Goal: Task Accomplishment & Management: Manage account settings

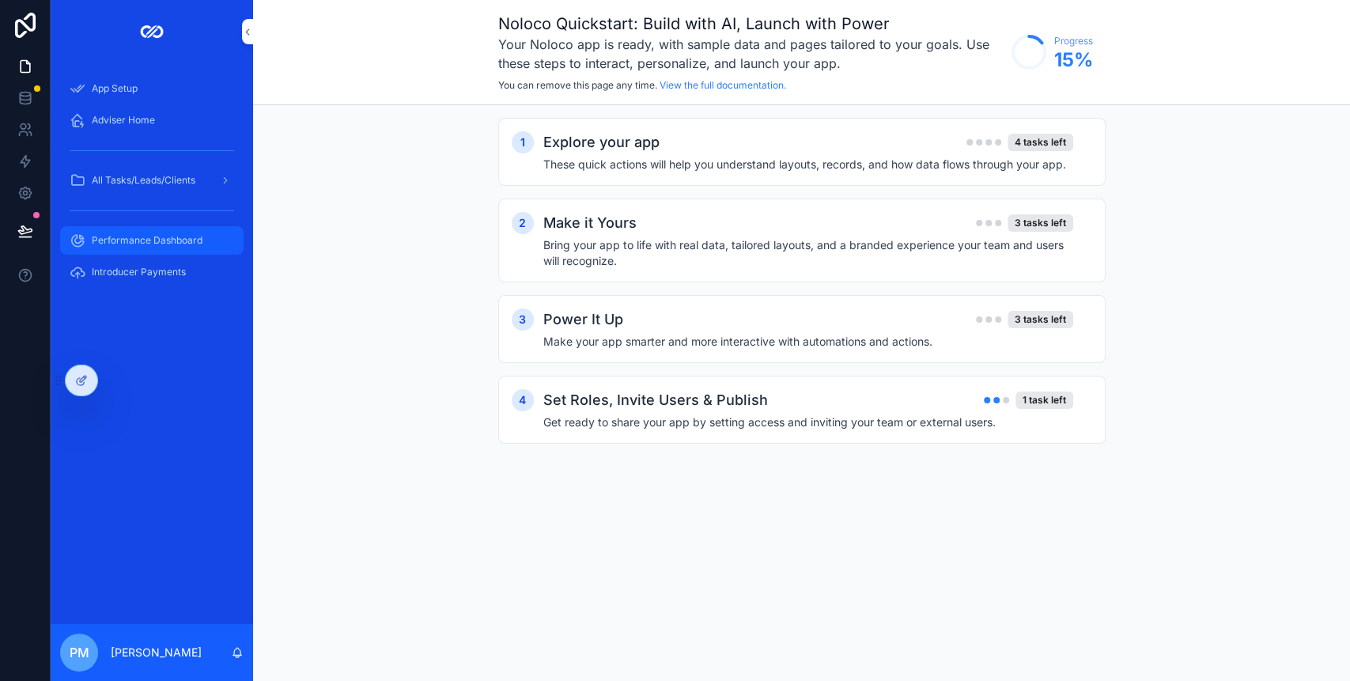
click at [168, 240] on span "Performance Dashboard" at bounding box center [147, 240] width 111 height 13
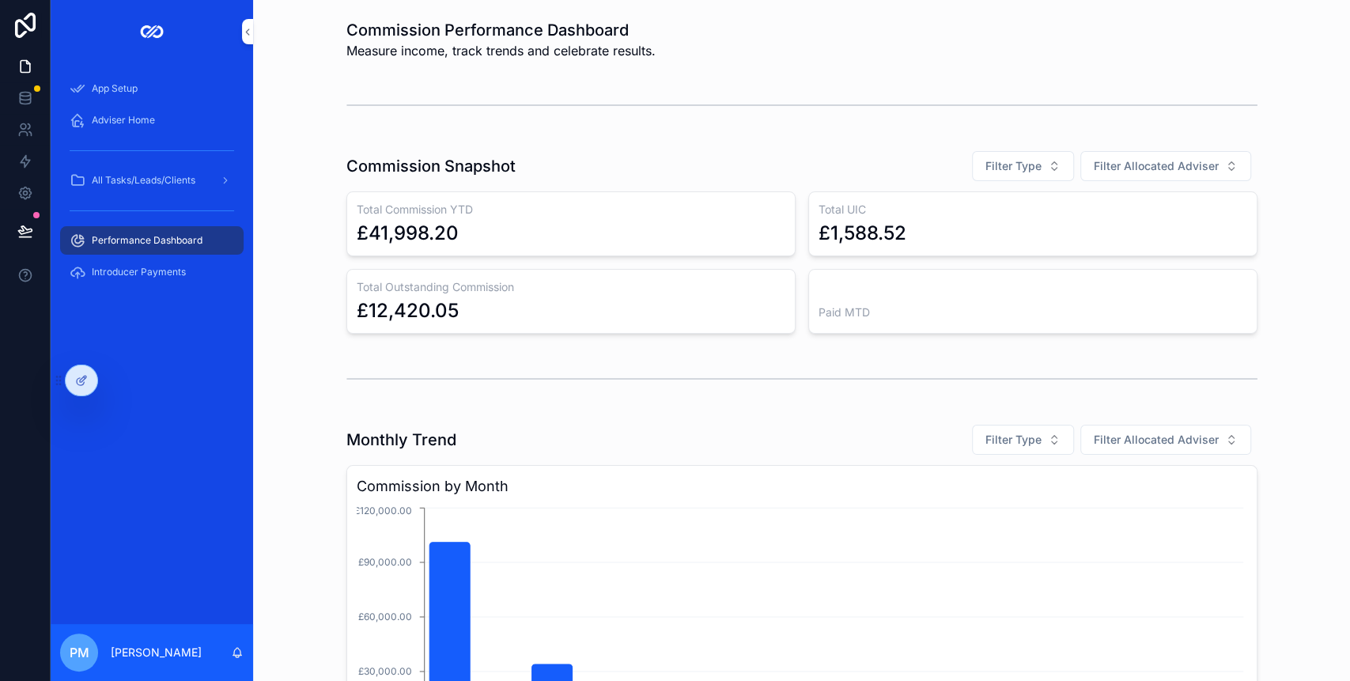
scroll to position [72, 0]
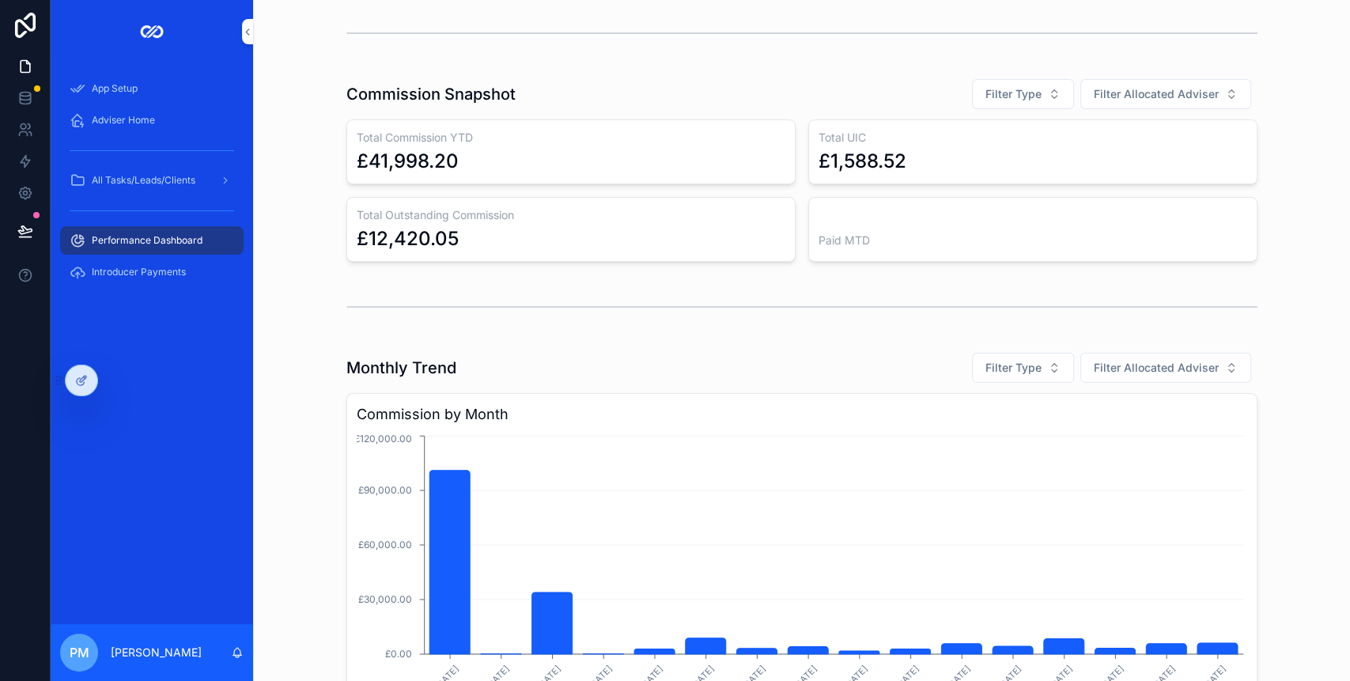
click at [485, 293] on div "scrollable content" at bounding box center [801, 307] width 911 height 40
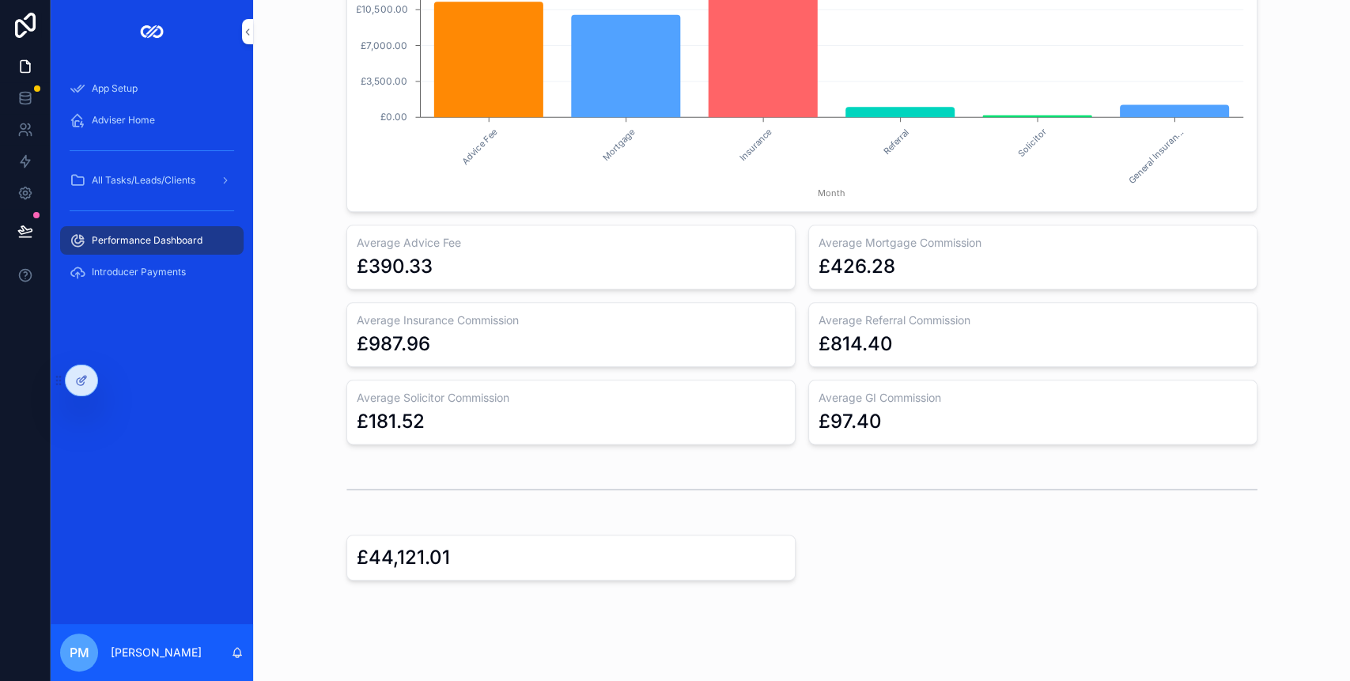
scroll to position [1136, 0]
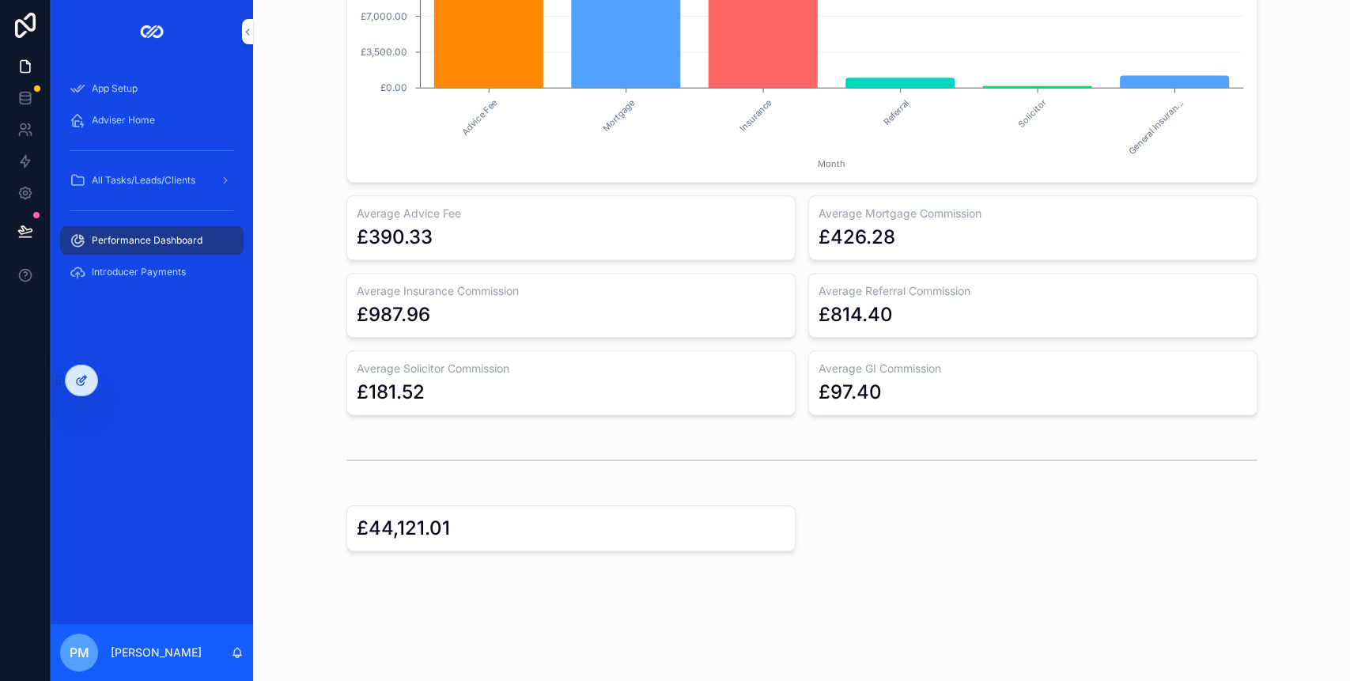
click at [77, 376] on icon at bounding box center [81, 380] width 13 height 13
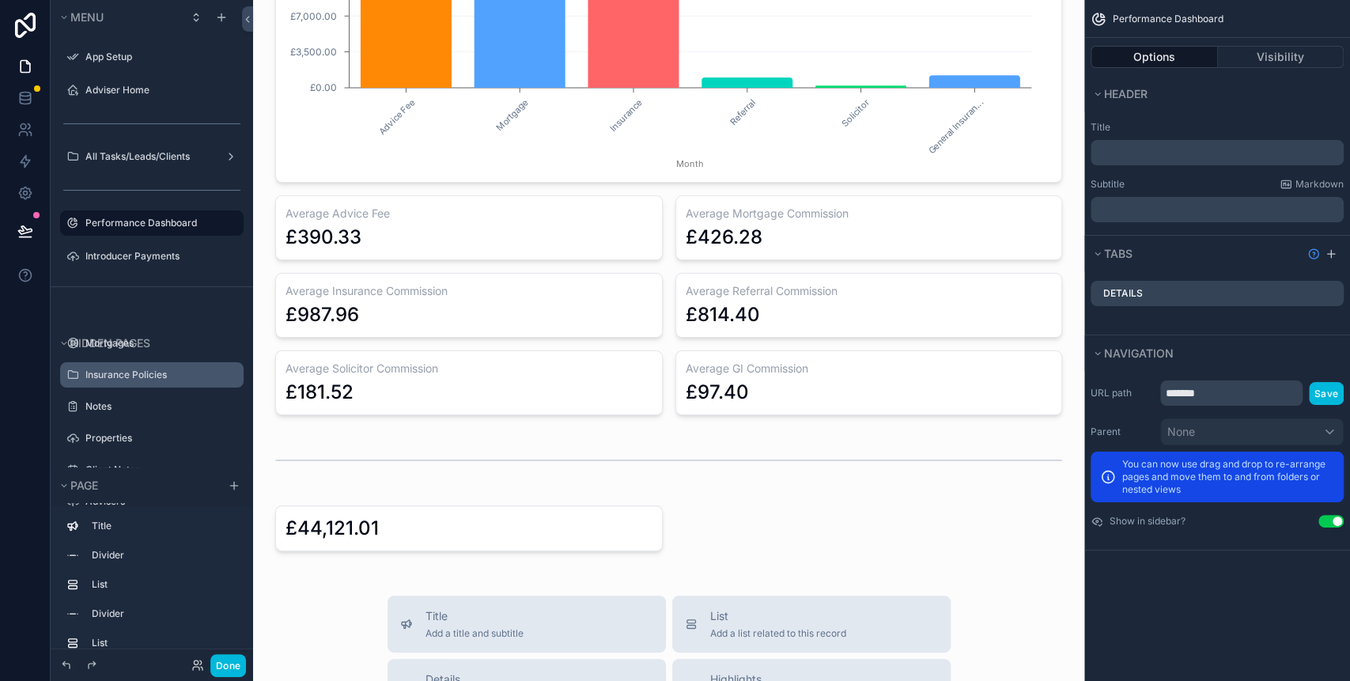
click at [83, 382] on div "Insurance Policies" at bounding box center [151, 374] width 177 height 25
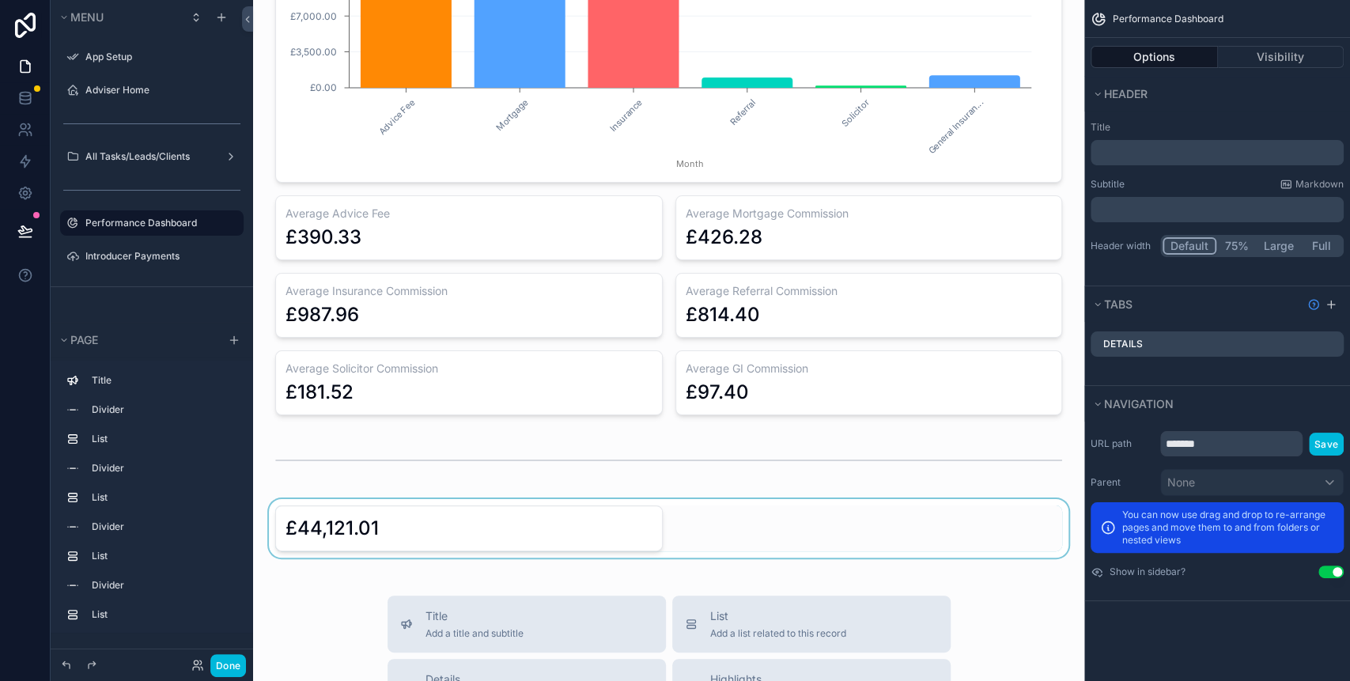
click at [651, 517] on div "scrollable content" at bounding box center [669, 528] width 806 height 59
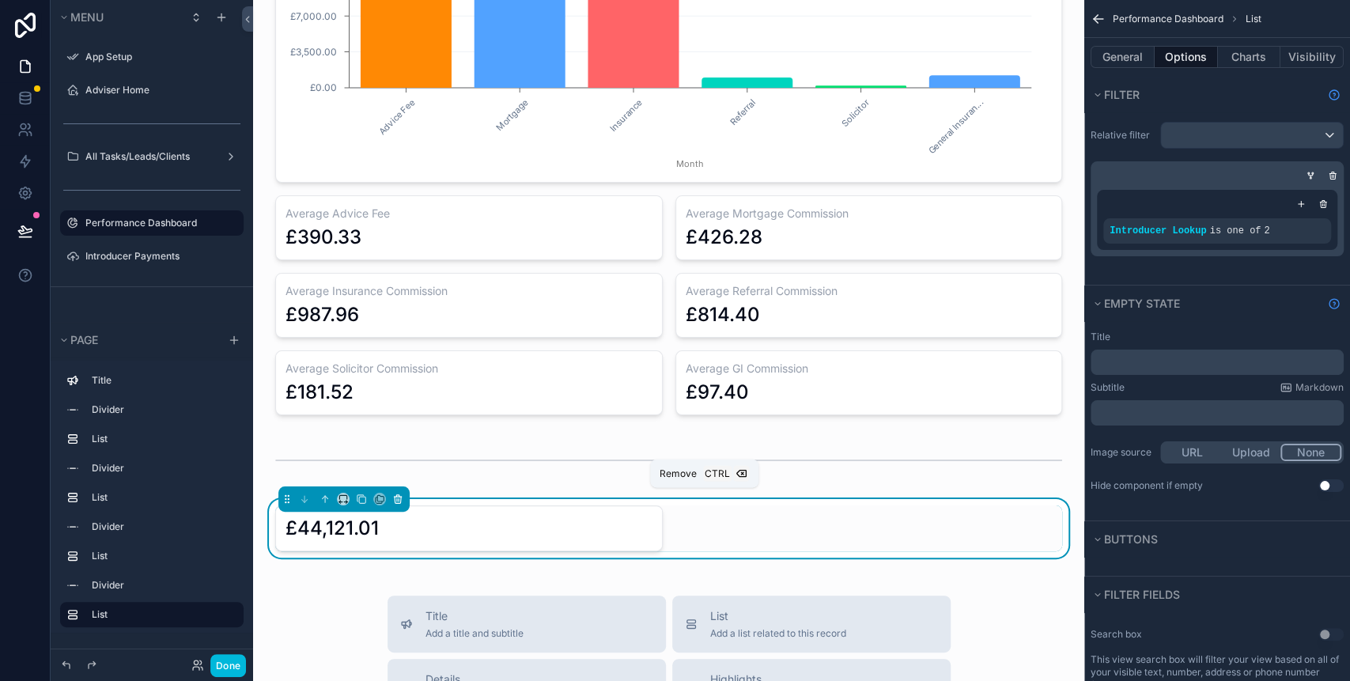
click at [402, 493] on icon "scrollable content" at bounding box center [397, 498] width 11 height 11
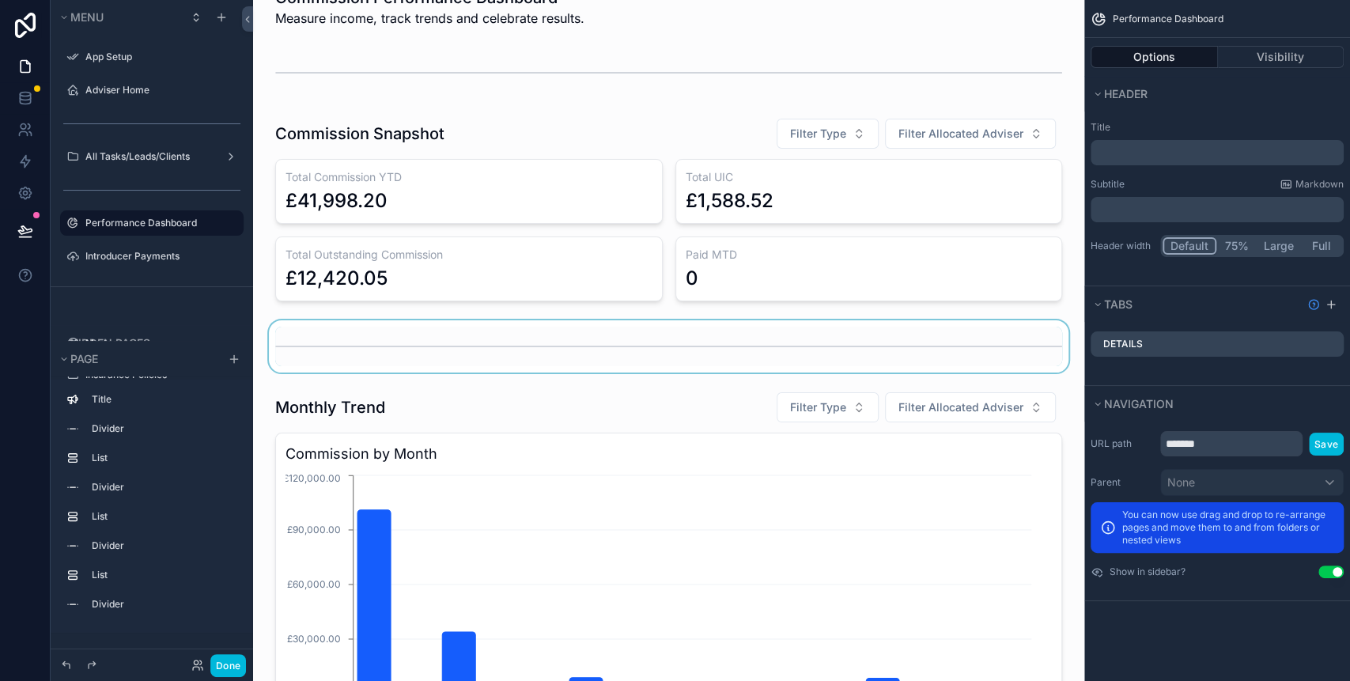
scroll to position [0, 0]
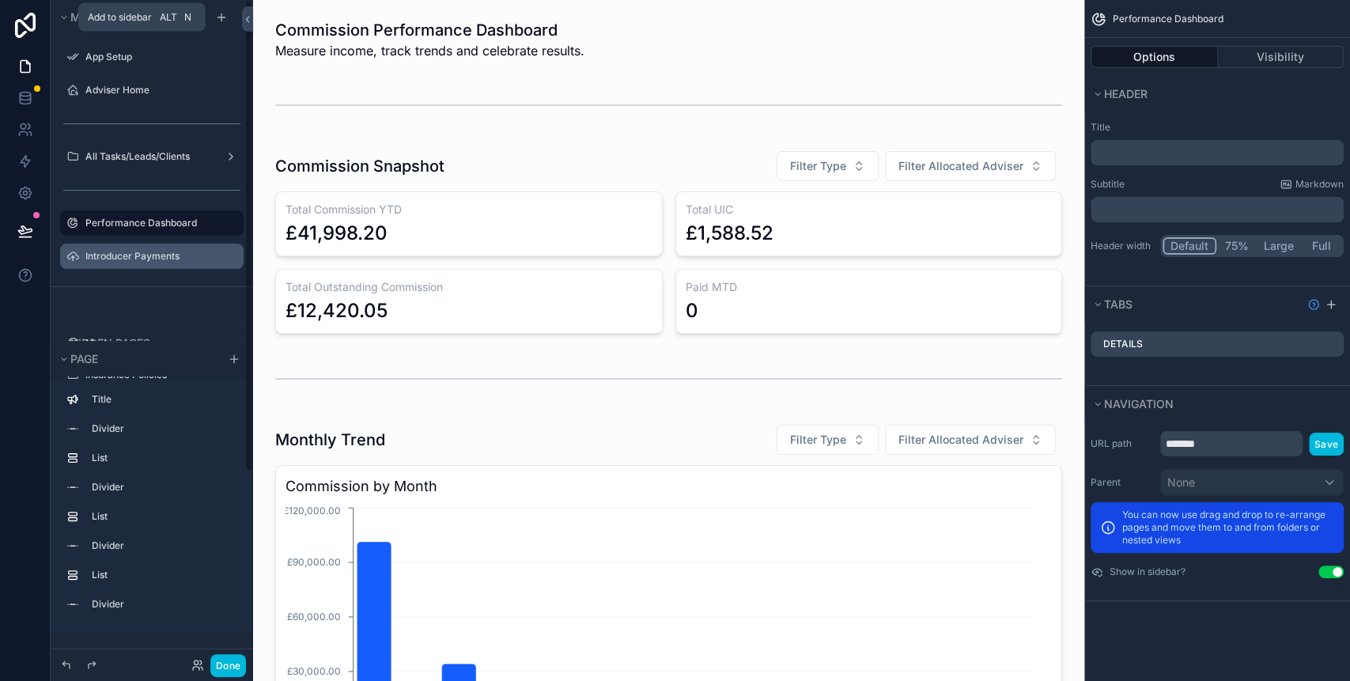
drag, startPoint x: 220, startPoint y: 15, endPoint x: 214, endPoint y: 265, distance: 249.9
click at [221, 15] on icon "scrollable content" at bounding box center [221, 17] width 13 height 13
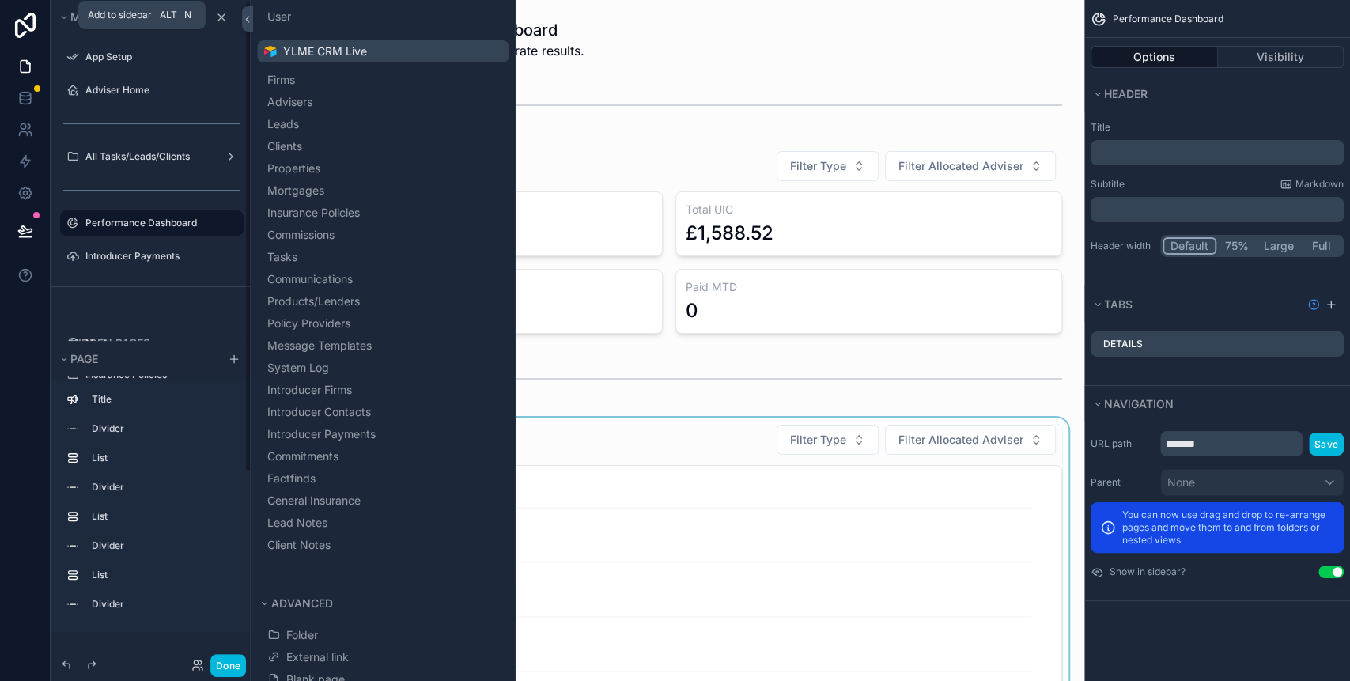
scroll to position [175, 0]
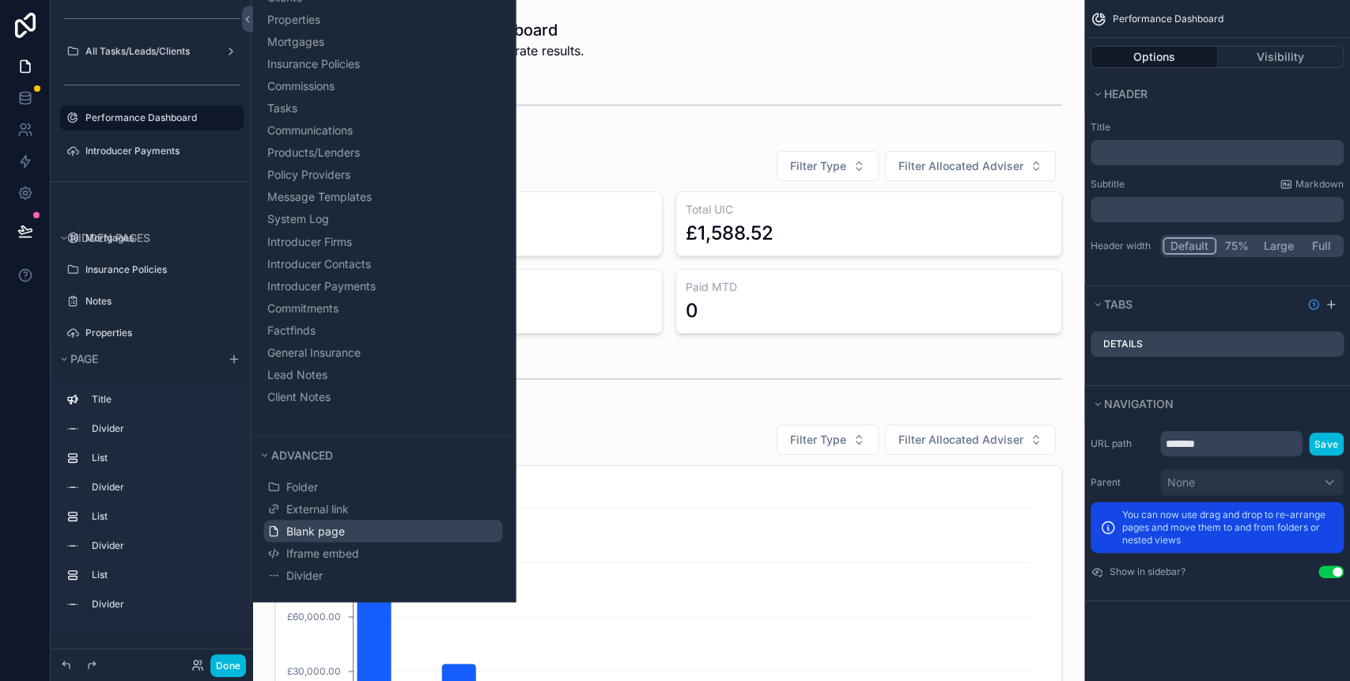
click at [299, 531] on span "Blank page" at bounding box center [314, 531] width 59 height 16
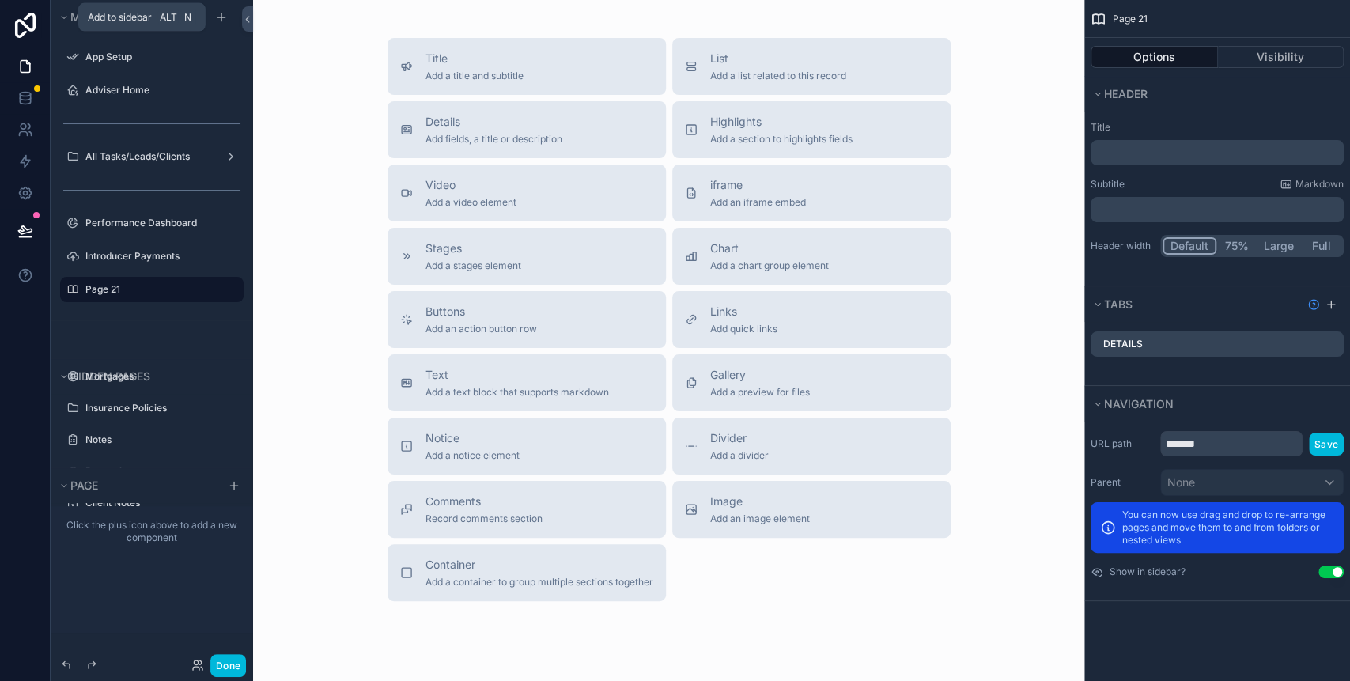
click at [0, 0] on icon "scrollable content" at bounding box center [0, 0] width 0 height 0
type input "*"
type input "**********"
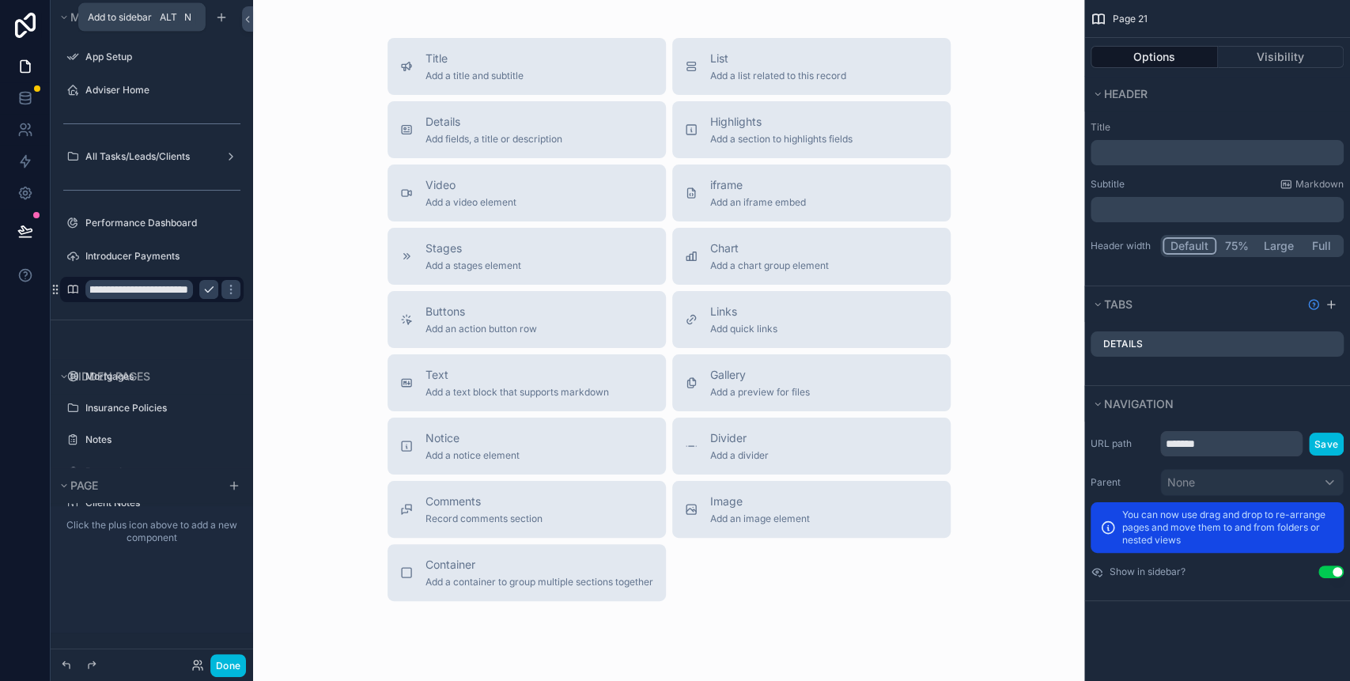
scroll to position [0, 0]
click at [205, 293] on icon "scrollable content" at bounding box center [208, 289] width 13 height 13
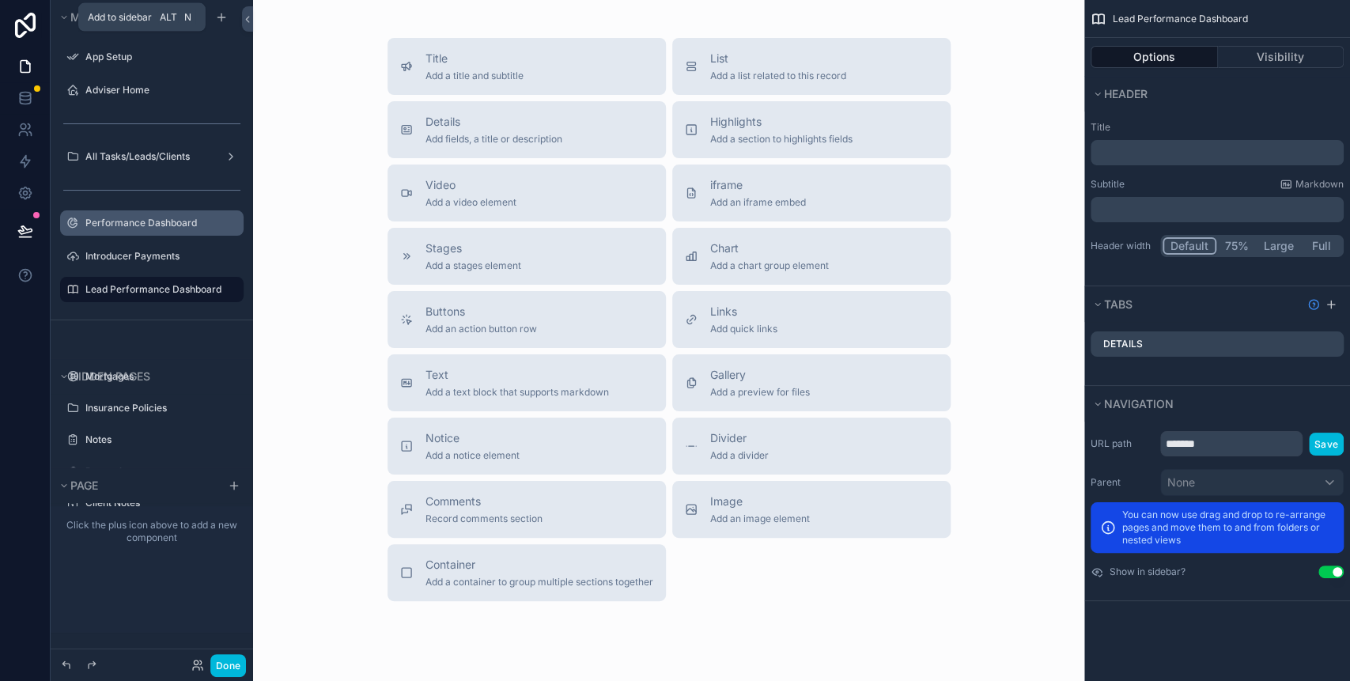
click at [0, 0] on icon "scrollable content" at bounding box center [0, 0] width 0 height 0
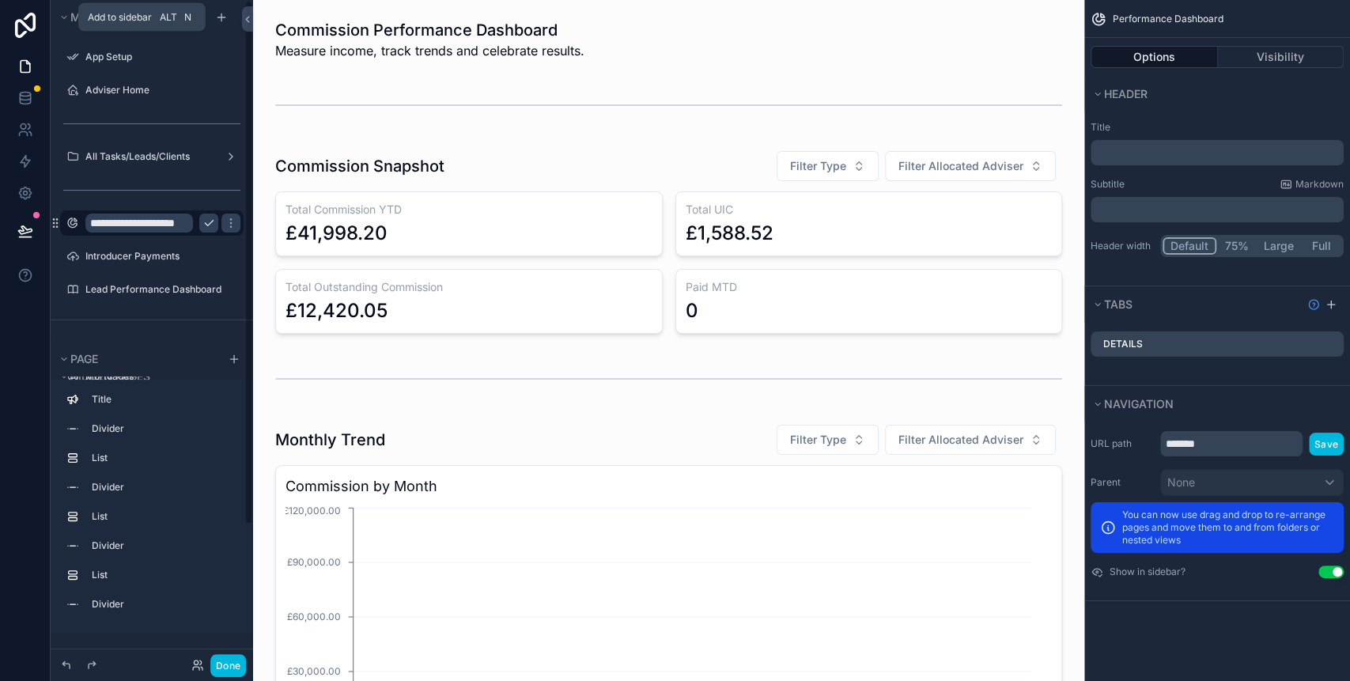
click at [89, 222] on input "**********" at bounding box center [139, 222] width 108 height 19
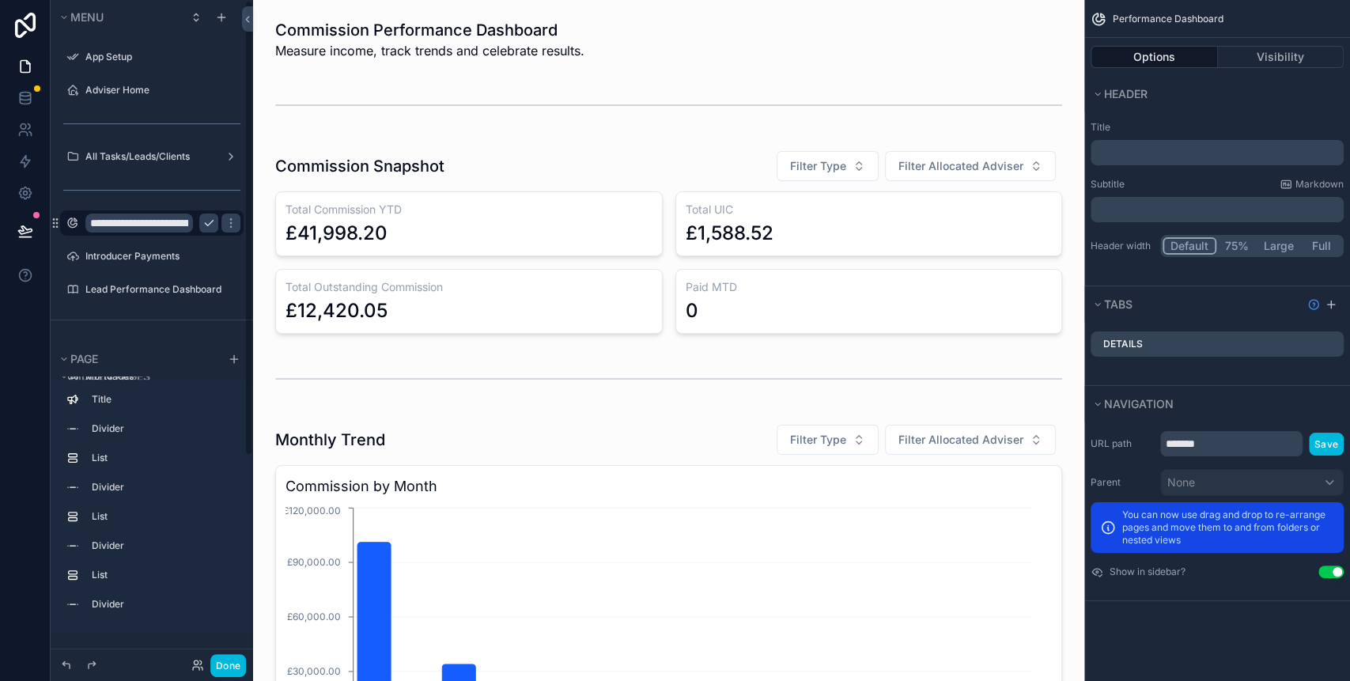
type input "**********"
click at [202, 221] on icon "scrollable content" at bounding box center [208, 223] width 13 height 13
click at [126, 251] on label "Introducer Payments" at bounding box center [159, 256] width 149 height 13
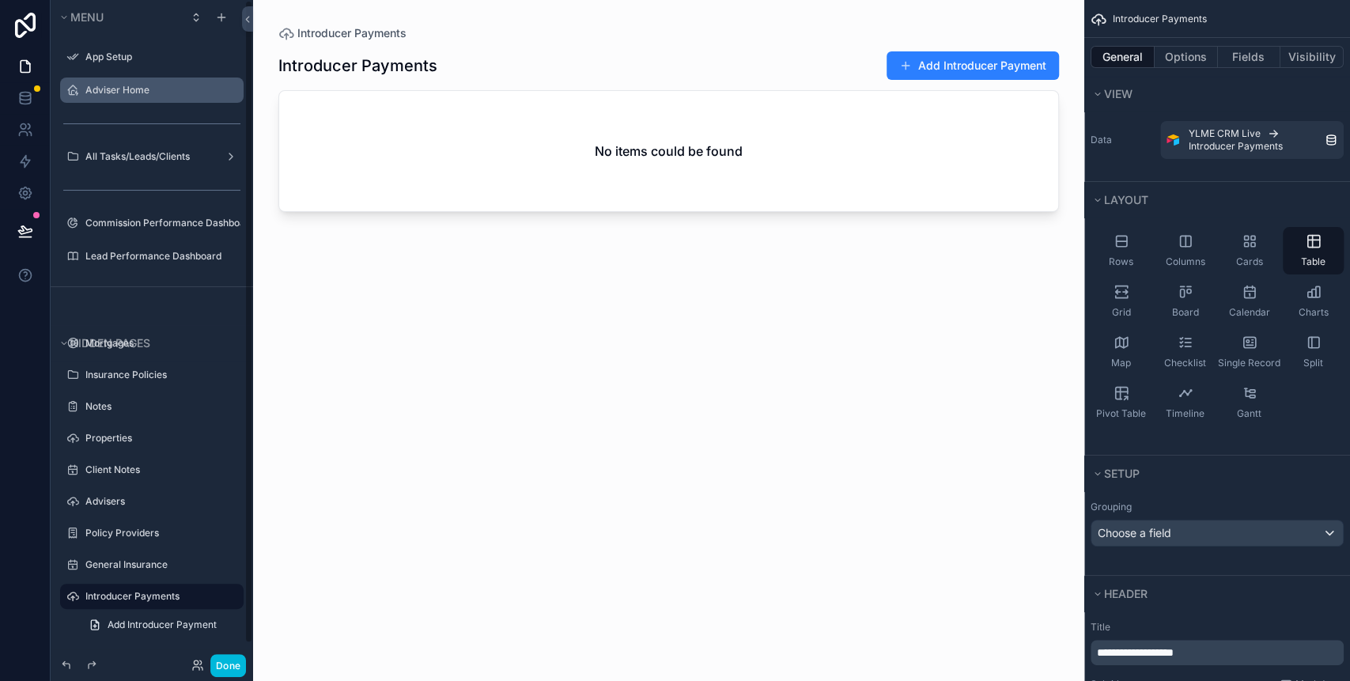
click at [137, 95] on label "Adviser Home" at bounding box center [159, 90] width 149 height 13
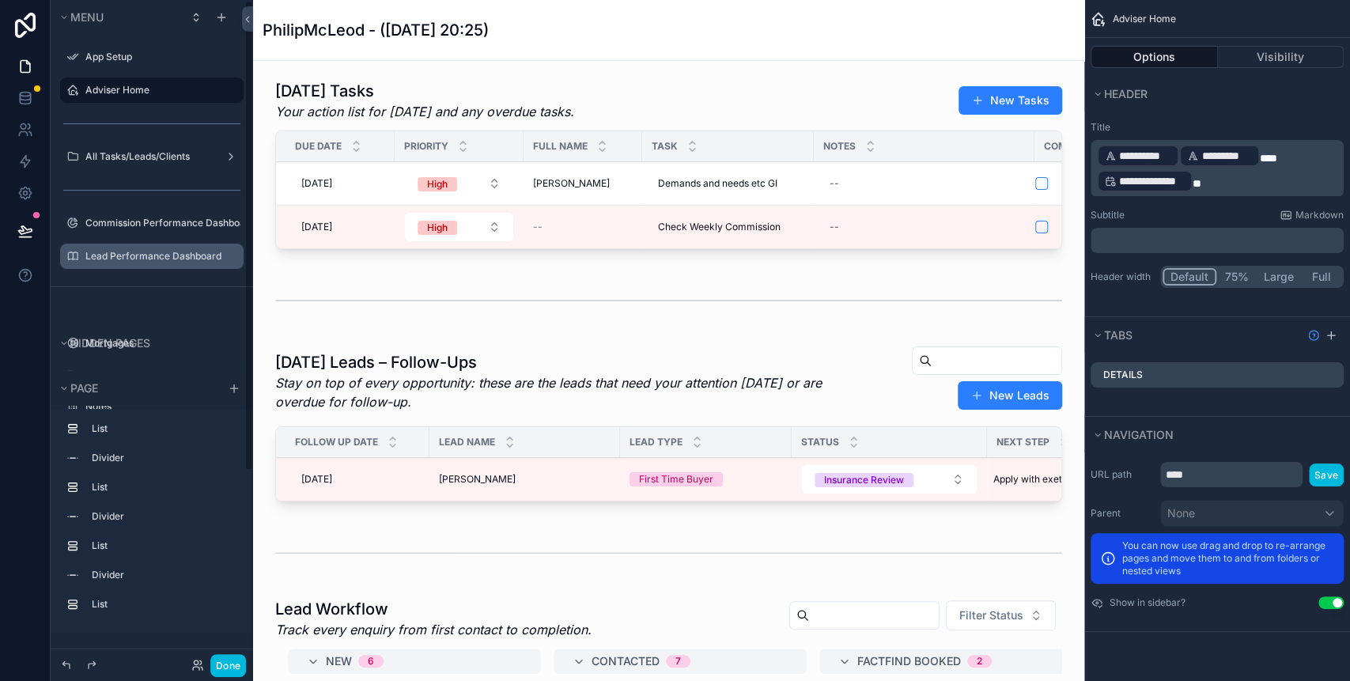
click at [129, 255] on label "Lead Performance Dashboard" at bounding box center [159, 256] width 149 height 13
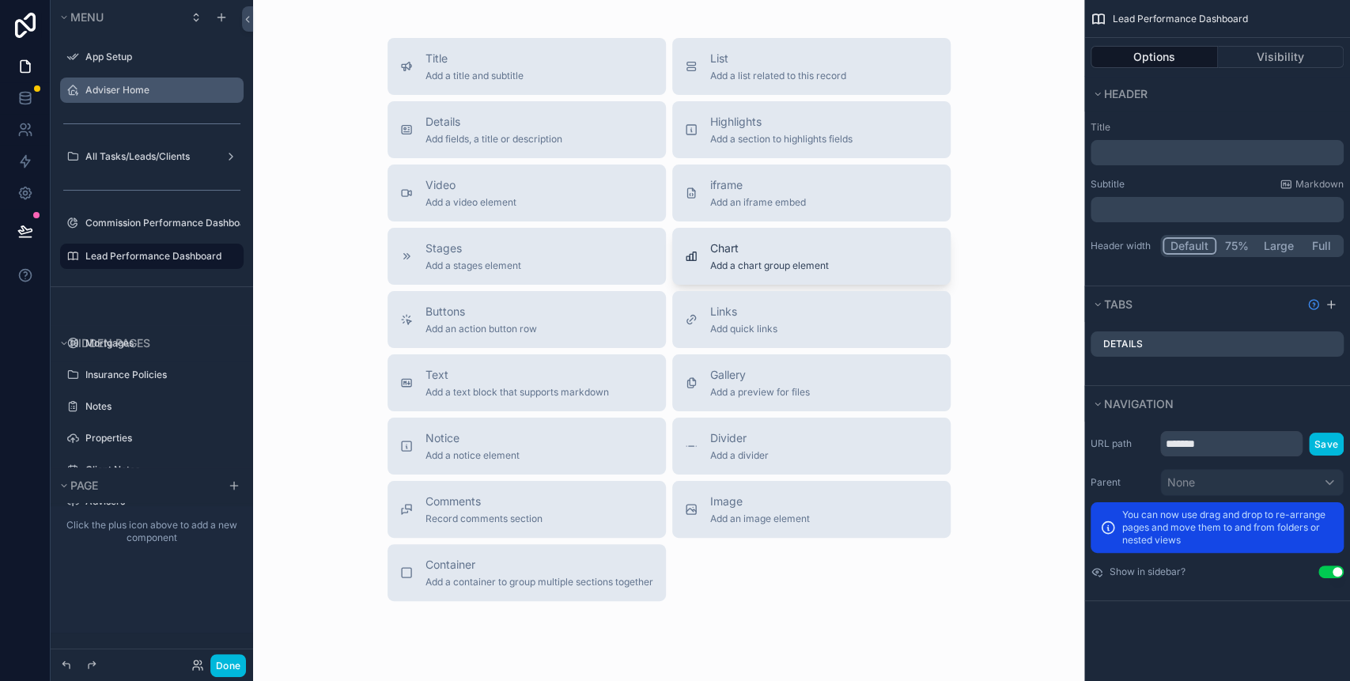
click at [751, 269] on span "Add a chart group element" at bounding box center [769, 265] width 119 height 13
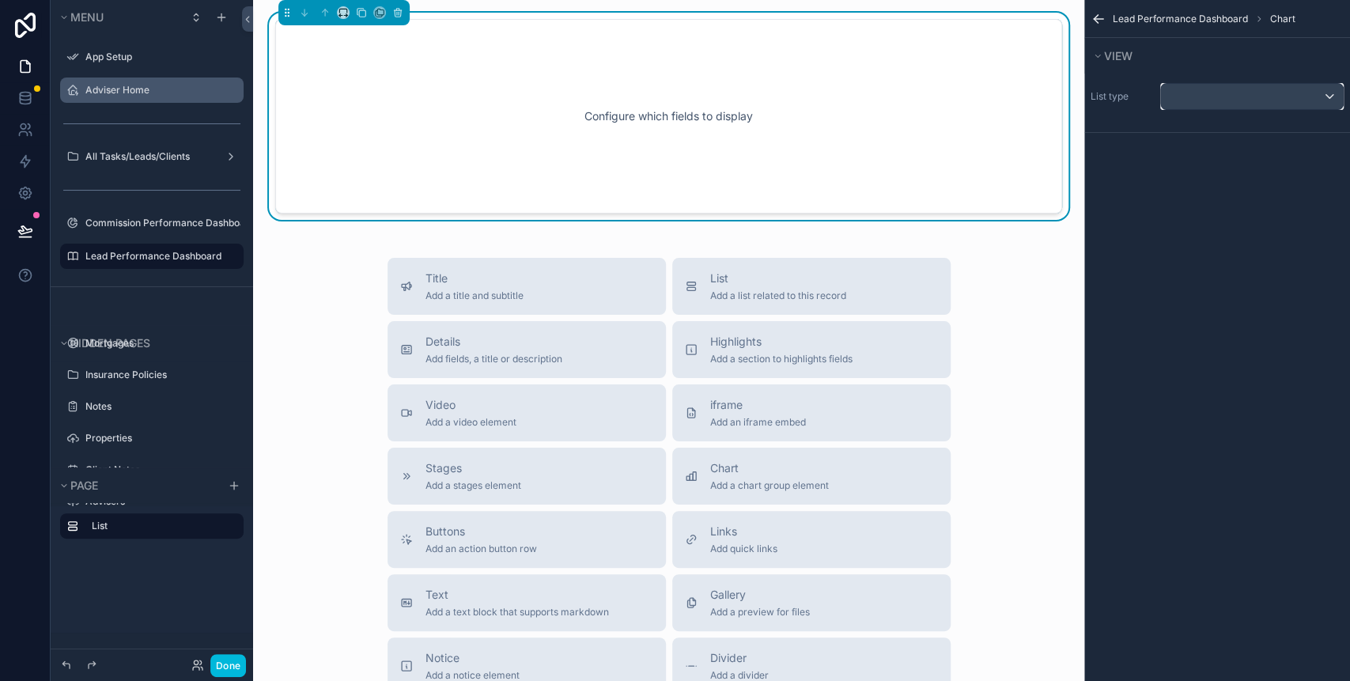
click at [1210, 94] on div "scrollable content" at bounding box center [1252, 96] width 182 height 25
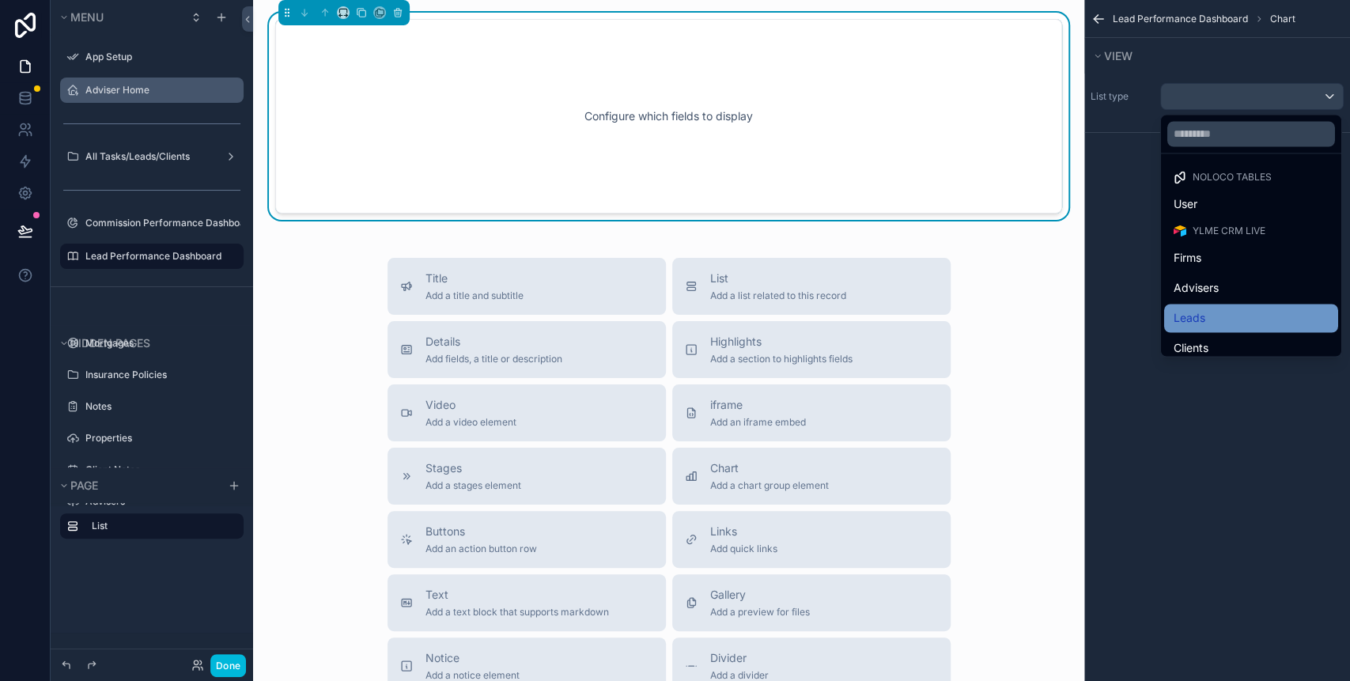
click at [1211, 310] on div "Leads" at bounding box center [1250, 317] width 155 height 19
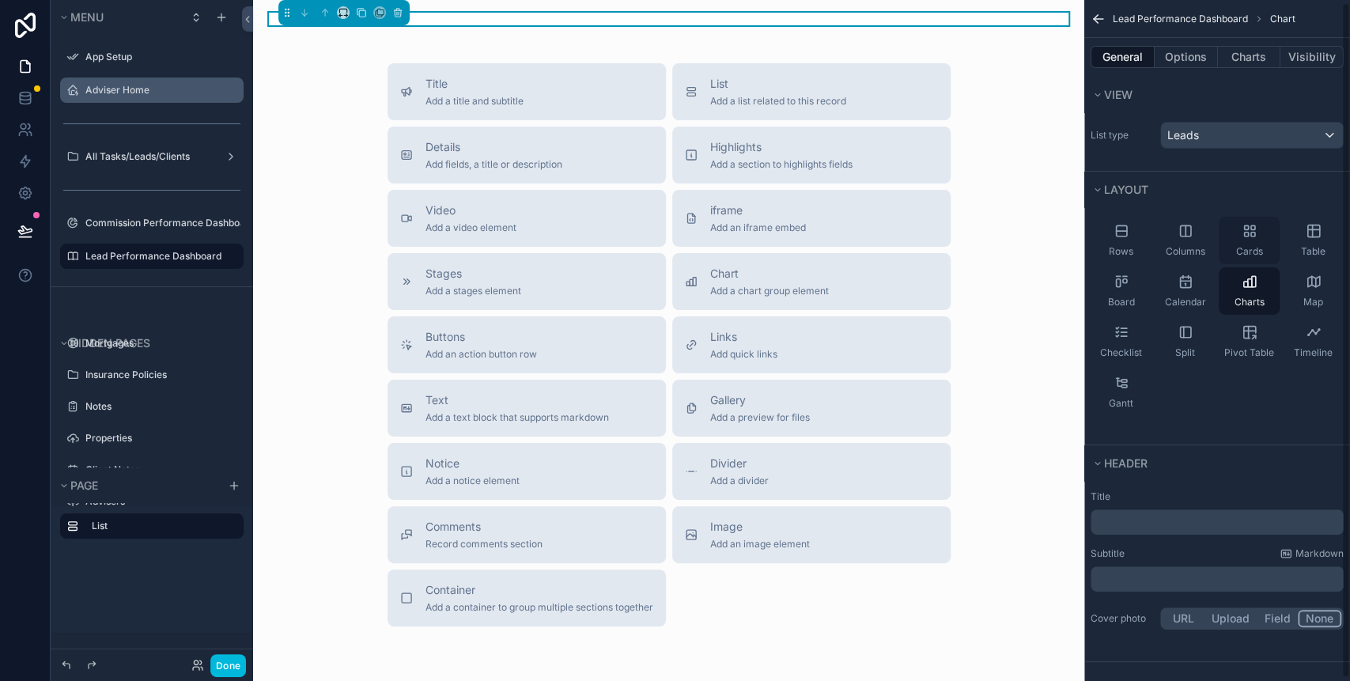
scroll to position [5, 0]
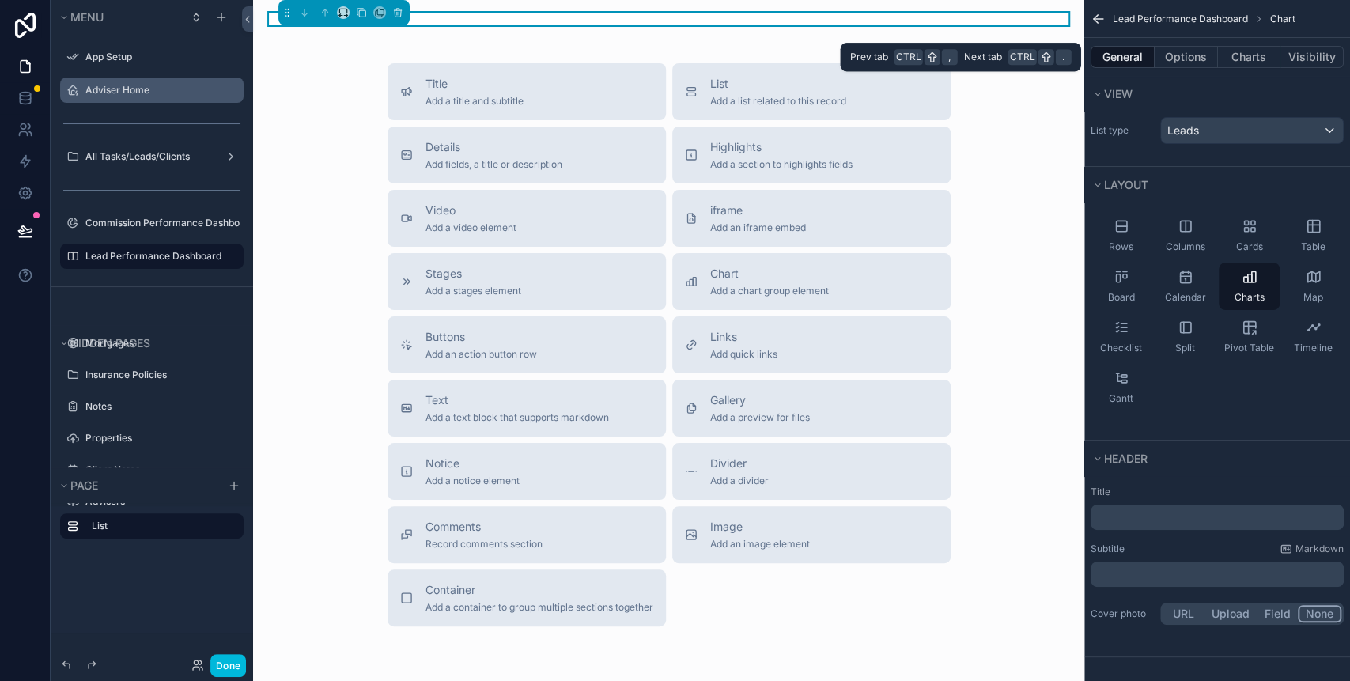
drag, startPoint x: 1248, startPoint y: 59, endPoint x: 1246, endPoint y: 70, distance: 11.3
click at [1248, 59] on button "Charts" at bounding box center [1249, 57] width 63 height 22
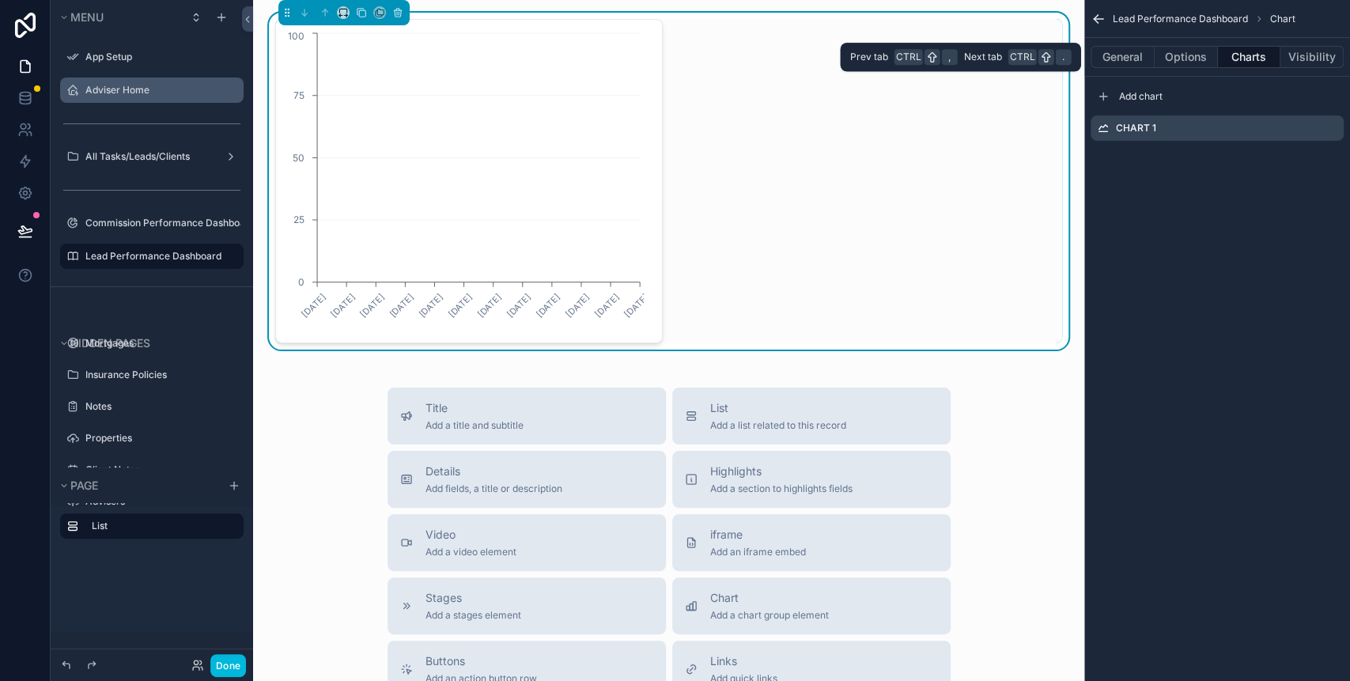
scroll to position [0, 0]
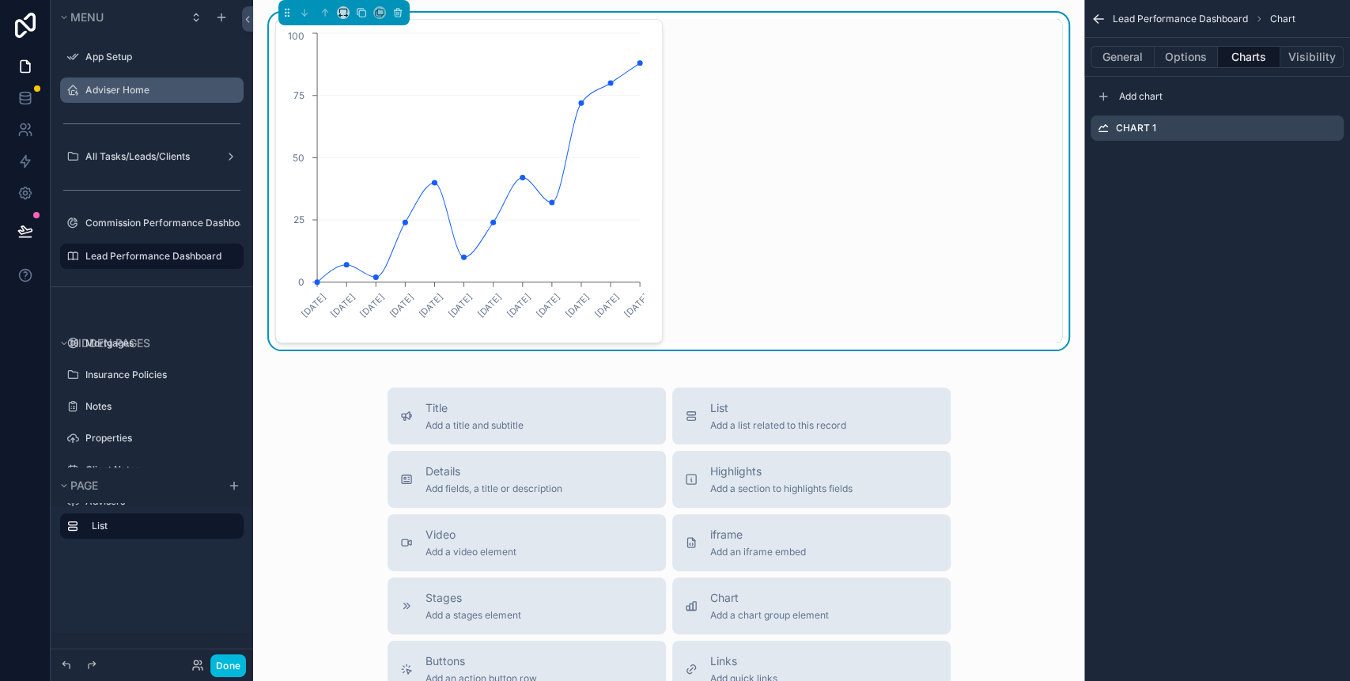
click at [0, 0] on icon "scrollable content" at bounding box center [0, 0] width 0 height 0
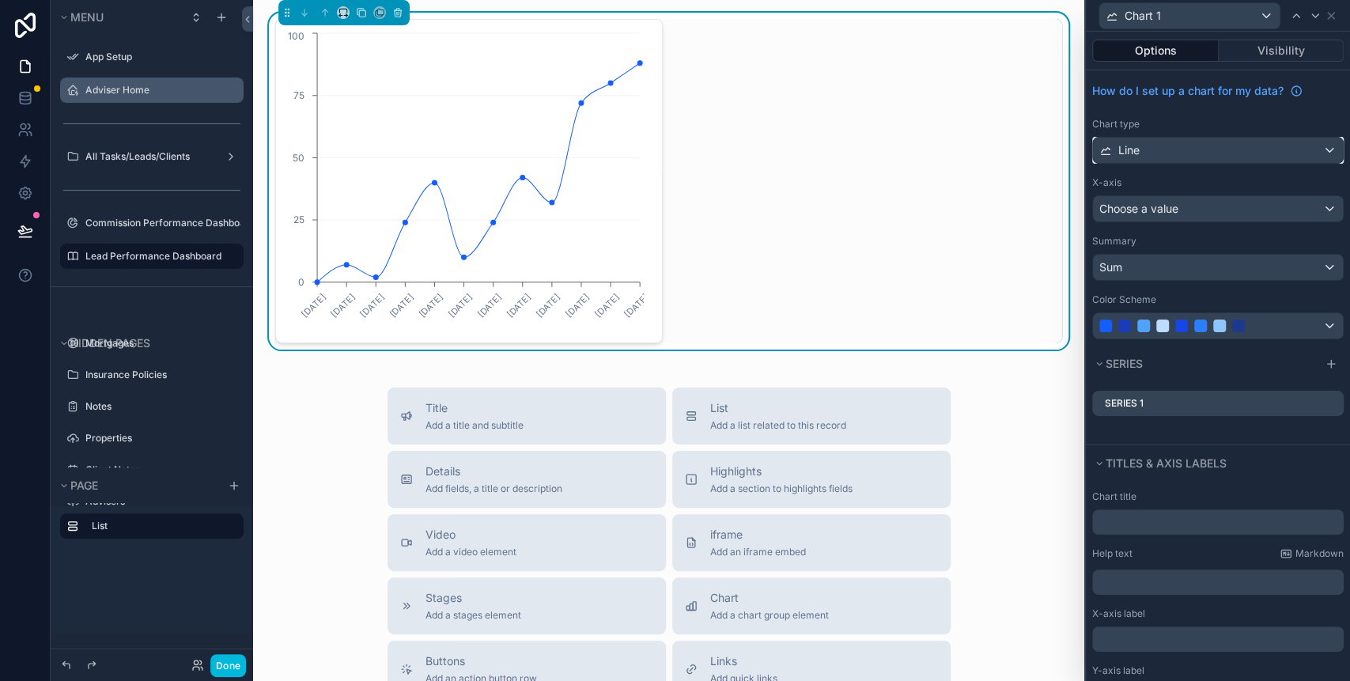
click at [1166, 153] on div "Line" at bounding box center [1218, 150] width 250 height 25
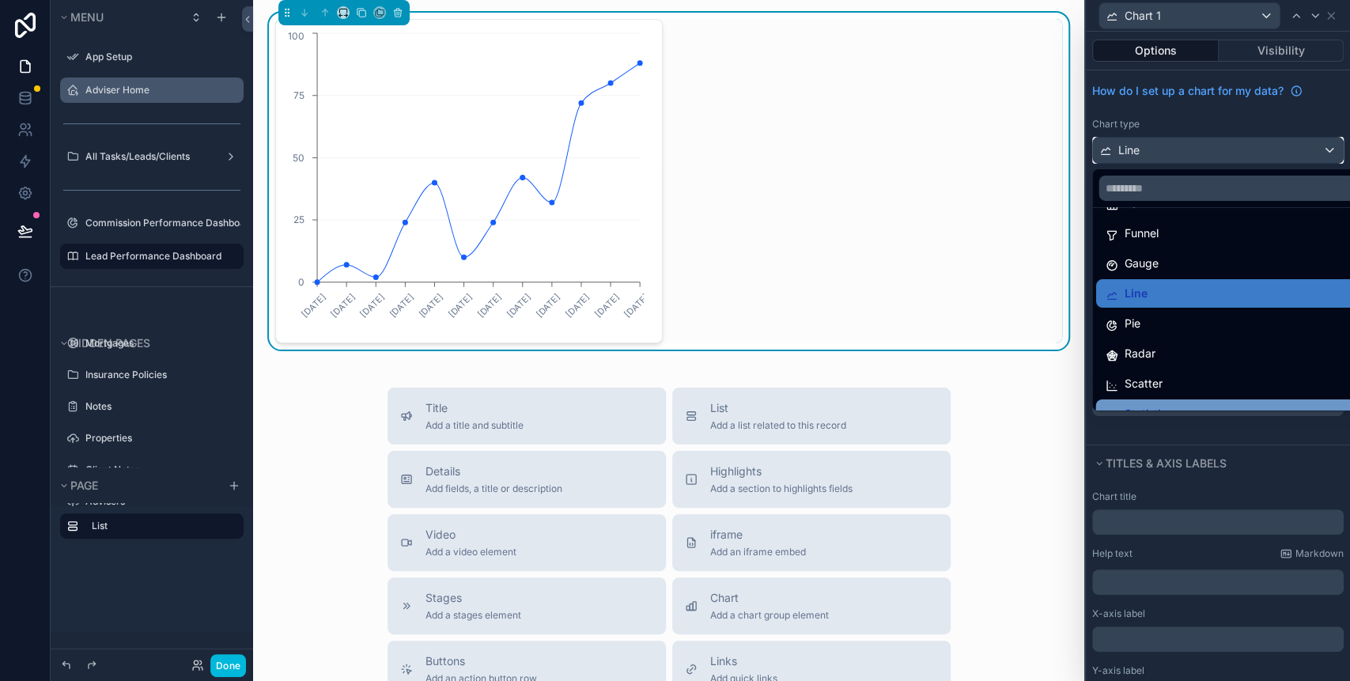
scroll to position [111, 0]
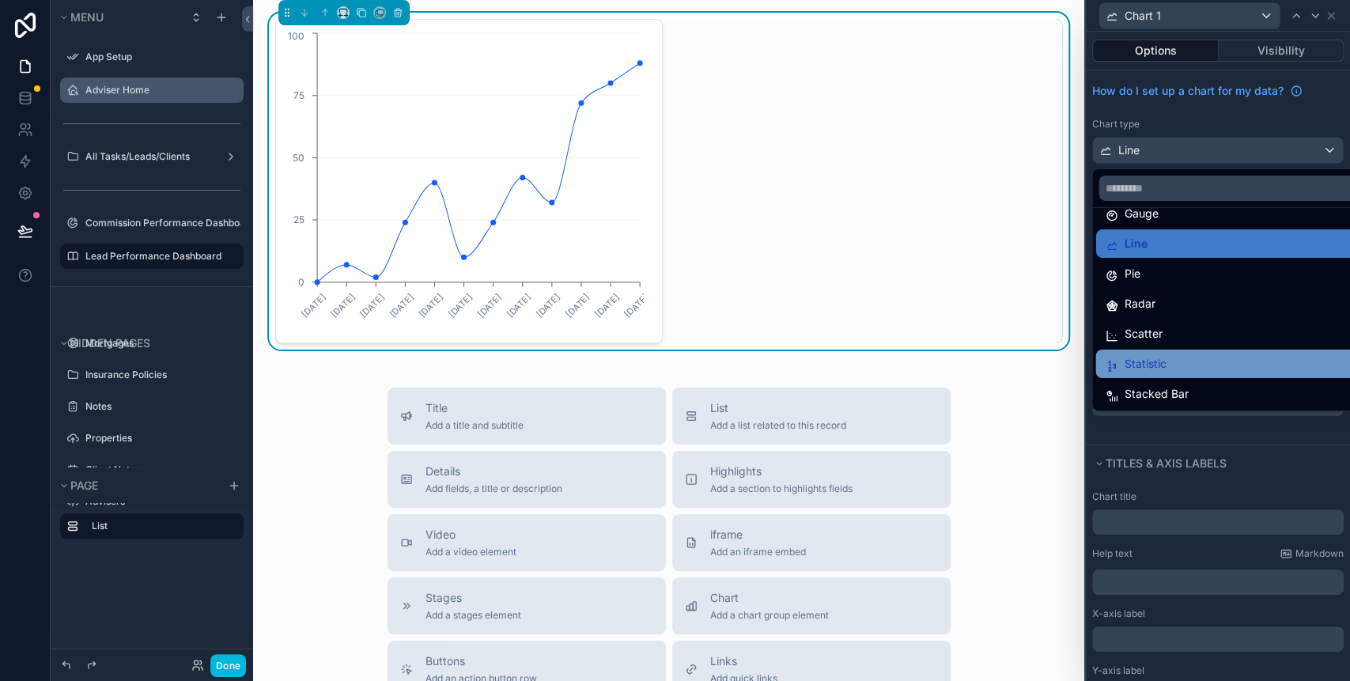
click at [1167, 357] on div "Statistic" at bounding box center [1226, 363] width 245 height 19
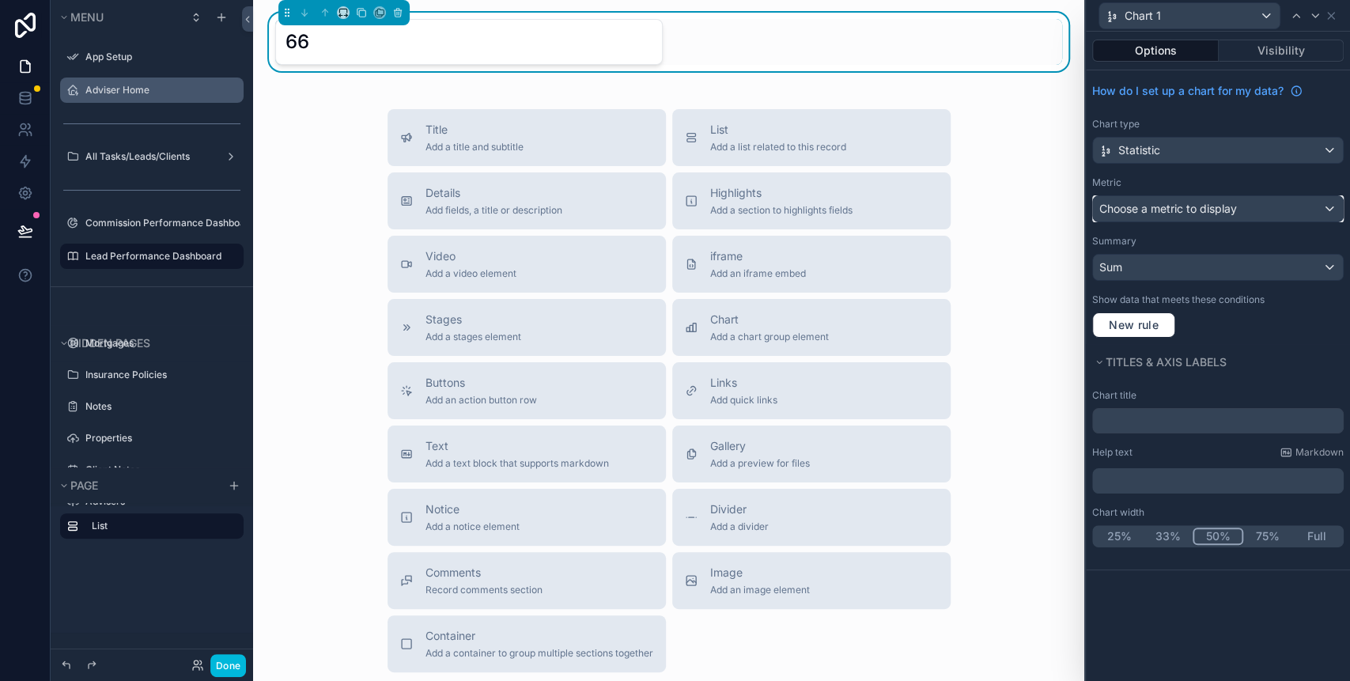
click at [1208, 202] on span "Choose a metric to display" at bounding box center [1168, 208] width 138 height 13
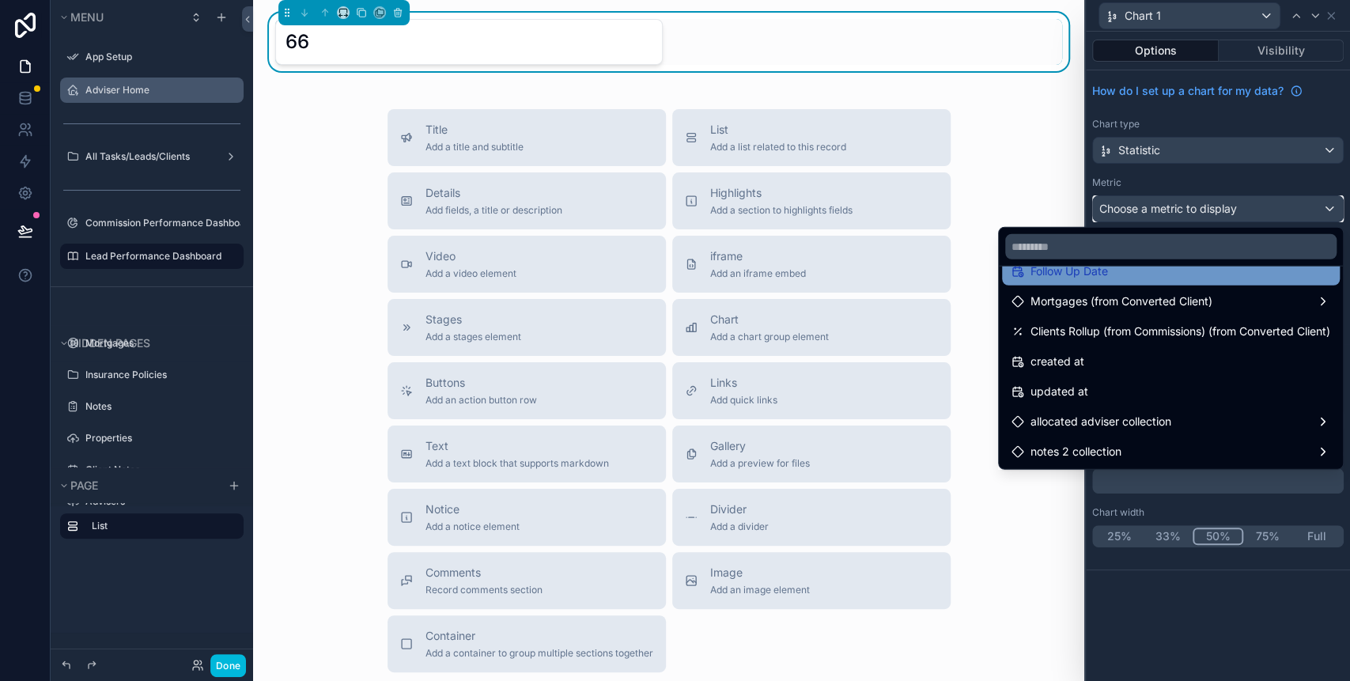
scroll to position [0, 0]
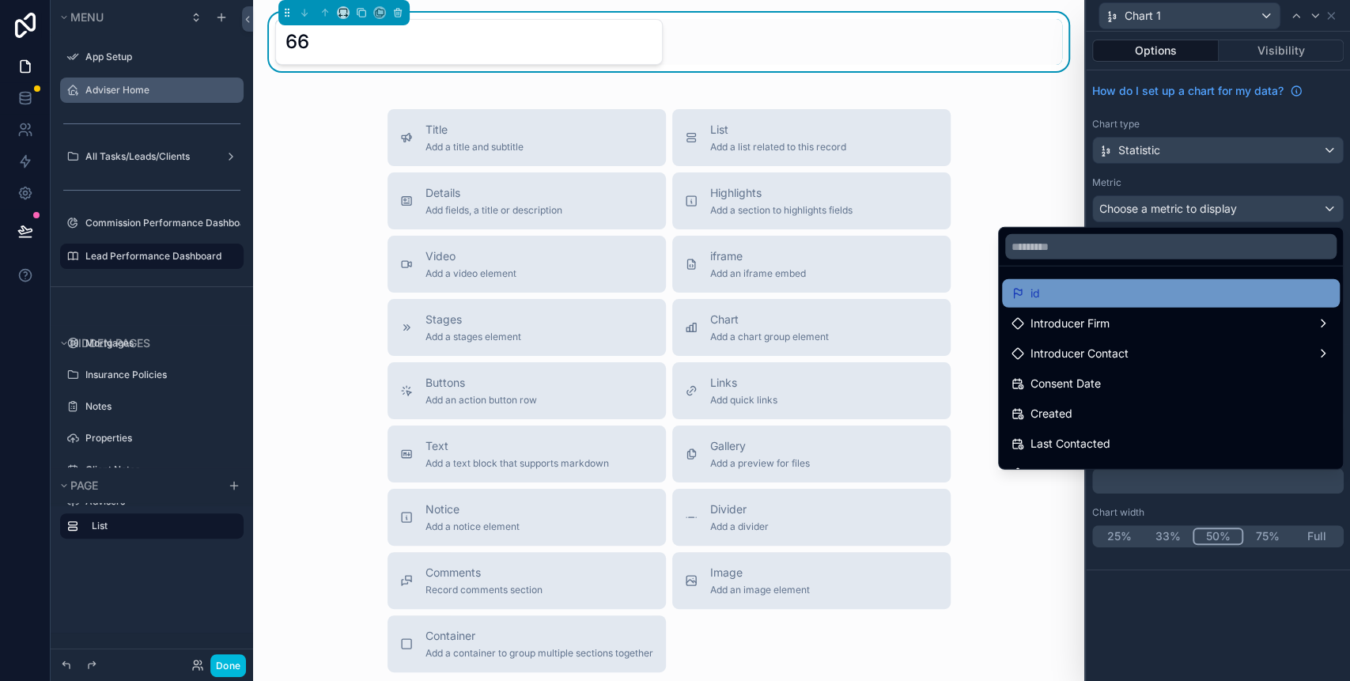
click at [1107, 288] on div "id" at bounding box center [1170, 293] width 319 height 19
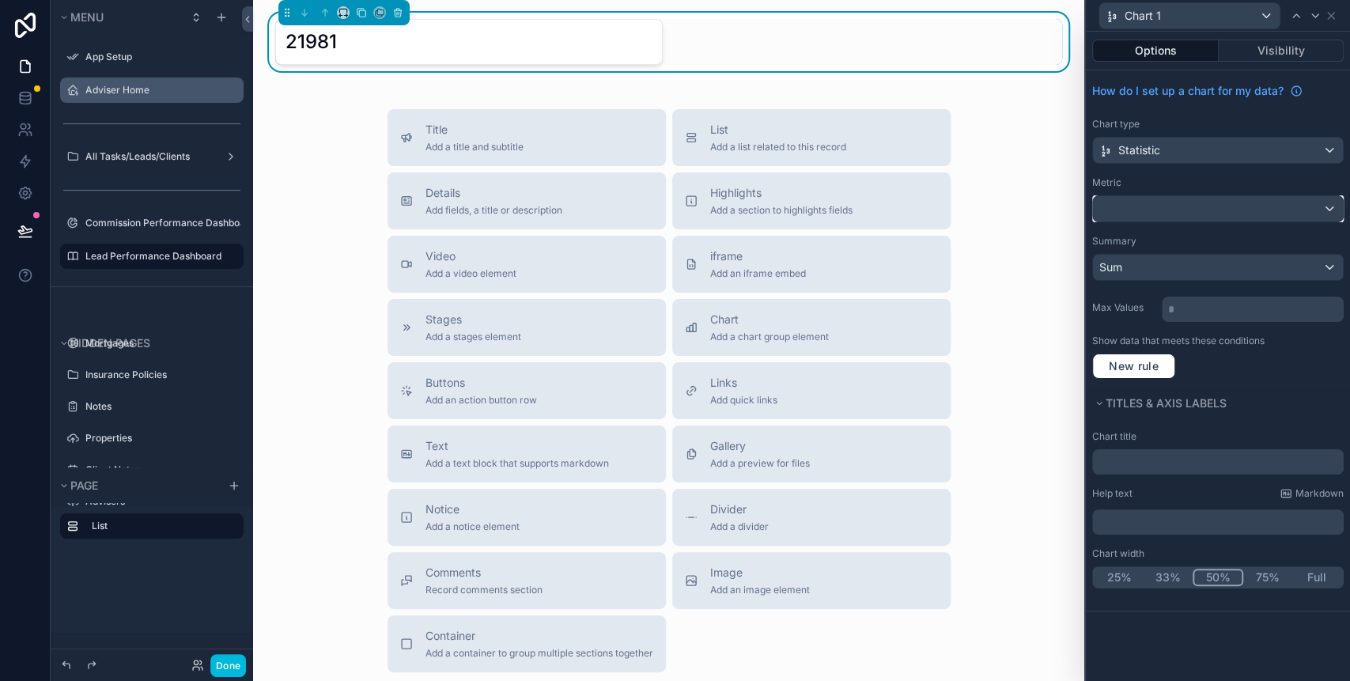
click at [1215, 202] on div at bounding box center [1218, 208] width 250 height 25
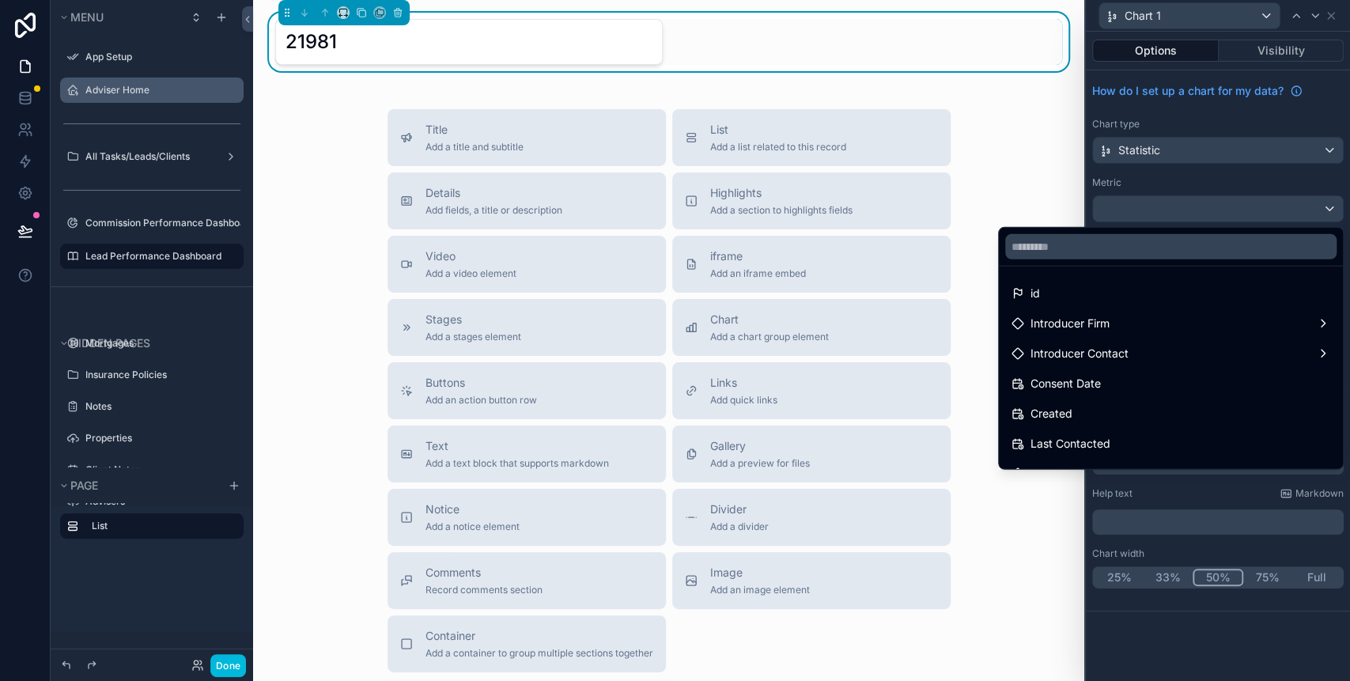
click at [1170, 187] on div at bounding box center [1217, 340] width 264 height 681
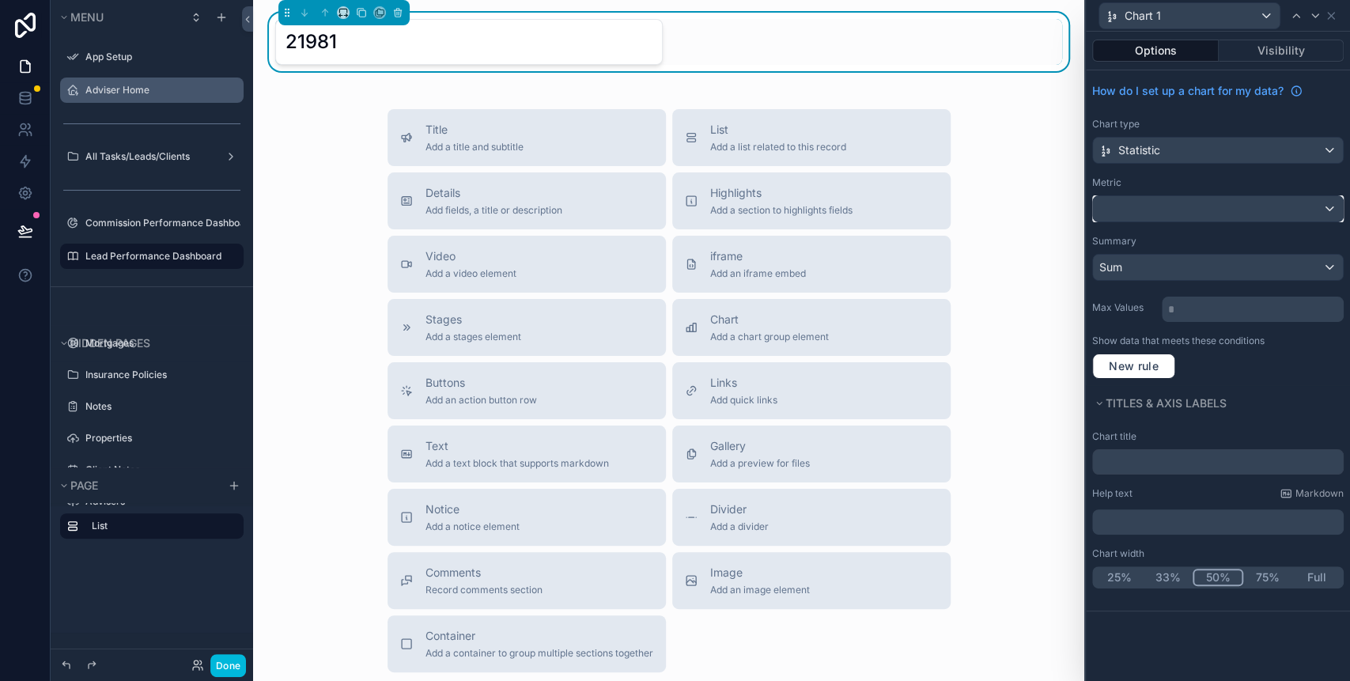
click at [1279, 204] on div at bounding box center [1218, 208] width 250 height 25
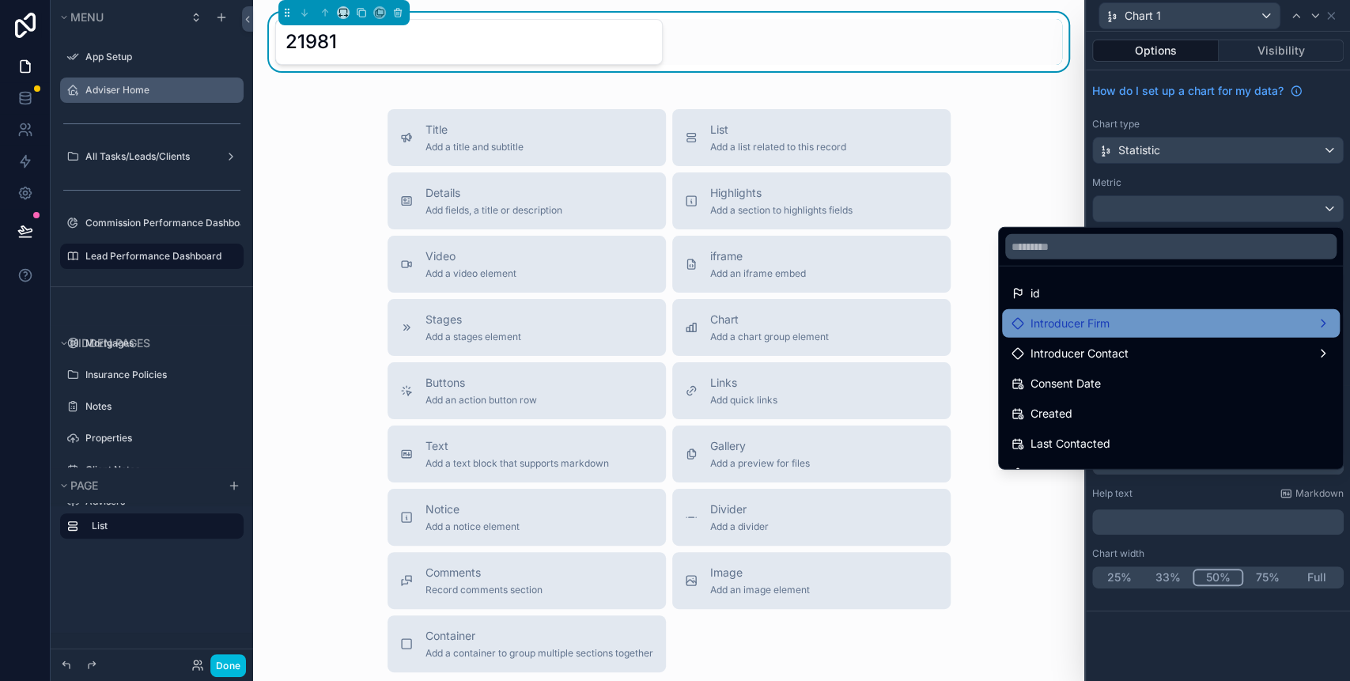
click at [1113, 315] on div "Introducer Firm" at bounding box center [1170, 323] width 319 height 19
click at [905, 313] on div "Introducer Firm count" at bounding box center [898, 325] width 149 height 28
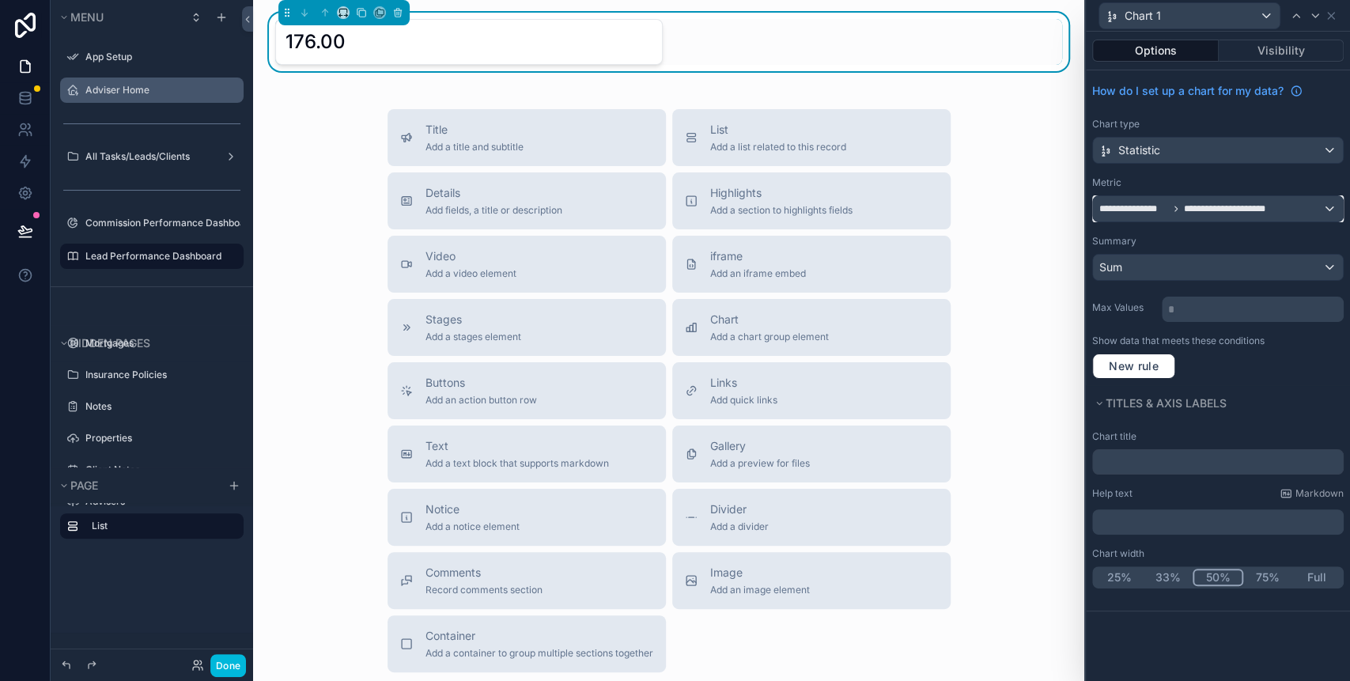
click at [1174, 202] on span "**********" at bounding box center [1190, 208] width 182 height 13
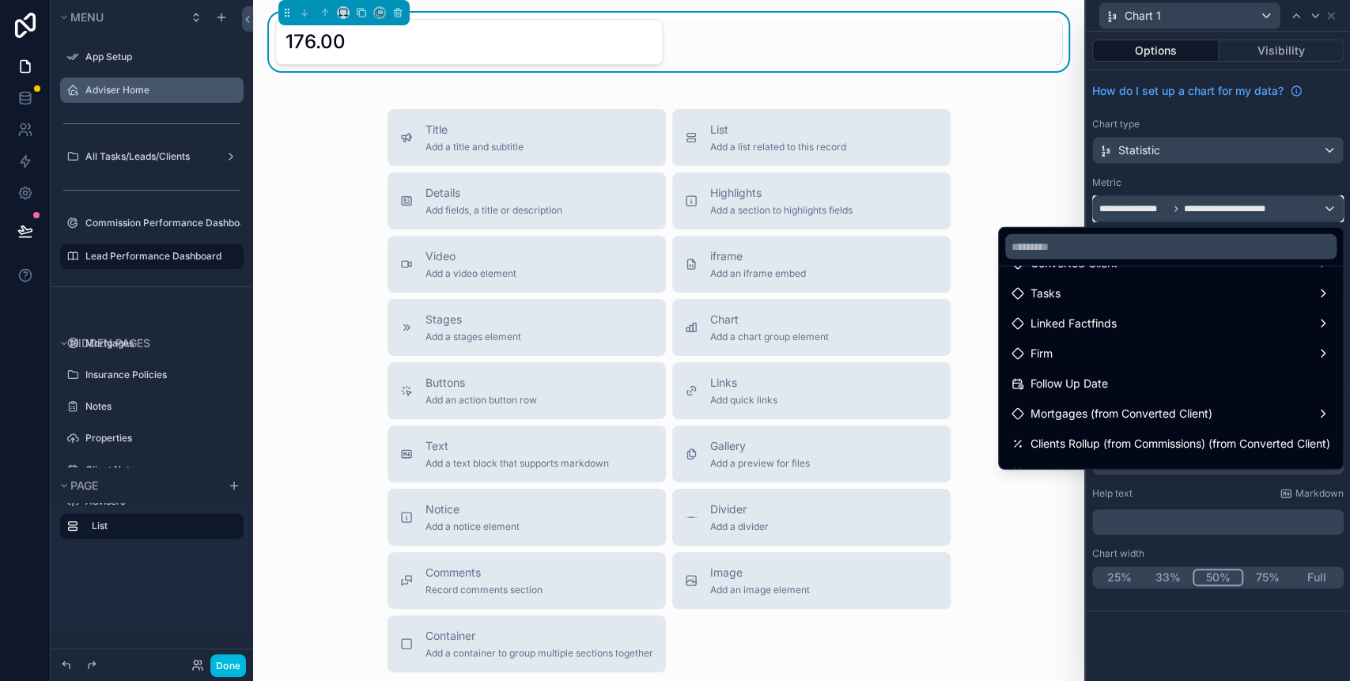
scroll to position [316, 0]
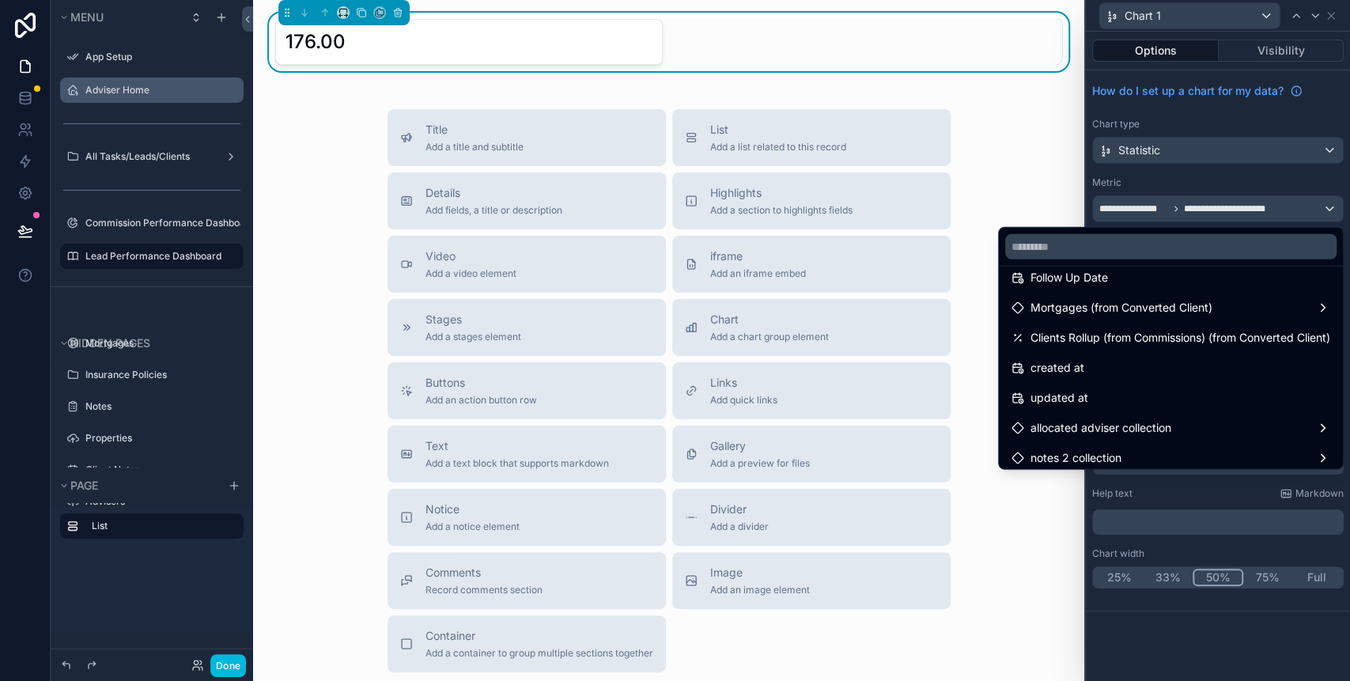
click at [1333, 17] on div at bounding box center [1217, 340] width 264 height 681
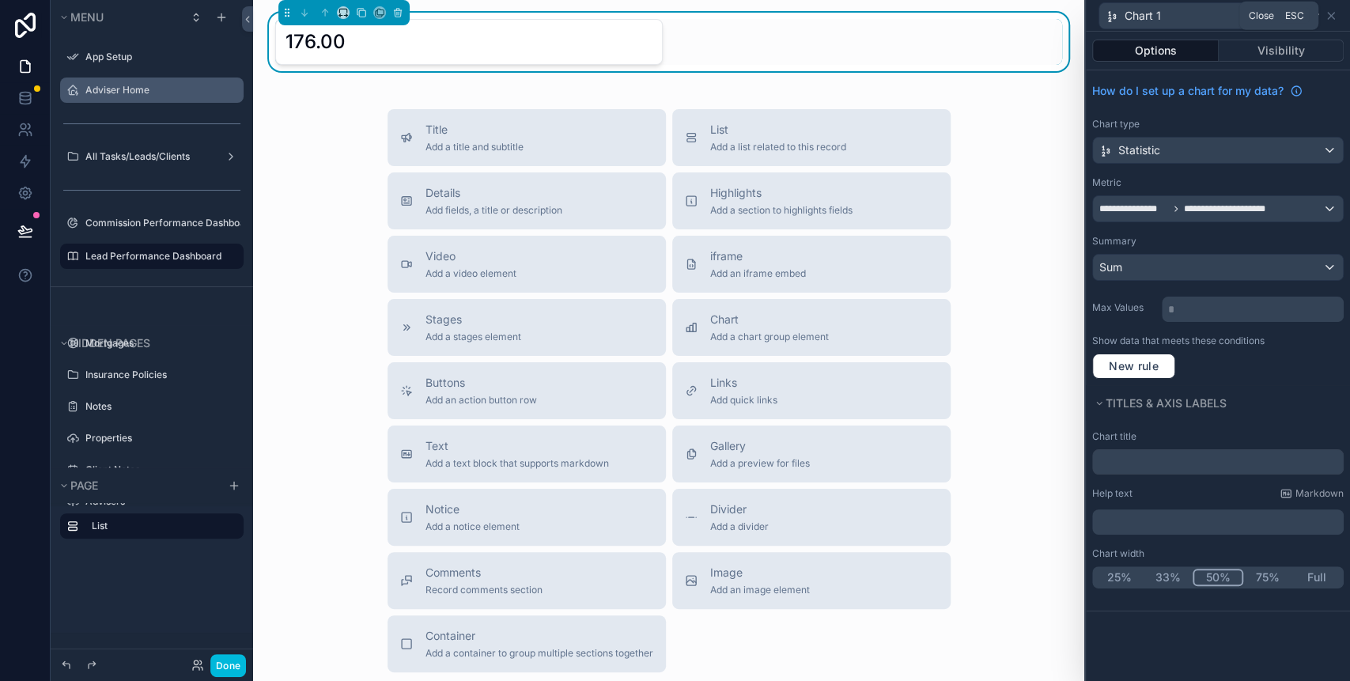
click at [1333, 17] on icon at bounding box center [1330, 15] width 13 height 13
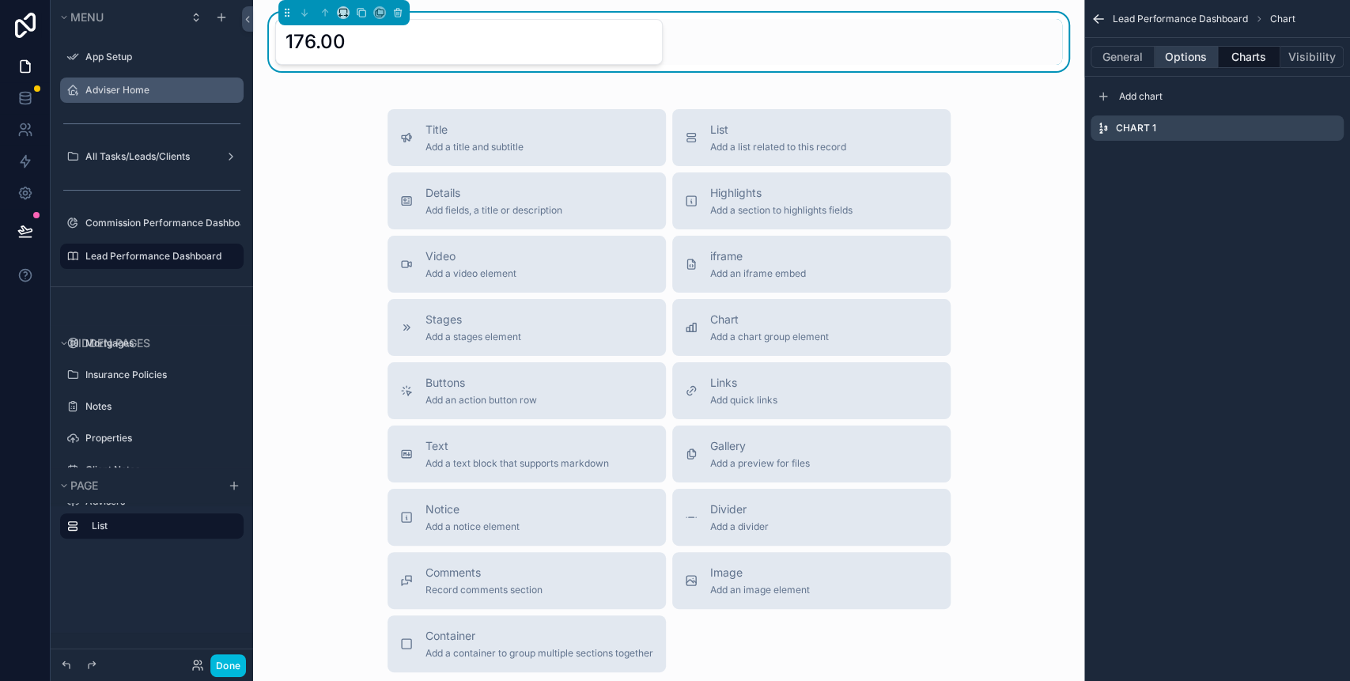
click at [1202, 55] on button "Options" at bounding box center [1185, 57] width 63 height 22
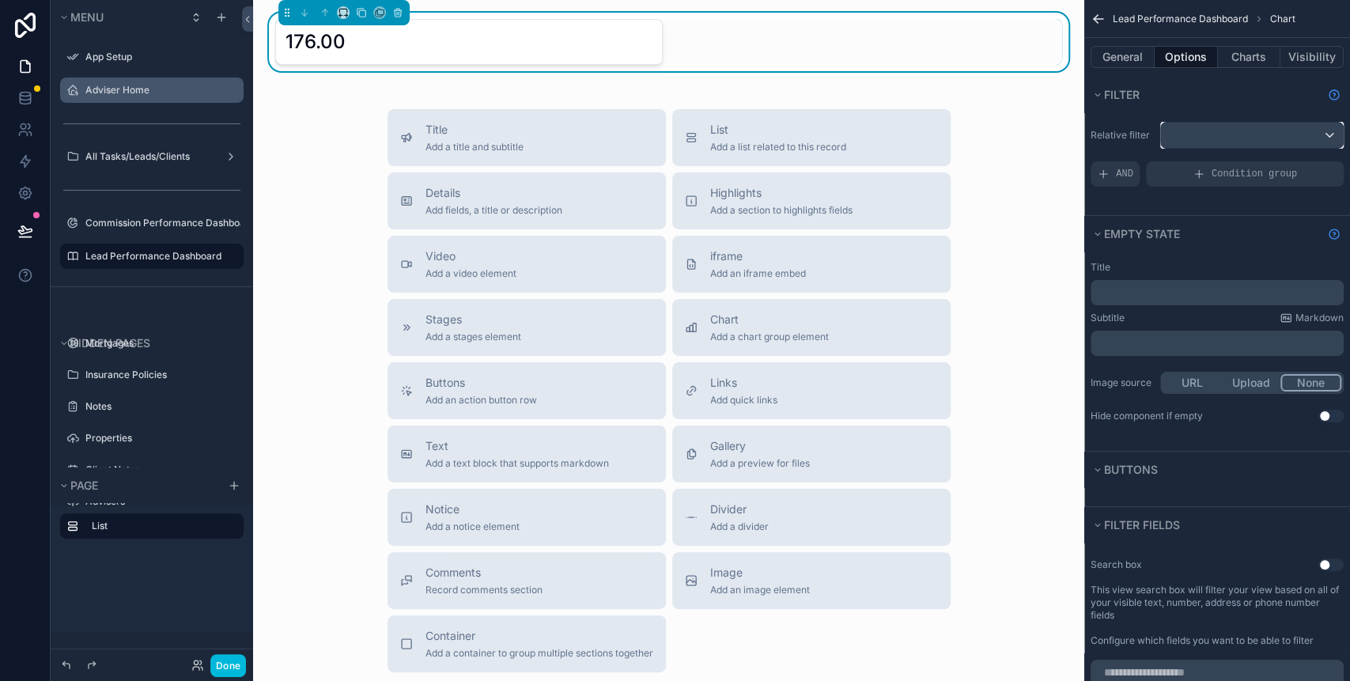
click at [1204, 134] on div "scrollable content" at bounding box center [1252, 135] width 182 height 25
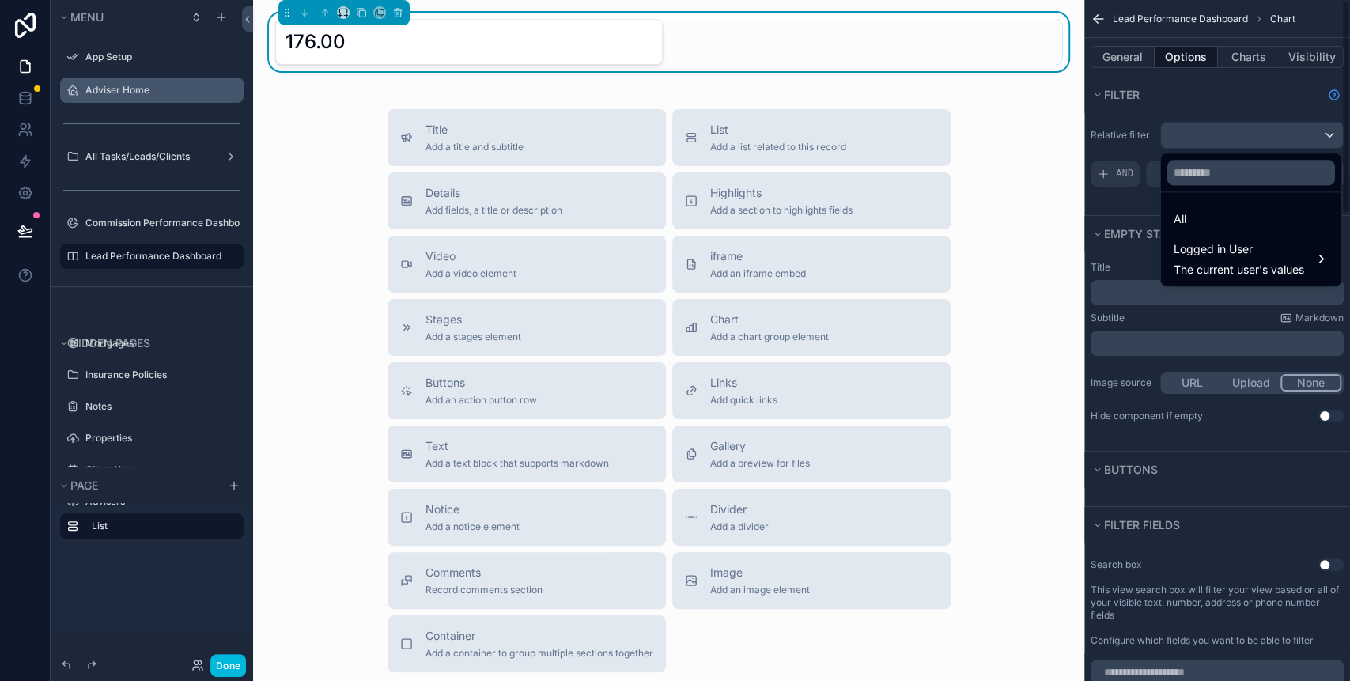
click at [1132, 59] on div "scrollable content" at bounding box center [675, 340] width 1350 height 681
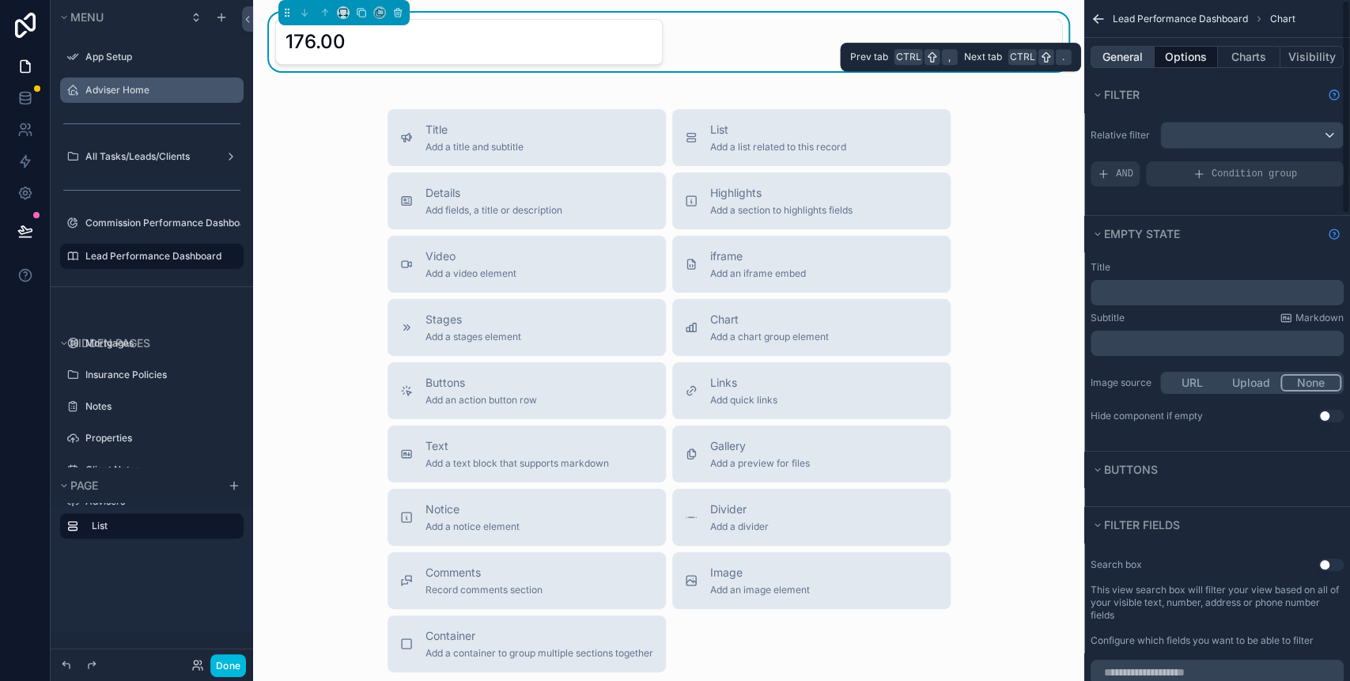
click at [1131, 58] on button "General" at bounding box center [1122, 57] width 64 height 22
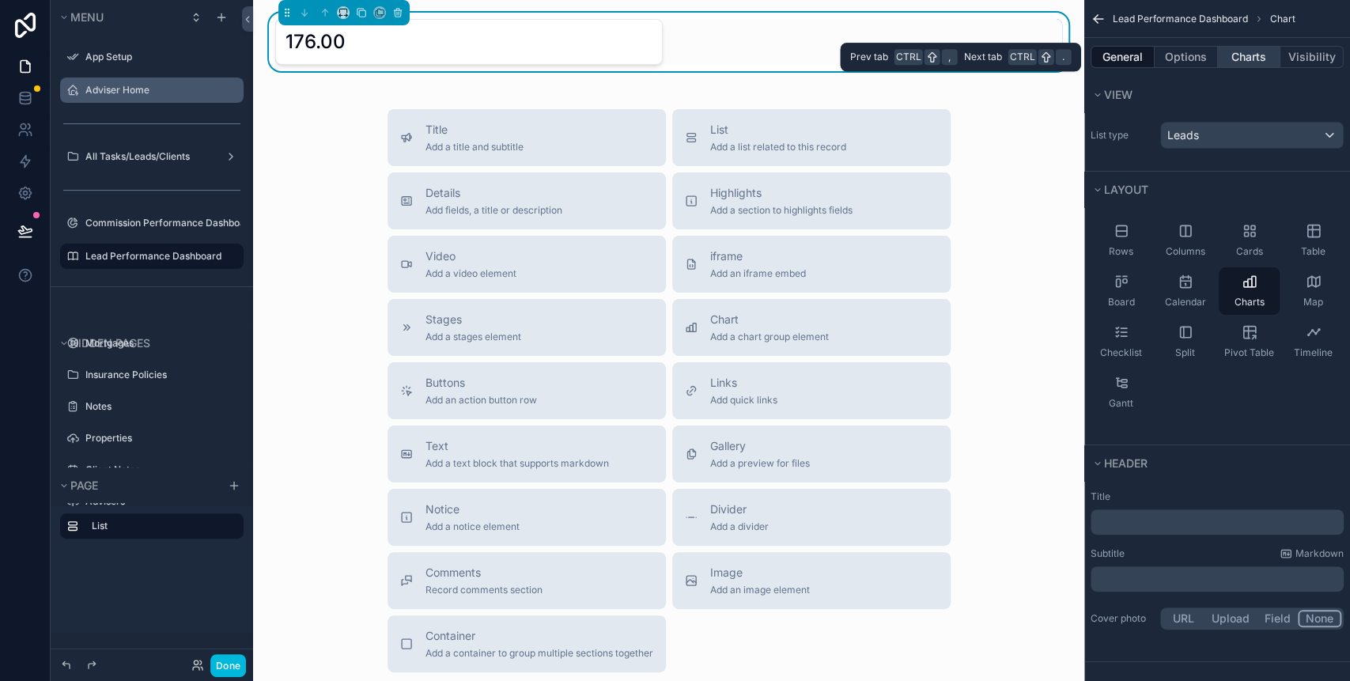
click at [1255, 48] on button "Charts" at bounding box center [1249, 57] width 63 height 22
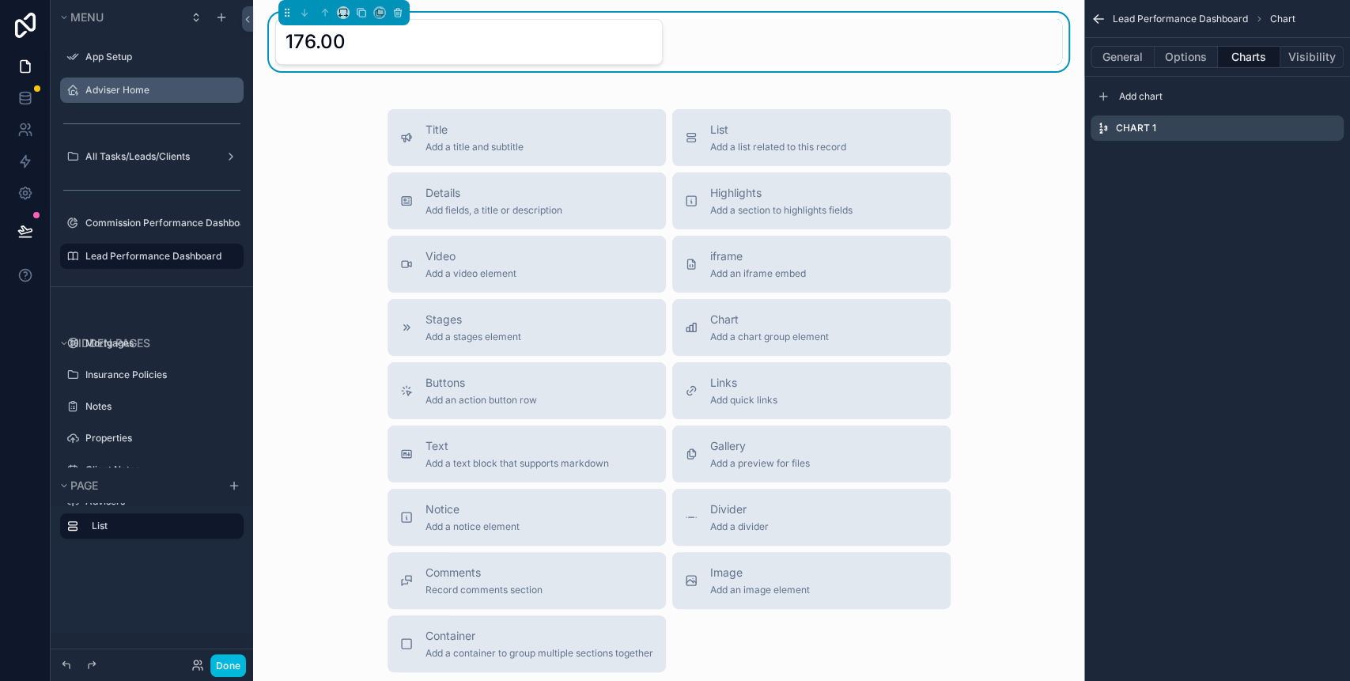
click at [0, 0] on icon "scrollable content" at bounding box center [0, 0] width 0 height 0
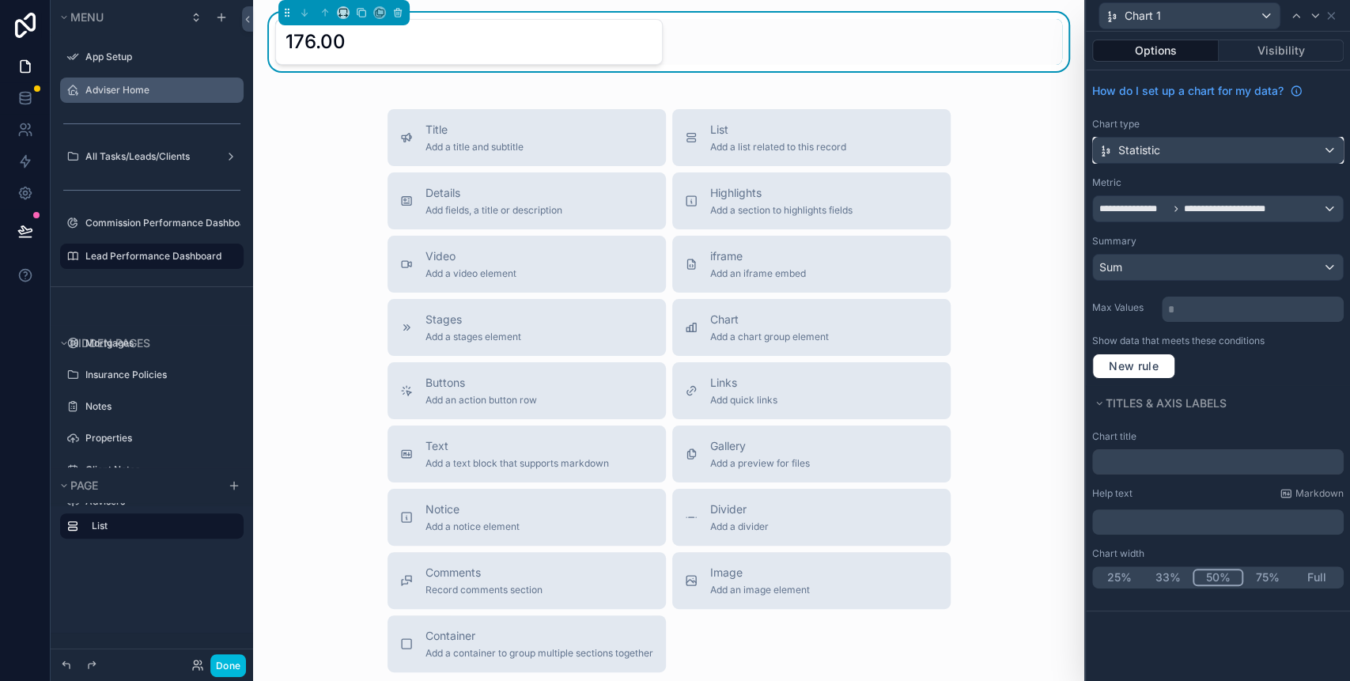
click at [1240, 152] on div "Statistic" at bounding box center [1218, 150] width 250 height 25
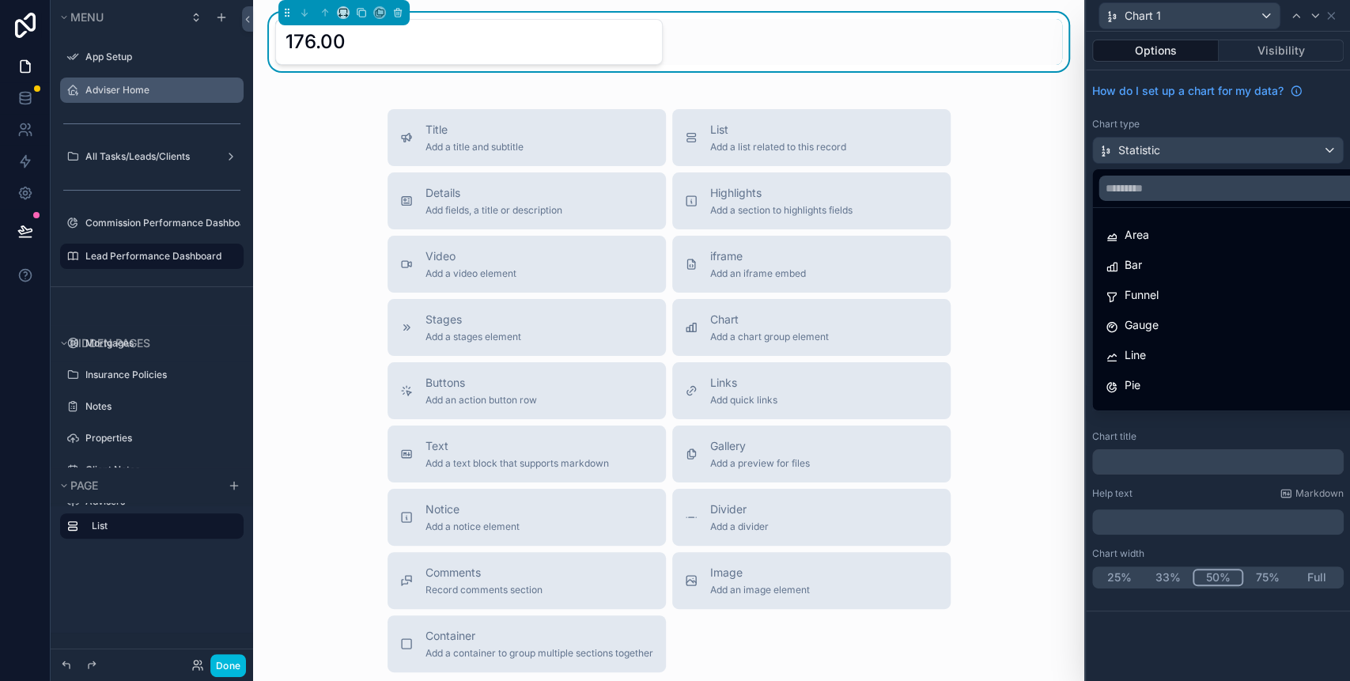
click at [1240, 152] on div at bounding box center [1217, 340] width 264 height 681
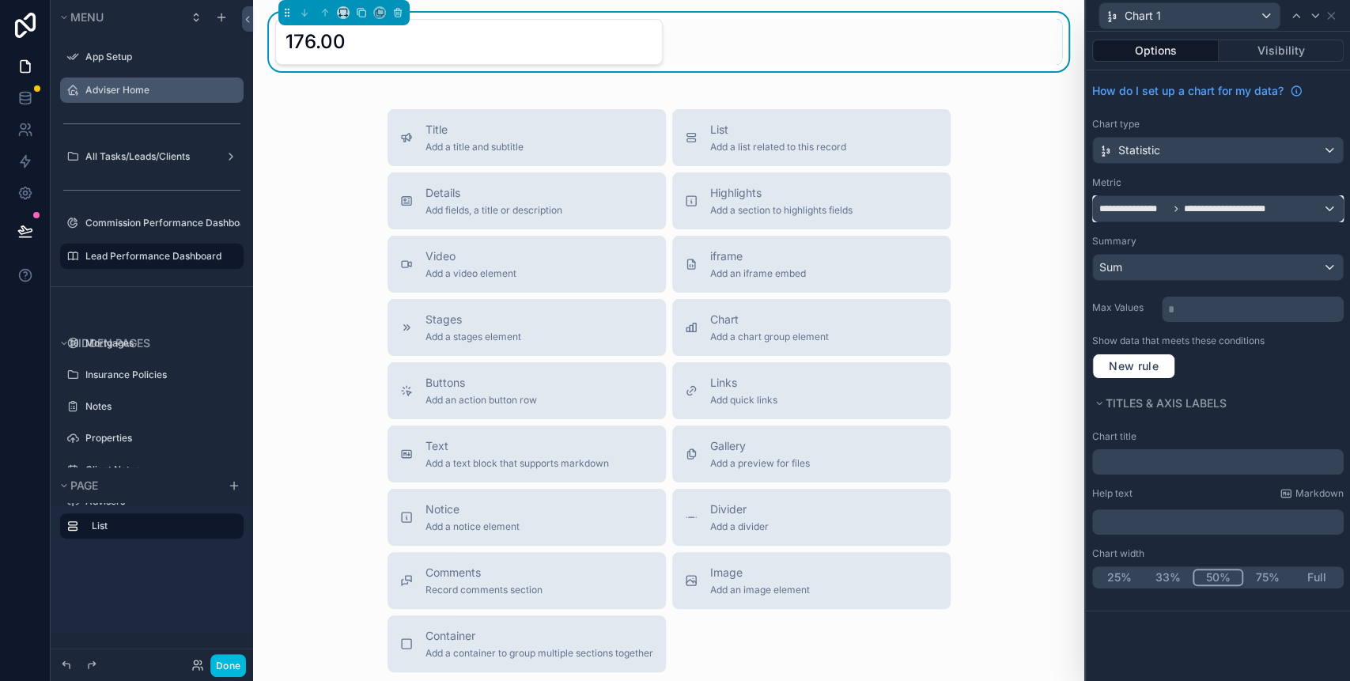
click at [1253, 196] on div "**********" at bounding box center [1218, 208] width 250 height 25
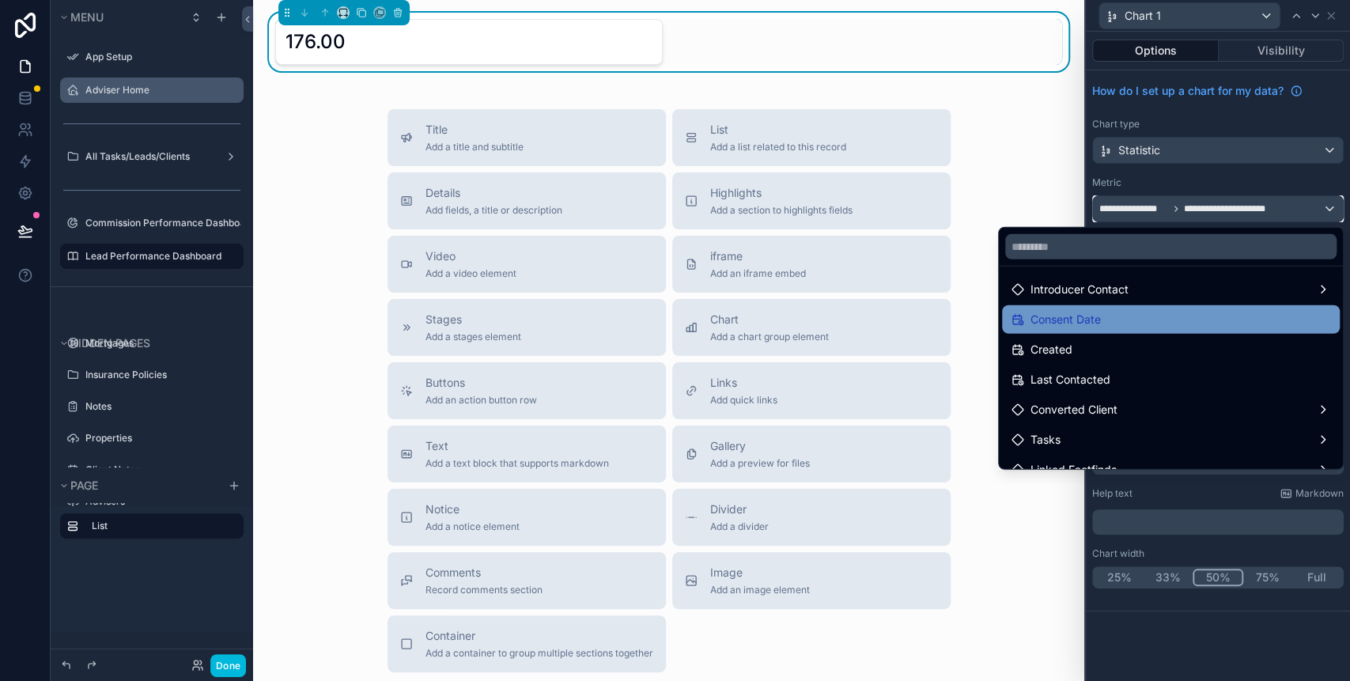
scroll to position [111, 0]
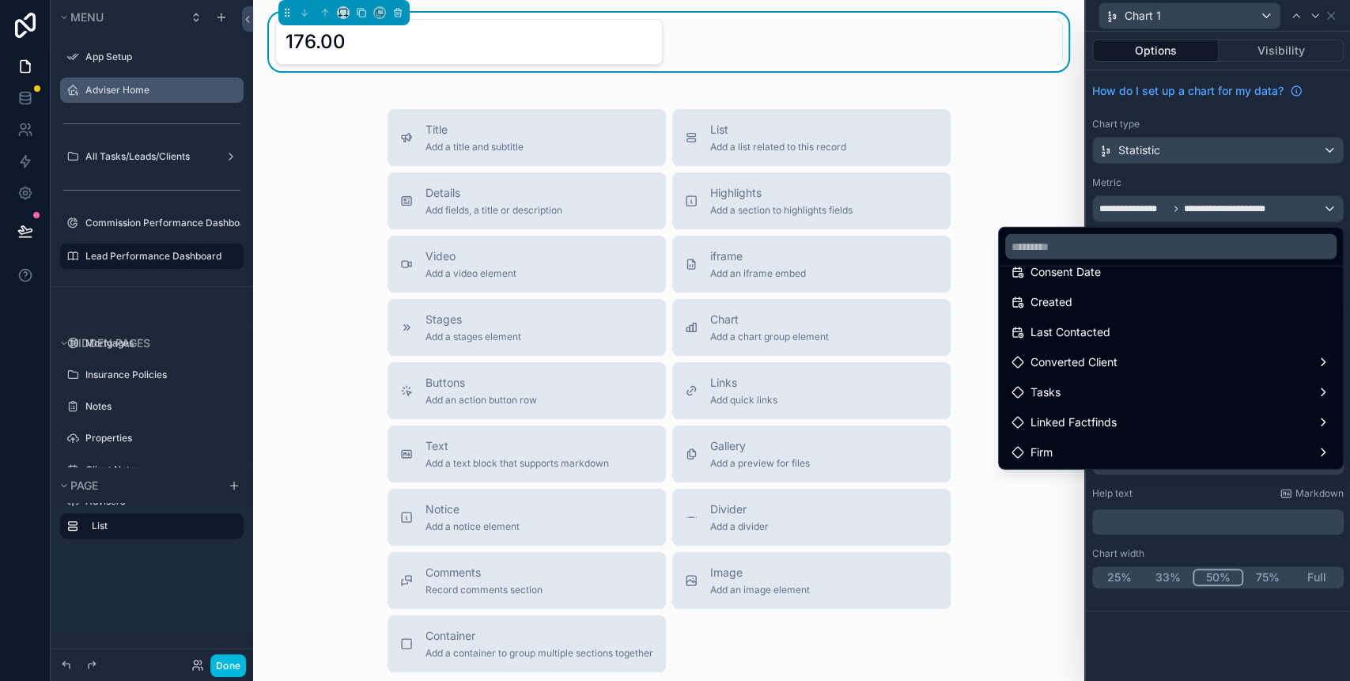
click at [1161, 496] on div at bounding box center [1217, 340] width 264 height 681
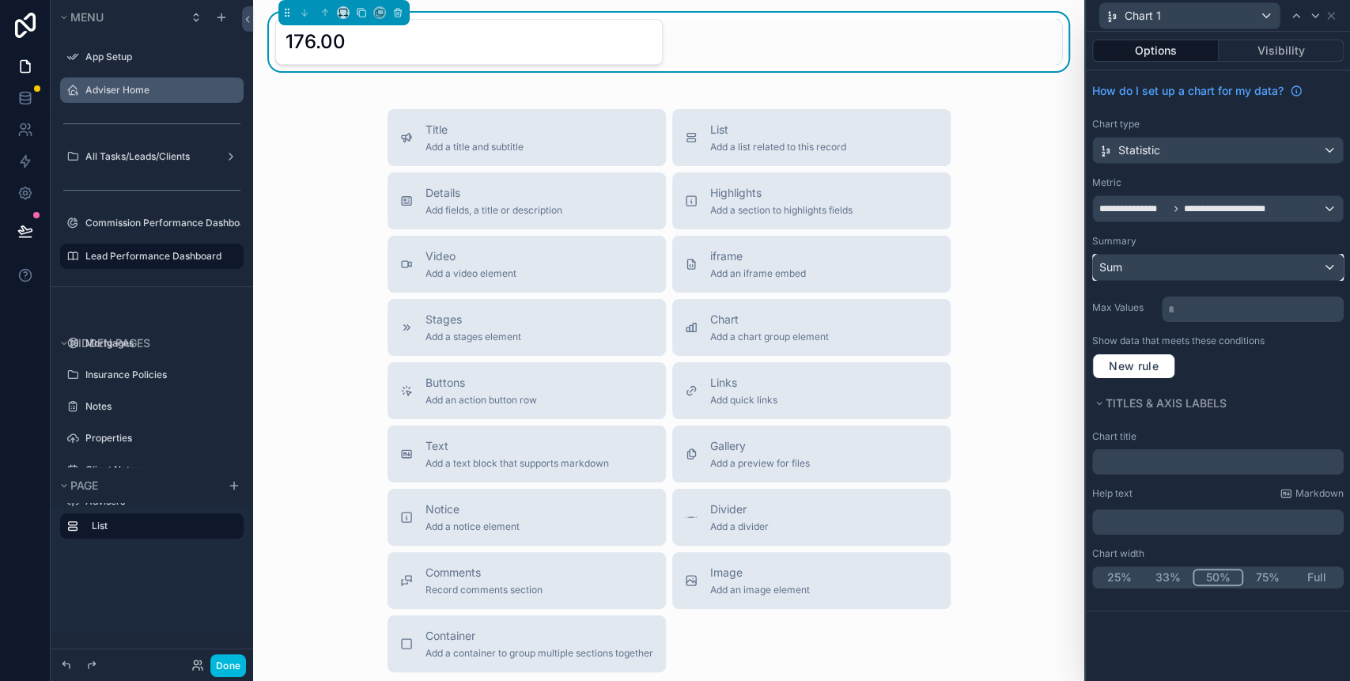
click at [1308, 254] on button "Sum" at bounding box center [1217, 267] width 251 height 27
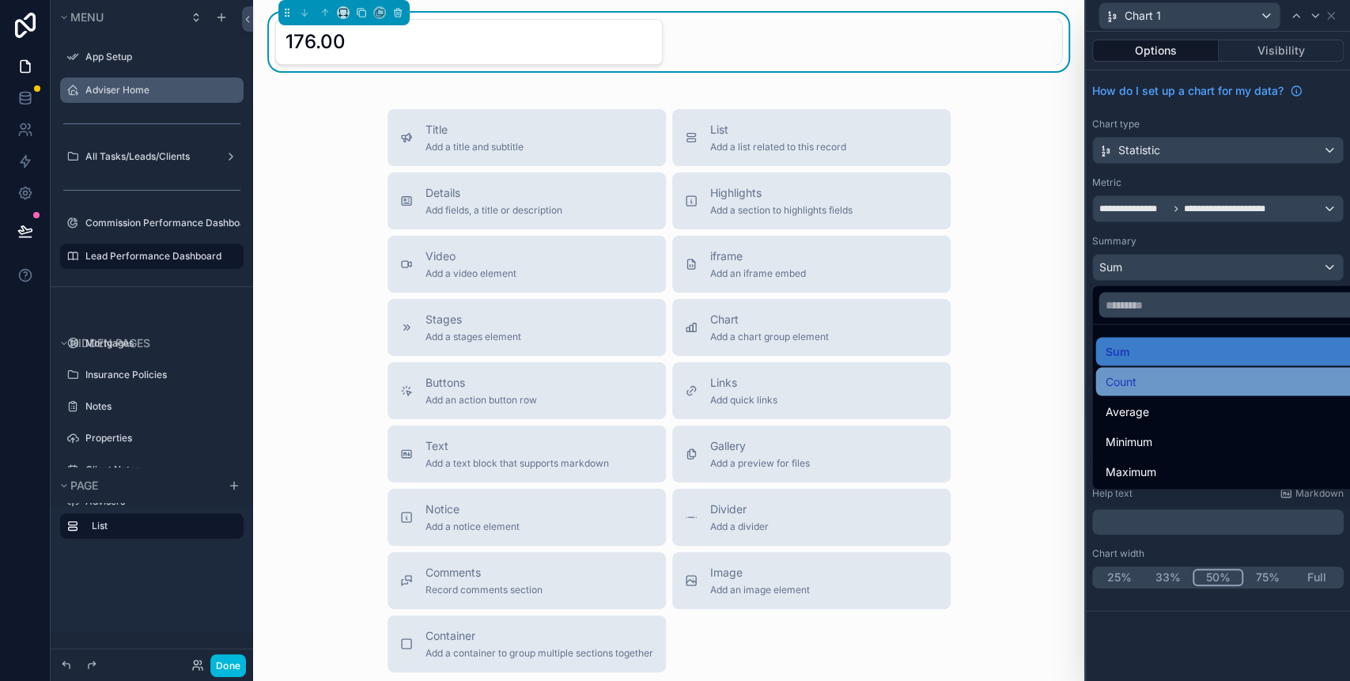
click at [1158, 372] on div "Count" at bounding box center [1234, 381] width 261 height 19
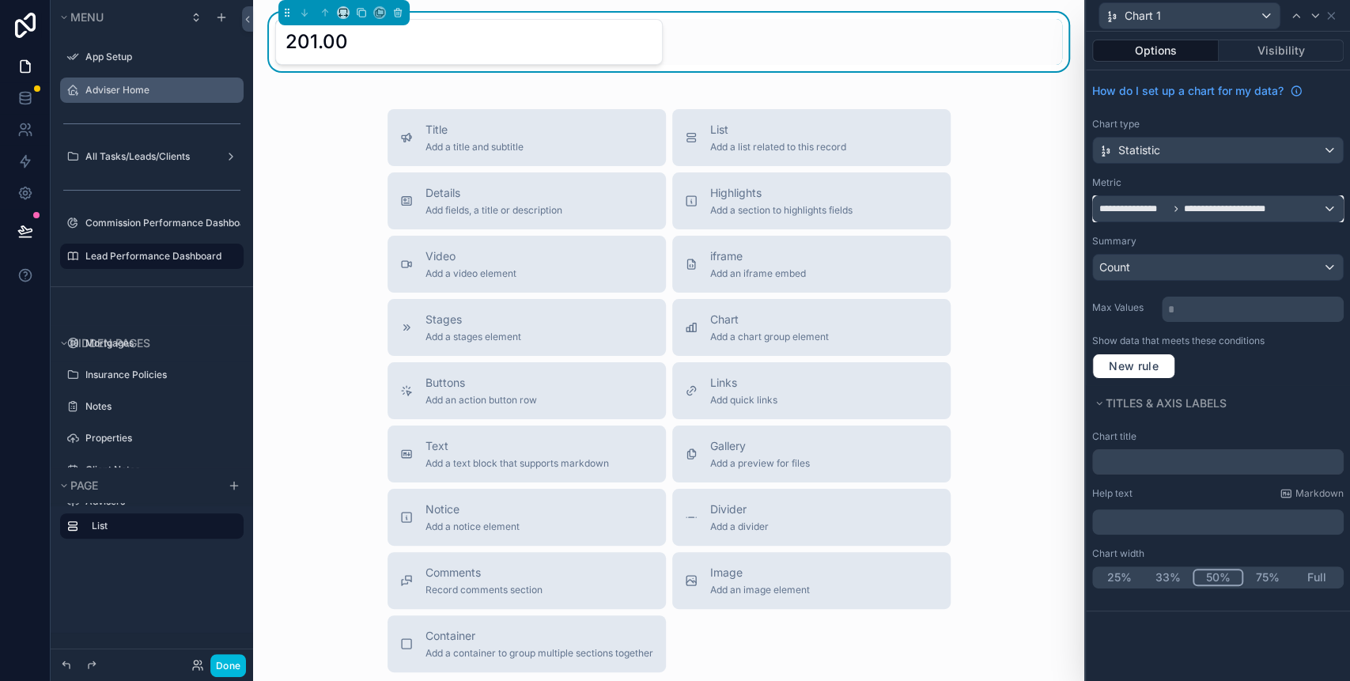
click at [1325, 203] on div "**********" at bounding box center [1218, 208] width 250 height 25
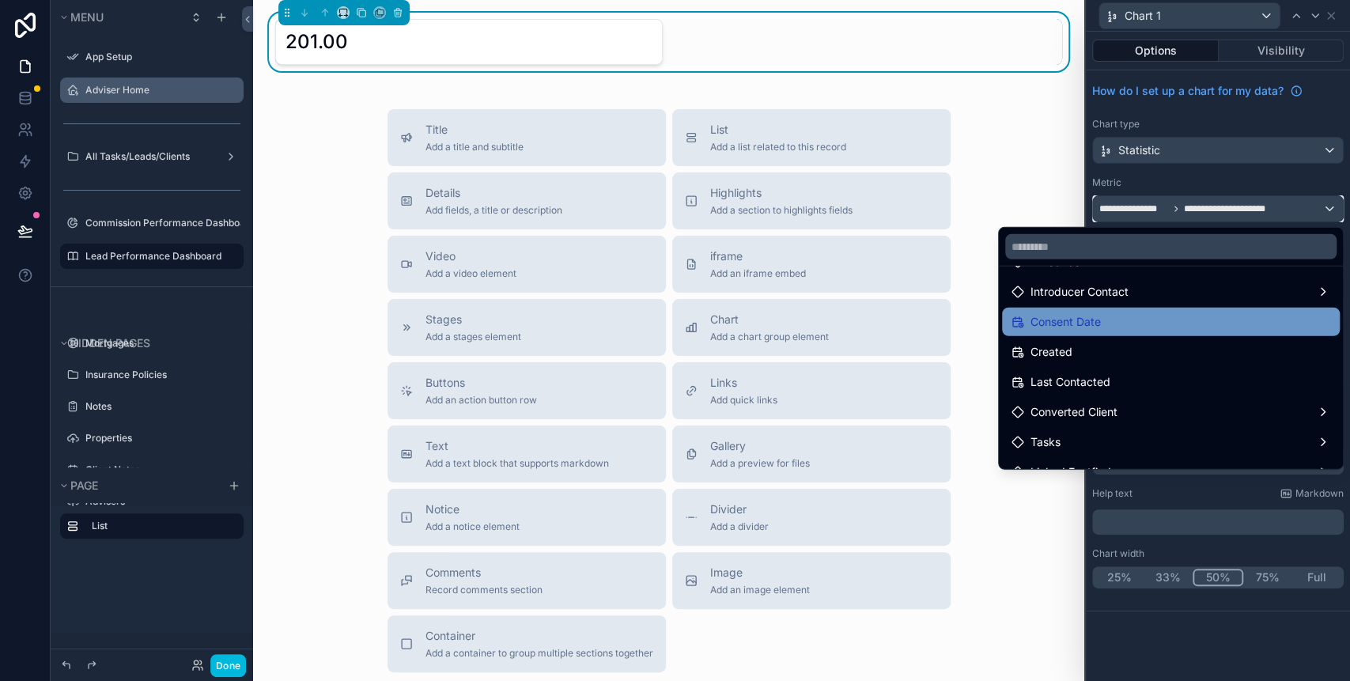
scroll to position [105, 0]
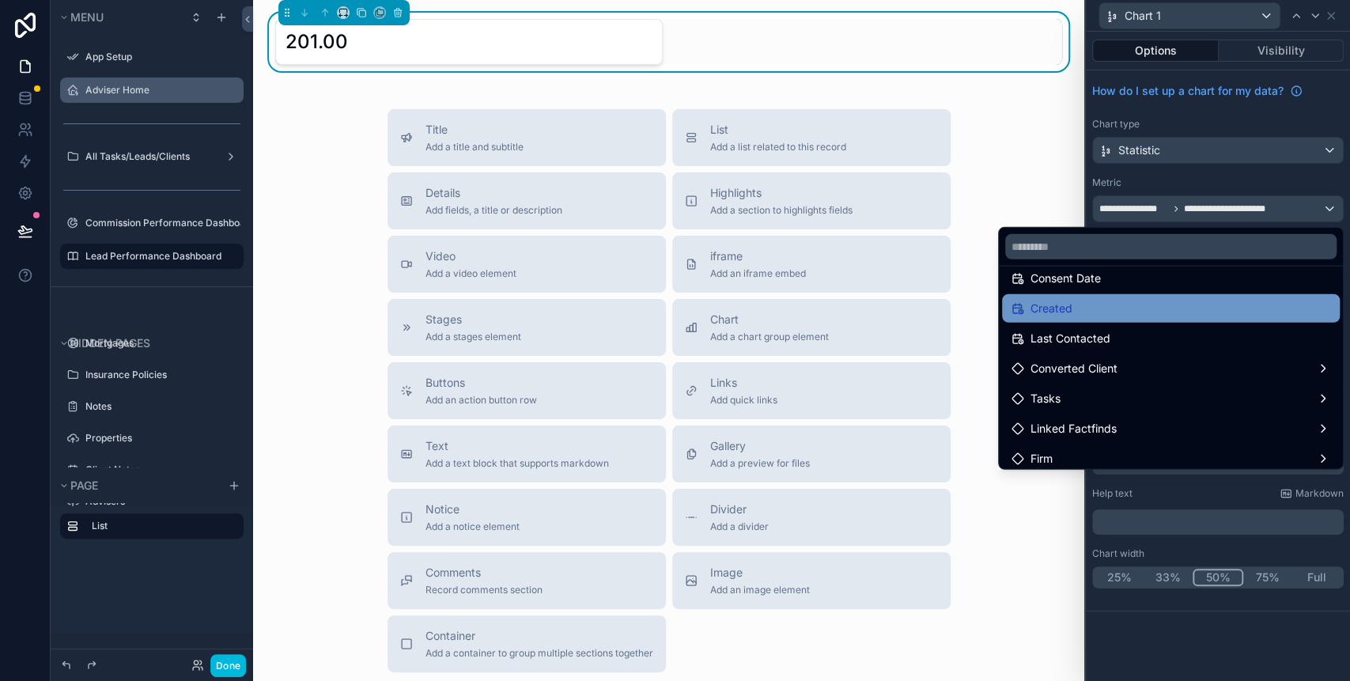
click at [1082, 316] on div "Created" at bounding box center [1170, 308] width 319 height 19
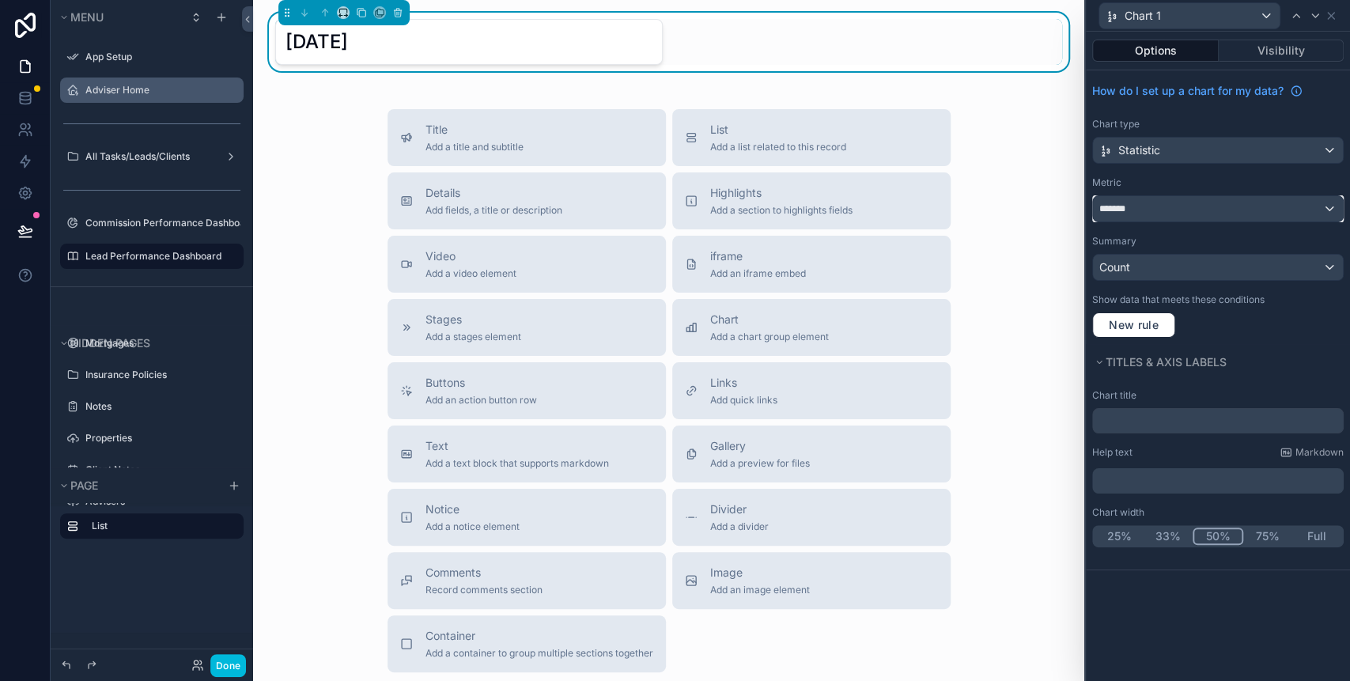
click at [1246, 204] on div "*******" at bounding box center [1218, 208] width 250 height 25
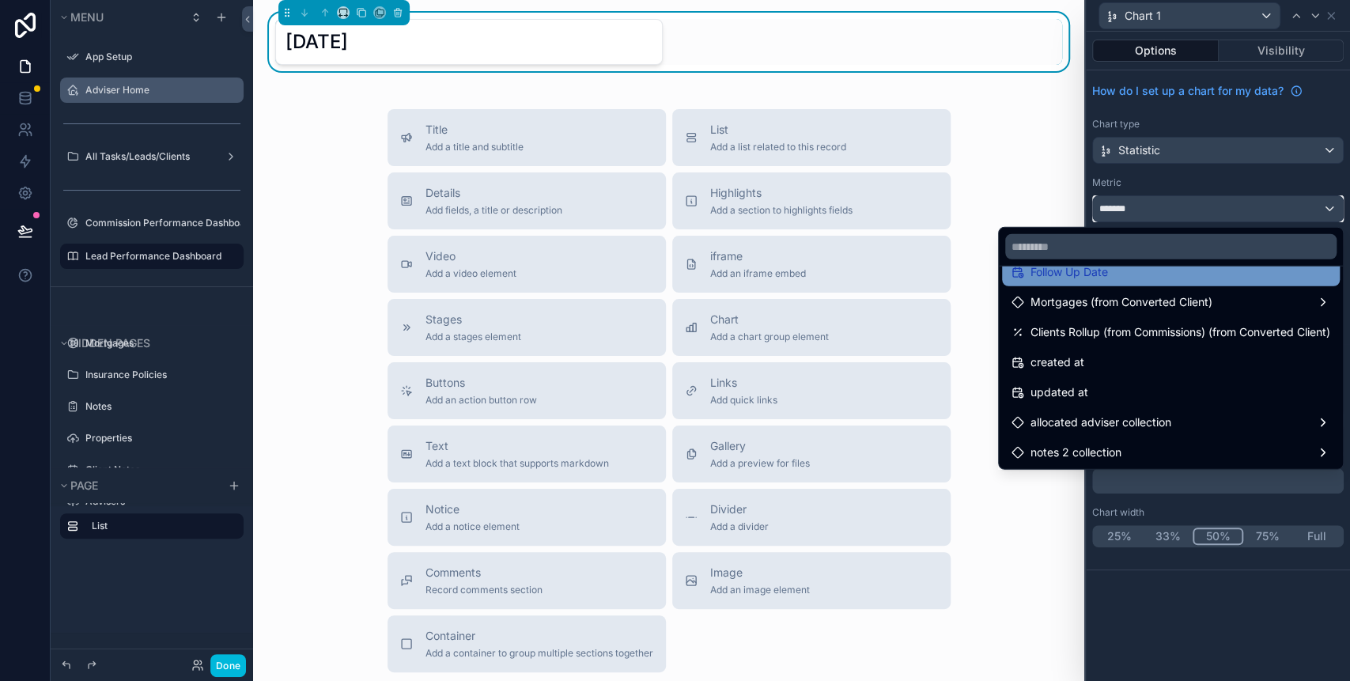
scroll to position [323, 0]
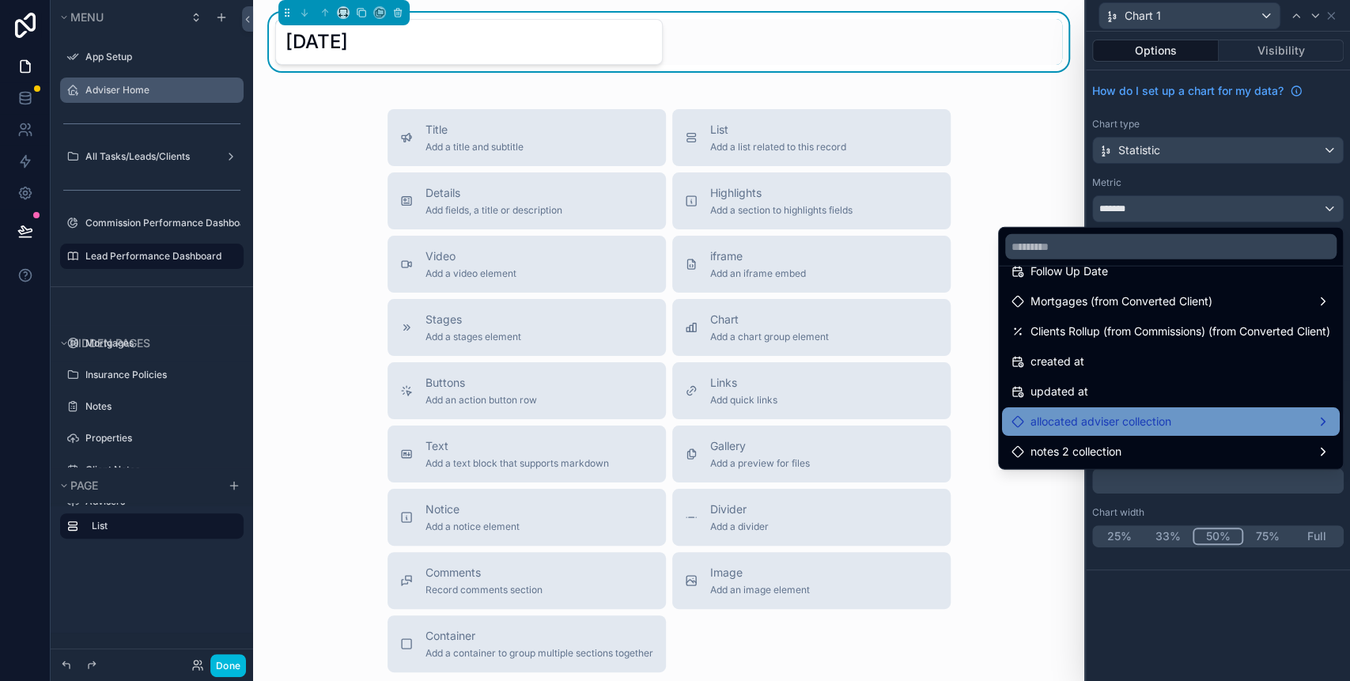
click at [1112, 407] on div "allocated adviser collection" at bounding box center [1171, 421] width 338 height 28
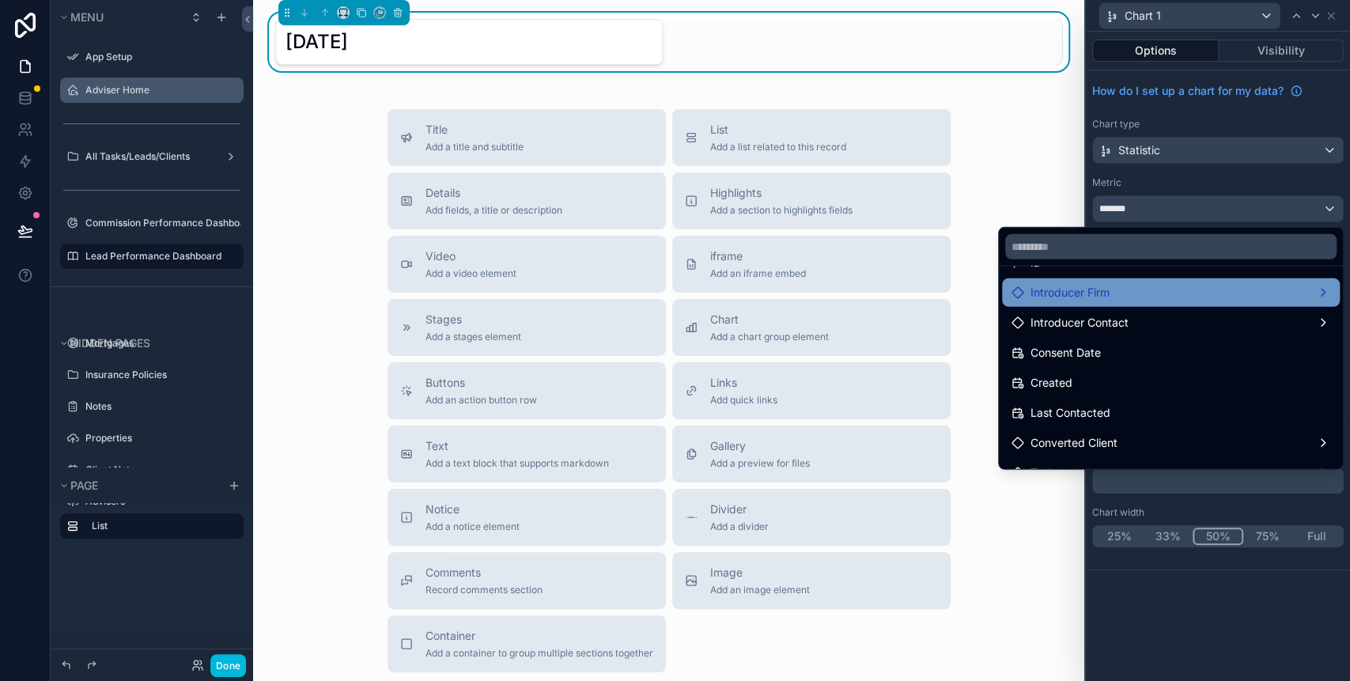
scroll to position [0, 0]
click at [1100, 298] on div "id" at bounding box center [1170, 293] width 319 height 19
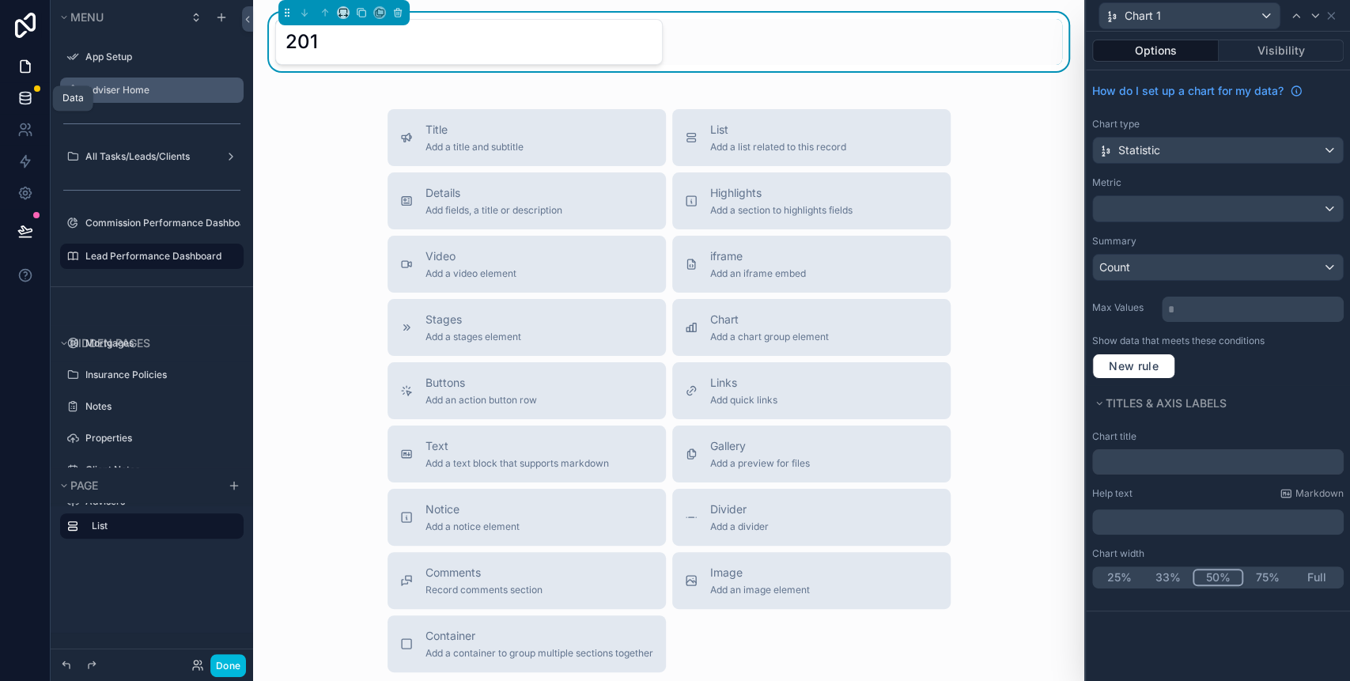
click at [29, 102] on icon at bounding box center [25, 101] width 10 height 6
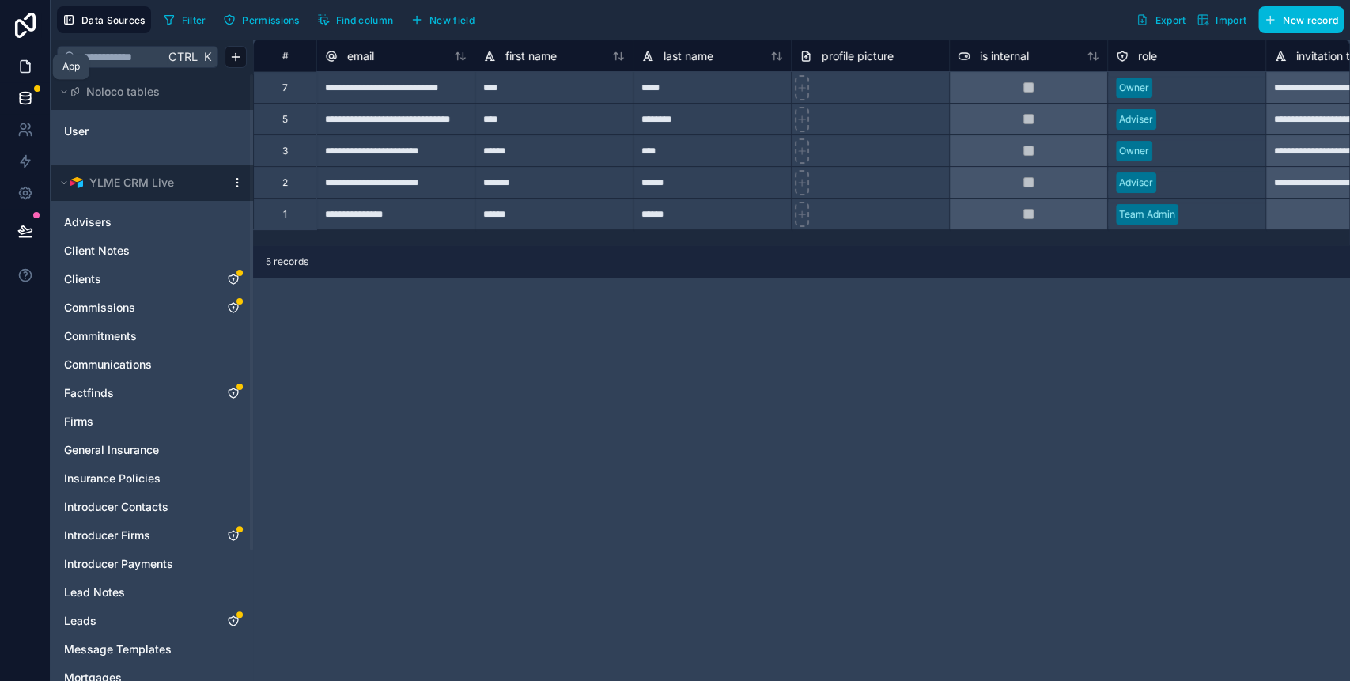
click at [29, 66] on icon at bounding box center [25, 67] width 9 height 12
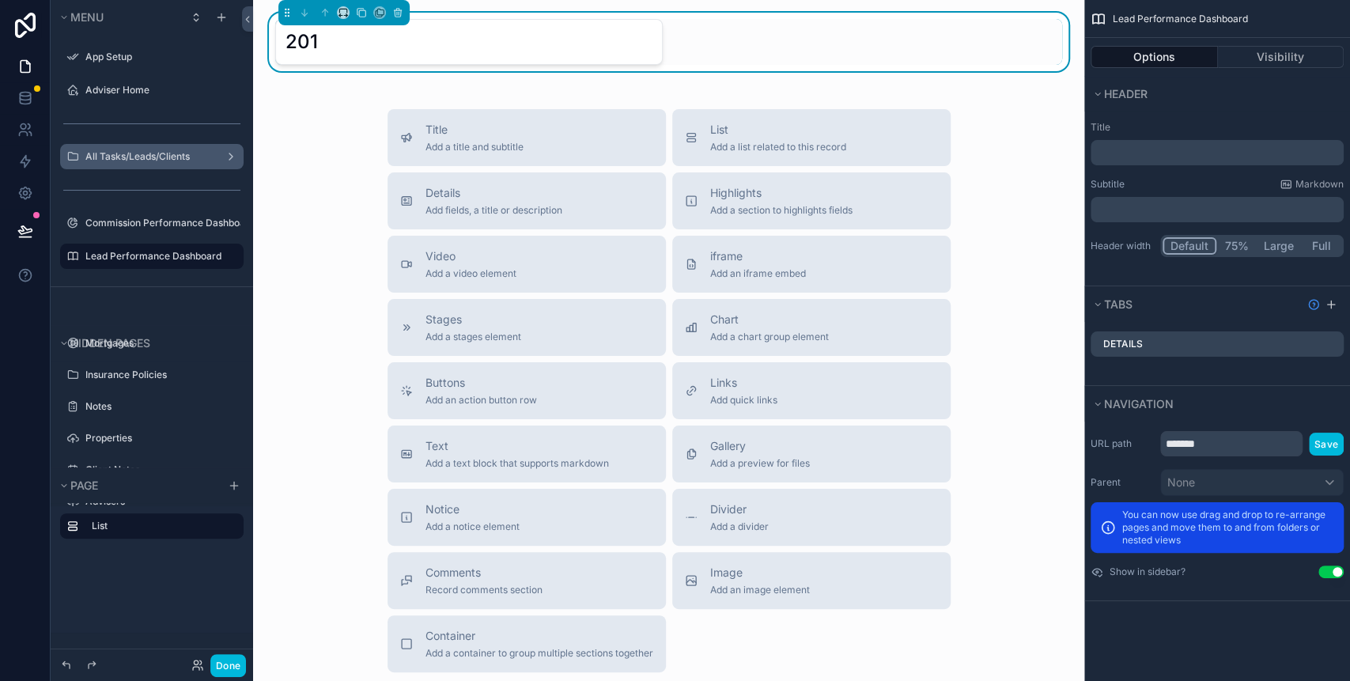
click at [113, 152] on label "All Tasks/Leads/Clients" at bounding box center [148, 156] width 126 height 13
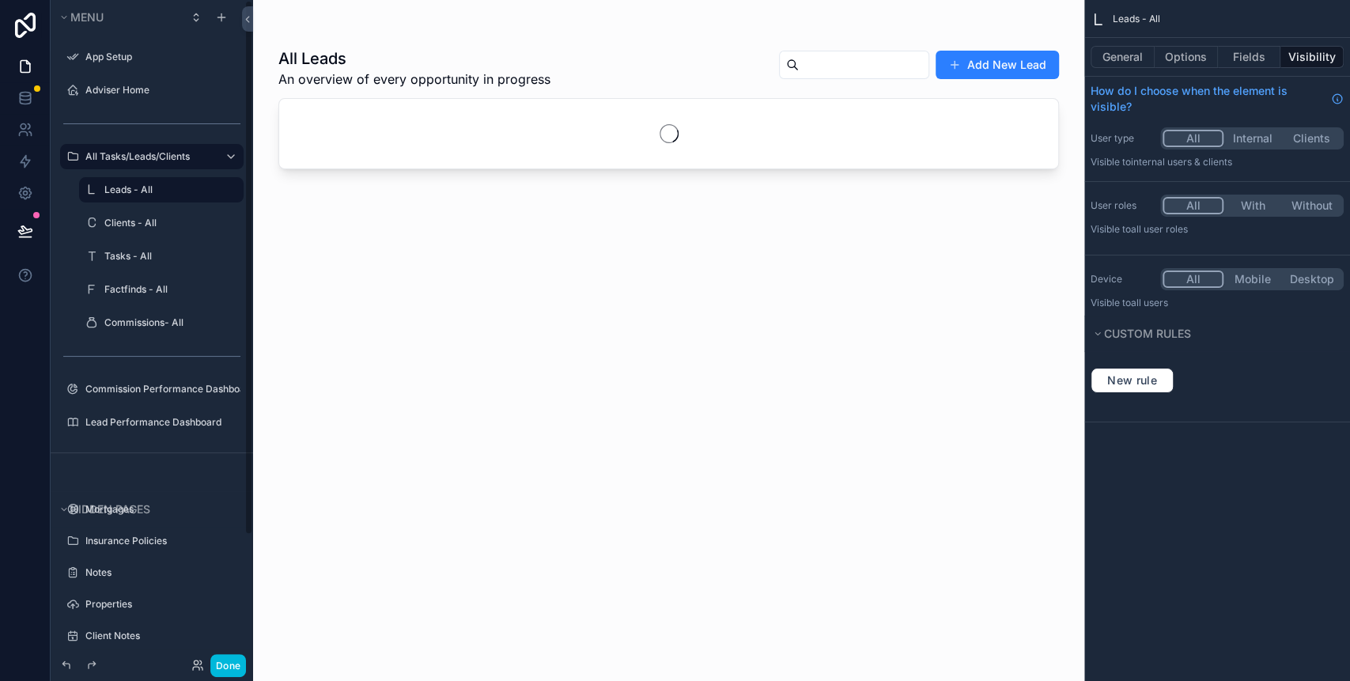
click at [106, 184] on label "Leads - All" at bounding box center [169, 189] width 130 height 13
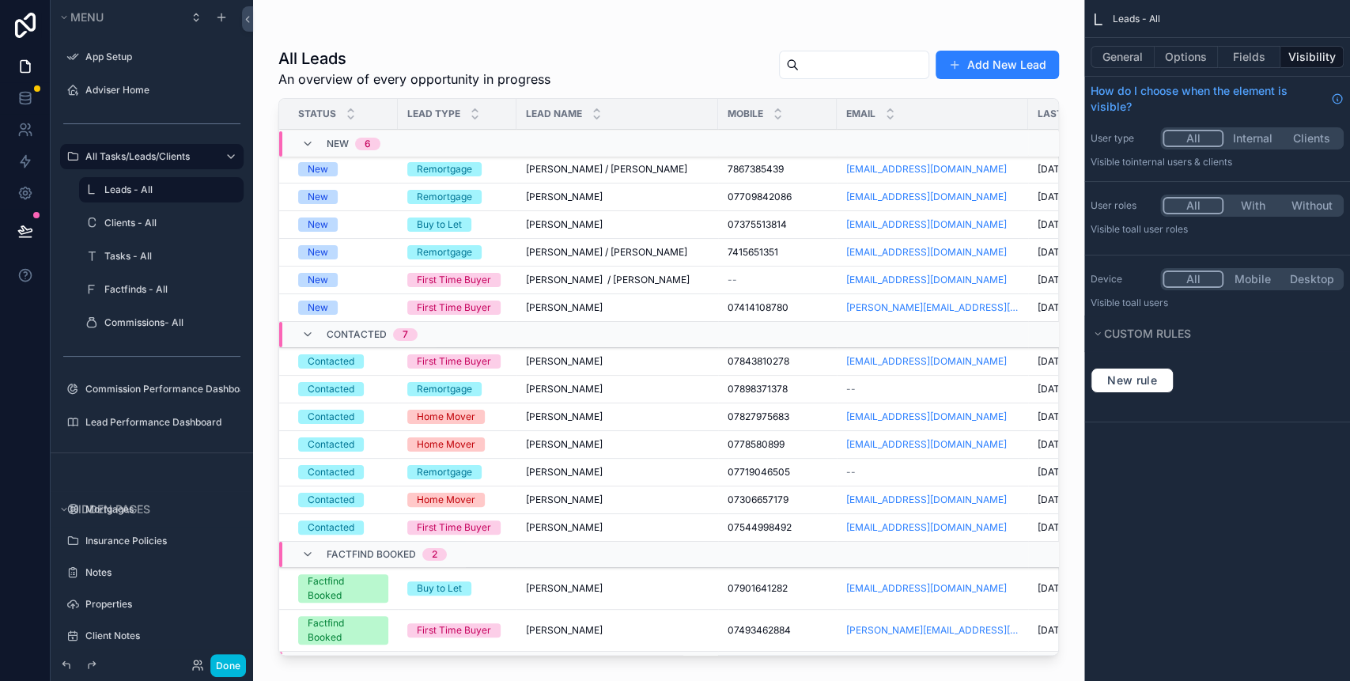
scroll to position [545, 0]
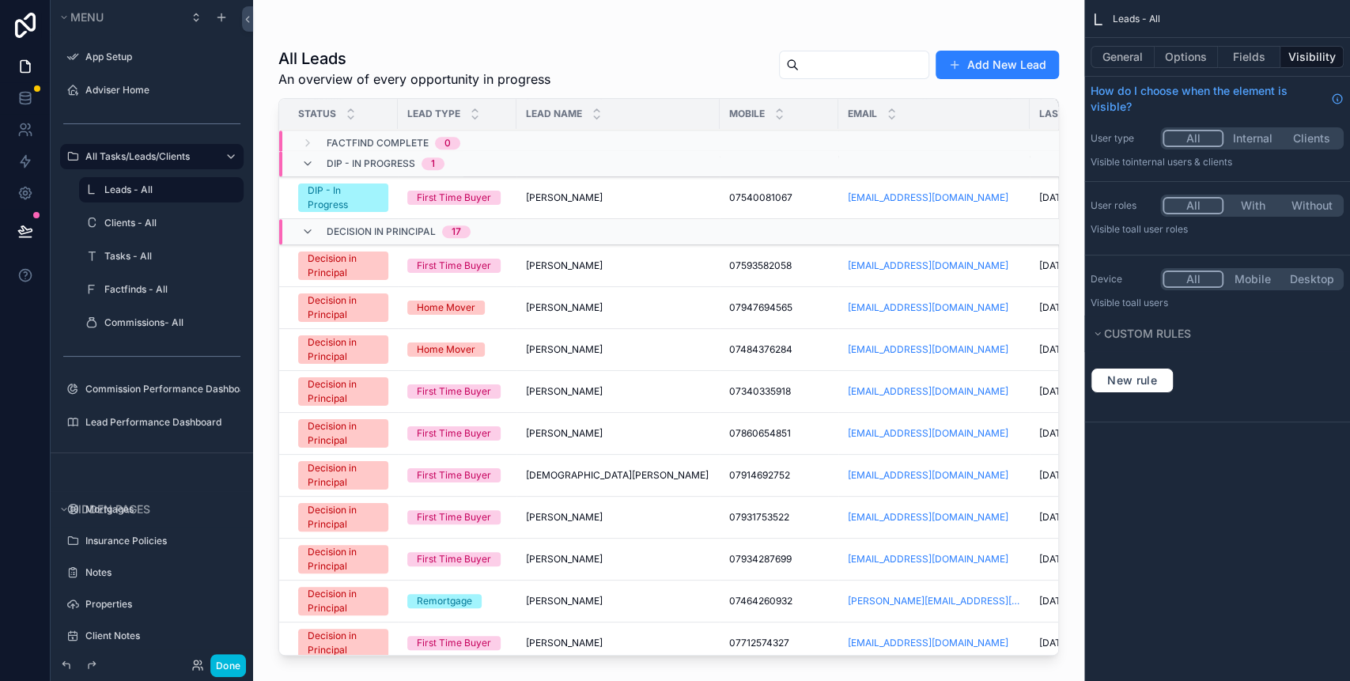
drag, startPoint x: 1048, startPoint y: 179, endPoint x: 1045, endPoint y: 291, distance: 112.3
click at [1045, 291] on div "scrollable content" at bounding box center [668, 331] width 831 height 662
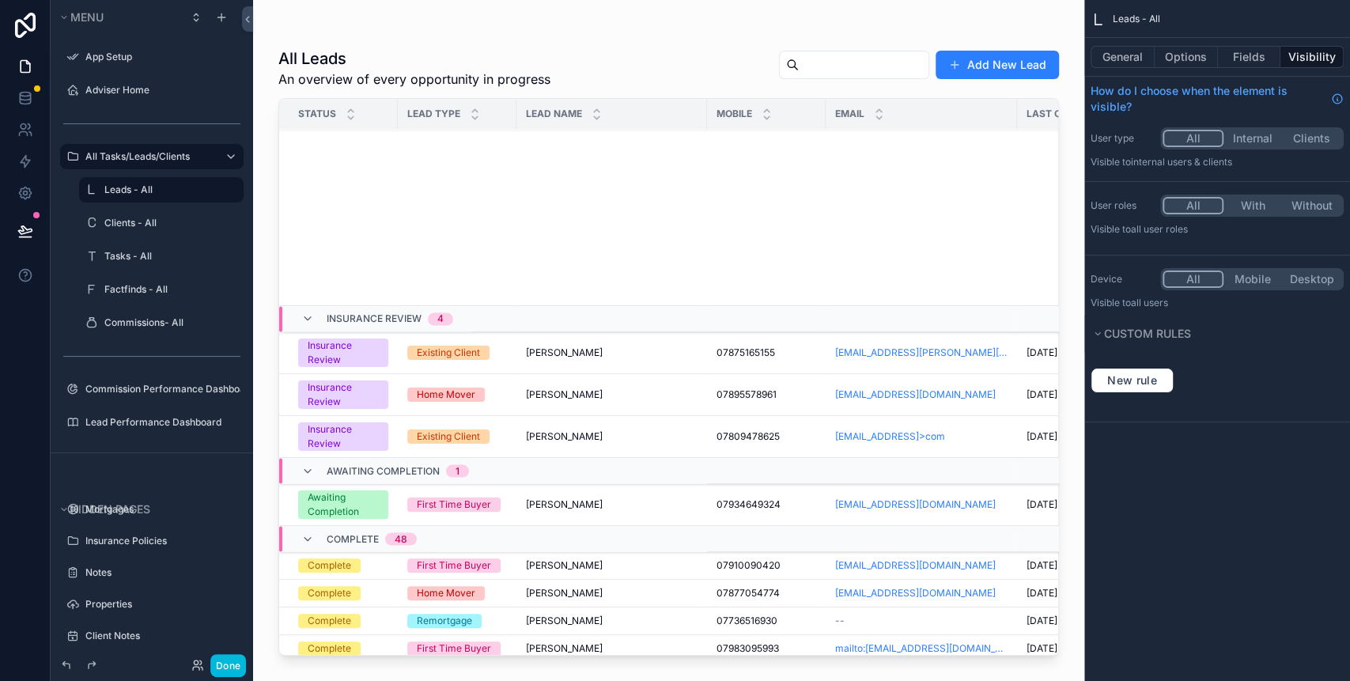
scroll to position [2309, 0]
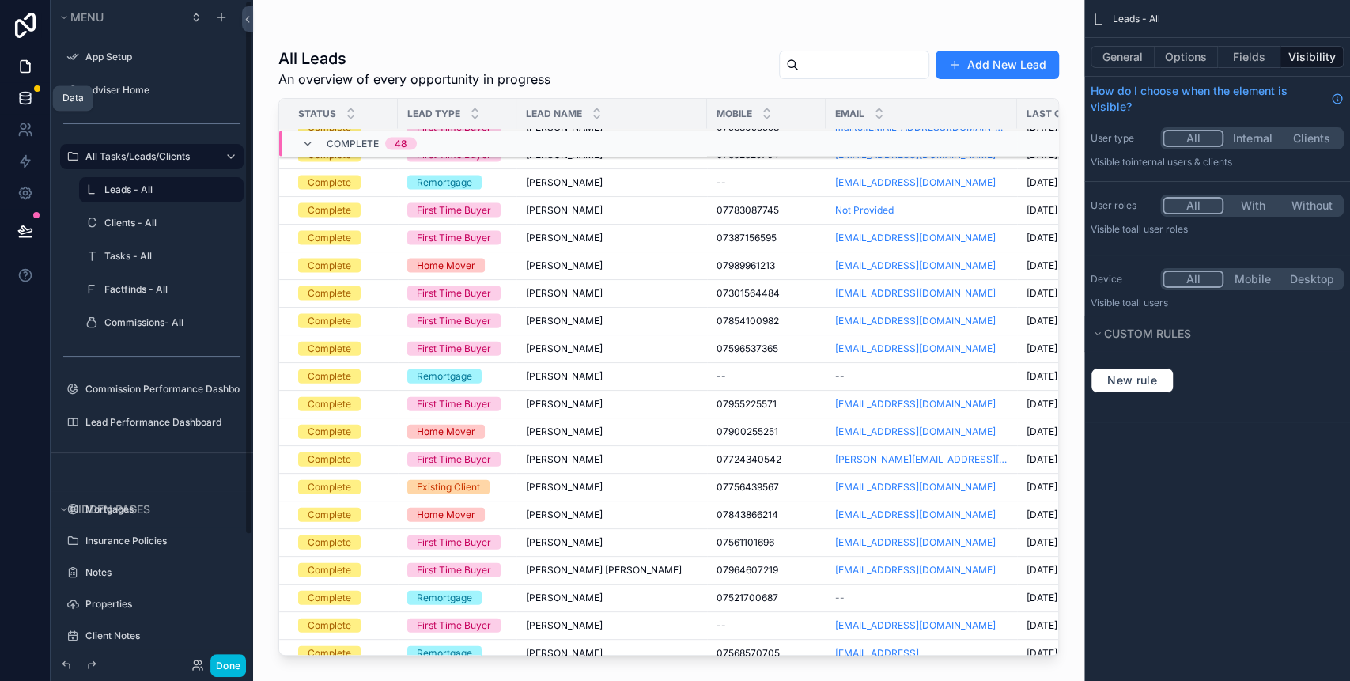
click at [38, 84] on link at bounding box center [25, 98] width 50 height 32
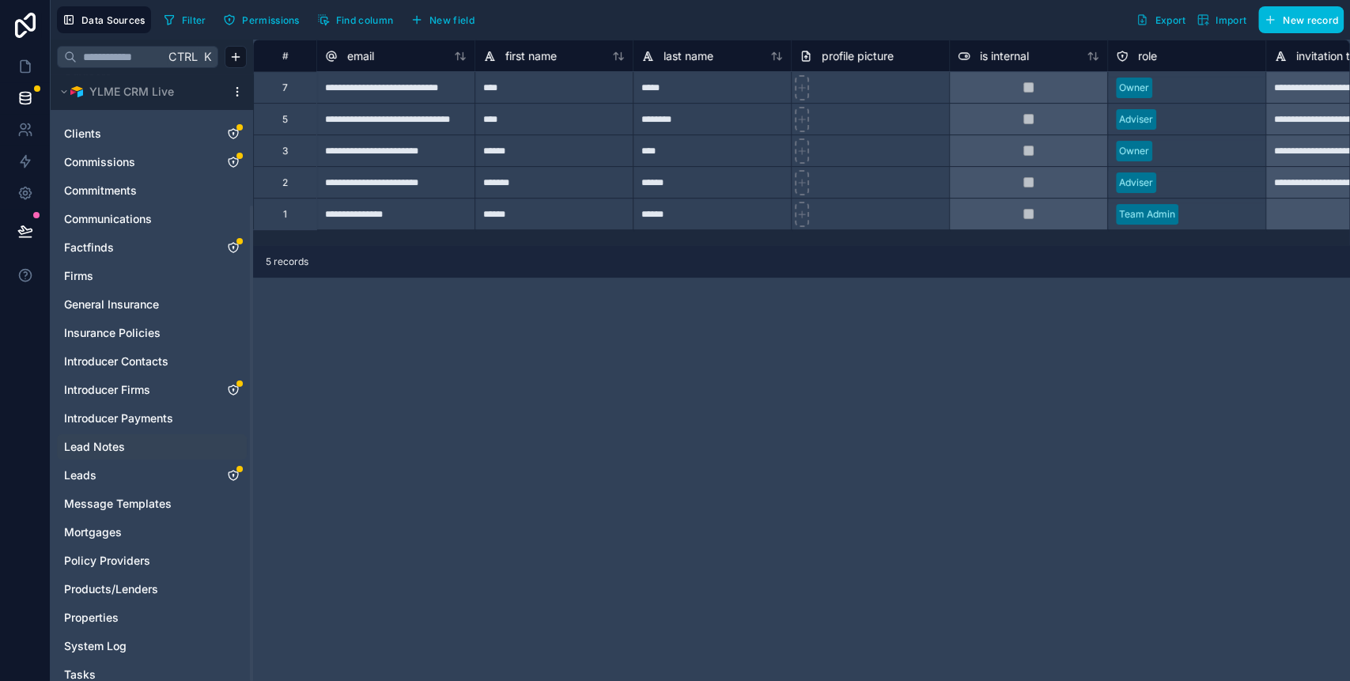
scroll to position [167, 0]
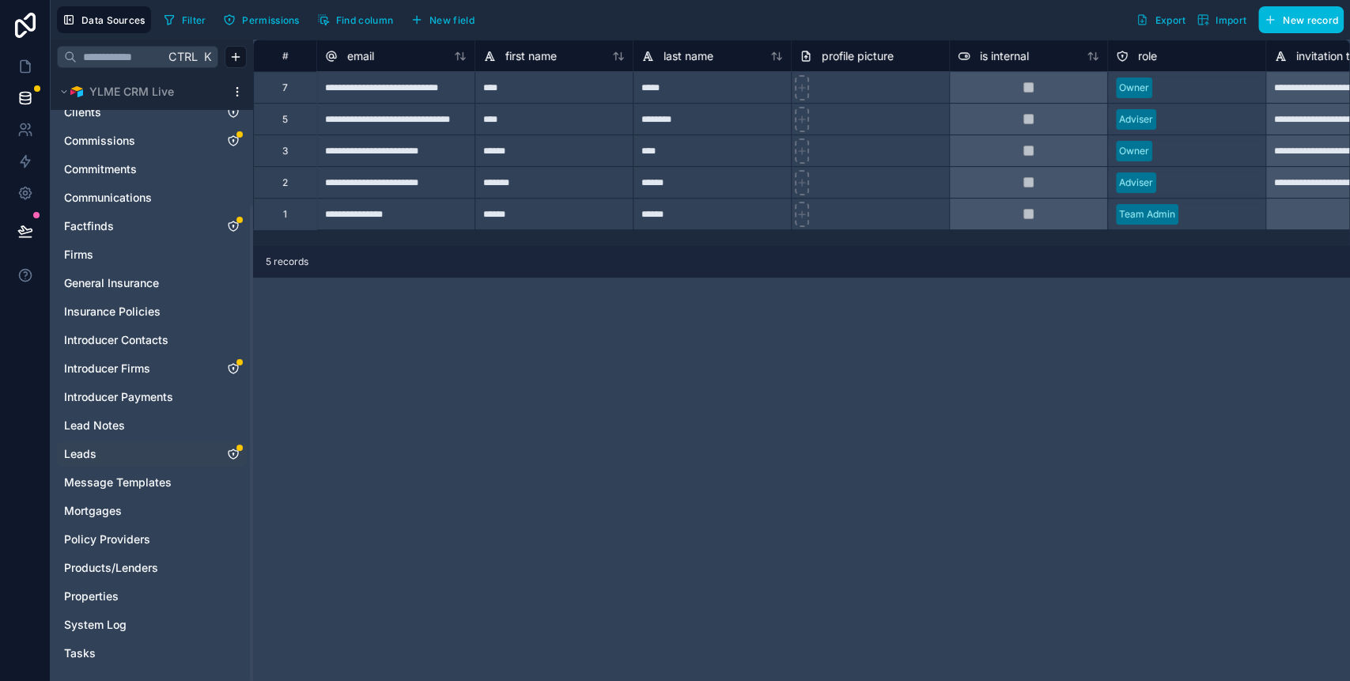
click at [115, 449] on link "Leads" at bounding box center [136, 454] width 144 height 16
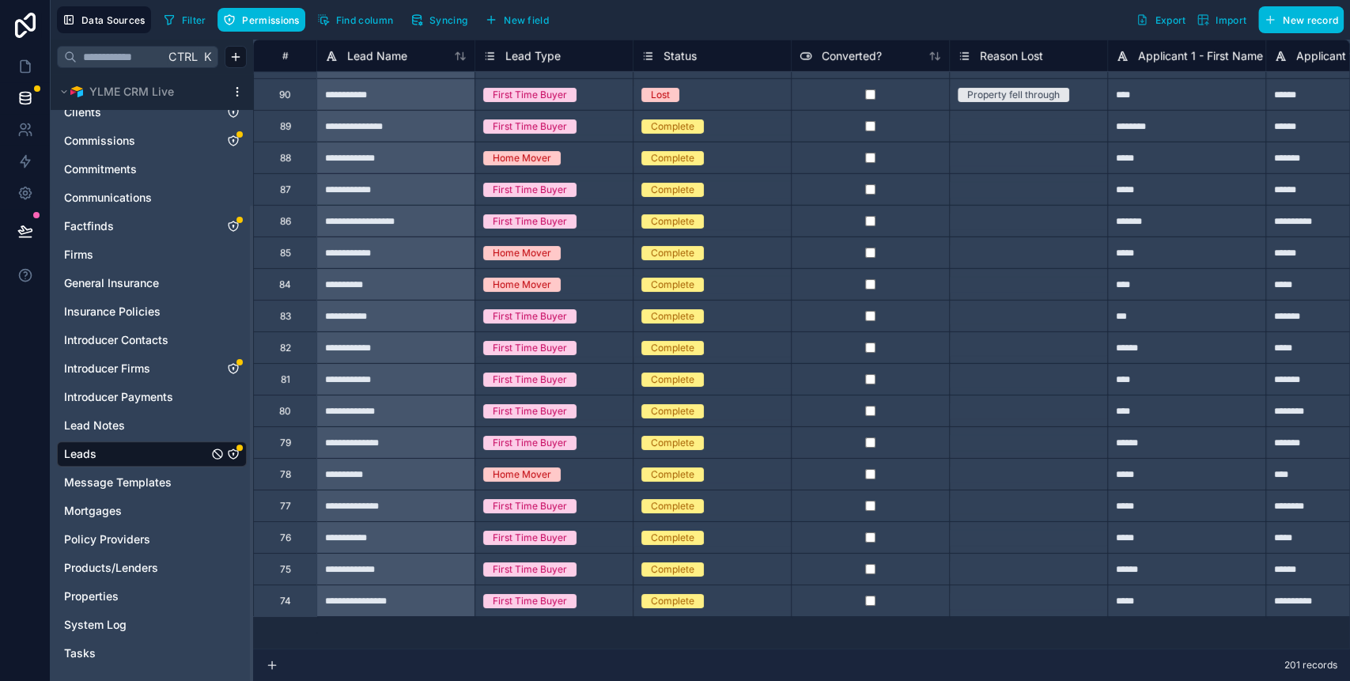
scroll to position [3295, 0]
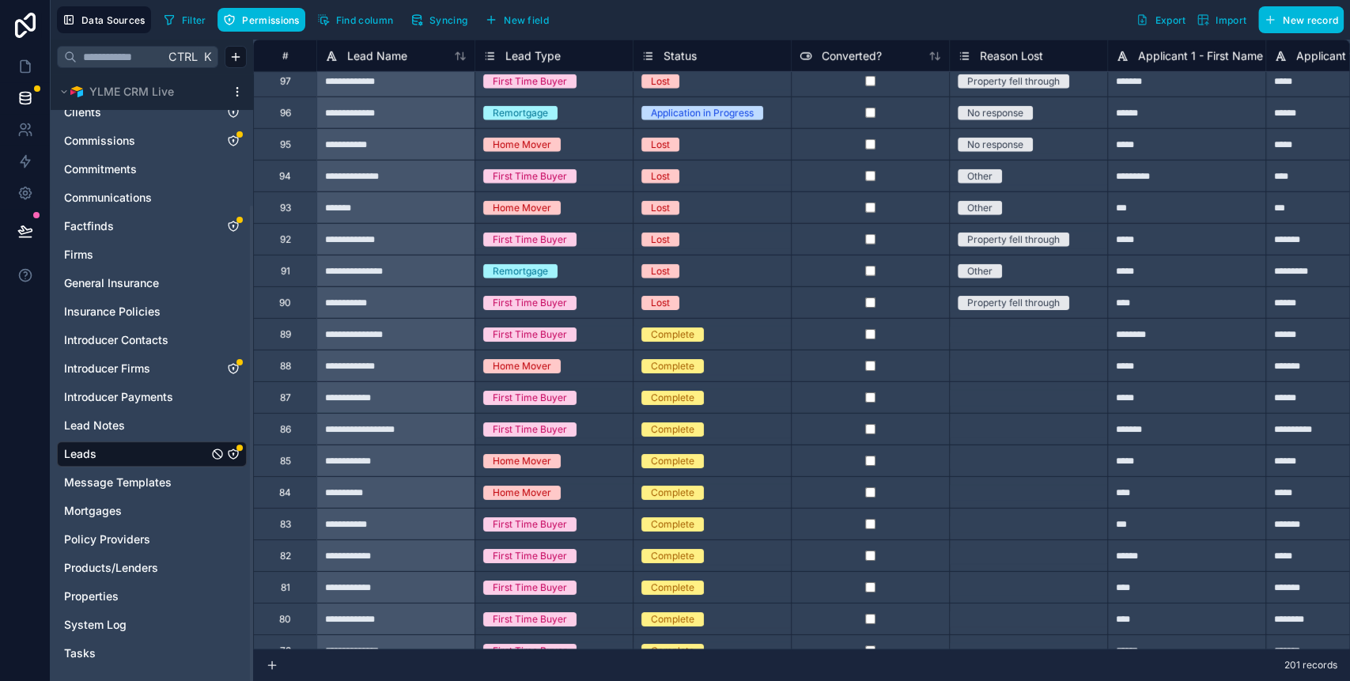
click at [878, 60] on span "Converted?" at bounding box center [851, 56] width 60 height 16
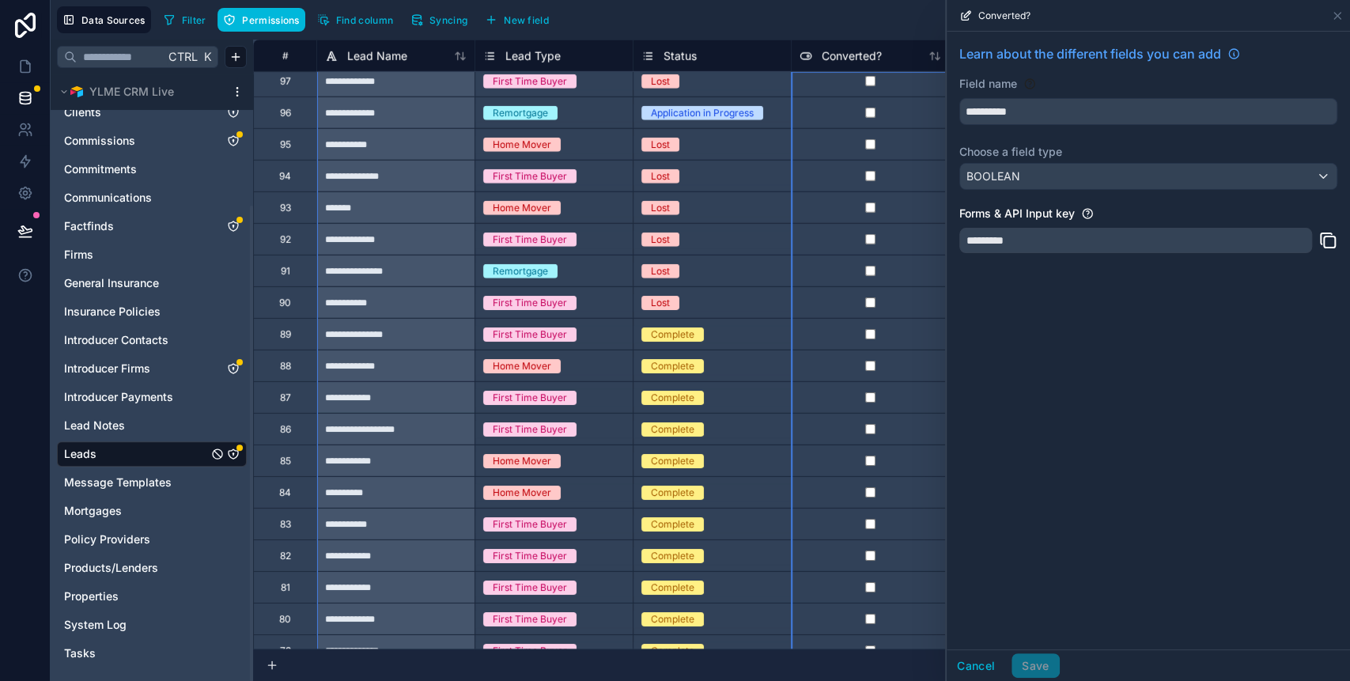
click at [875, 59] on span "Converted?" at bounding box center [851, 56] width 60 height 16
click at [834, 25] on div "Filter Permissions Find column Syncing New field Export Import New record" at bounding box center [750, 19] width 1186 height 27
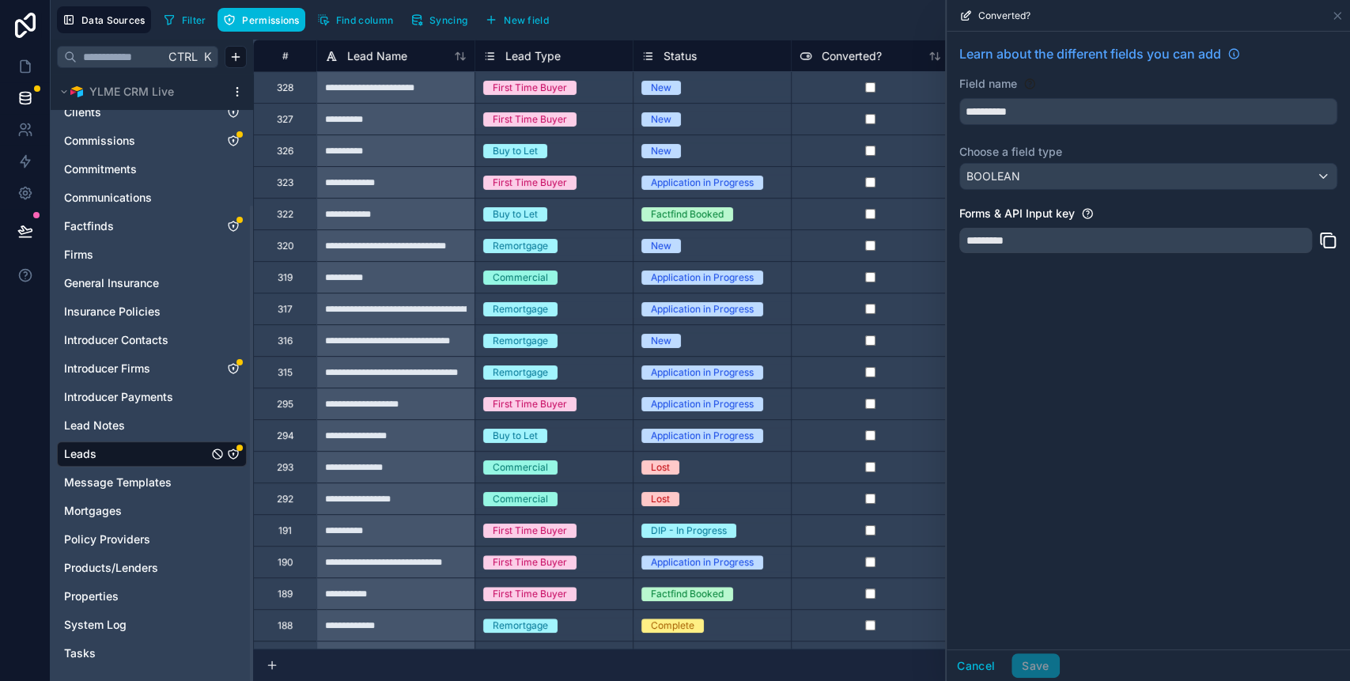
click at [300, 62] on div "#" at bounding box center [284, 56] width 63 height 32
click at [349, 118] on div "**********" at bounding box center [395, 119] width 158 height 32
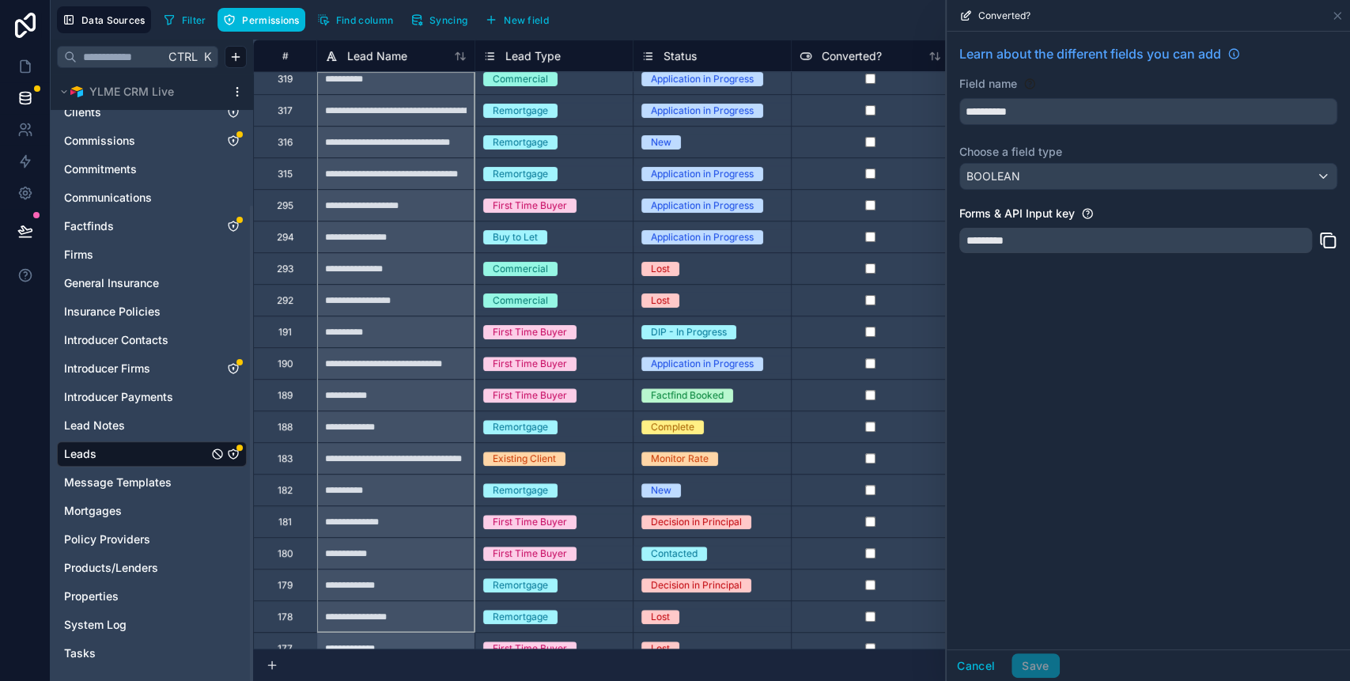
scroll to position [262, 0]
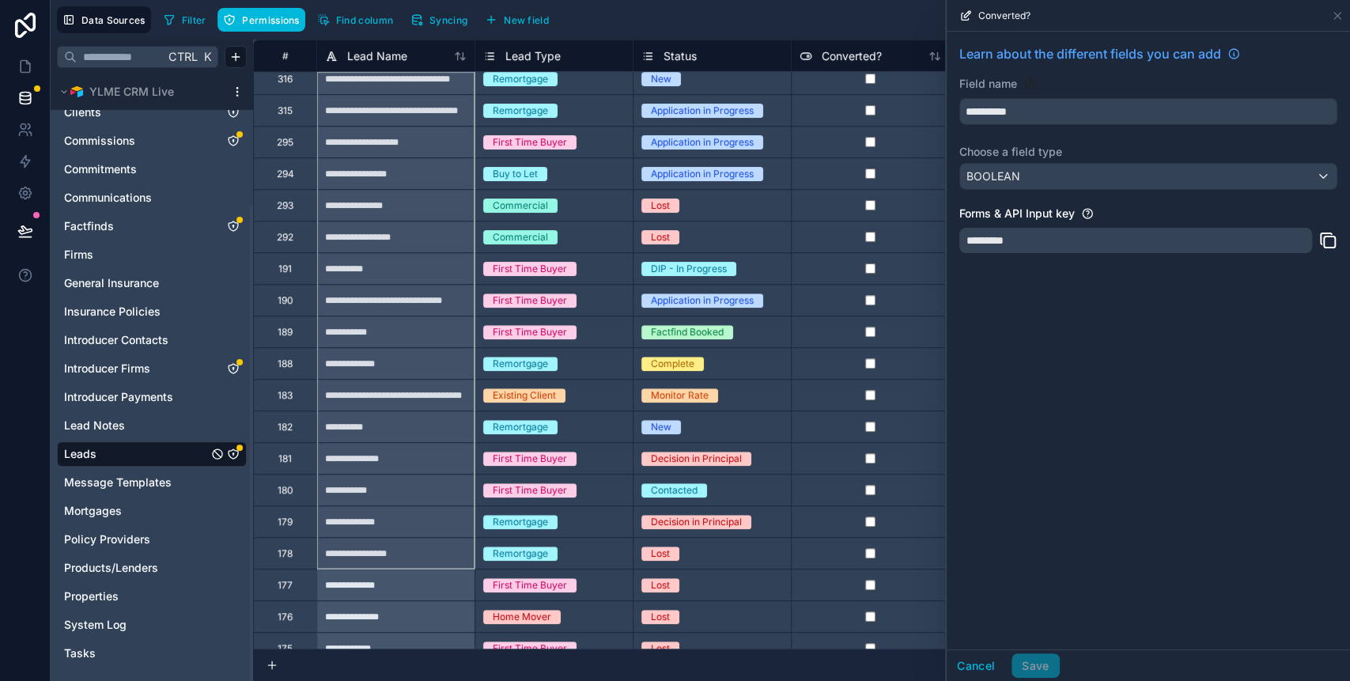
drag, startPoint x: 356, startPoint y: 85, endPoint x: 348, endPoint y: 612, distance: 526.6
click at [31, 57] on link at bounding box center [25, 67] width 50 height 32
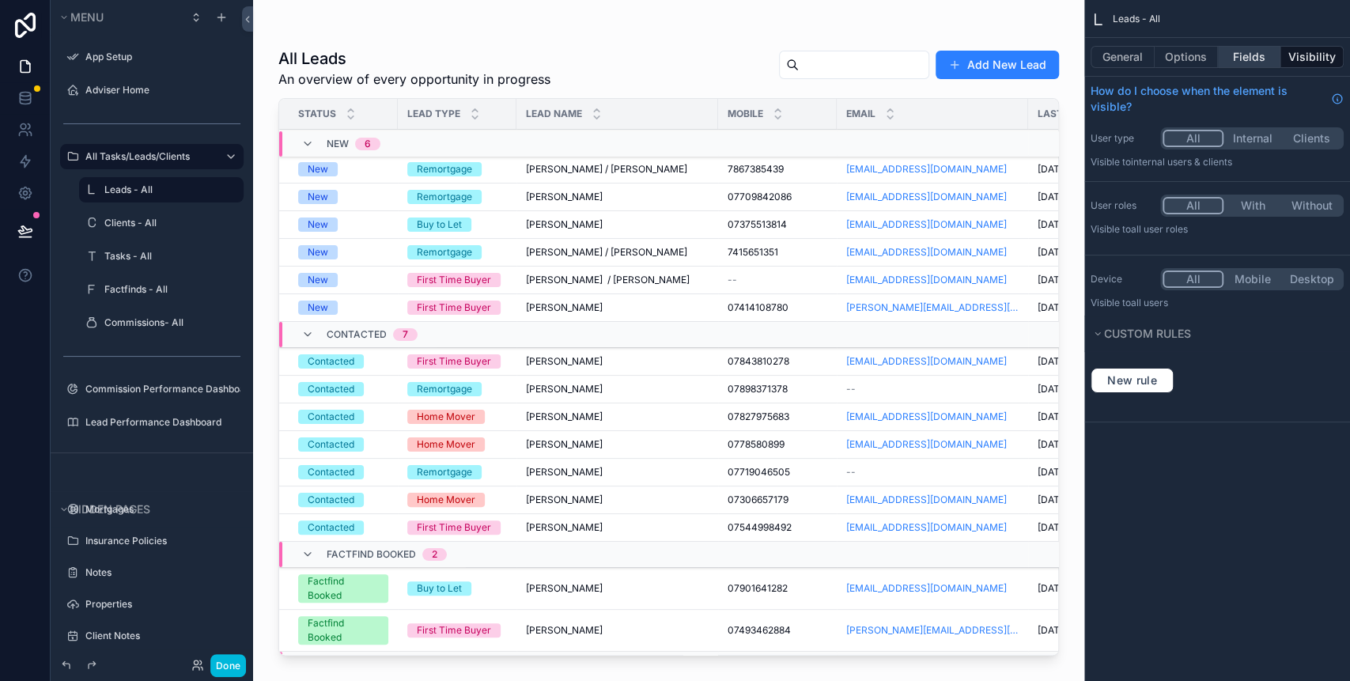
click at [1245, 55] on button "Fields" at bounding box center [1249, 57] width 63 height 22
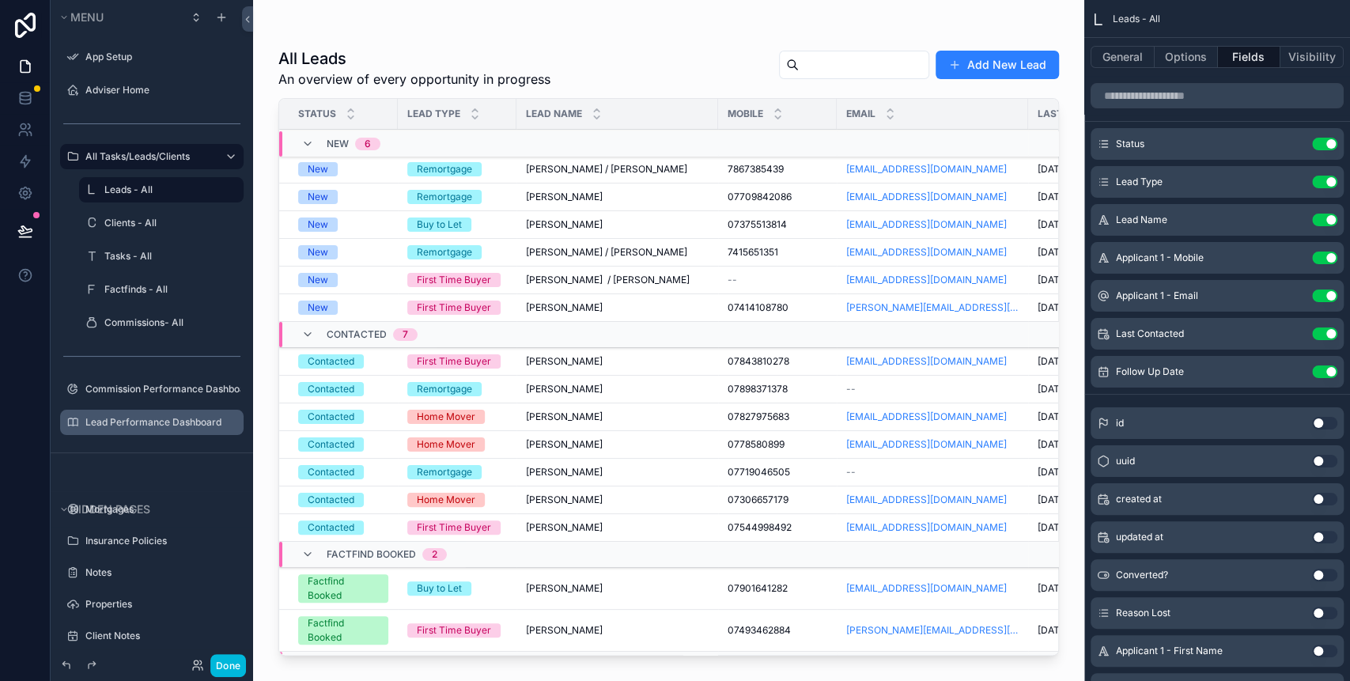
click at [168, 416] on label "Lead Performance Dashboard" at bounding box center [159, 422] width 149 height 13
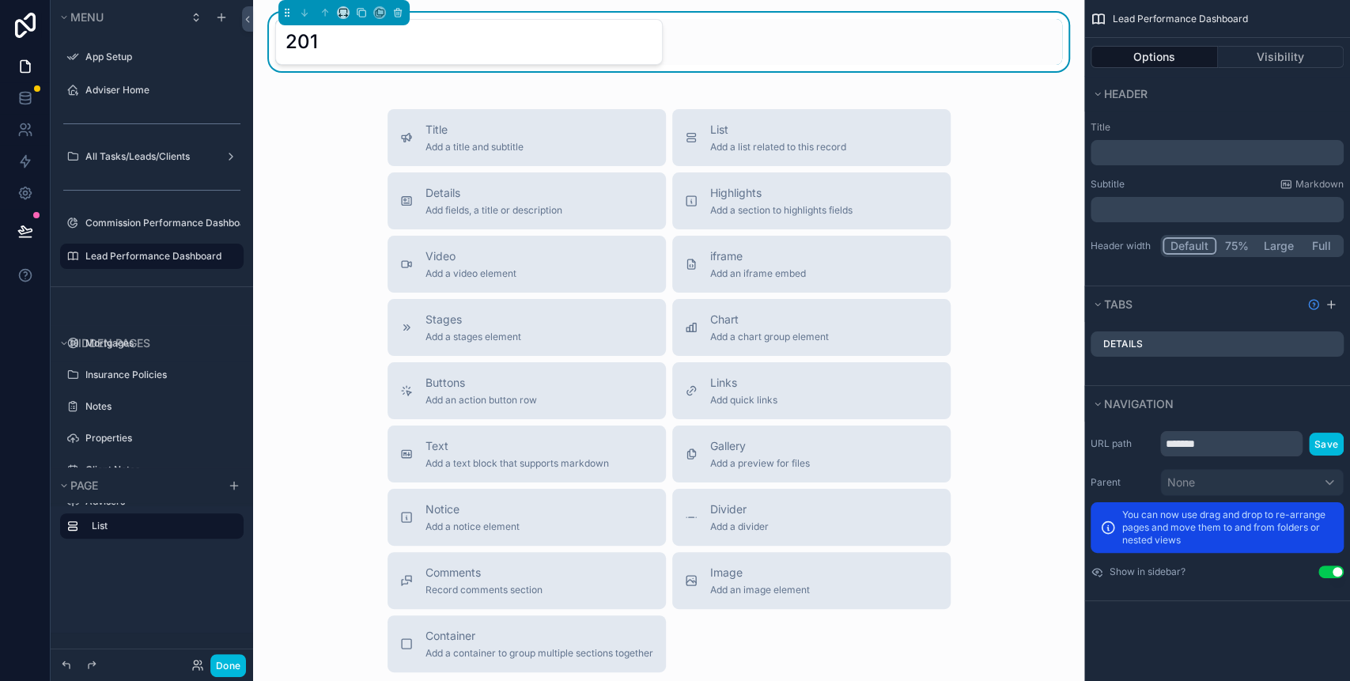
click at [523, 47] on div "201" at bounding box center [468, 41] width 367 height 25
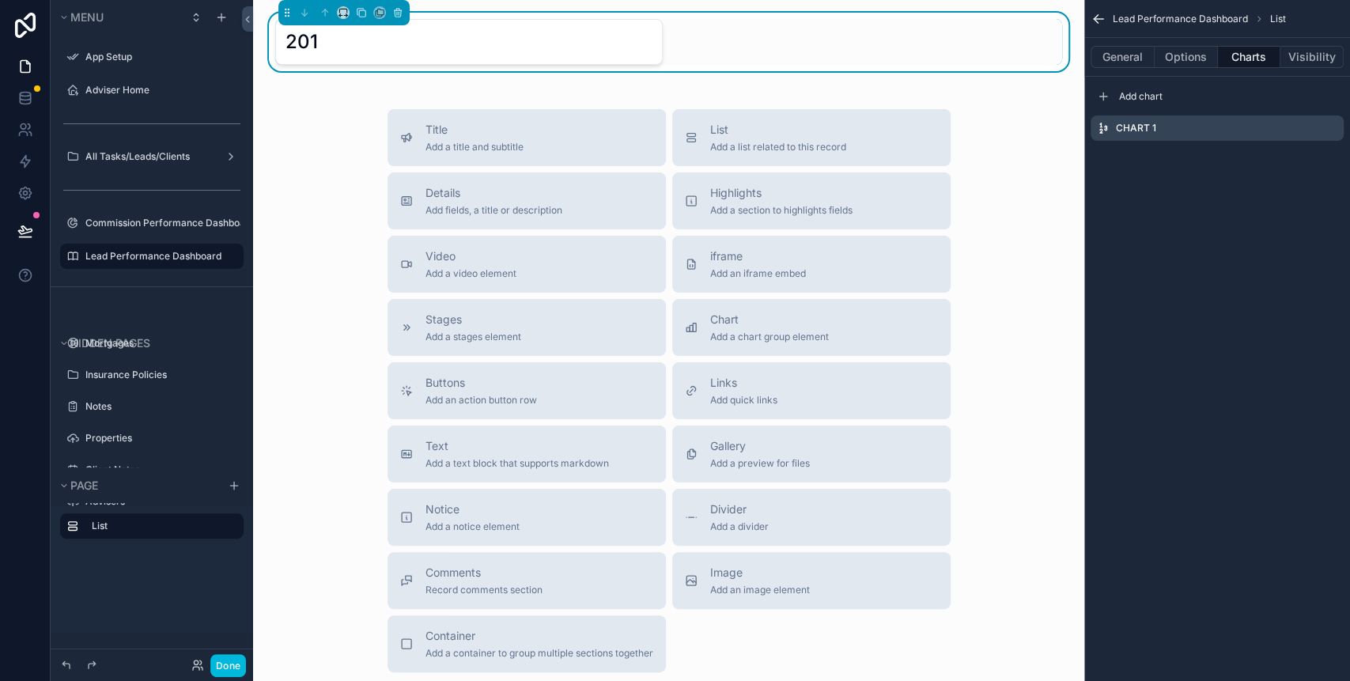
click at [0, 0] on icon "scrollable content" at bounding box center [0, 0] width 0 height 0
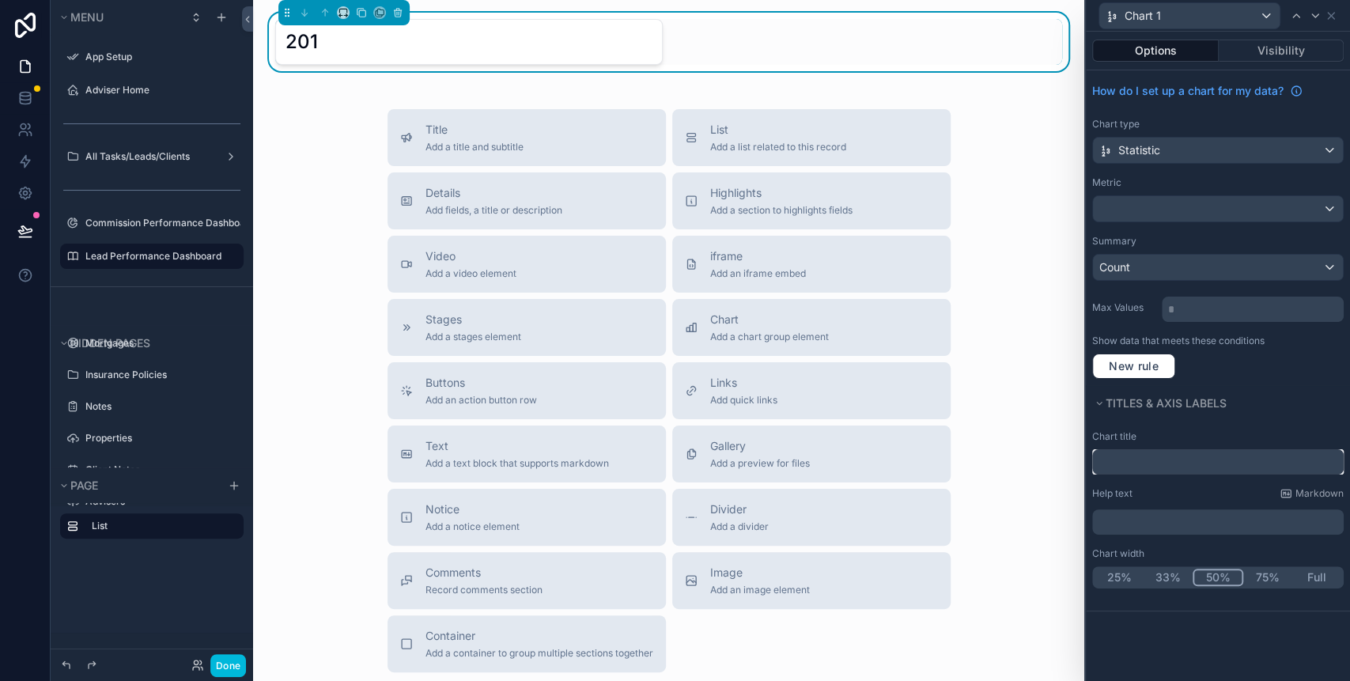
click at [1127, 466] on input "text" at bounding box center [1217, 461] width 251 height 25
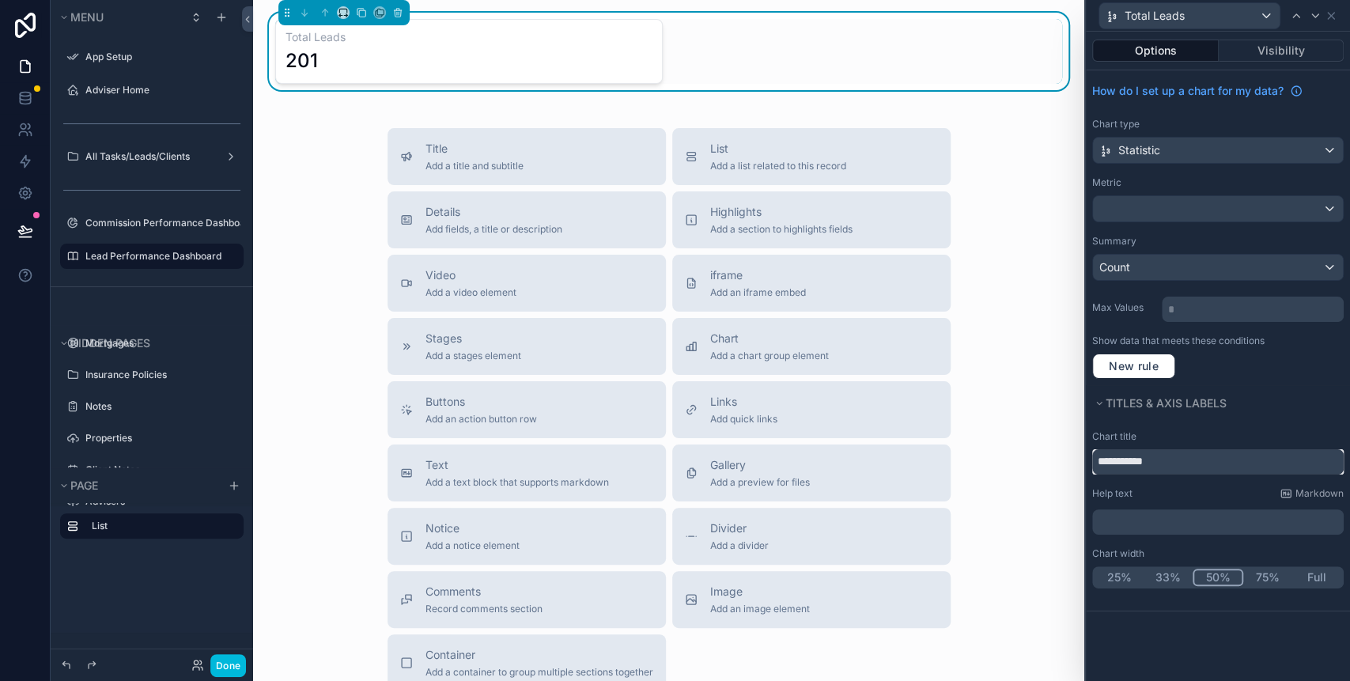
type input "**********"
click at [999, 164] on div "Title Add a title and subtitle List Add a list related to this record Details A…" at bounding box center [669, 409] width 806 height 563
click at [598, 51] on div "201" at bounding box center [468, 60] width 367 height 25
click at [297, 187] on div "Title Add a title and subtitle List Add a list related to this record Details A…" at bounding box center [669, 409] width 806 height 563
click at [363, 13] on icon "scrollable content" at bounding box center [361, 12] width 11 height 11
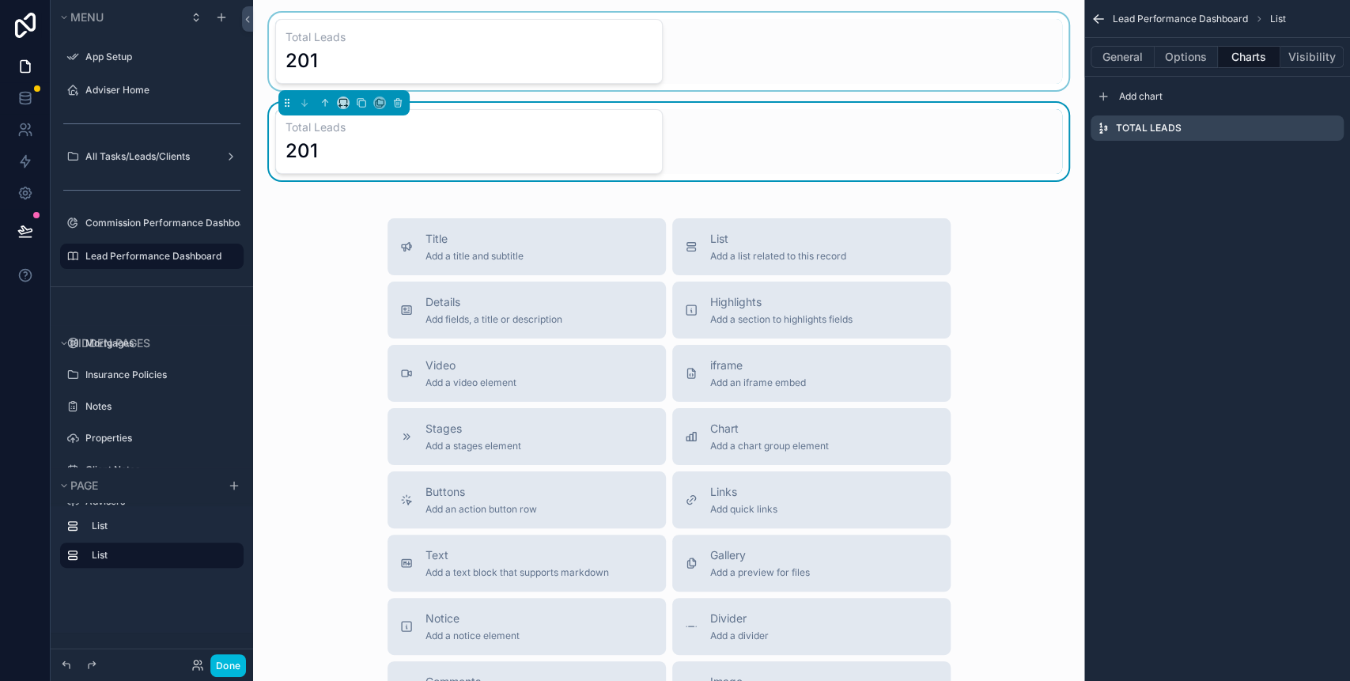
click at [503, 55] on div "scrollable content" at bounding box center [669, 51] width 806 height 77
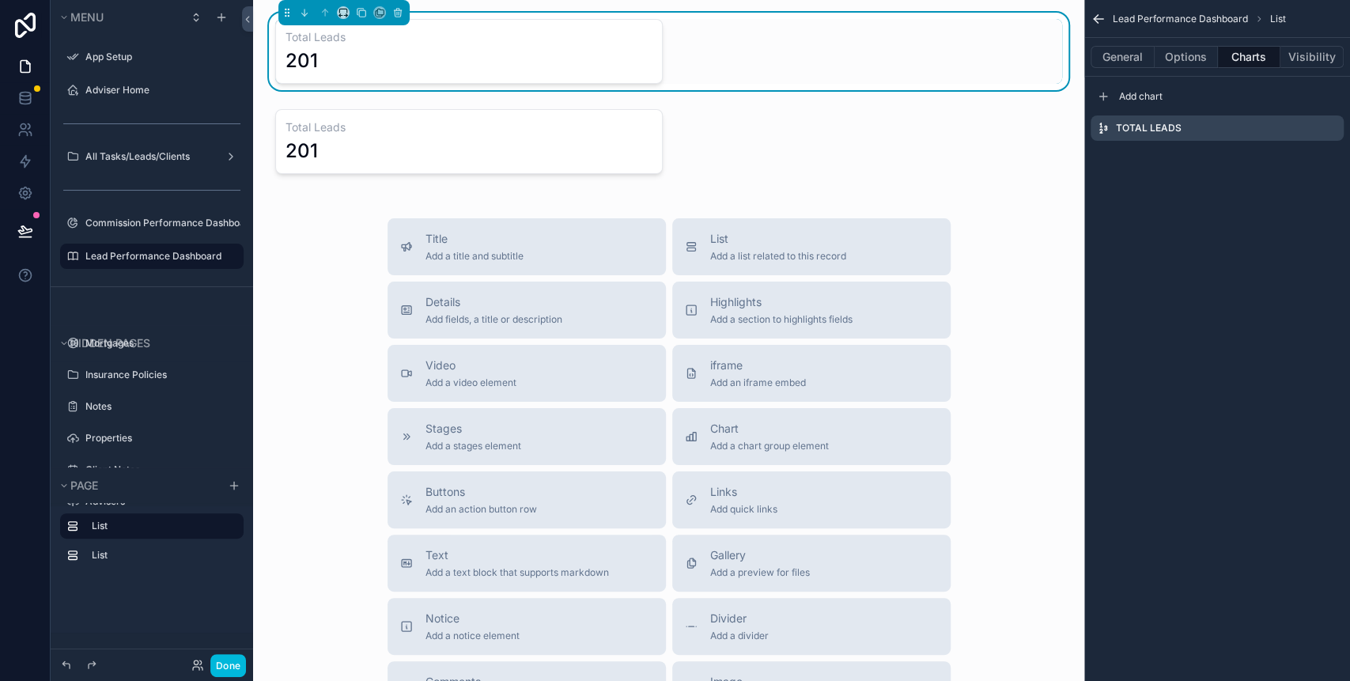
click at [0, 0] on icon "scrollable content" at bounding box center [0, 0] width 0 height 0
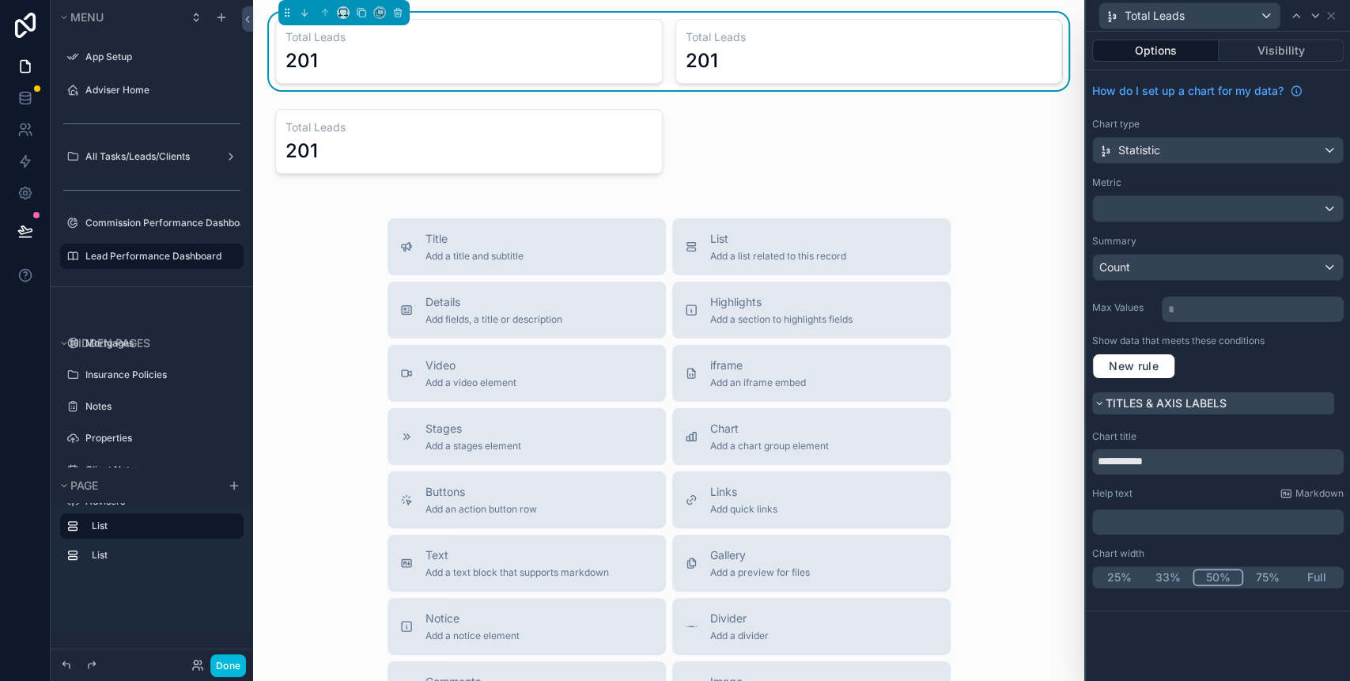
click at [1138, 409] on span "Titles & Axis labels" at bounding box center [1165, 403] width 121 height 16
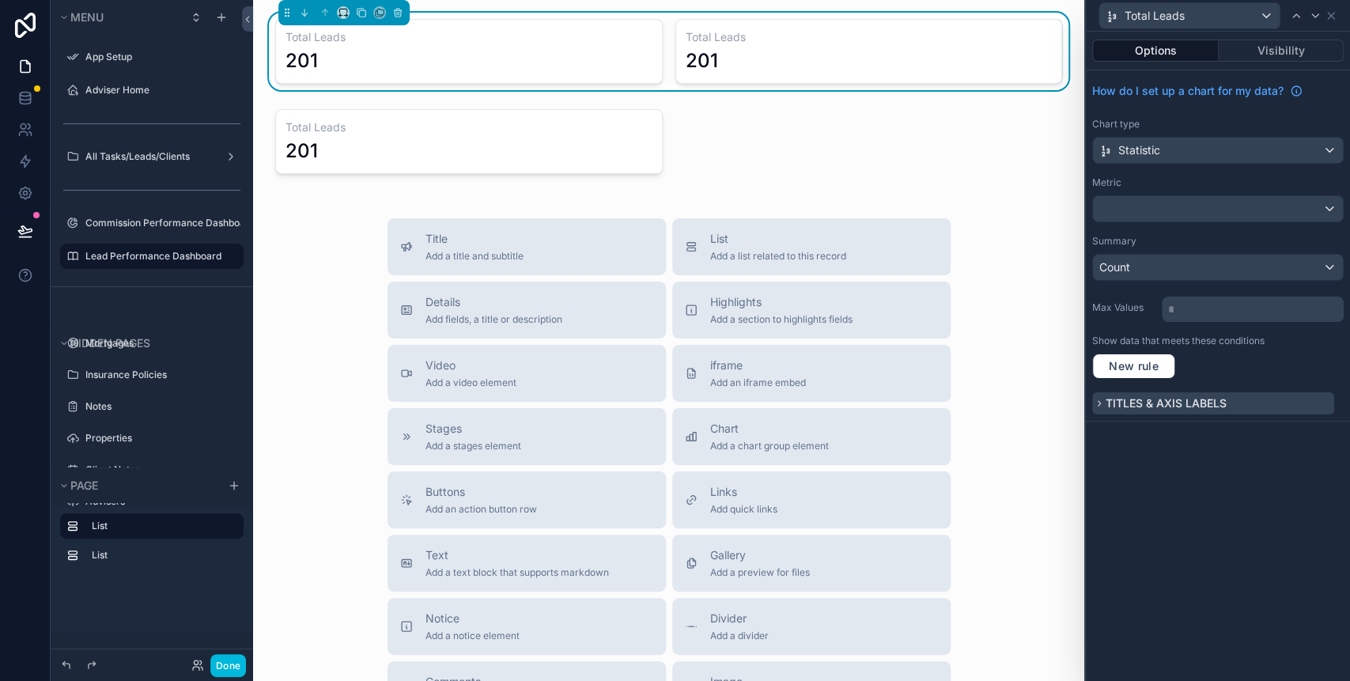
click at [1137, 407] on span "Titles & Axis labels" at bounding box center [1165, 402] width 121 height 13
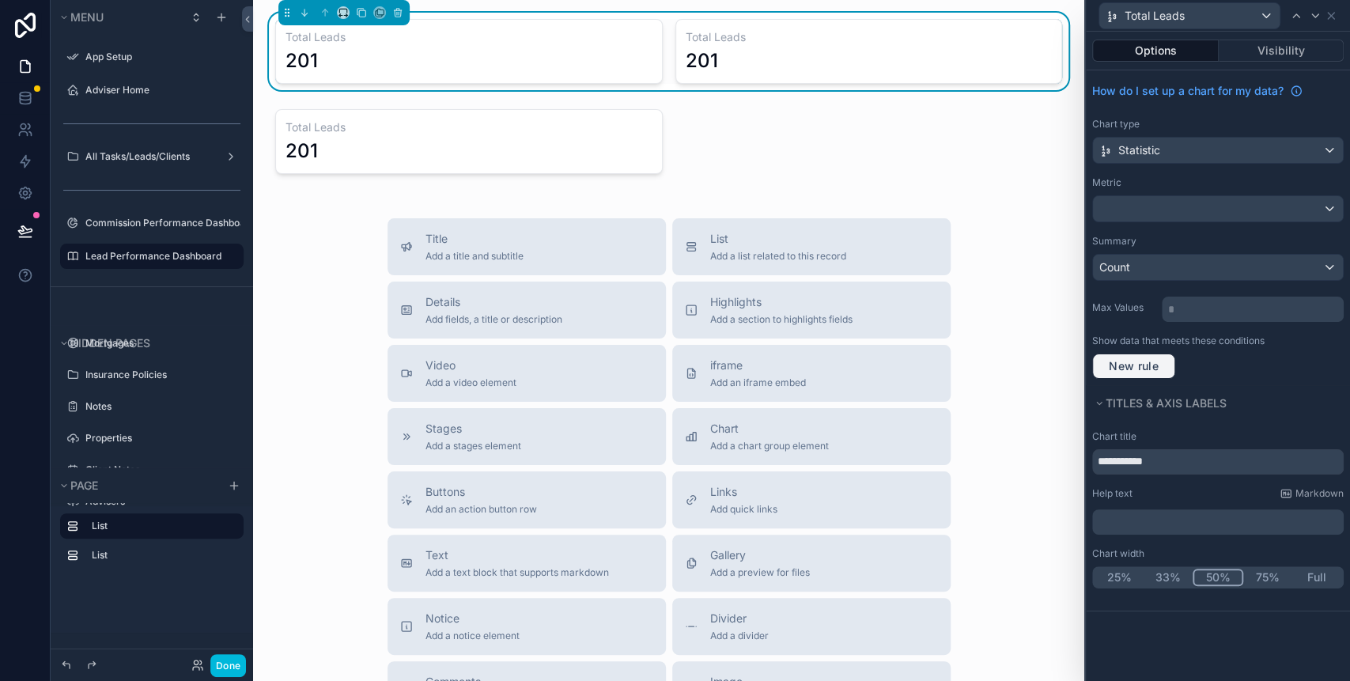
click at [1132, 367] on span "New rule" at bounding box center [1133, 366] width 62 height 14
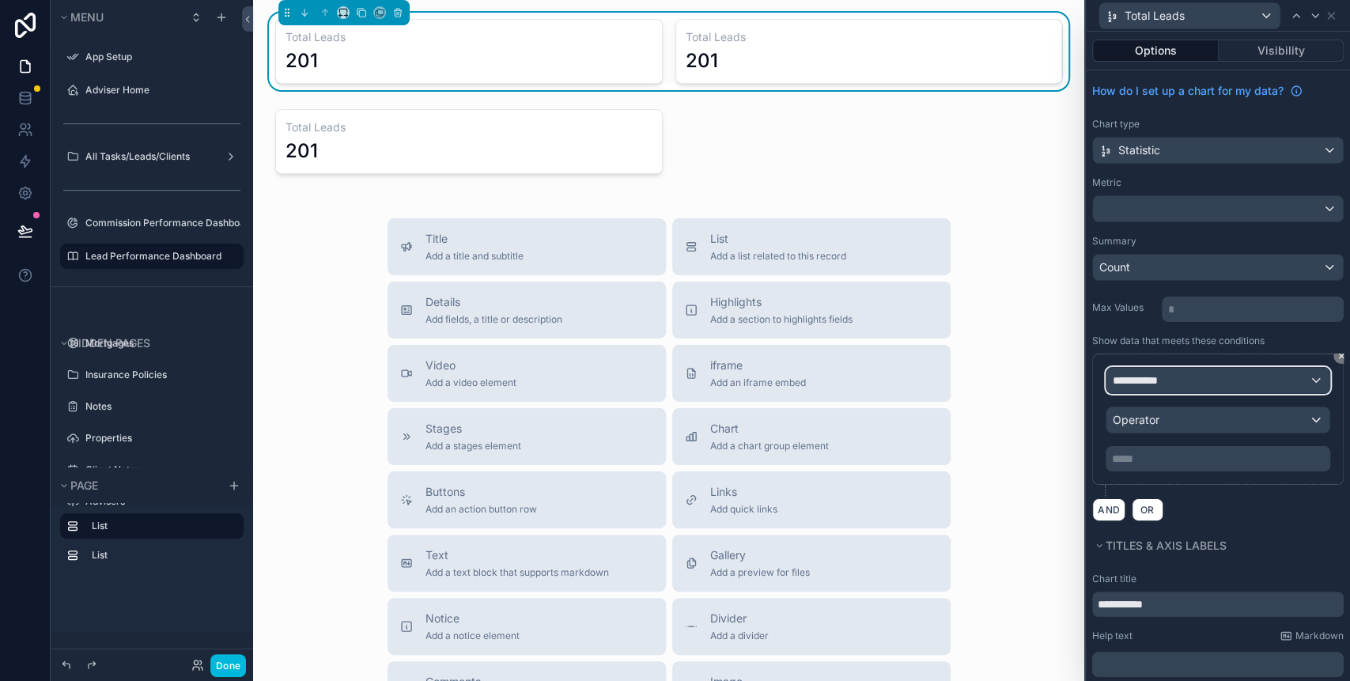
click at [1164, 381] on span "**********" at bounding box center [1141, 380] width 59 height 16
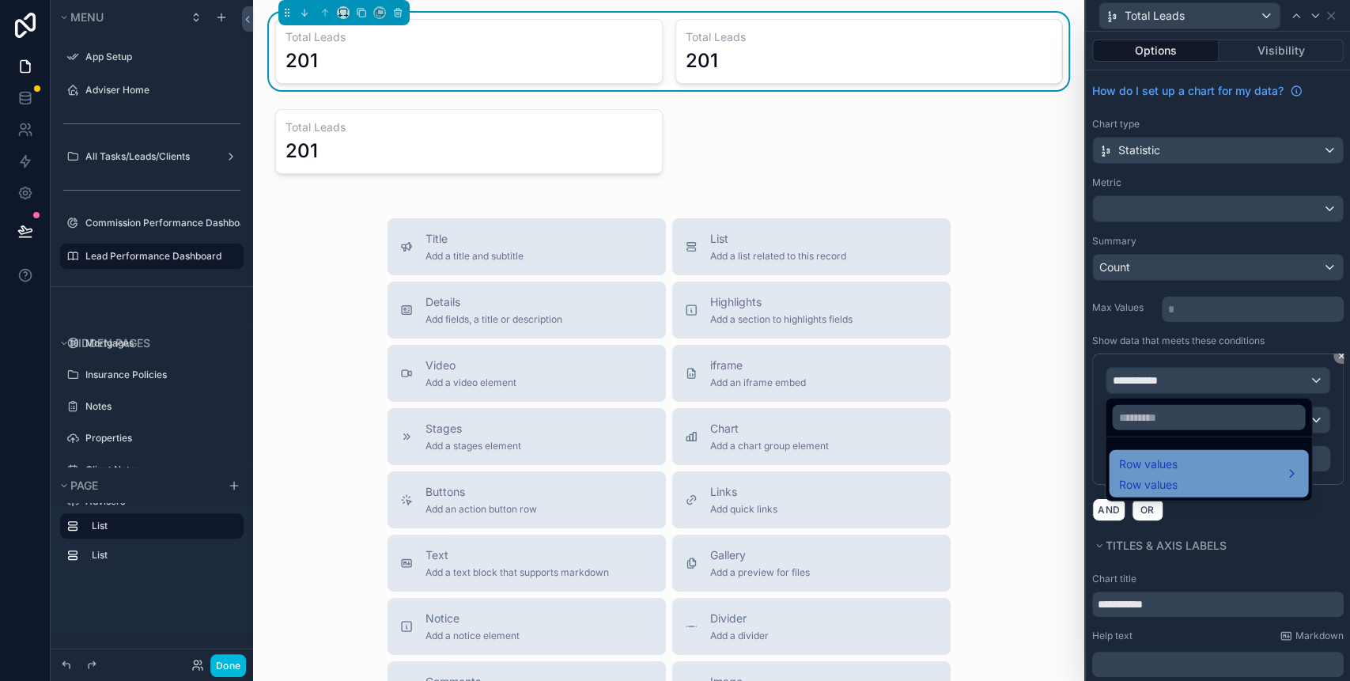
click at [1195, 459] on div "Row values Row values" at bounding box center [1208, 474] width 180 height 38
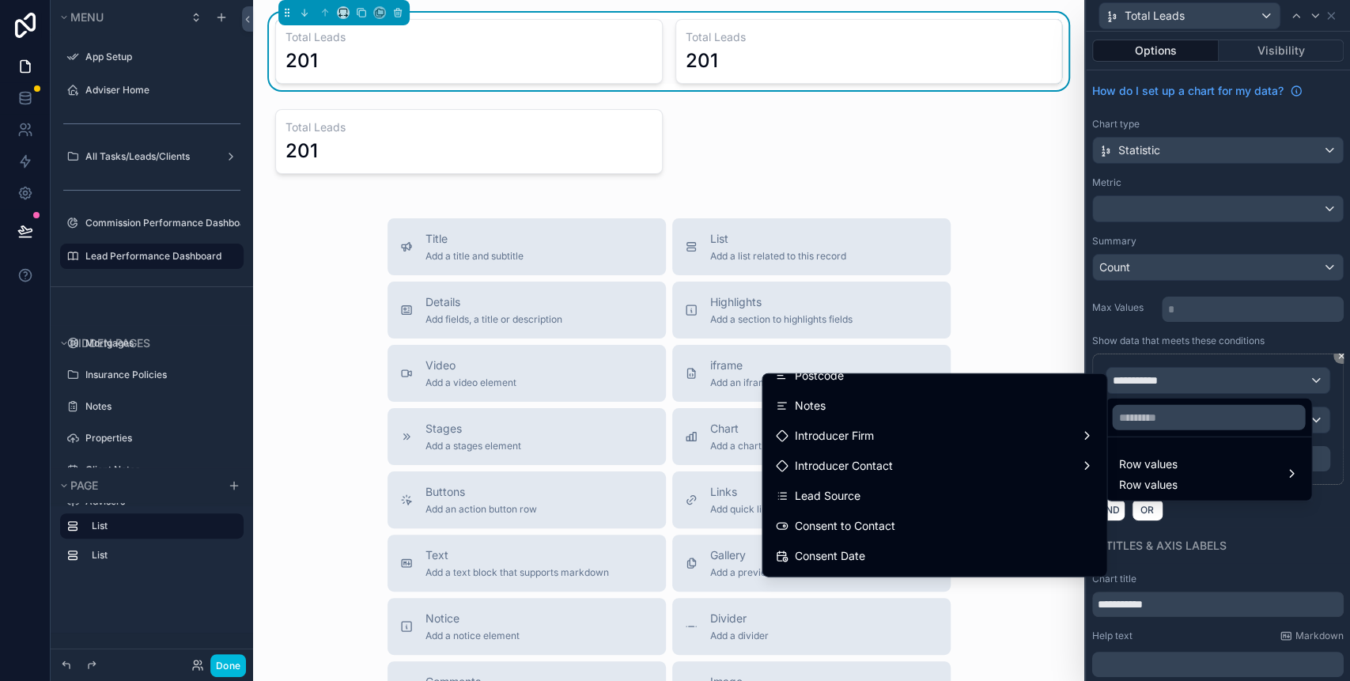
scroll to position [421, 0]
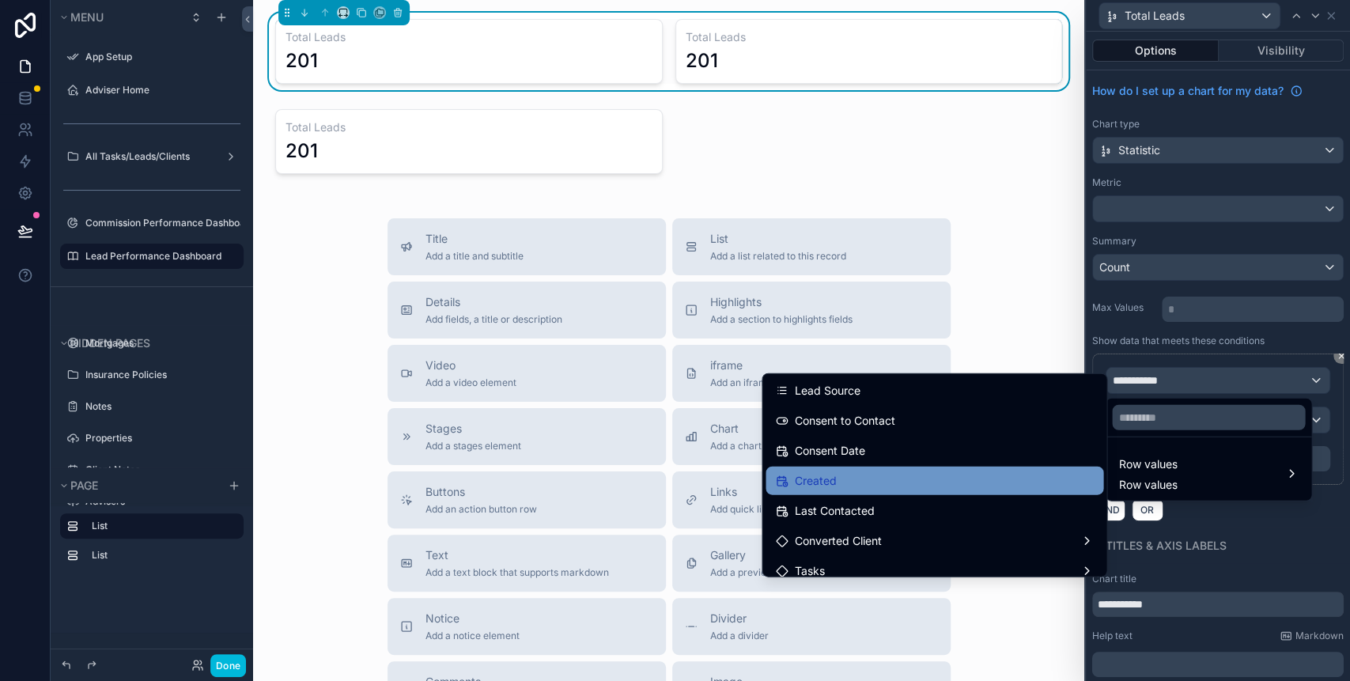
click at [857, 477] on div "Created" at bounding box center [934, 480] width 319 height 19
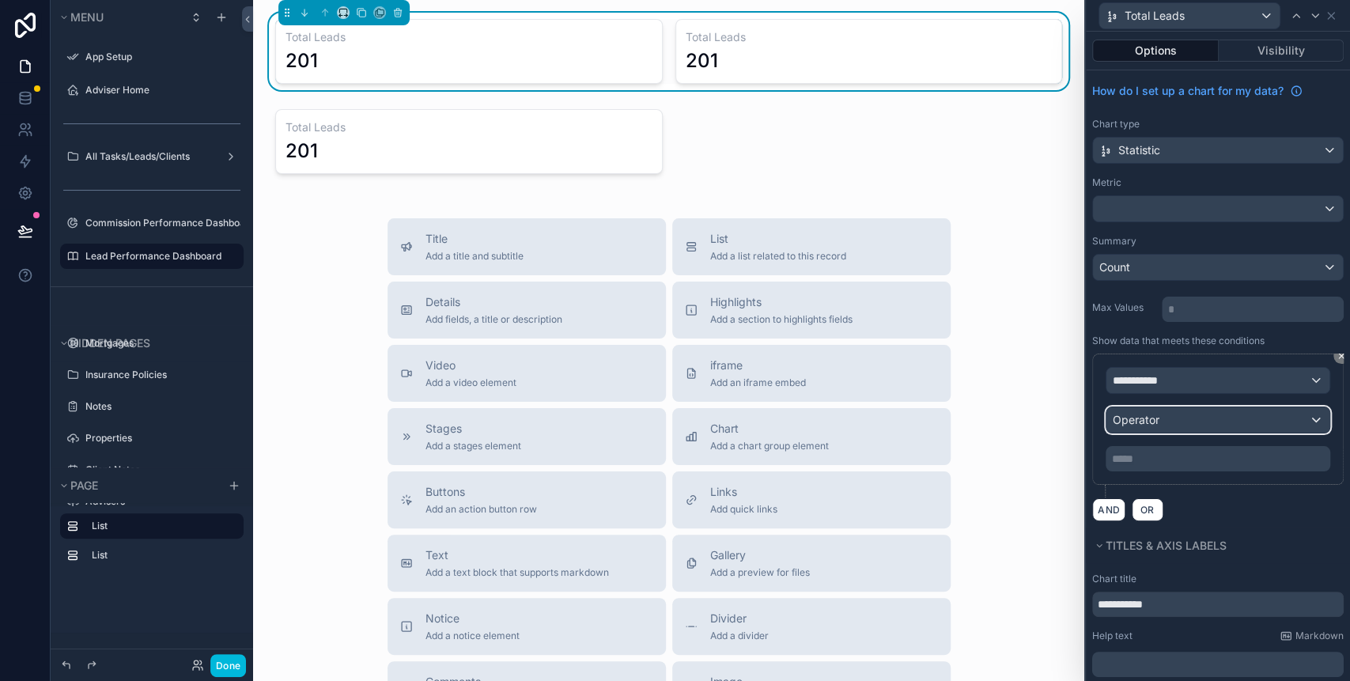
click at [1175, 411] on div "Operator" at bounding box center [1217, 419] width 223 height 25
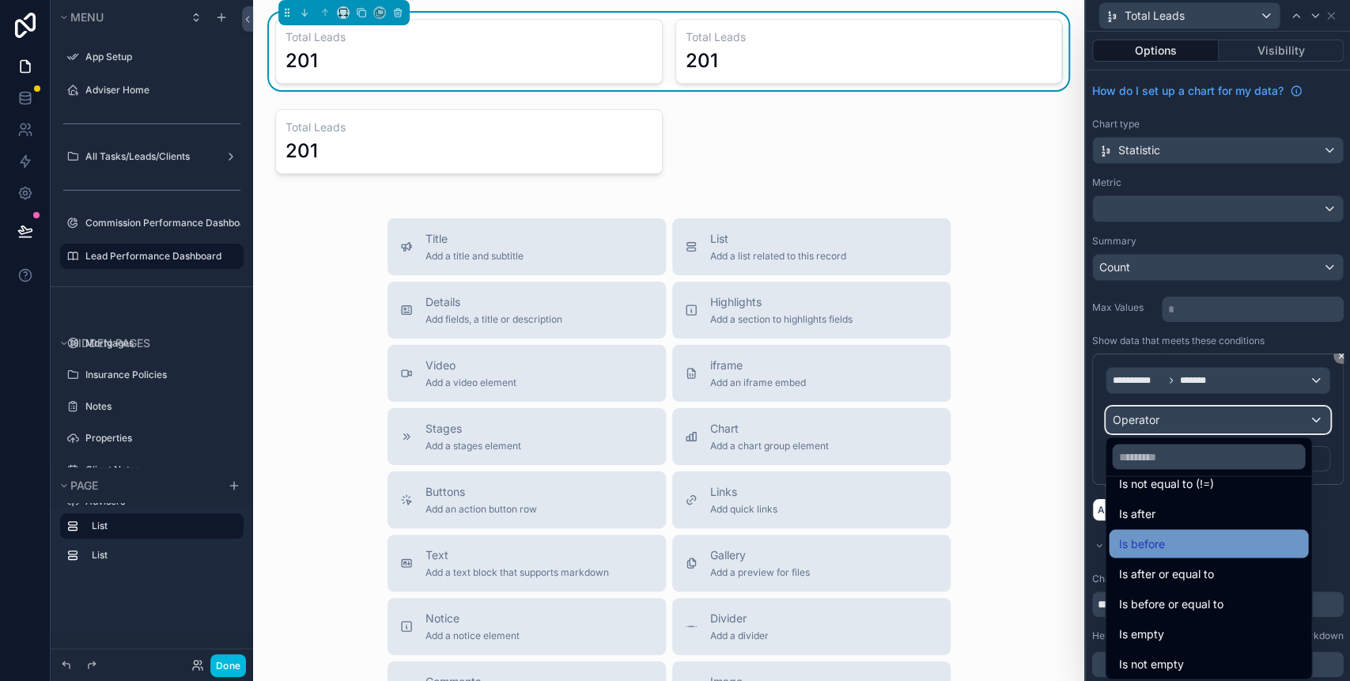
scroll to position [51, 0]
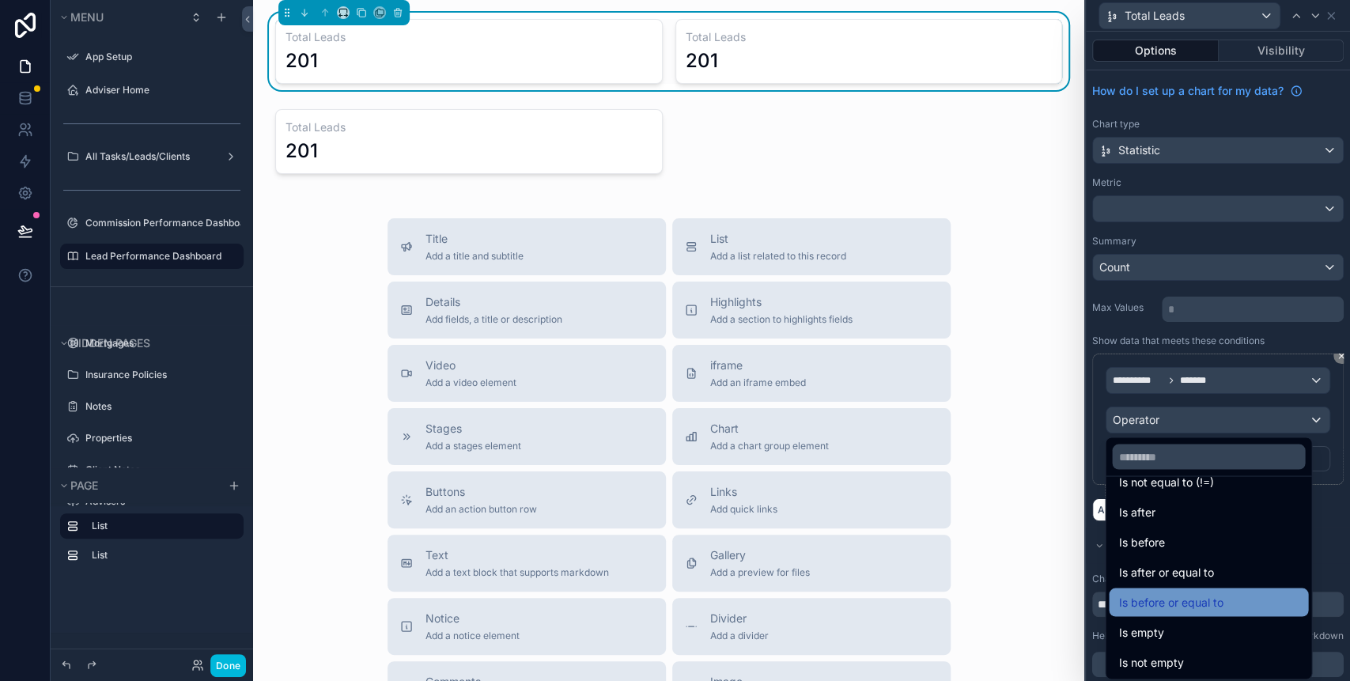
click at [1156, 599] on span "Is before or equal to" at bounding box center [1170, 601] width 104 height 19
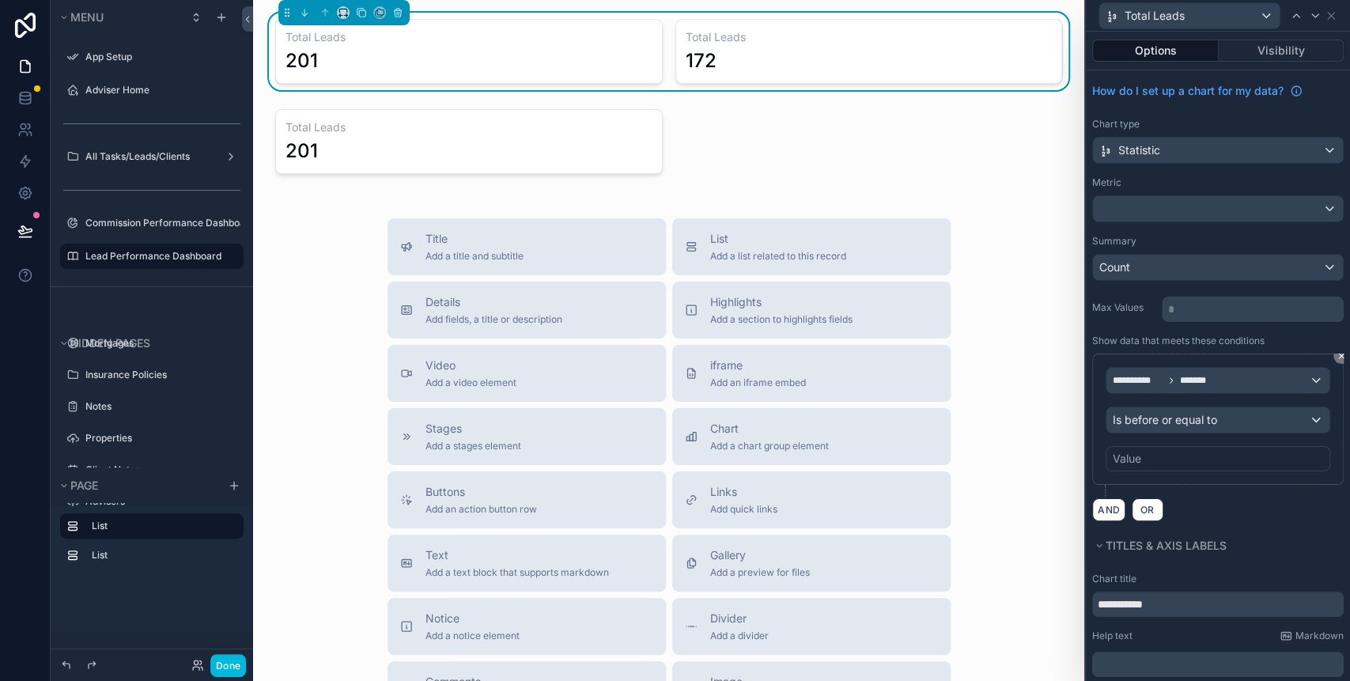
click at [1146, 460] on div "Value" at bounding box center [1217, 458] width 225 height 25
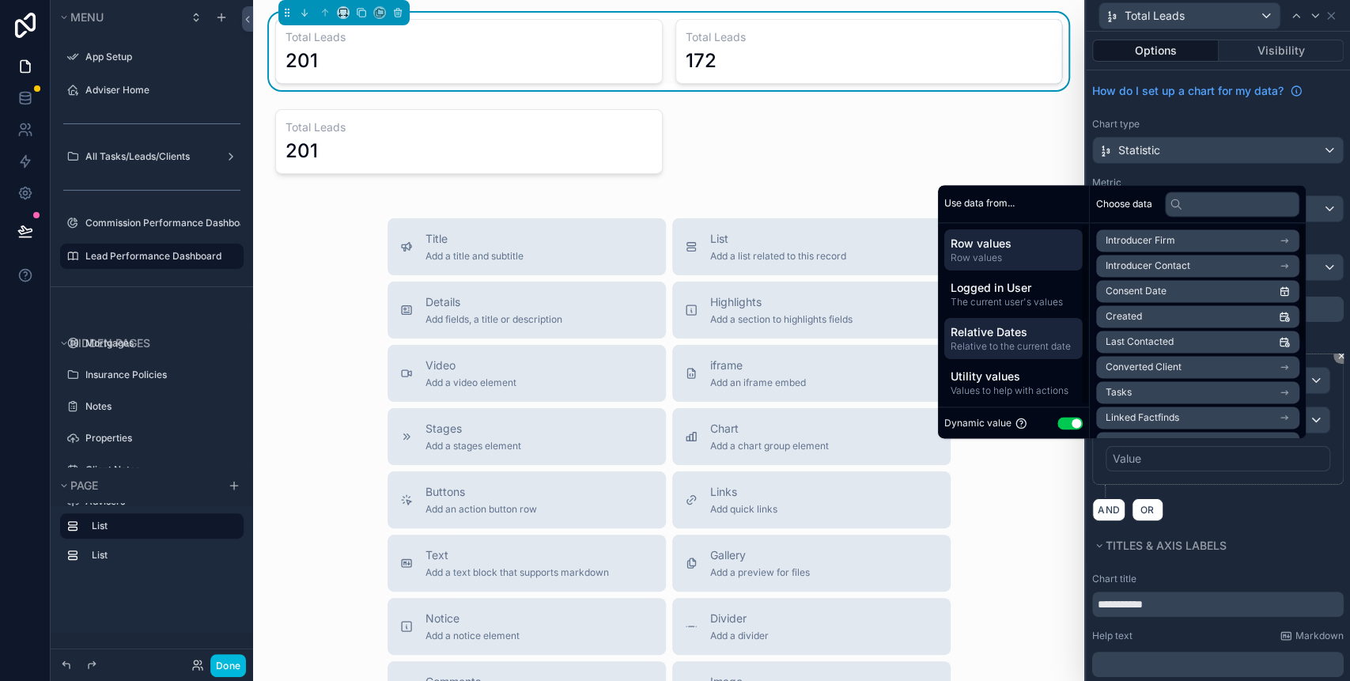
click at [1024, 342] on span "Relative to the current date" at bounding box center [1013, 346] width 126 height 13
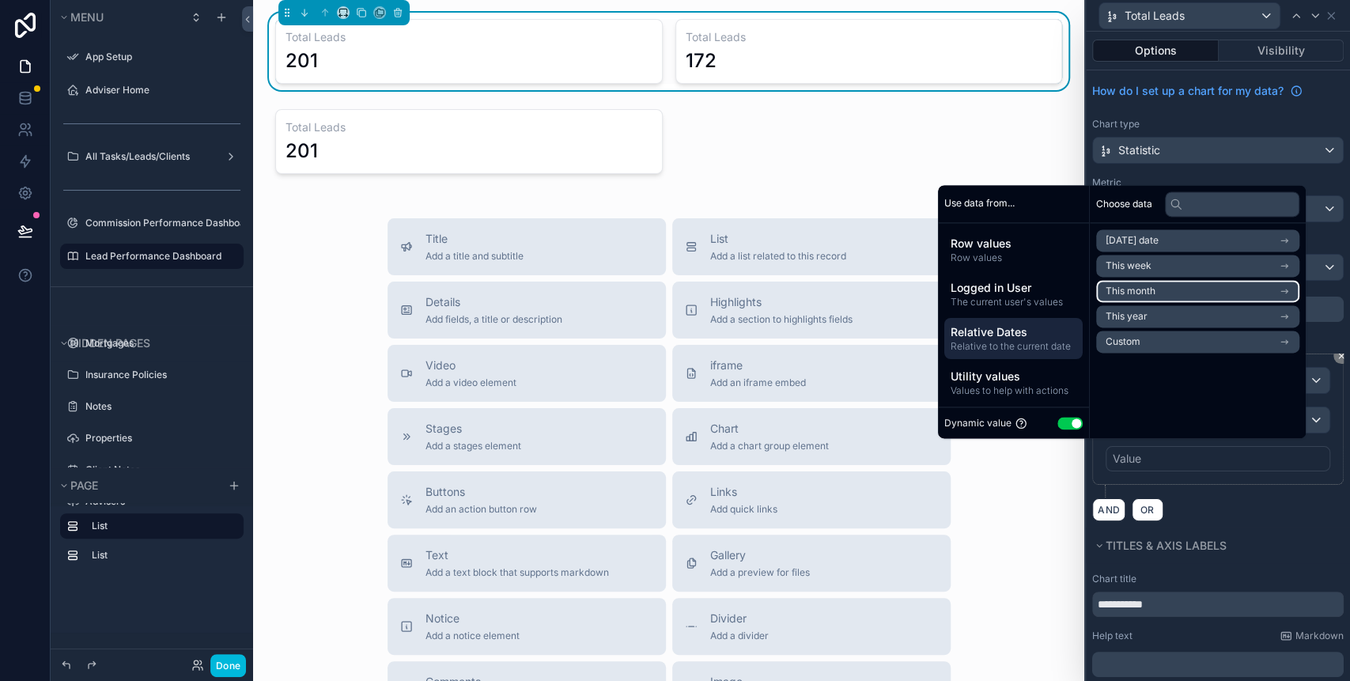
click at [1146, 295] on li "This month" at bounding box center [1197, 291] width 203 height 22
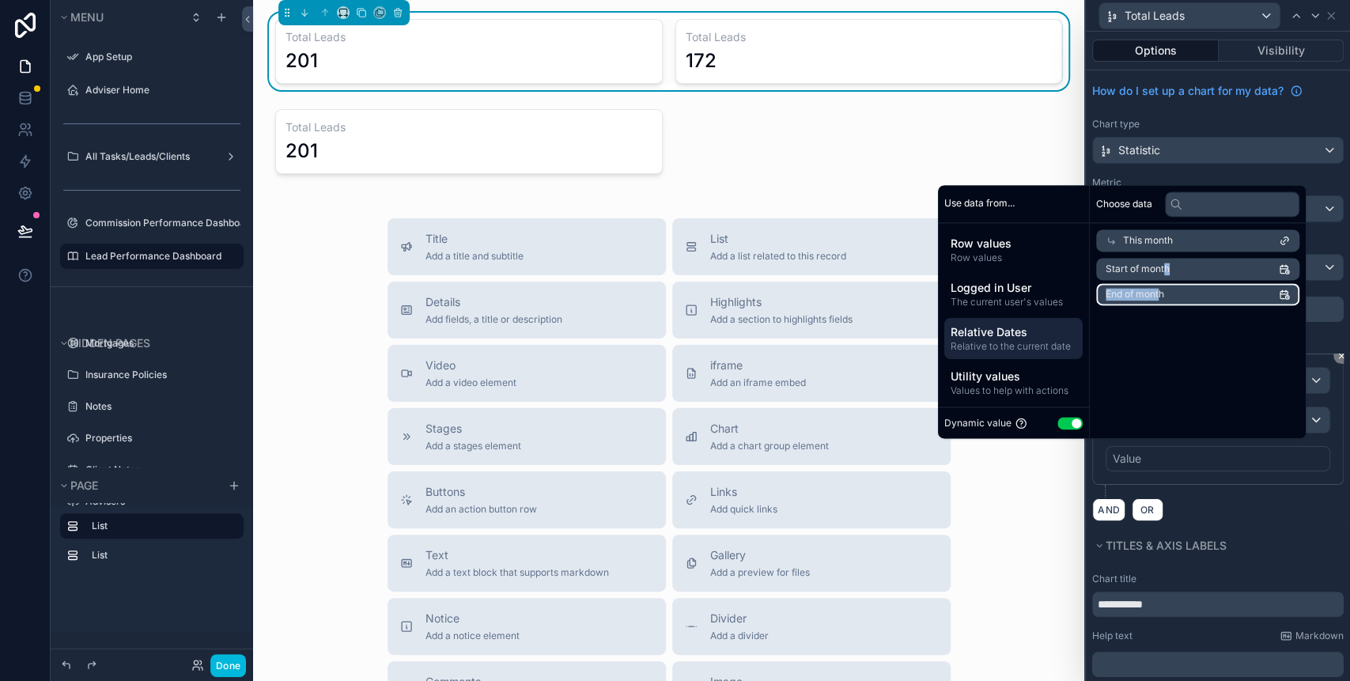
drag, startPoint x: 1153, startPoint y: 266, endPoint x: 1147, endPoint y: 289, distance: 23.6
click at [1147, 289] on ul "Start of month End of month" at bounding box center [1197, 281] width 203 height 47
click at [1146, 289] on span "End of month" at bounding box center [1134, 294] width 59 height 13
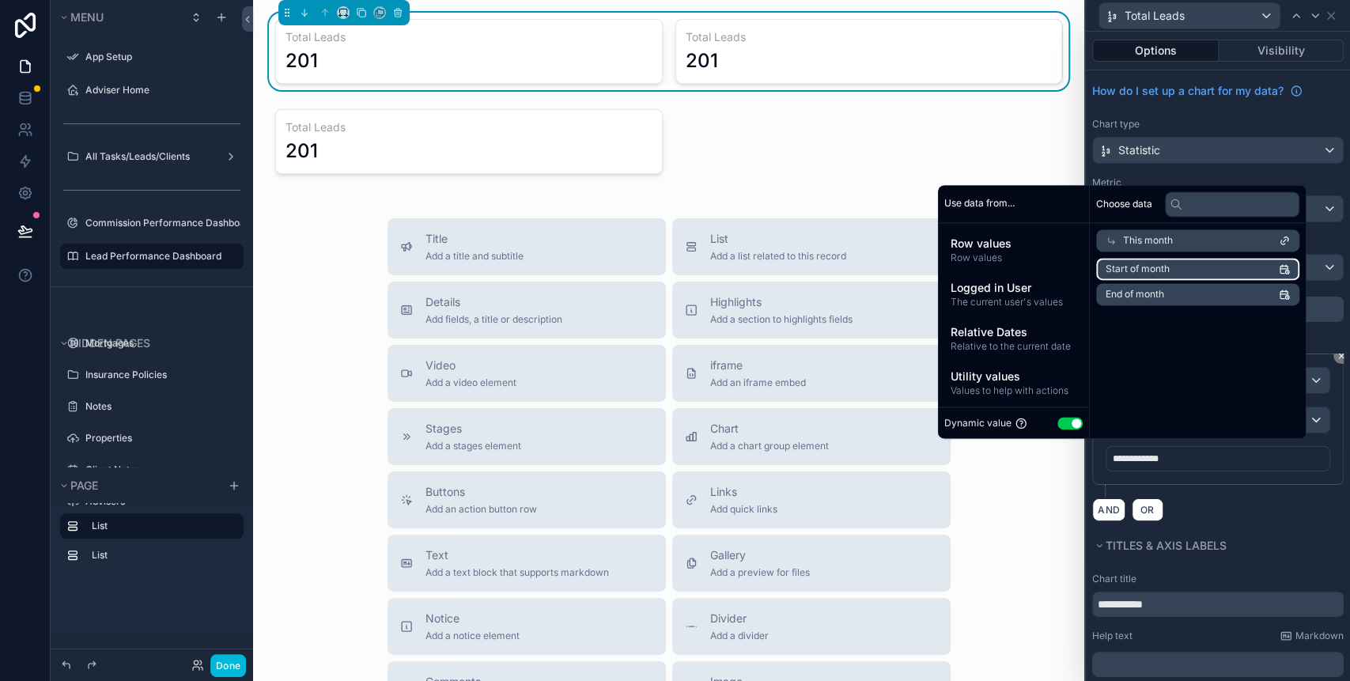
click at [1145, 272] on span "Start of month" at bounding box center [1137, 268] width 64 height 13
click at [1174, 342] on div "Choose data This month Start of month End of month" at bounding box center [1197, 311] width 216 height 253
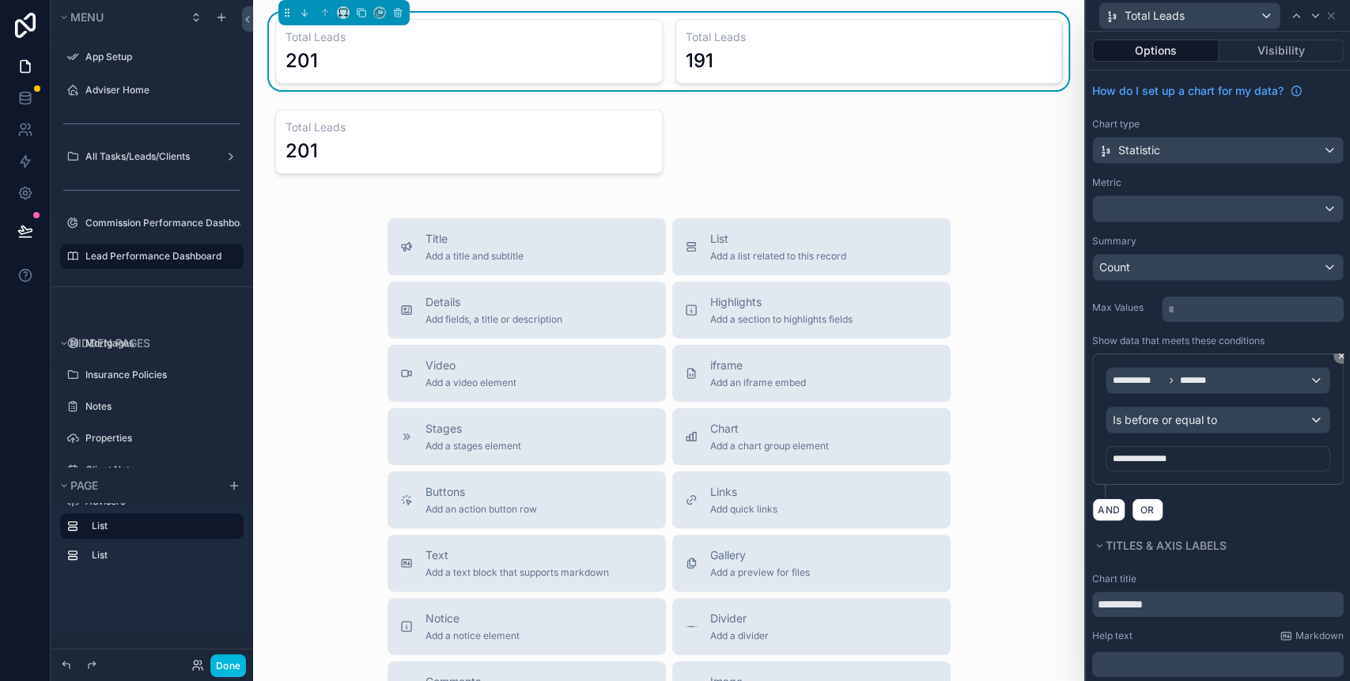
click at [1191, 171] on div "**********" at bounding box center [1217, 298] width 264 height 457
click at [1261, 411] on div "Is before or equal to" at bounding box center [1217, 419] width 223 height 25
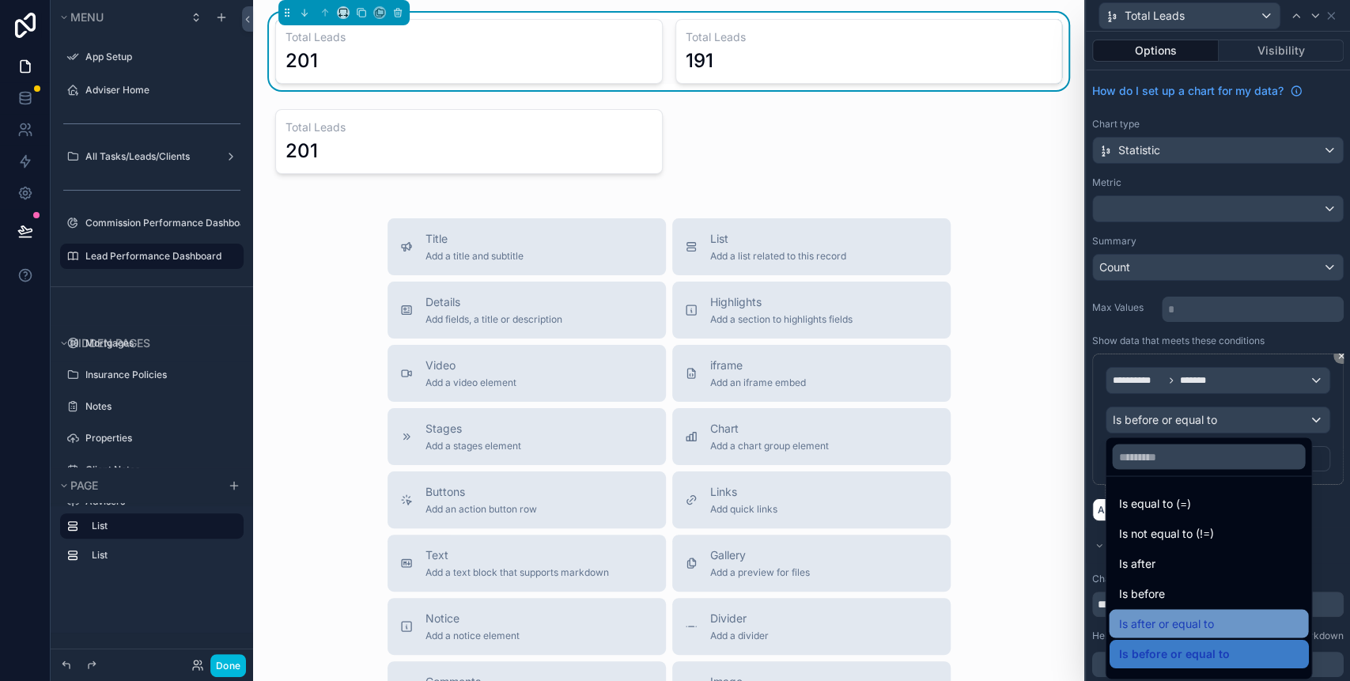
click at [1180, 625] on span "Is after or equal to" at bounding box center [1165, 623] width 95 height 19
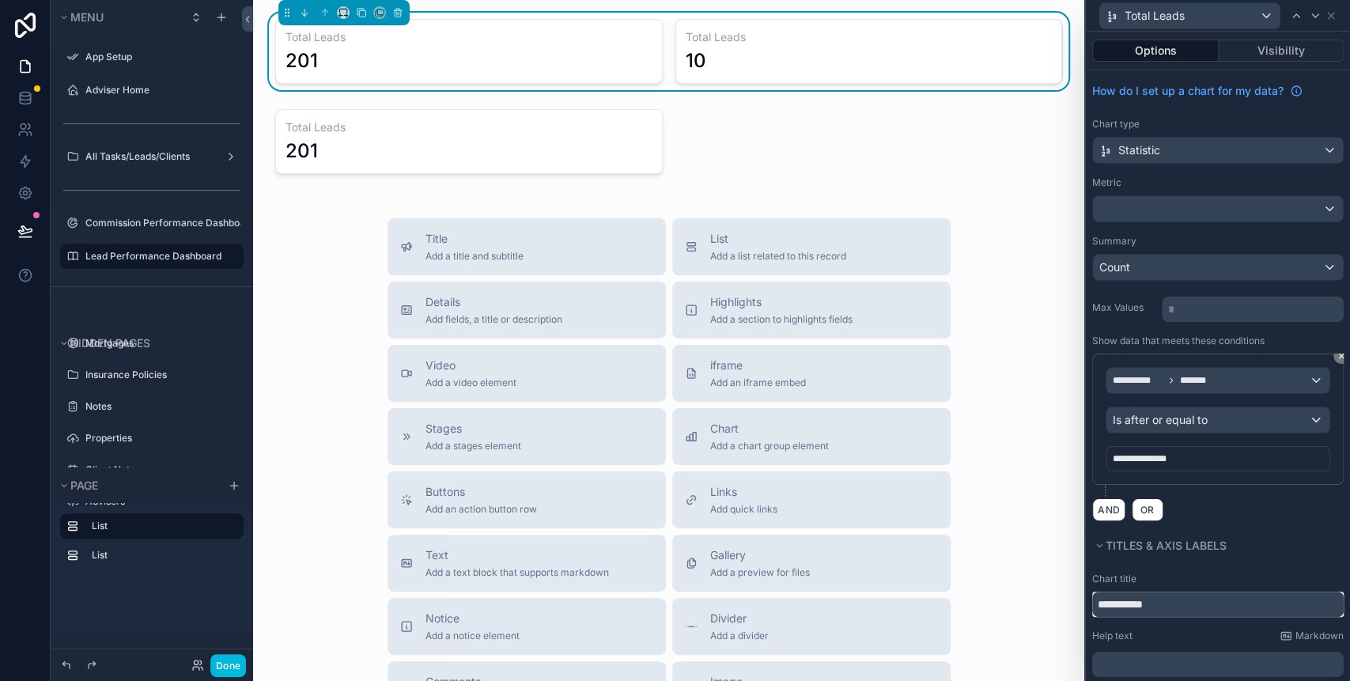
click at [1177, 611] on input "**********" at bounding box center [1217, 603] width 251 height 25
click at [820, 56] on div "10" at bounding box center [868, 60] width 367 height 25
click at [761, 42] on h3 "Total Leads MT" at bounding box center [868, 37] width 367 height 16
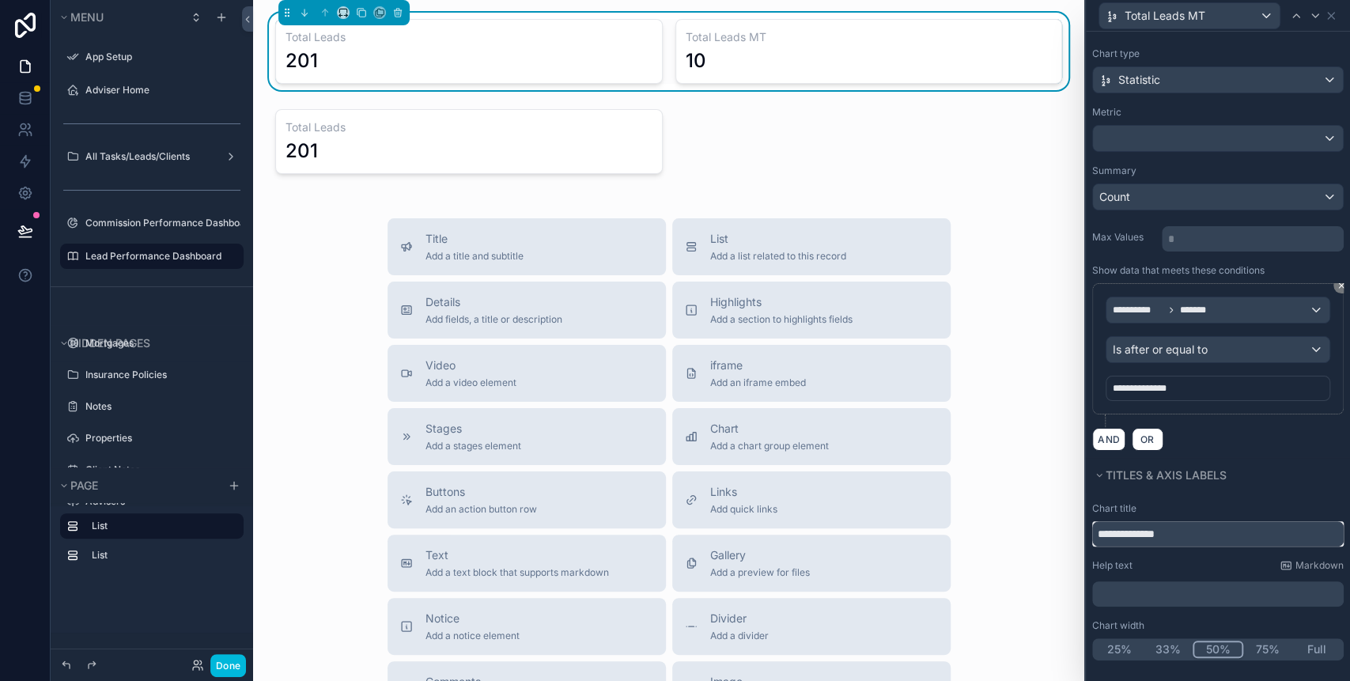
click at [1188, 530] on input "**********" at bounding box center [1217, 533] width 251 height 25
type input "**********"
click at [850, 46] on div "Total Leads MTD 10" at bounding box center [868, 51] width 387 height 65
click at [1331, 16] on icon at bounding box center [1330, 16] width 6 height 6
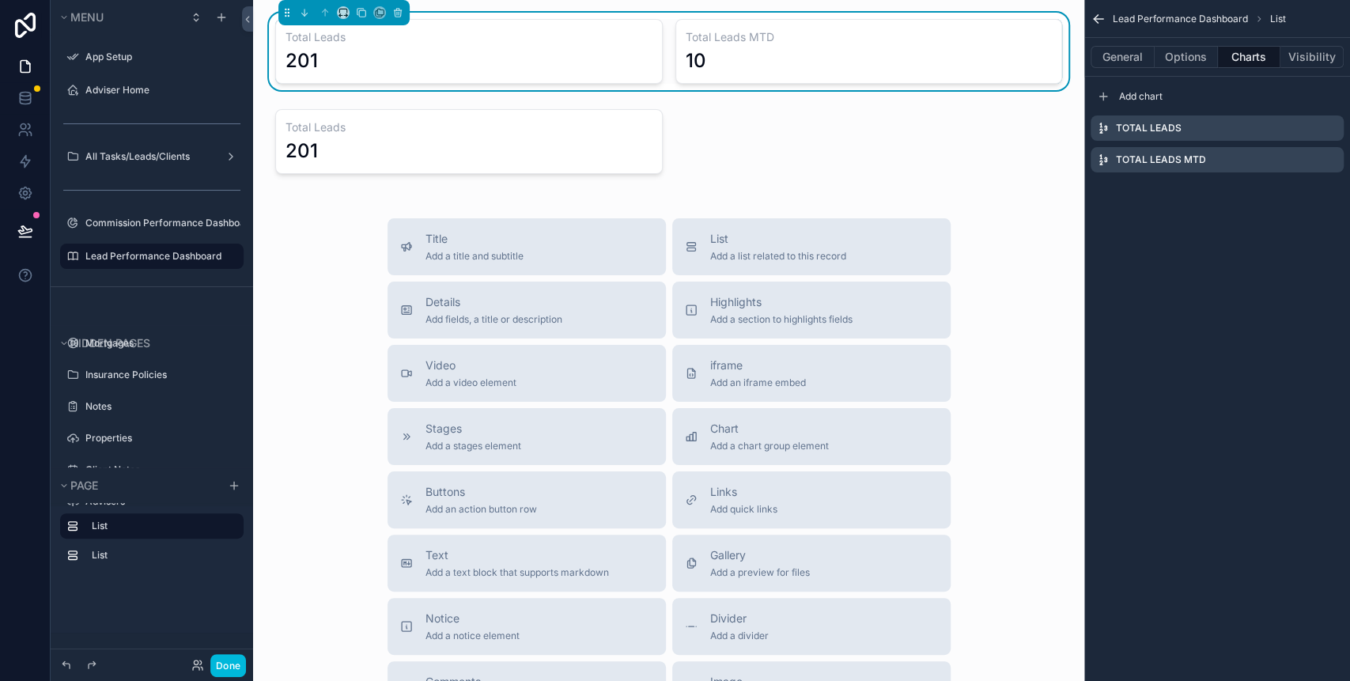
click at [0, 0] on icon "scrollable content" at bounding box center [0, 0] width 0 height 0
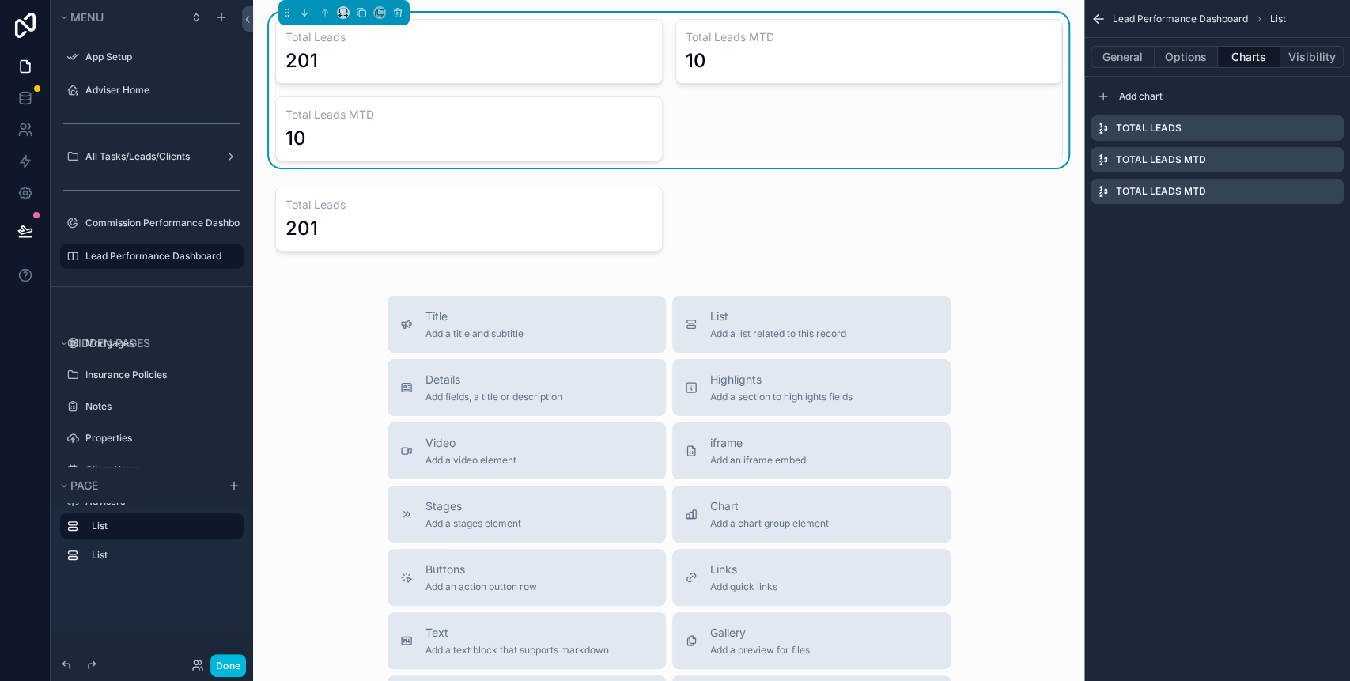
click at [0, 0] on icon "scrollable content" at bounding box center [0, 0] width 0 height 0
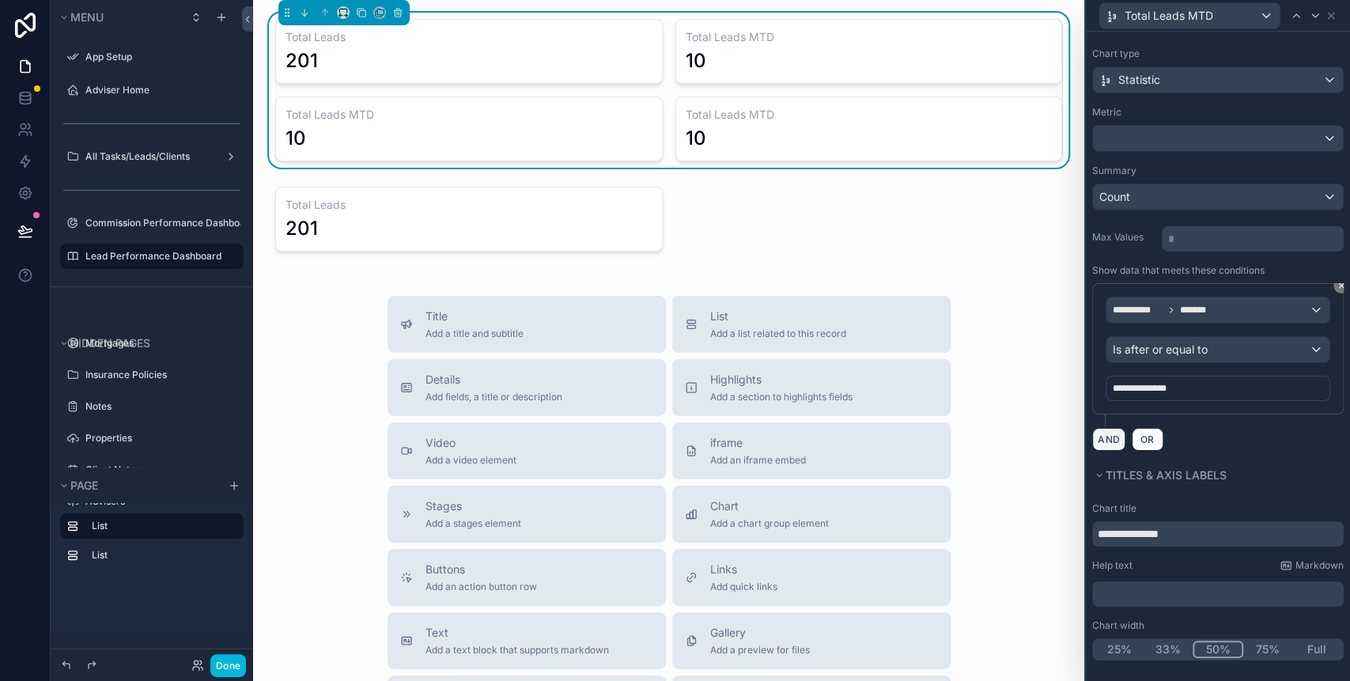
click at [1111, 437] on button "AND" at bounding box center [1108, 439] width 33 height 23
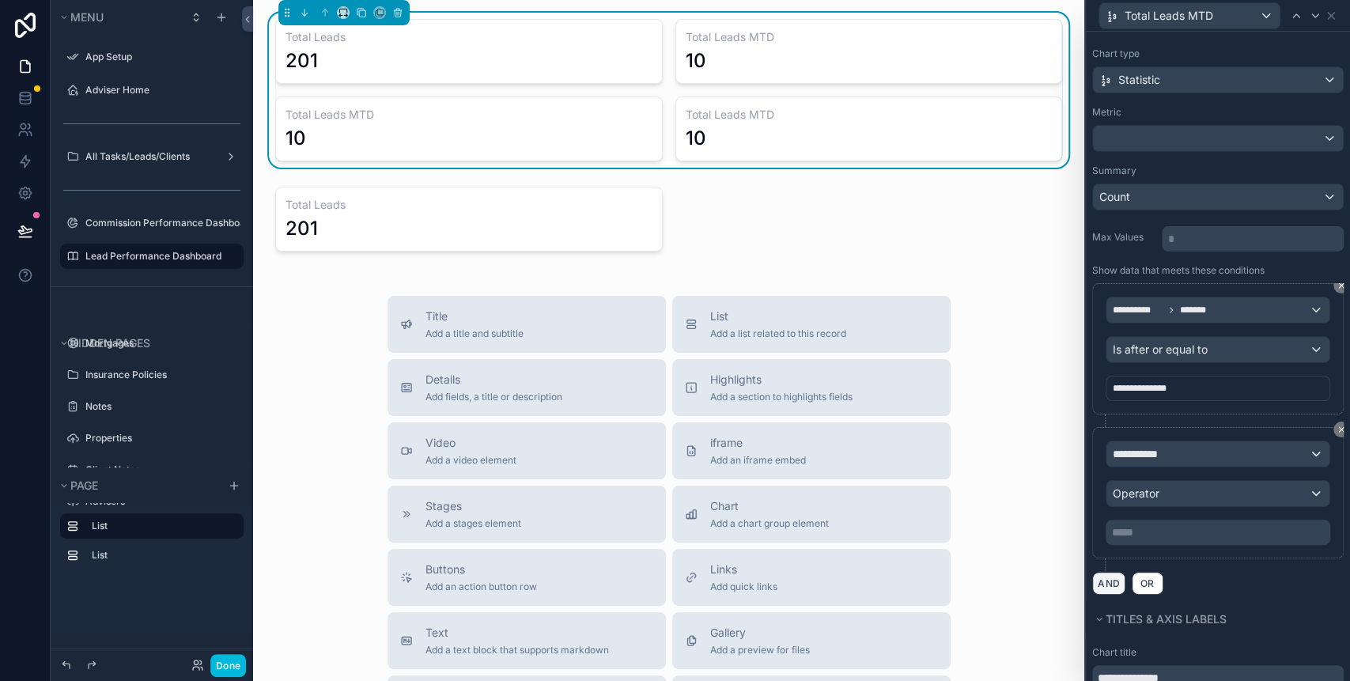
scroll to position [0, 0]
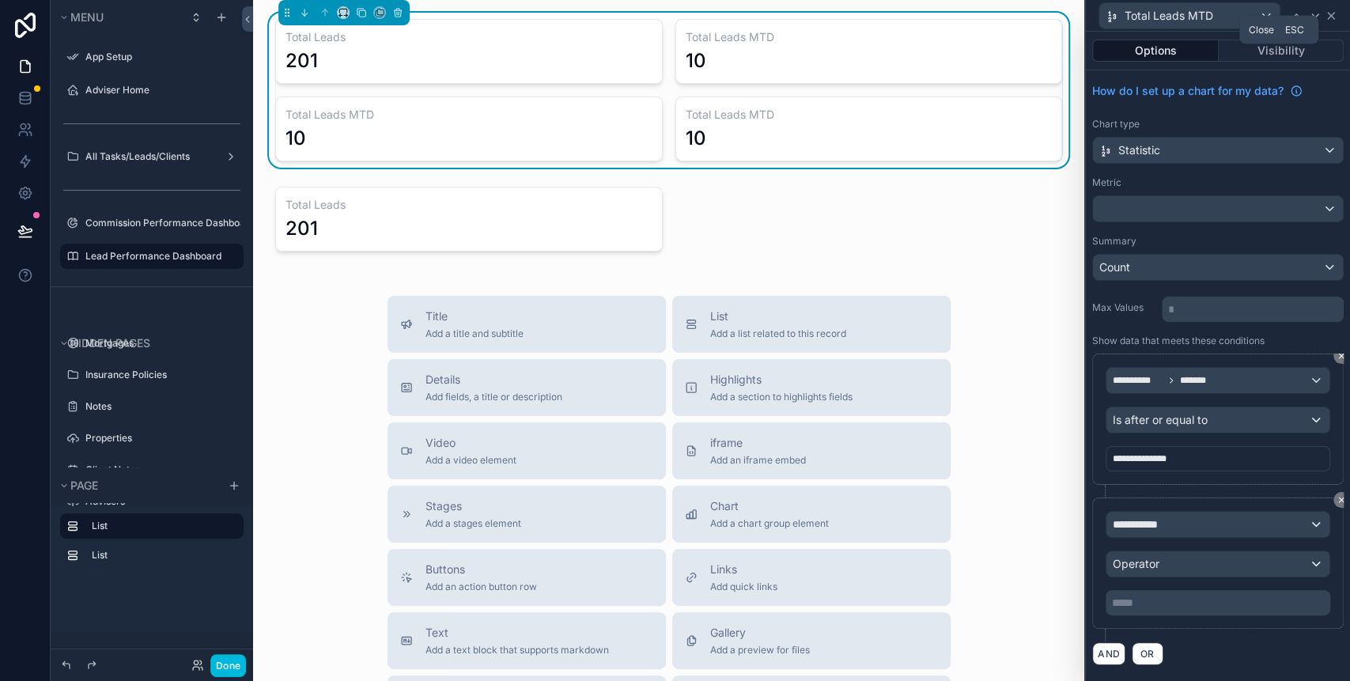
click at [1327, 16] on icon at bounding box center [1330, 15] width 13 height 13
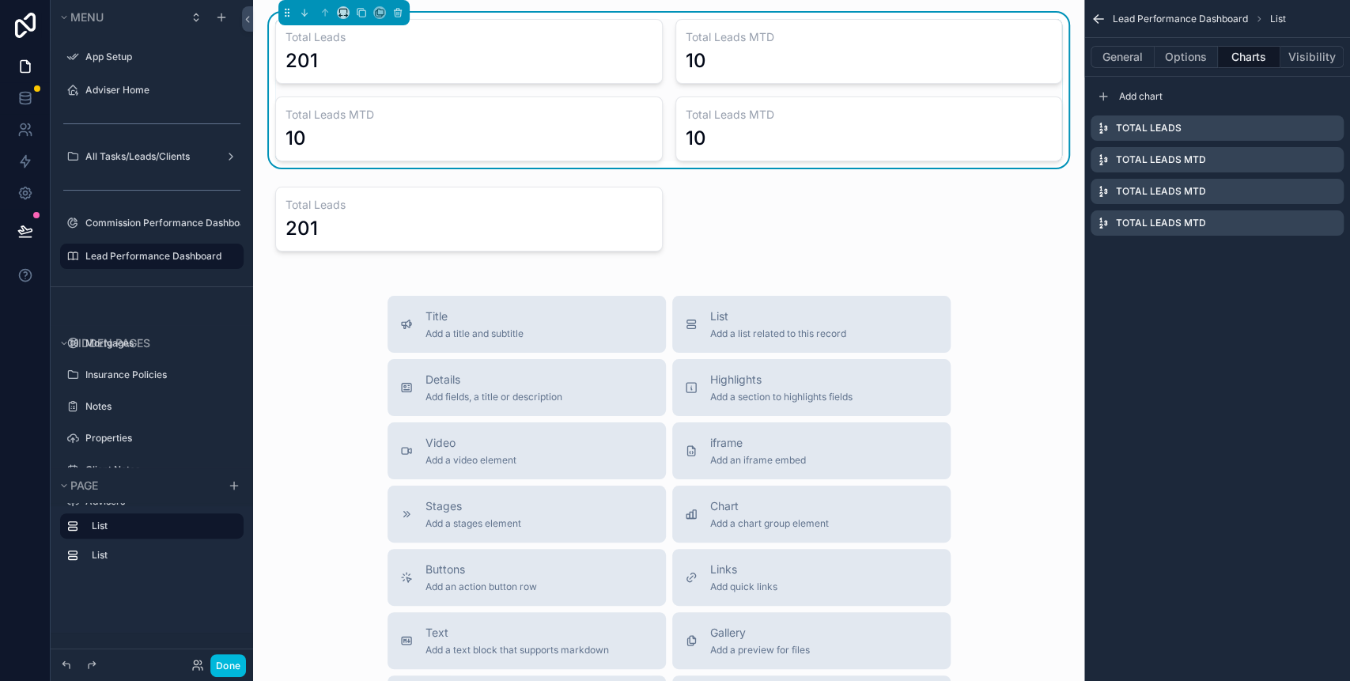
click at [0, 0] on icon "scrollable content" at bounding box center [0, 0] width 0 height 0
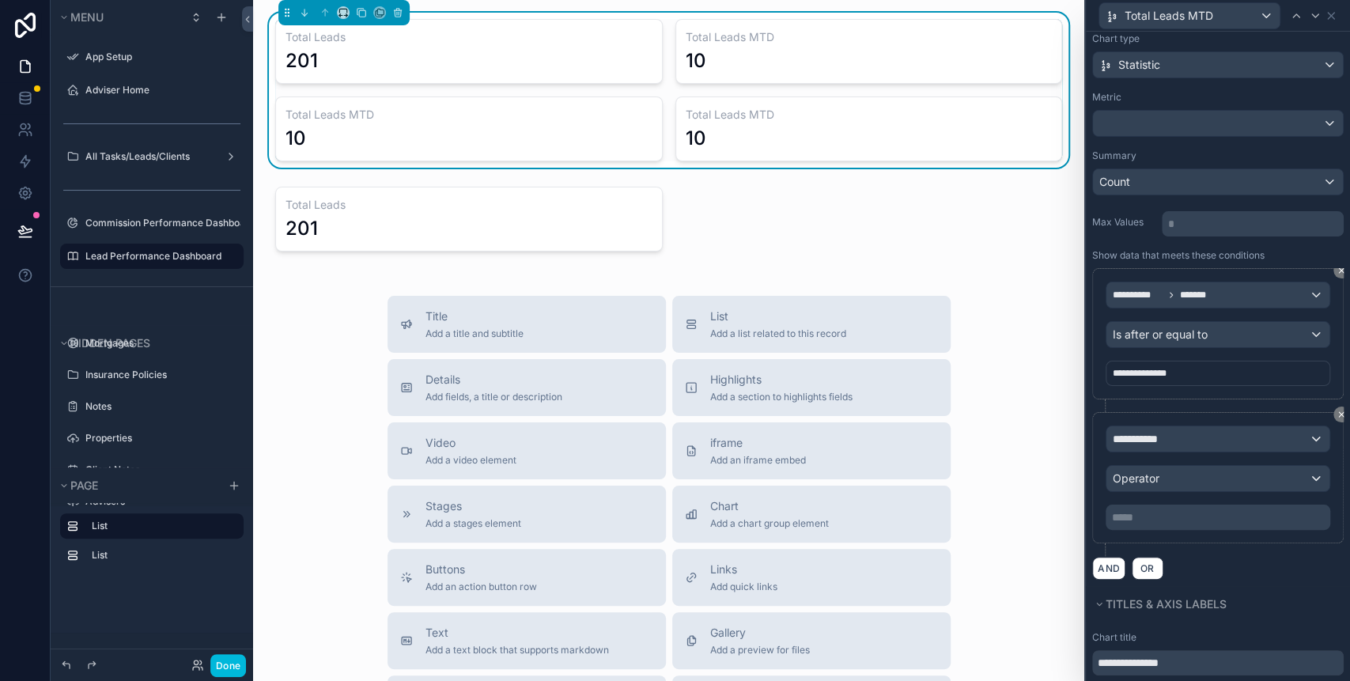
scroll to position [105, 0]
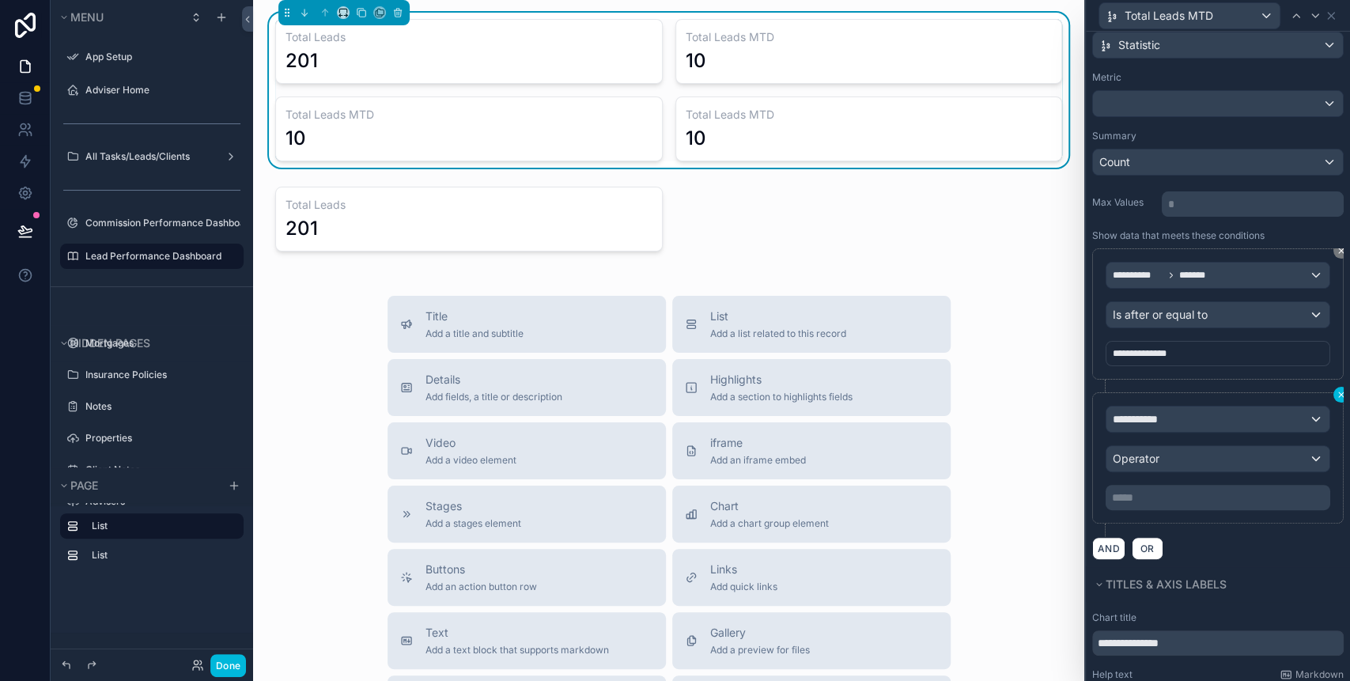
click at [1336, 392] on icon at bounding box center [1340, 394] width 9 height 9
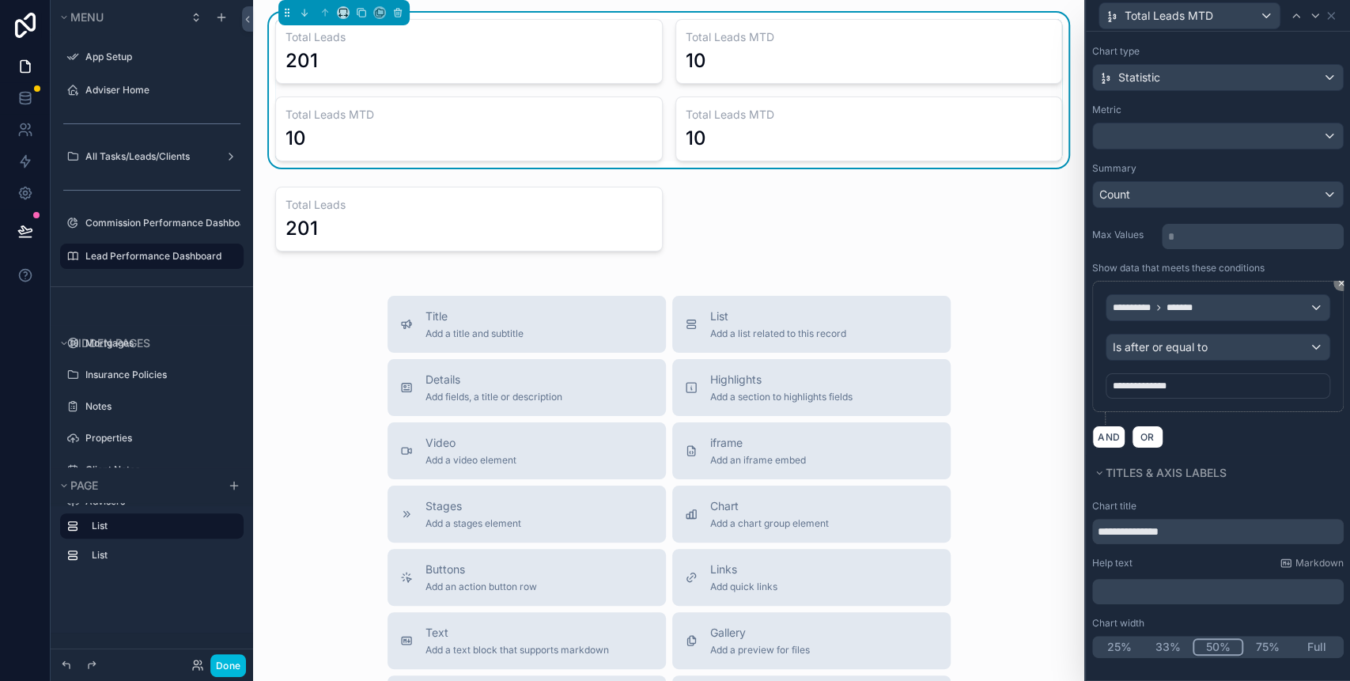
scroll to position [70, 0]
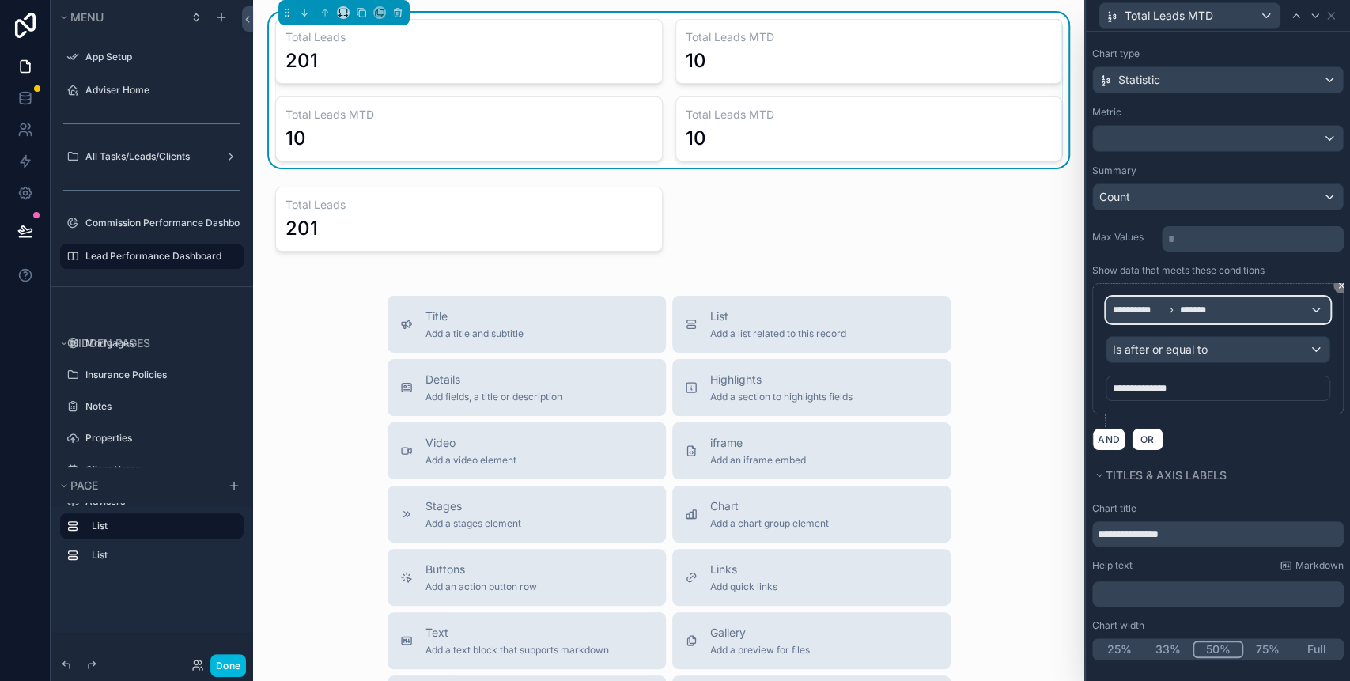
click at [1292, 316] on div "**********" at bounding box center [1217, 309] width 223 height 25
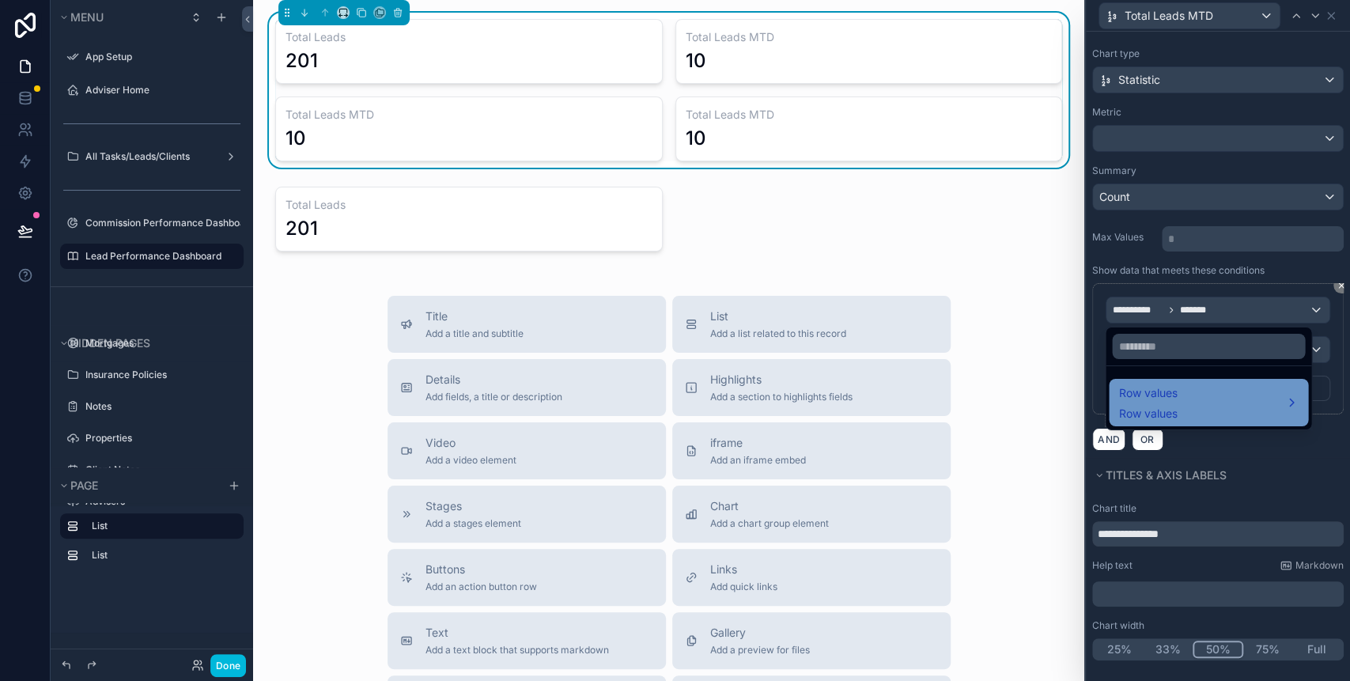
click at [1189, 400] on div "Row values Row values" at bounding box center [1208, 402] width 180 height 38
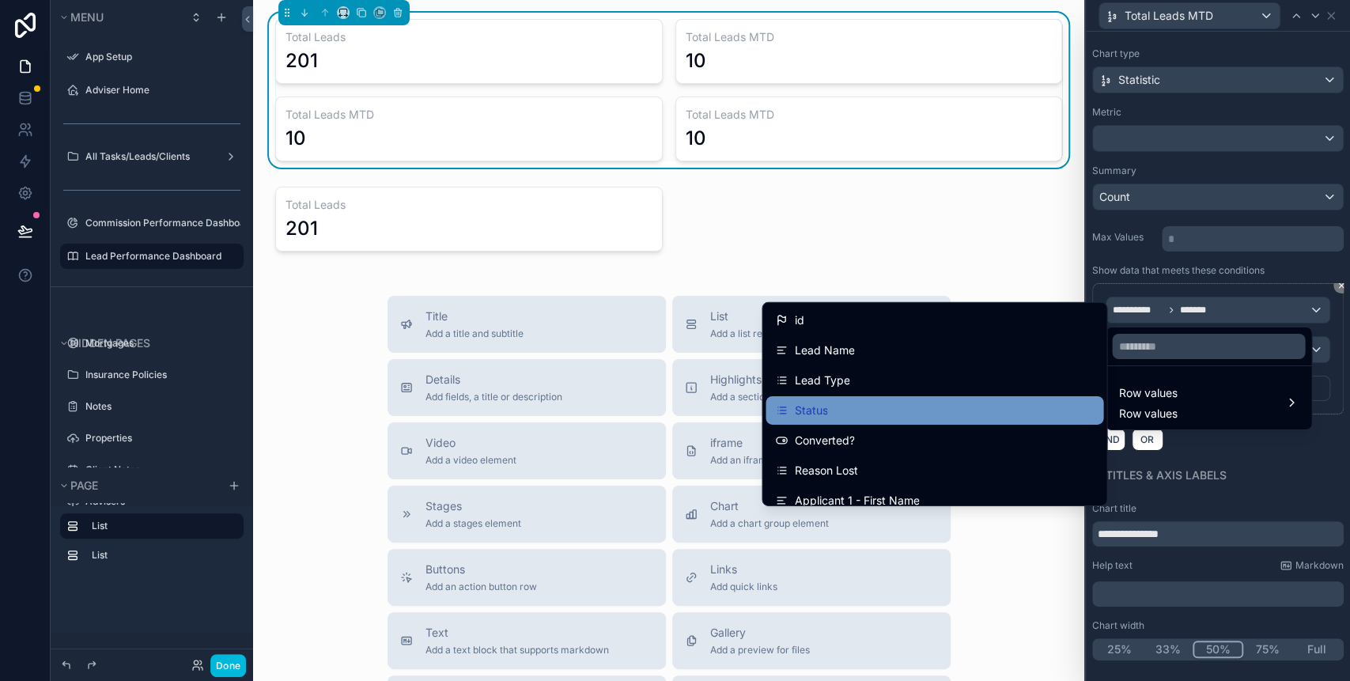
click at [839, 401] on div "Status" at bounding box center [934, 410] width 319 height 19
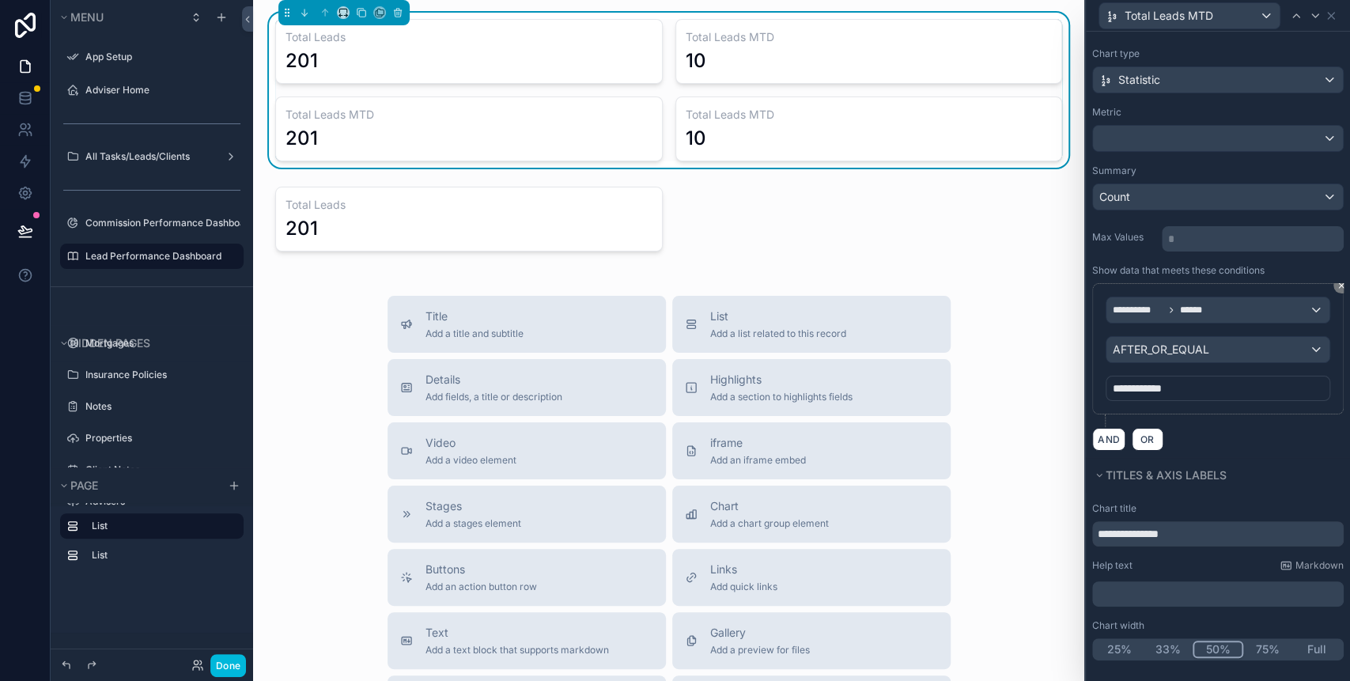
click at [1136, 364] on div "**********" at bounding box center [1217, 348] width 225 height 104
click at [1142, 346] on span "AFTER_OR_EQUAL" at bounding box center [1160, 350] width 96 height 16
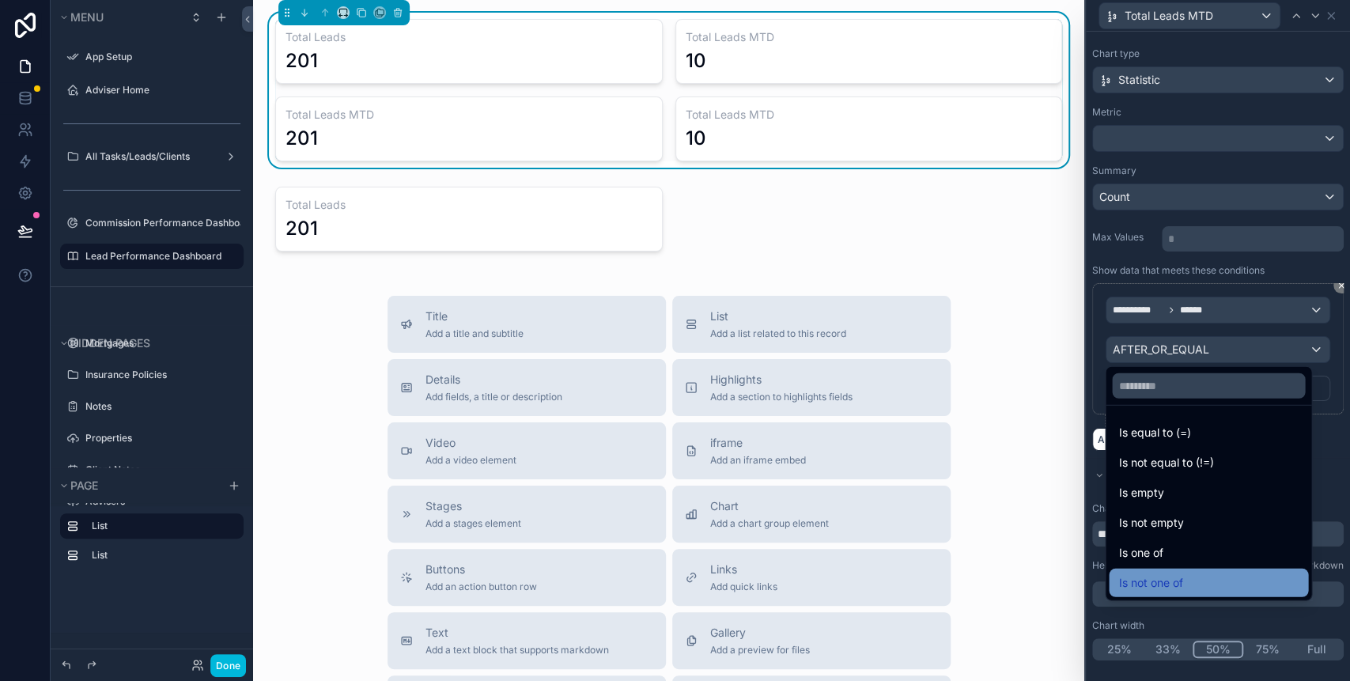
click at [1159, 578] on span "Is not one of" at bounding box center [1150, 582] width 64 height 19
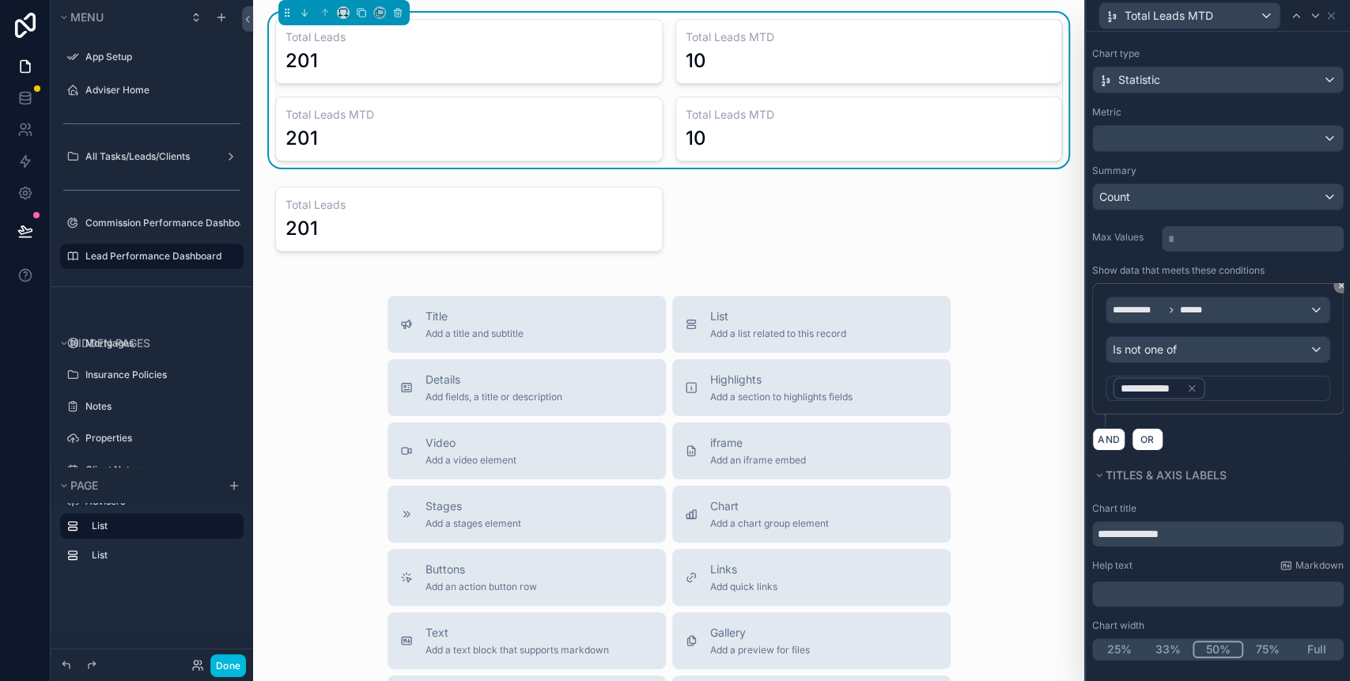
click at [1189, 383] on icon at bounding box center [1191, 388] width 11 height 11
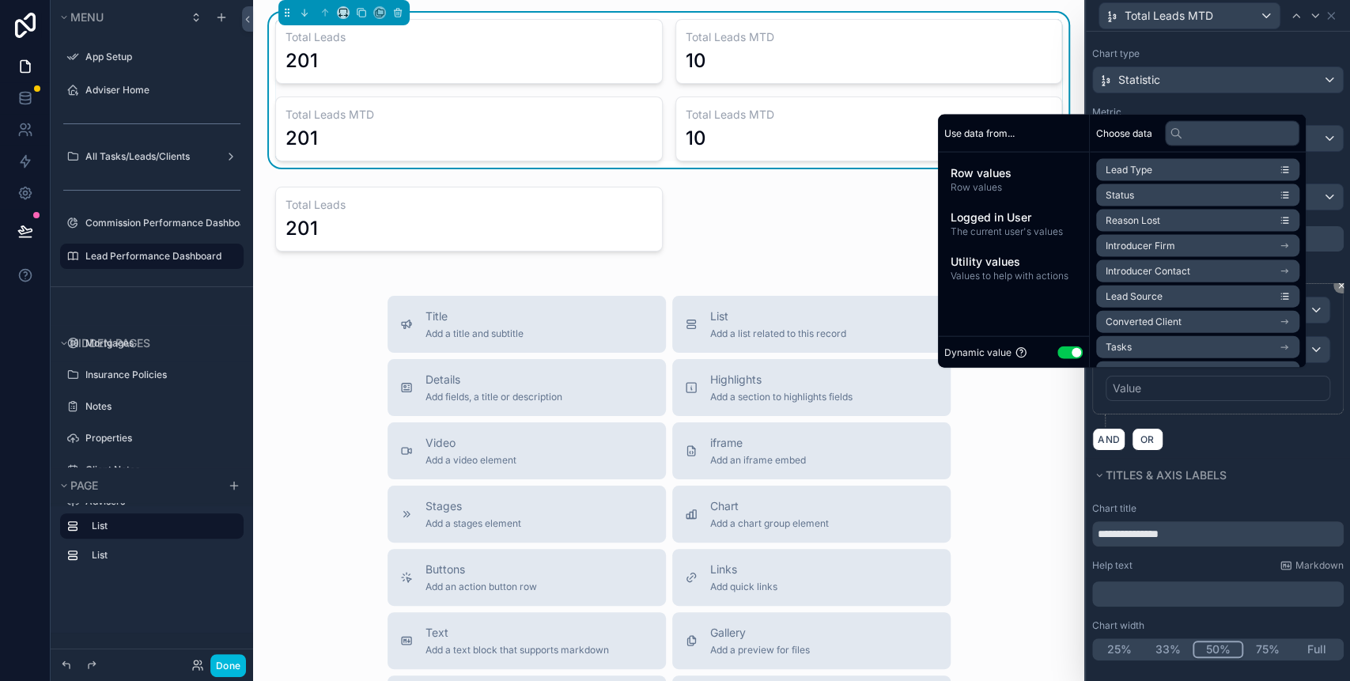
click at [1069, 348] on button "Use setting" at bounding box center [1069, 351] width 25 height 13
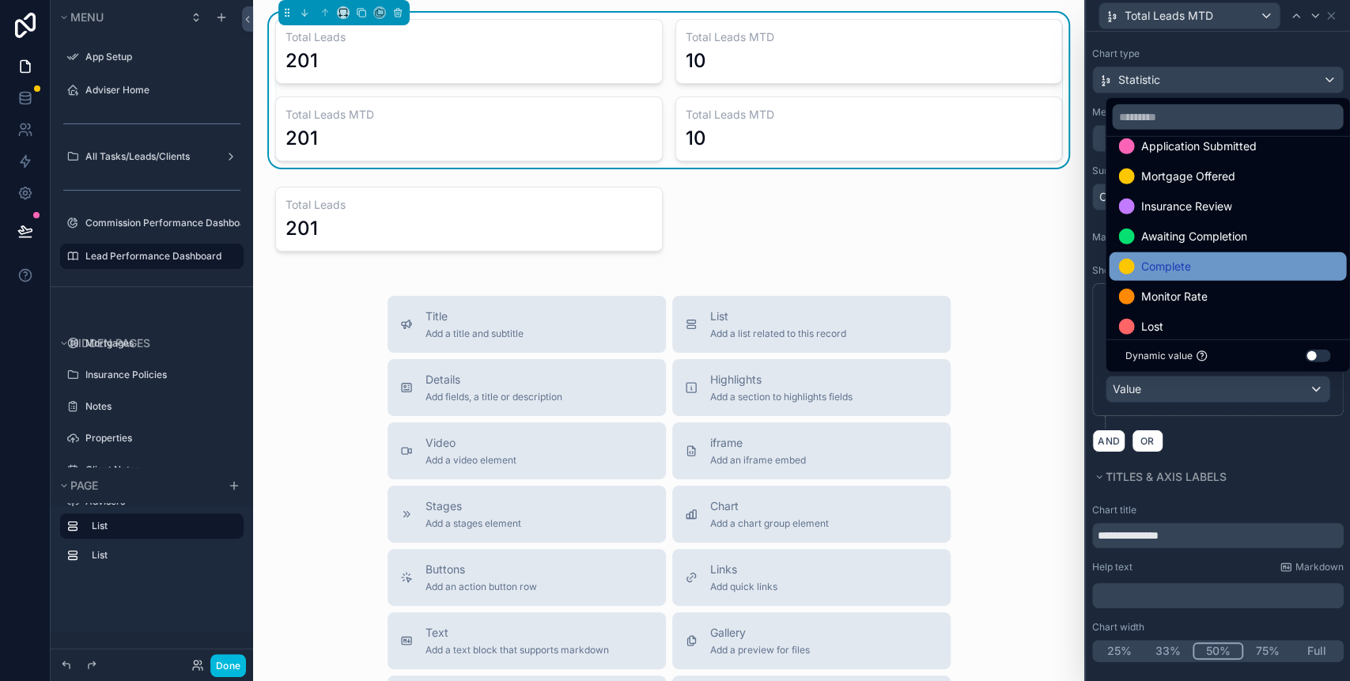
scroll to position [241, 0]
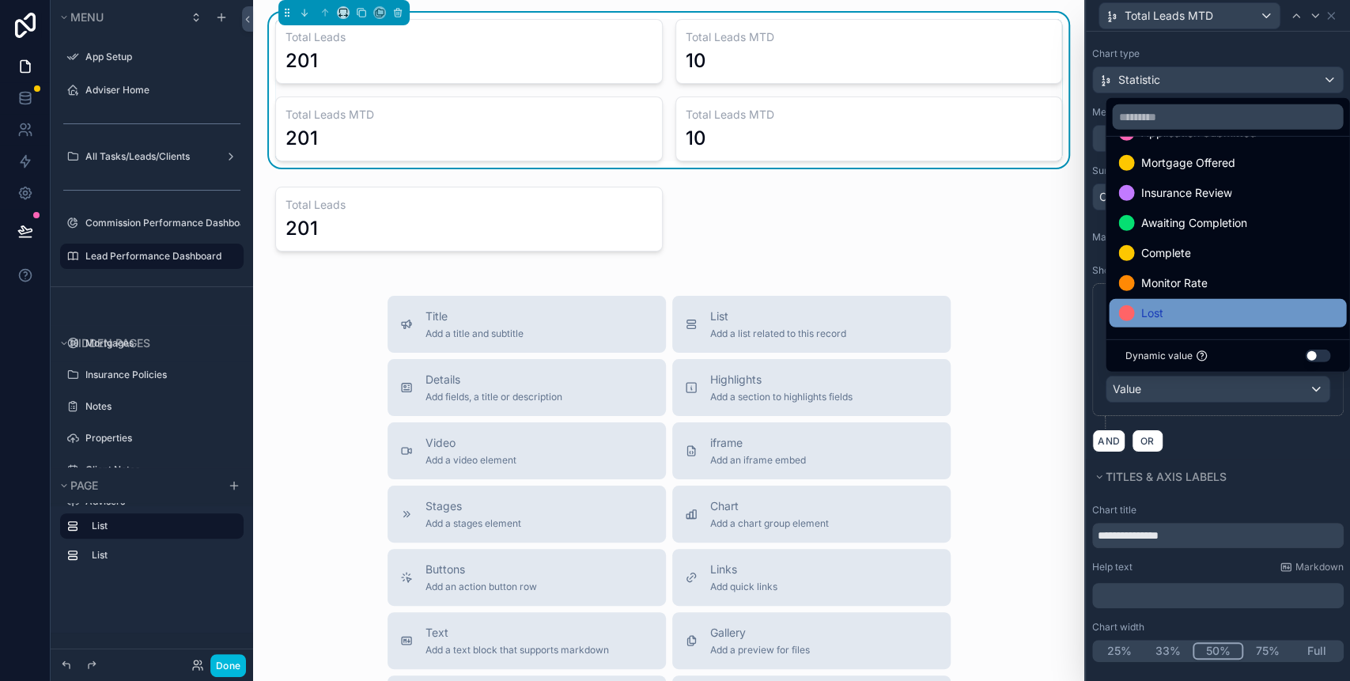
click at [1159, 304] on span "Lost" at bounding box center [1151, 313] width 22 height 19
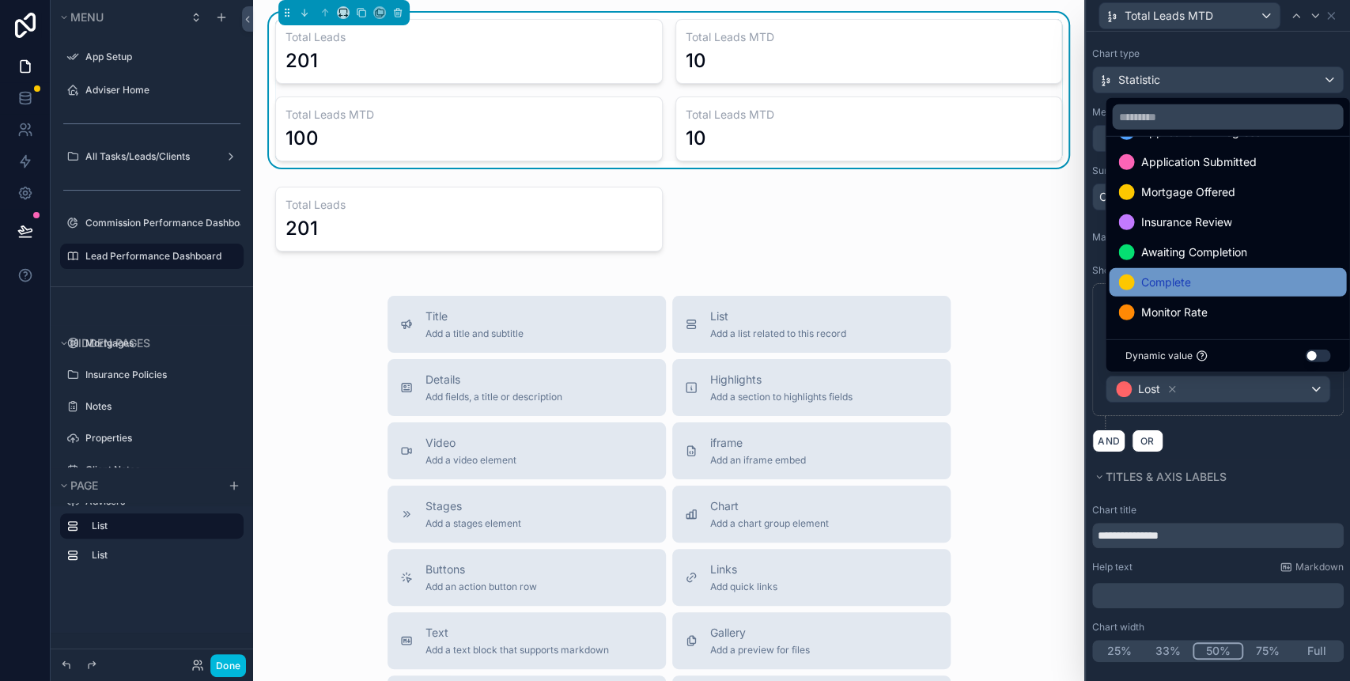
click at [1165, 285] on span "Complete" at bounding box center [1165, 282] width 50 height 19
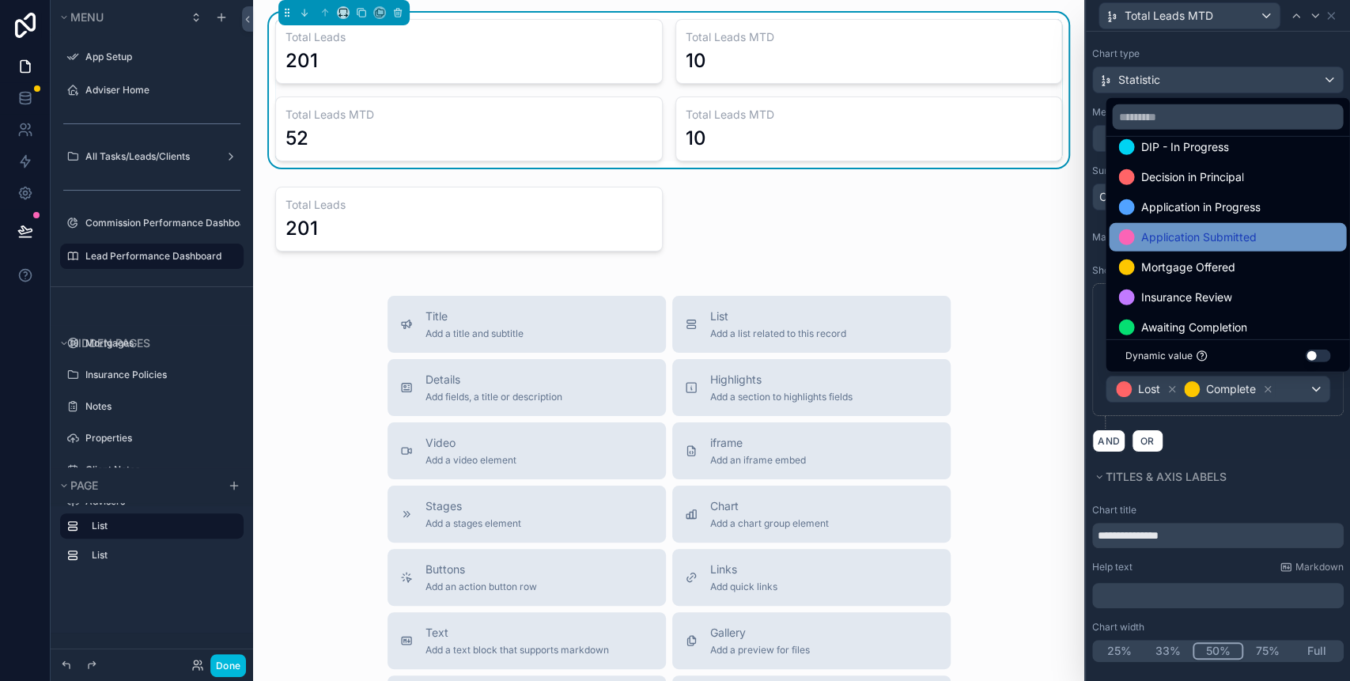
scroll to position [182, 0]
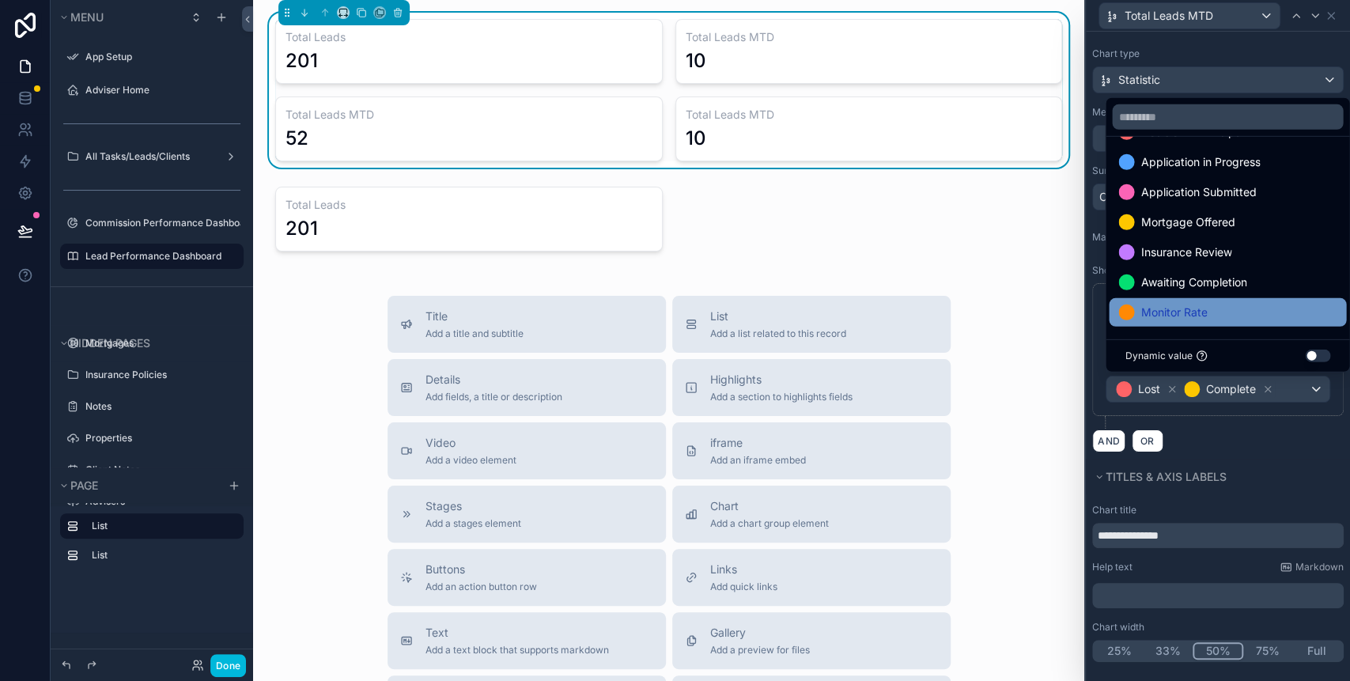
click at [1161, 307] on span "Monitor Rate" at bounding box center [1173, 312] width 66 height 19
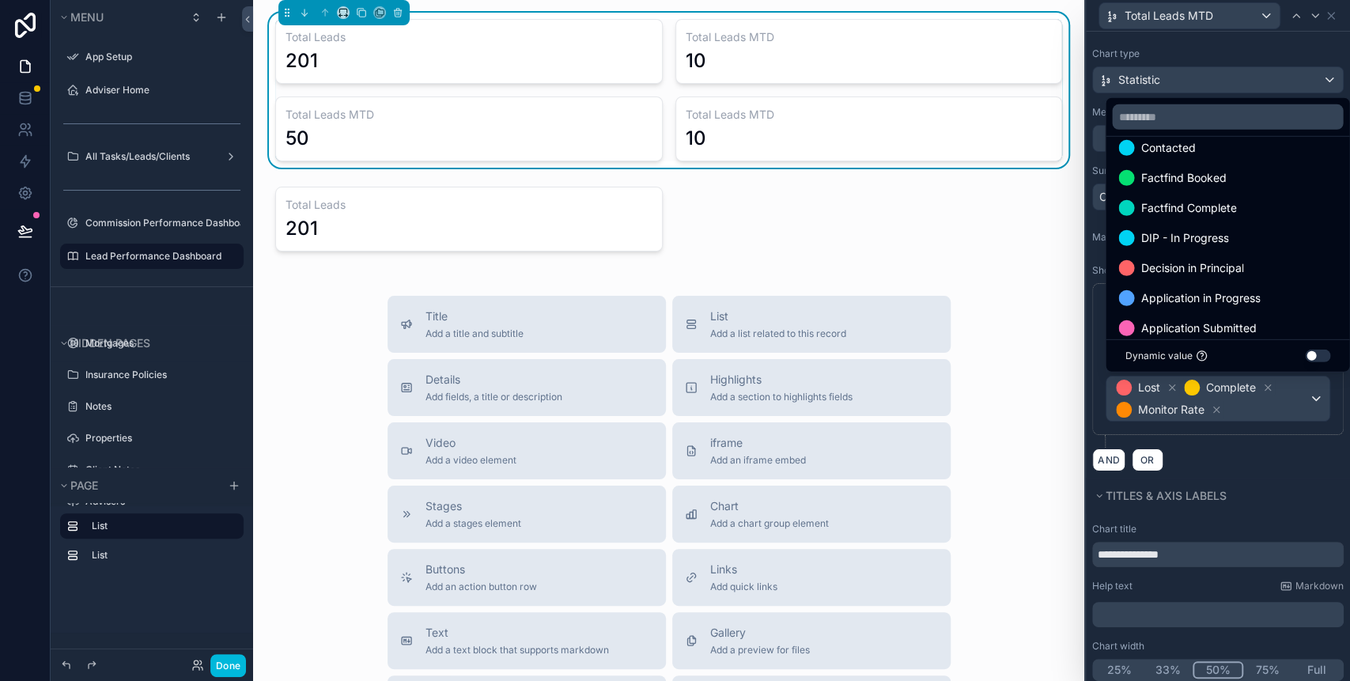
scroll to position [0, 0]
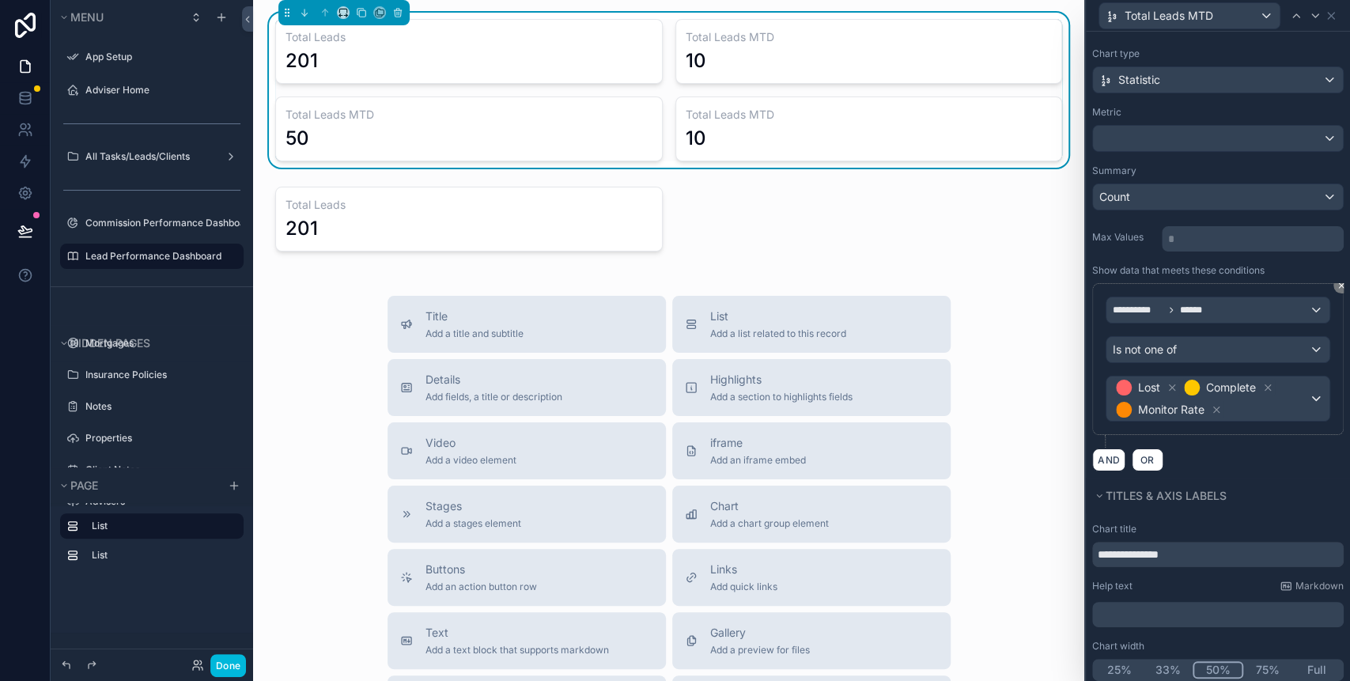
click at [1284, 458] on div "AND OR" at bounding box center [1217, 459] width 251 height 24
drag, startPoint x: 1196, startPoint y: 549, endPoint x: 1123, endPoint y: 546, distance: 72.8
click at [1123, 546] on input "**********" at bounding box center [1217, 554] width 251 height 25
type input "**********"
click at [1332, 21] on icon at bounding box center [1330, 15] width 13 height 13
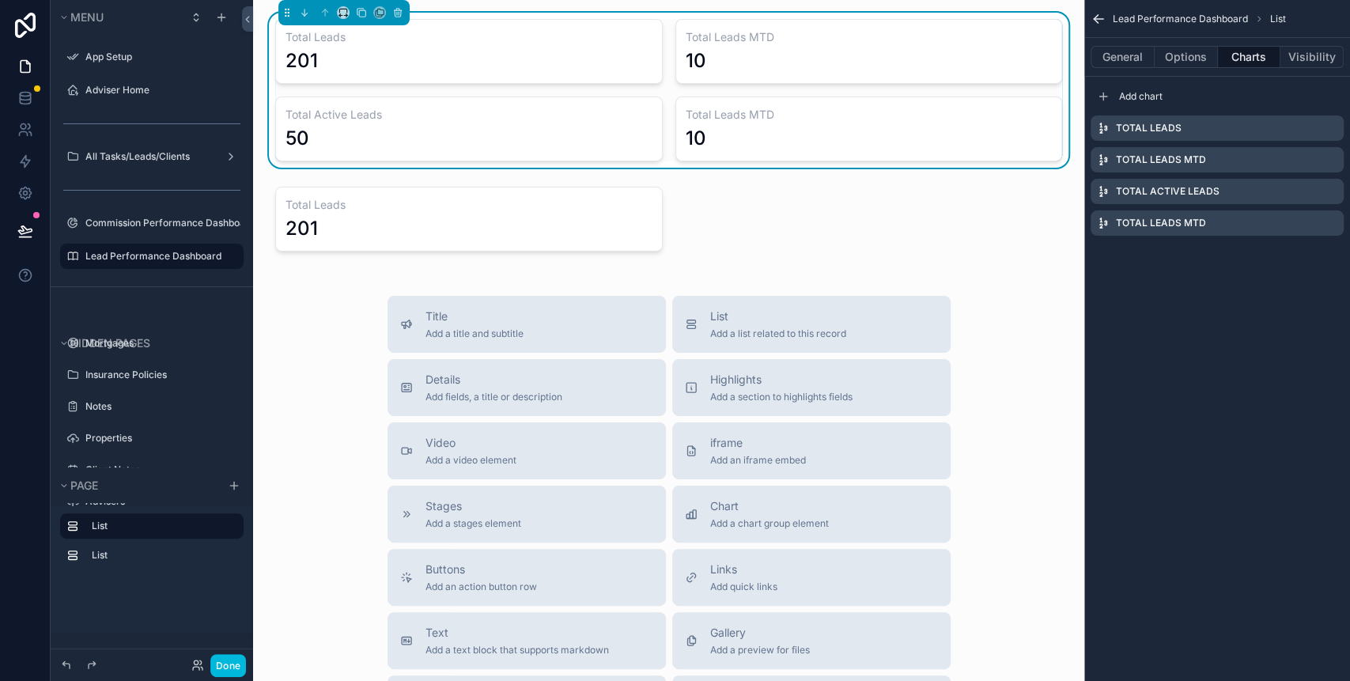
click at [0, 0] on icon "scrollable content" at bounding box center [0, 0] width 0 height 0
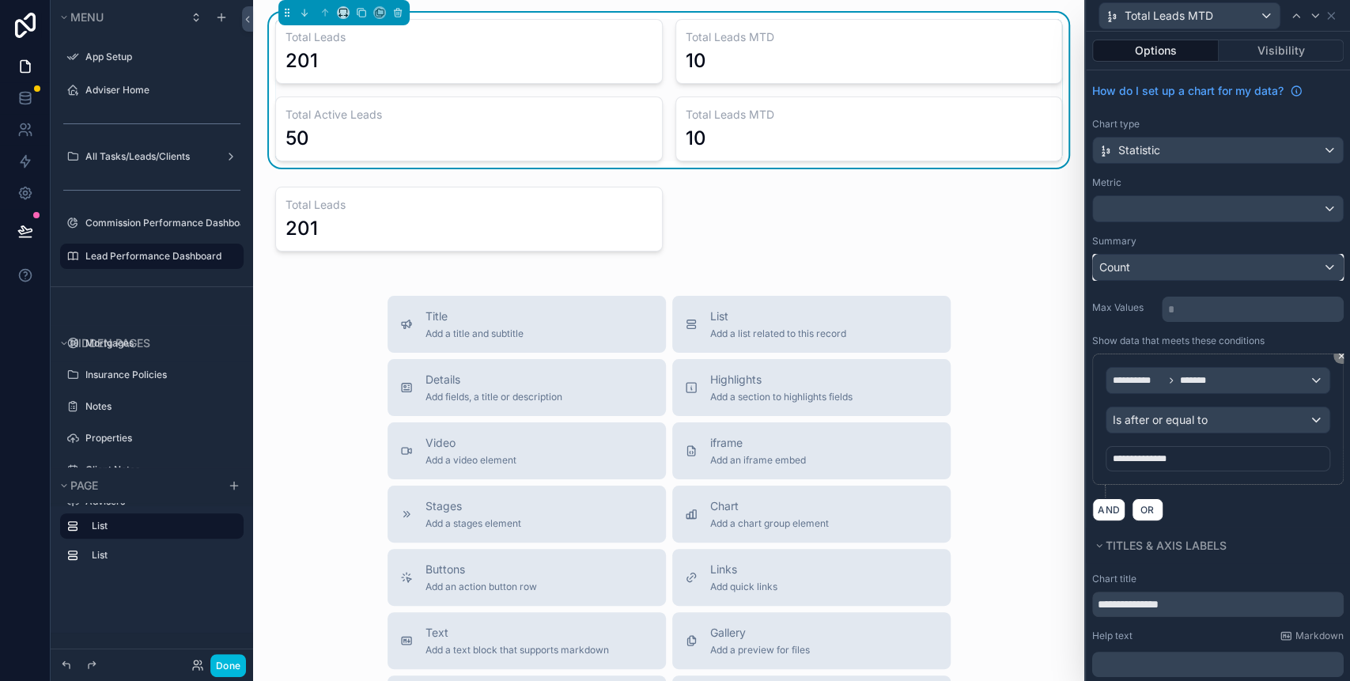
click at [1189, 262] on div "Count" at bounding box center [1218, 267] width 250 height 25
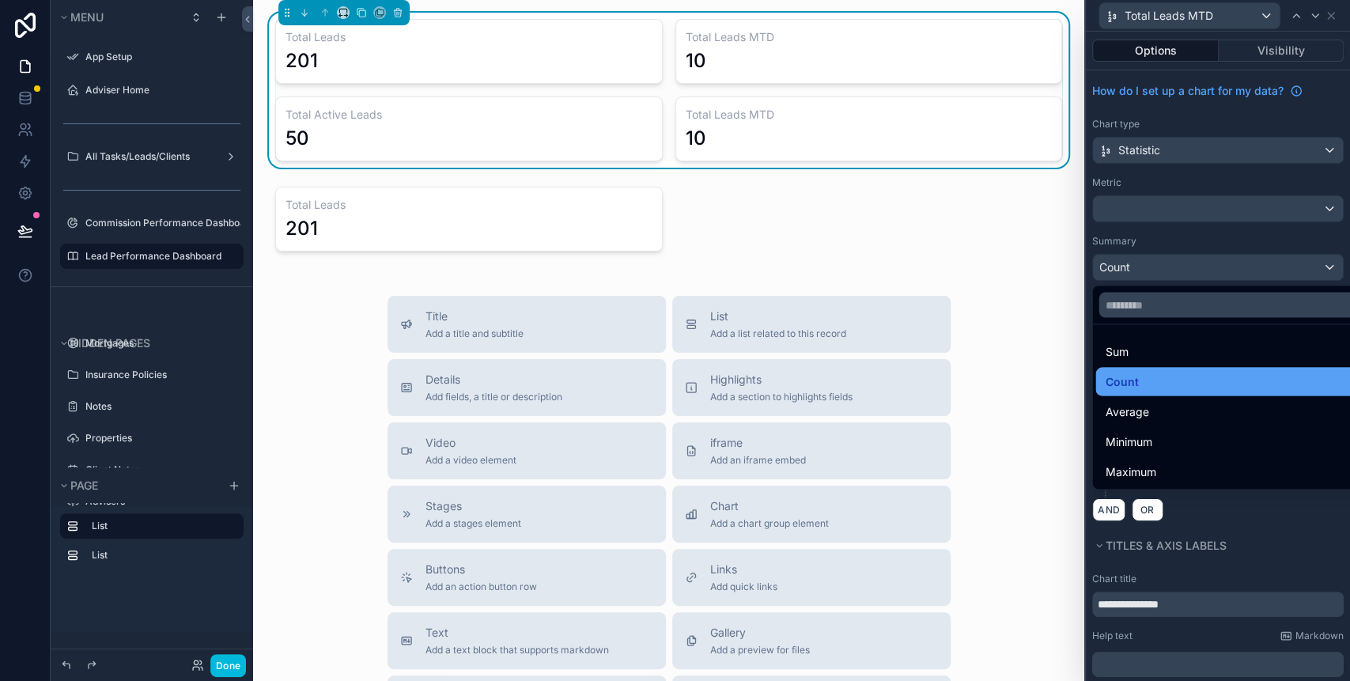
click at [1175, 367] on div "Count" at bounding box center [1227, 381] width 264 height 28
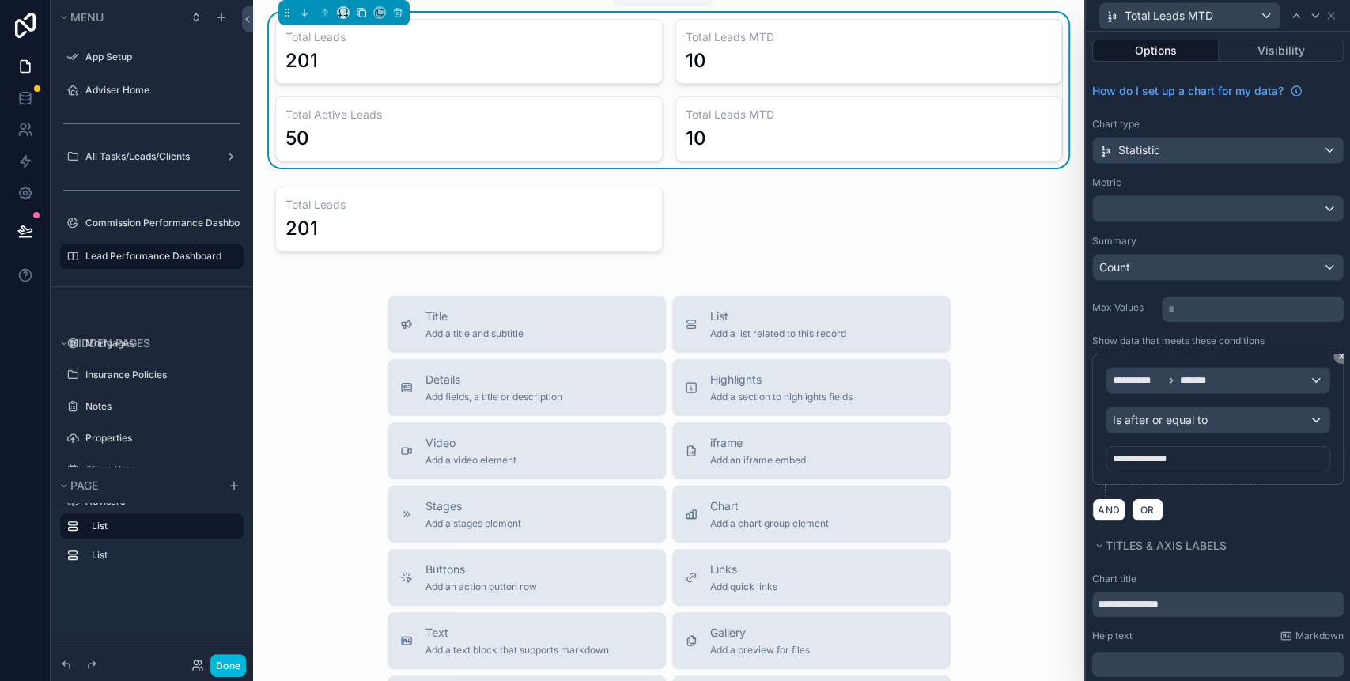
click at [361, 13] on icon "scrollable content" at bounding box center [361, 12] width 11 height 11
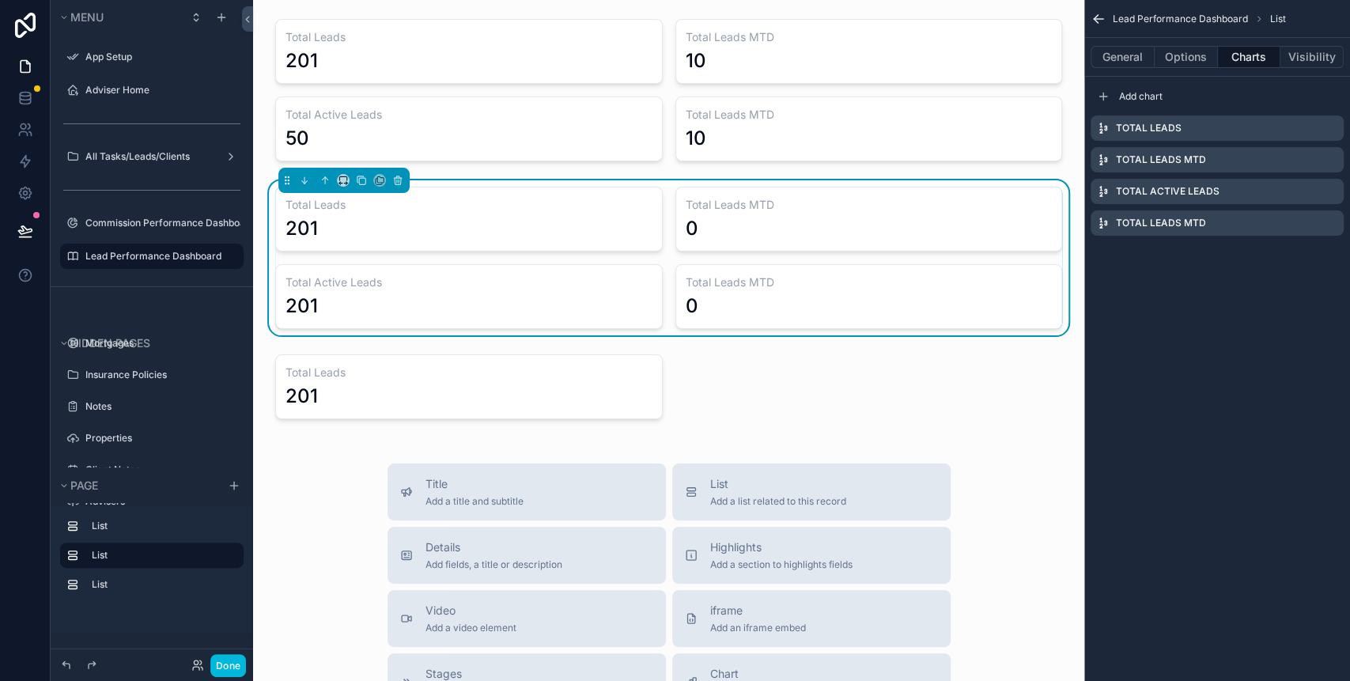
click at [710, 228] on div "0" at bounding box center [868, 228] width 367 height 25
click at [0, 0] on icon "scrollable content" at bounding box center [0, 0] width 0 height 0
click at [1305, 133] on icon at bounding box center [1305, 134] width 13 height 13
click at [0, 0] on icon "scrollable content" at bounding box center [0, 0] width 0 height 0
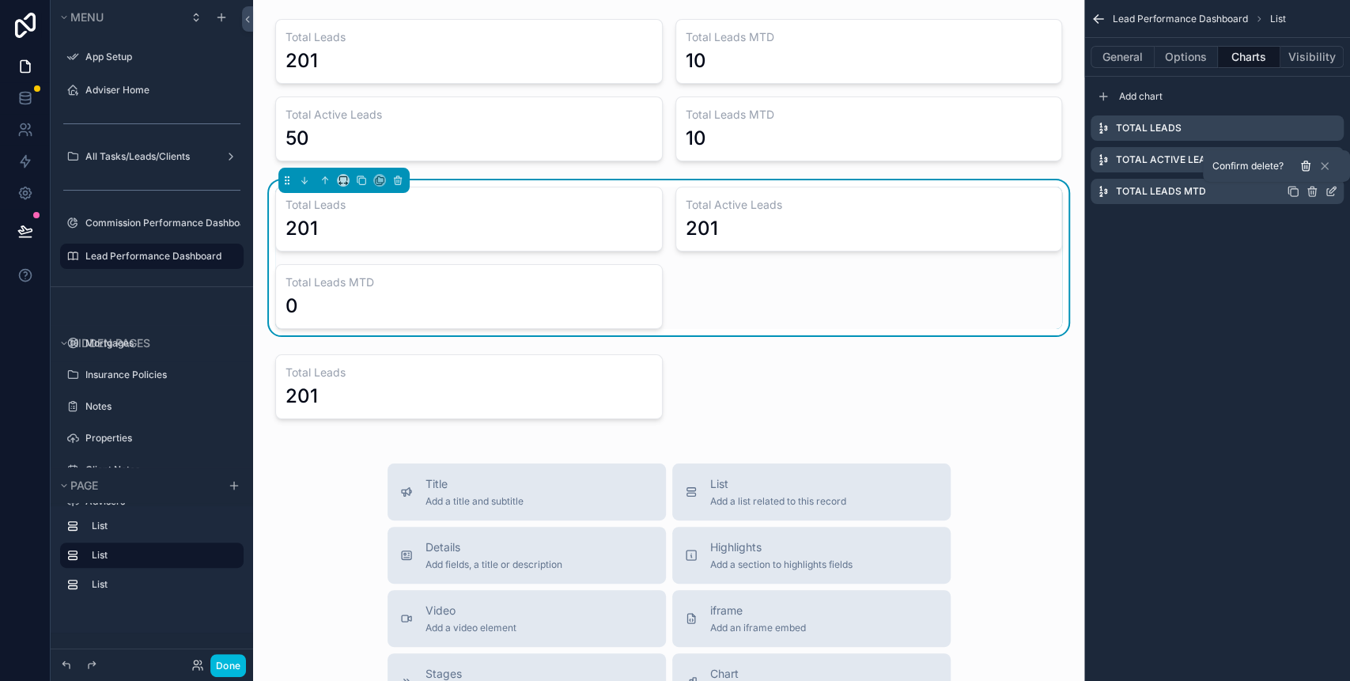
click at [1305, 168] on icon at bounding box center [1305, 166] width 13 height 13
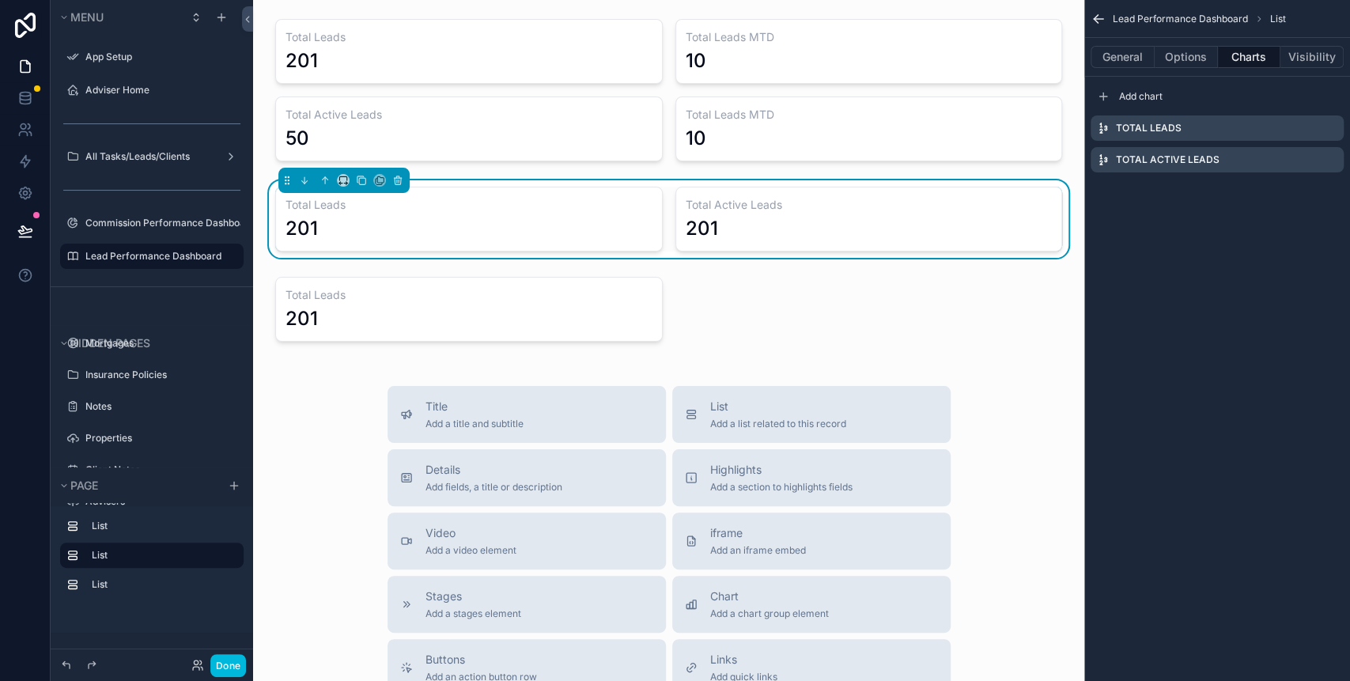
click at [0, 0] on icon "scrollable content" at bounding box center [0, 0] width 0 height 0
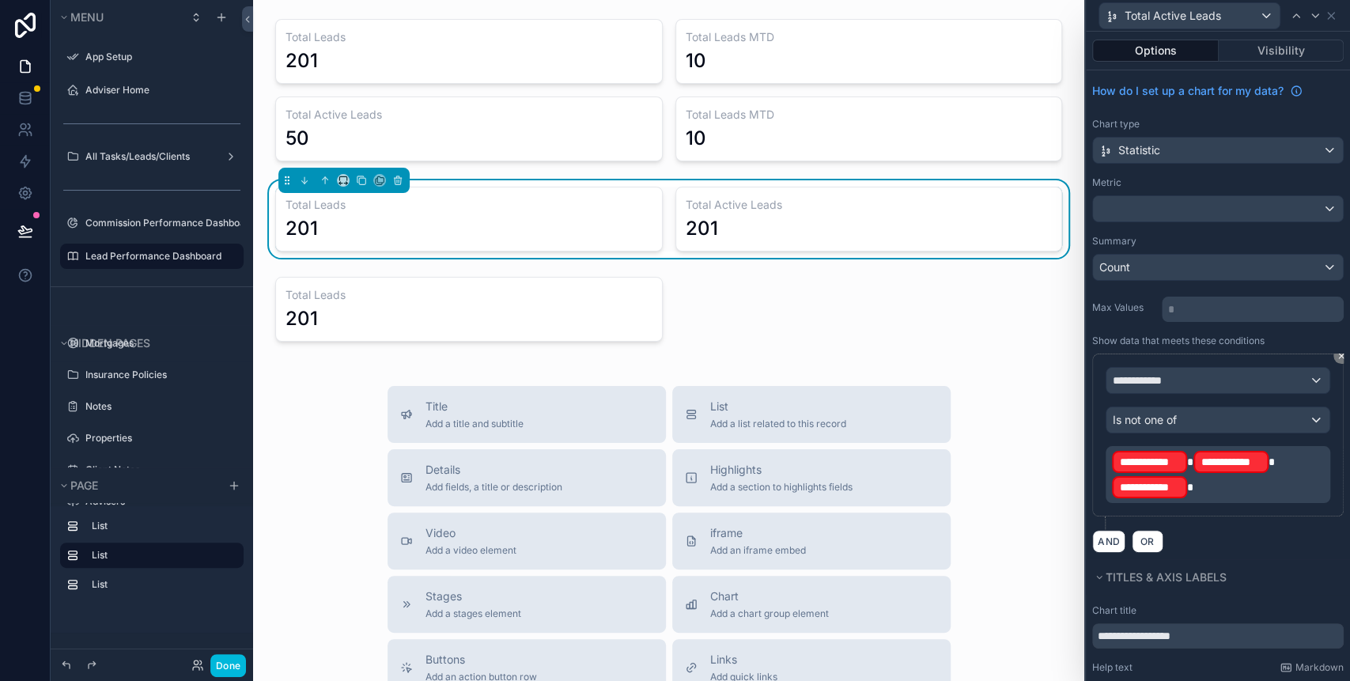
click at [1221, 489] on p "**********" at bounding box center [1219, 474] width 215 height 51
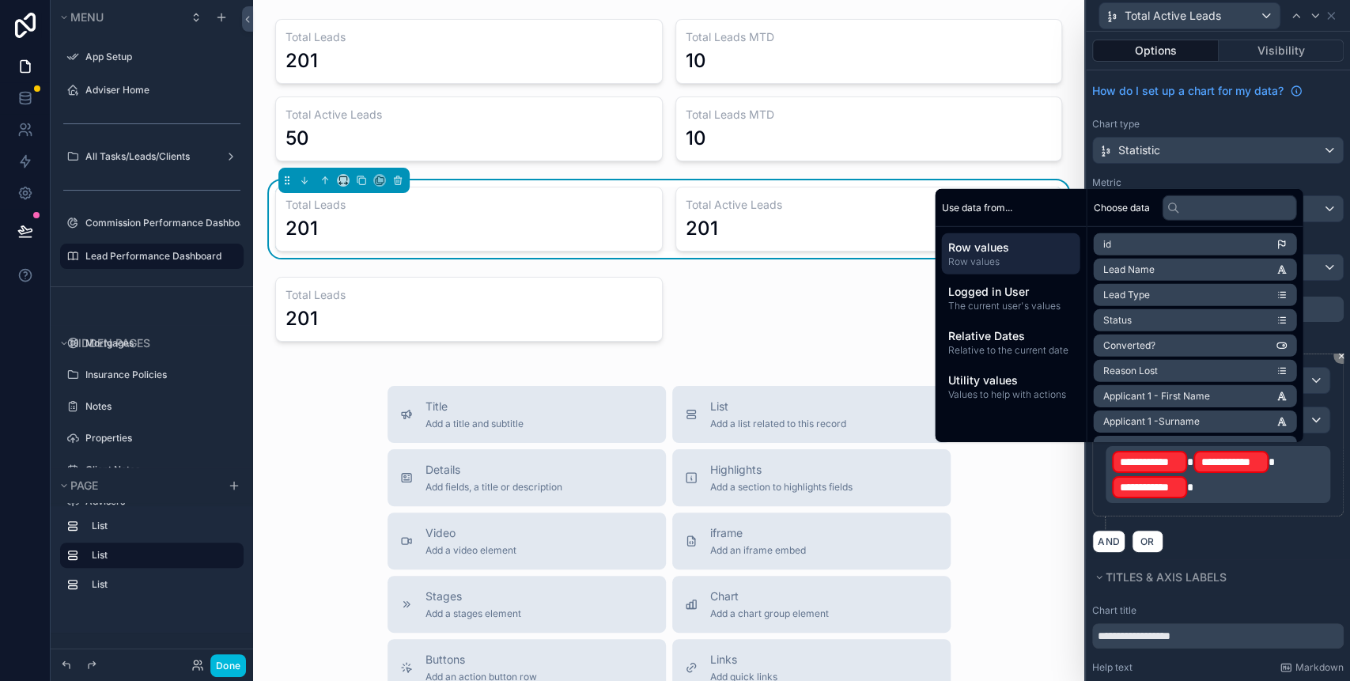
click at [1215, 487] on p "**********" at bounding box center [1219, 474] width 215 height 51
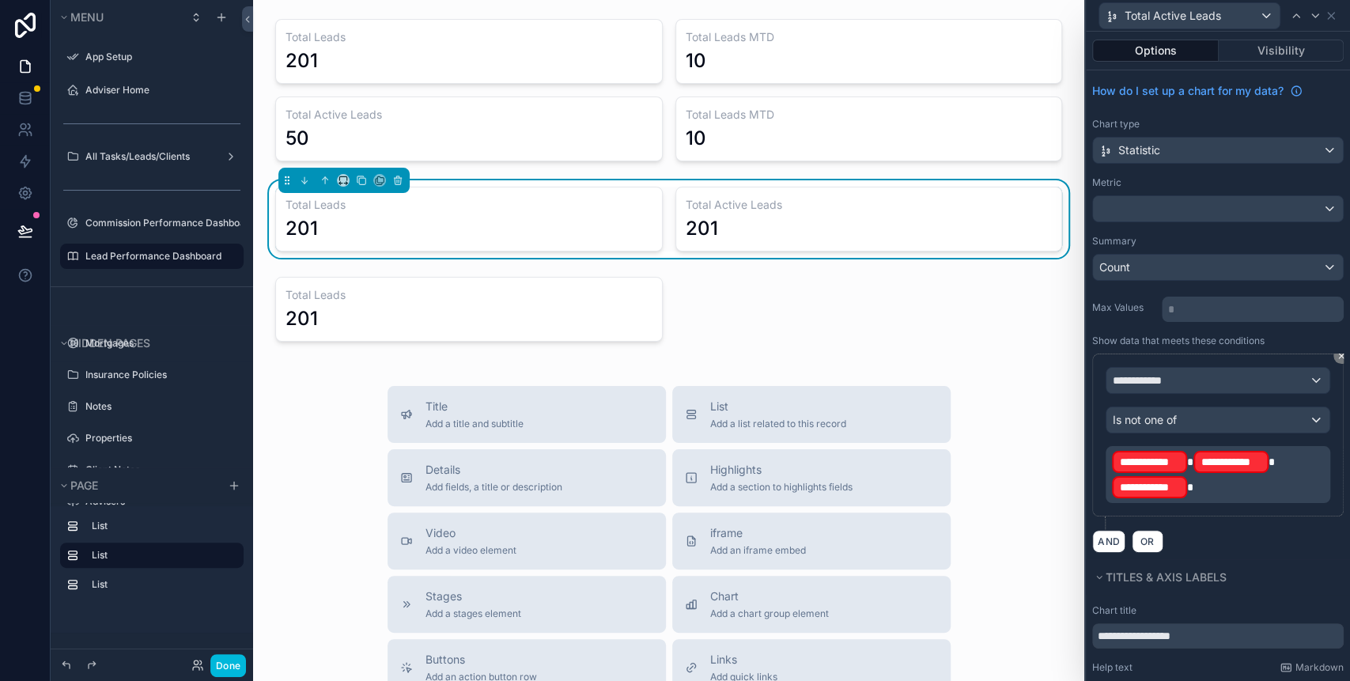
click at [1251, 486] on p "**********" at bounding box center [1219, 474] width 215 height 51
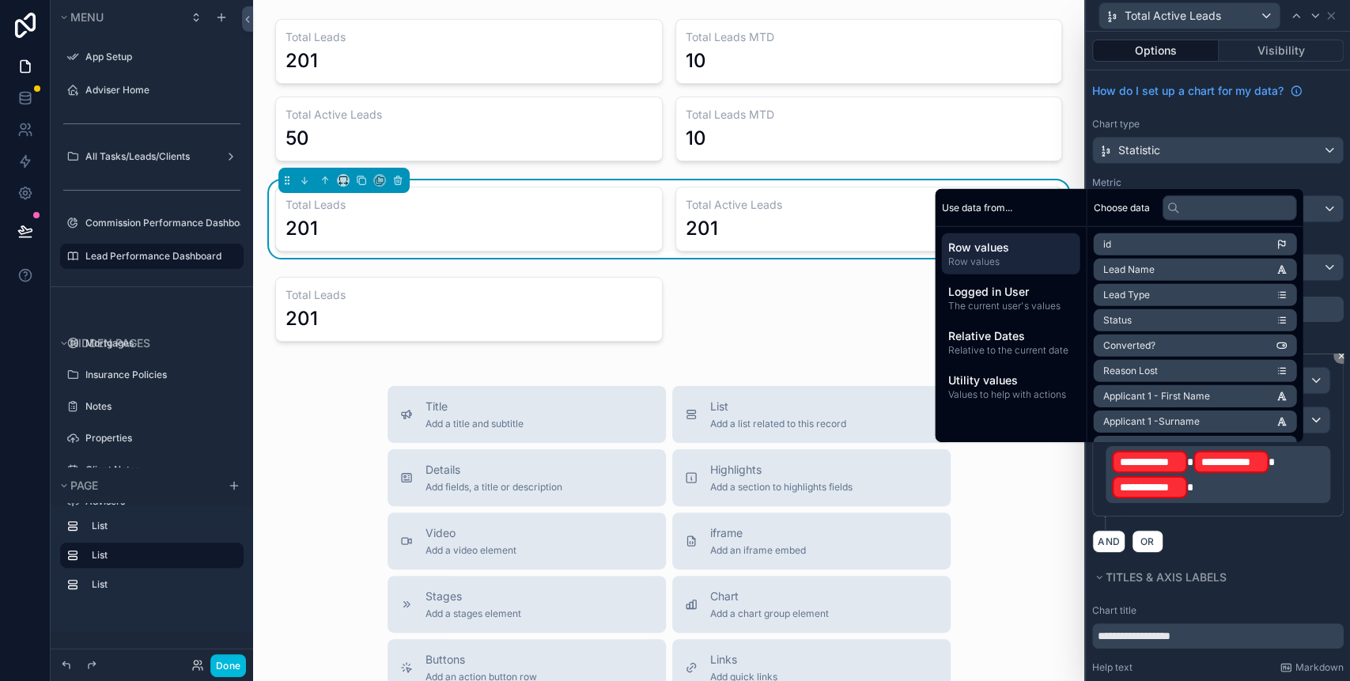
click at [1322, 463] on div "**********" at bounding box center [1217, 434] width 251 height 163
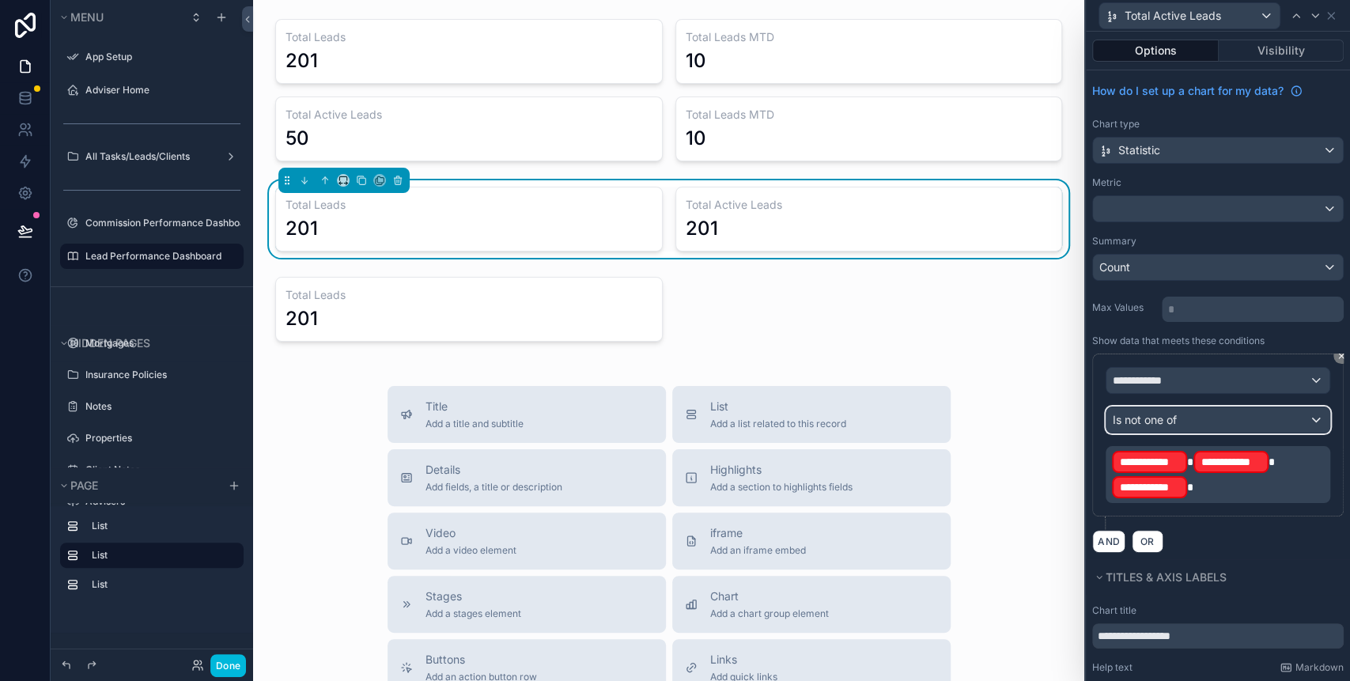
click at [1270, 428] on div "Is not one of" at bounding box center [1217, 419] width 223 height 25
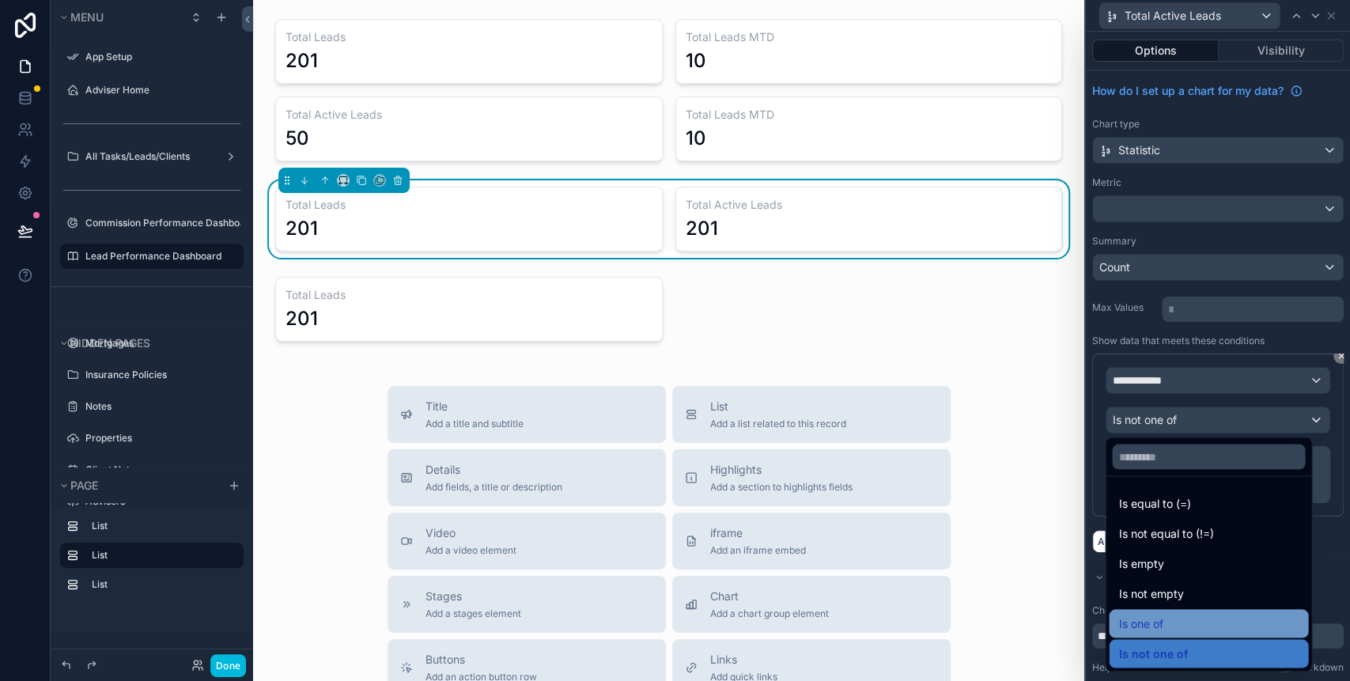
drag, startPoint x: 1176, startPoint y: 643, endPoint x: 1171, endPoint y: 617, distance: 25.9
click at [1171, 617] on ul "Is equal to (=) Is not equal to (!=) Is empty Is not empty Is one of Is not one…" at bounding box center [1208, 573] width 206 height 194
click at [1170, 617] on div "Is one of" at bounding box center [1208, 623] width 180 height 19
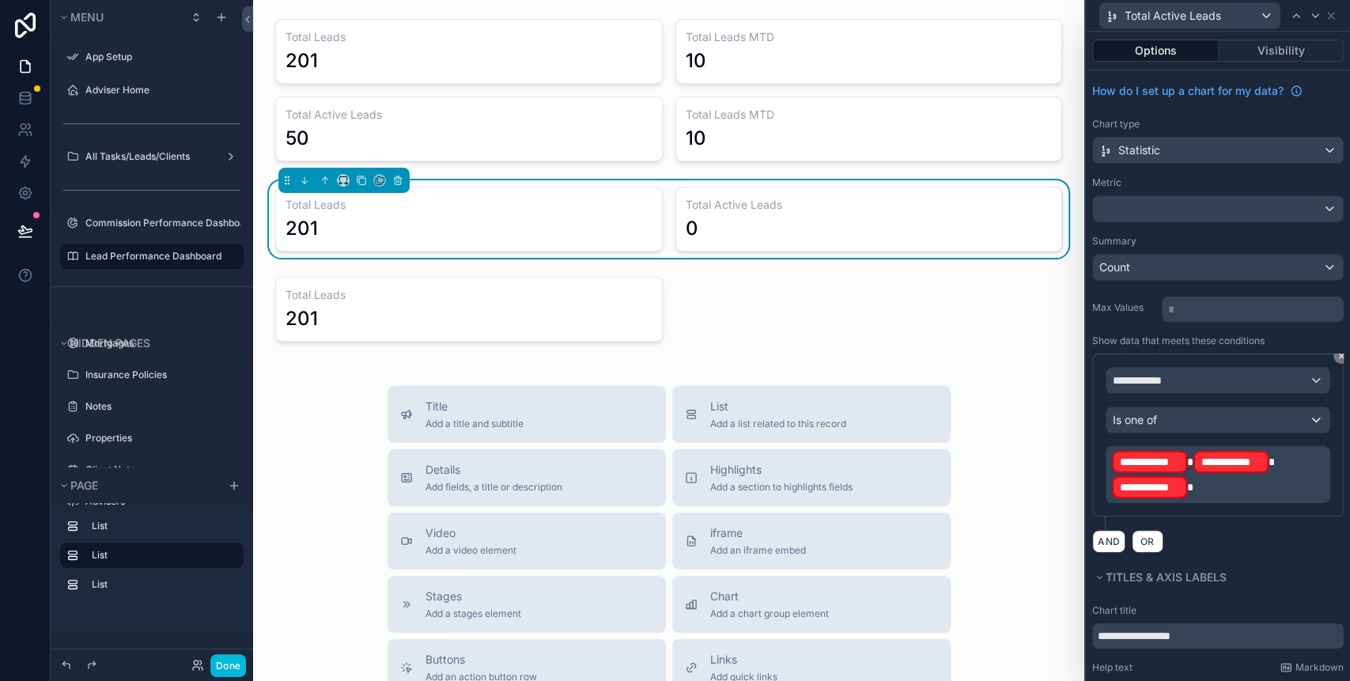
click at [1212, 482] on p "**********" at bounding box center [1219, 474] width 215 height 51
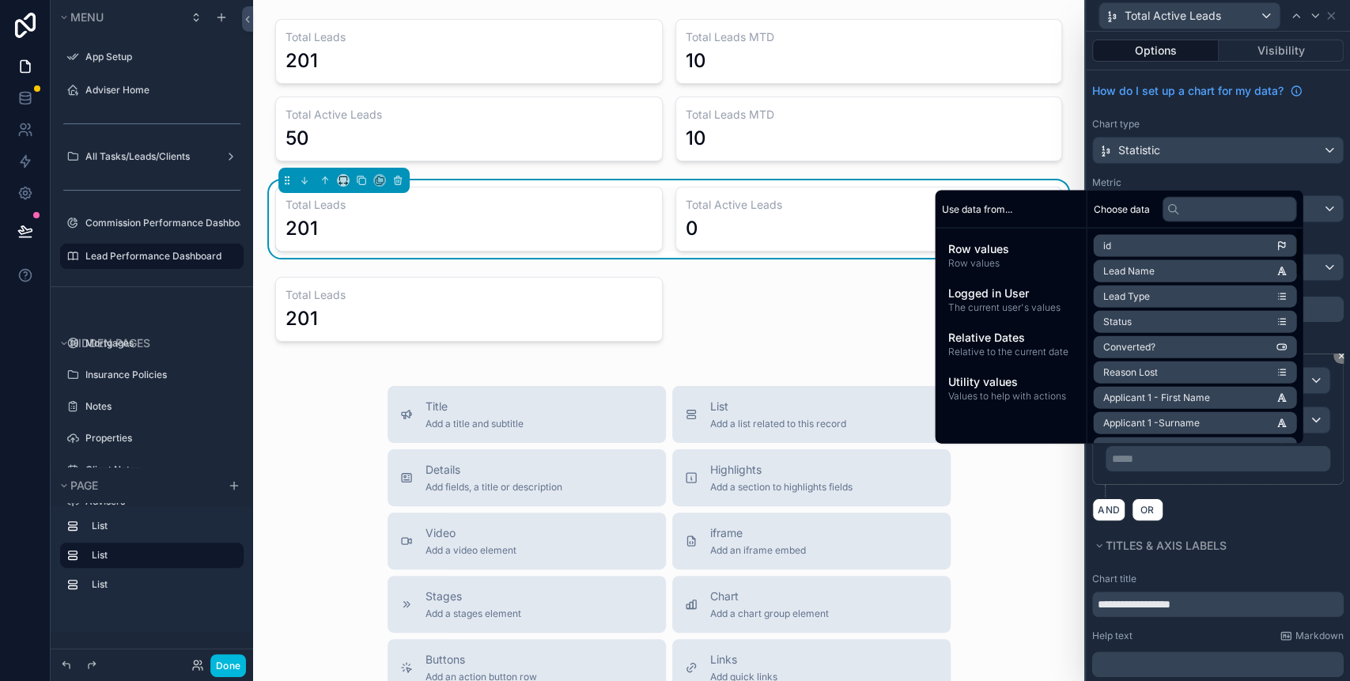
click at [1214, 501] on div "AND OR" at bounding box center [1217, 509] width 251 height 24
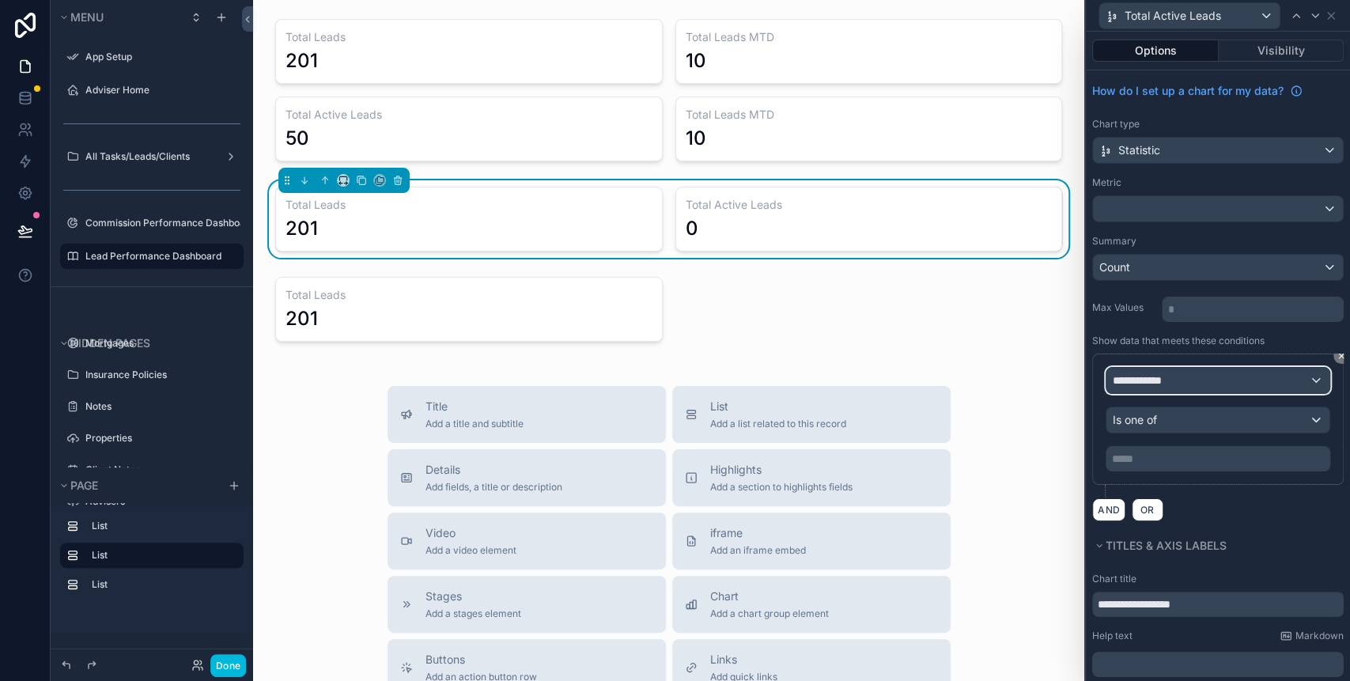
click at [1184, 379] on div "**********" at bounding box center [1217, 380] width 223 height 25
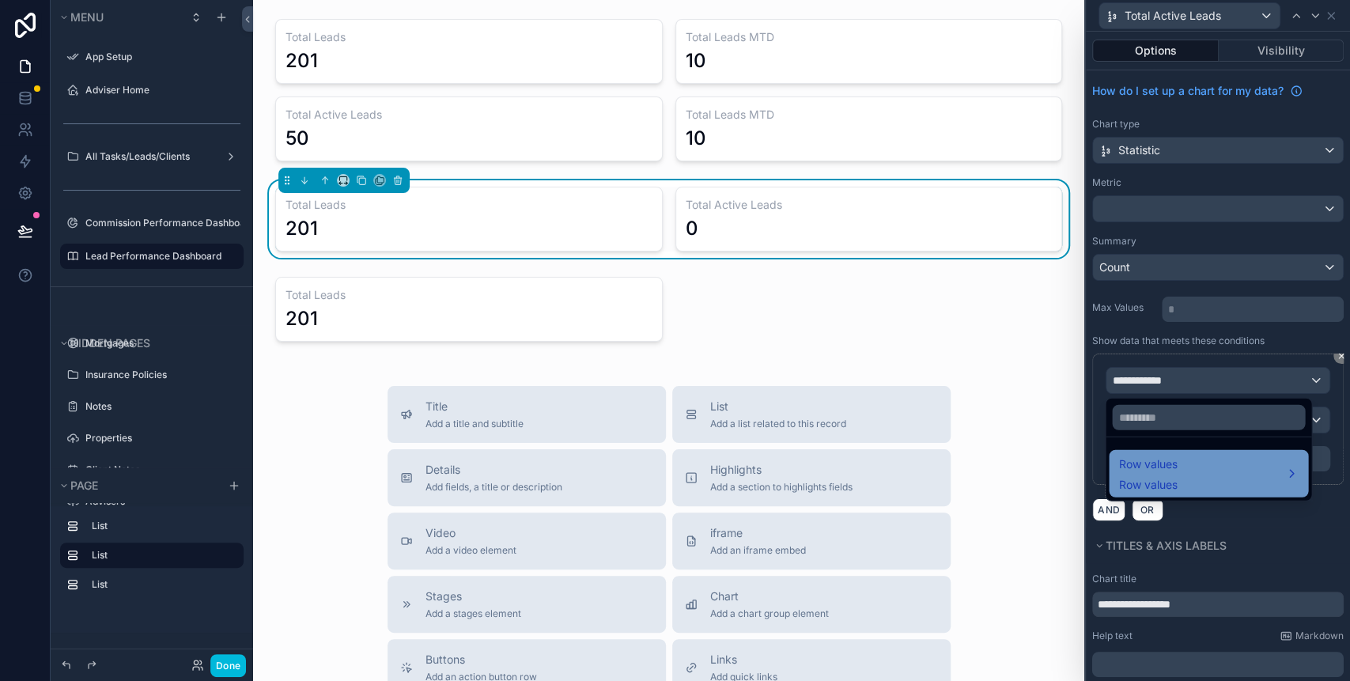
click at [1172, 480] on span "Row values" at bounding box center [1147, 485] width 59 height 16
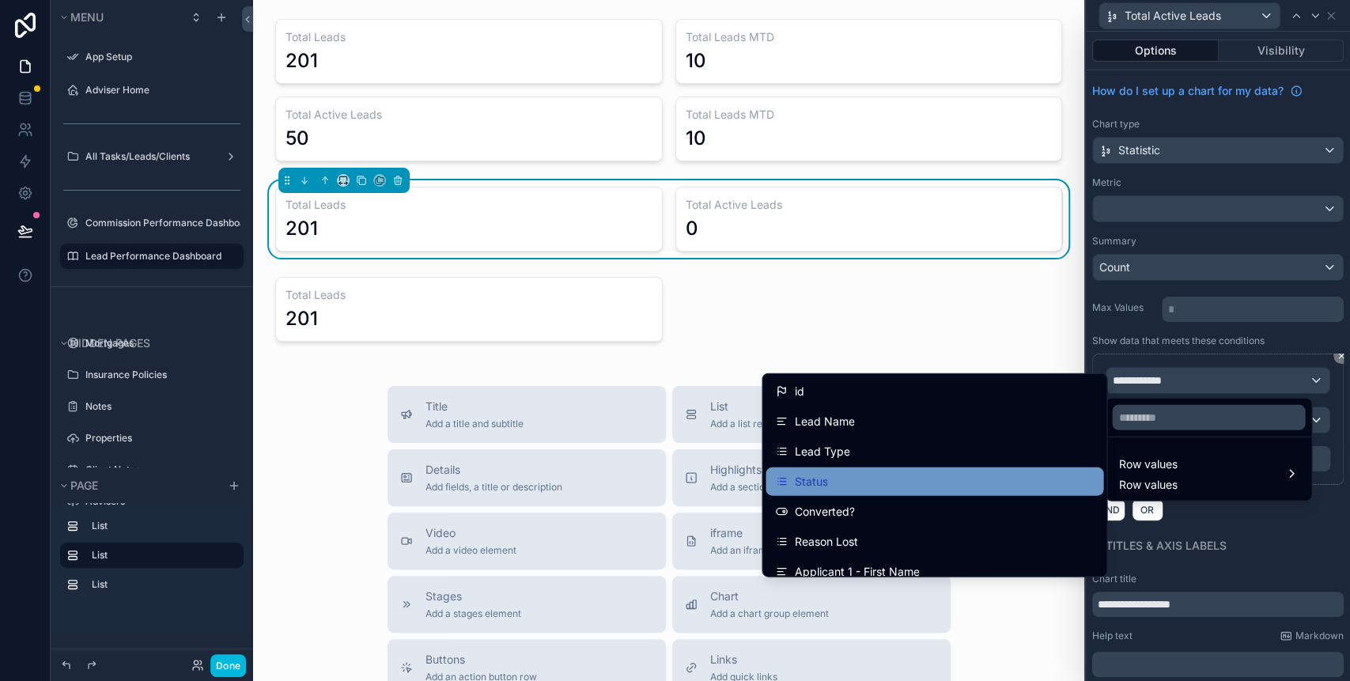
click at [854, 472] on div "Status" at bounding box center [934, 481] width 319 height 19
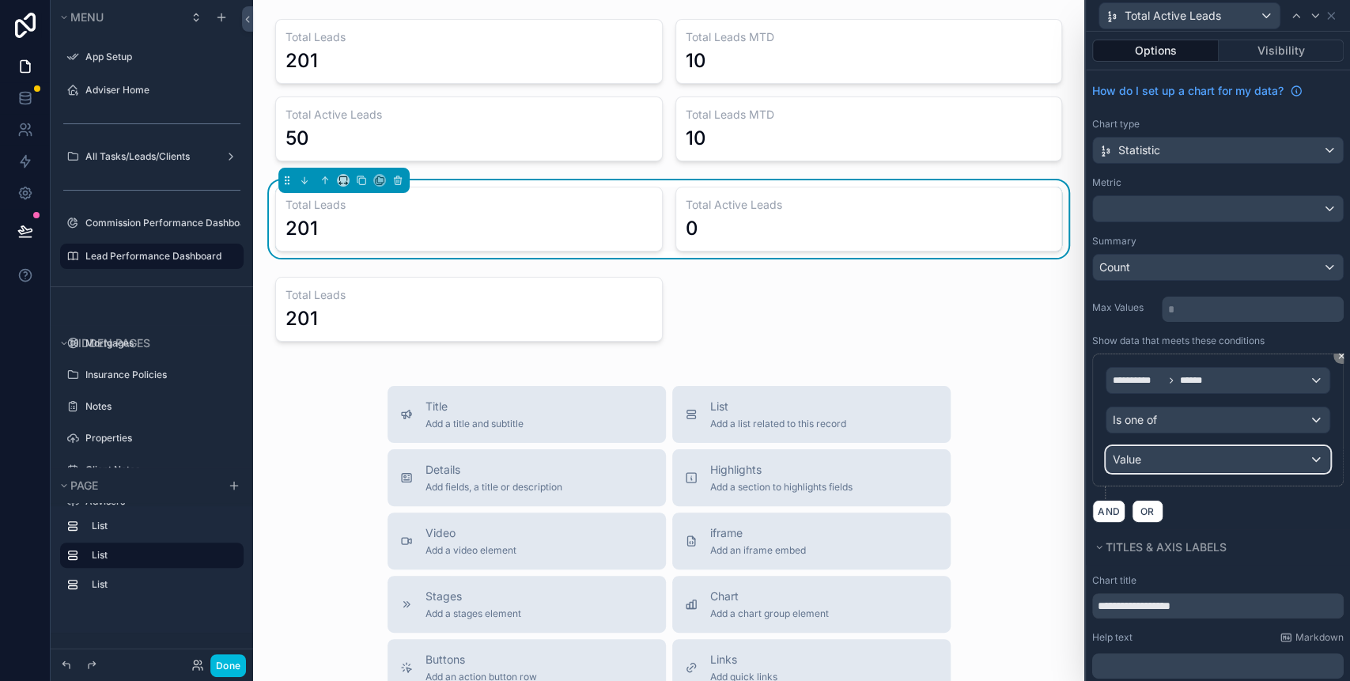
click at [1172, 451] on div "Value" at bounding box center [1217, 459] width 223 height 25
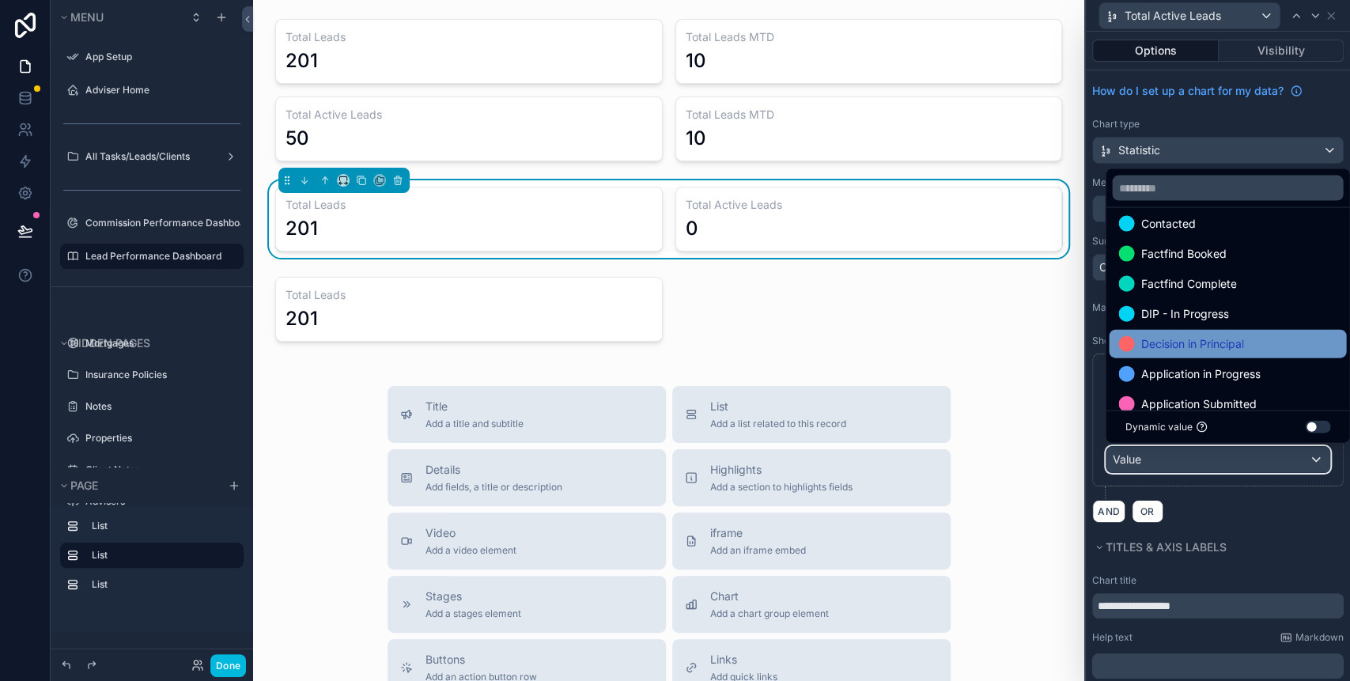
scroll to position [105, 0]
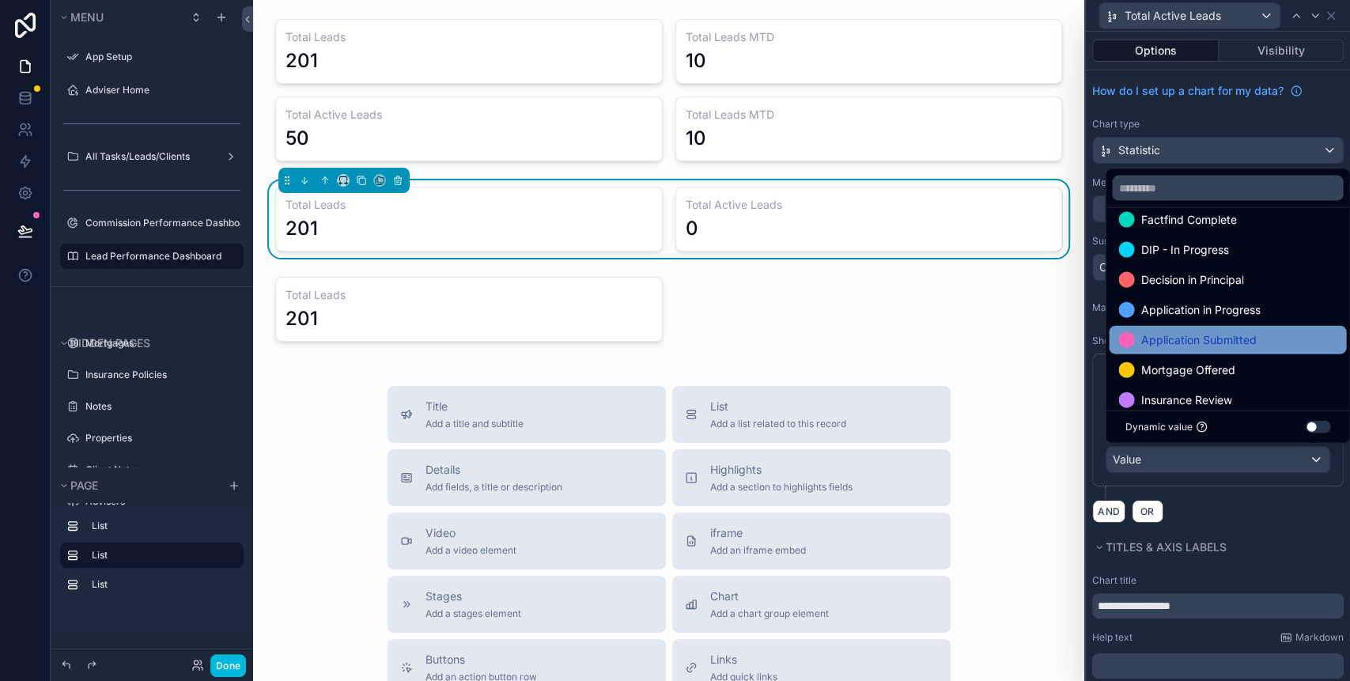
click at [1162, 332] on span "Application Submitted" at bounding box center [1197, 339] width 115 height 19
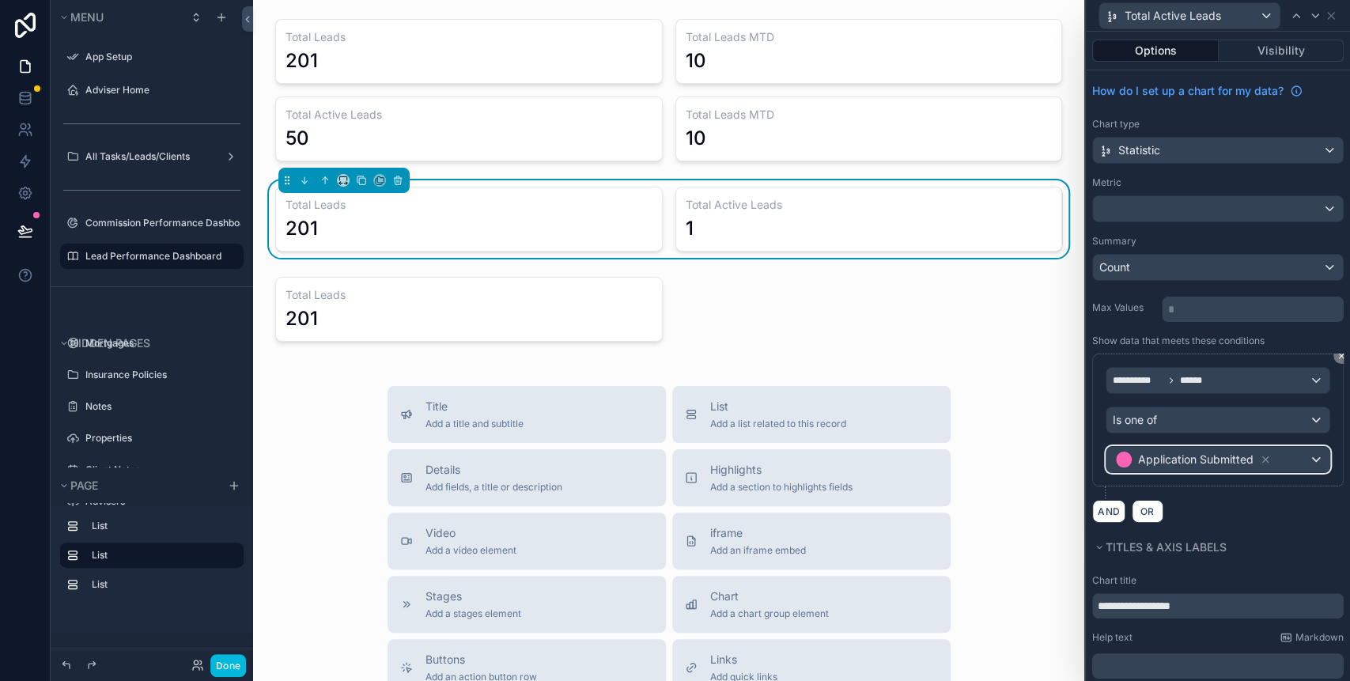
click at [1299, 458] on div "Application Submitted" at bounding box center [1217, 459] width 223 height 25
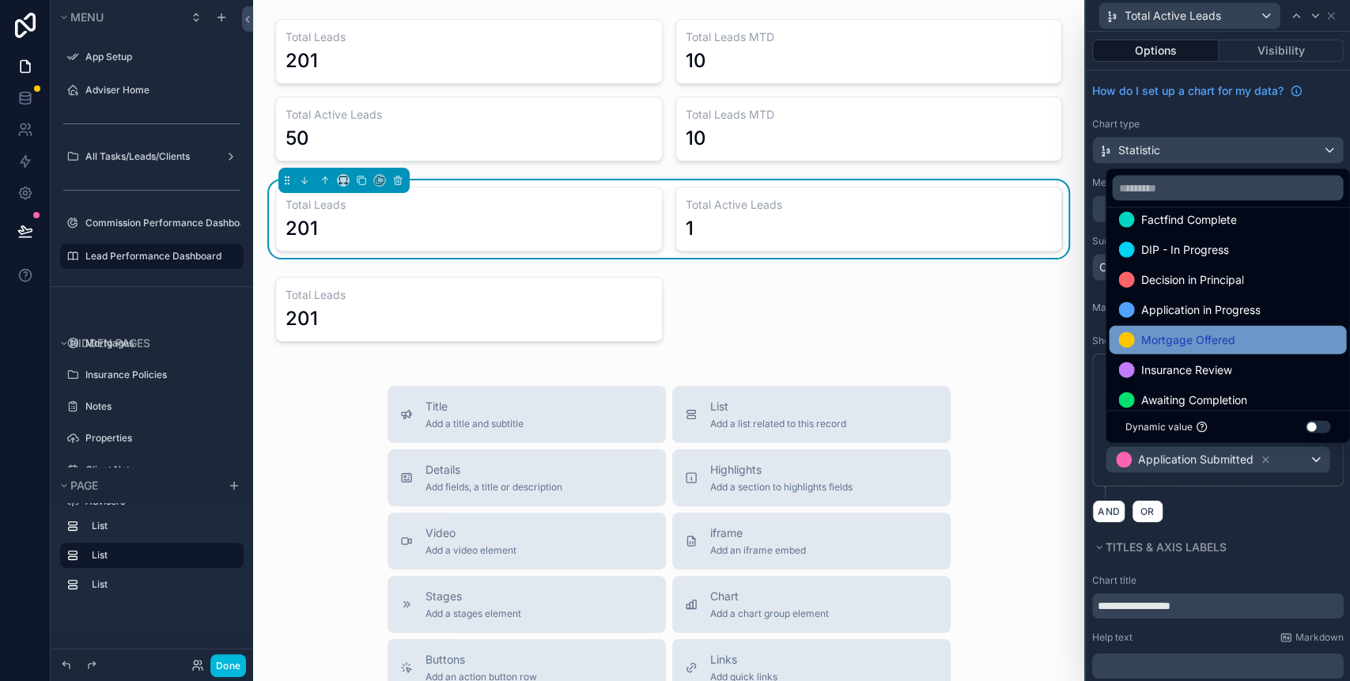
click at [1191, 332] on span "Mortgage Offered" at bounding box center [1187, 339] width 94 height 19
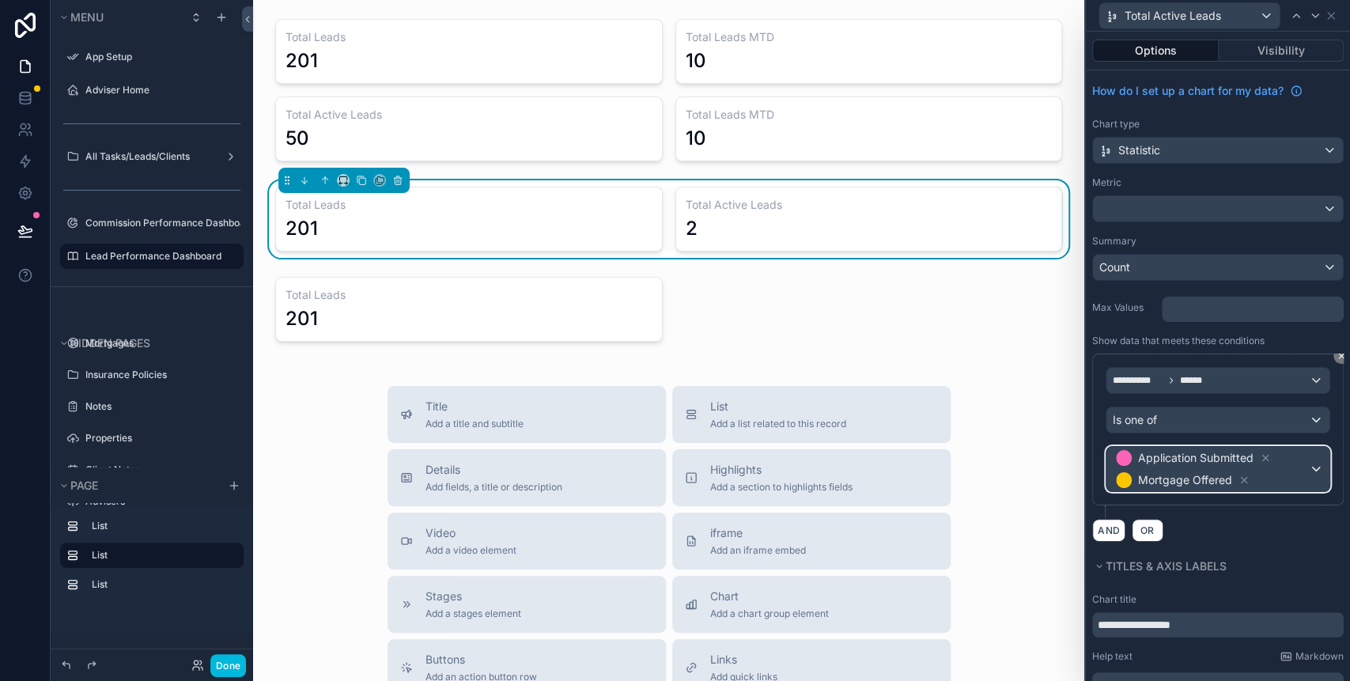
click at [1301, 455] on div "Application Submitted Mortgage Offered" at bounding box center [1217, 469] width 223 height 44
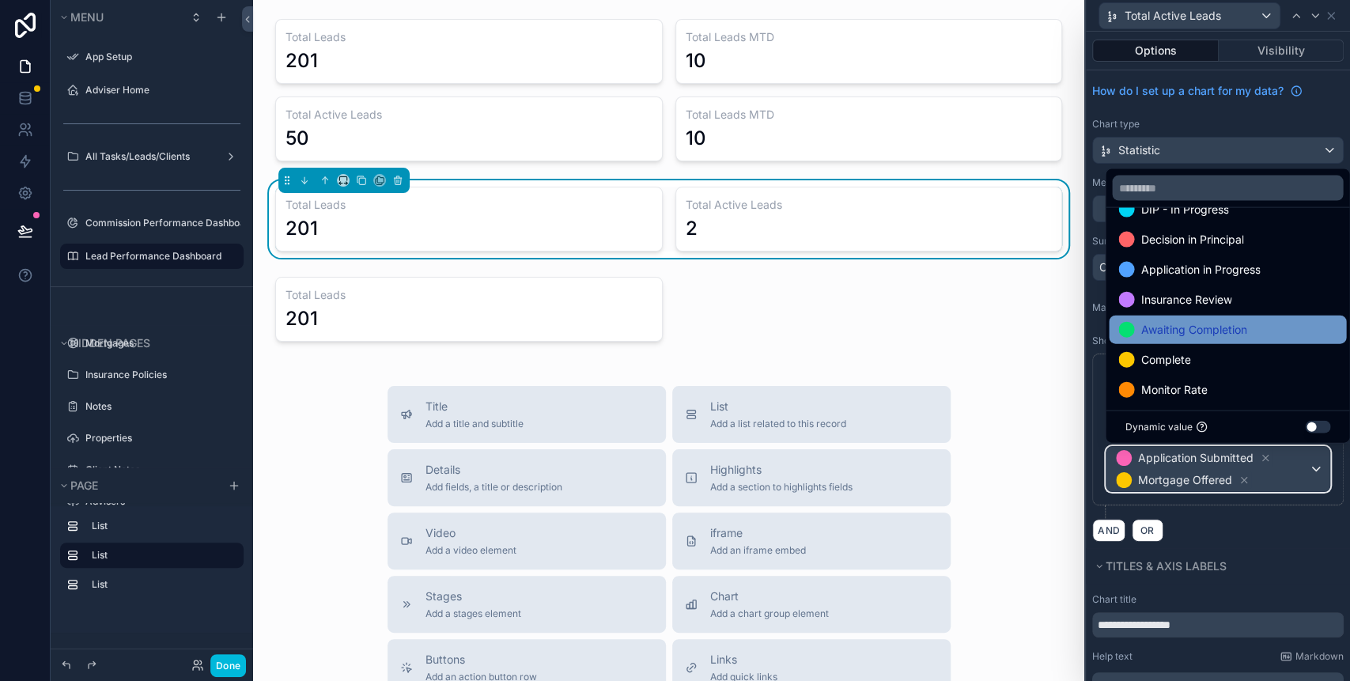
scroll to position [182, 0]
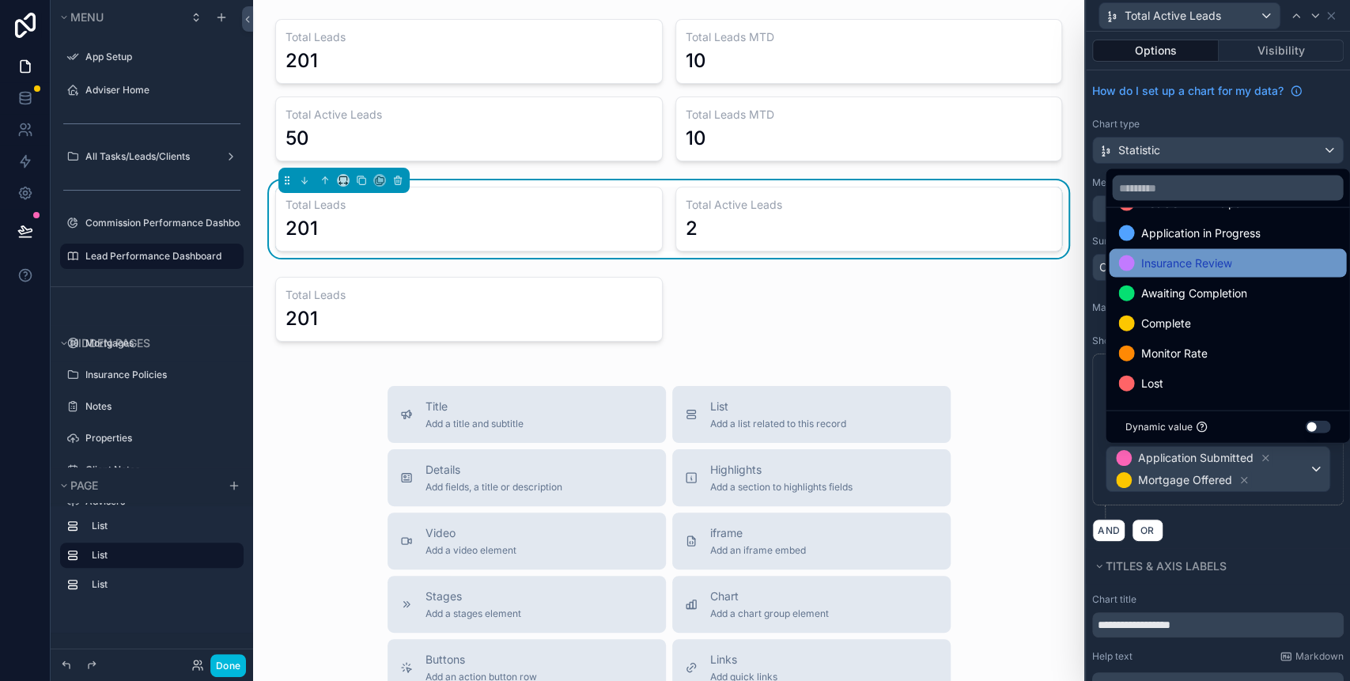
click at [1186, 272] on span "Insurance Review" at bounding box center [1185, 263] width 91 height 19
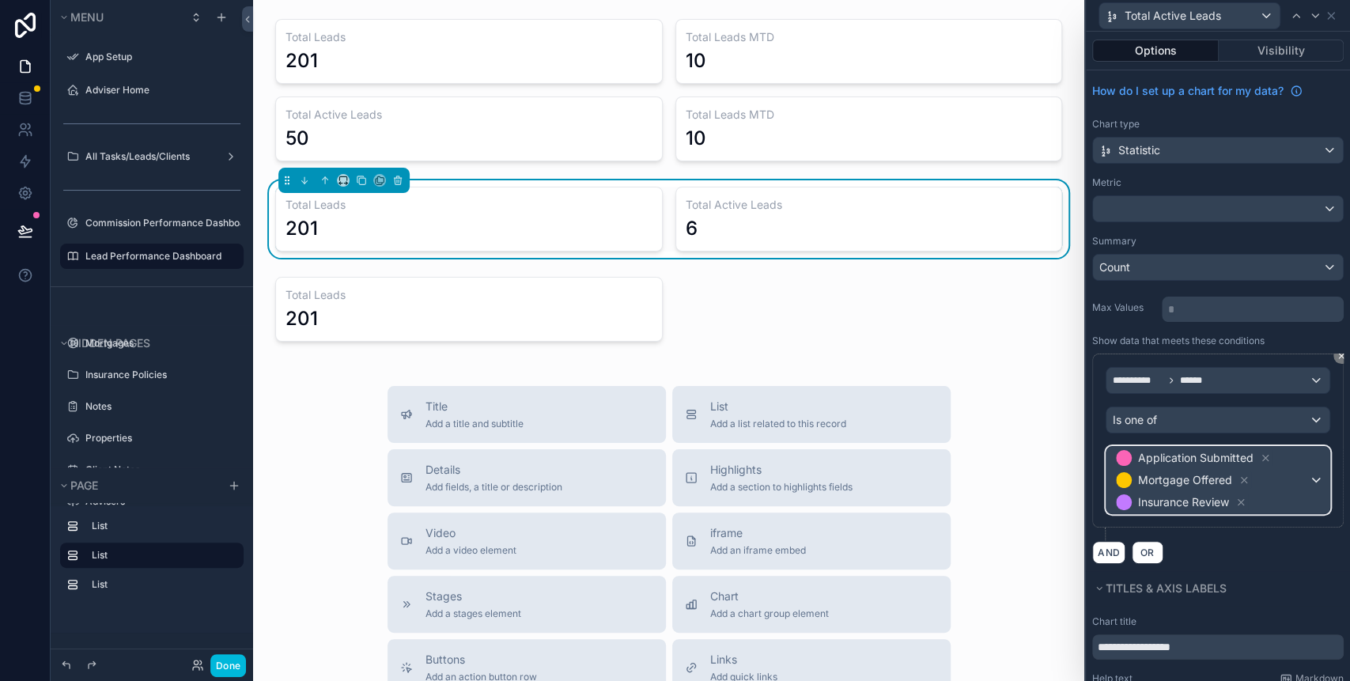
click at [1297, 481] on div "Application Submitted Mortgage Offered Insurance Review" at bounding box center [1217, 480] width 223 height 66
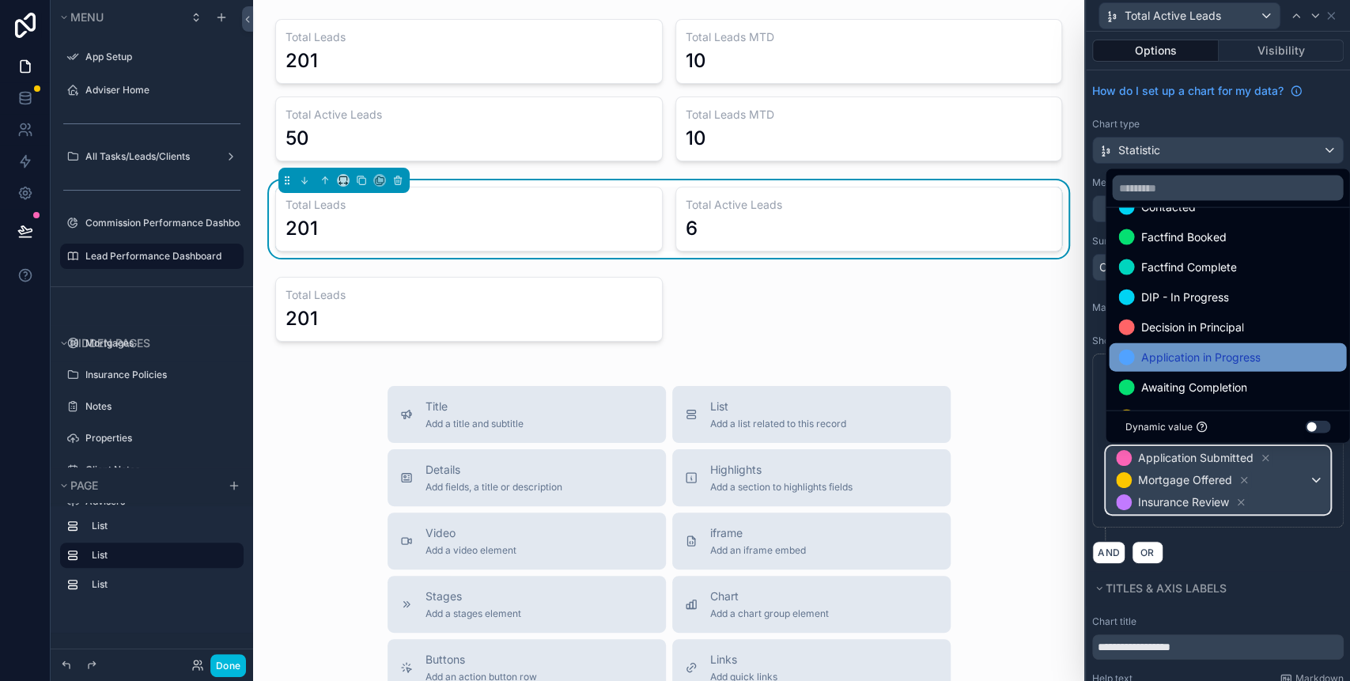
scroll to position [105, 0]
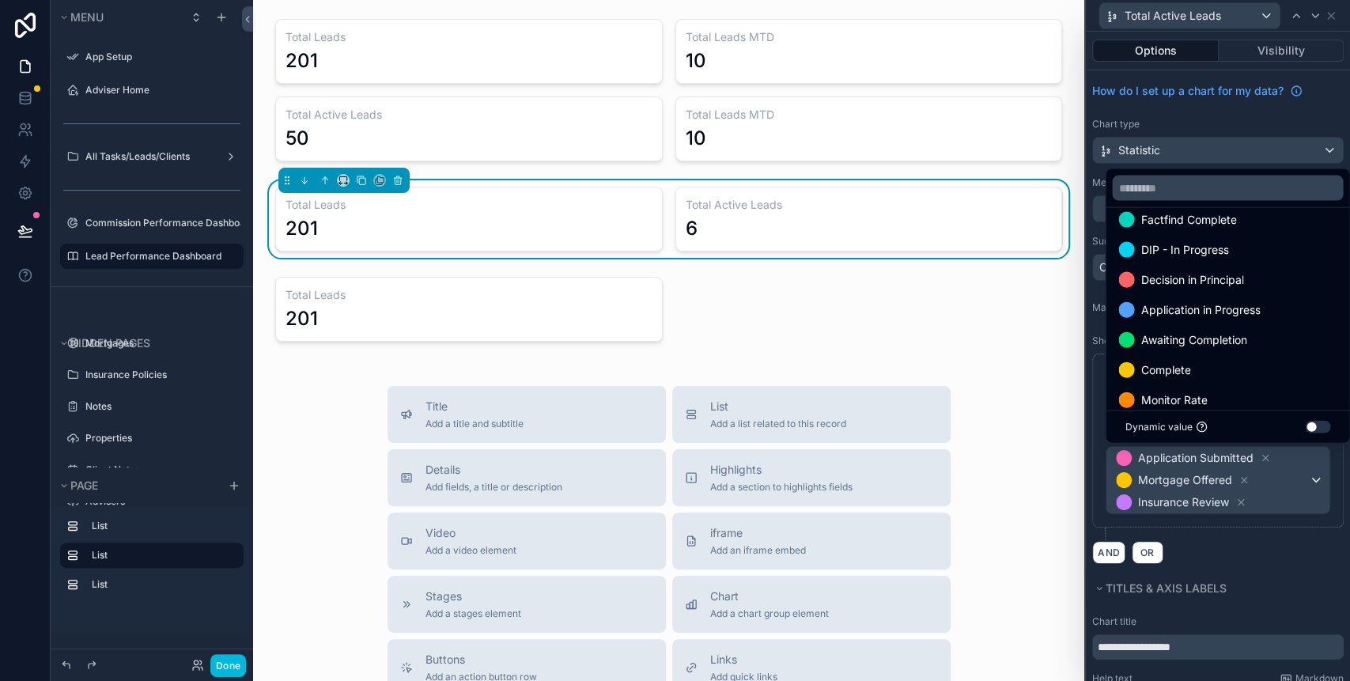
drag, startPoint x: 1207, startPoint y: 331, endPoint x: 1215, endPoint y: 341, distance: 12.3
click at [1207, 330] on span "Awaiting Completion" at bounding box center [1193, 339] width 106 height 19
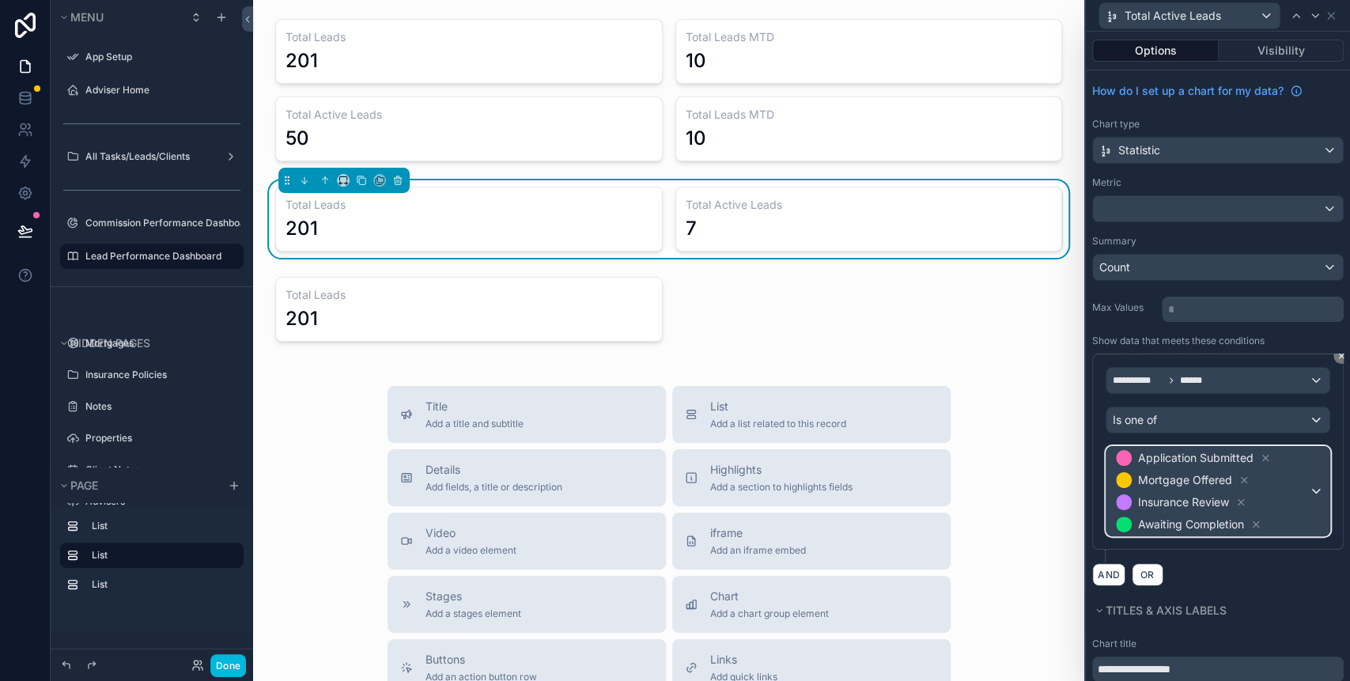
click at [1298, 485] on div "Application Submitted Mortgage Offered Insurance Review Awaiting Completion" at bounding box center [1217, 491] width 223 height 89
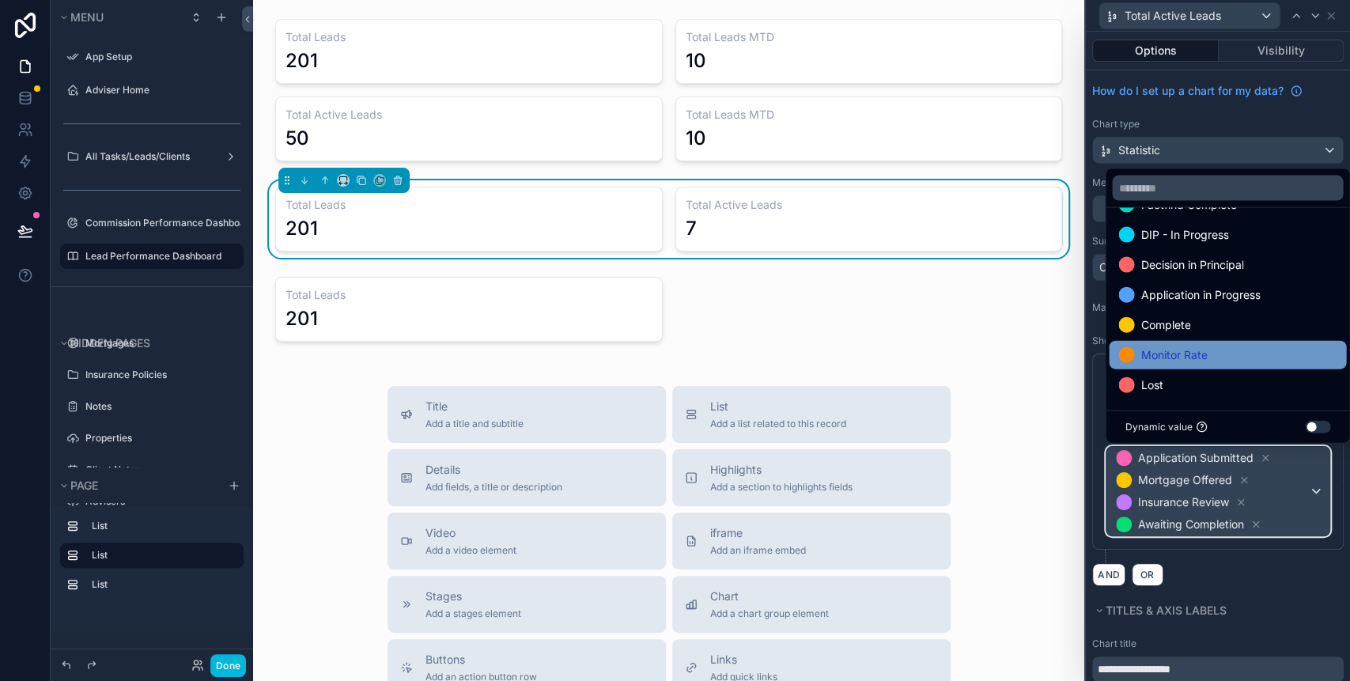
scroll to position [121, 0]
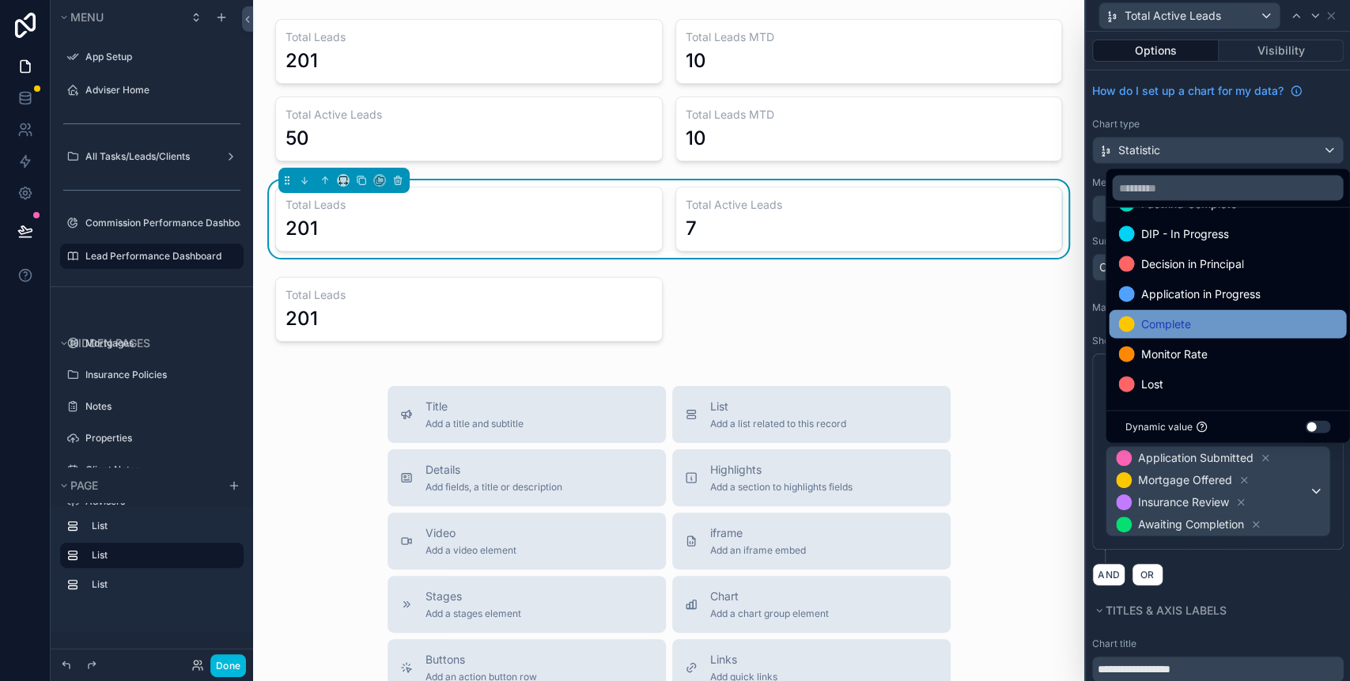
click at [1190, 323] on span "Complete" at bounding box center [1165, 324] width 50 height 19
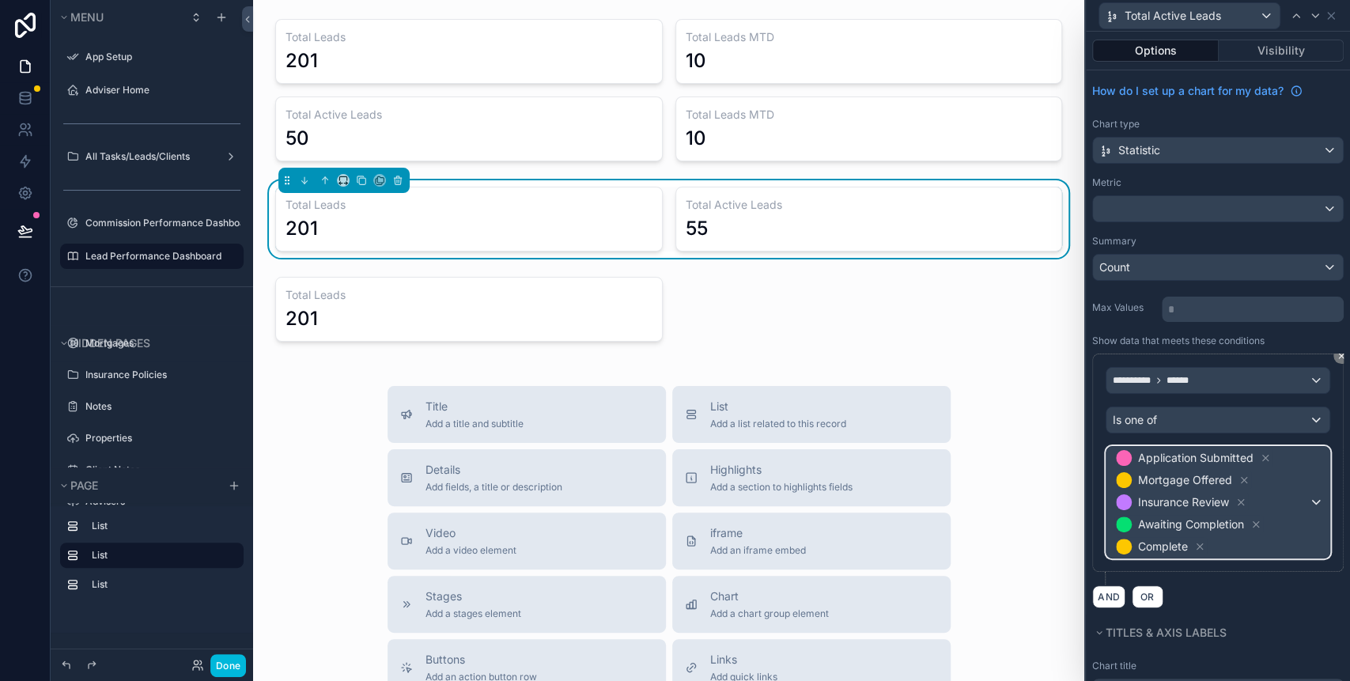
click at [1298, 494] on div "Application Submitted Mortgage Offered Insurance Review Awaiting Completion Com…" at bounding box center [1217, 502] width 223 height 111
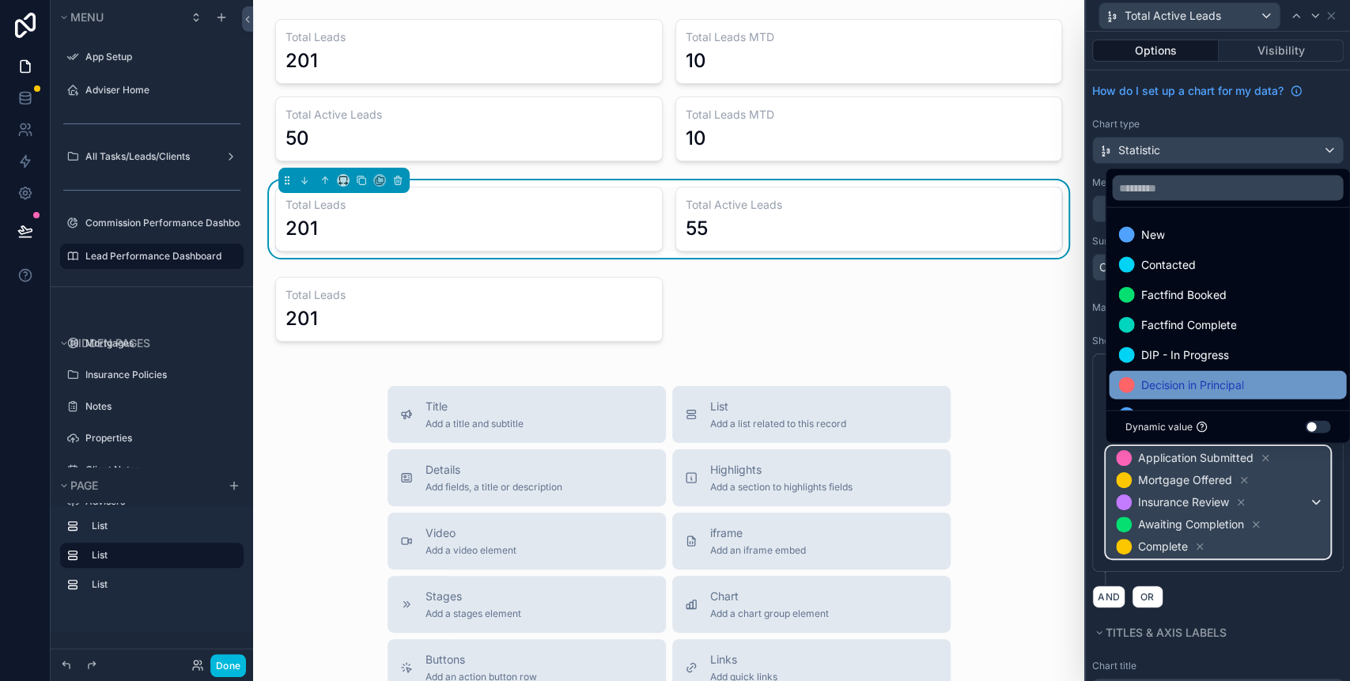
scroll to position [92, 0]
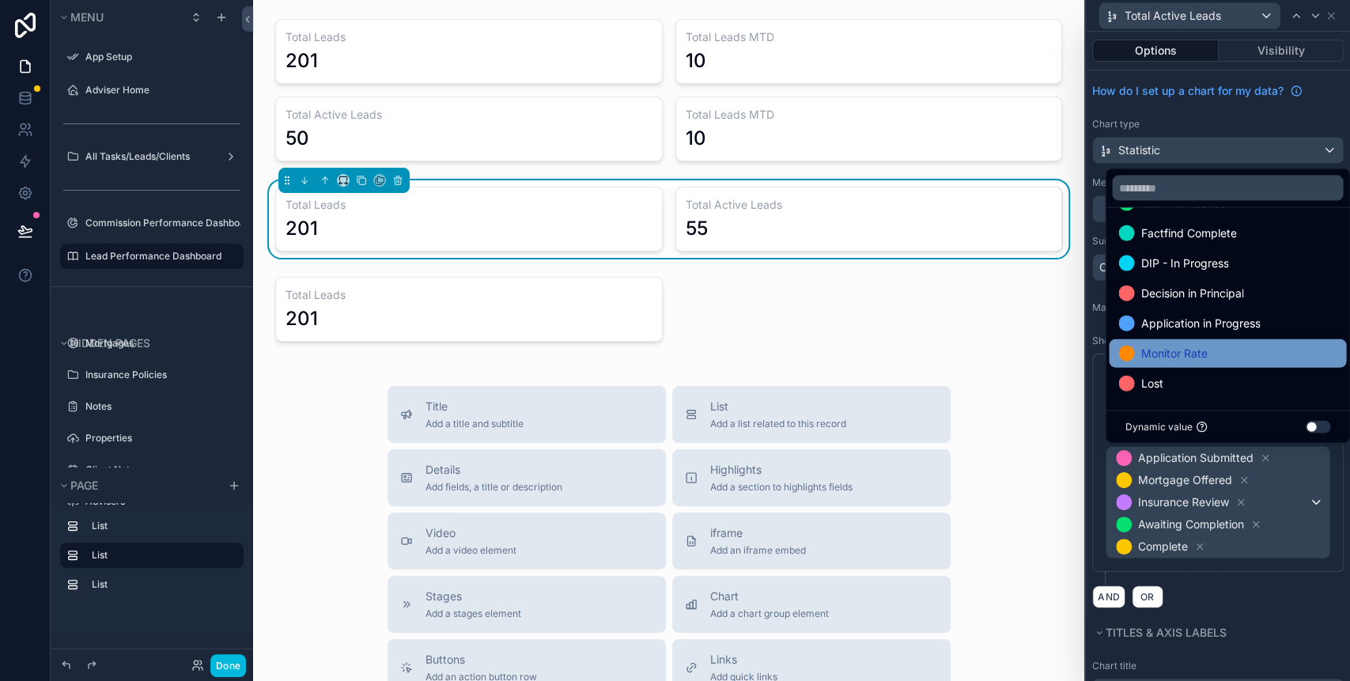
click at [1199, 354] on span "Monitor Rate" at bounding box center [1173, 353] width 66 height 19
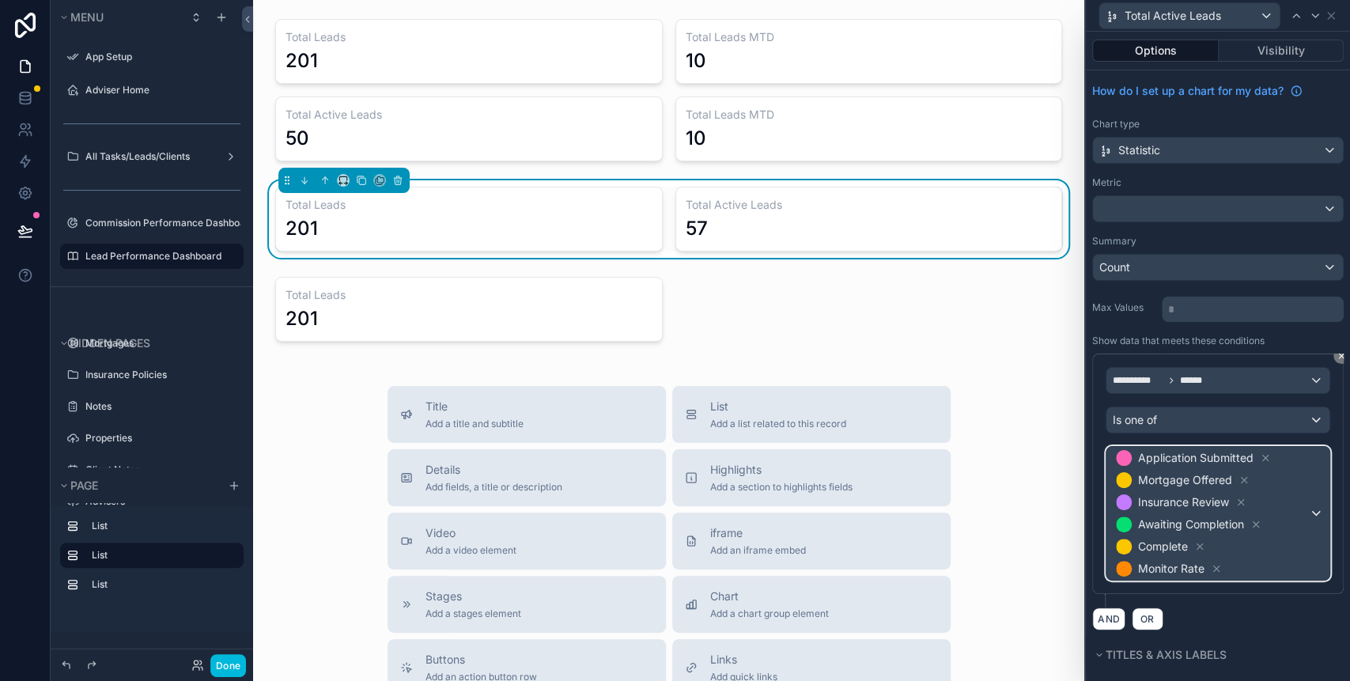
click at [1303, 513] on div "Application Submitted Mortgage Offered Insurance Review Awaiting Completion Com…" at bounding box center [1217, 513] width 223 height 133
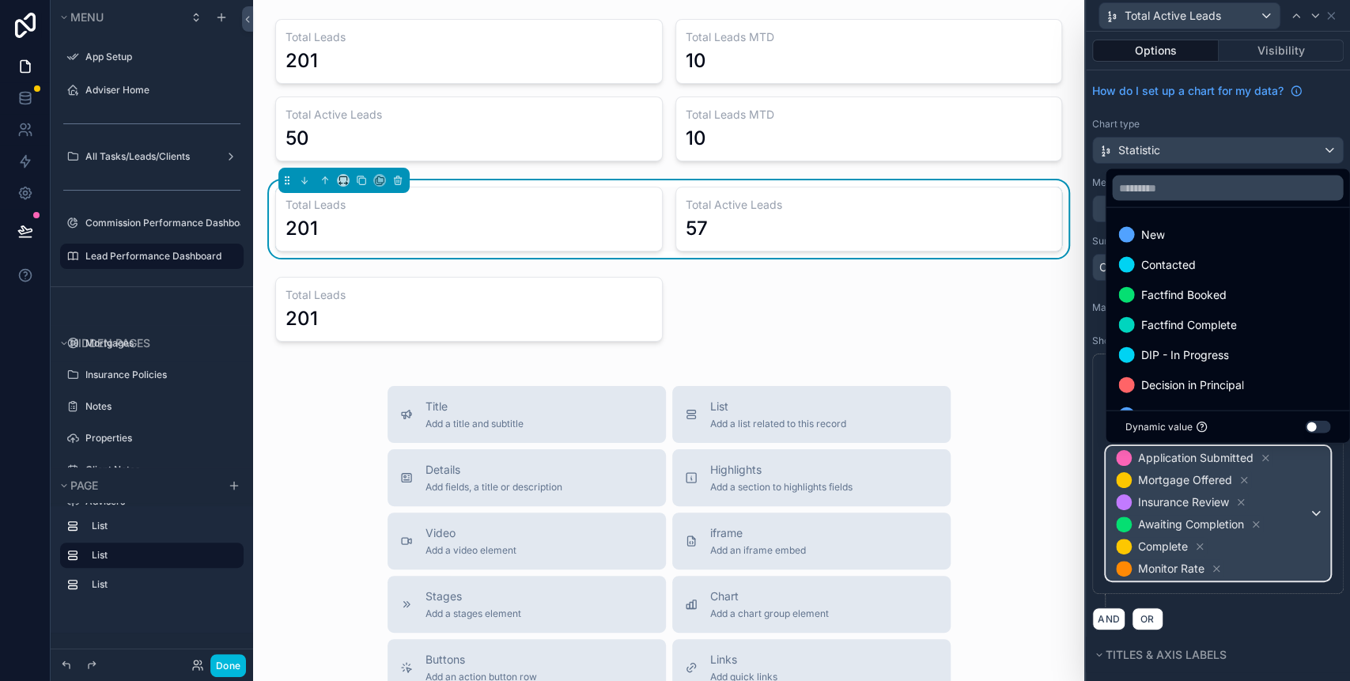
scroll to position [62, 0]
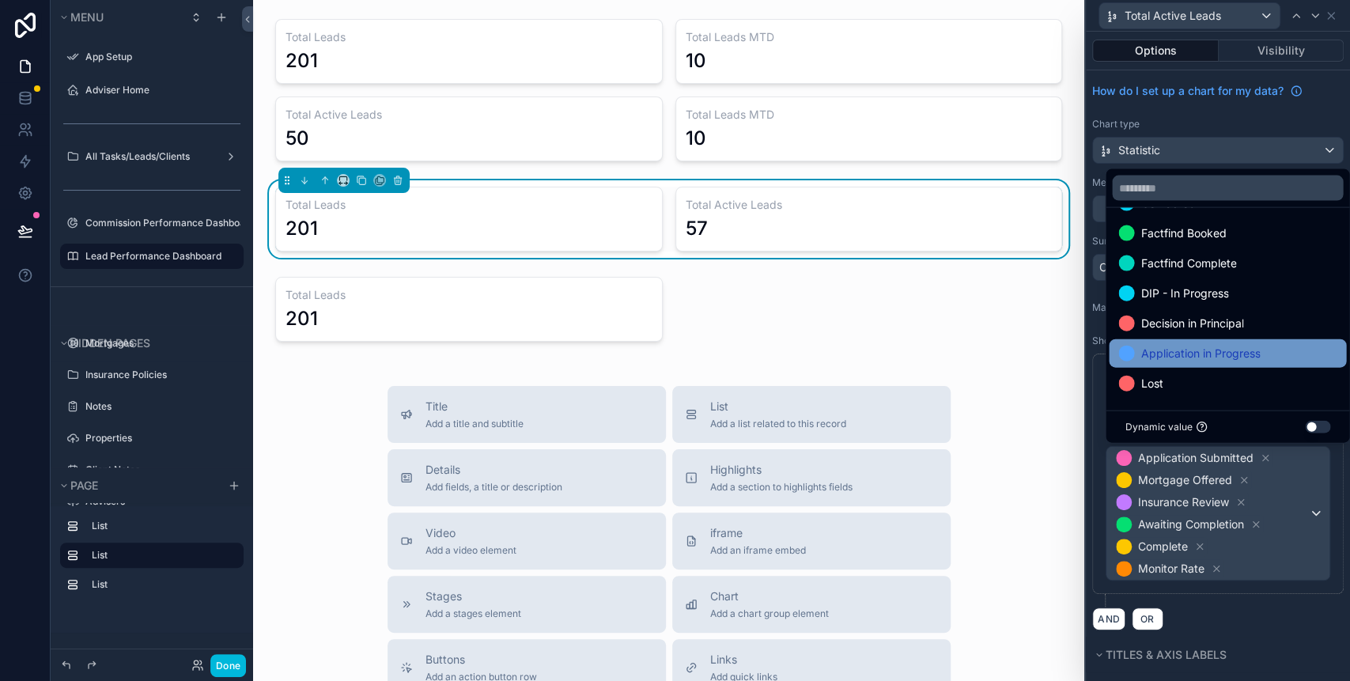
click at [1214, 353] on span "Application in Progress" at bounding box center [1199, 353] width 119 height 19
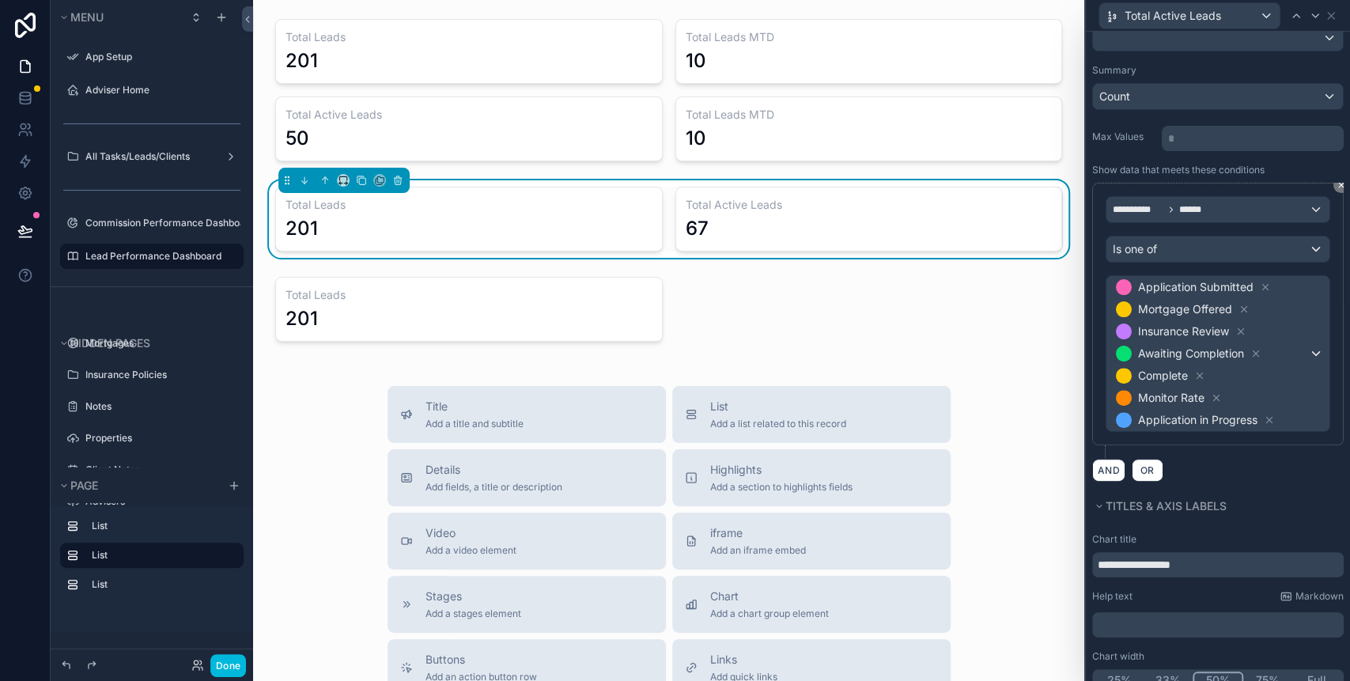
scroll to position [202, 0]
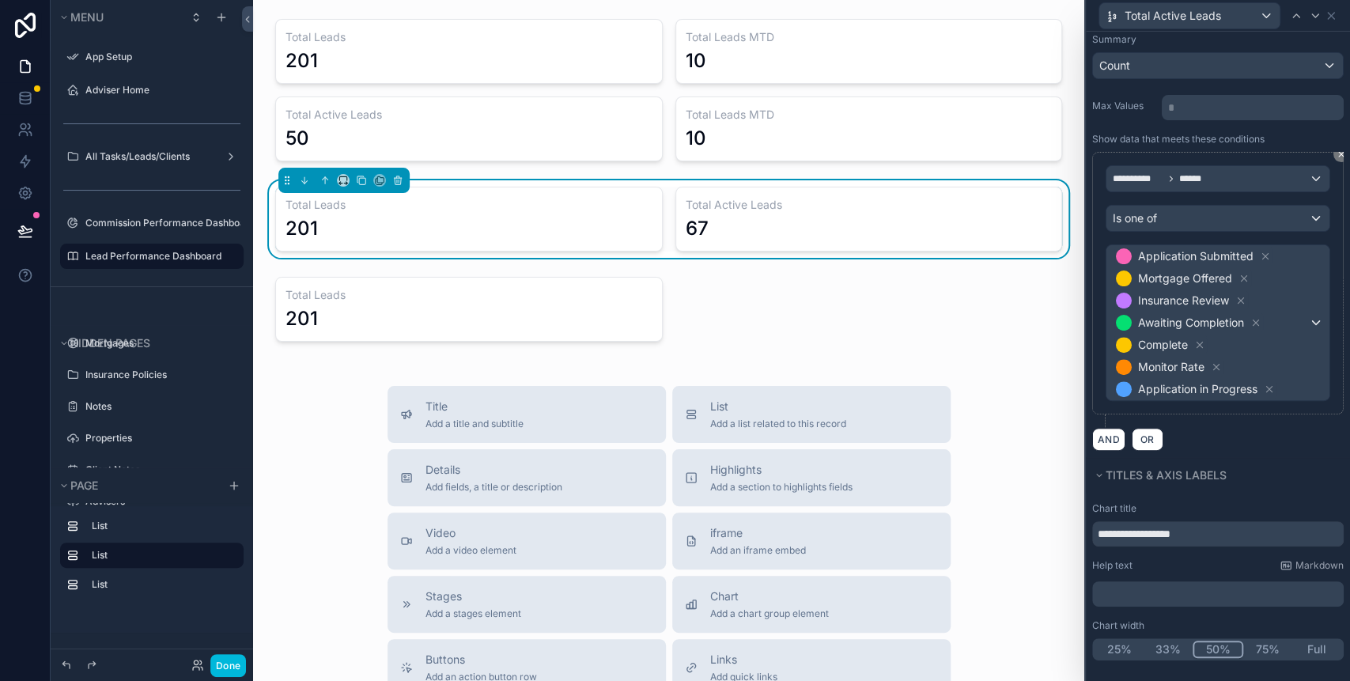
click at [1263, 443] on div "AND OR" at bounding box center [1217, 439] width 251 height 24
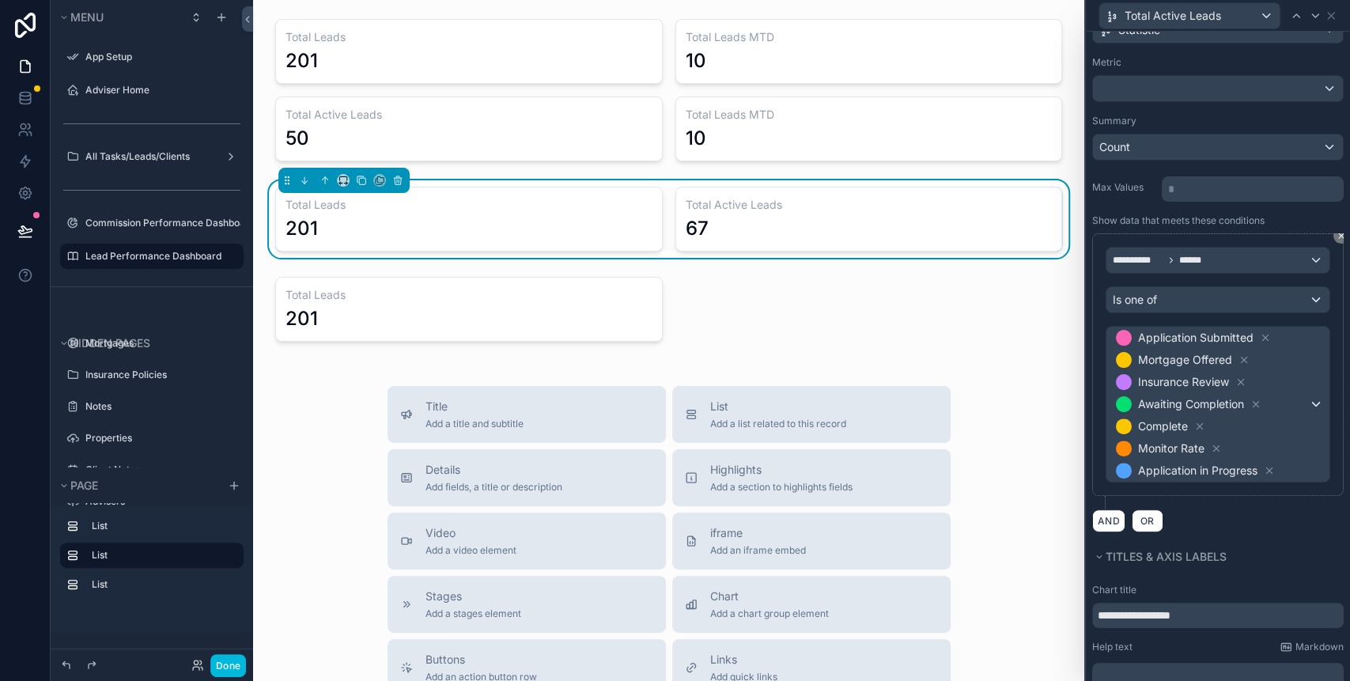
scroll to position [0, 0]
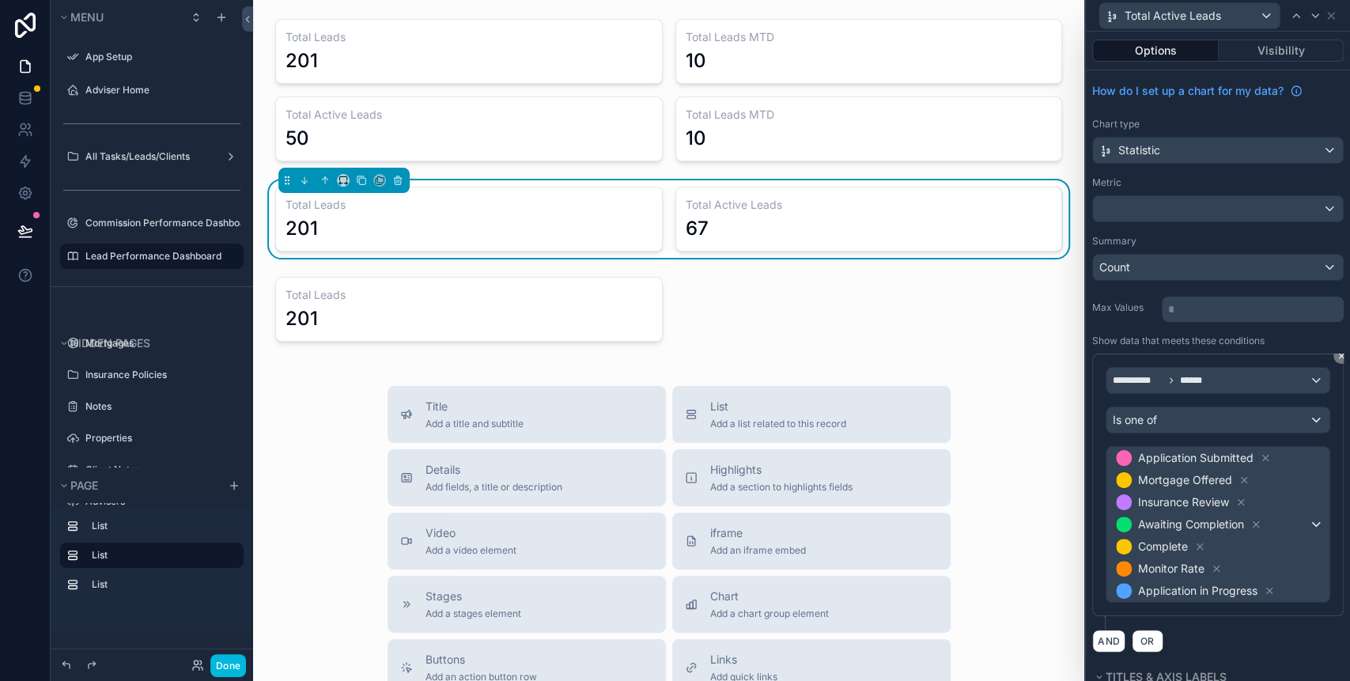
drag, startPoint x: 1017, startPoint y: 312, endPoint x: 1081, endPoint y: 268, distance: 77.2
click at [1022, 311] on div "scrollable content" at bounding box center [669, 308] width 806 height 77
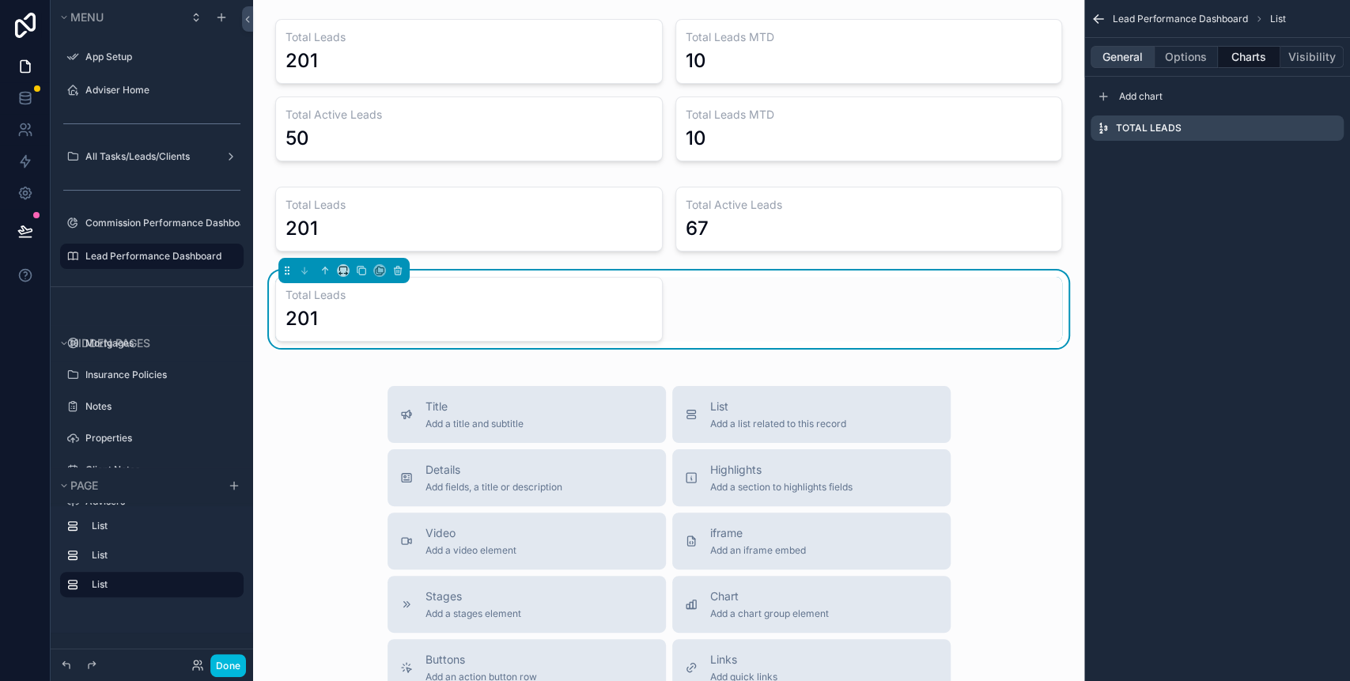
click at [1136, 55] on button "General" at bounding box center [1122, 57] width 64 height 22
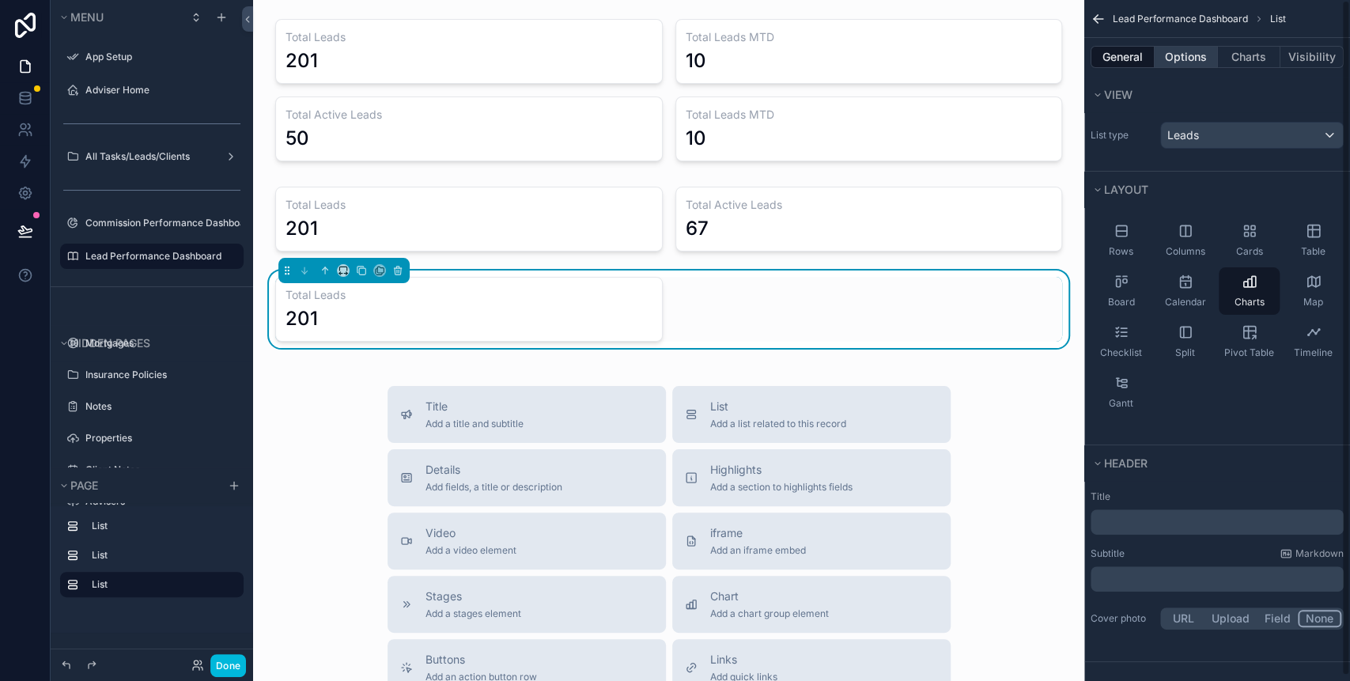
click at [1199, 51] on button "Options" at bounding box center [1185, 57] width 63 height 22
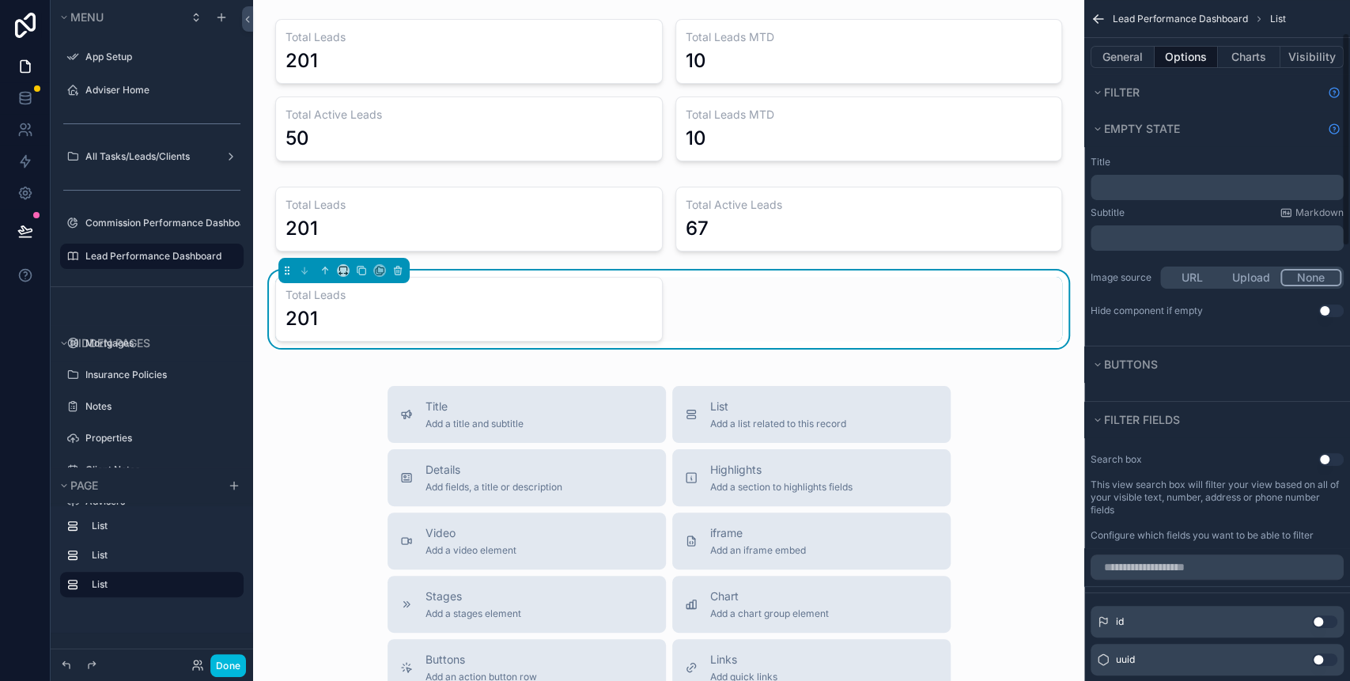
scroll to position [210, 0]
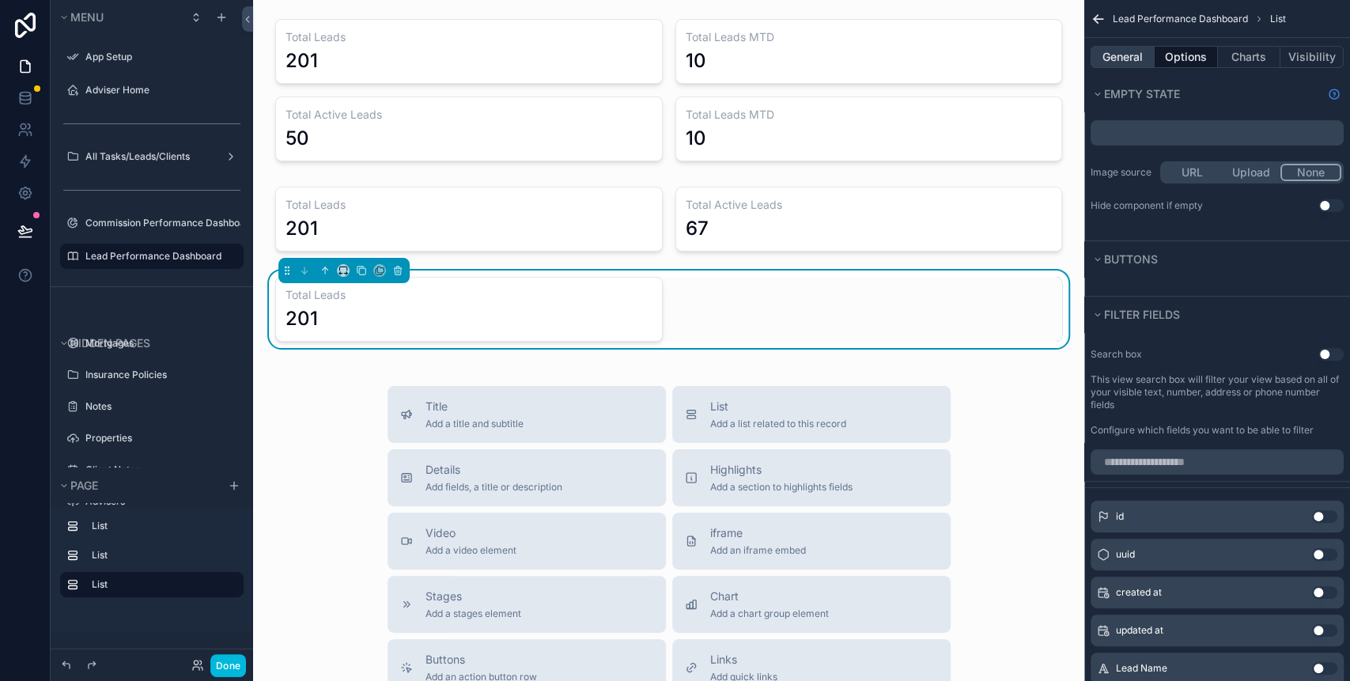
click at [1136, 55] on button "General" at bounding box center [1122, 57] width 64 height 22
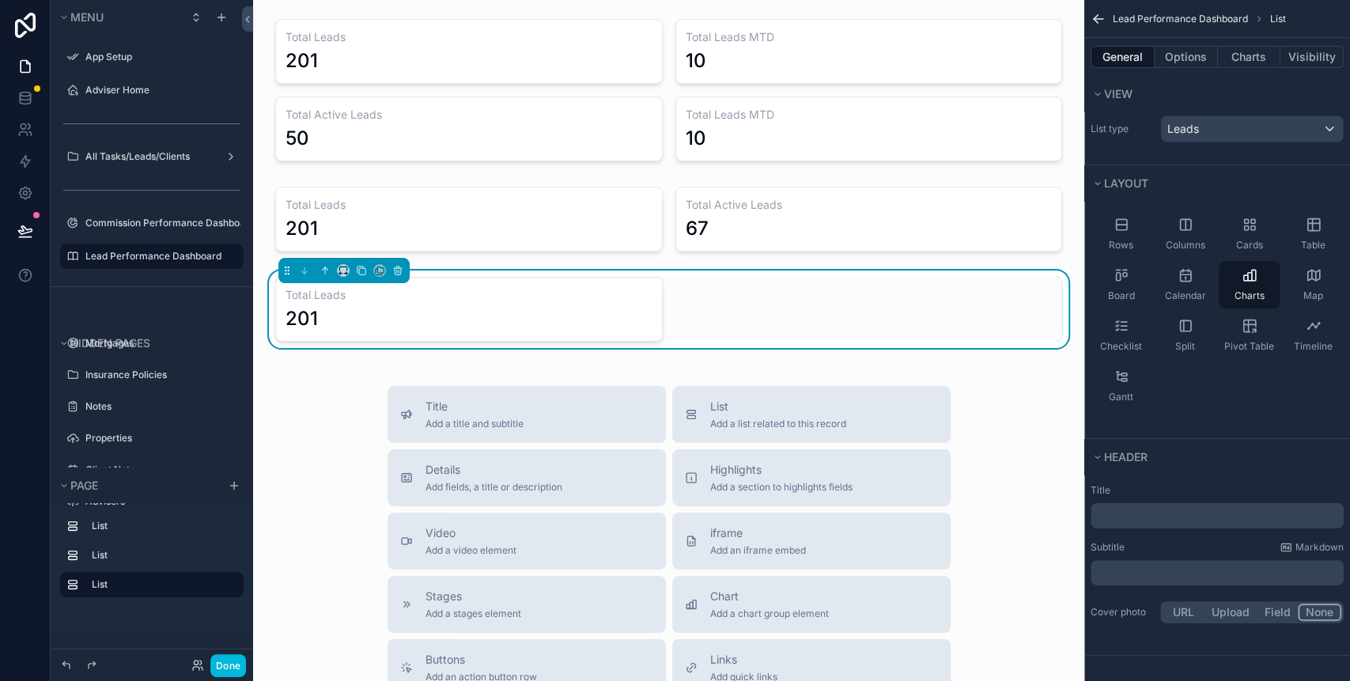
scroll to position [0, 0]
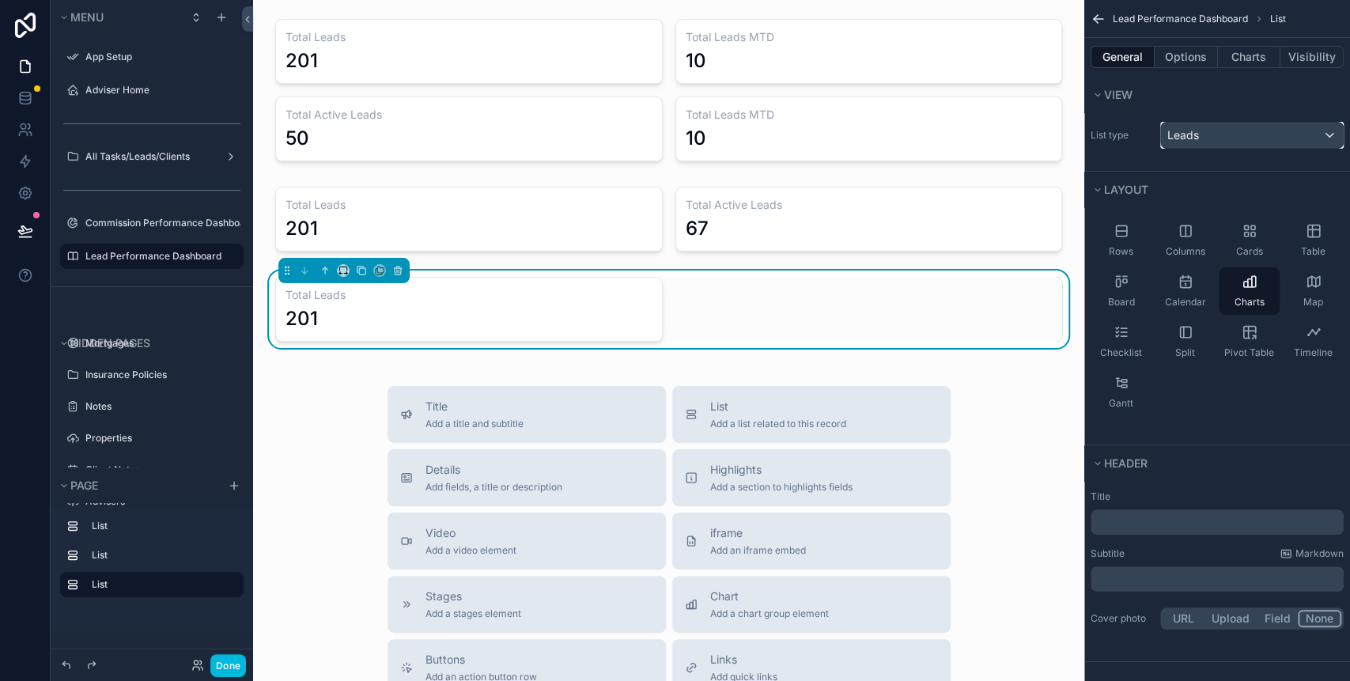
click at [1312, 133] on div "Leads" at bounding box center [1252, 135] width 182 height 25
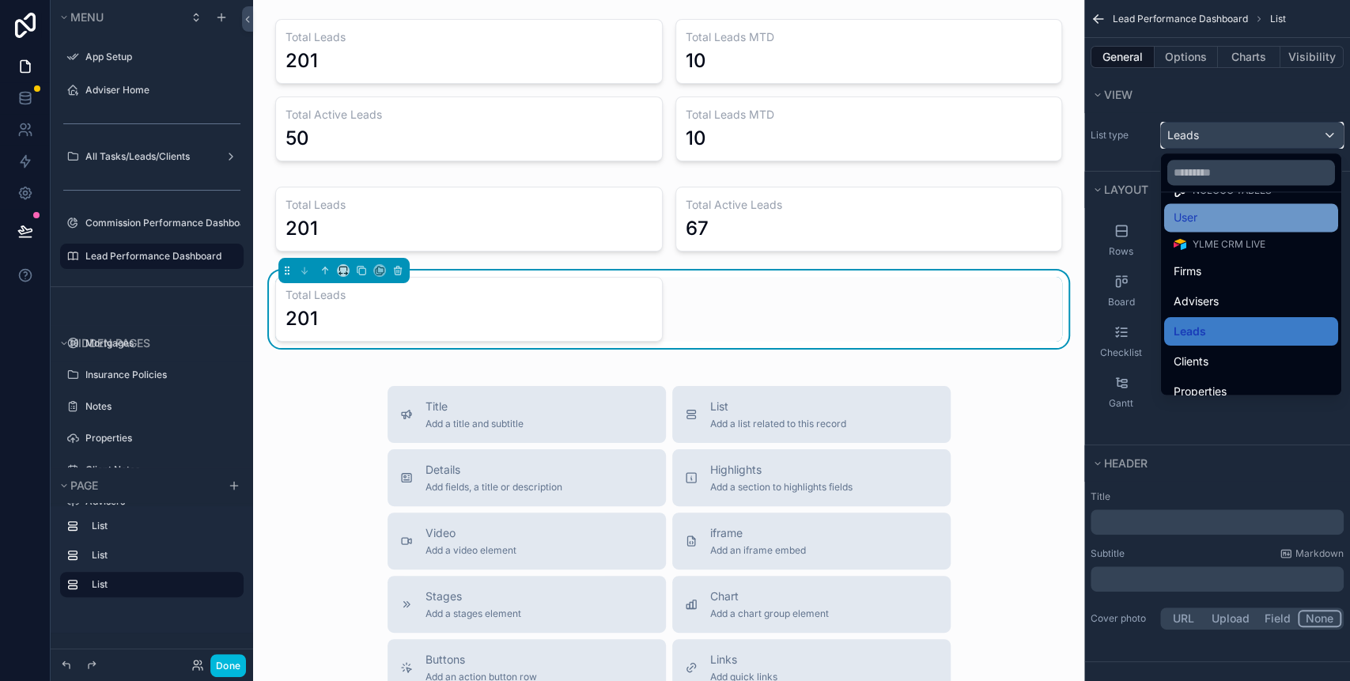
scroll to position [23, 0]
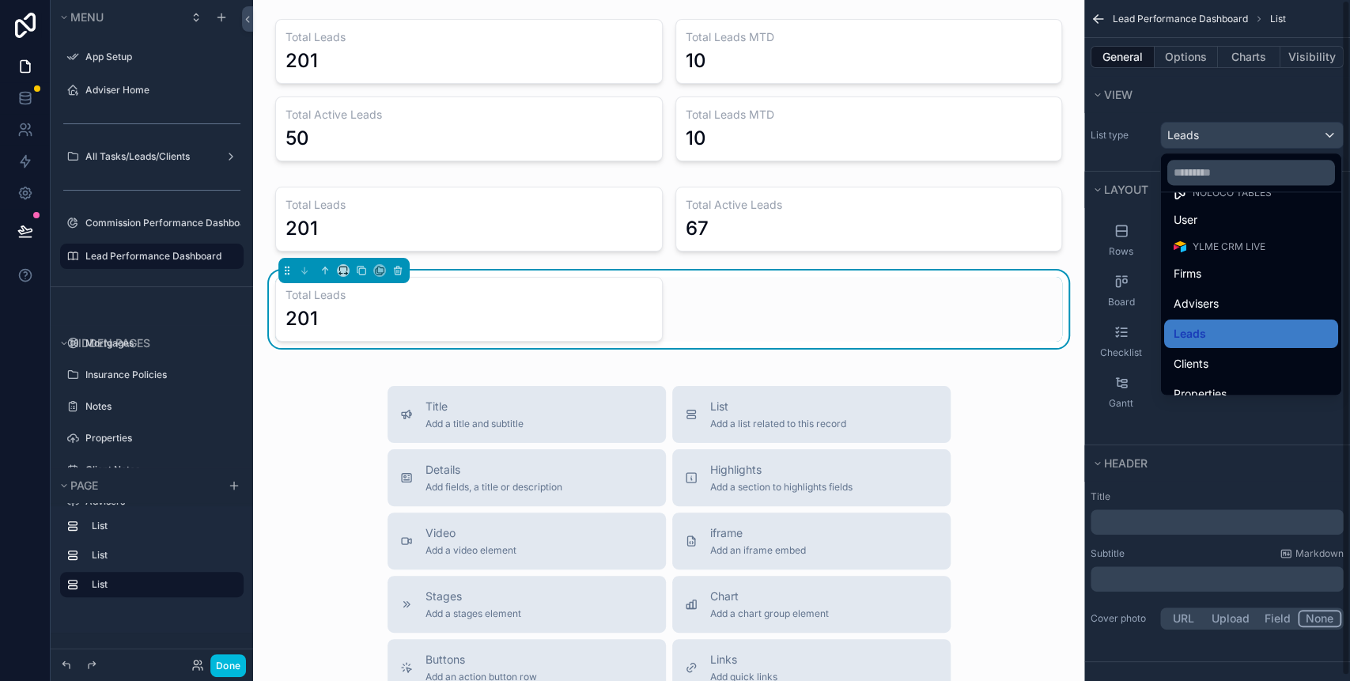
click at [1145, 122] on div "scrollable content" at bounding box center [675, 340] width 1350 height 681
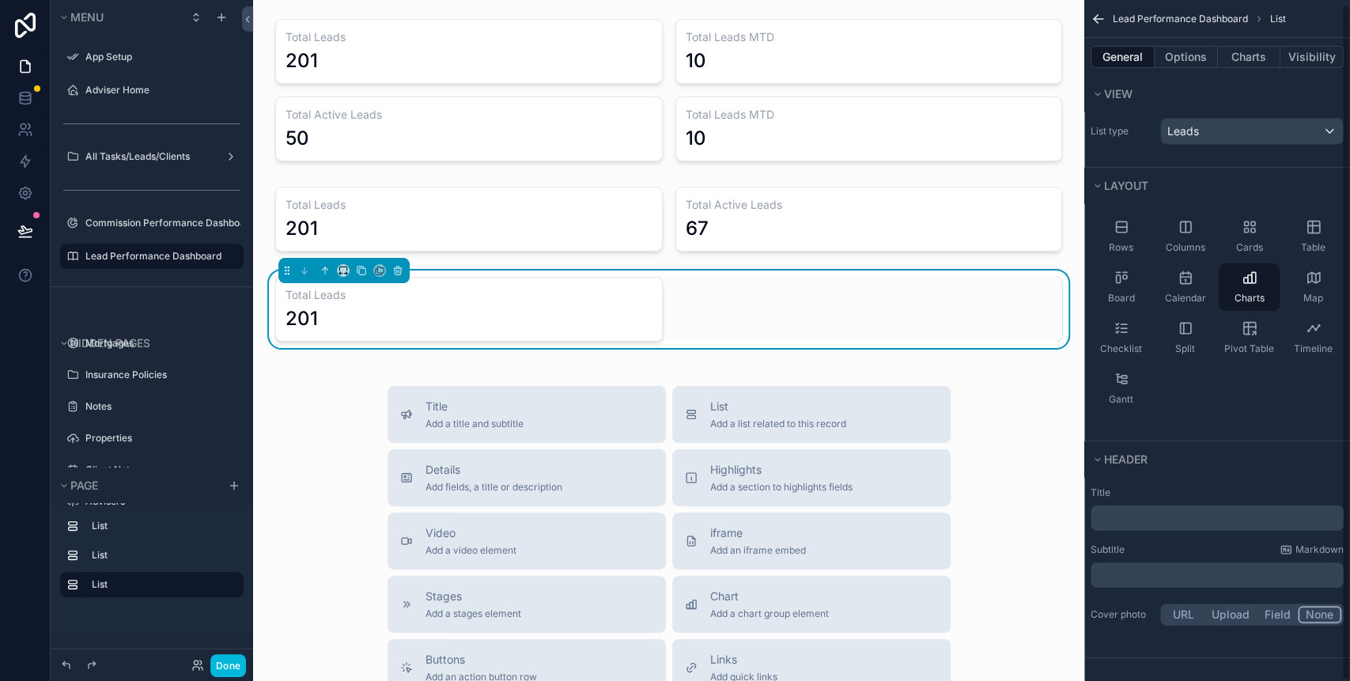
scroll to position [5, 0]
click at [1180, 61] on button "Options" at bounding box center [1185, 57] width 63 height 22
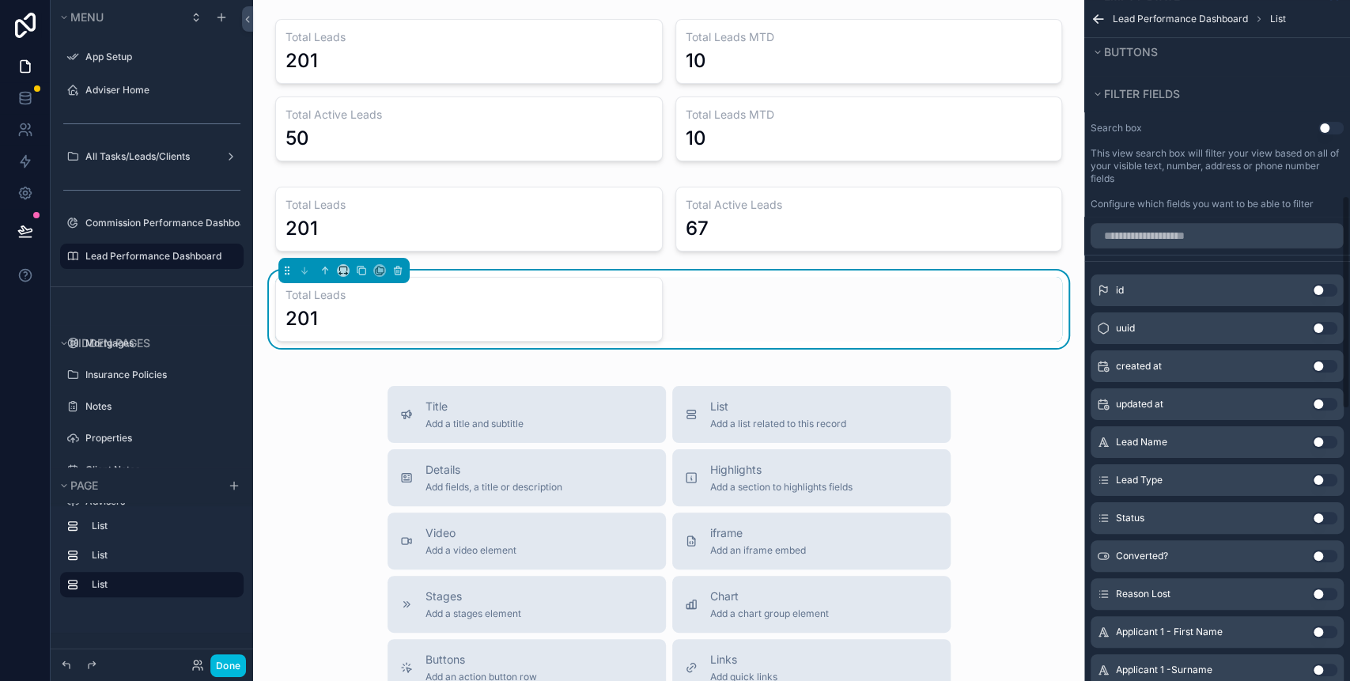
scroll to position [327, 0]
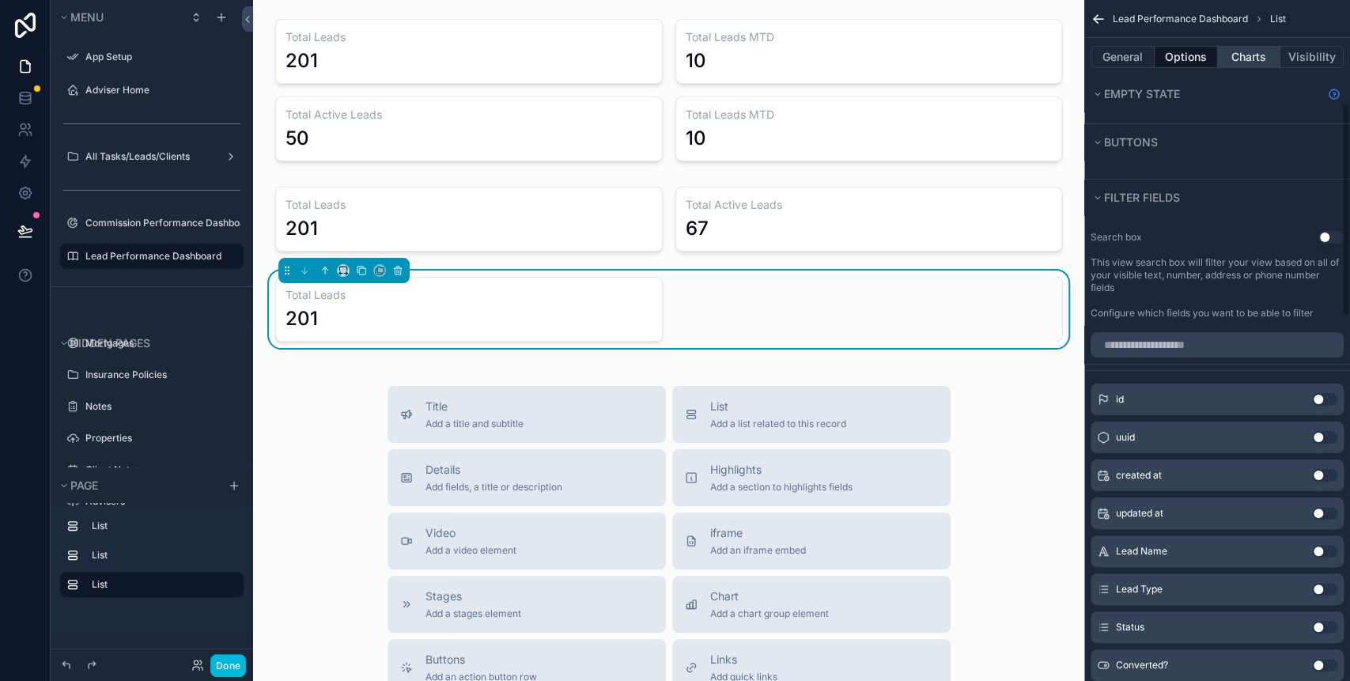
click at [1248, 56] on button "Charts" at bounding box center [1249, 57] width 63 height 22
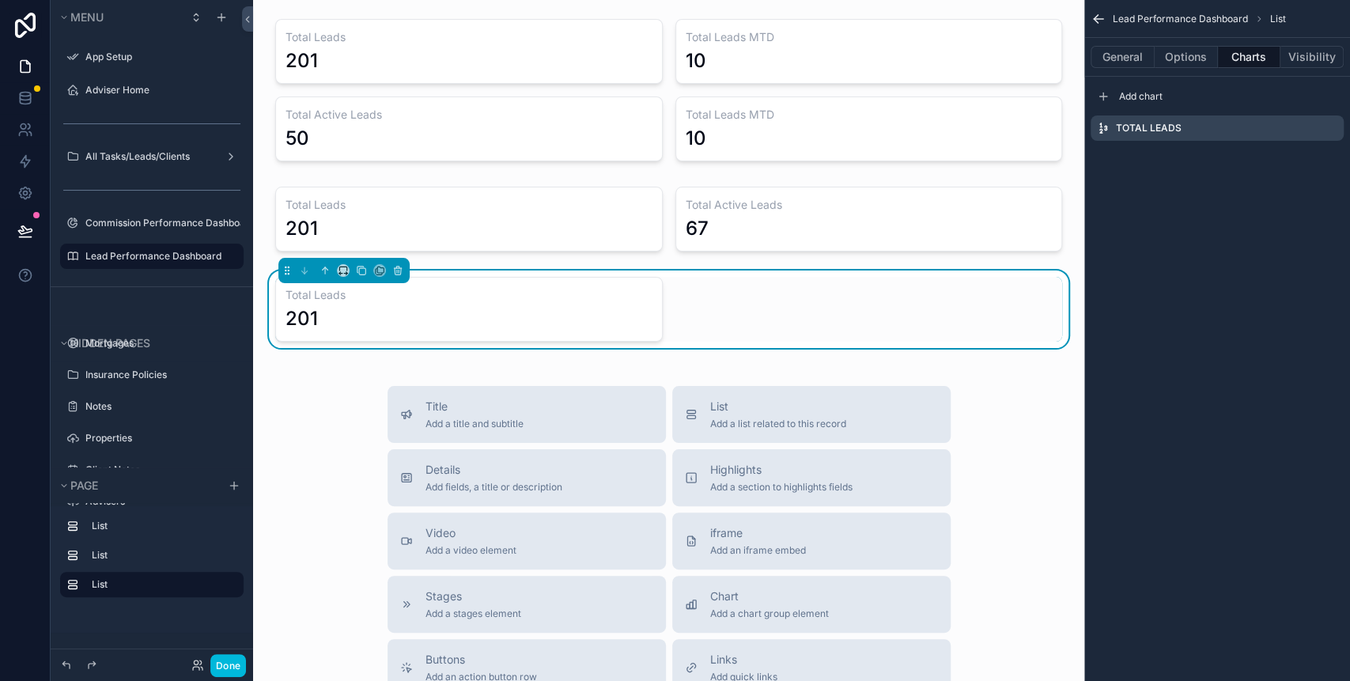
scroll to position [0, 0]
click at [0, 0] on icon "scrollable content" at bounding box center [0, 0] width 0 height 0
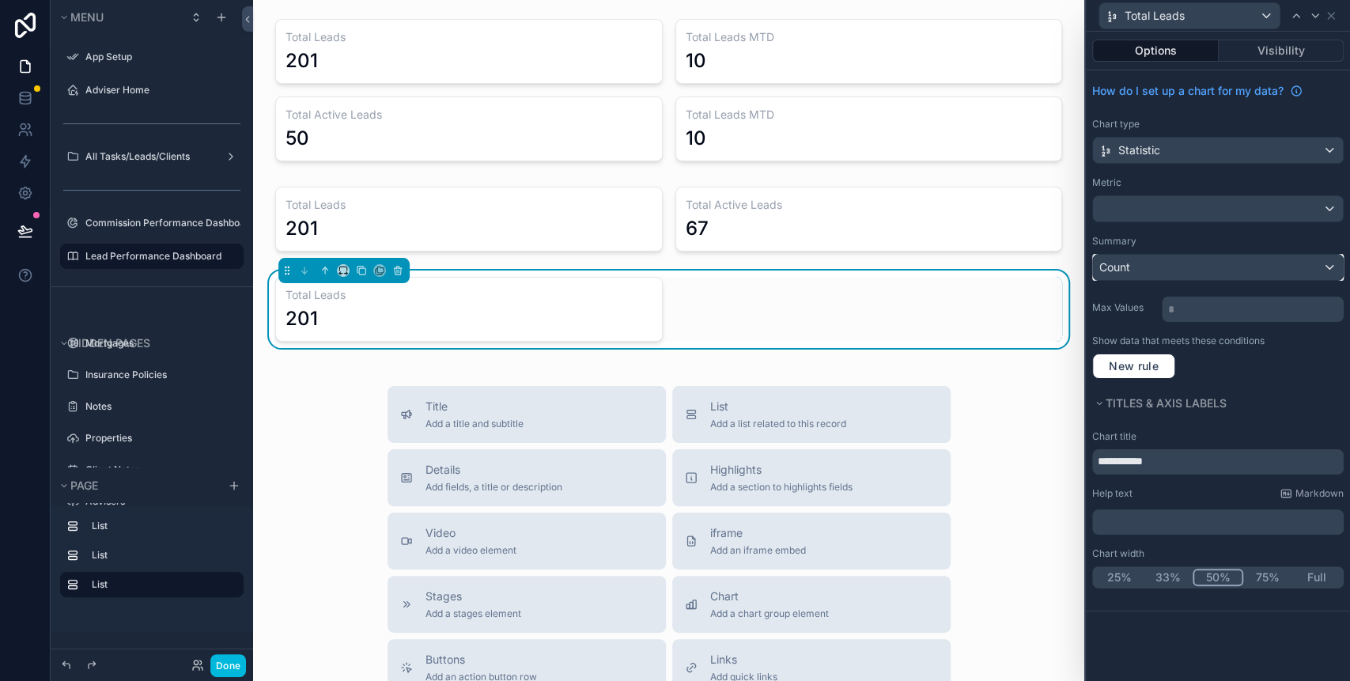
click at [1171, 266] on div "Count" at bounding box center [1218, 267] width 250 height 25
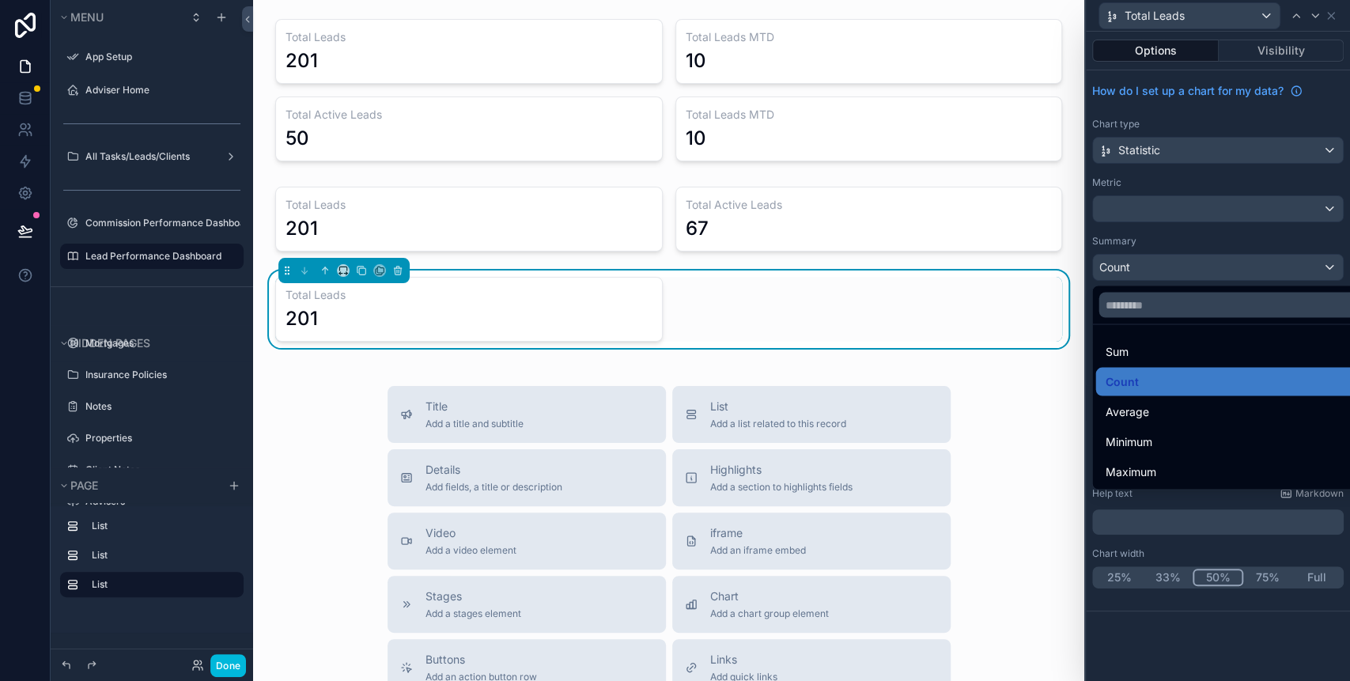
click at [332, 372] on div "Total Leads 201 Total Leads MTD 10 Total Active Leads 50 Total Leads MTD 10 Tot…" at bounding box center [668, 537] width 831 height 1075
drag, startPoint x: 1116, startPoint y: 338, endPoint x: 1117, endPoint y: 379, distance: 41.9
click at [1117, 379] on ul "Sum Count Average Minimum Maximum" at bounding box center [1235, 406] width 286 height 164
click at [1116, 380] on span "Count" at bounding box center [1120, 381] width 33 height 19
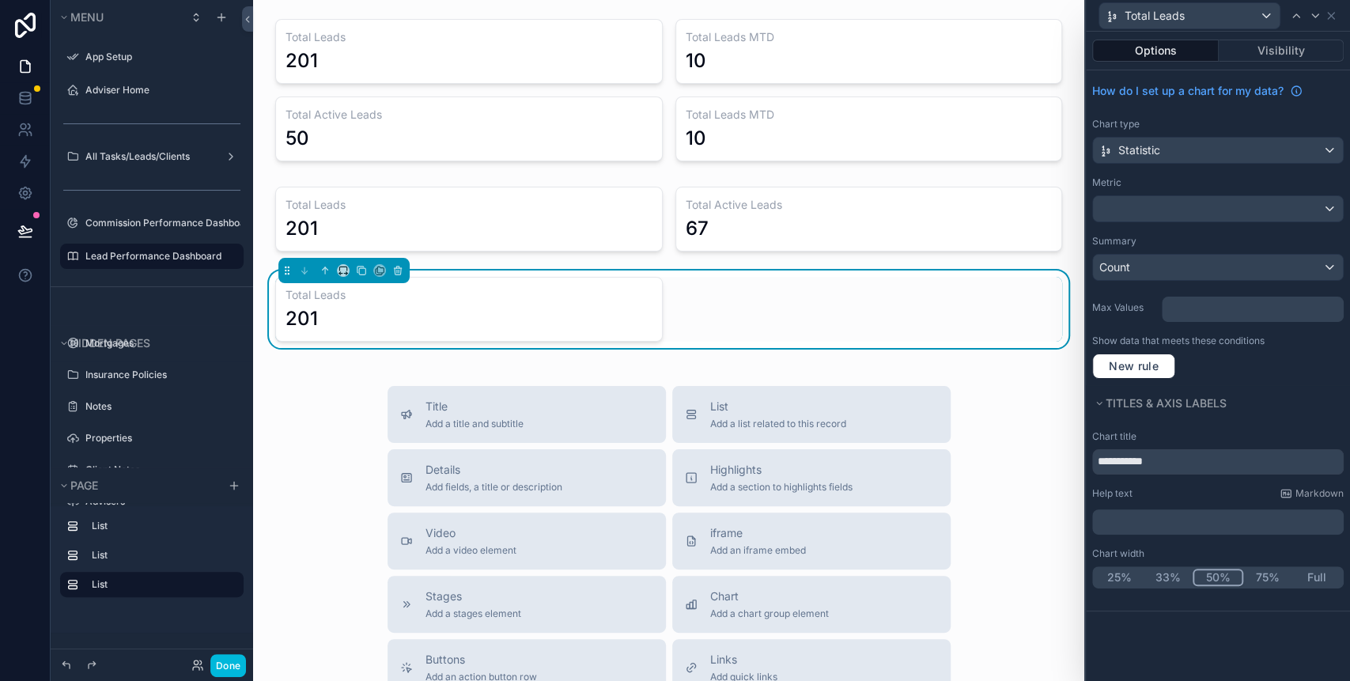
click at [1040, 401] on div "Title Add a title and subtitle List Add a list related to this record Details A…" at bounding box center [669, 667] width 806 height 563
click at [968, 392] on div "Title Add a title and subtitle List Add a list related to this record Details A…" at bounding box center [669, 667] width 806 height 563
click at [1328, 13] on icon at bounding box center [1330, 16] width 6 height 6
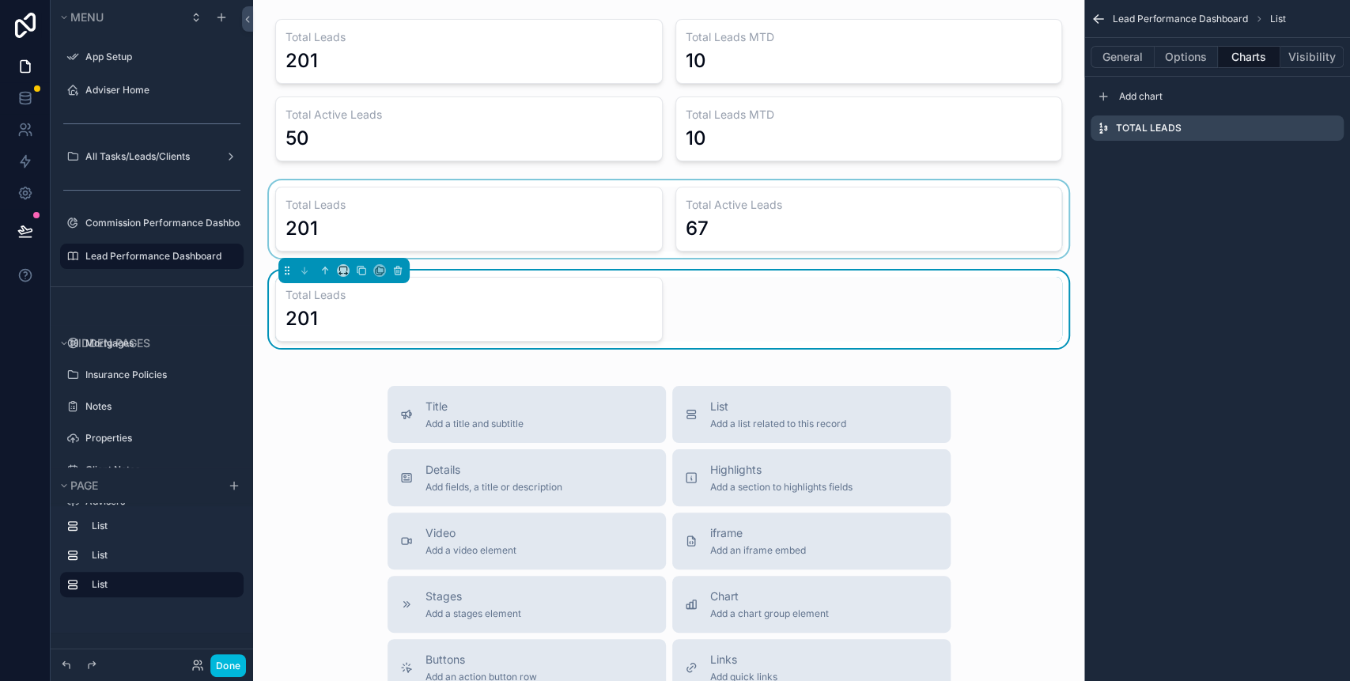
click at [520, 203] on div "scrollable content" at bounding box center [669, 218] width 806 height 77
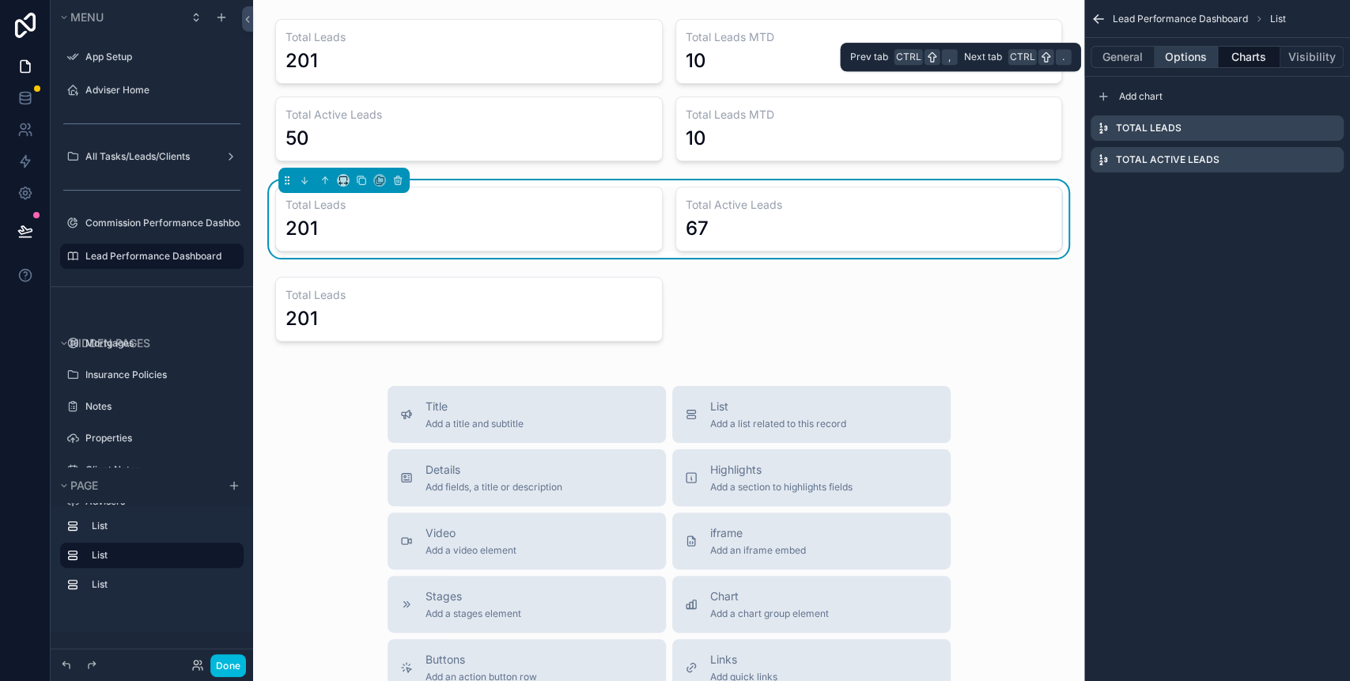
click at [1185, 64] on button "Options" at bounding box center [1185, 57] width 63 height 22
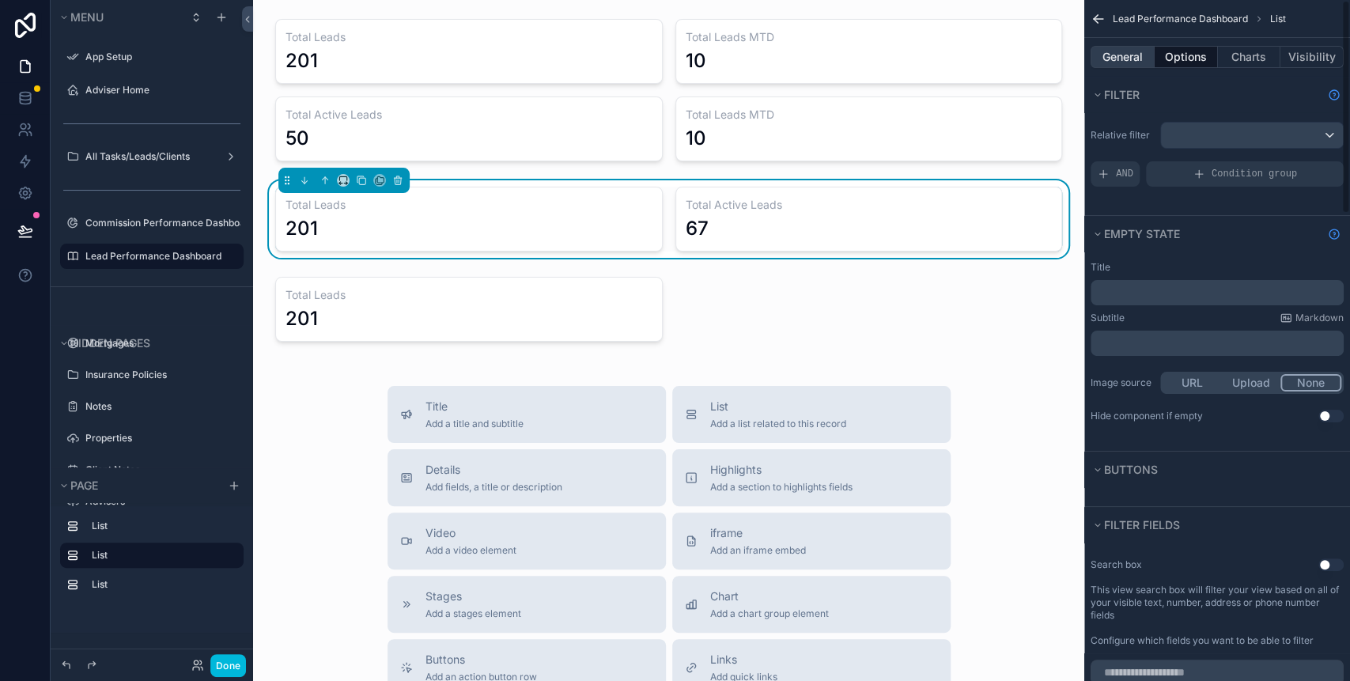
click at [1144, 63] on button "General" at bounding box center [1122, 57] width 64 height 22
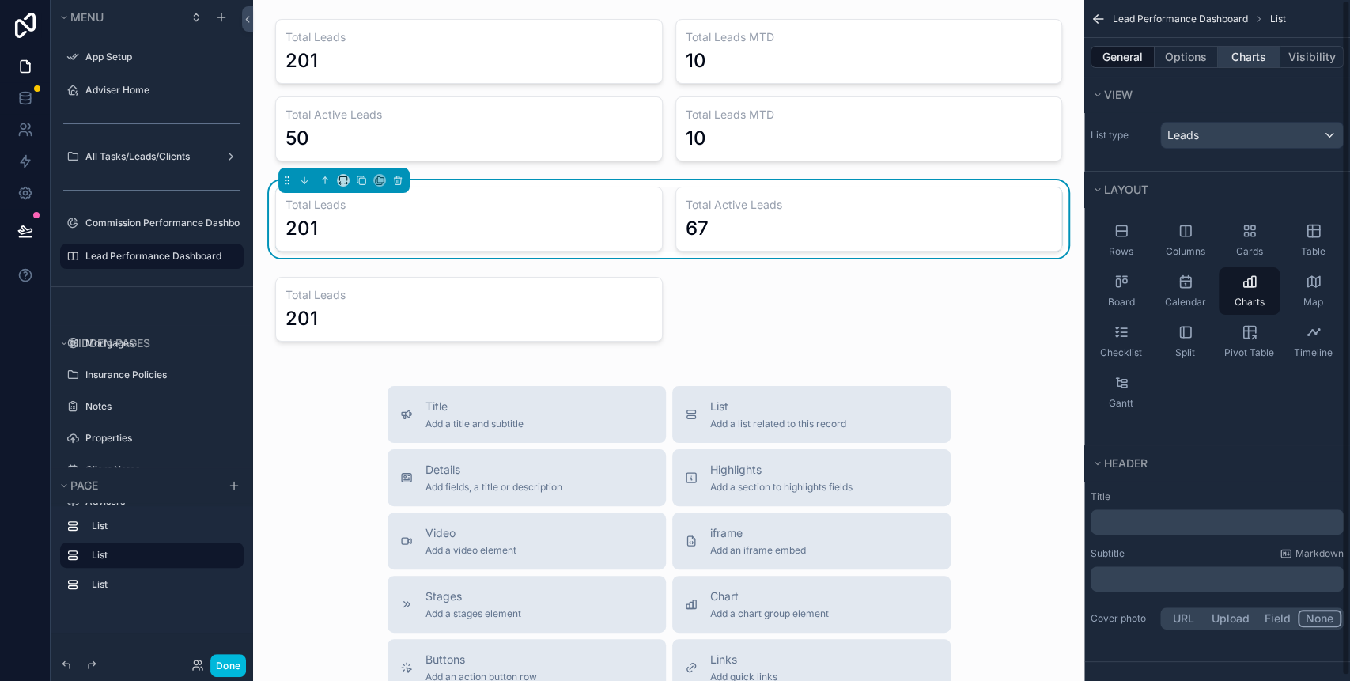
click at [1230, 59] on button "Charts" at bounding box center [1249, 57] width 63 height 22
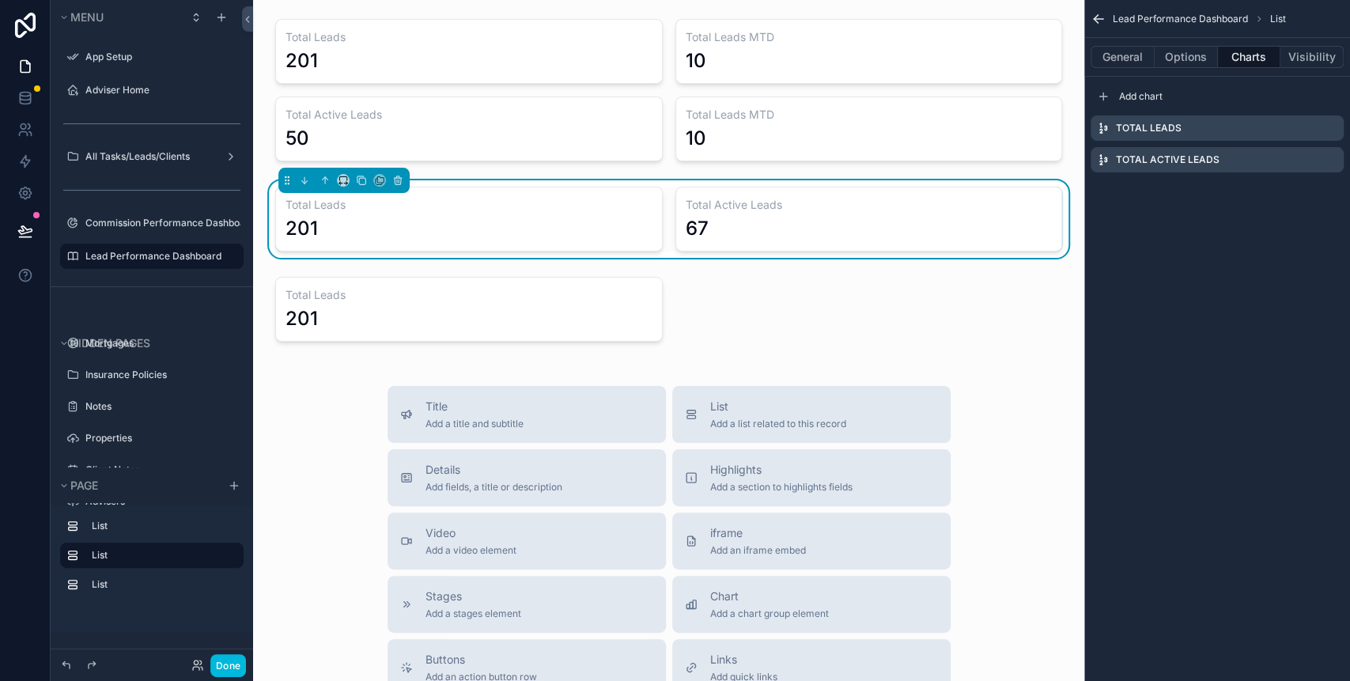
click at [0, 0] on icon "scrollable content" at bounding box center [0, 0] width 0 height 0
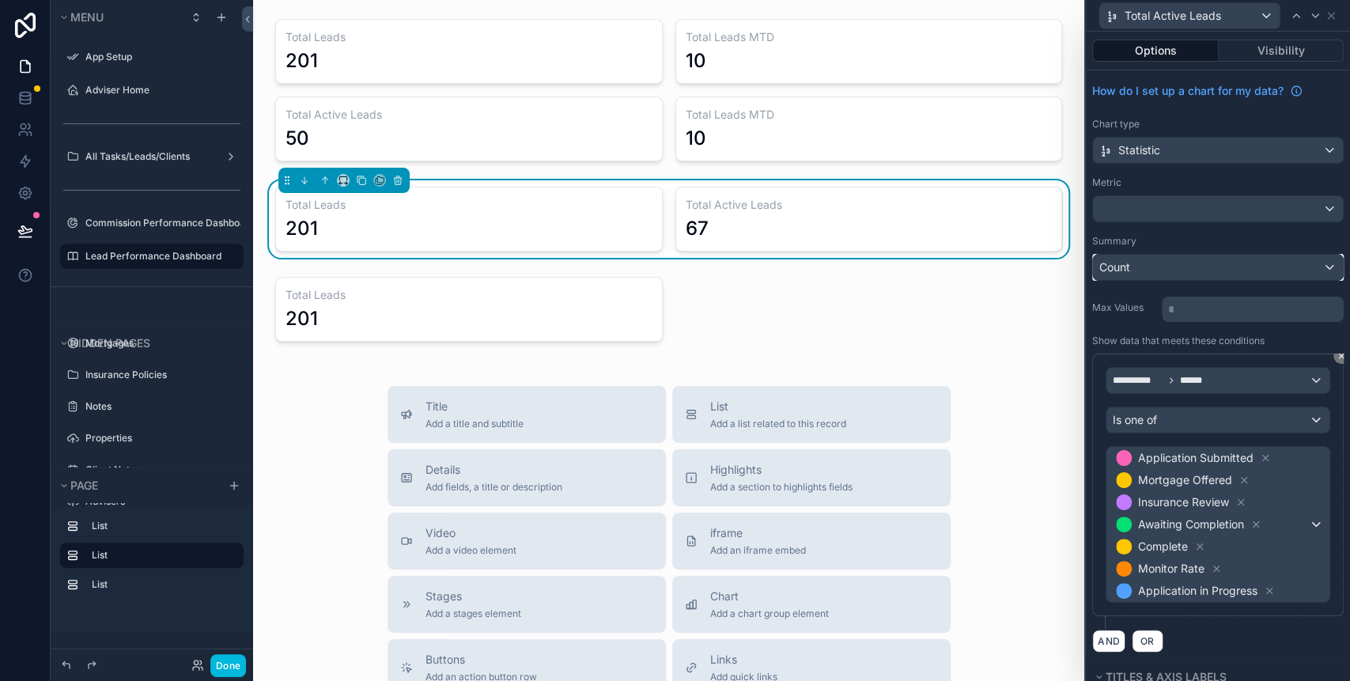
click at [1195, 262] on div "Count" at bounding box center [1218, 267] width 250 height 25
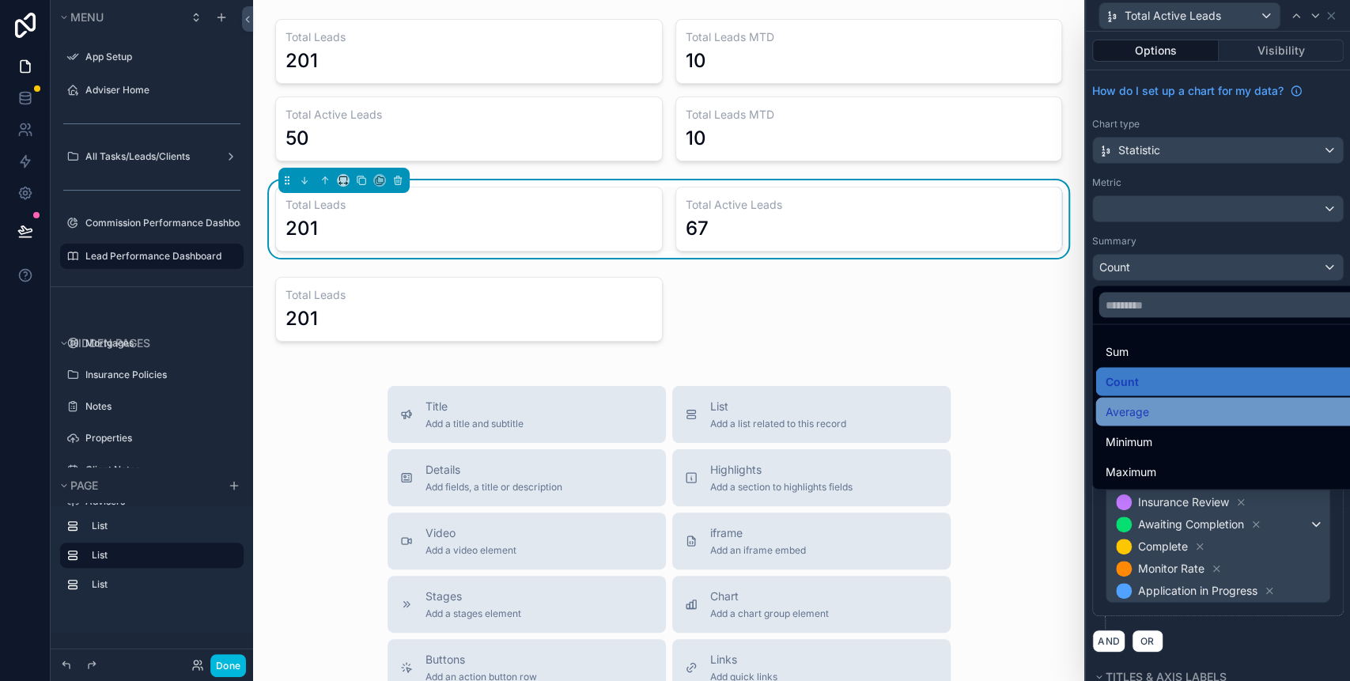
click at [1171, 402] on div "Average" at bounding box center [1226, 411] width 245 height 19
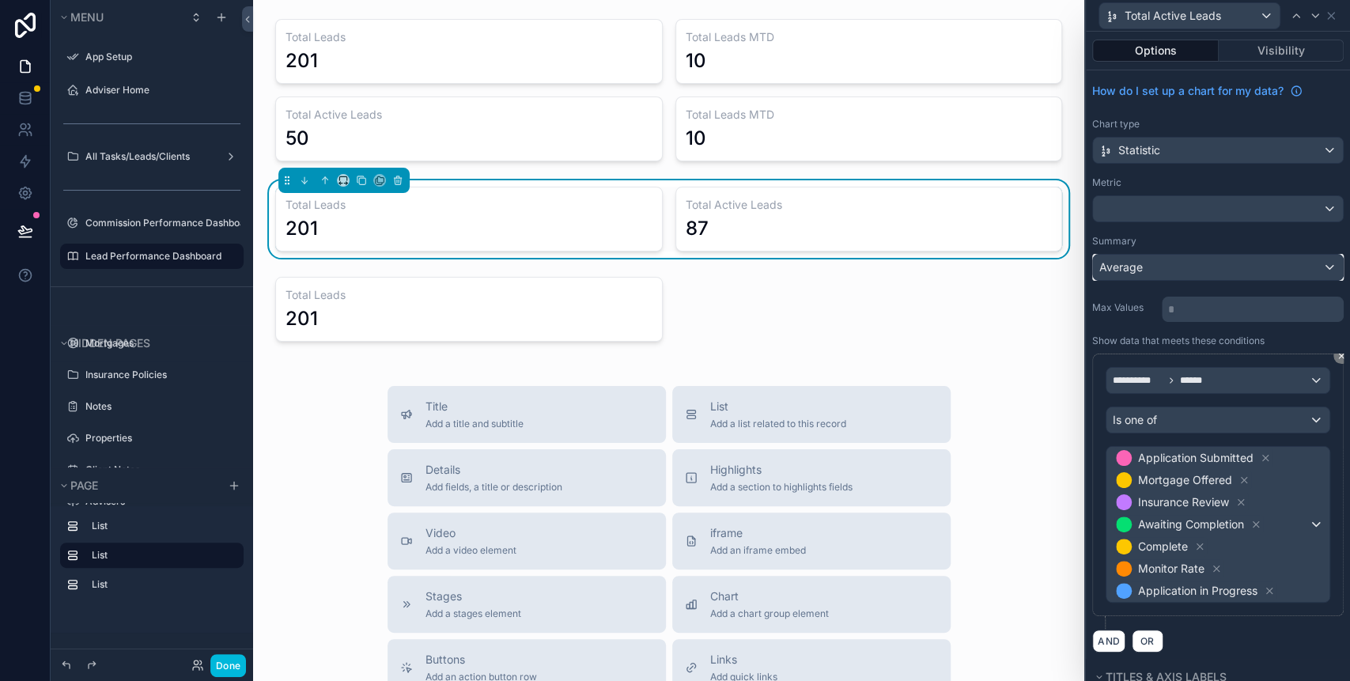
click at [1220, 270] on div "Average" at bounding box center [1218, 267] width 250 height 25
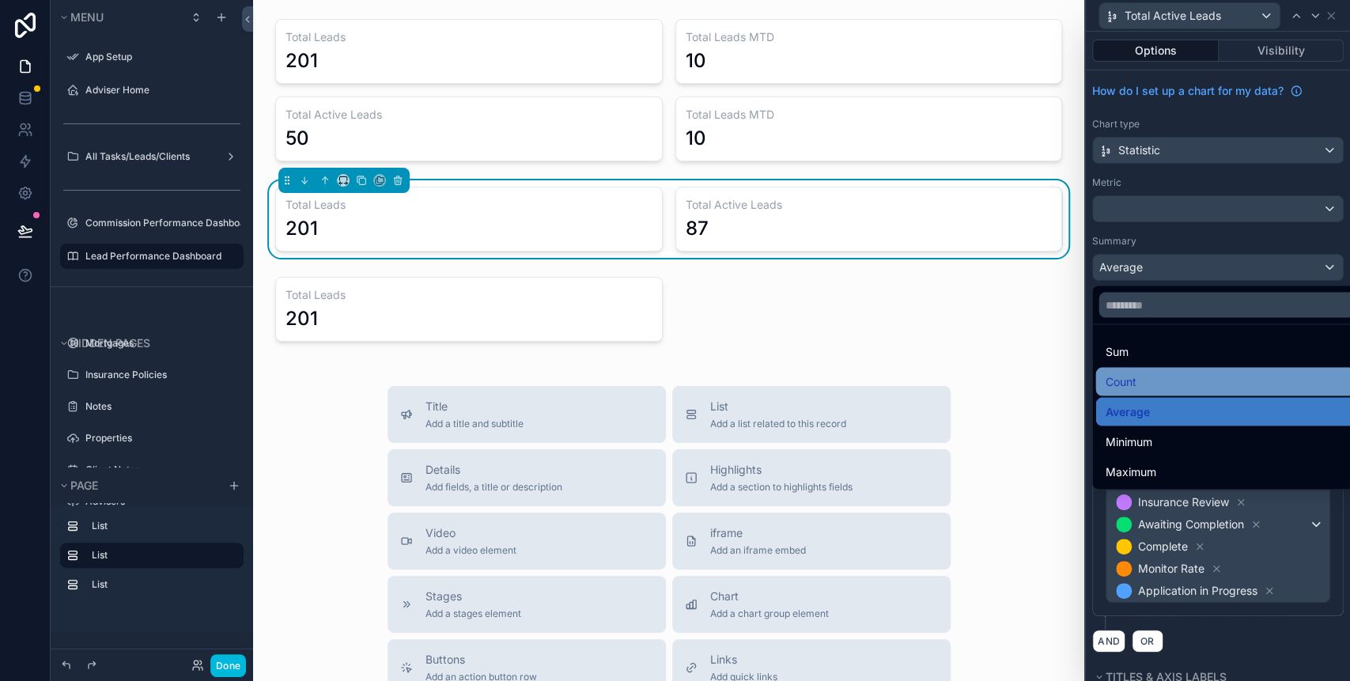
click at [1163, 383] on div "Count" at bounding box center [1226, 381] width 245 height 19
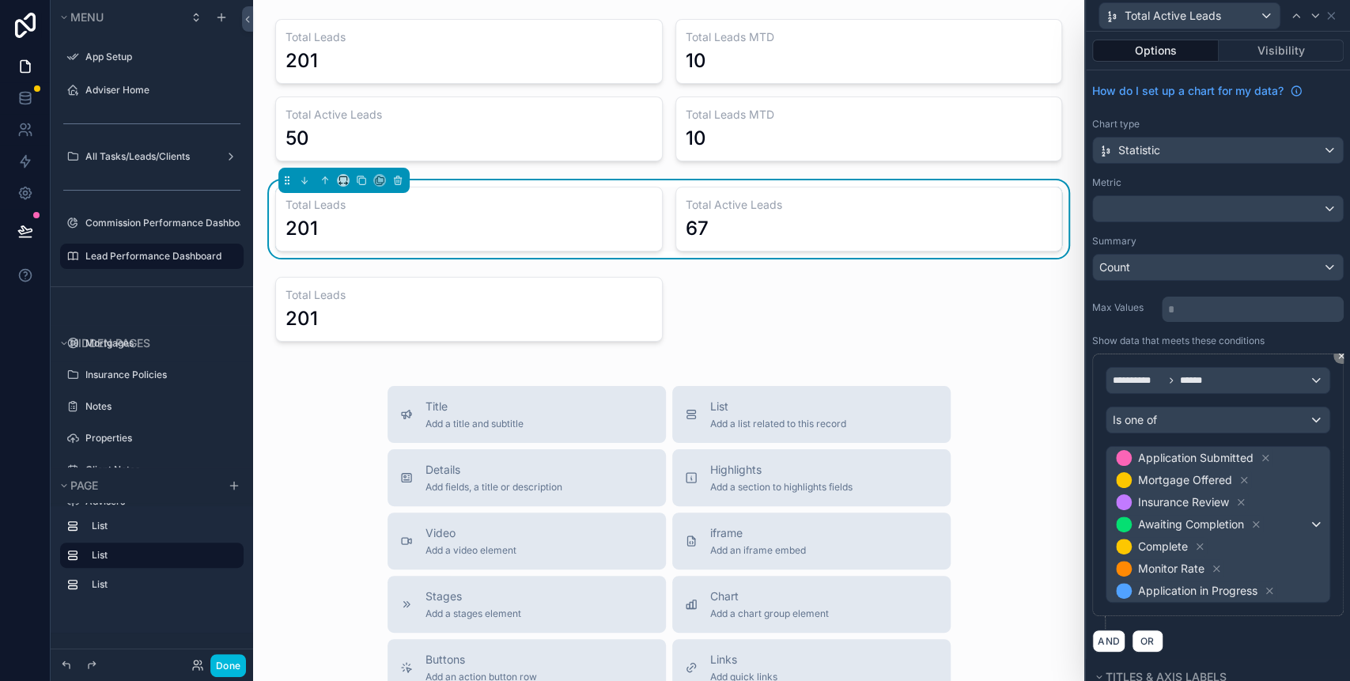
click at [1161, 339] on label "Show data that meets these conditions" at bounding box center [1178, 340] width 172 height 13
click at [1201, 214] on div at bounding box center [1218, 208] width 250 height 25
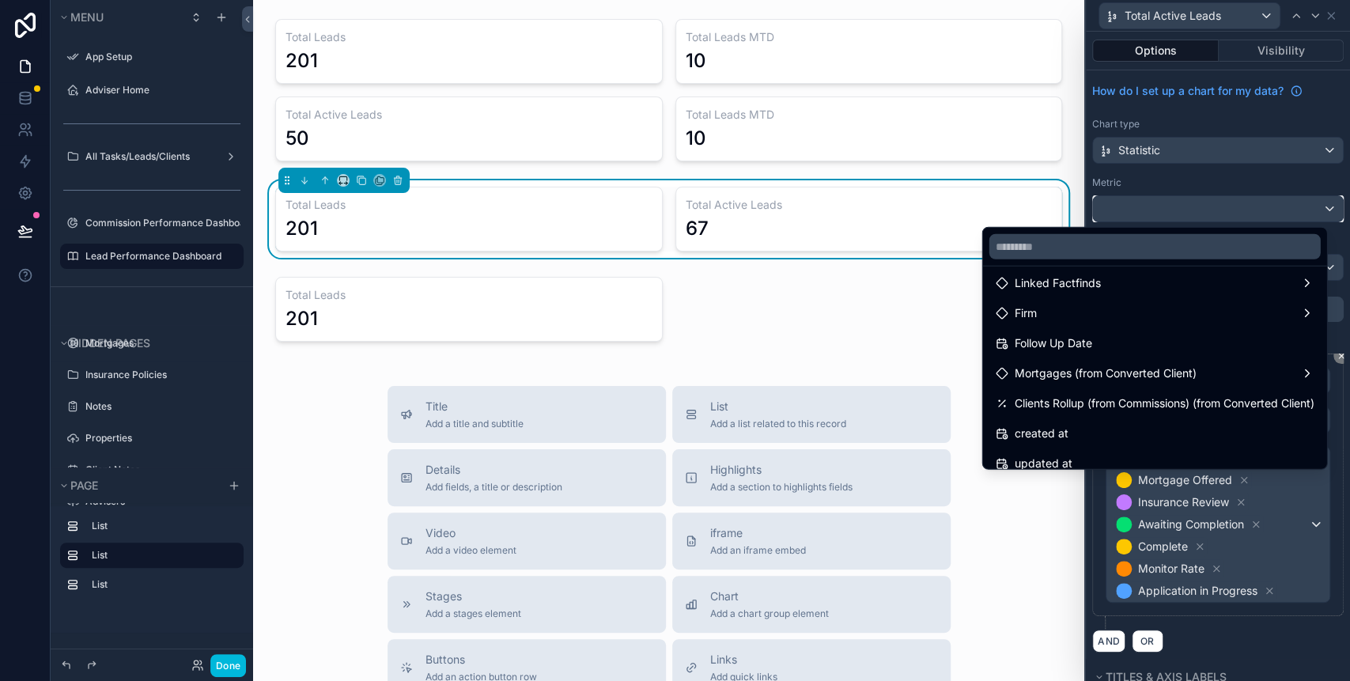
scroll to position [323, 0]
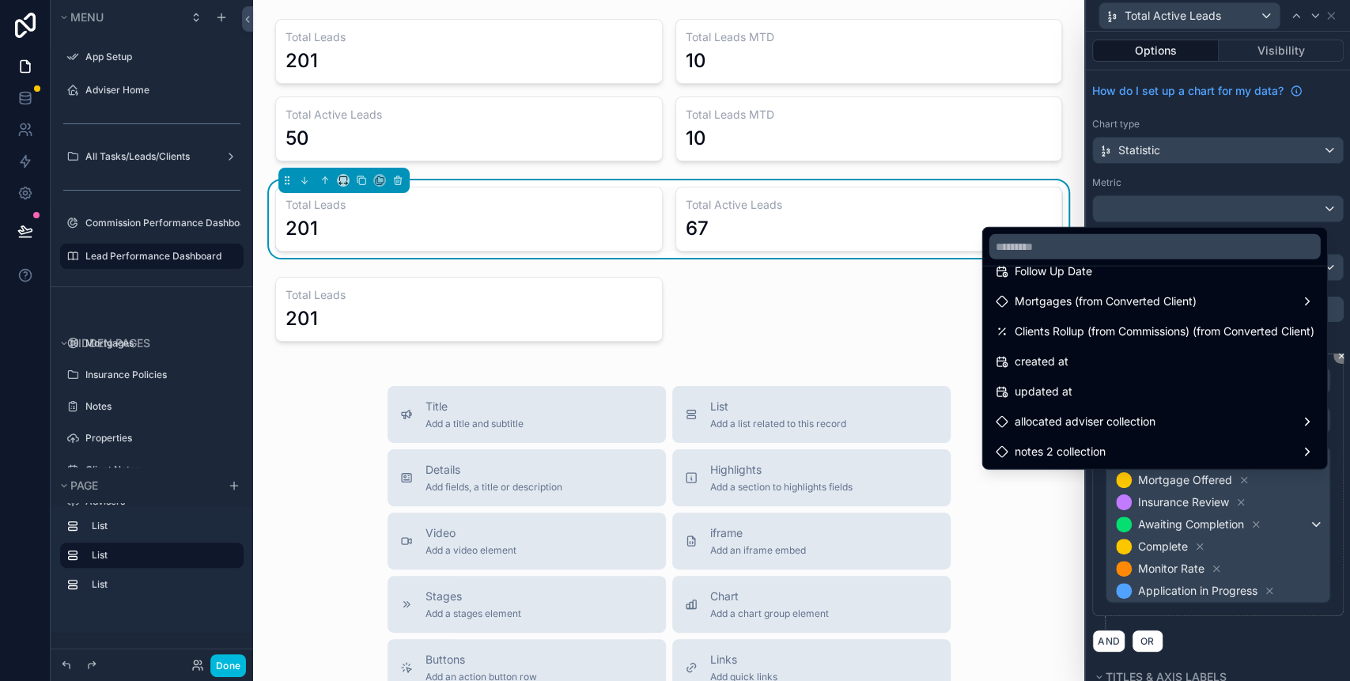
click at [1037, 517] on div "Title Add a title and subtitle List Add a list related to this record Details A…" at bounding box center [669, 667] width 806 height 563
click at [1335, 315] on div at bounding box center [1217, 340] width 264 height 681
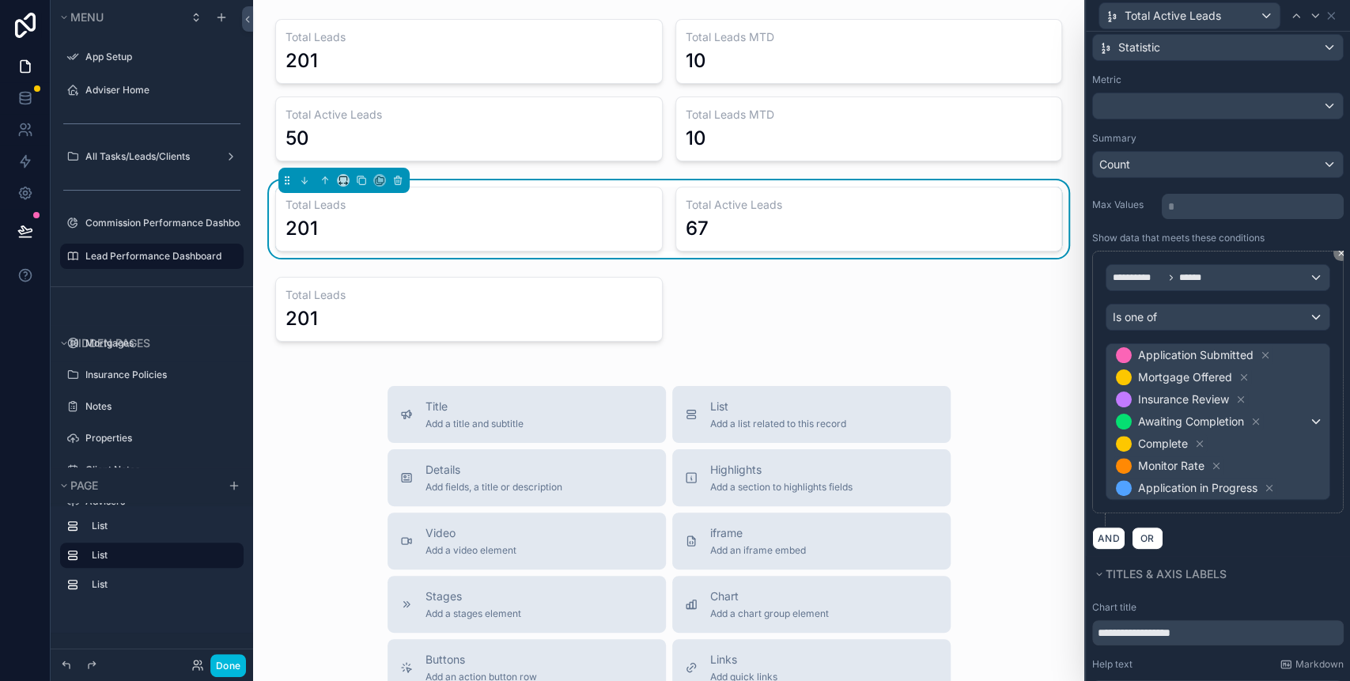
scroll to position [202, 0]
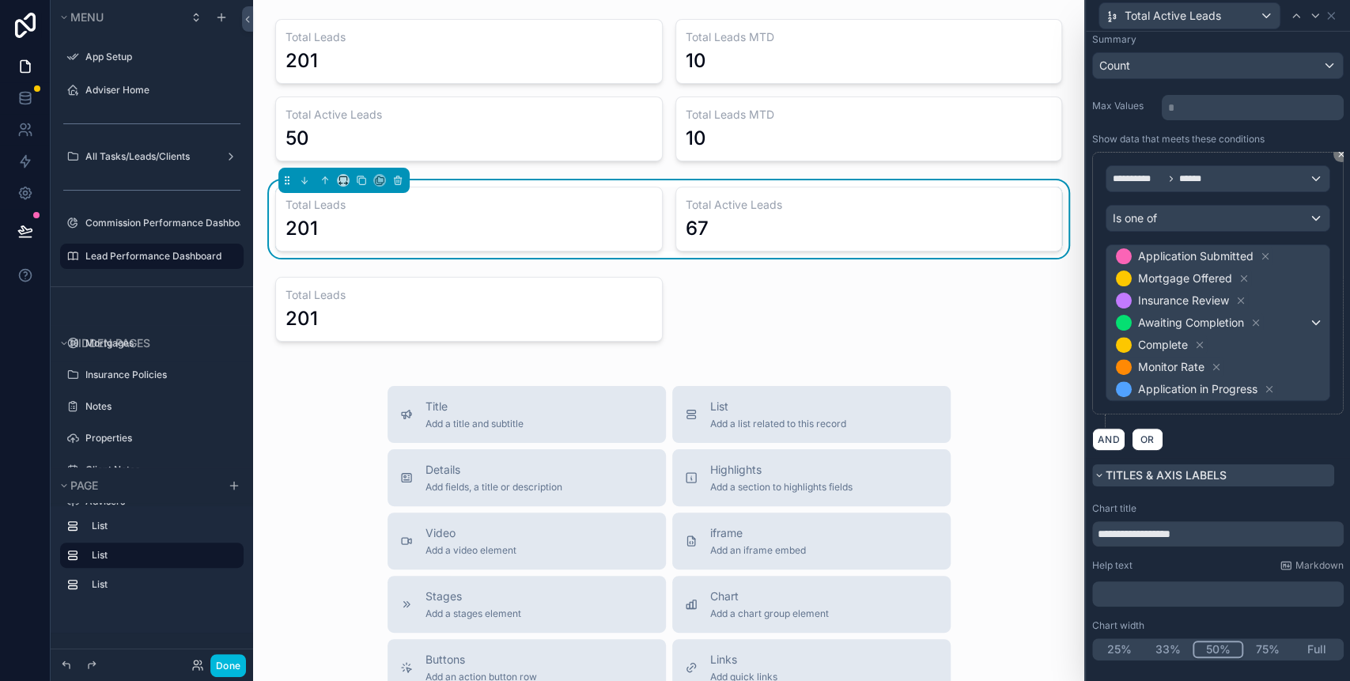
click at [1138, 468] on span "Titles & Axis labels" at bounding box center [1165, 474] width 121 height 13
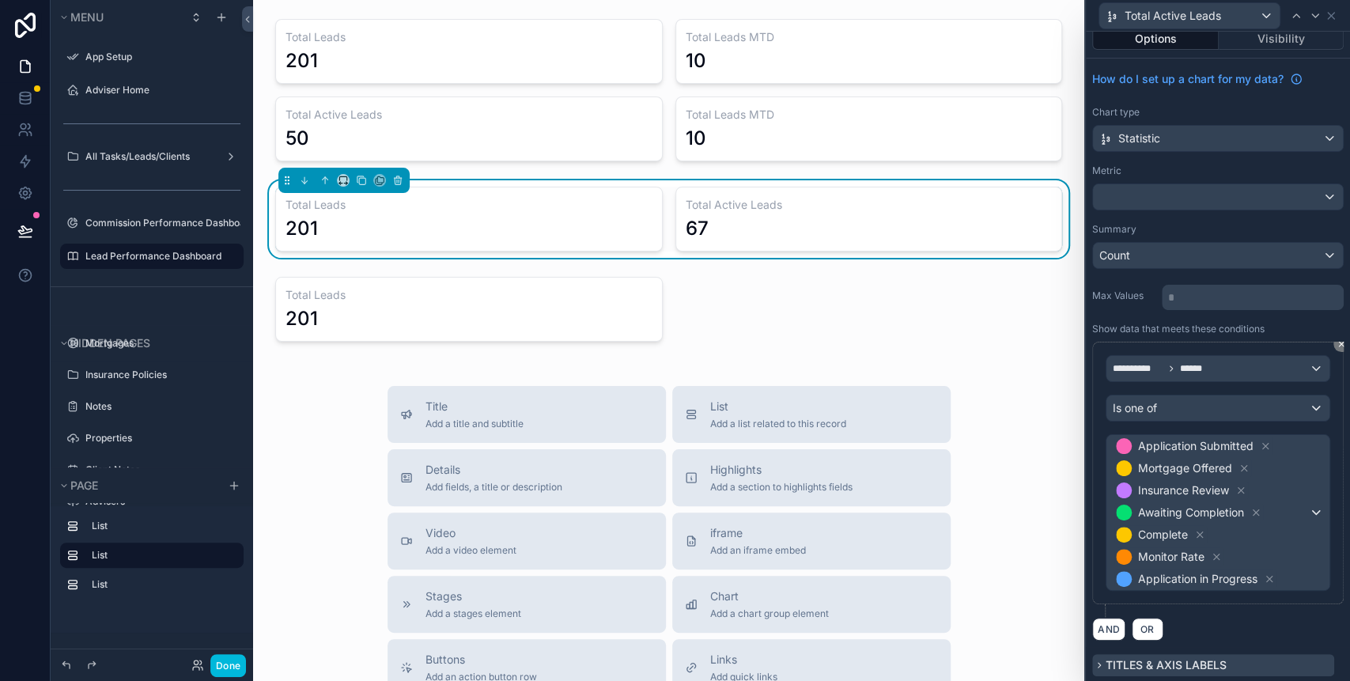
scroll to position [0, 0]
click at [1284, 599] on div "**********" at bounding box center [1217, 473] width 251 height 262
click at [1175, 650] on div "Titles & Axis labels" at bounding box center [1217, 665] width 264 height 36
click at [1180, 659] on span "Titles & Axis labels" at bounding box center [1165, 664] width 121 height 13
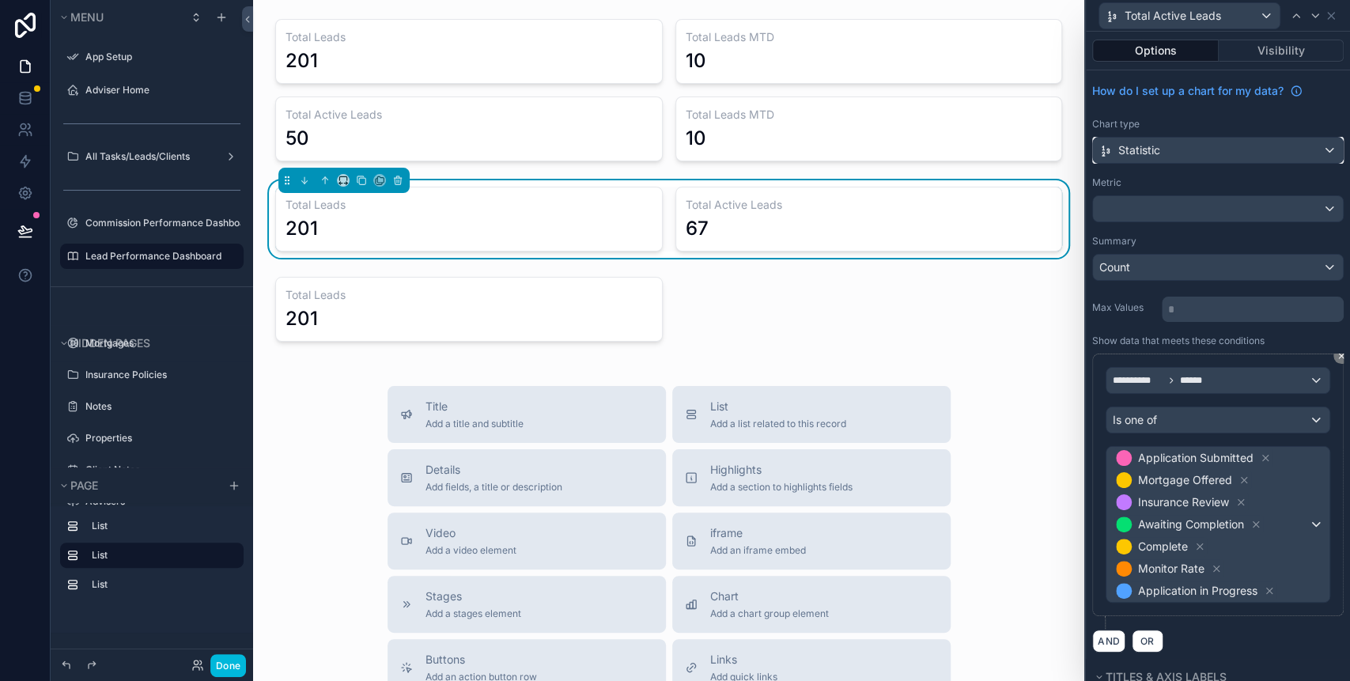
click at [1202, 138] on div "Statistic" at bounding box center [1218, 150] width 250 height 25
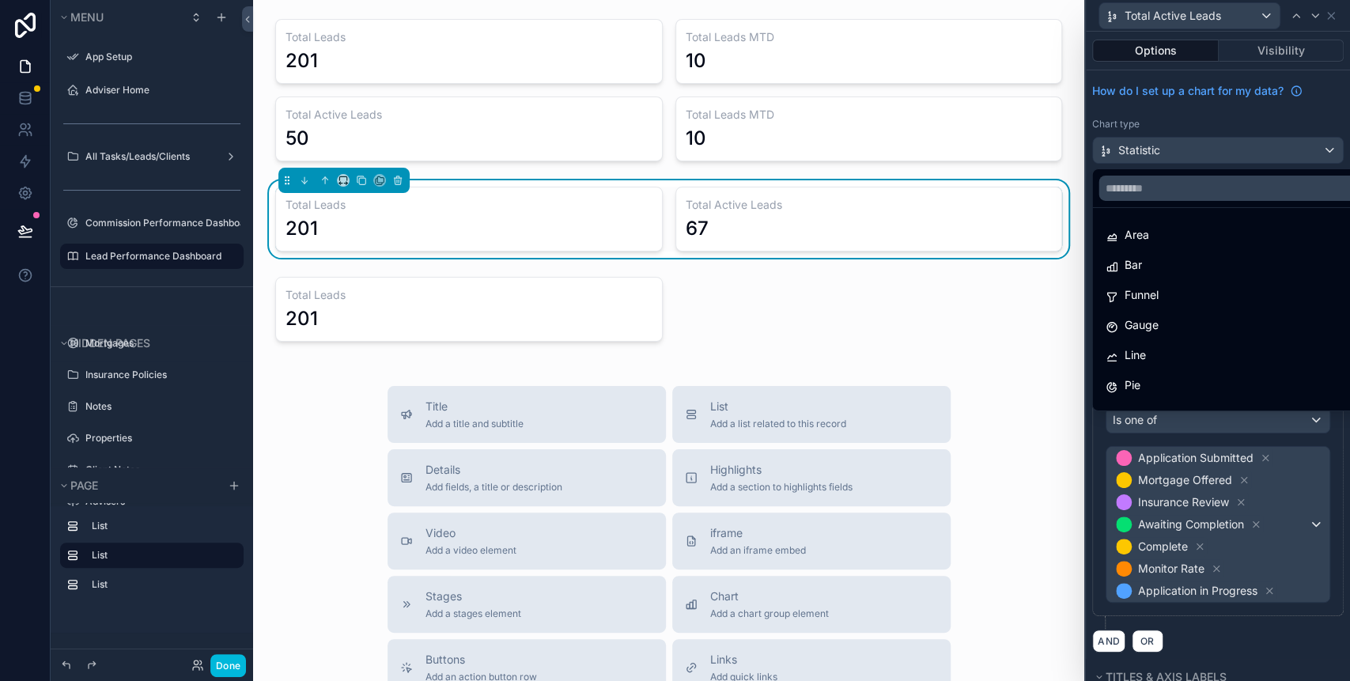
click at [1202, 137] on div at bounding box center [1217, 340] width 264 height 681
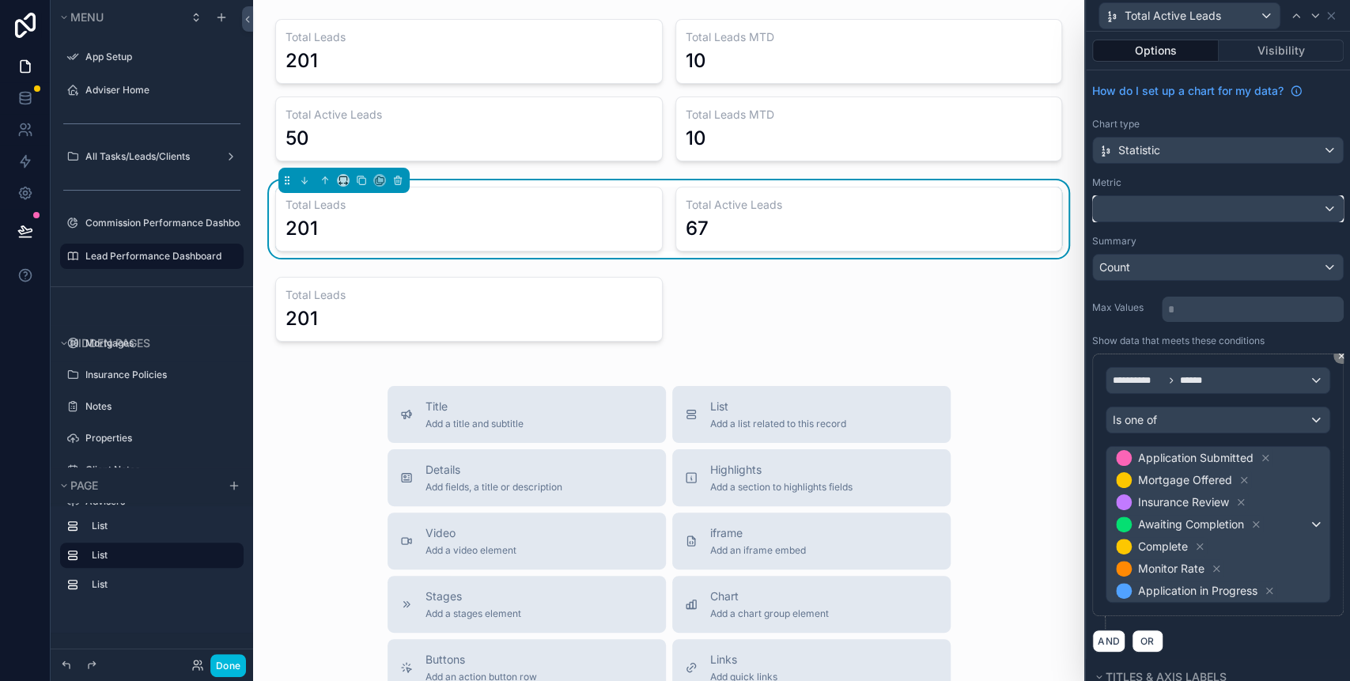
click at [1208, 203] on div at bounding box center [1218, 208] width 250 height 25
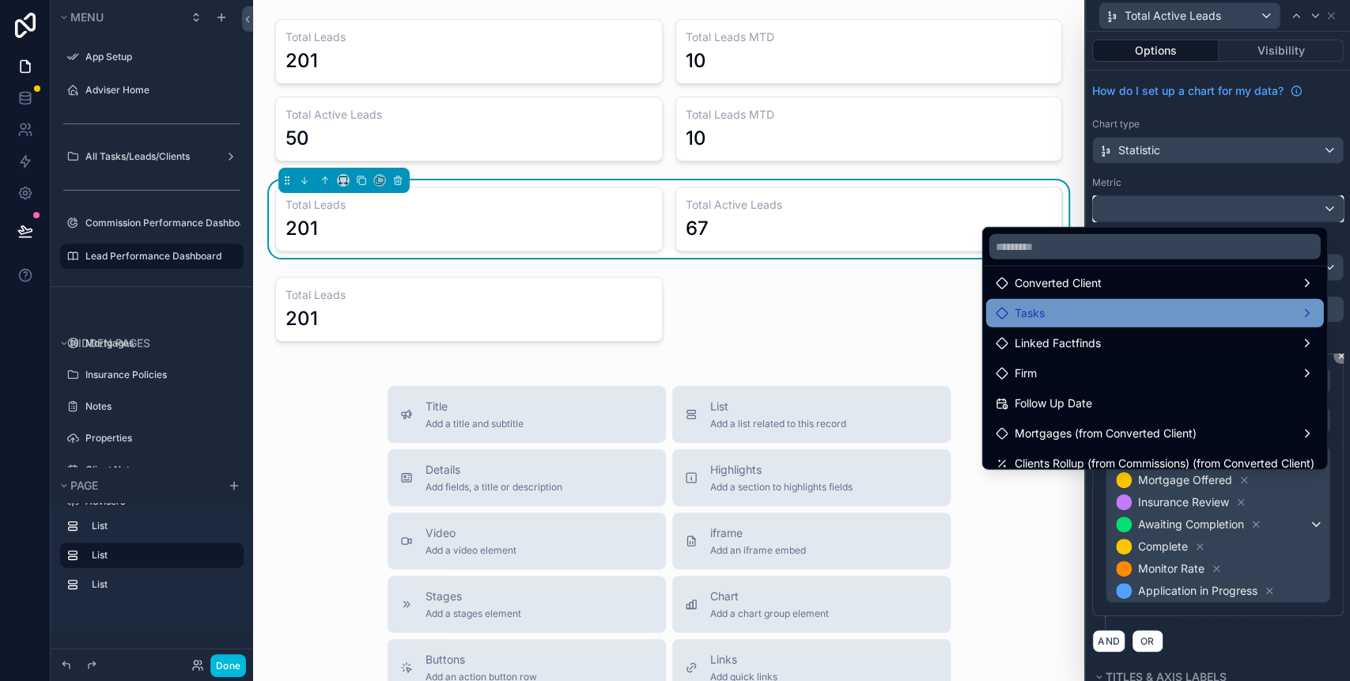
scroll to position [210, 0]
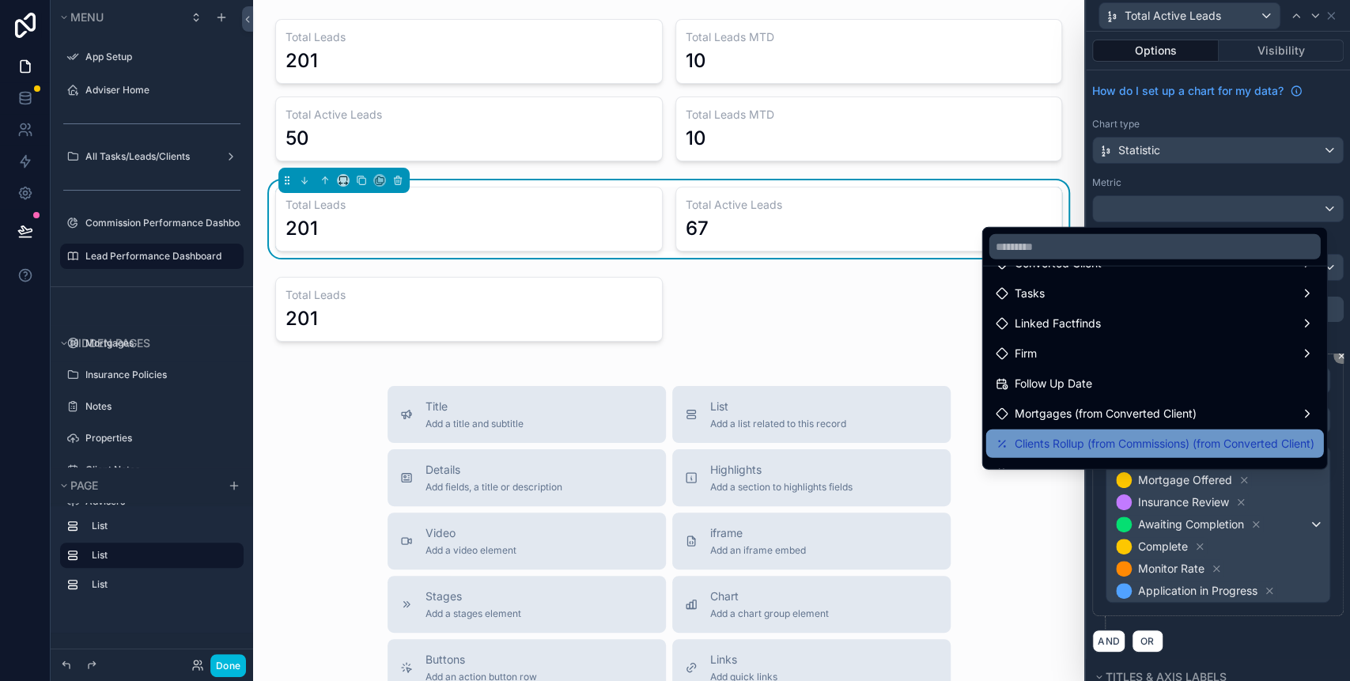
click at [1131, 432] on div "Clients Rollup (from Commissions) (from Converted Client)" at bounding box center [1155, 443] width 338 height 28
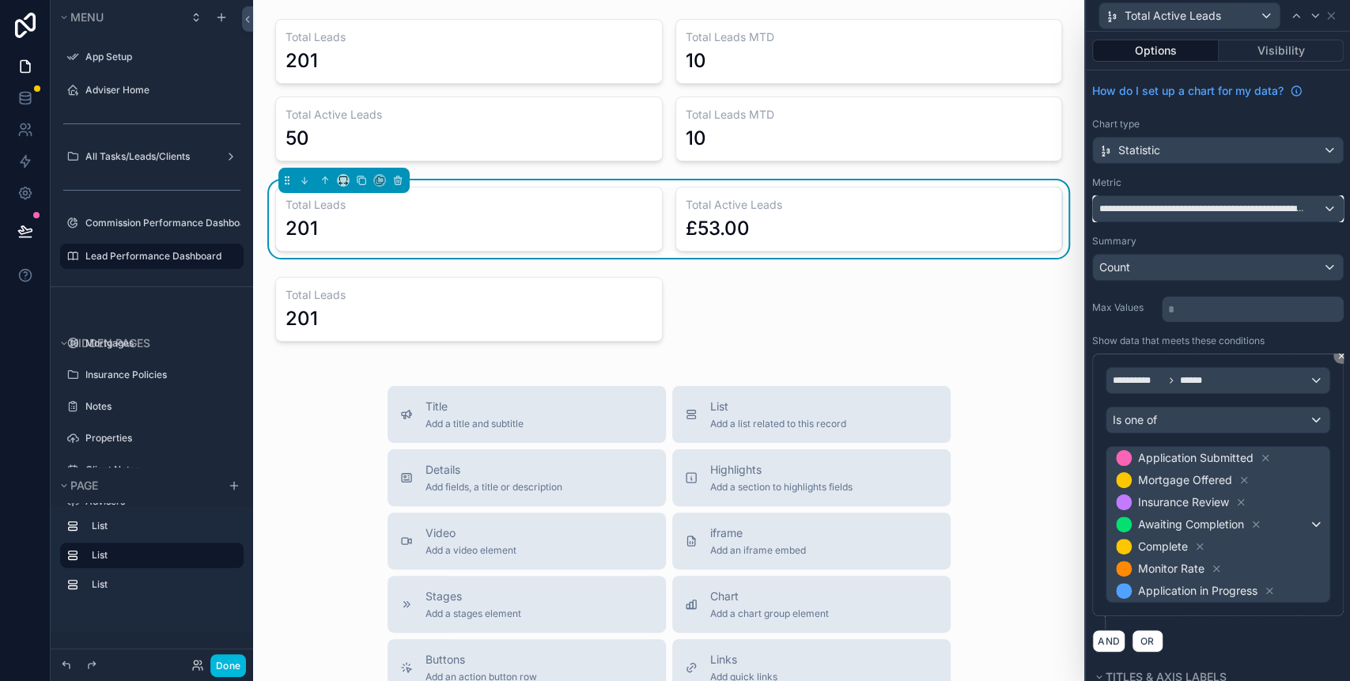
click at [1172, 209] on span "**********" at bounding box center [1202, 208] width 207 height 13
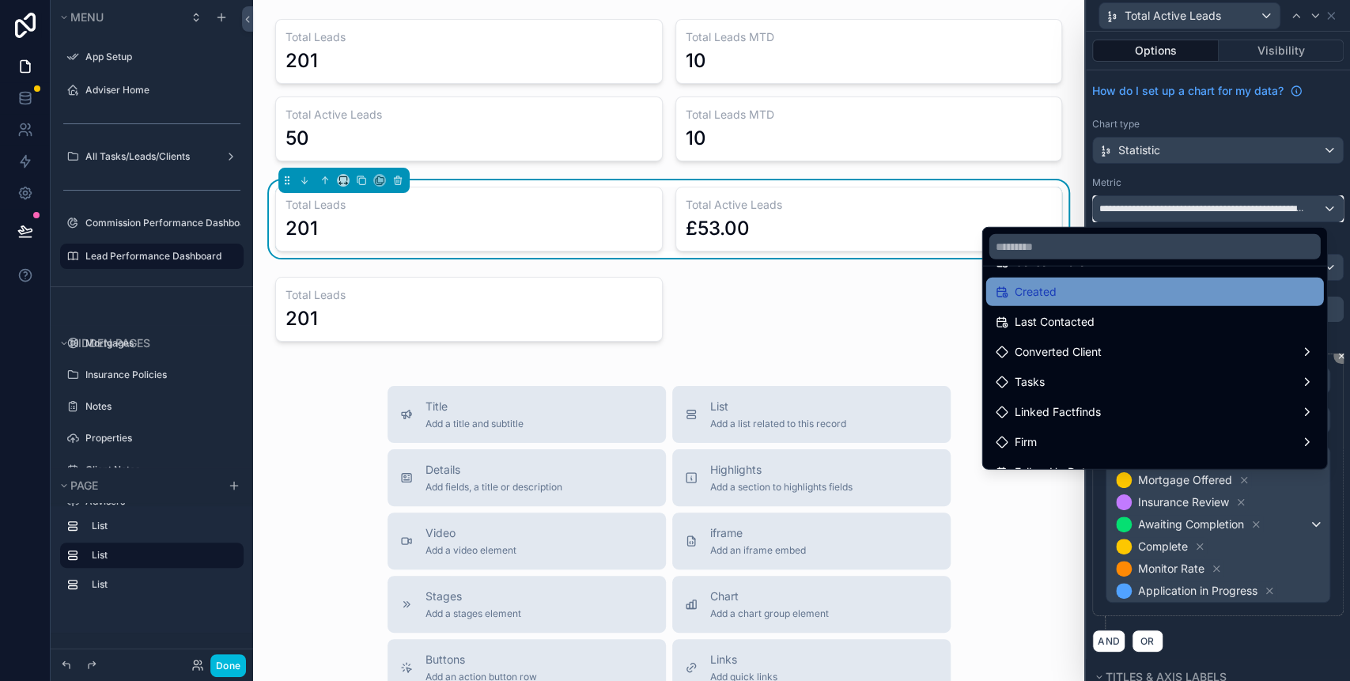
scroll to position [6, 0]
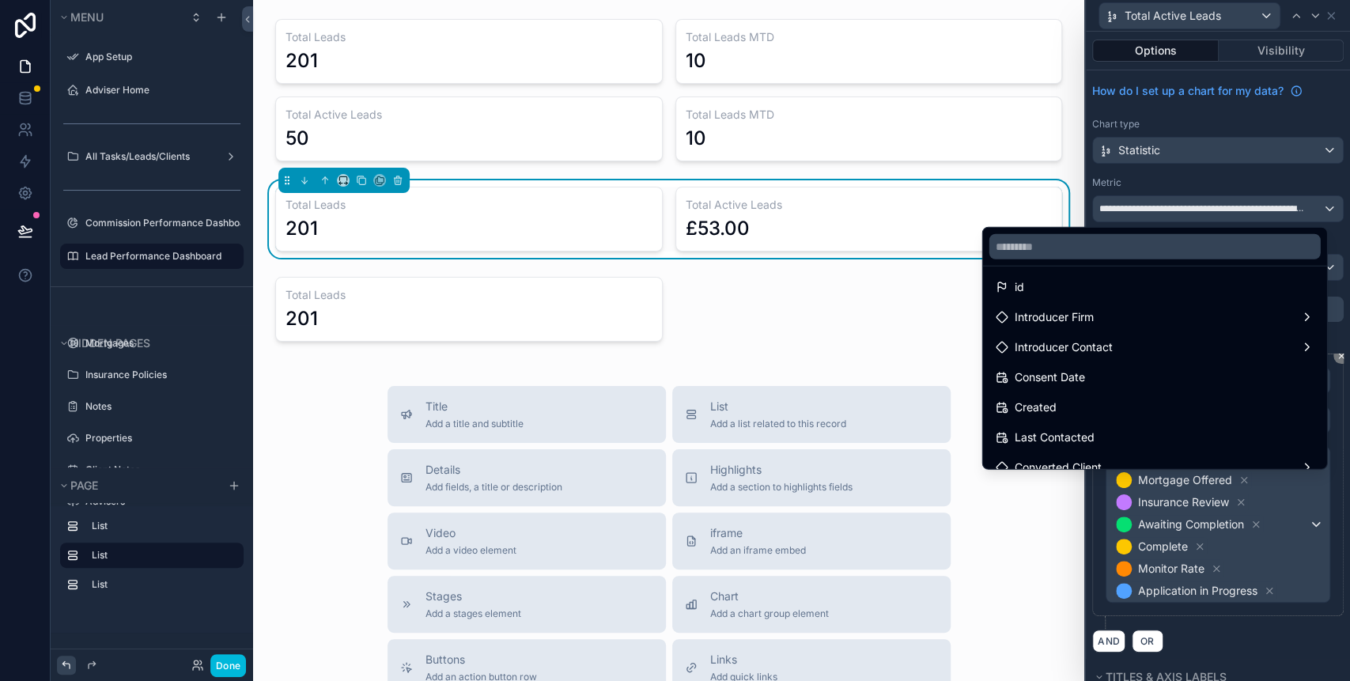
click at [65, 673] on div at bounding box center [66, 664] width 19 height 19
click at [325, 387] on div "Title Add a title and subtitle List Add a list related to this record Details A…" at bounding box center [669, 667] width 806 height 563
click at [770, 366] on div "Total Leads 201 Total Leads MTD 10 Total Active Leads 50 Total Leads MTD 10 Tot…" at bounding box center [668, 537] width 831 height 1075
click at [866, 364] on div "Total Leads 201 Total Leads MTD 10 Total Active Leads 50 Total Leads MTD 10 Tot…" at bounding box center [668, 537] width 831 height 1075
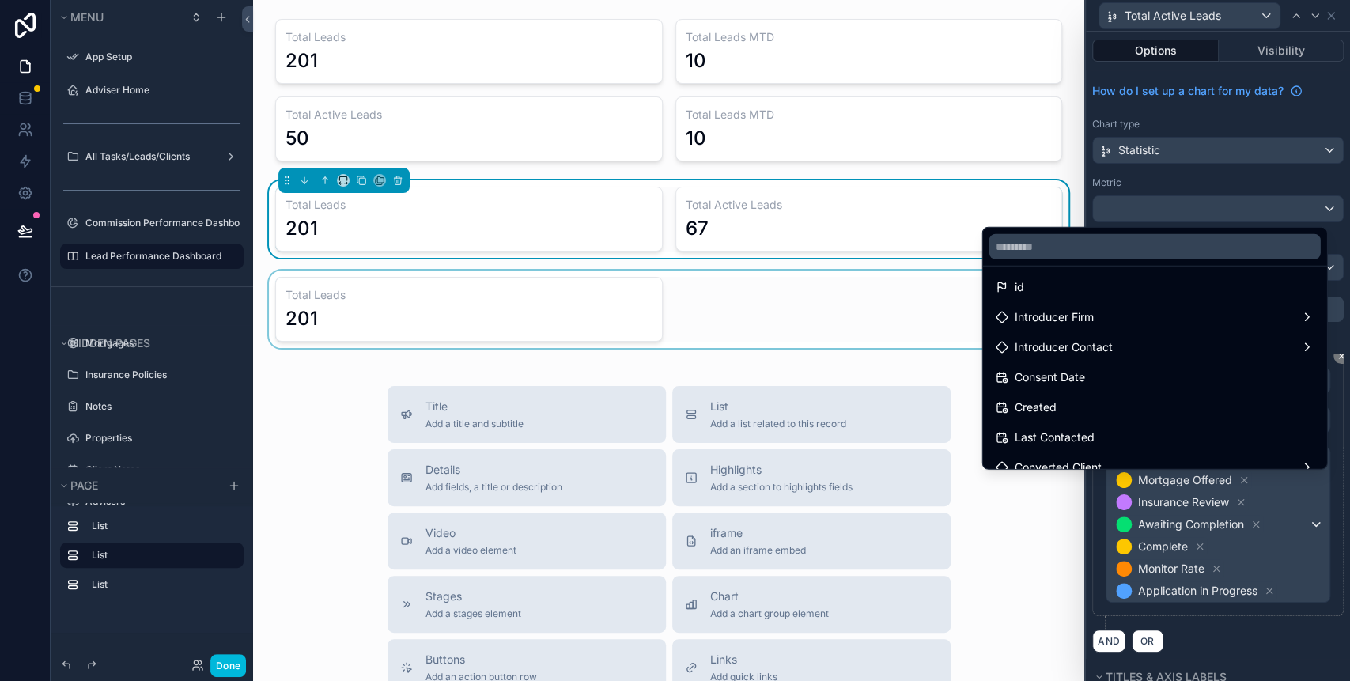
click at [557, 285] on div "scrollable content" at bounding box center [669, 308] width 806 height 77
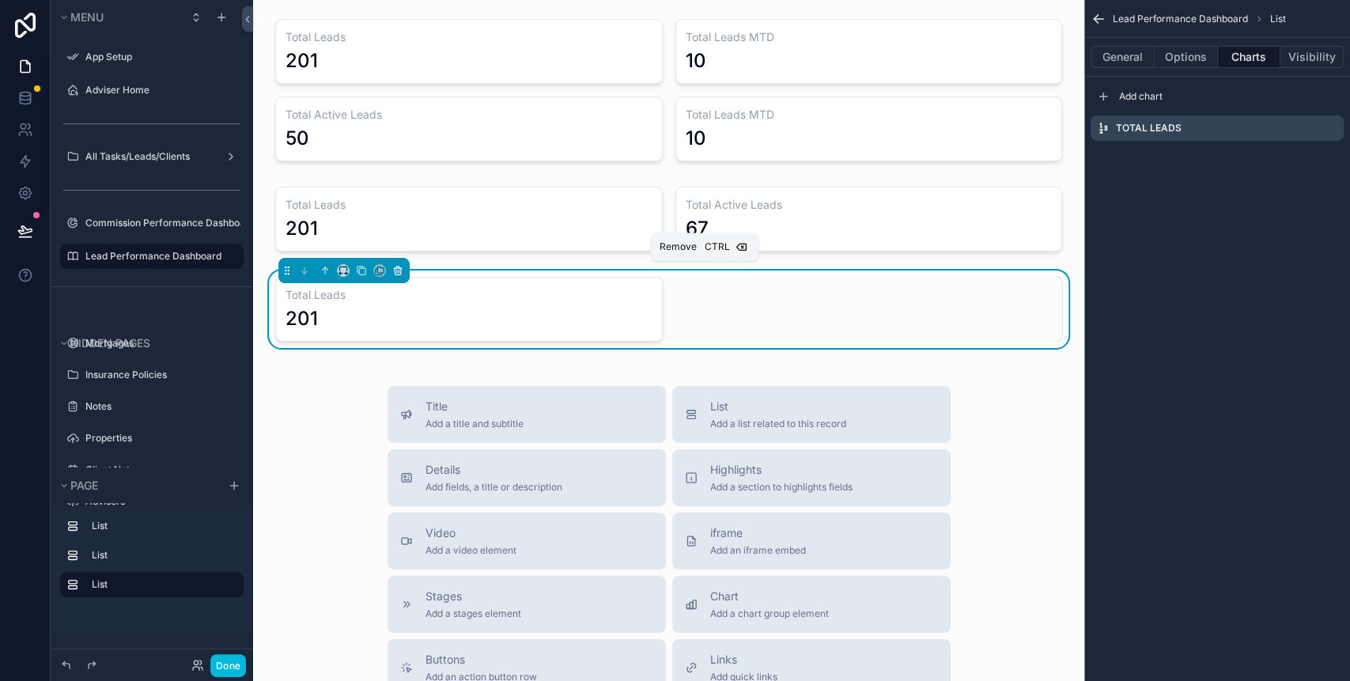
click at [402, 273] on icon "scrollable content" at bounding box center [397, 270] width 11 height 11
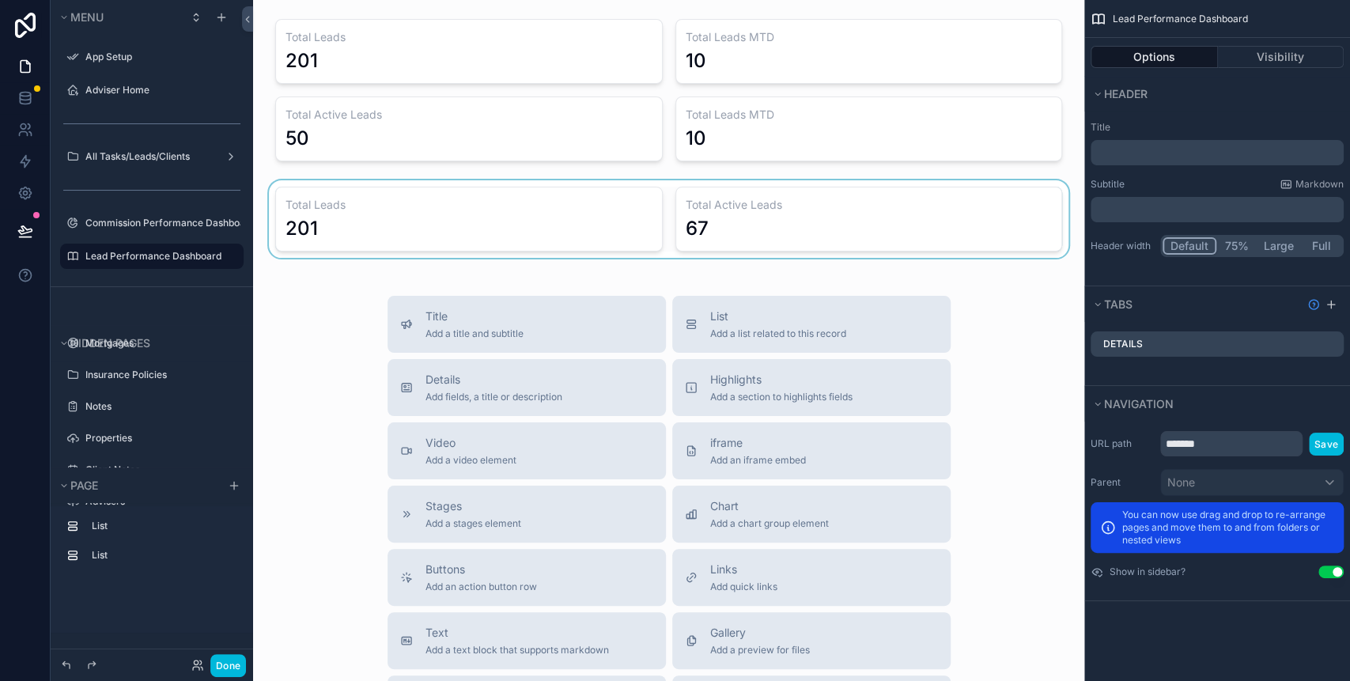
click at [406, 215] on div "scrollable content" at bounding box center [669, 218] width 806 height 77
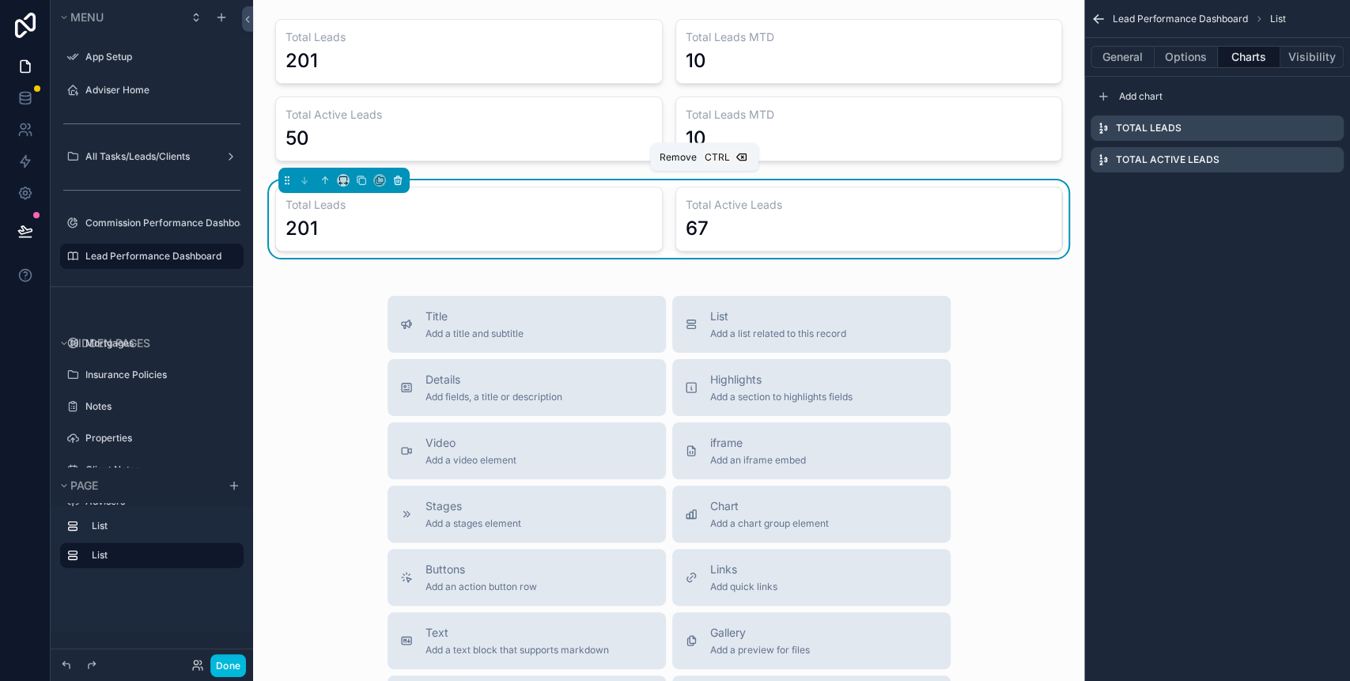
click at [401, 181] on icon "scrollable content" at bounding box center [397, 180] width 11 height 11
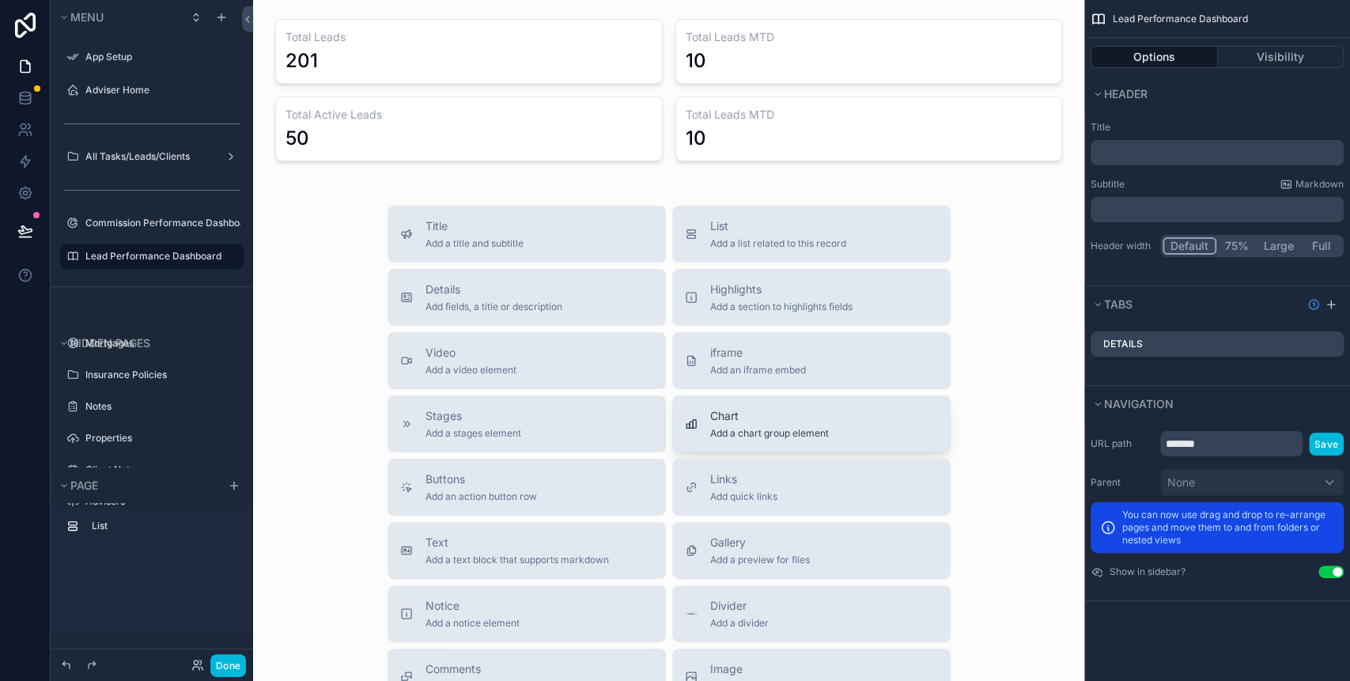
click at [738, 438] on span "Add a chart group element" at bounding box center [769, 433] width 119 height 13
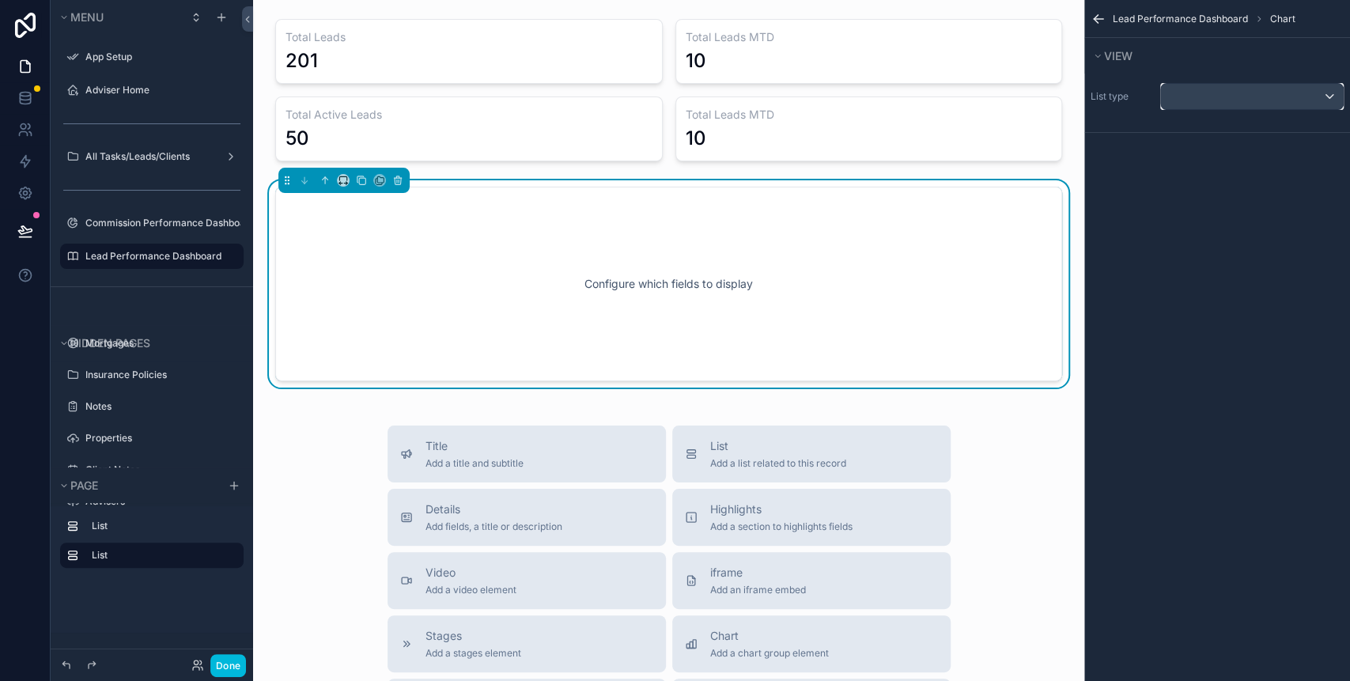
click at [1177, 92] on div "scrollable content" at bounding box center [1252, 96] width 182 height 25
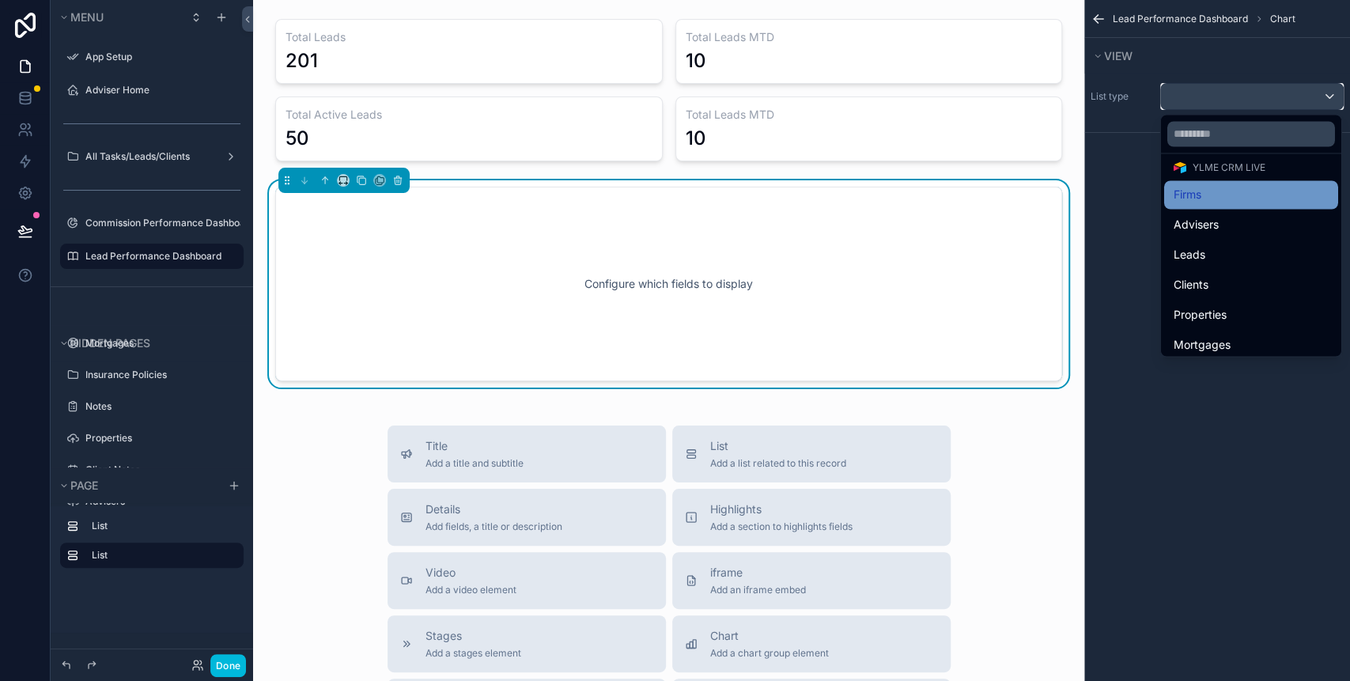
scroll to position [105, 0]
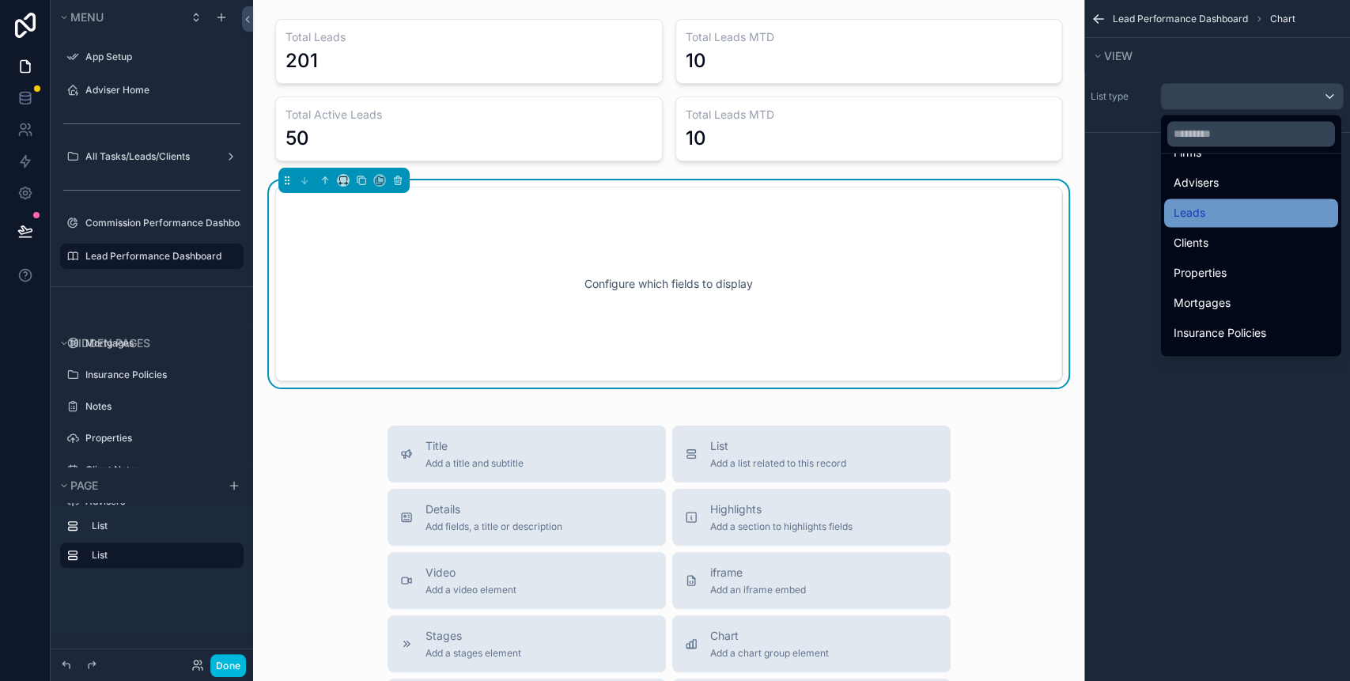
click at [1237, 220] on div "Leads" at bounding box center [1250, 212] width 155 height 19
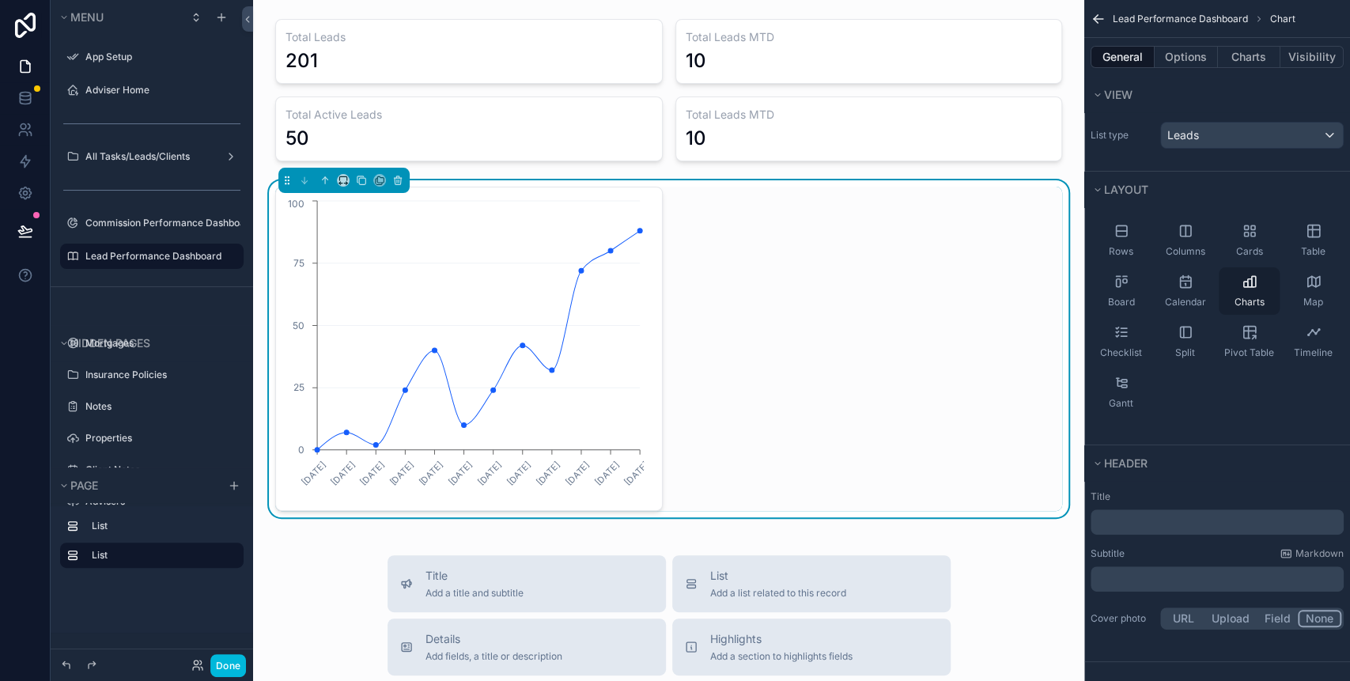
click at [1251, 289] on div "Charts" at bounding box center [1248, 290] width 61 height 47
click at [1202, 50] on button "Options" at bounding box center [1185, 57] width 63 height 22
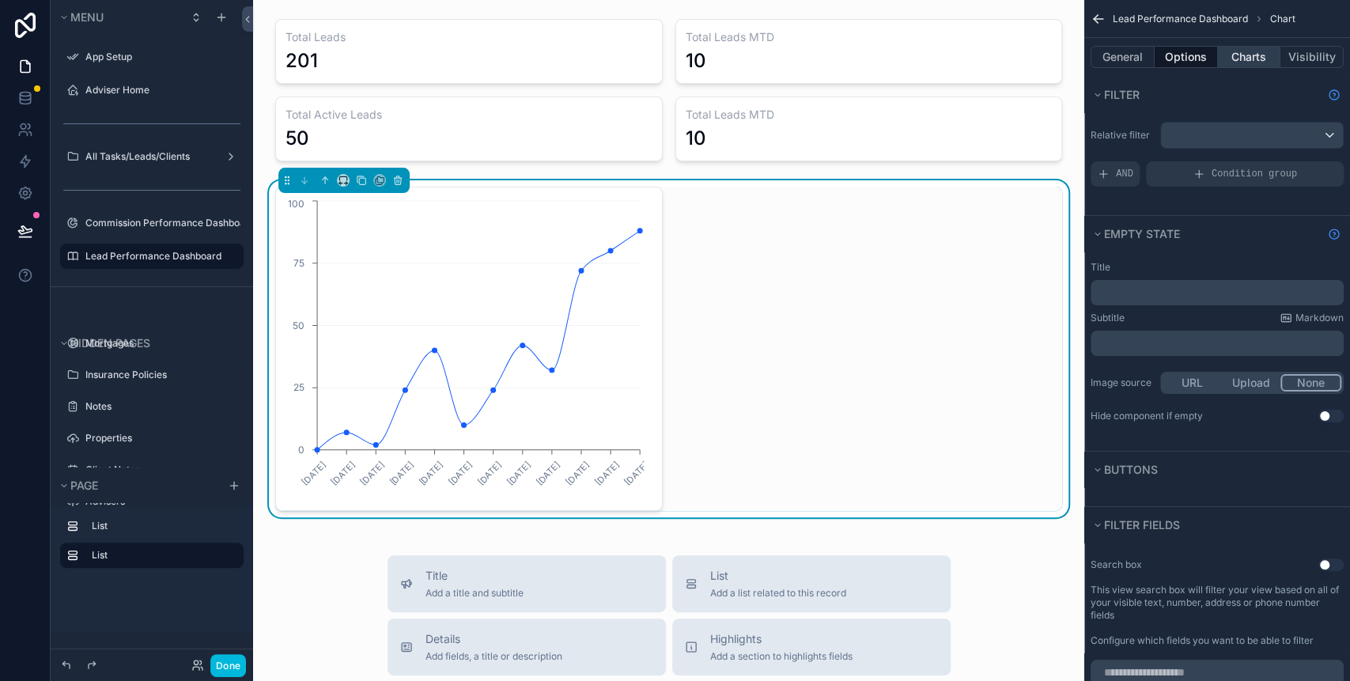
click at [1241, 52] on button "Charts" at bounding box center [1249, 57] width 63 height 22
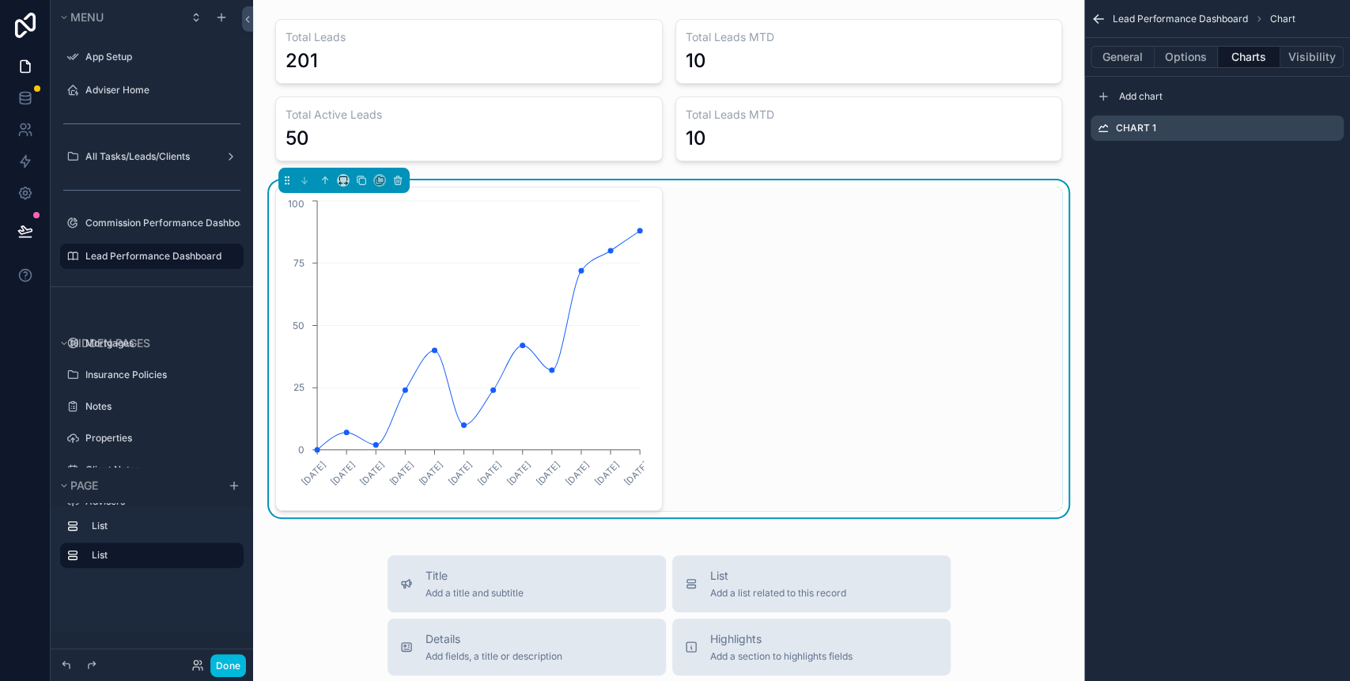
click at [0, 0] on icon "scrollable content" at bounding box center [0, 0] width 0 height 0
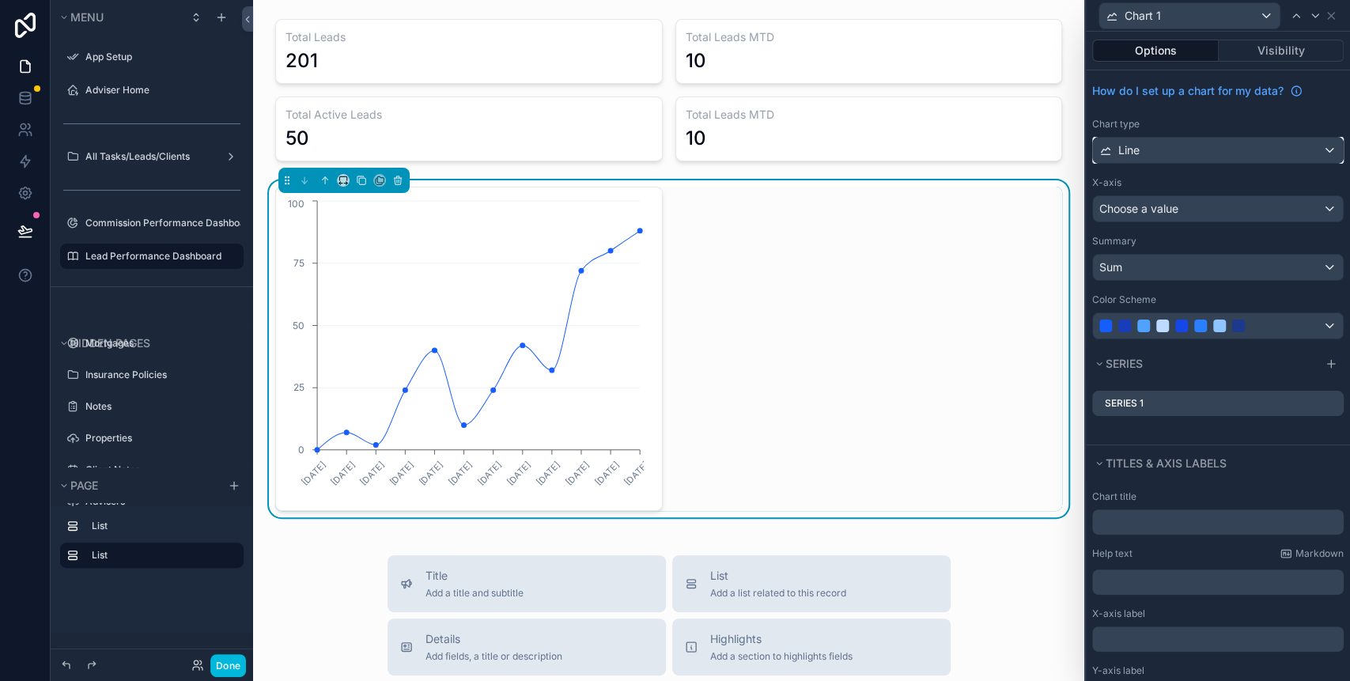
click at [1191, 145] on div "Line" at bounding box center [1218, 150] width 250 height 25
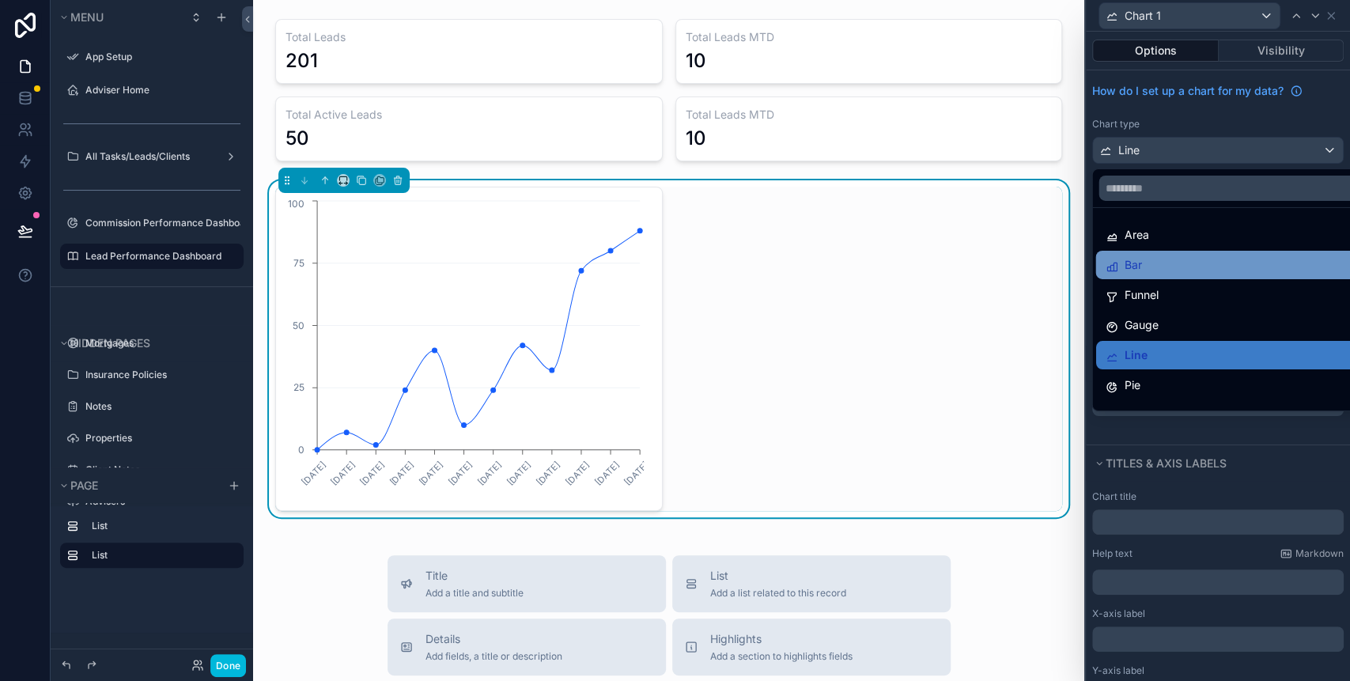
click at [1178, 253] on div "Bar" at bounding box center [1227, 265] width 264 height 28
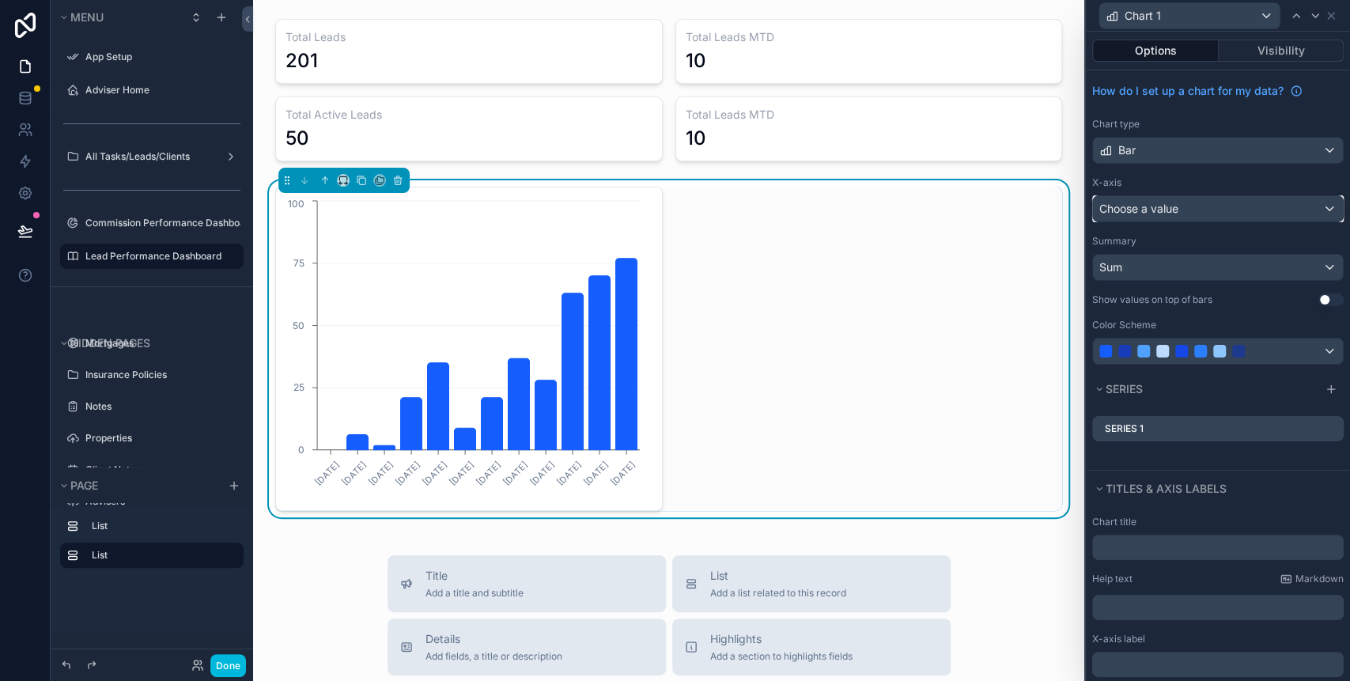
click at [1185, 202] on div "Choose a value" at bounding box center [1218, 208] width 250 height 25
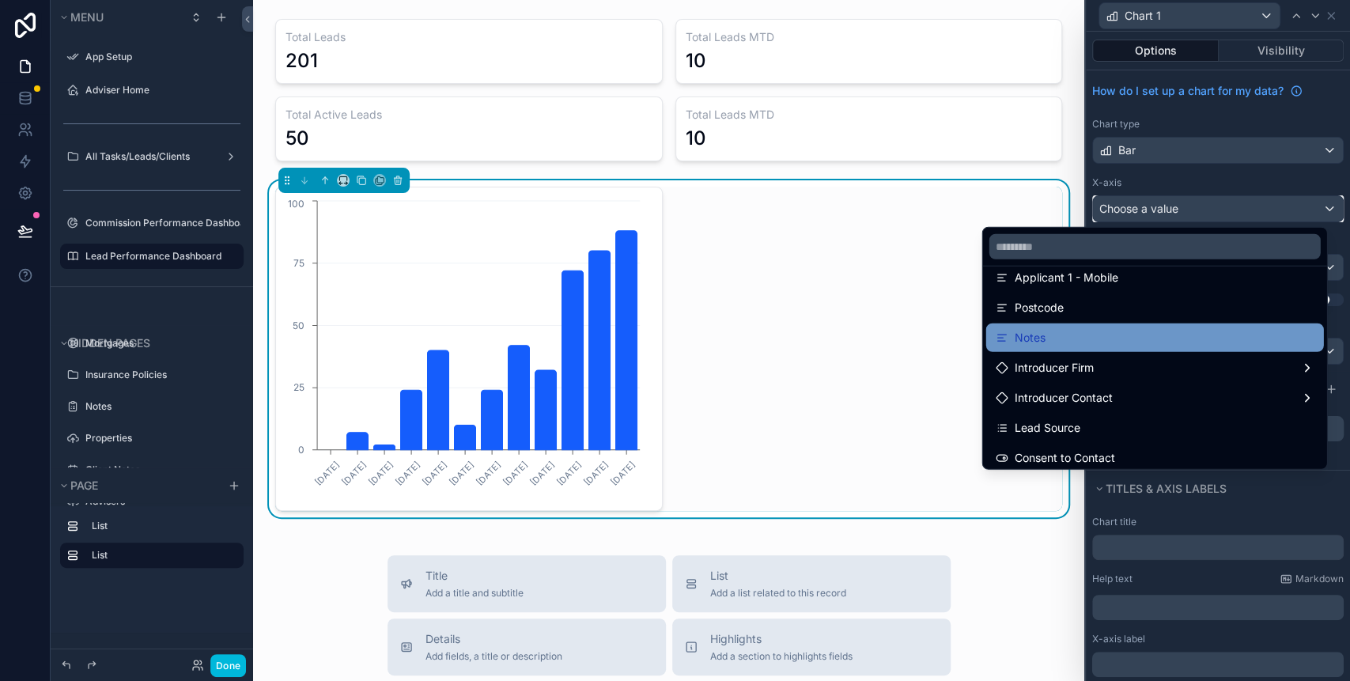
scroll to position [421, 0]
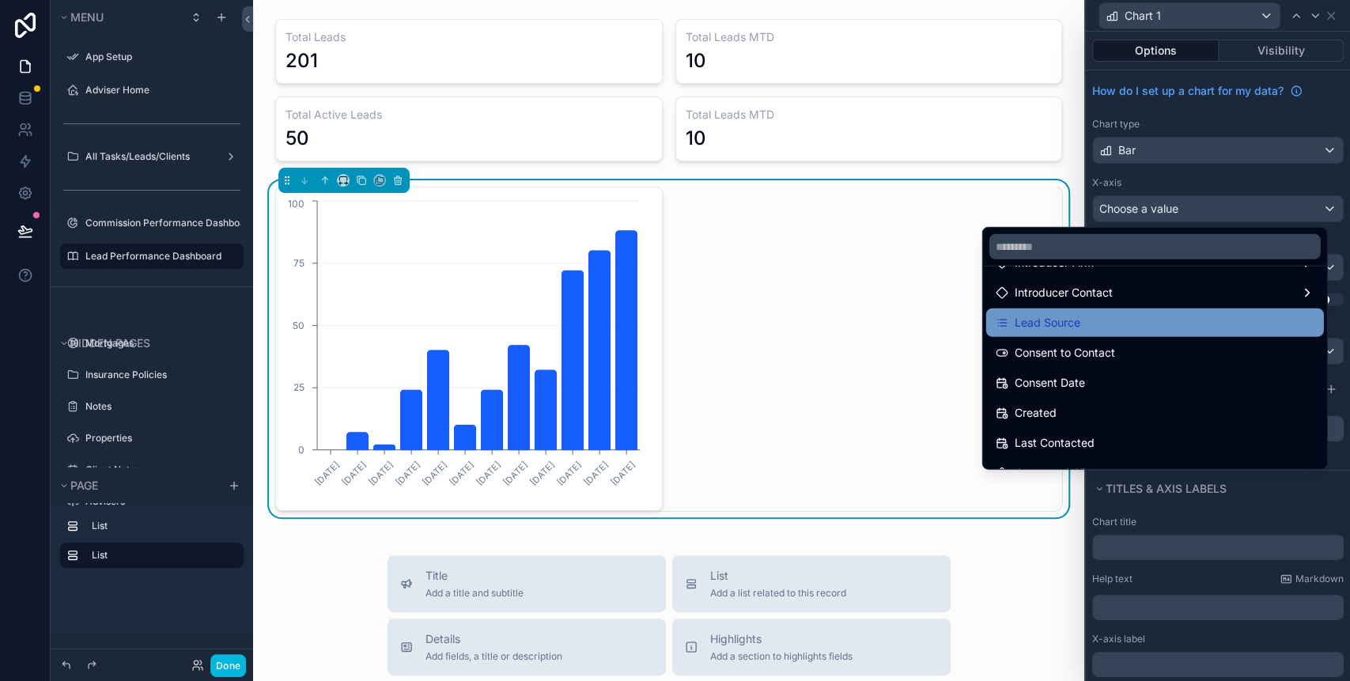
click at [1069, 325] on div "Lead Source" at bounding box center [1154, 322] width 319 height 19
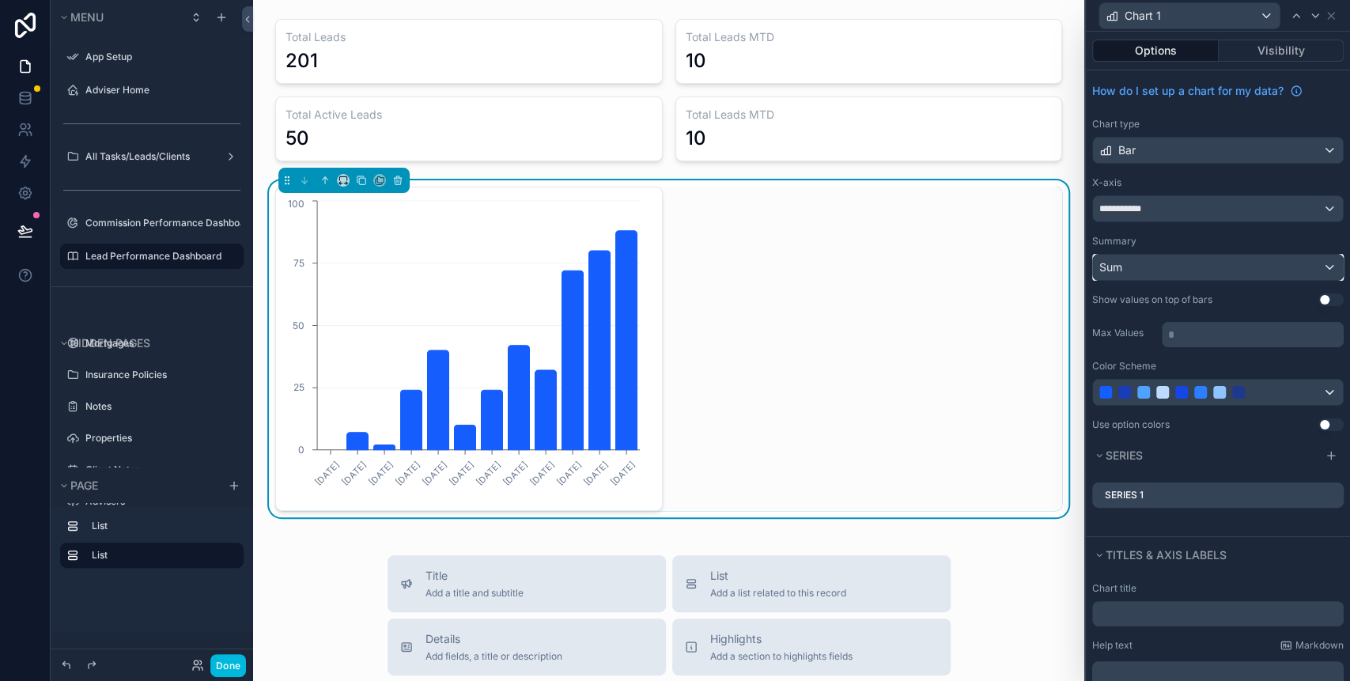
click at [1144, 272] on div "Sum" at bounding box center [1218, 267] width 250 height 25
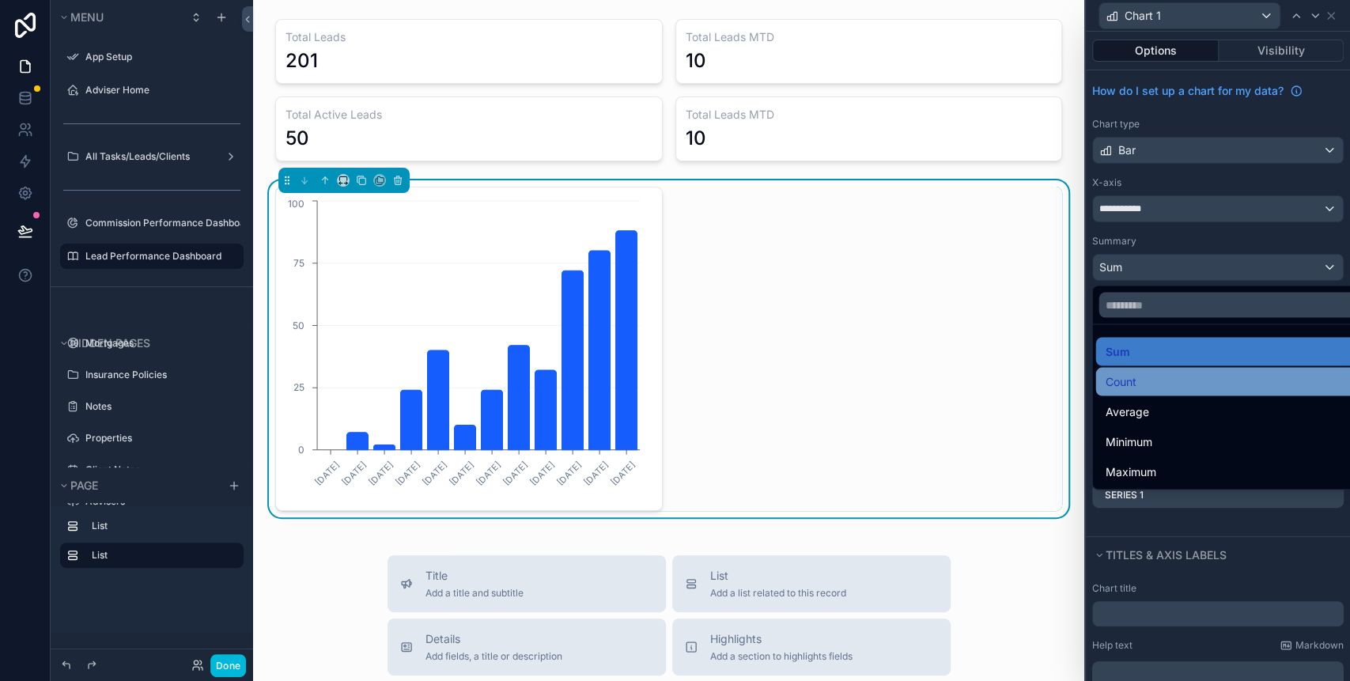
click at [1142, 376] on div "Count" at bounding box center [1226, 381] width 245 height 19
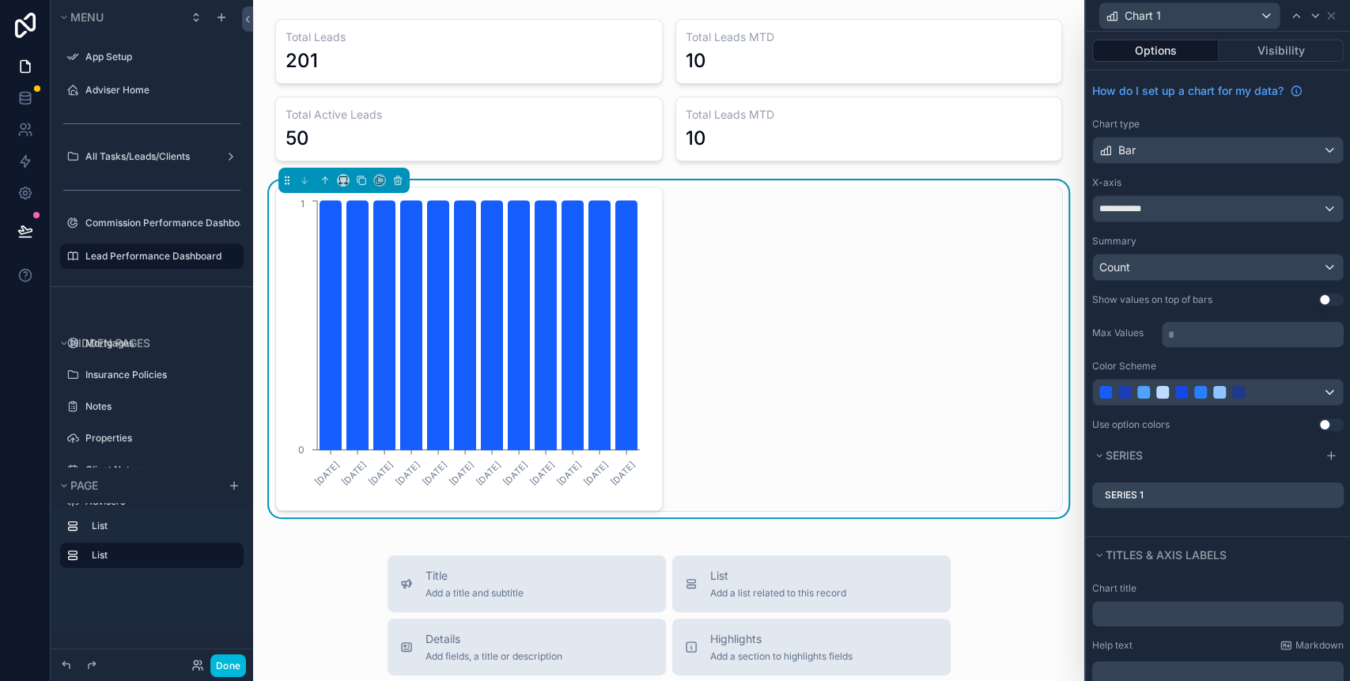
click at [0, 0] on icon at bounding box center [0, 0] width 0 height 0
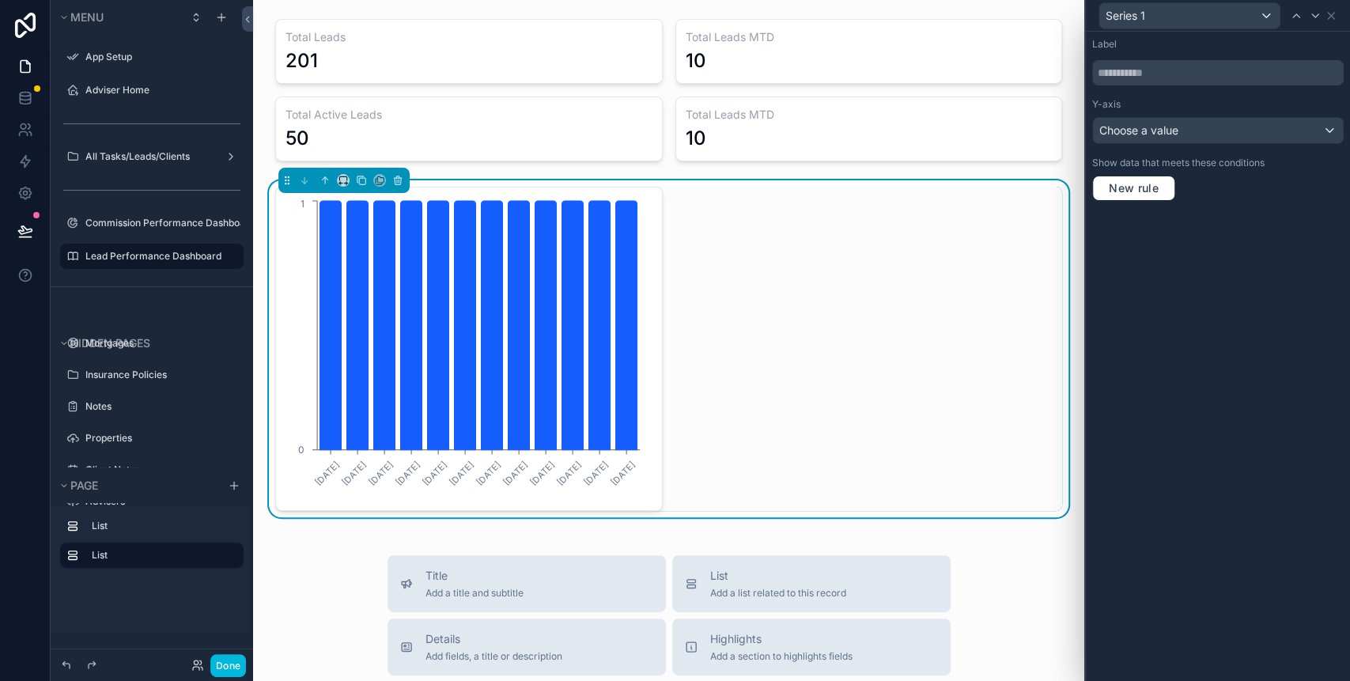
click at [1184, 145] on div "Label Y-axis Choose a value Show data that meets these conditions New rule" at bounding box center [1217, 120] width 264 height 176
click at [1184, 130] on div "Choose a value" at bounding box center [1218, 130] width 250 height 25
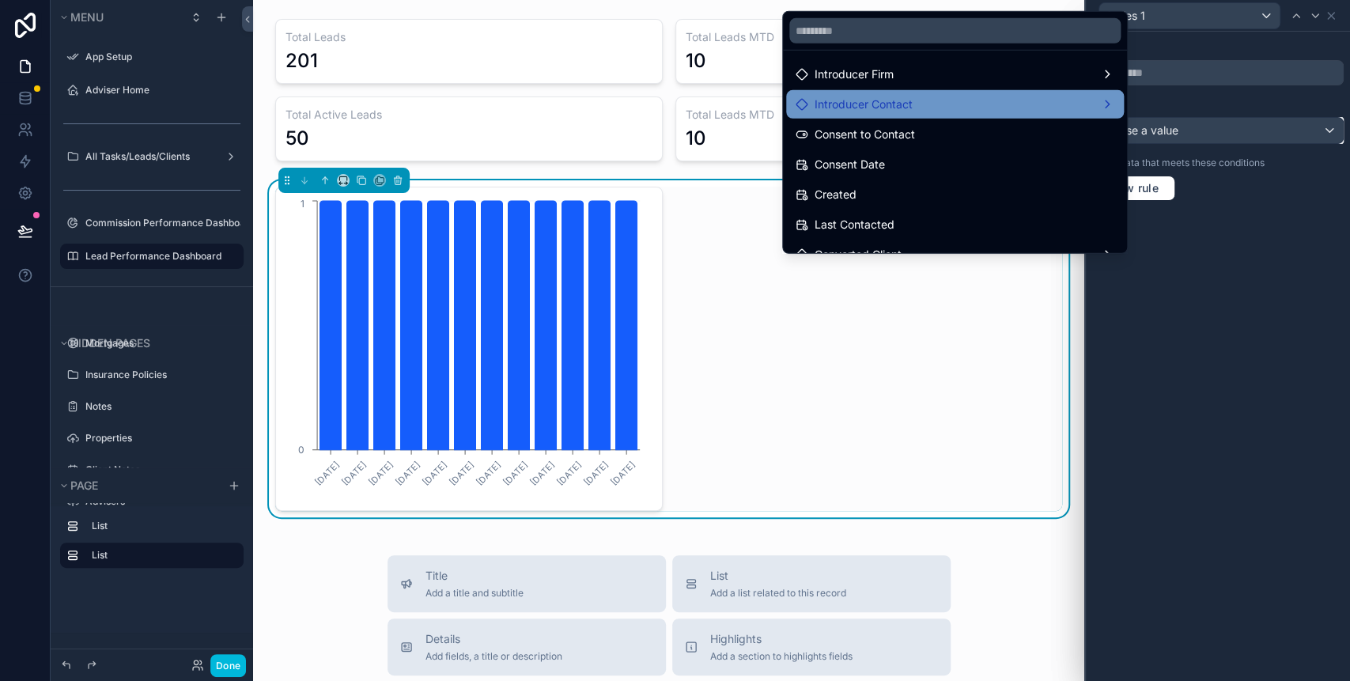
scroll to position [105, 0]
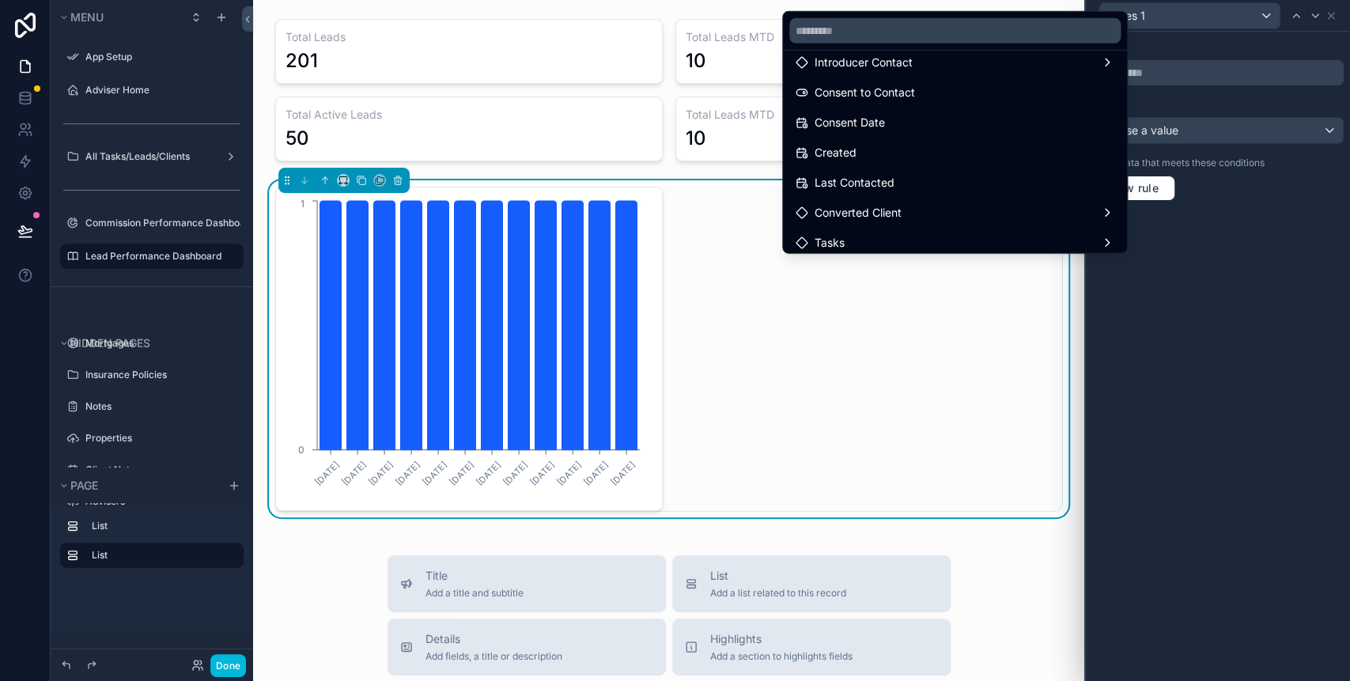
click at [1335, 18] on div at bounding box center [1217, 340] width 264 height 681
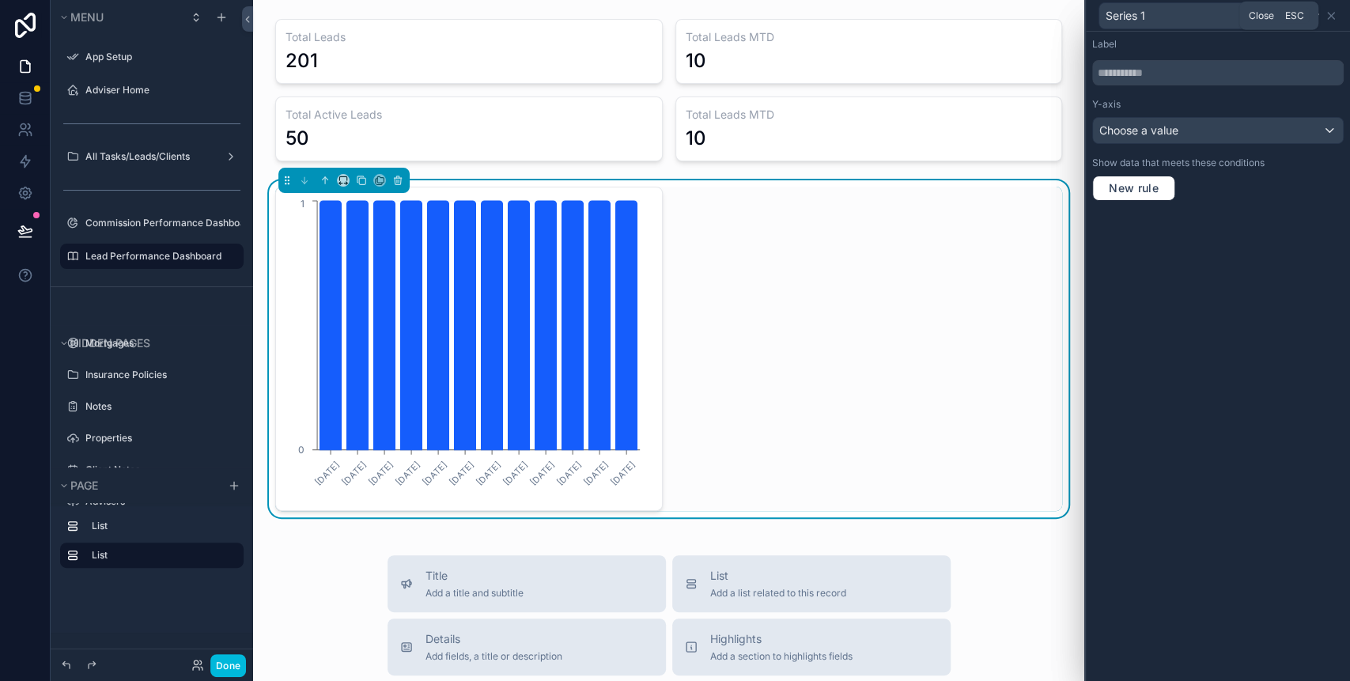
click at [1335, 18] on icon at bounding box center [1330, 15] width 13 height 13
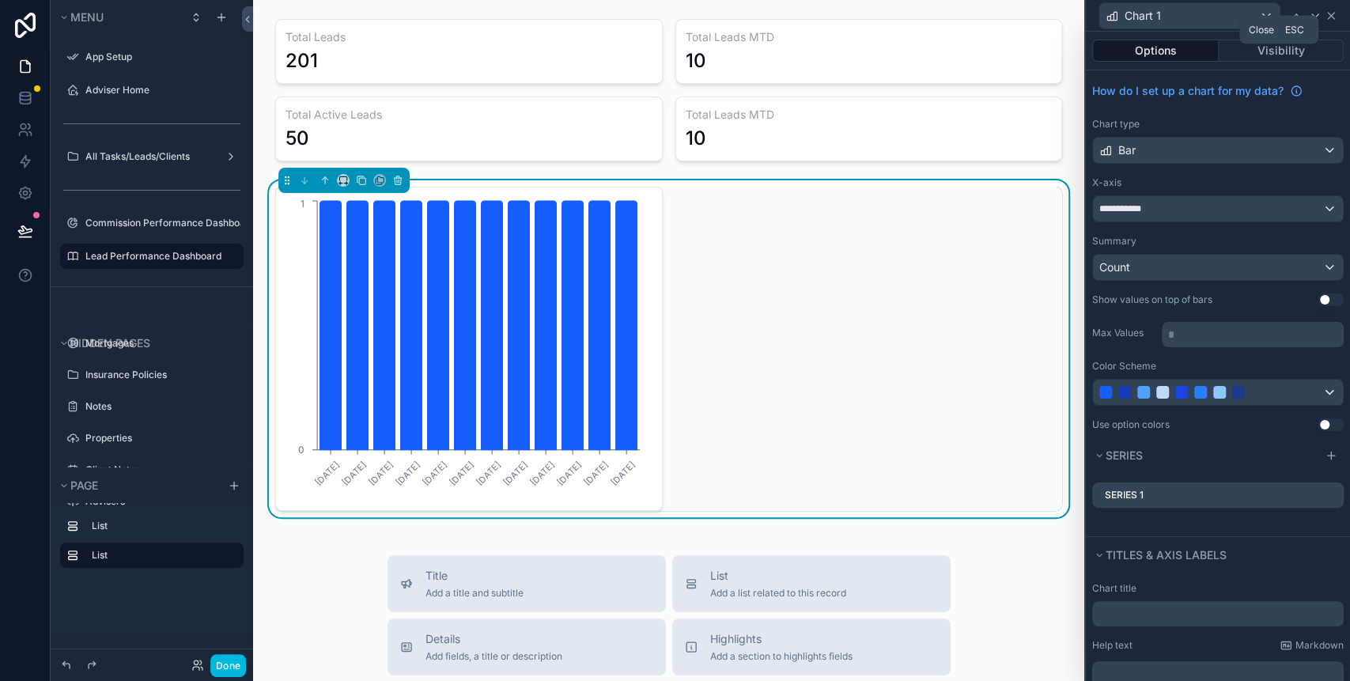
click at [1331, 21] on icon at bounding box center [1330, 15] width 13 height 13
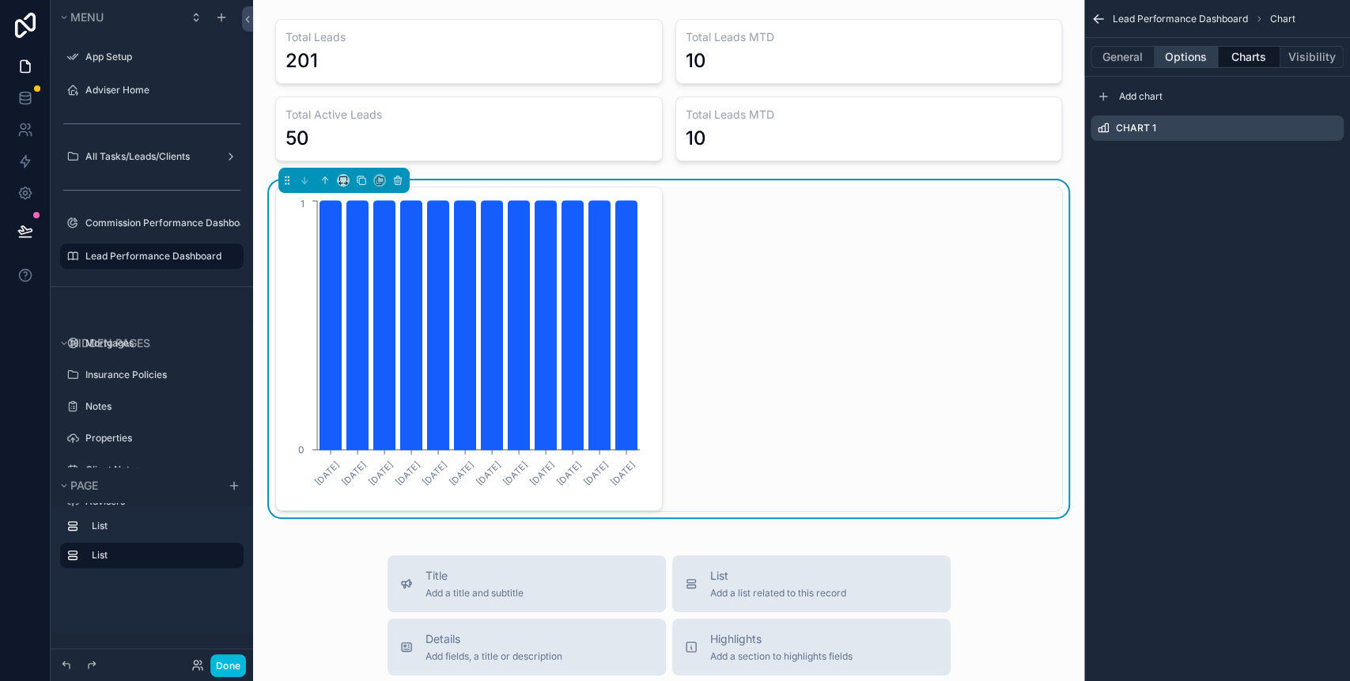
click at [1183, 51] on button "Options" at bounding box center [1185, 57] width 63 height 22
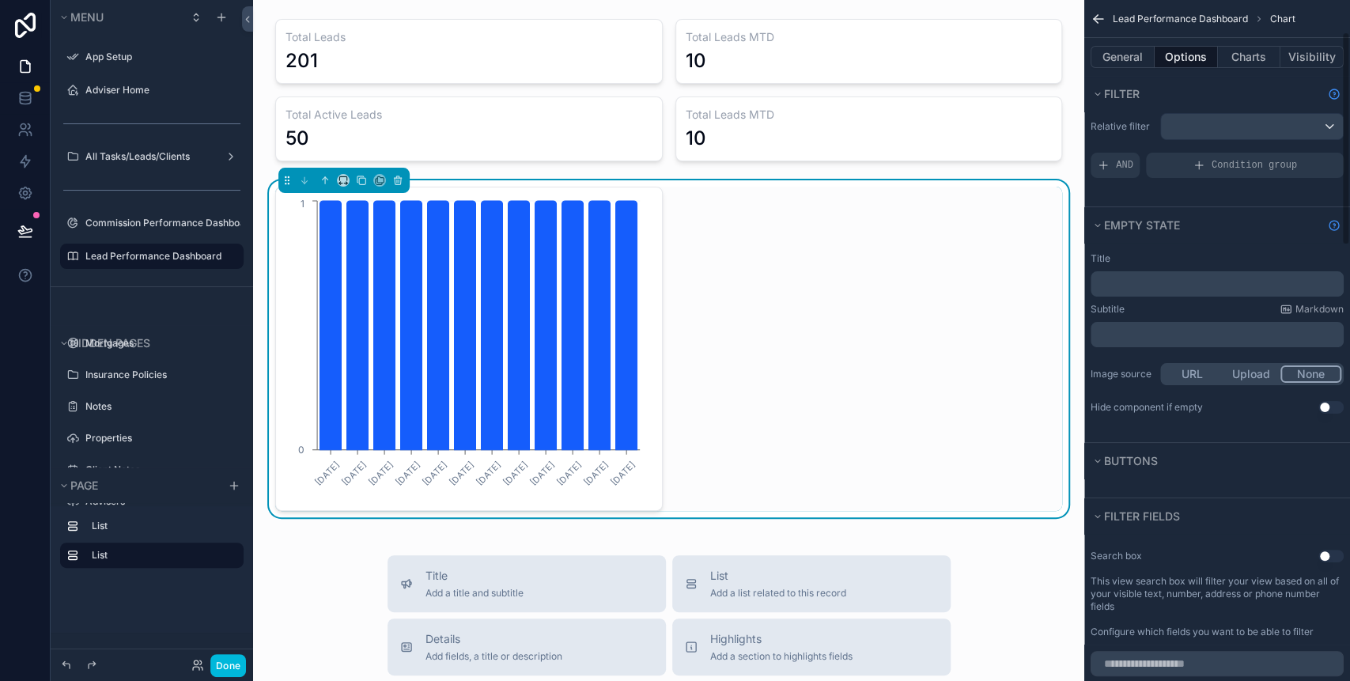
scroll to position [0, 0]
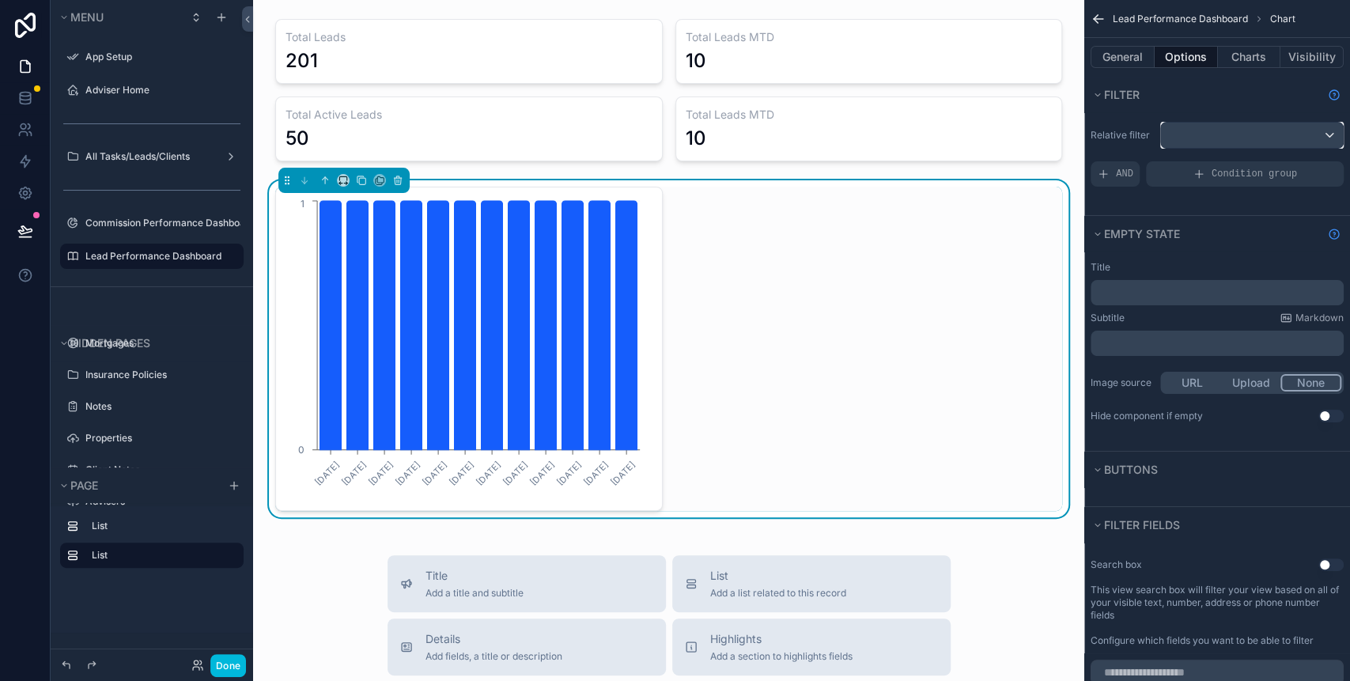
click at [1184, 138] on div "scrollable content" at bounding box center [1252, 135] width 182 height 25
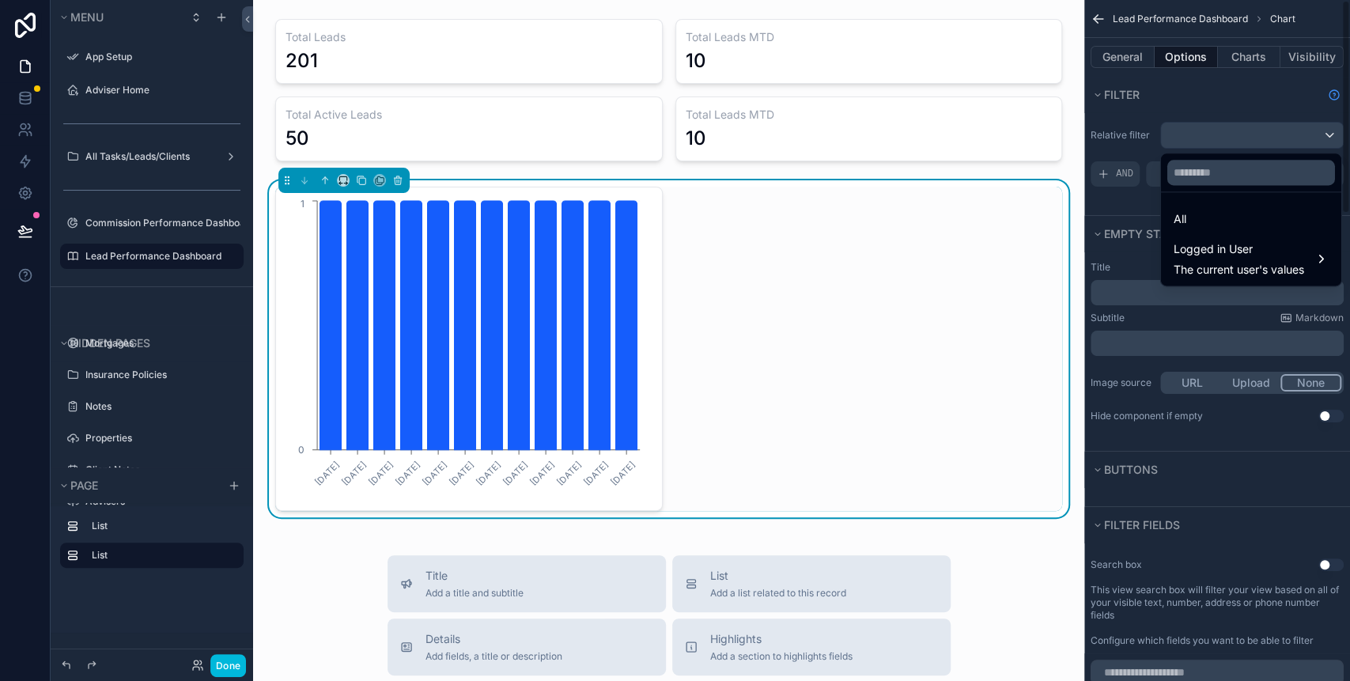
click at [1132, 60] on div "scrollable content" at bounding box center [675, 340] width 1350 height 681
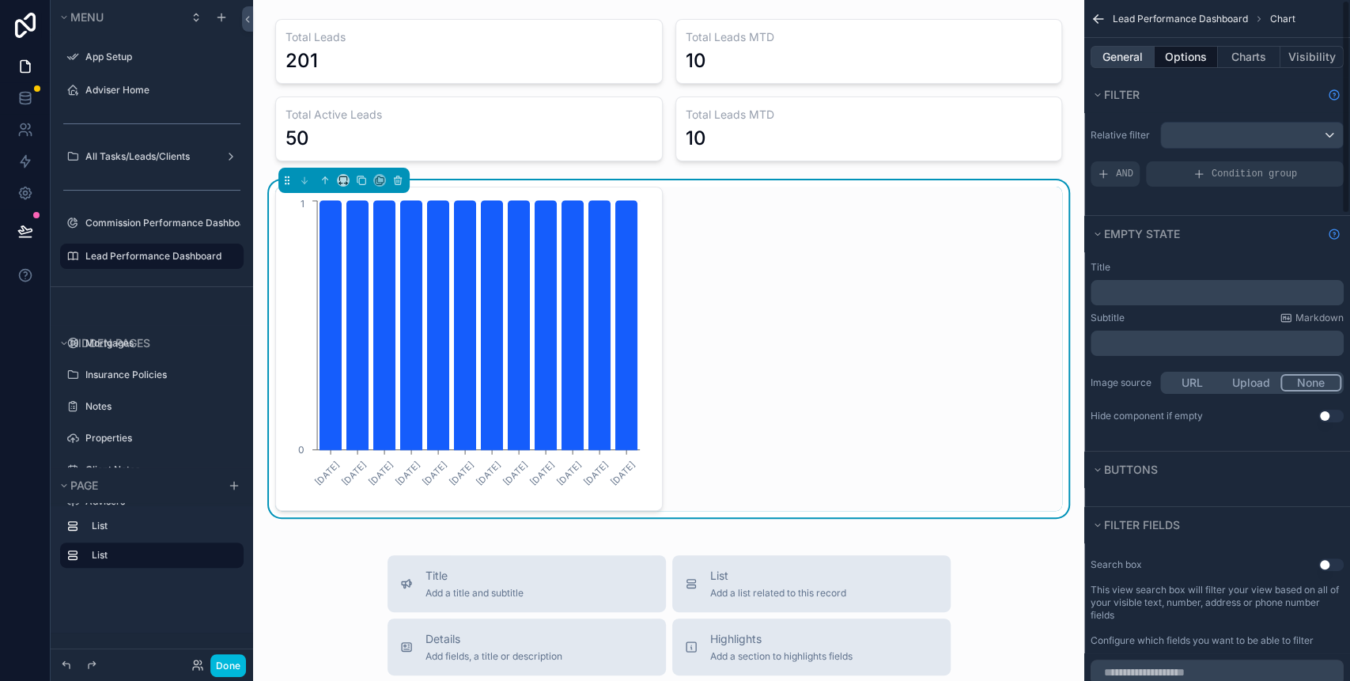
click at [1128, 63] on button "General" at bounding box center [1122, 57] width 64 height 22
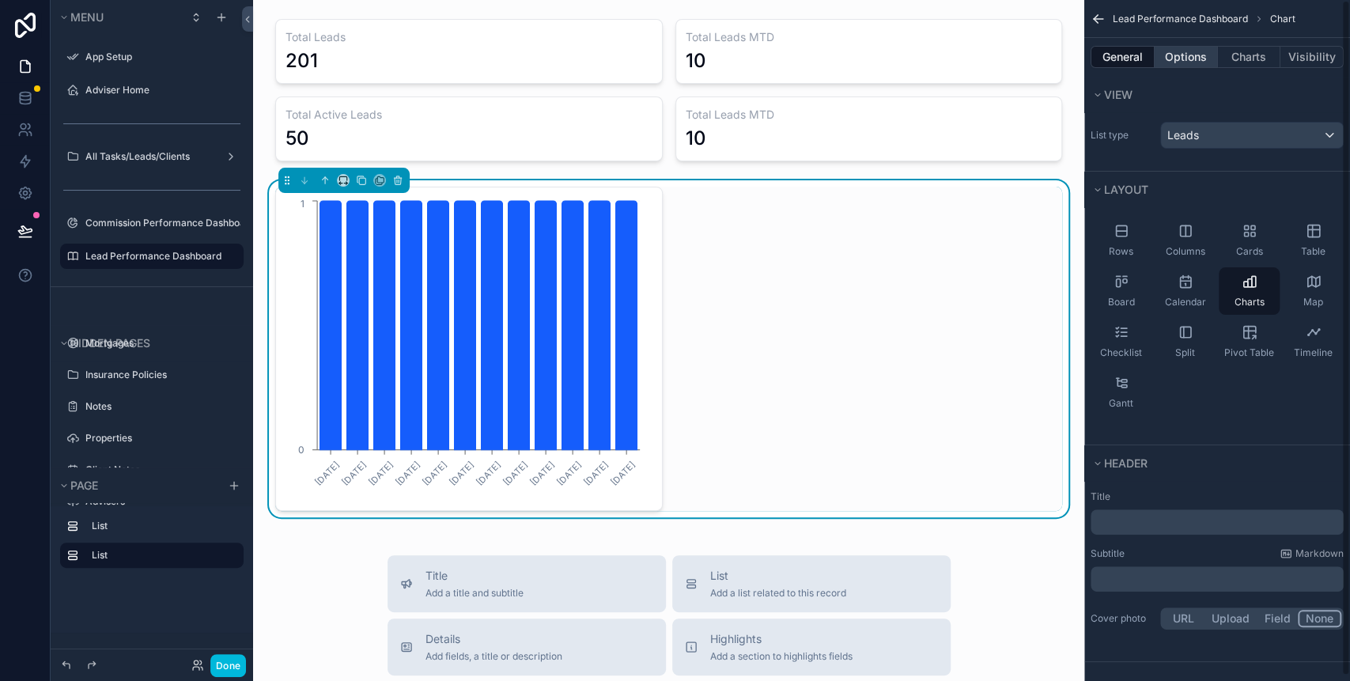
click at [1183, 59] on button "Options" at bounding box center [1185, 57] width 63 height 22
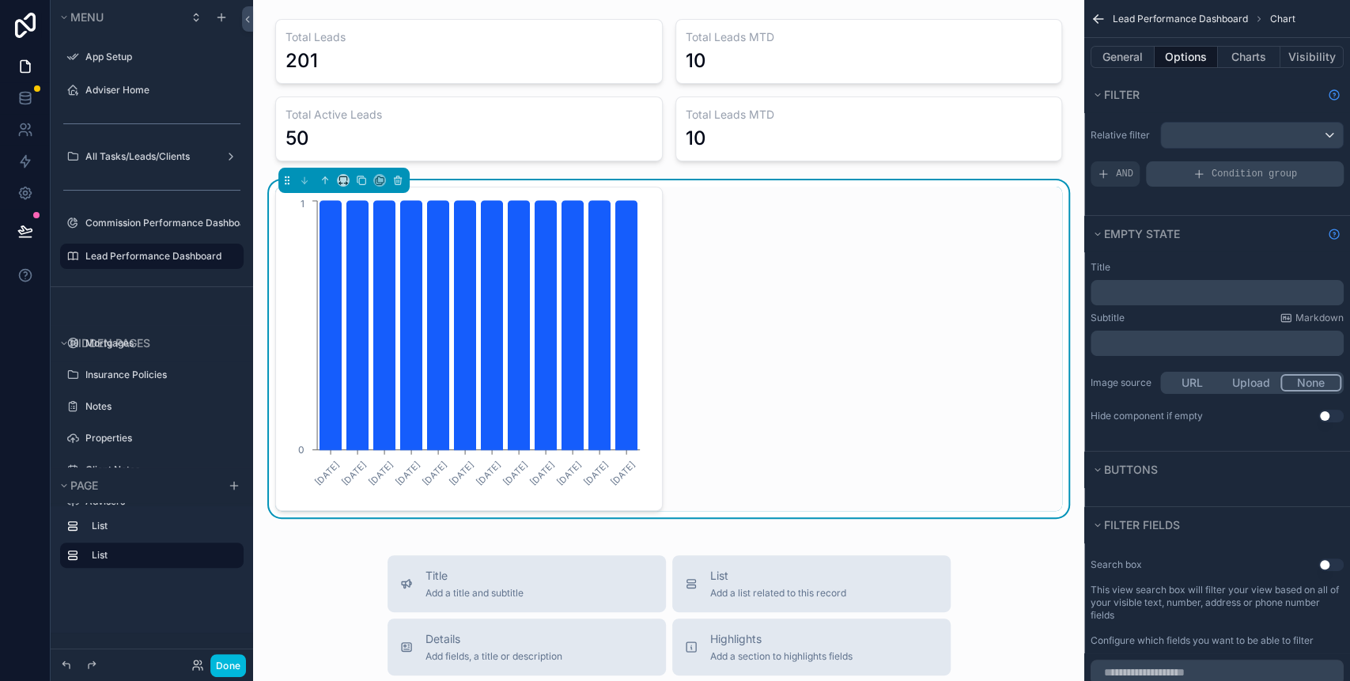
click at [1189, 166] on div "Condition group" at bounding box center [1245, 173] width 198 height 25
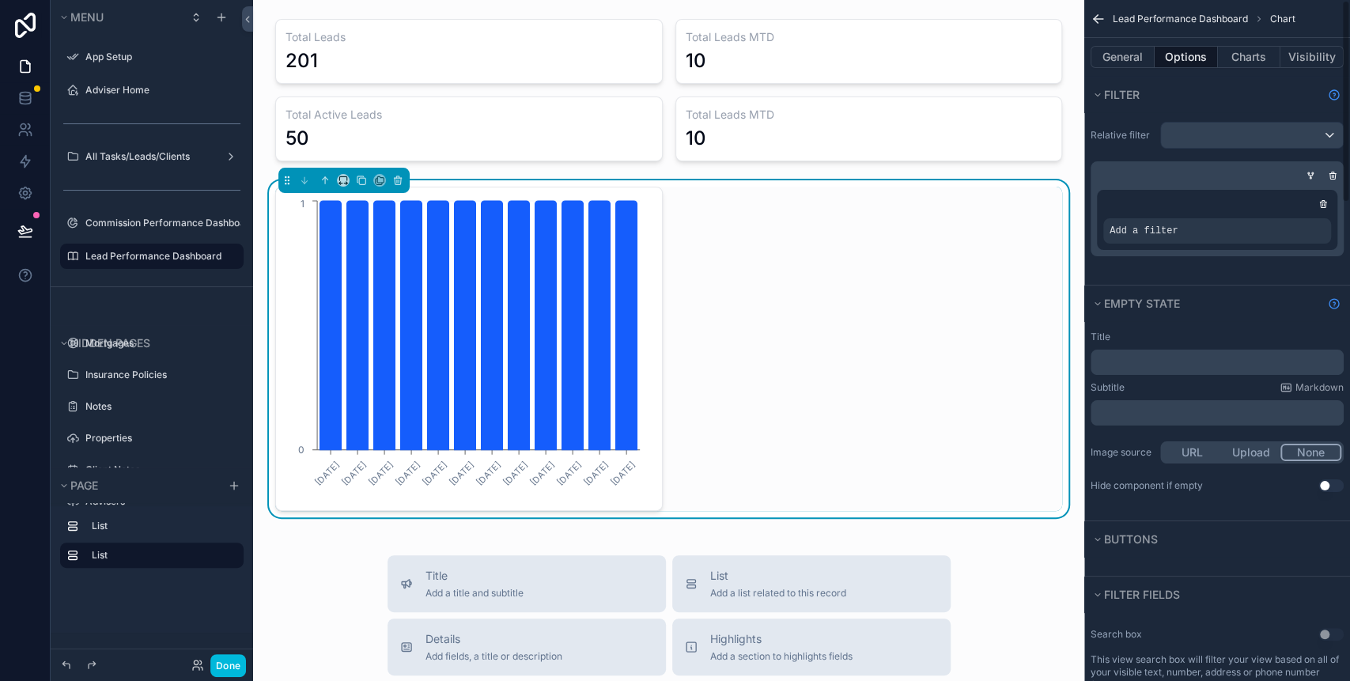
click at [1156, 225] on span "Add a filter" at bounding box center [1143, 231] width 68 height 13
click at [0, 0] on icon "scrollable content" at bounding box center [0, 0] width 0 height 0
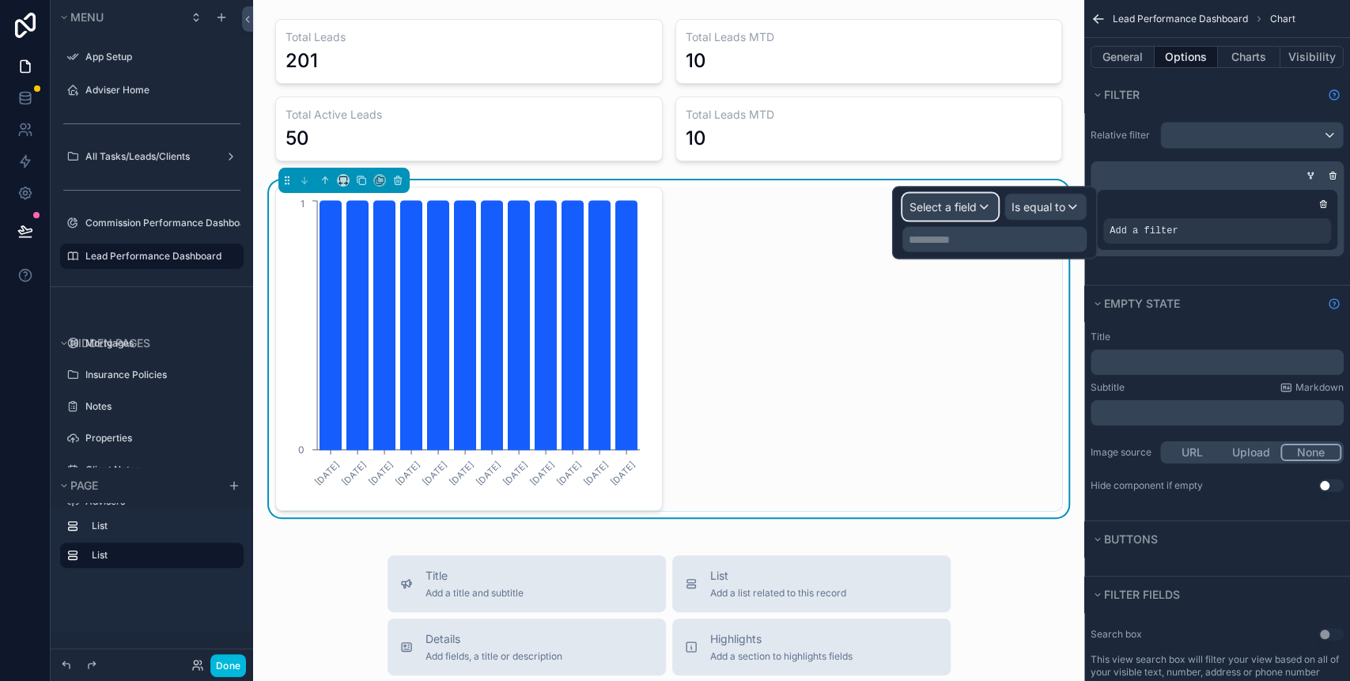
click at [962, 215] on div "Select a field" at bounding box center [950, 206] width 94 height 25
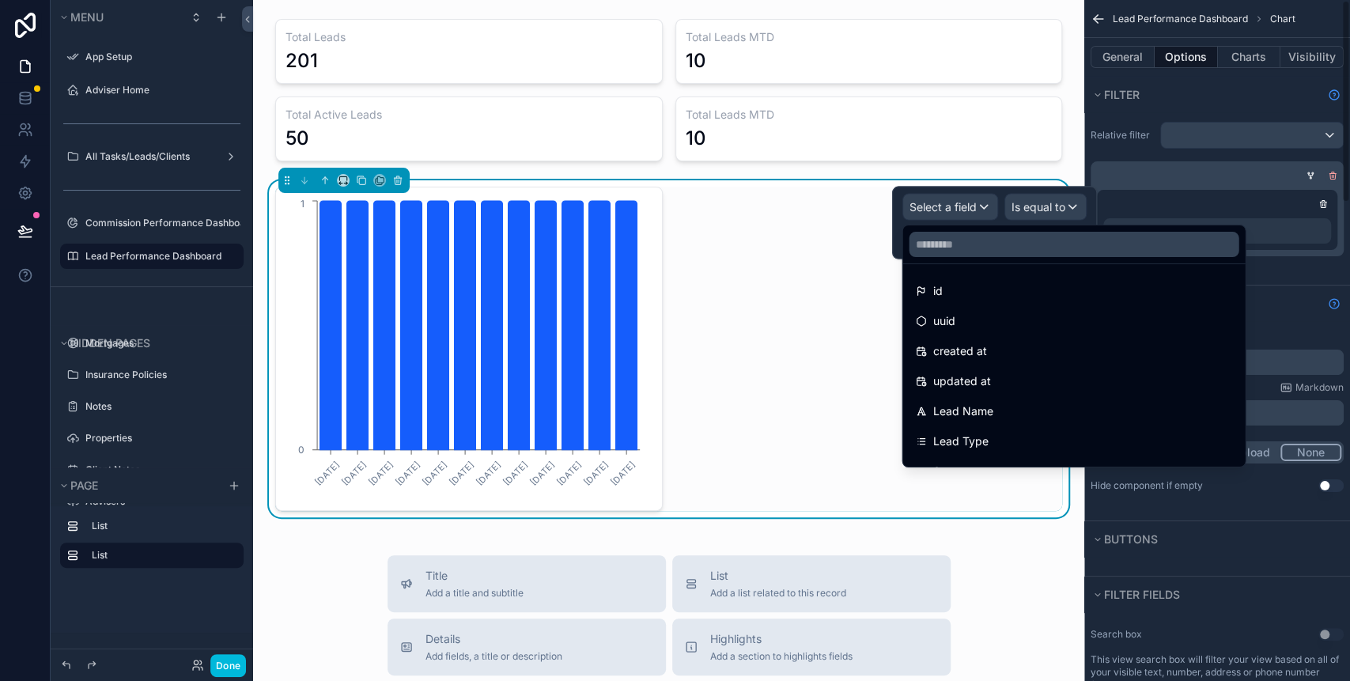
click at [1328, 177] on icon "scrollable content" at bounding box center [1331, 175] width 9 height 9
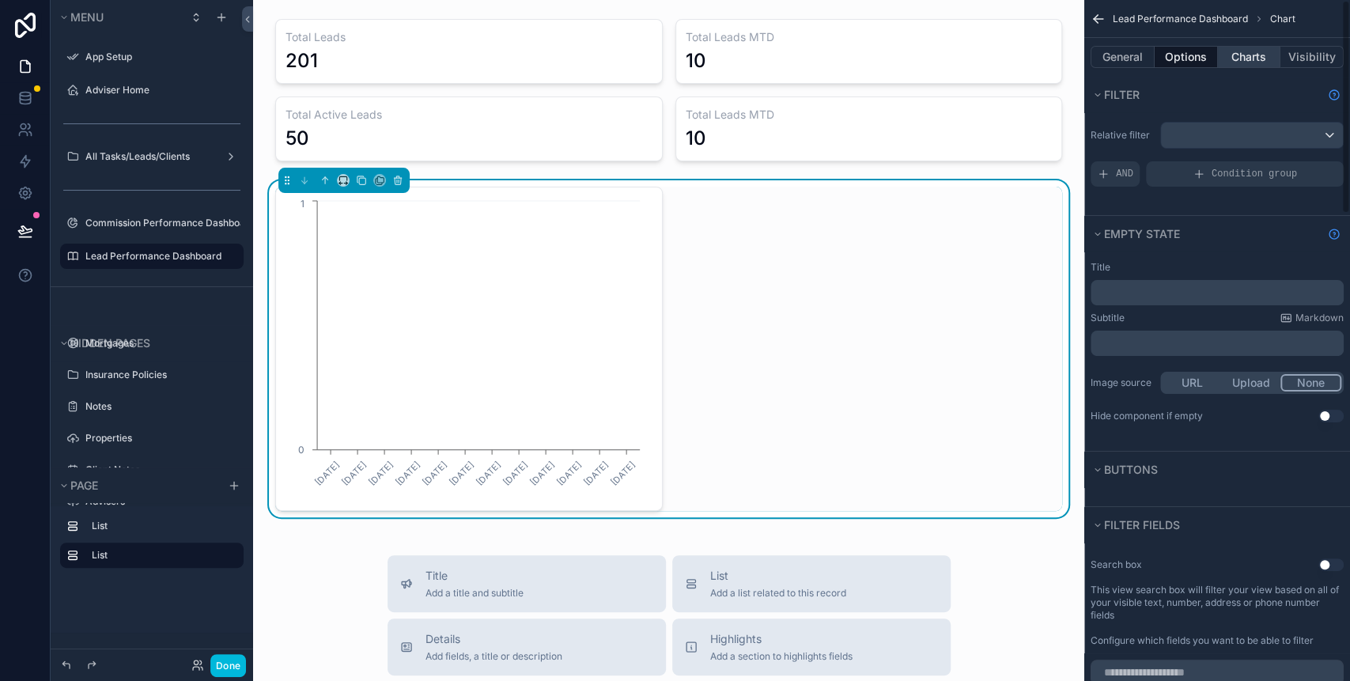
click at [1239, 59] on button "Charts" at bounding box center [1249, 57] width 63 height 22
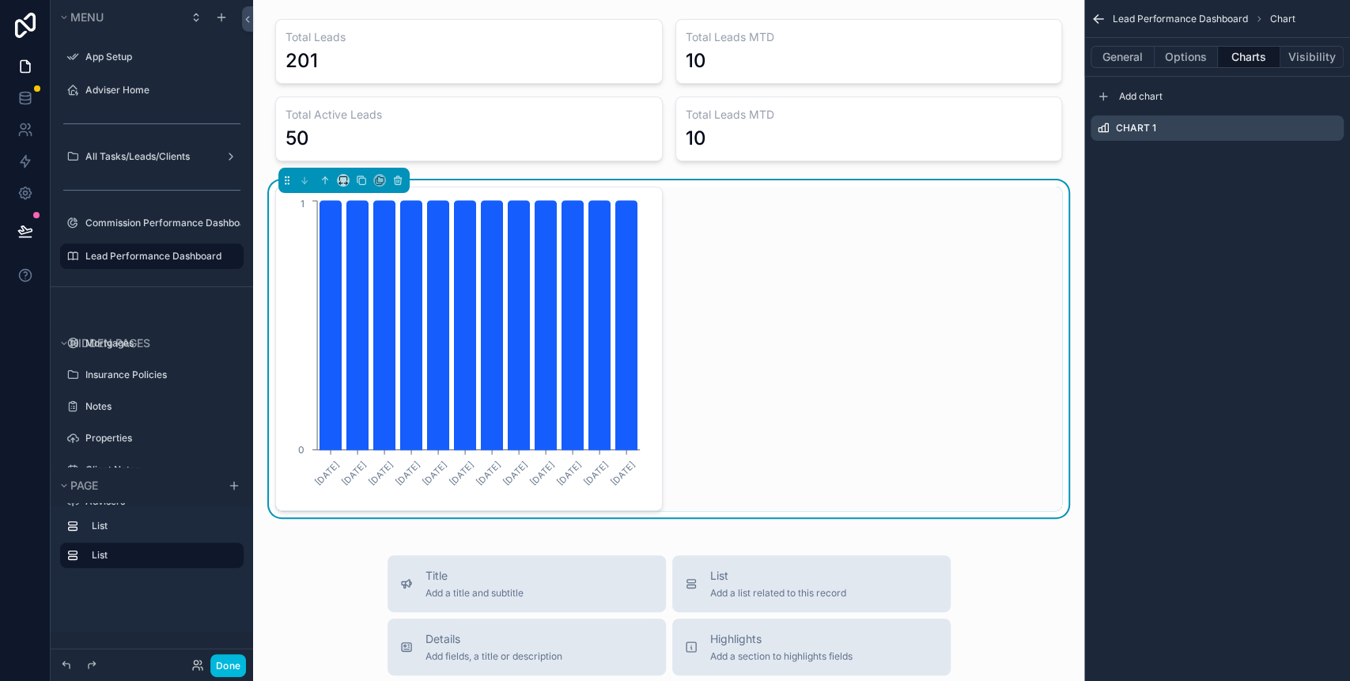
click at [0, 0] on icon "scrollable content" at bounding box center [0, 0] width 0 height 0
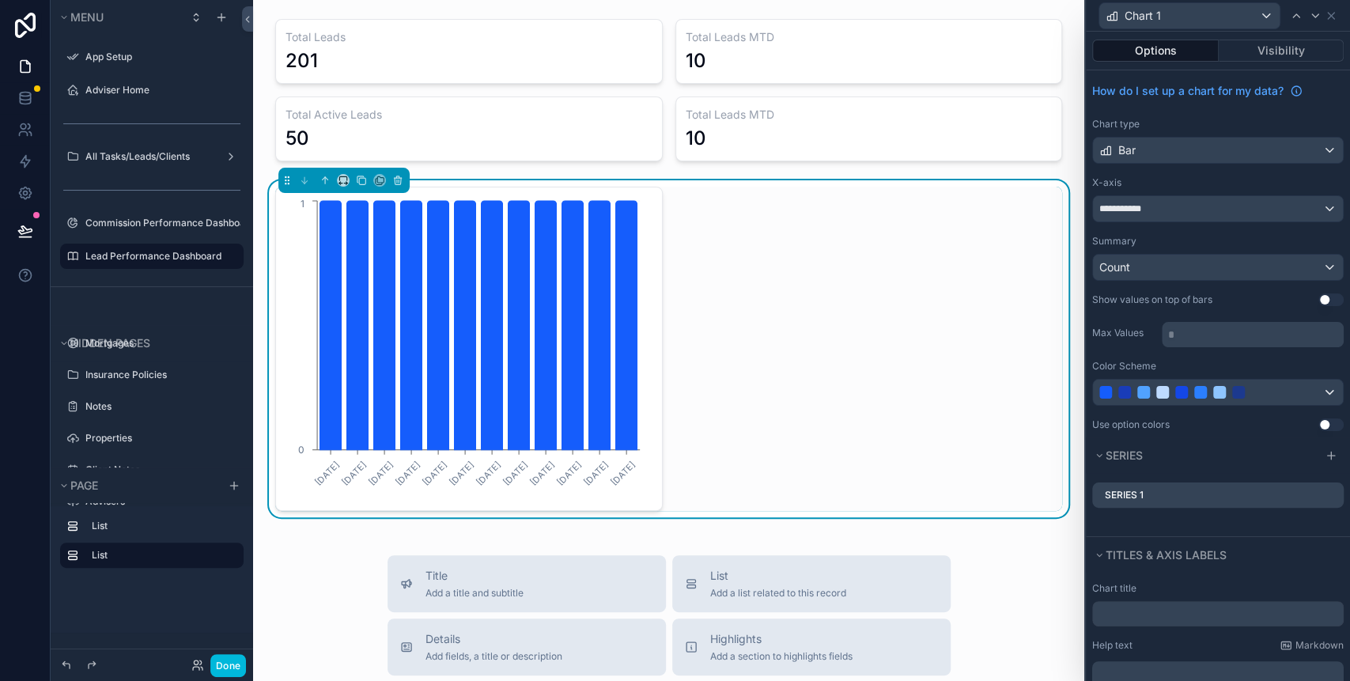
click at [645, 465] on div "06/01/2025 10/02/2025 10/03/2025 07/04/2025 05/05/2025 09/06/2025 07/07/2025 04…" at bounding box center [468, 349] width 387 height 324
click at [1170, 62] on div "Options Visibility" at bounding box center [1217, 51] width 264 height 38
click at [1328, 18] on icon at bounding box center [1330, 15] width 13 height 13
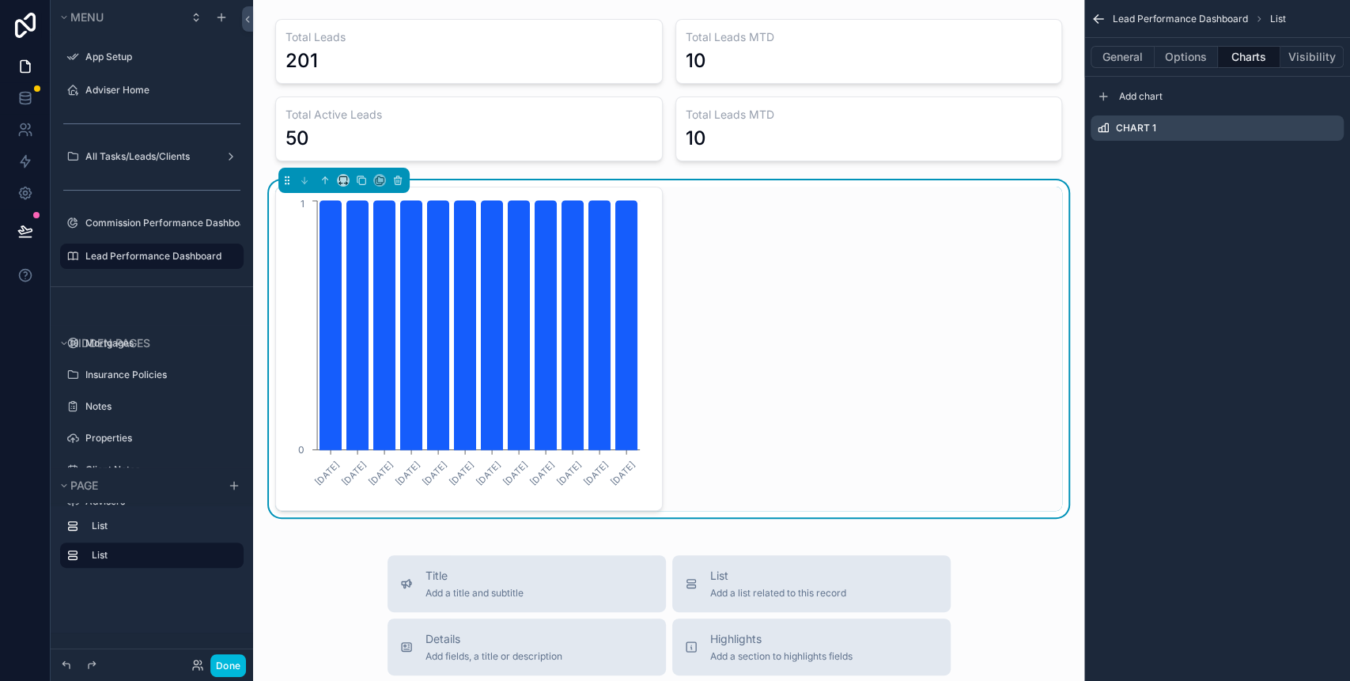
click at [1338, 132] on div "Chart 1" at bounding box center [1216, 127] width 253 height 25
click at [0, 0] on icon "scrollable content" at bounding box center [0, 0] width 0 height 0
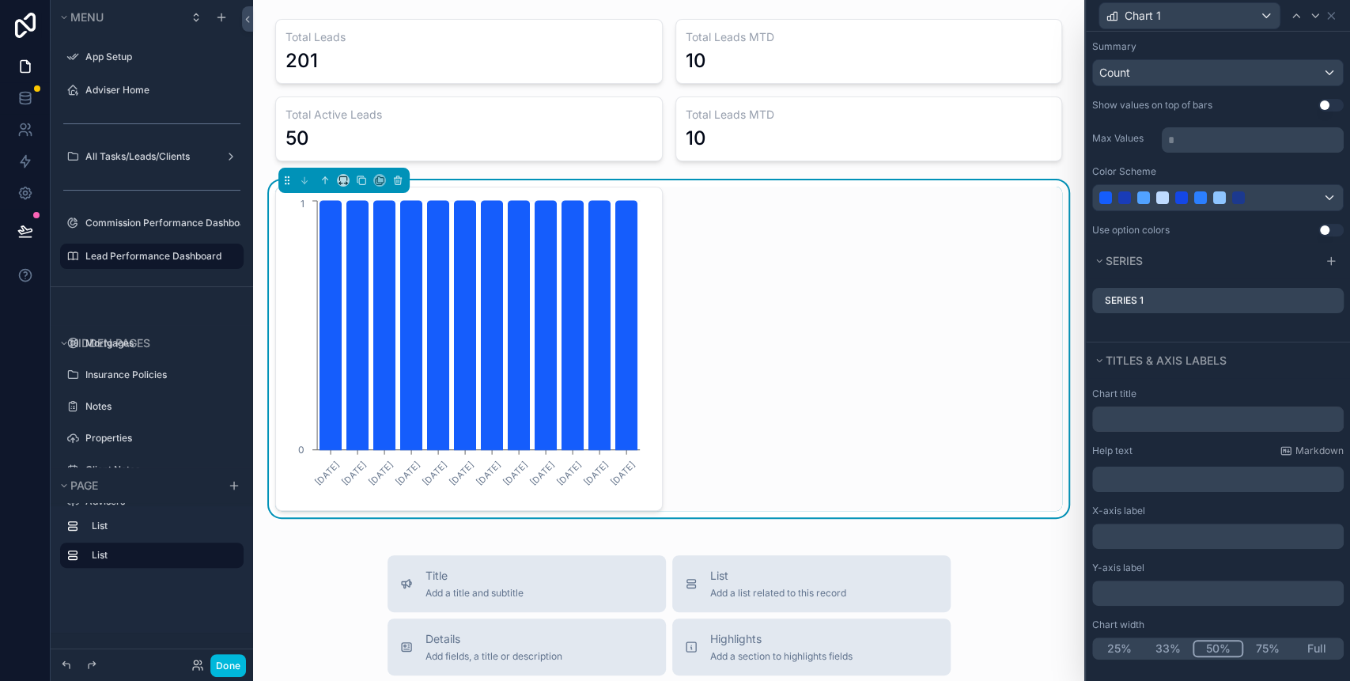
scroll to position [89, 0]
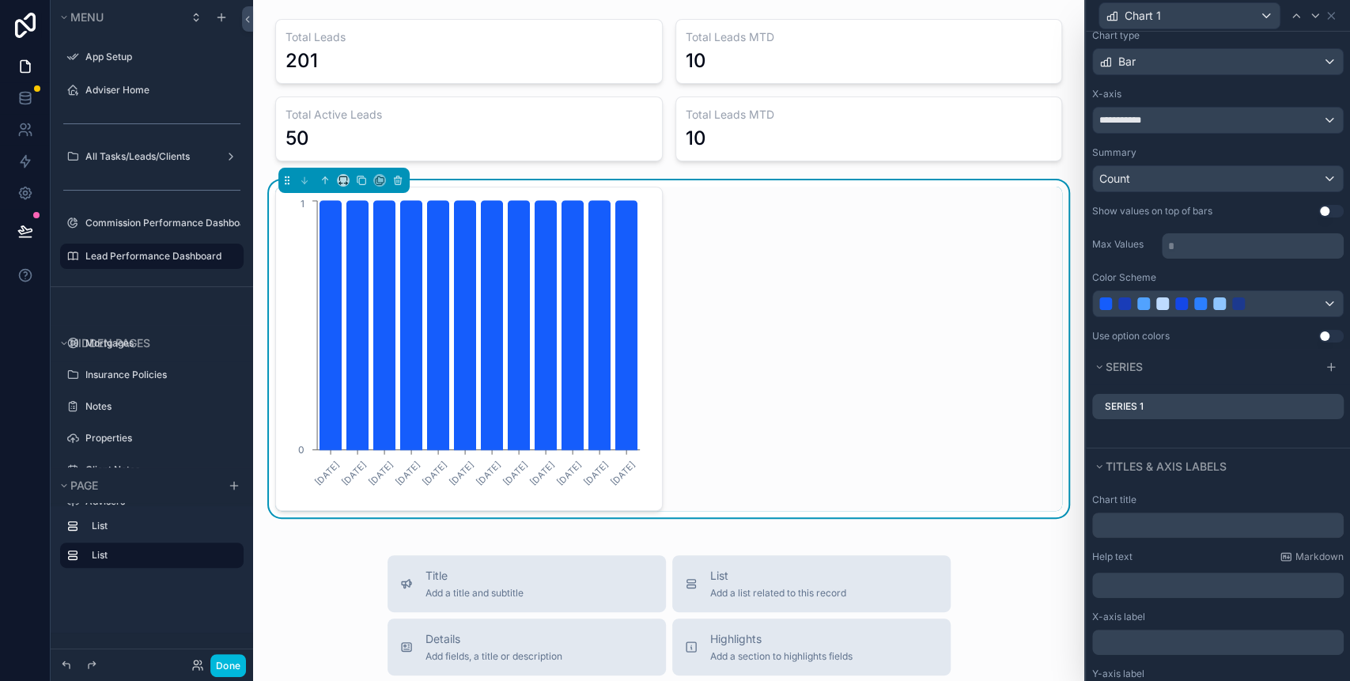
click at [0, 0] on icon at bounding box center [0, 0] width 0 height 0
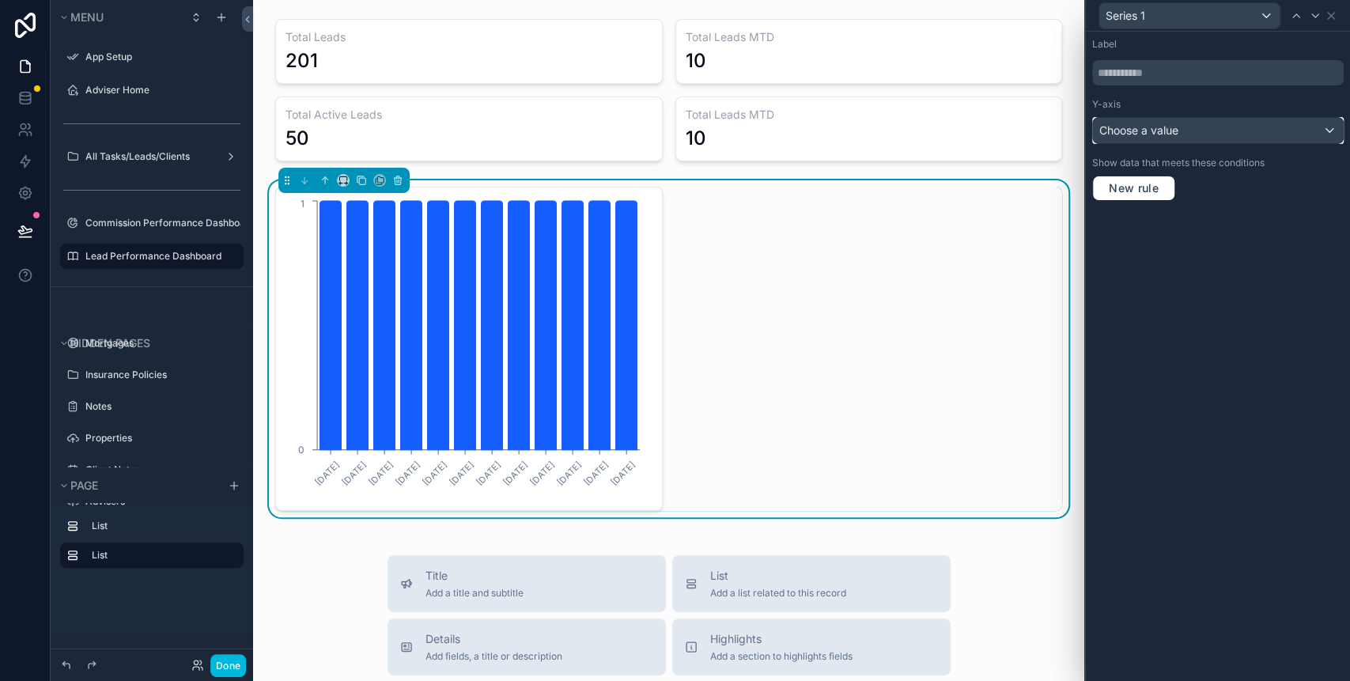
click at [1157, 126] on span "Choose a value" at bounding box center [1138, 129] width 79 height 13
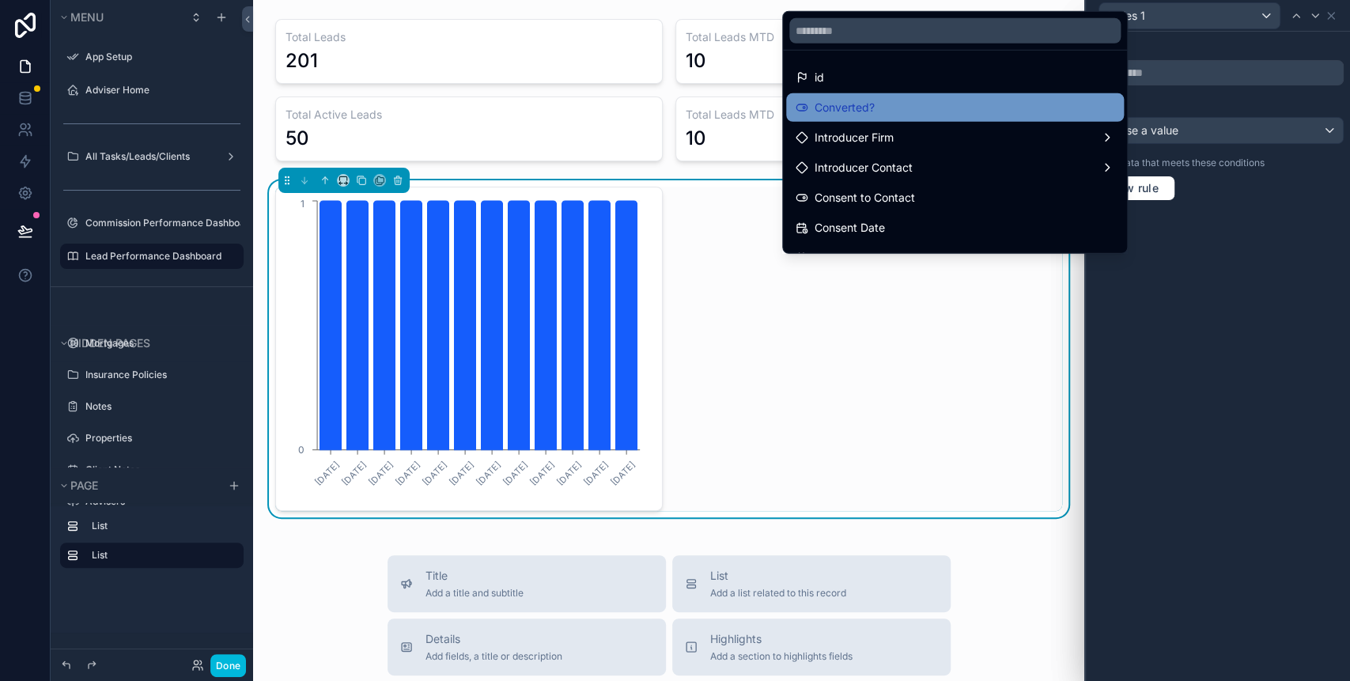
click at [859, 104] on div "Converted?" at bounding box center [954, 107] width 319 height 19
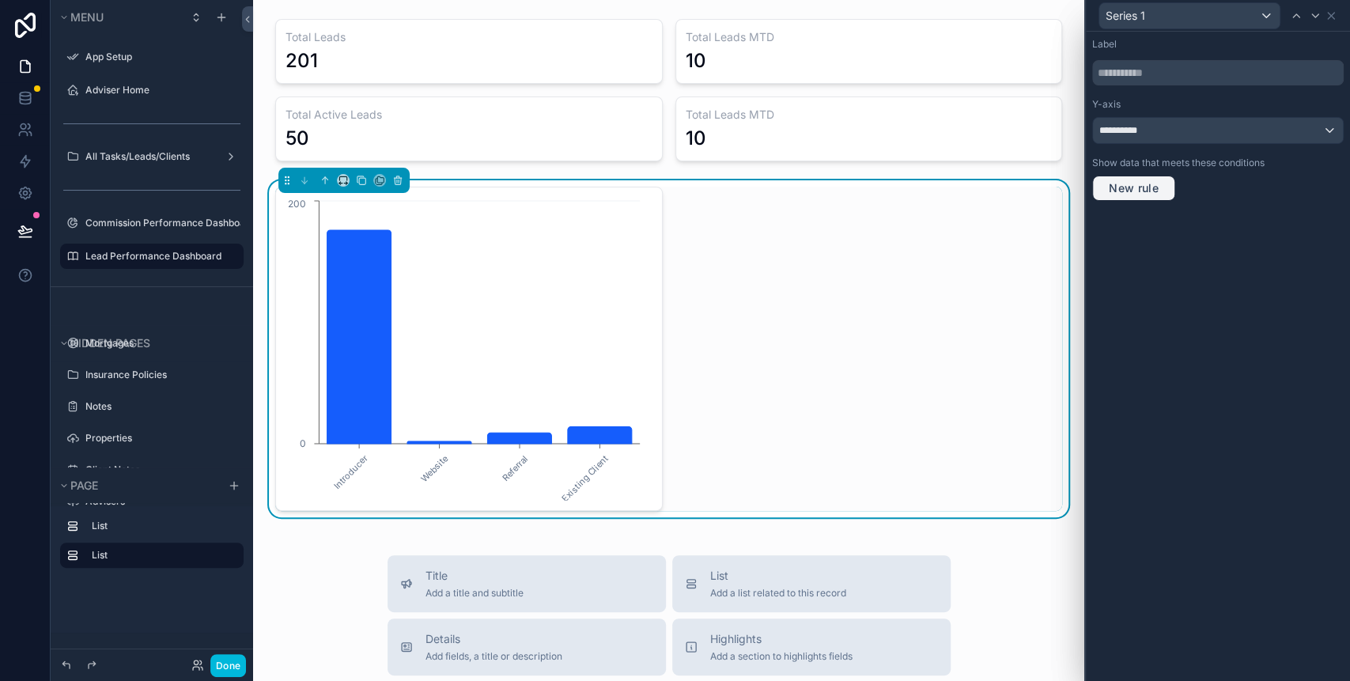
click at [1149, 188] on span "New rule" at bounding box center [1133, 188] width 62 height 14
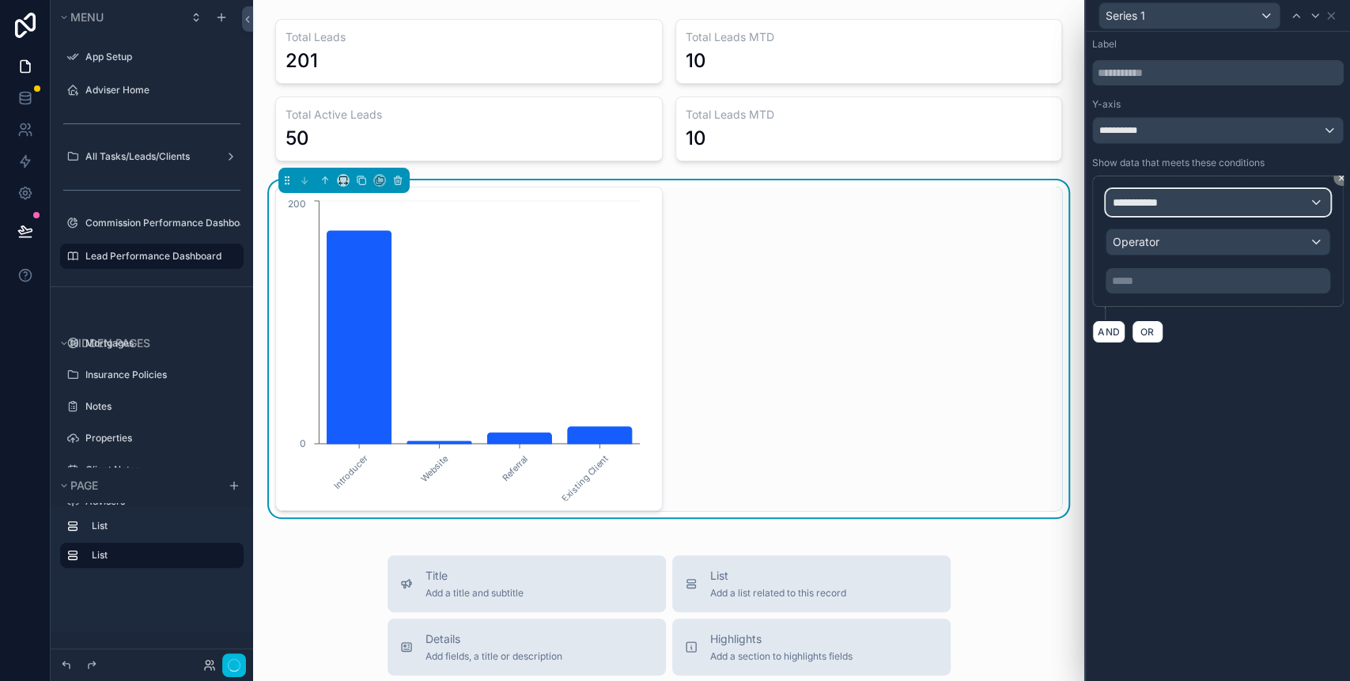
click at [1159, 202] on span "**********" at bounding box center [1141, 202] width 59 height 16
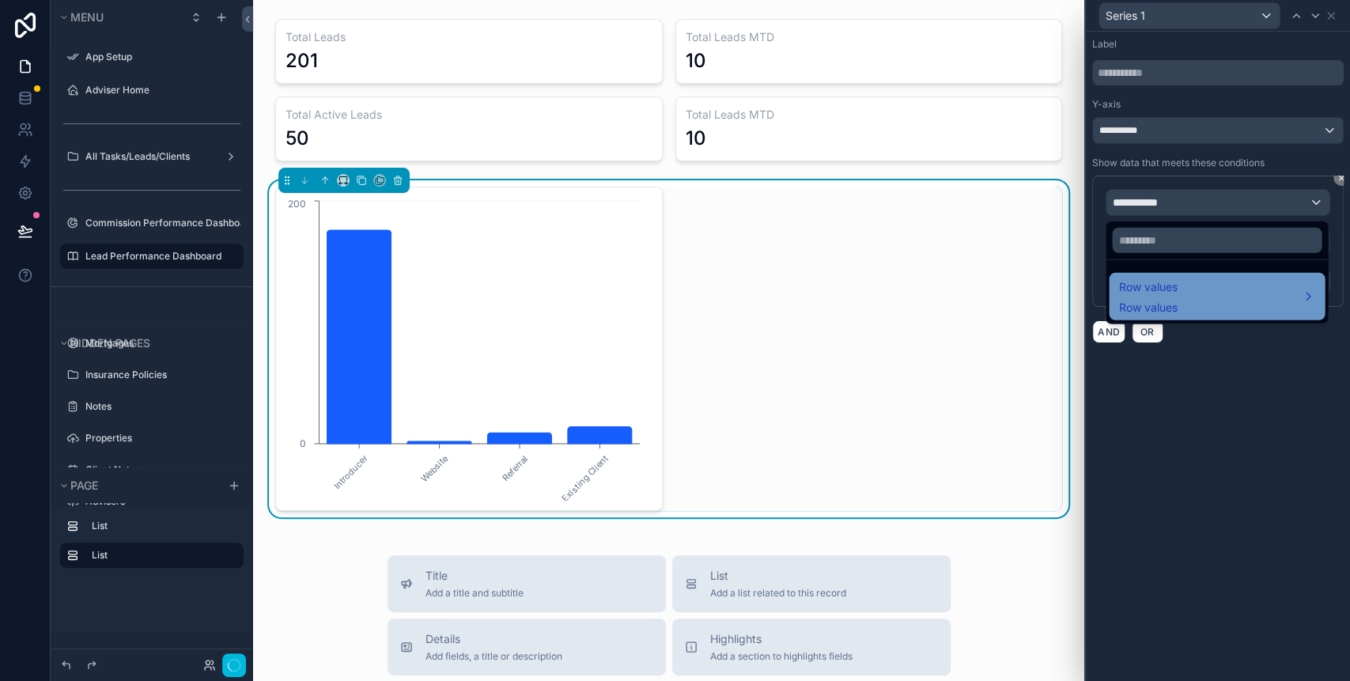
click at [1188, 289] on div "Row values Row values" at bounding box center [1216, 296] width 197 height 38
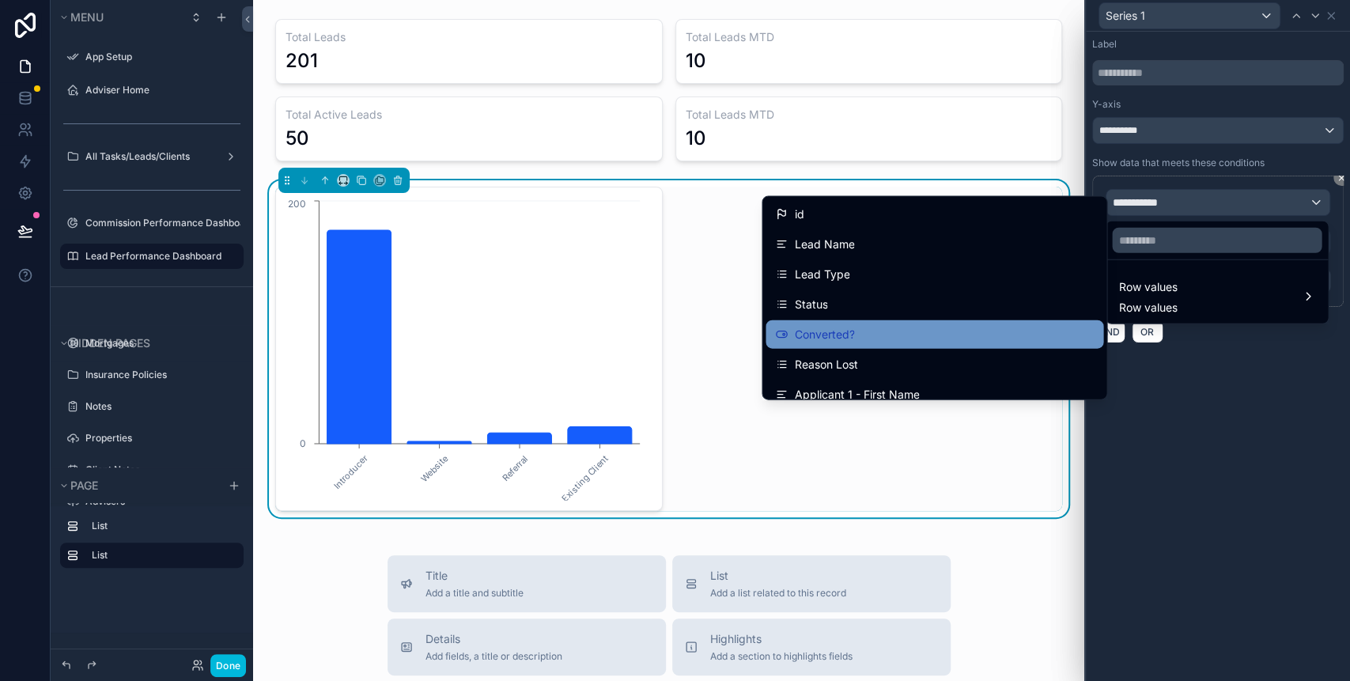
click at [835, 323] on div "Converted?" at bounding box center [934, 334] width 338 height 28
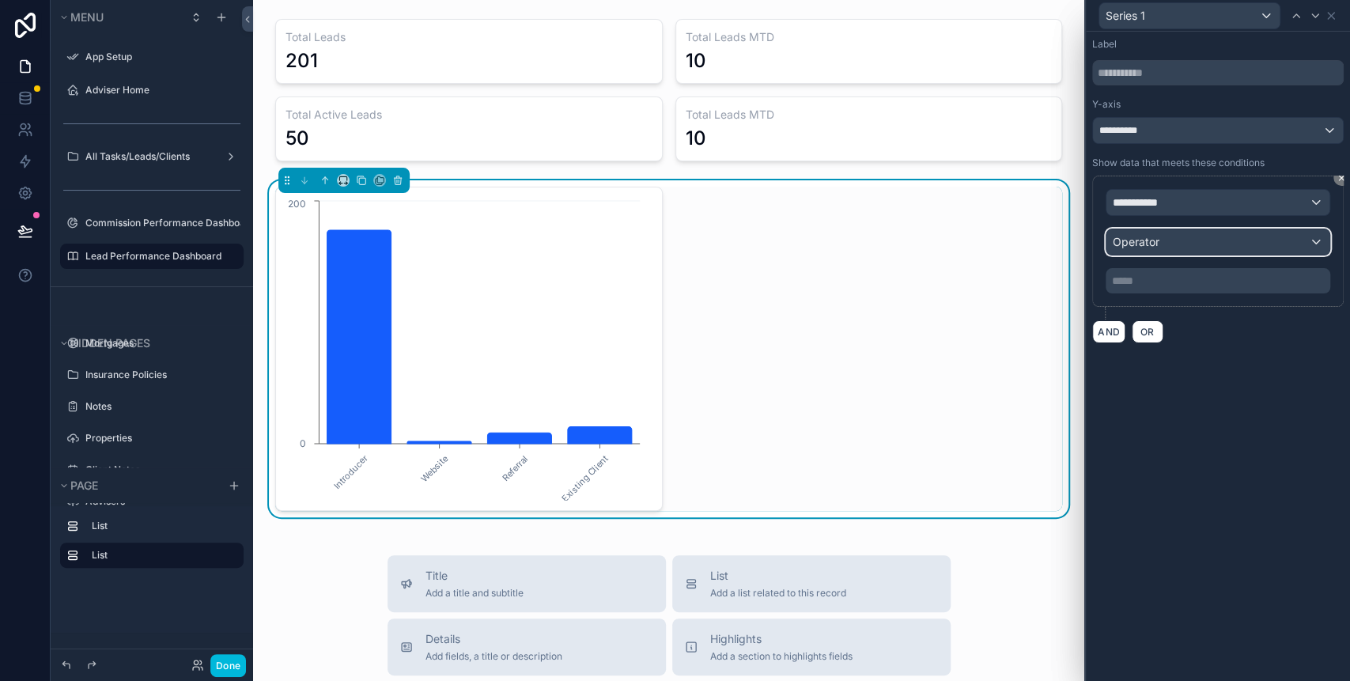
click at [1167, 234] on div "Operator" at bounding box center [1217, 241] width 223 height 25
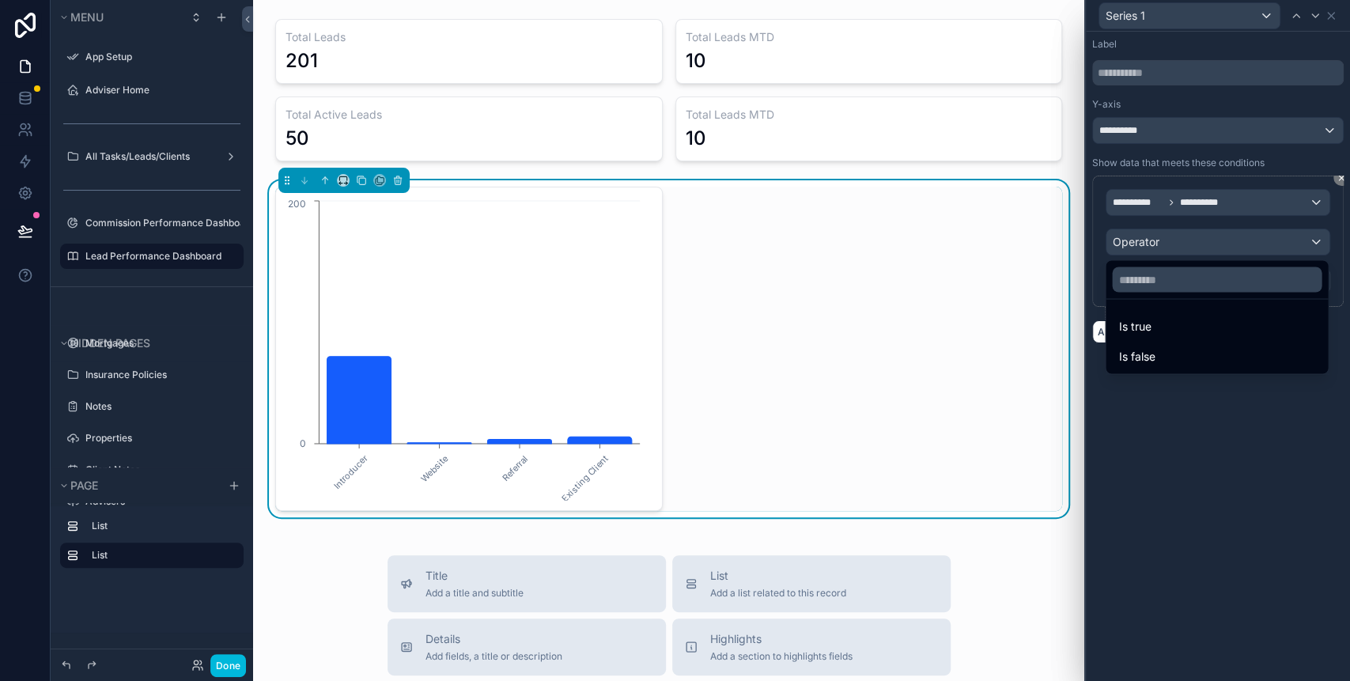
click at [1161, 246] on div at bounding box center [1217, 340] width 264 height 681
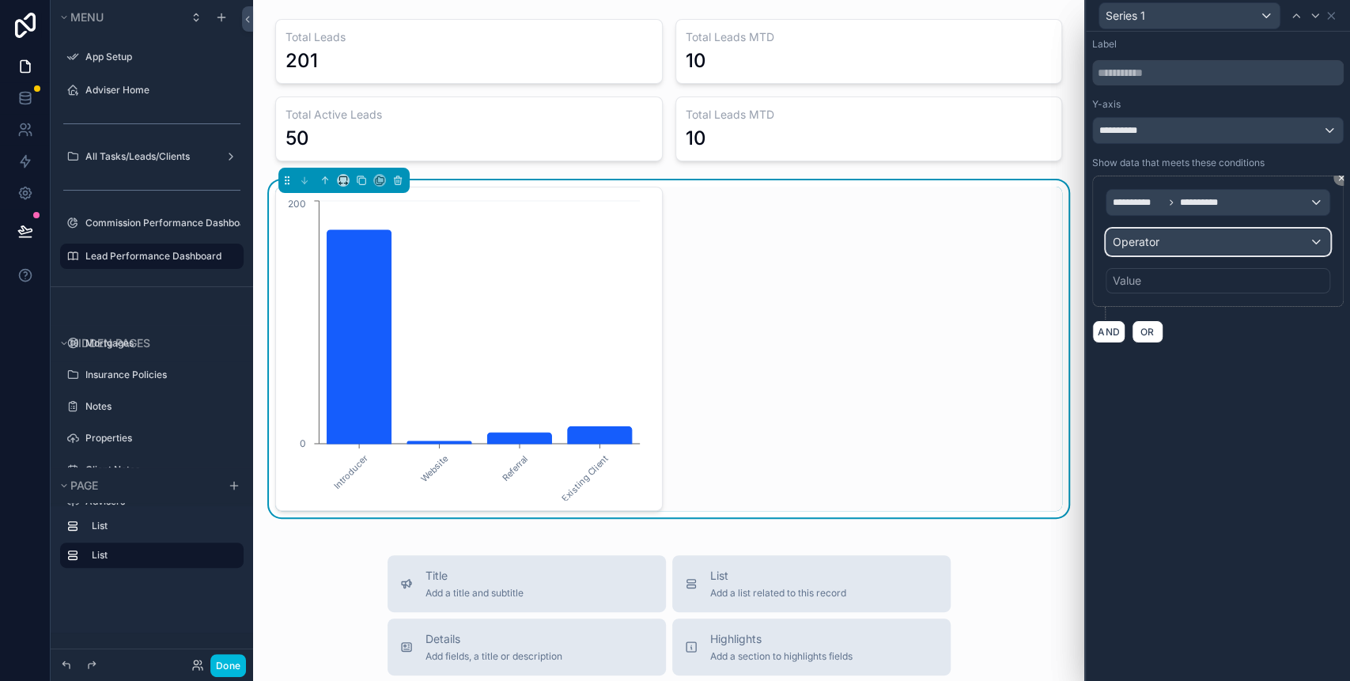
click at [1172, 241] on div "Operator" at bounding box center [1217, 241] width 223 height 25
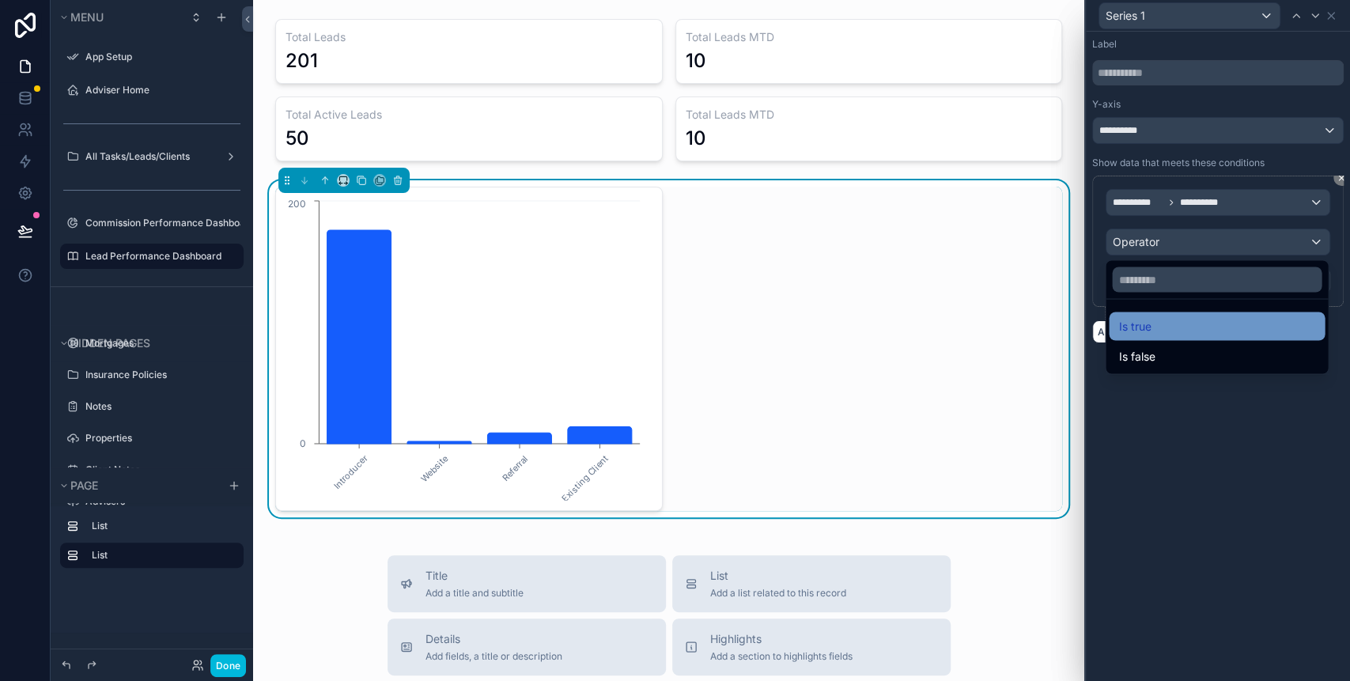
click at [1162, 328] on div "Is true" at bounding box center [1216, 325] width 197 height 19
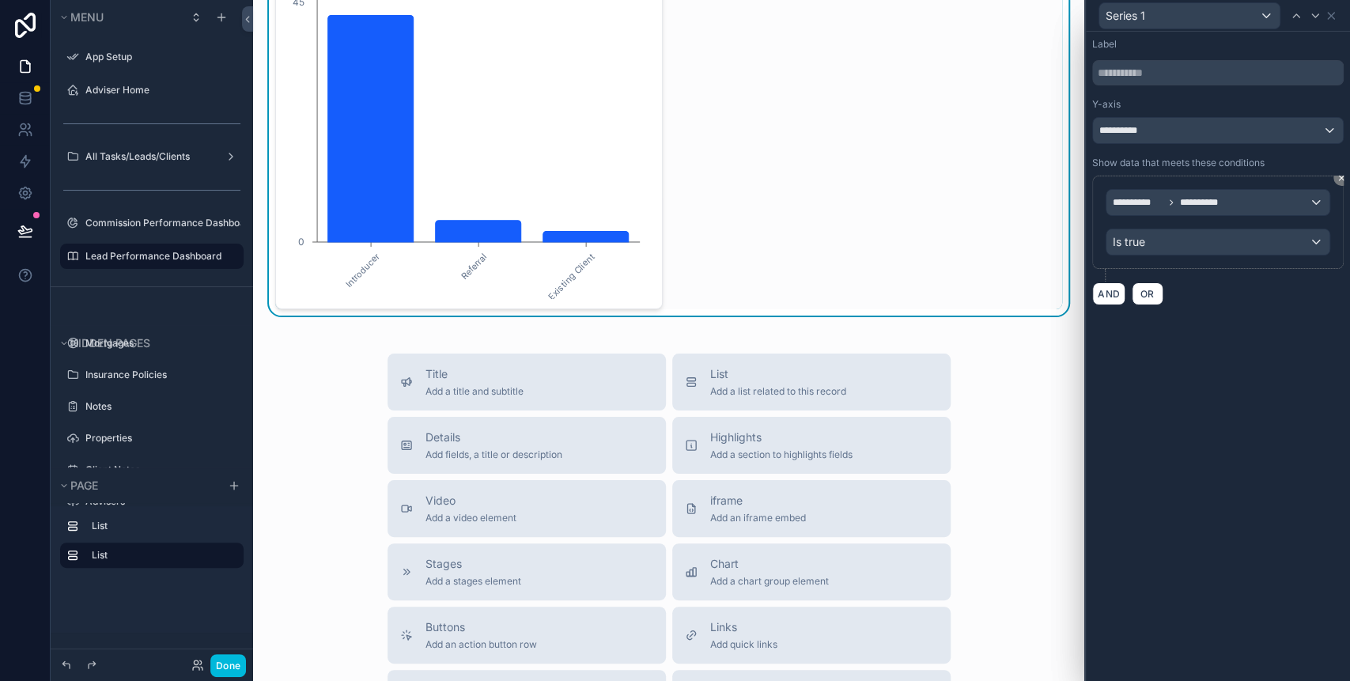
scroll to position [61, 0]
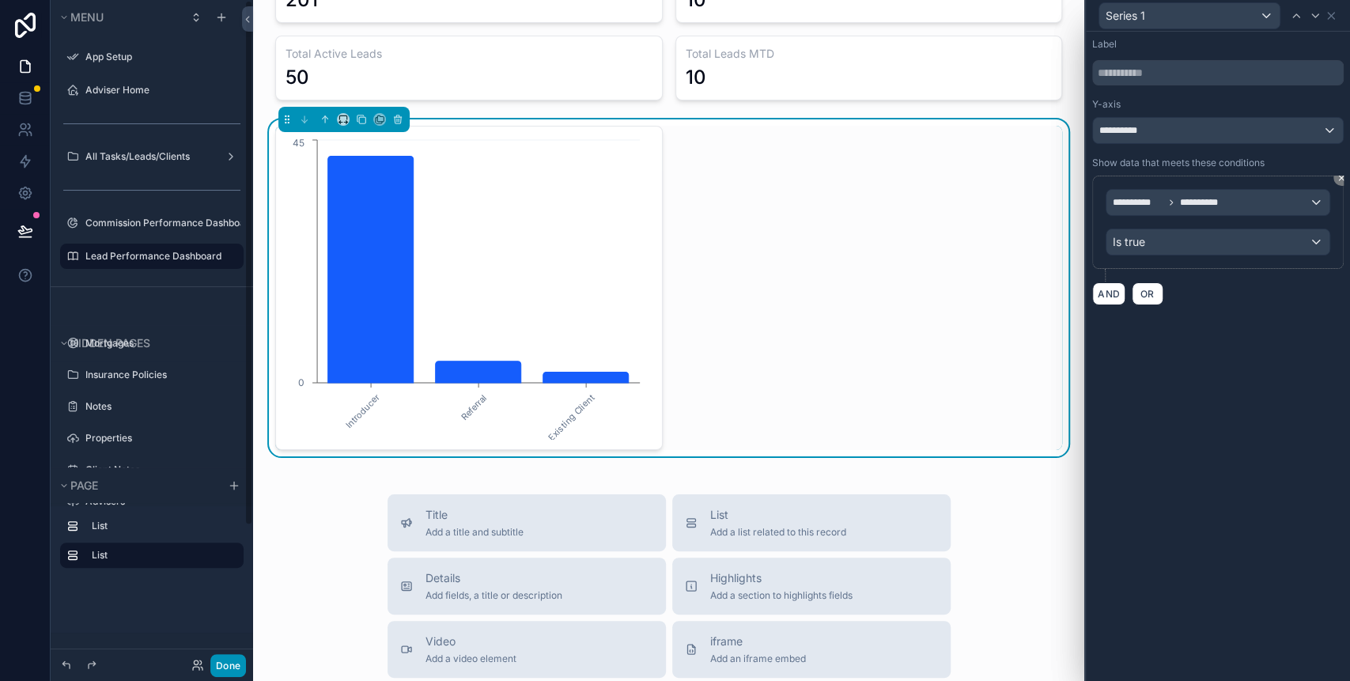
drag, startPoint x: 141, startPoint y: 228, endPoint x: 231, endPoint y: 664, distance: 444.8
click at [141, 228] on label "Commission Performance Dashboard" at bounding box center [162, 223] width 155 height 13
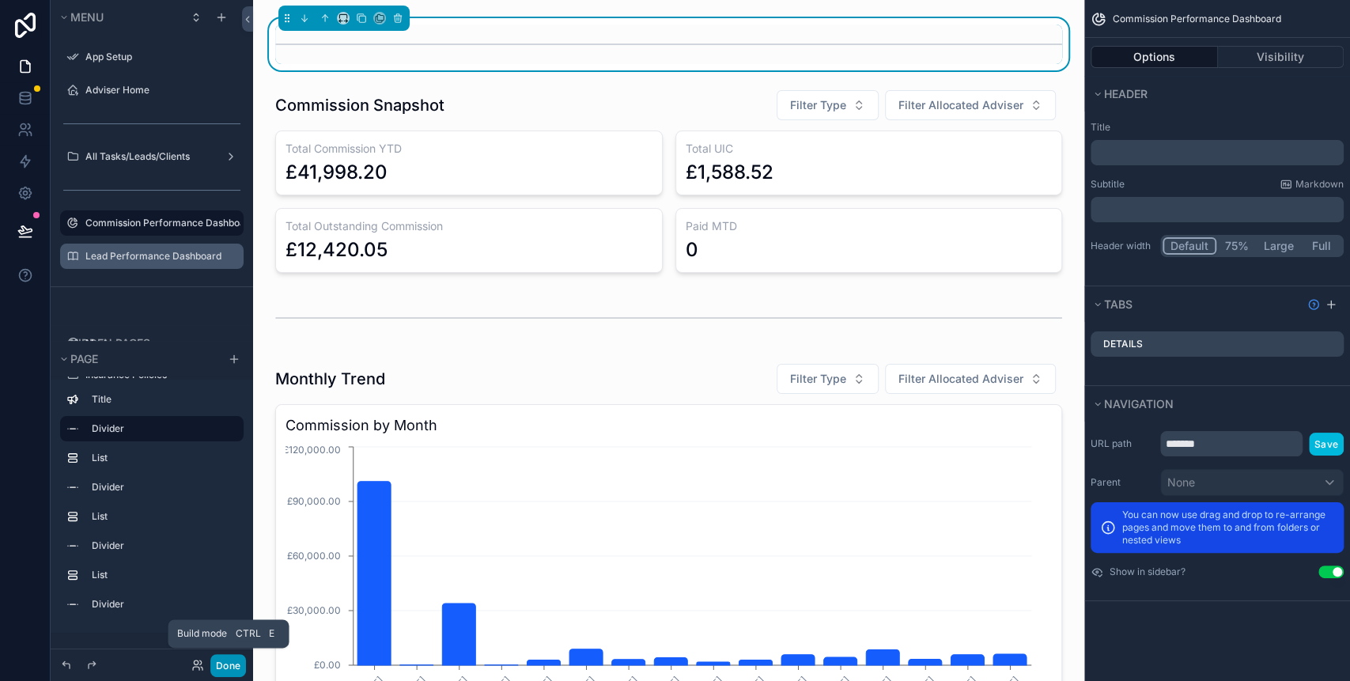
click at [230, 663] on button "Done" at bounding box center [228, 665] width 36 height 23
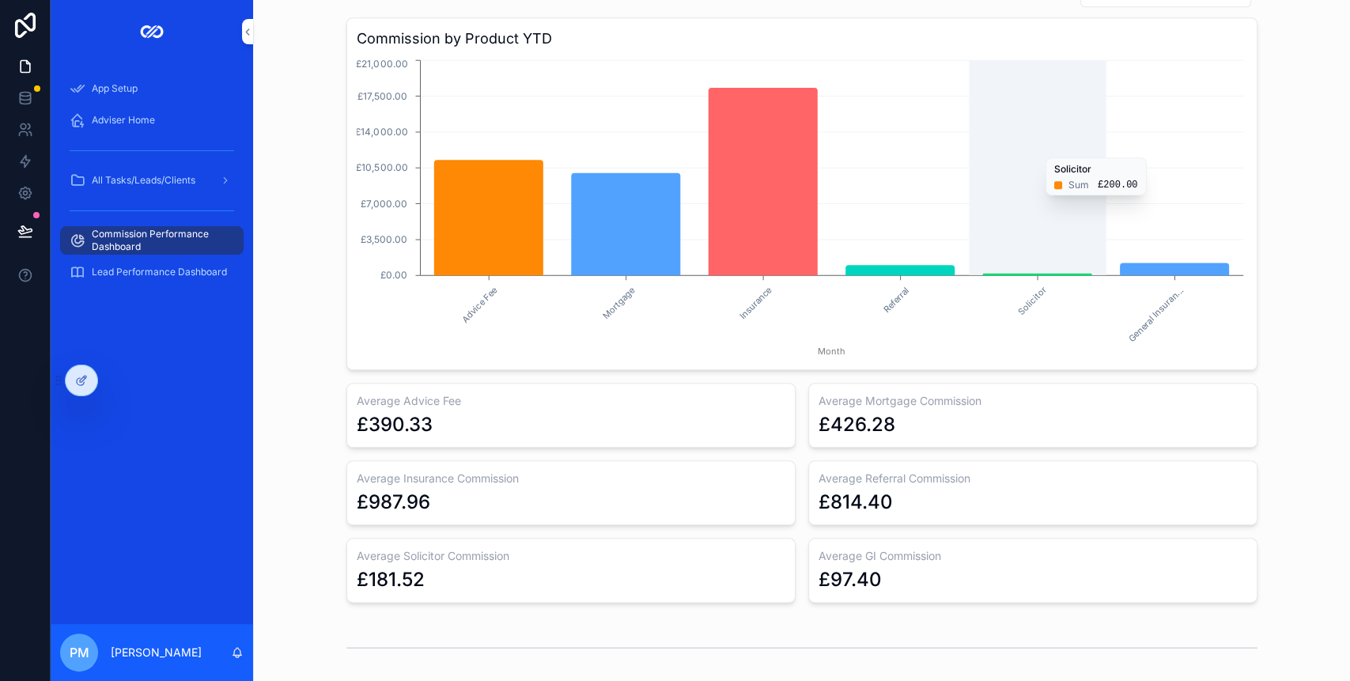
scroll to position [632, 0]
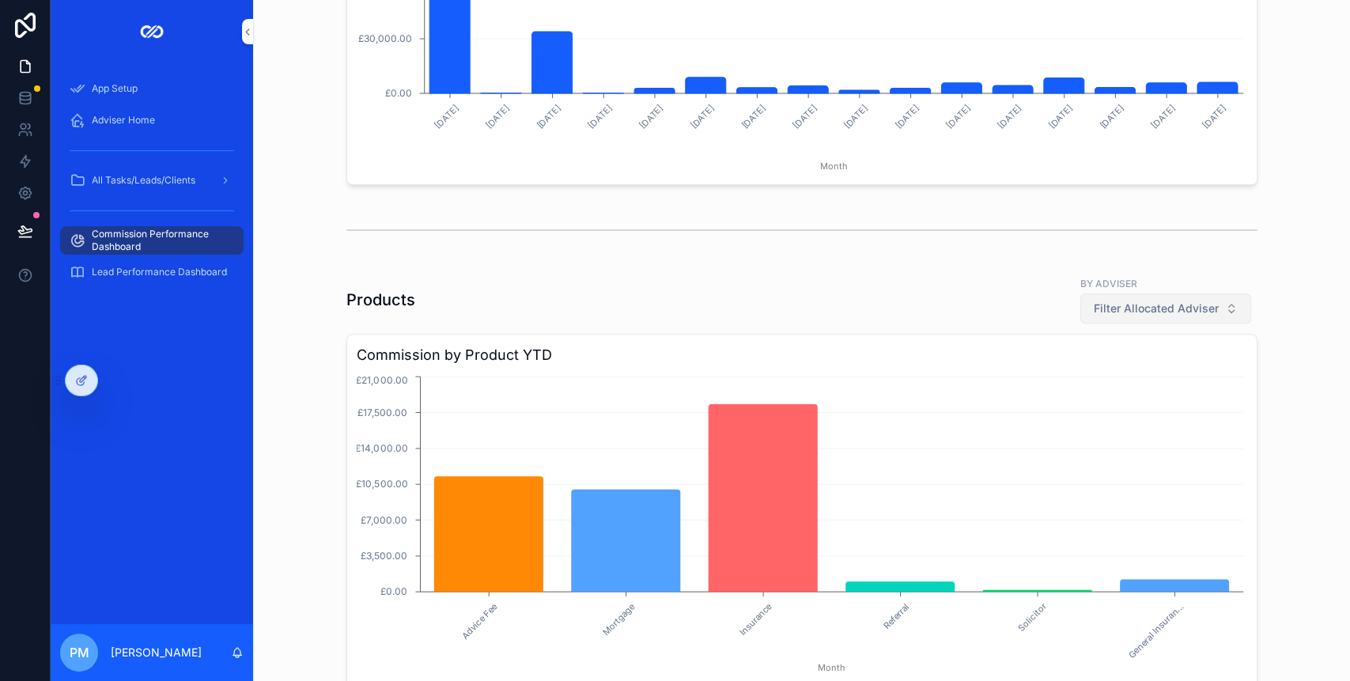
click at [1107, 302] on span "Filter Allocated Adviser" at bounding box center [1155, 308] width 125 height 16
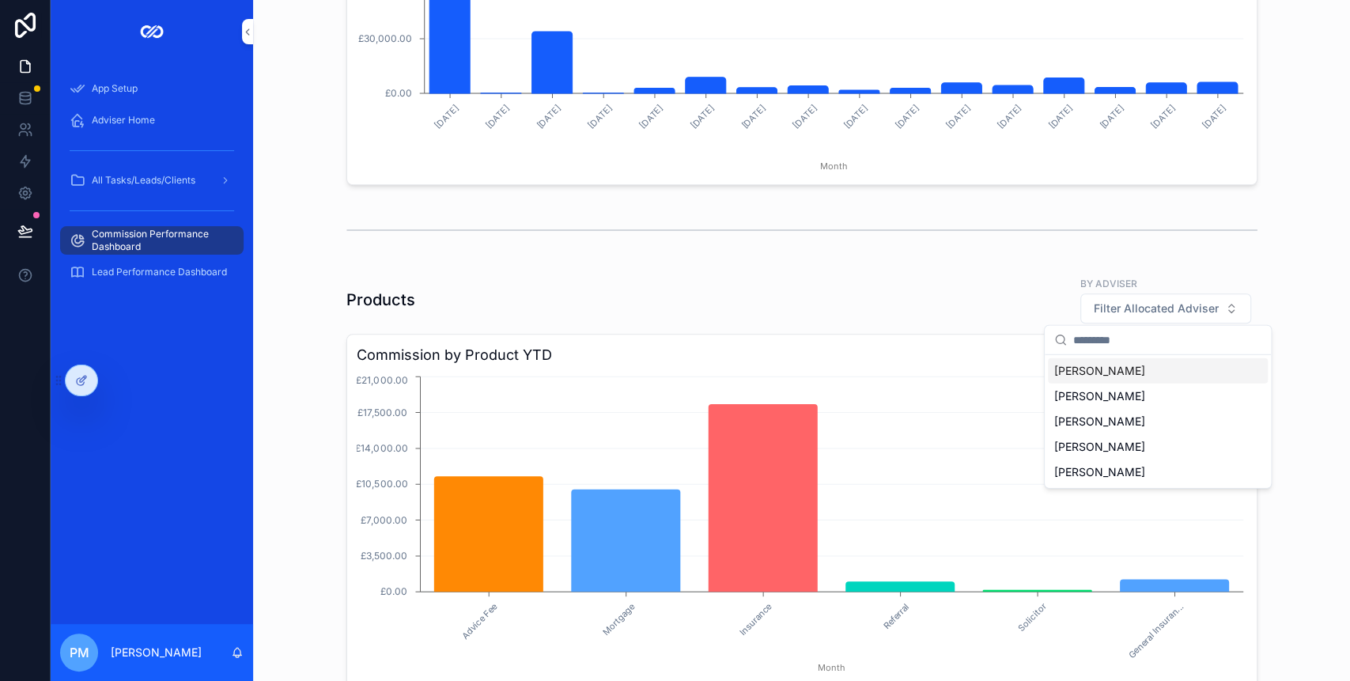
click at [917, 303] on div "Products by Adviser Filter Allocated Adviser" at bounding box center [801, 299] width 911 height 49
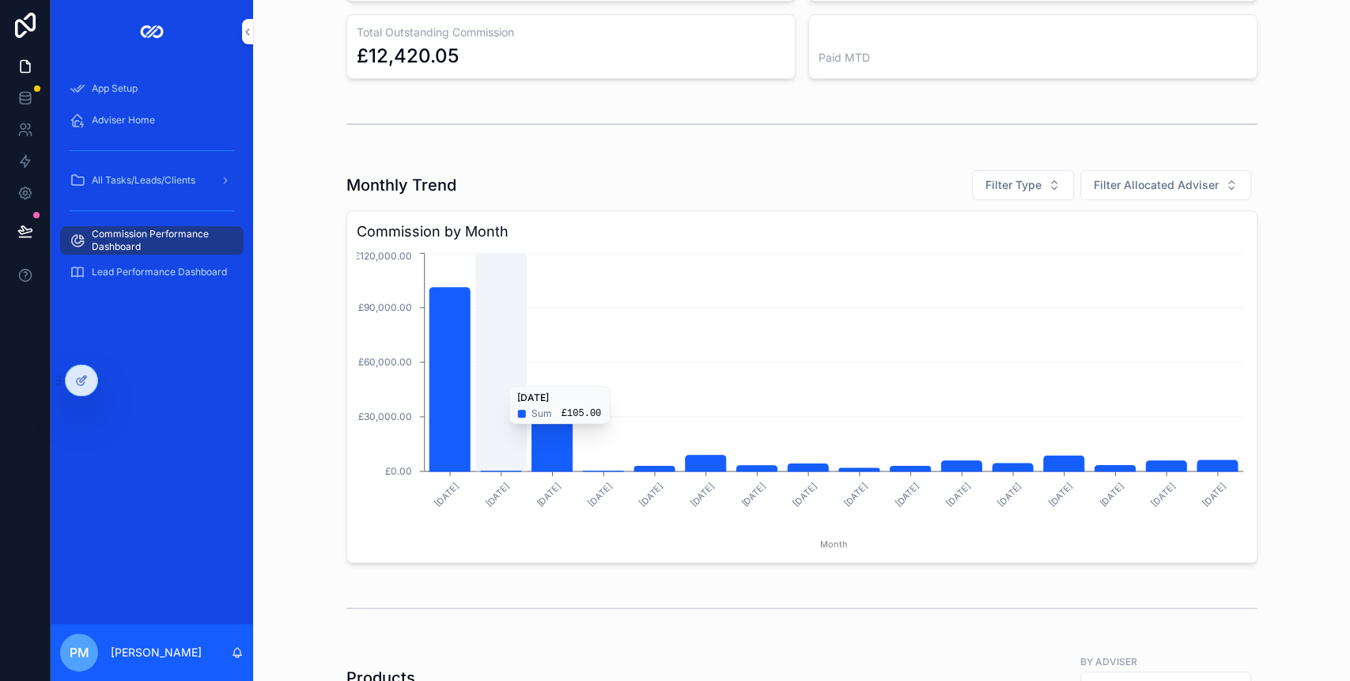
scroll to position [316, 0]
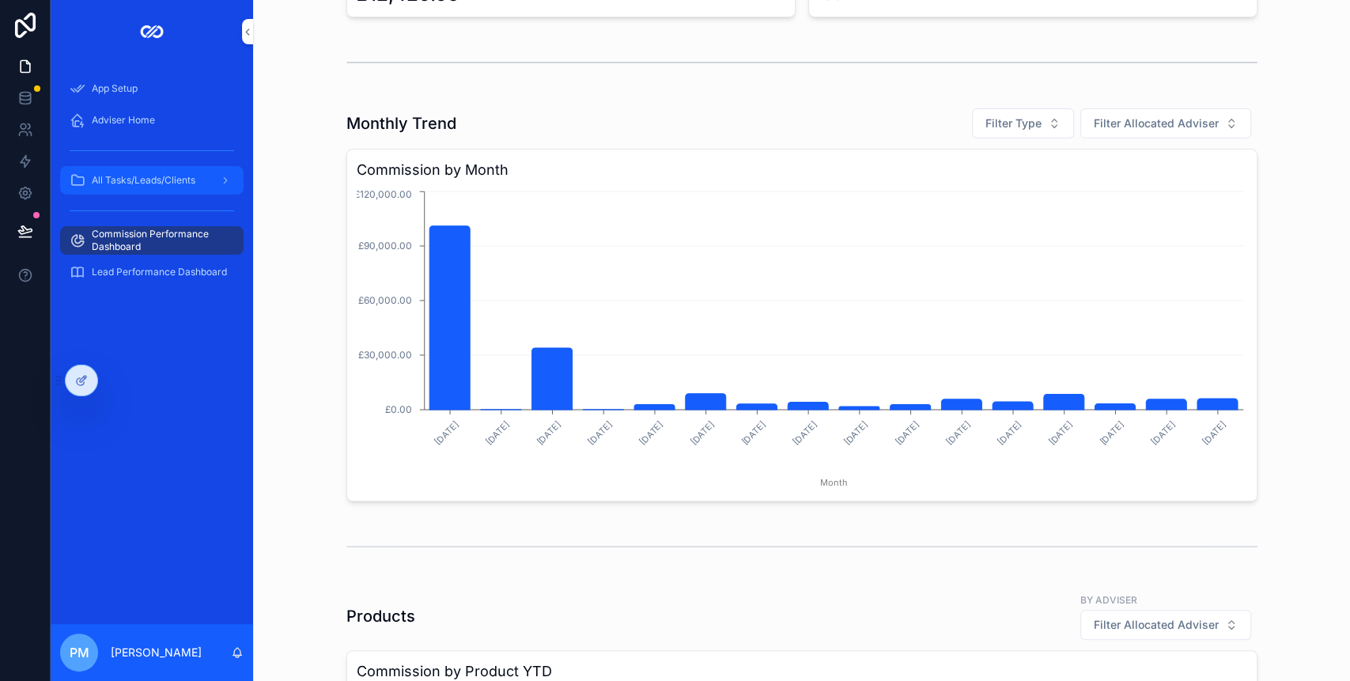
click at [158, 184] on span "All Tasks/Leads/Clients" at bounding box center [144, 180] width 104 height 13
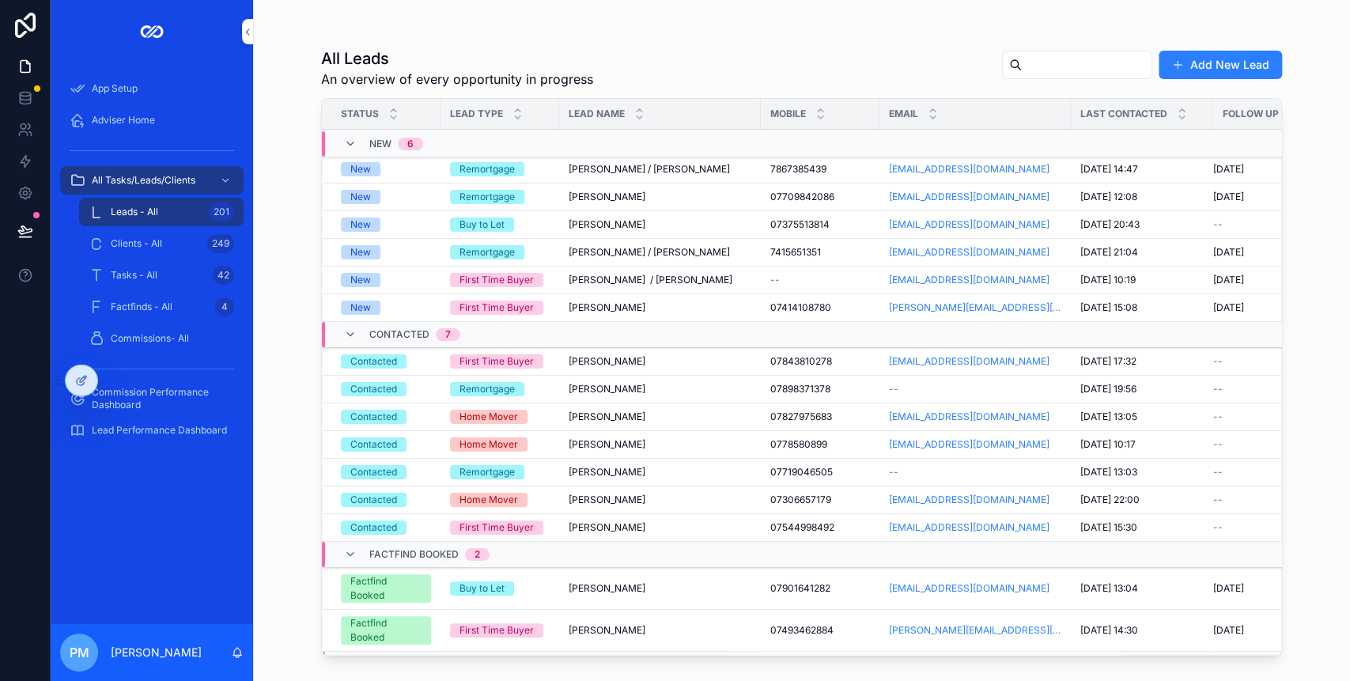
click at [152, 204] on div "Leads - All 201" at bounding box center [161, 211] width 145 height 25
click at [145, 237] on div "Clients - All 249" at bounding box center [161, 243] width 145 height 25
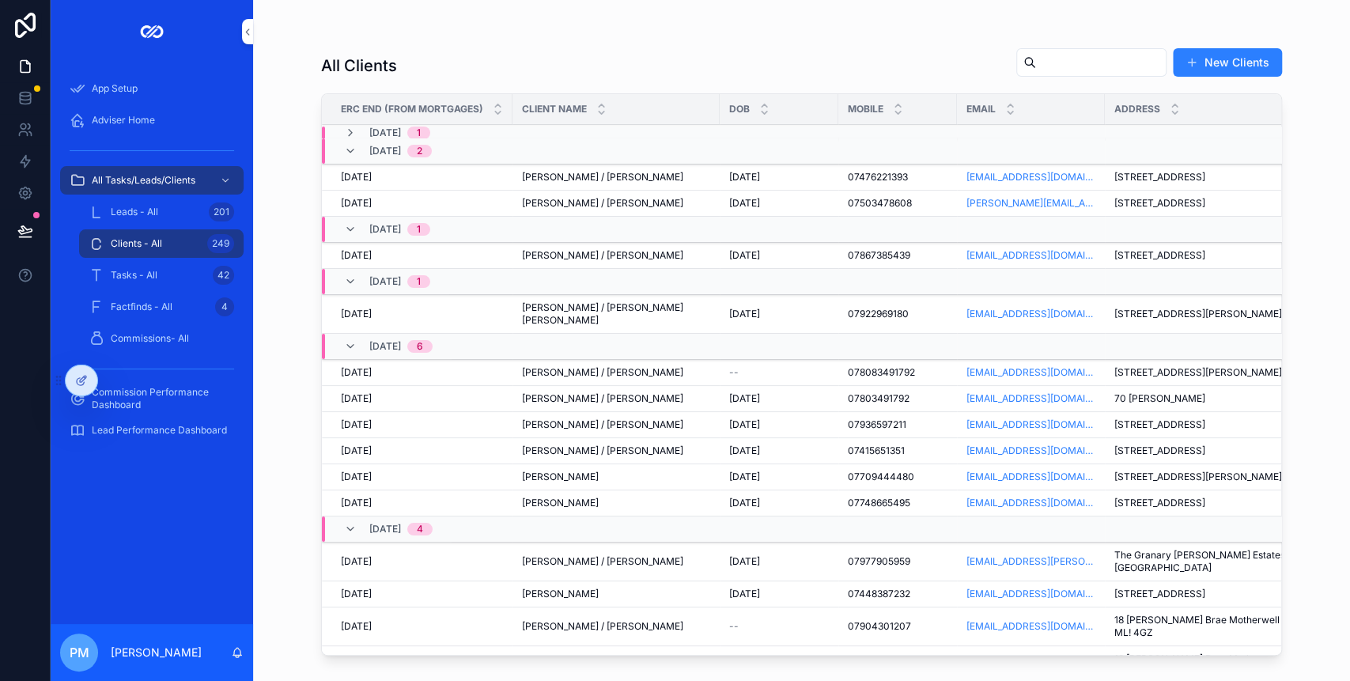
click at [1045, 62] on input "scrollable content" at bounding box center [1101, 62] width 130 height 22
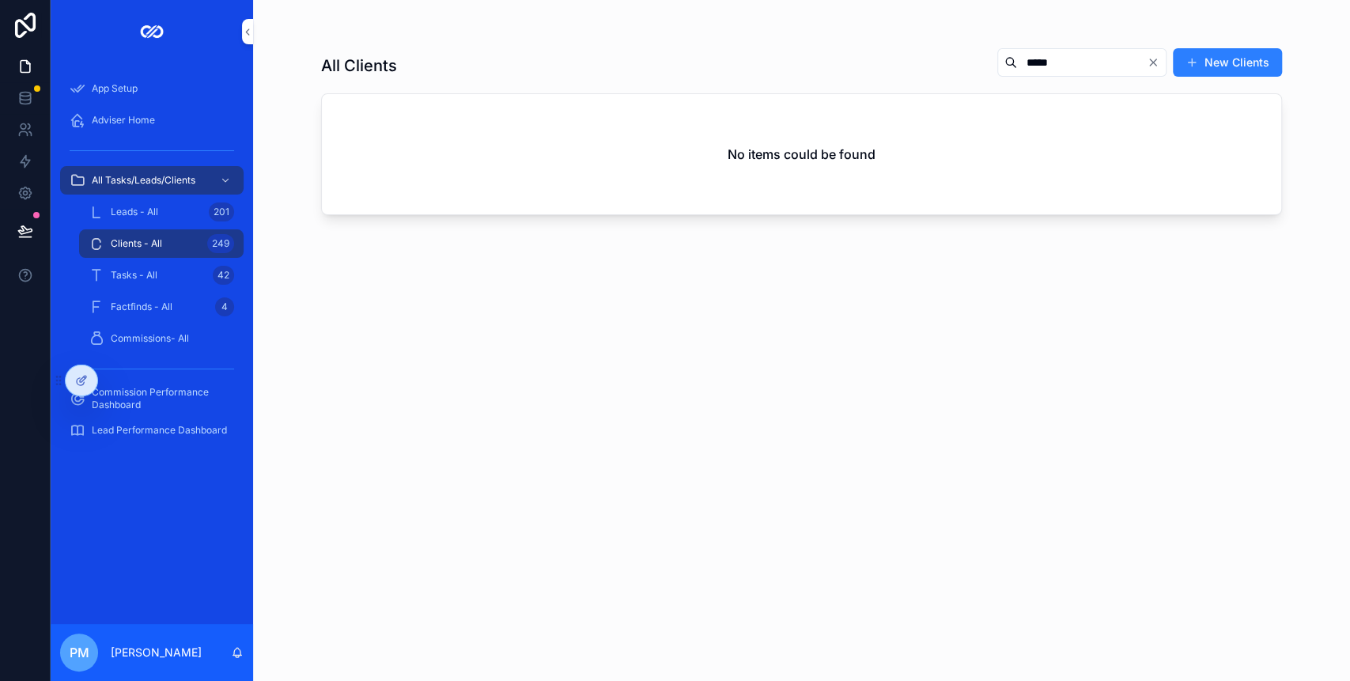
type input "*****"
click at [1153, 59] on icon "Clear" at bounding box center [1152, 62] width 13 height 13
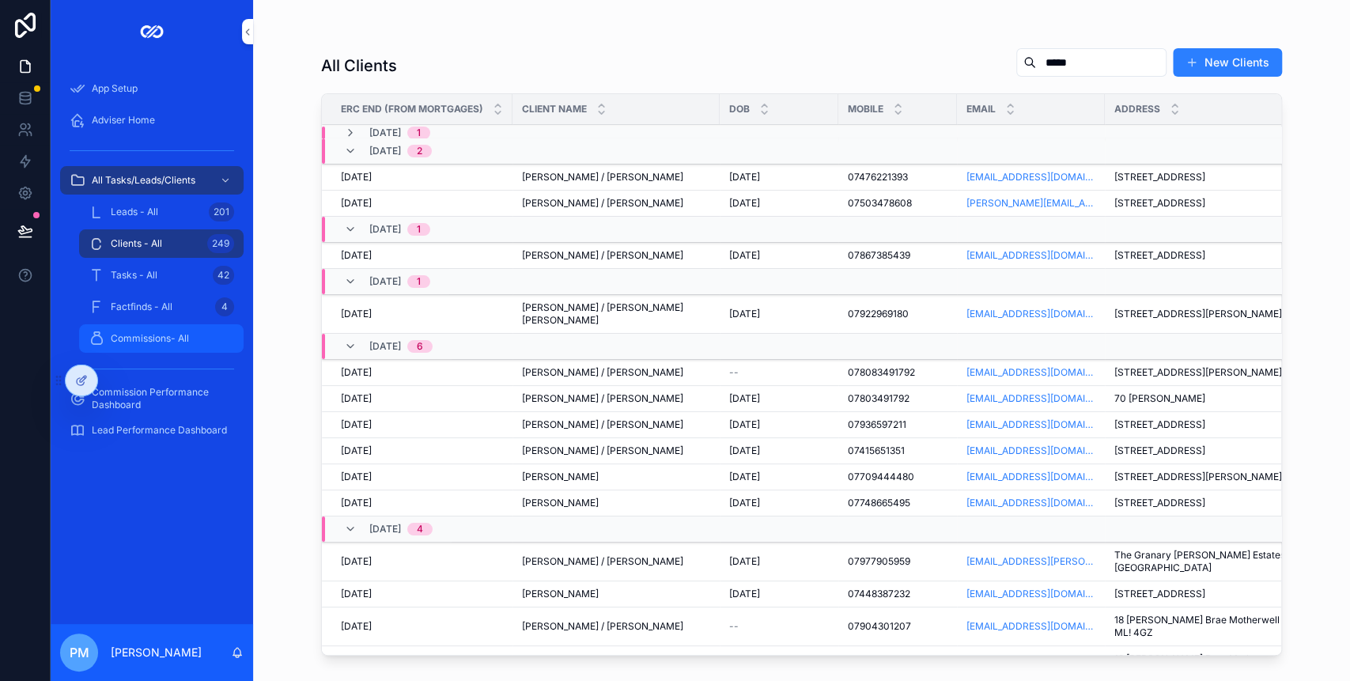
click at [152, 328] on div "Commissions- All" at bounding box center [161, 338] width 145 height 25
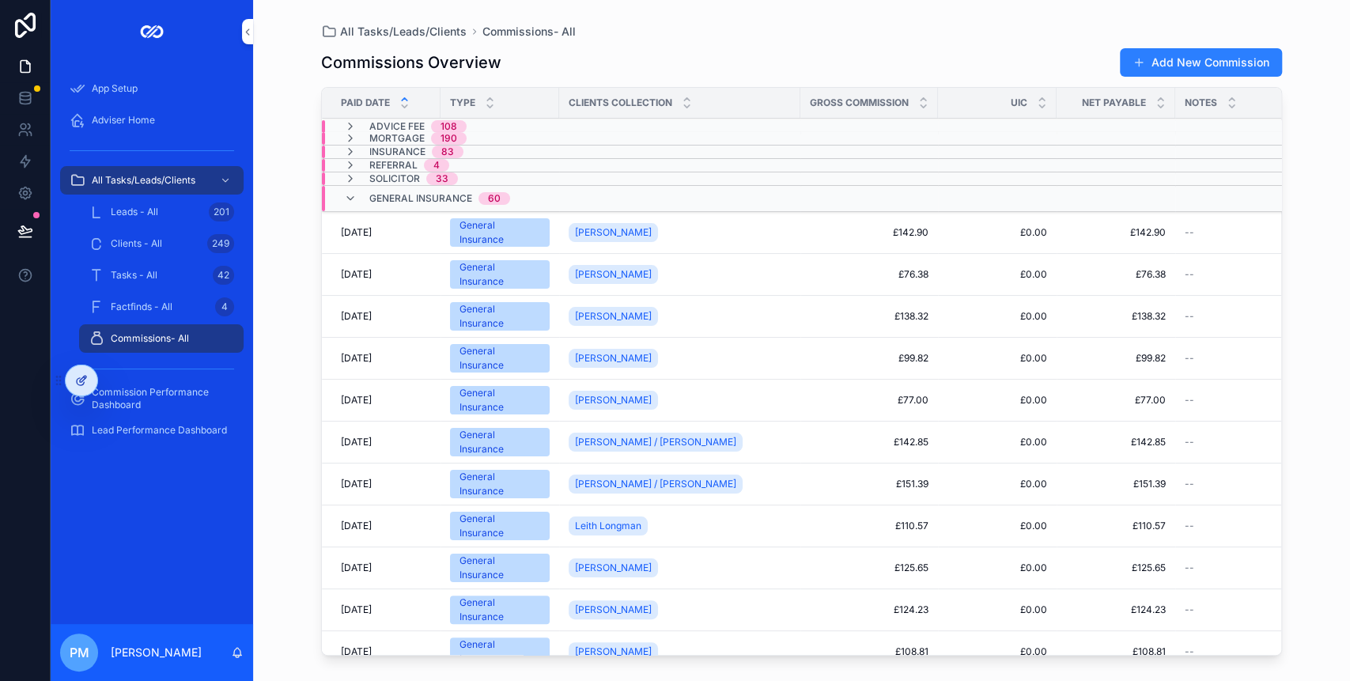
click at [82, 371] on div at bounding box center [82, 380] width 32 height 30
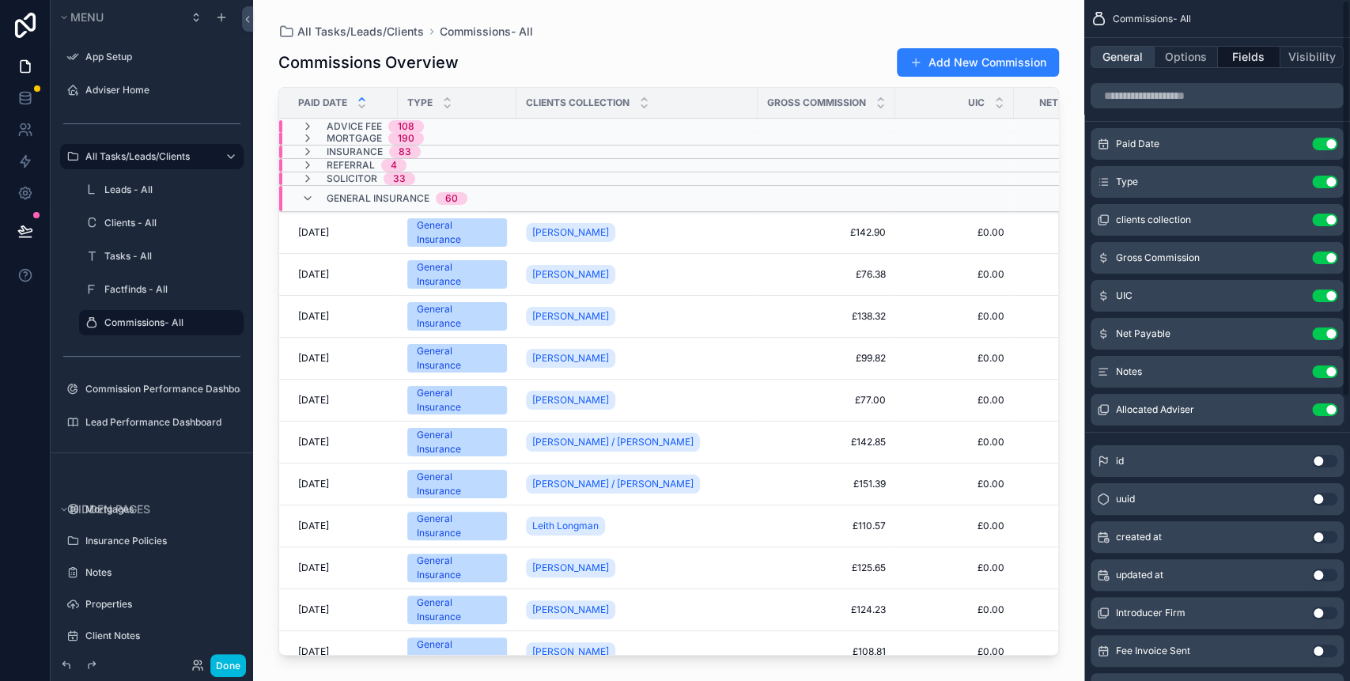
click at [1129, 67] on button "General" at bounding box center [1122, 57] width 64 height 22
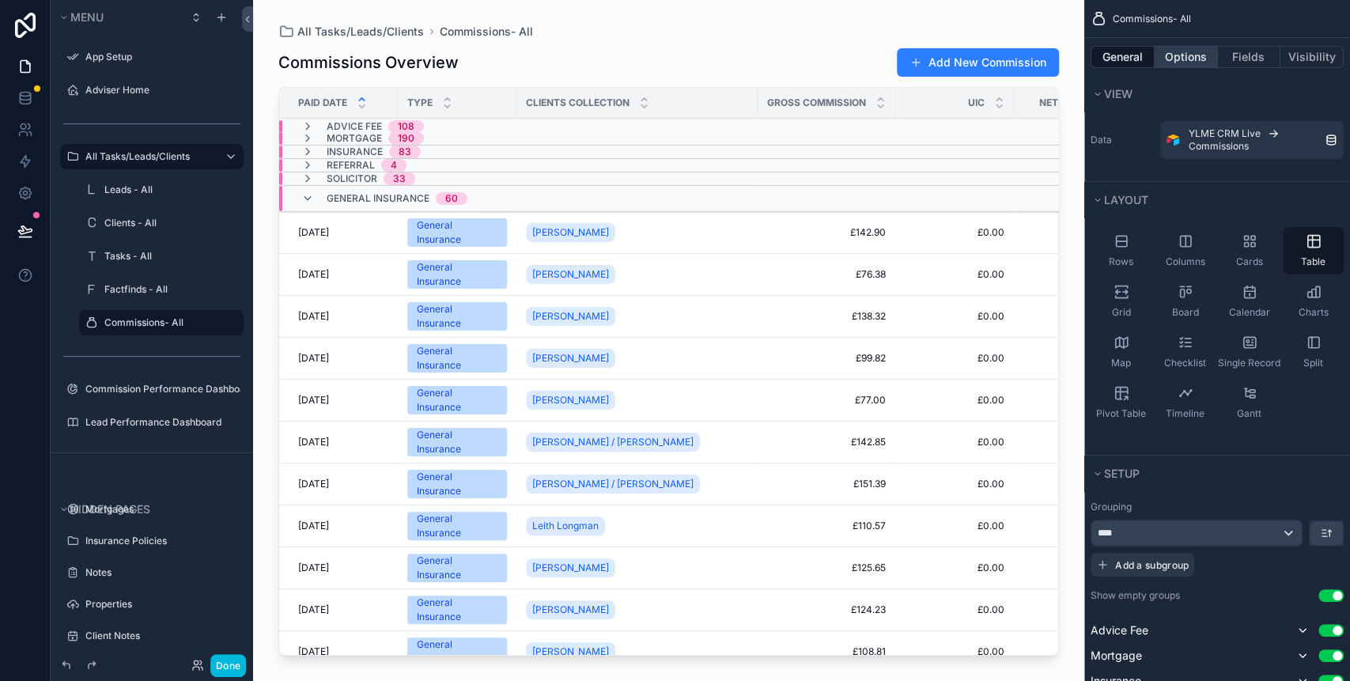
click at [1188, 48] on button "Options" at bounding box center [1185, 57] width 63 height 22
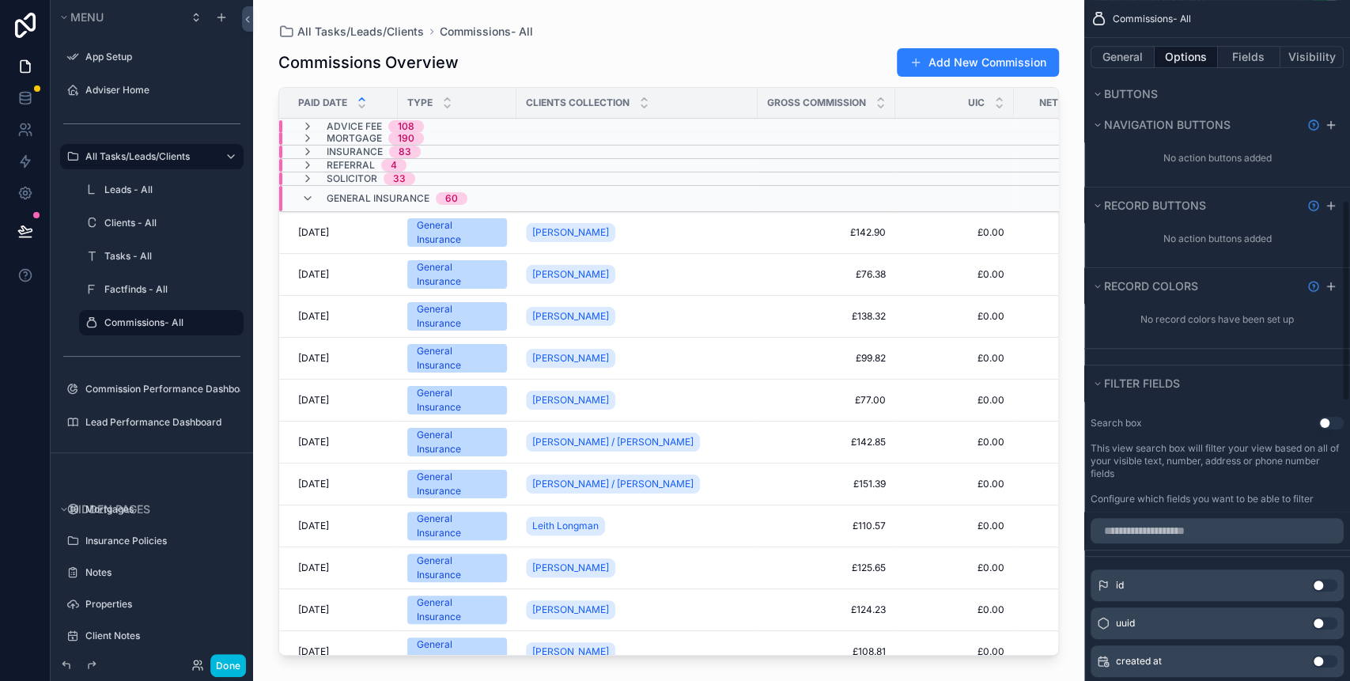
scroll to position [738, 0]
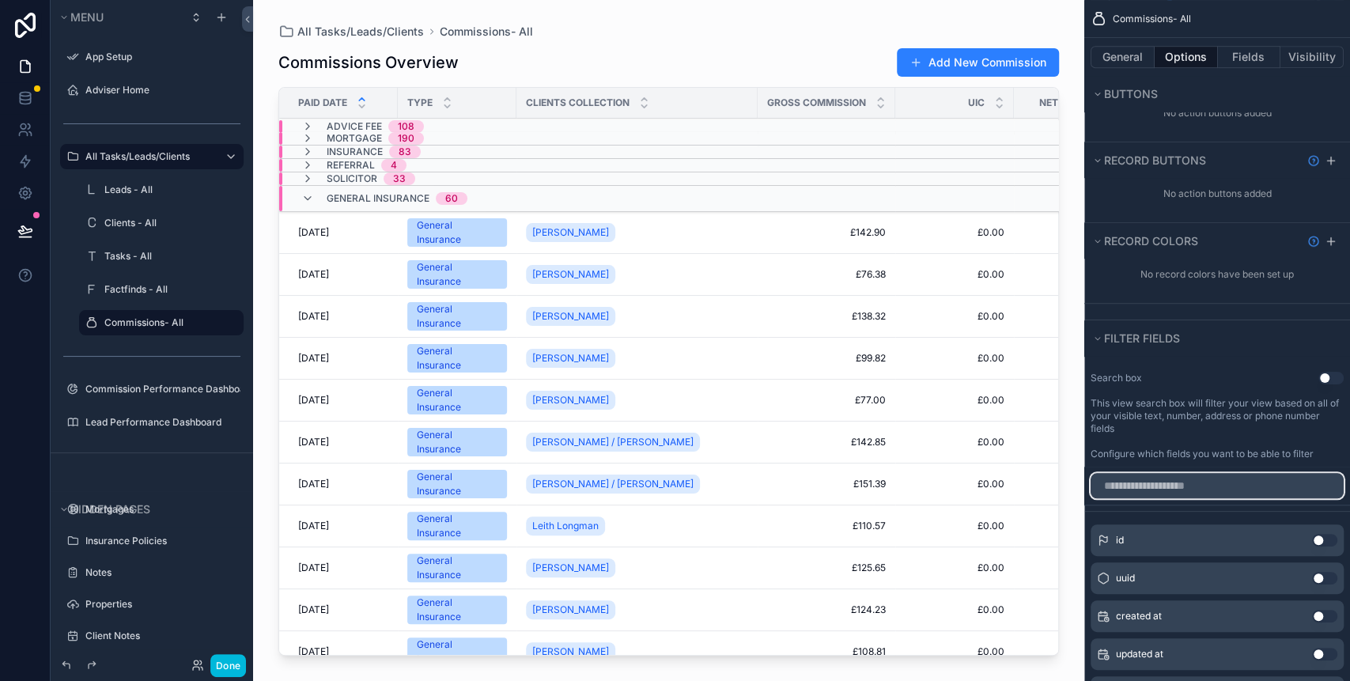
click at [1275, 488] on input "scrollable content" at bounding box center [1216, 485] width 253 height 25
click at [1313, 372] on div "Search box Use setting" at bounding box center [1216, 378] width 253 height 13
click at [1325, 372] on button "Use setting" at bounding box center [1330, 378] width 25 height 13
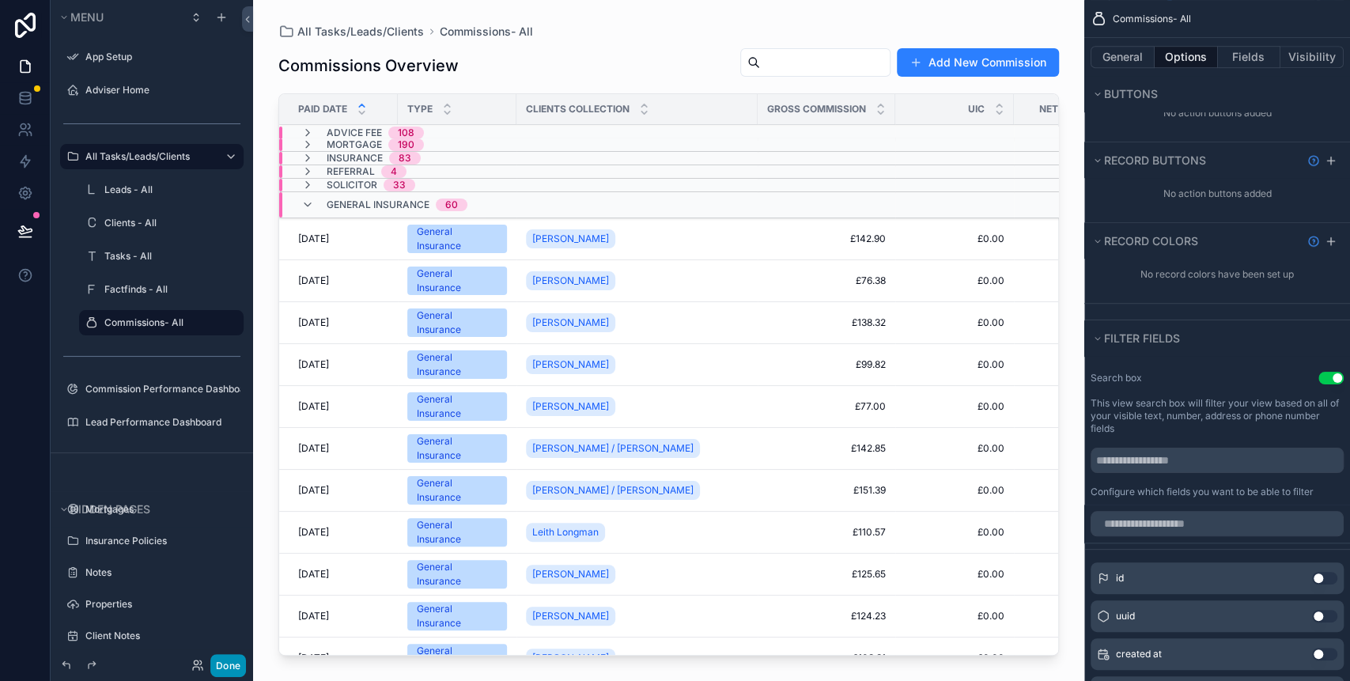
click at [234, 663] on button "Done" at bounding box center [228, 665] width 36 height 23
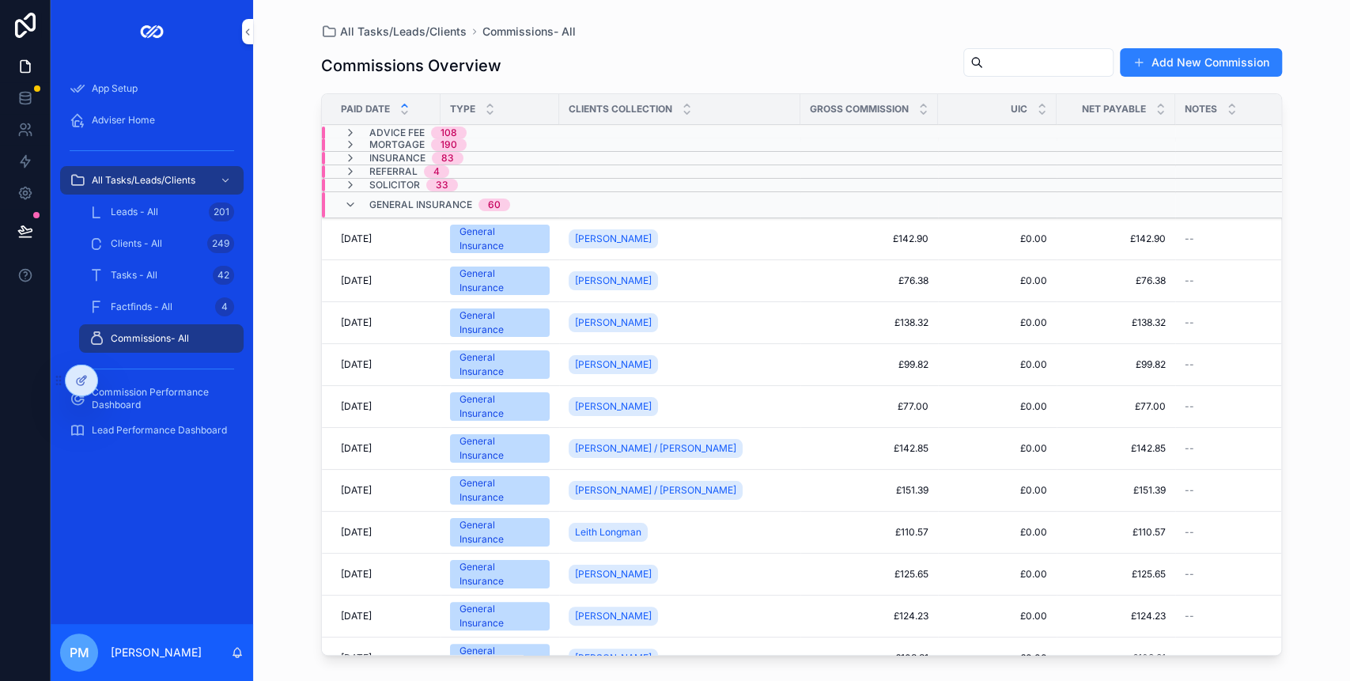
click at [992, 56] on input "scrollable content" at bounding box center [1048, 62] width 130 height 22
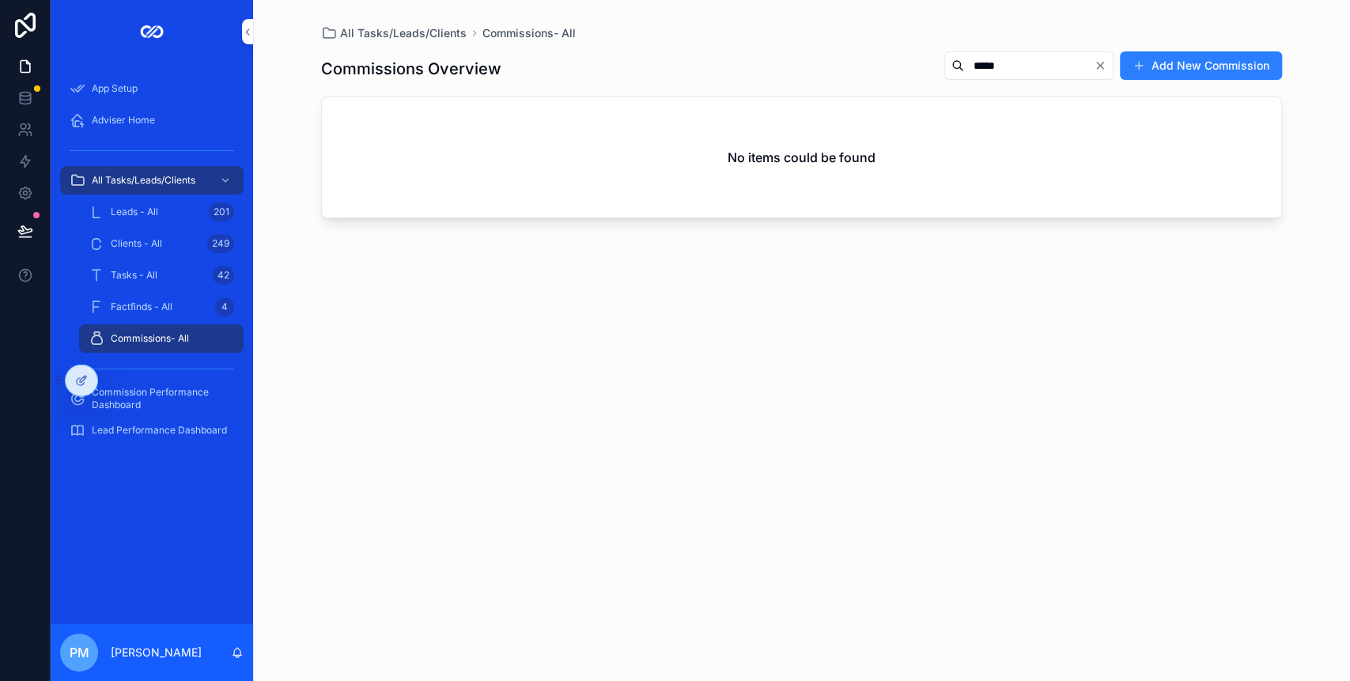
type input "*****"
click at [1104, 67] on icon "Clear" at bounding box center [1099, 65] width 13 height 13
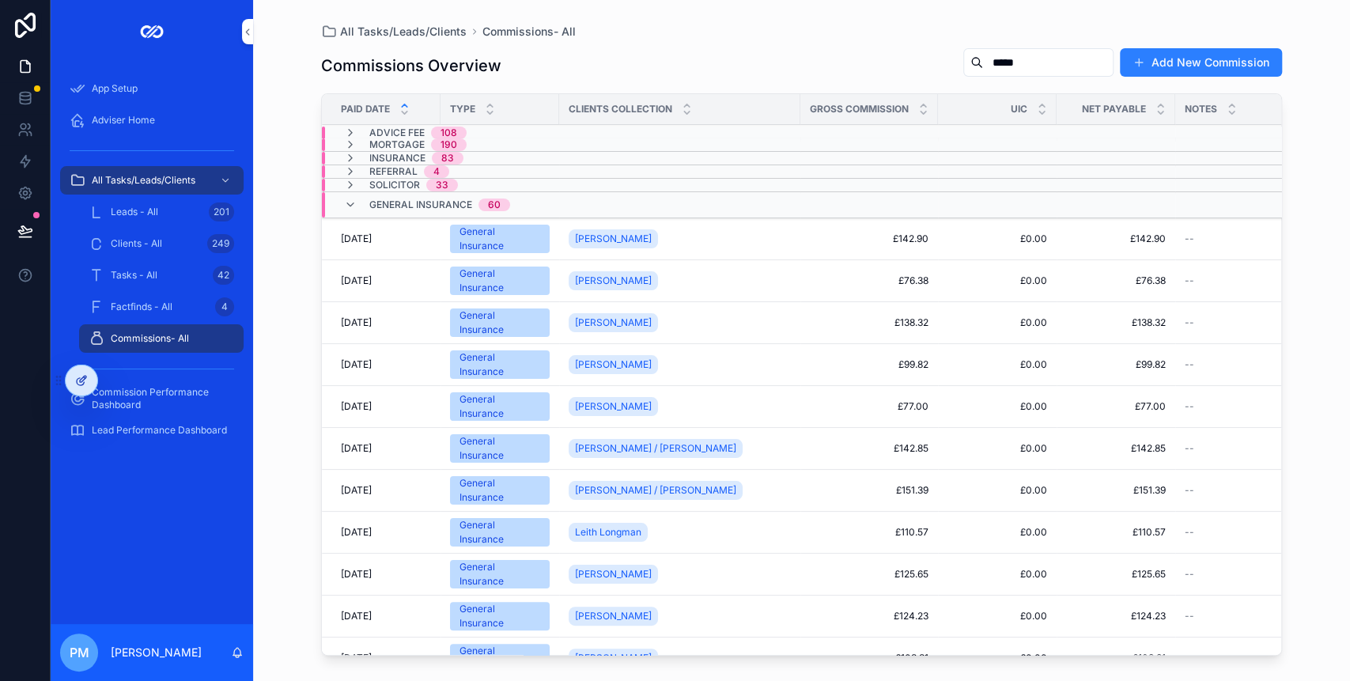
click at [91, 379] on div at bounding box center [82, 380] width 32 height 30
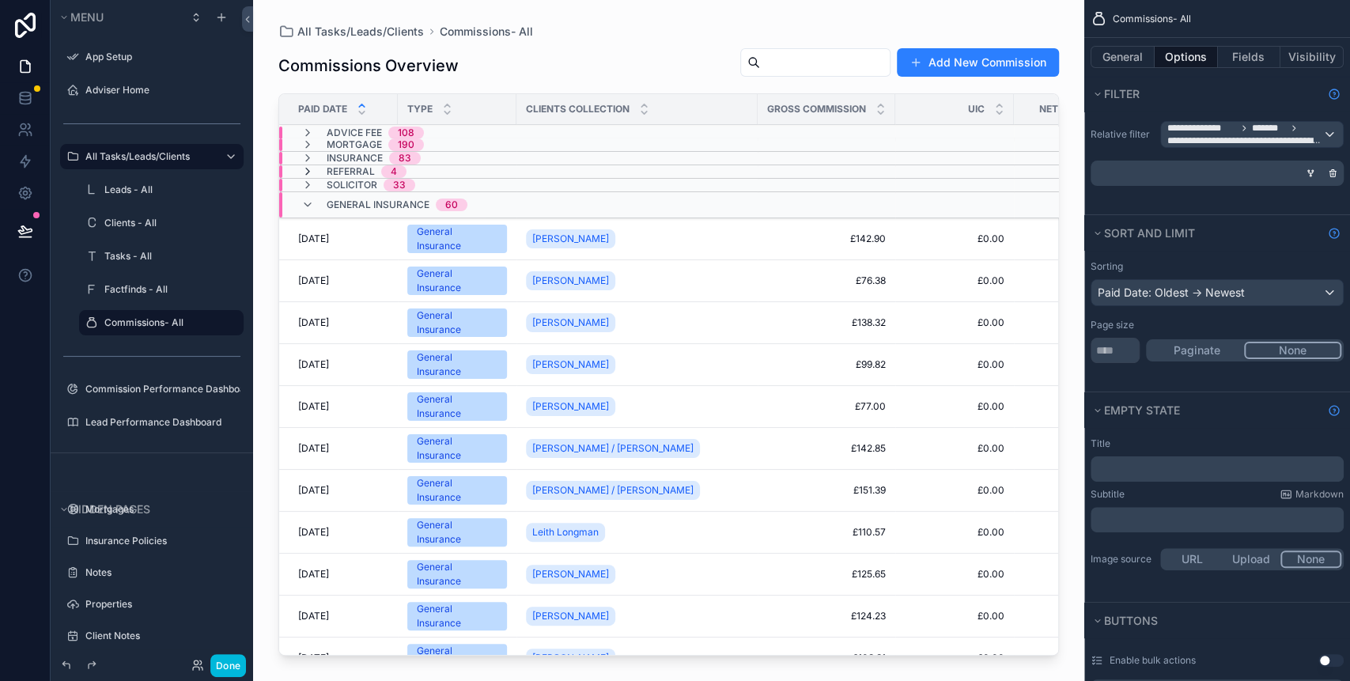
click at [308, 171] on icon "scrollable content" at bounding box center [307, 171] width 13 height 13
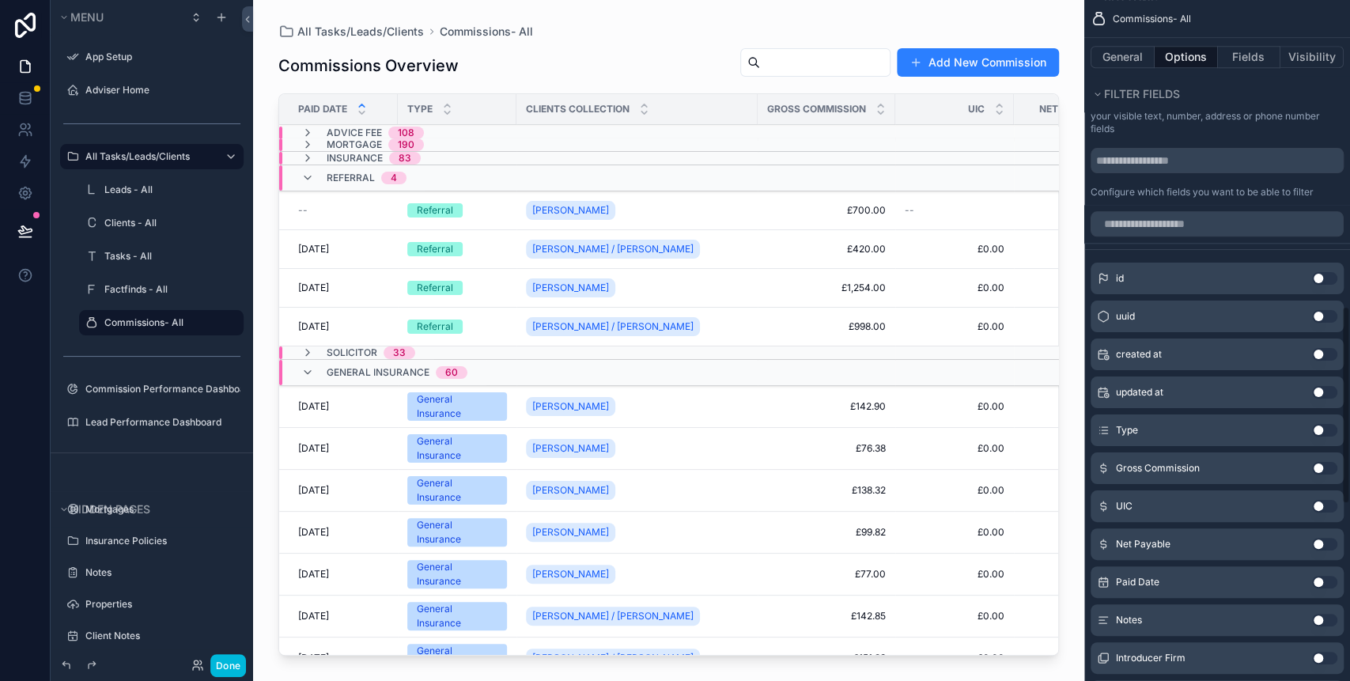
scroll to position [1054, 0]
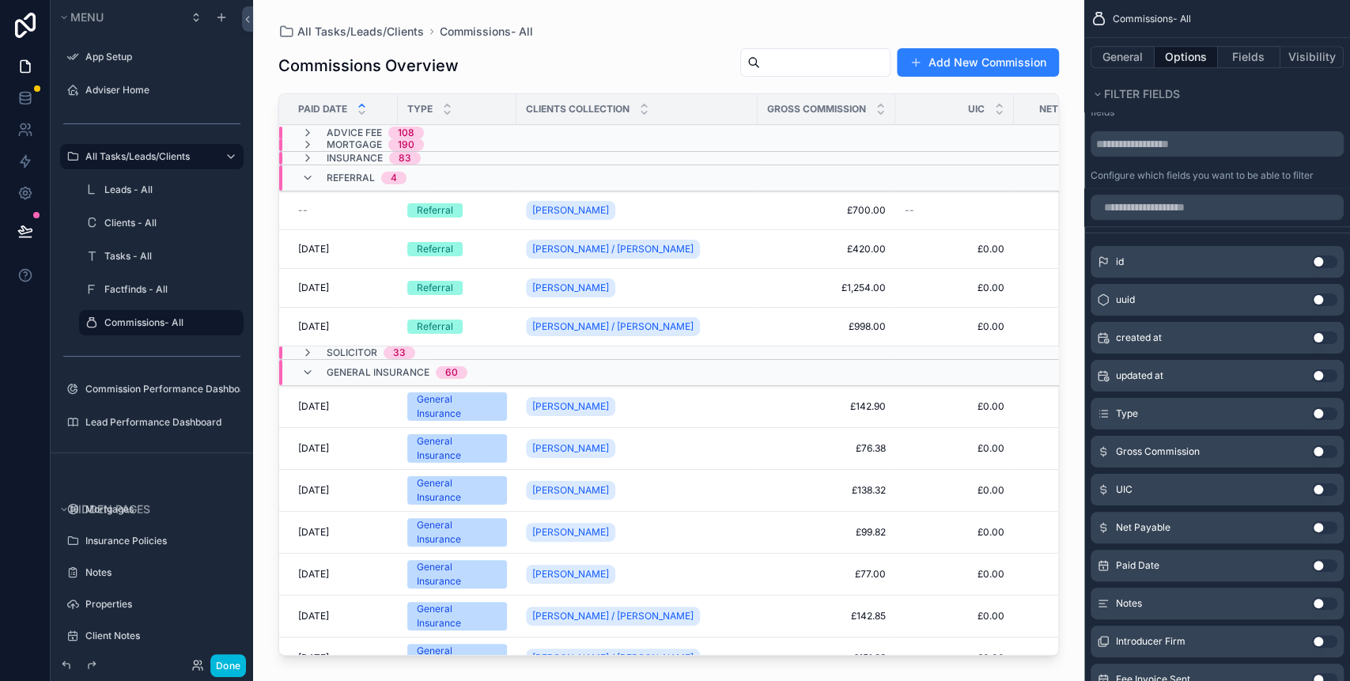
click at [1320, 564] on button "Use setting" at bounding box center [1324, 565] width 25 height 13
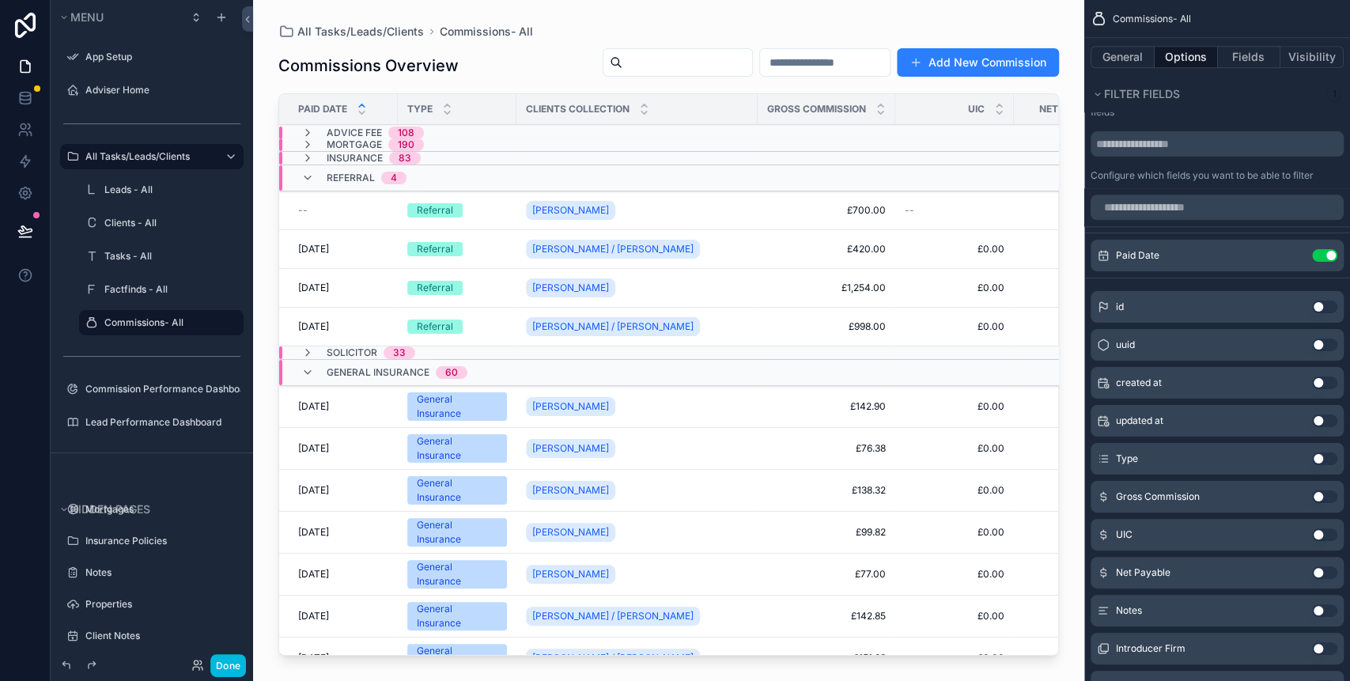
click at [760, 68] on input "scrollable content" at bounding box center [825, 62] width 130 height 22
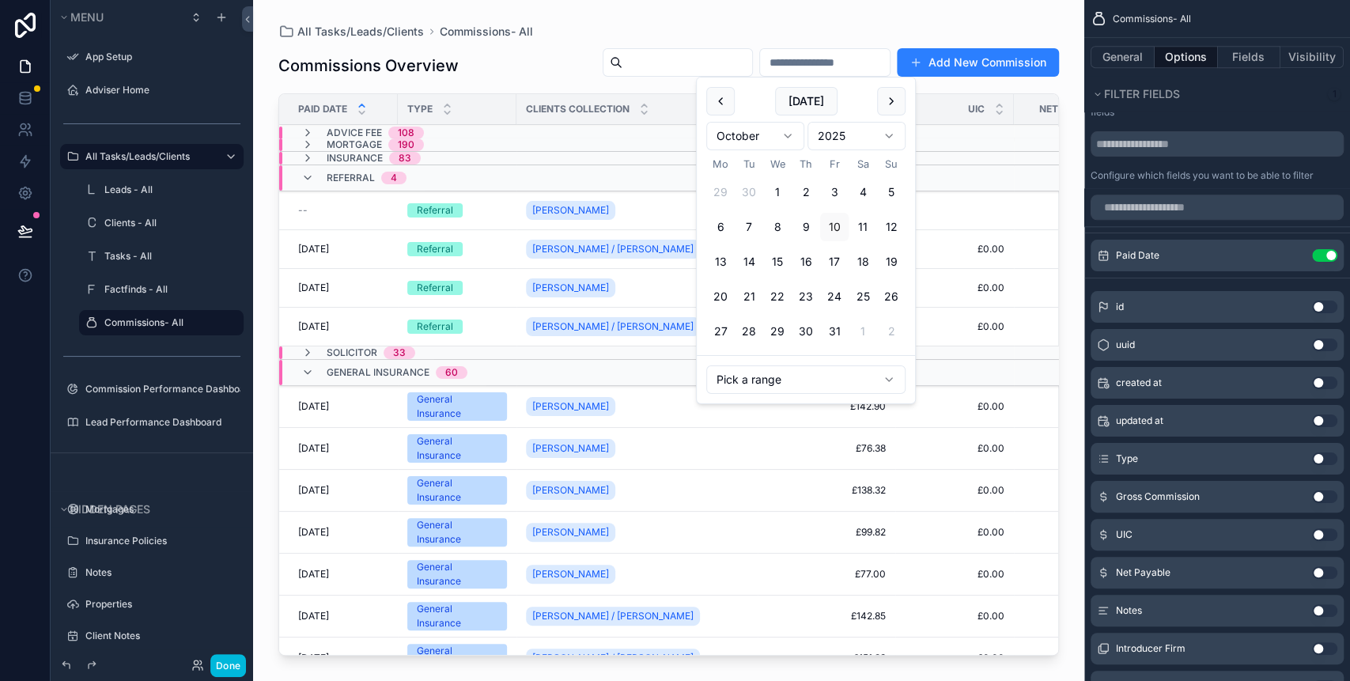
click at [784, 382] on html "Menu App Setup Adviser Home All Tasks/Leads/Clients Leads - All Clients - All T…" at bounding box center [675, 340] width 1350 height 681
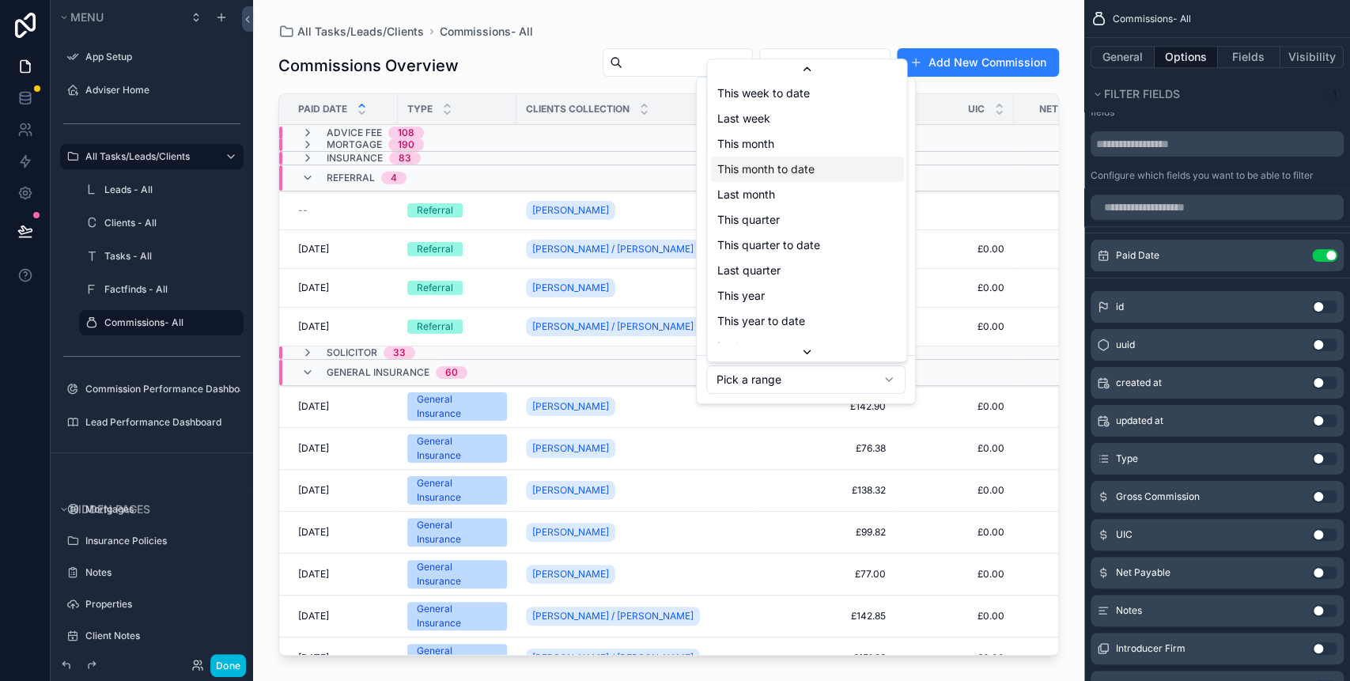
scroll to position [0, 0]
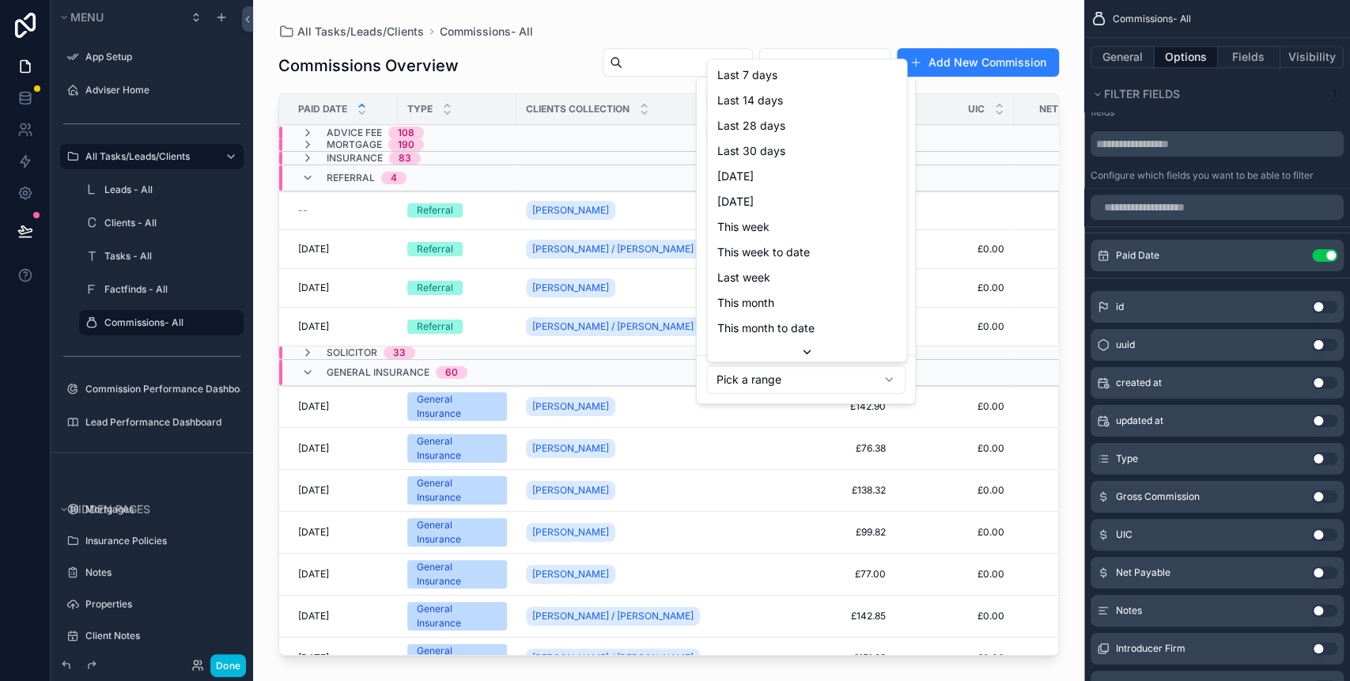
click at [679, 28] on html "Menu App Setup Adviser Home All Tasks/Leads/Clients Leads - All Clients - All T…" at bounding box center [675, 340] width 1350 height 681
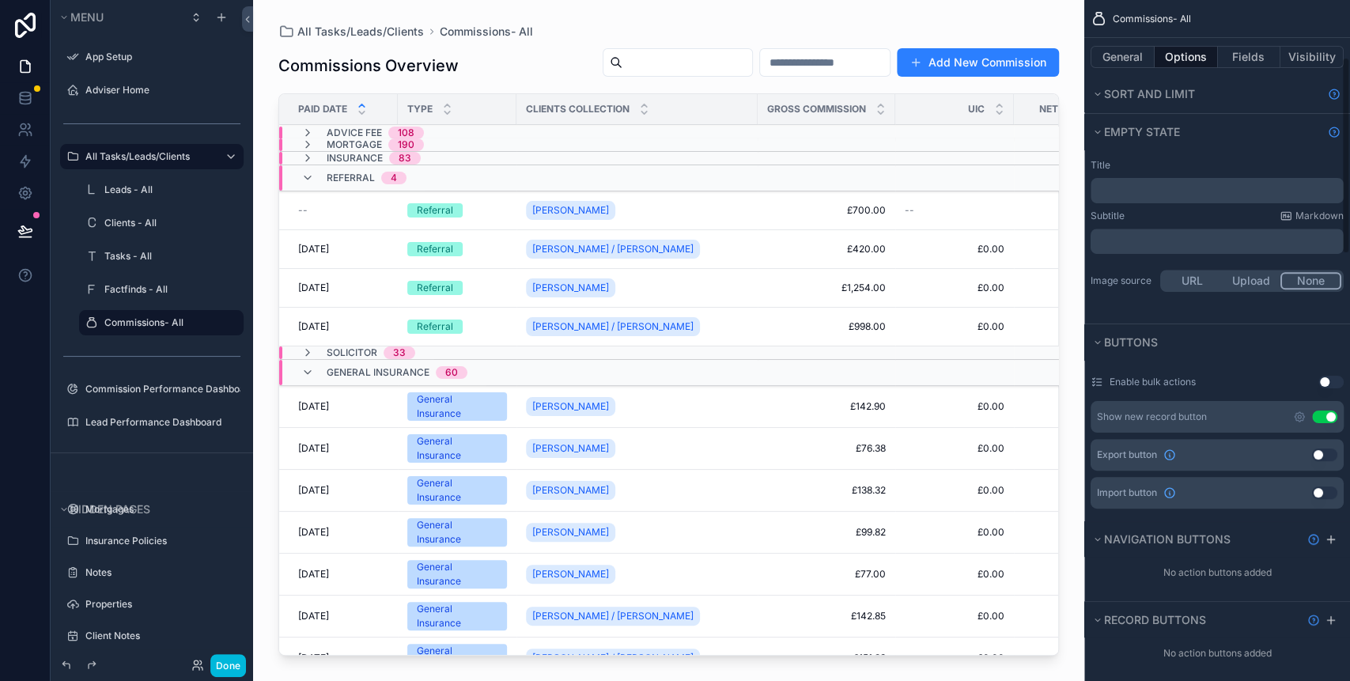
scroll to position [189, 0]
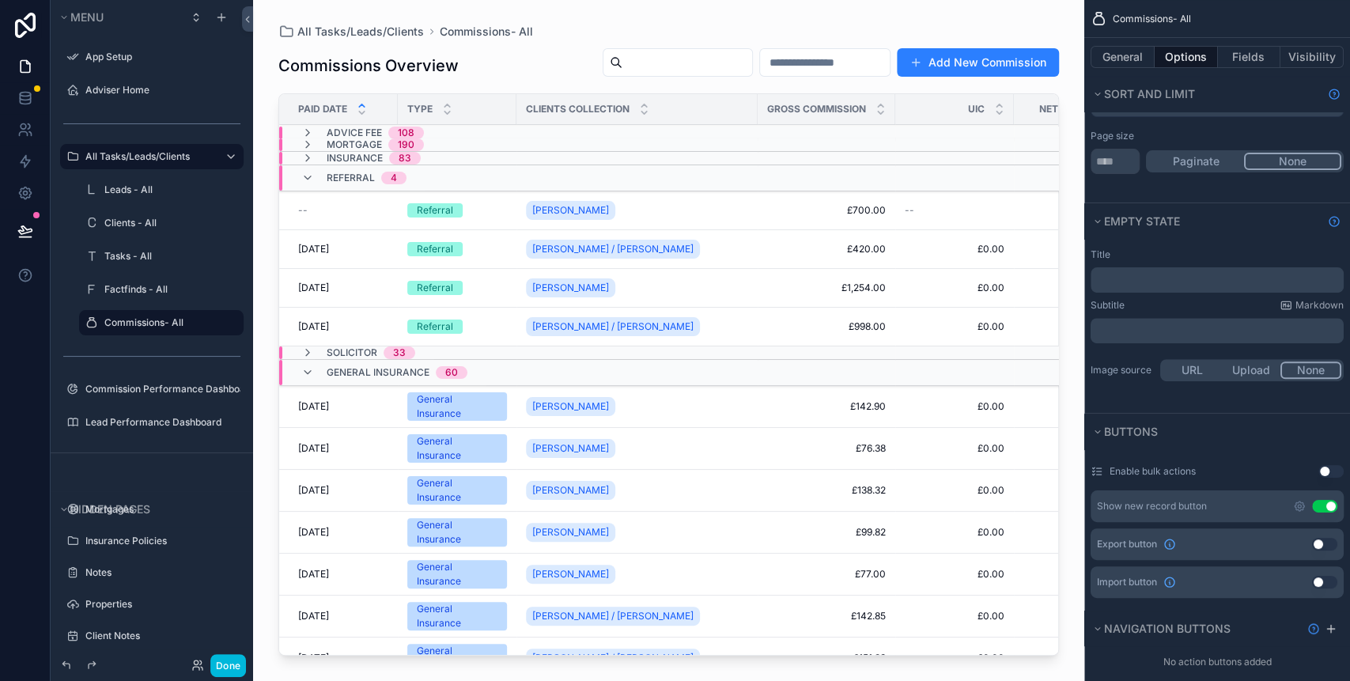
click at [784, 51] on input "scrollable content" at bounding box center [825, 62] width 130 height 22
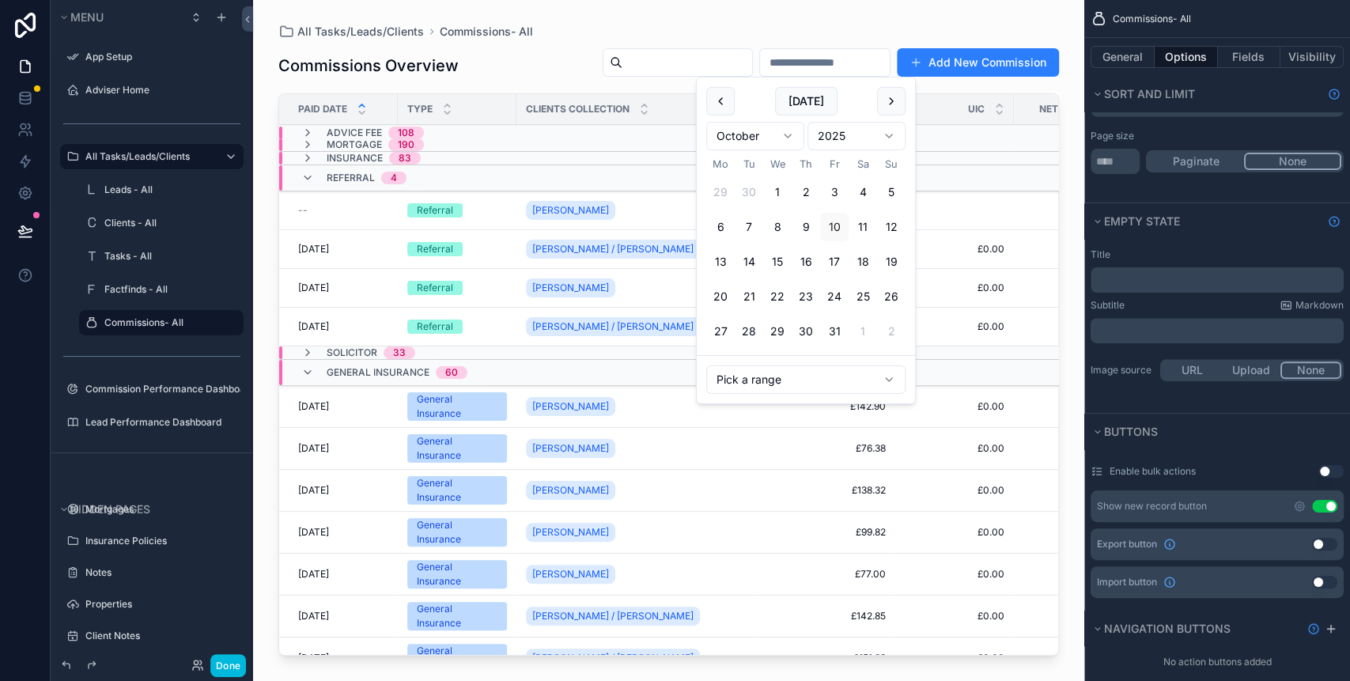
click at [790, 372] on html "Menu App Setup Adviser Home All Tasks/Leads/Clients Leads - All Clients - All T…" at bounding box center [675, 340] width 1350 height 681
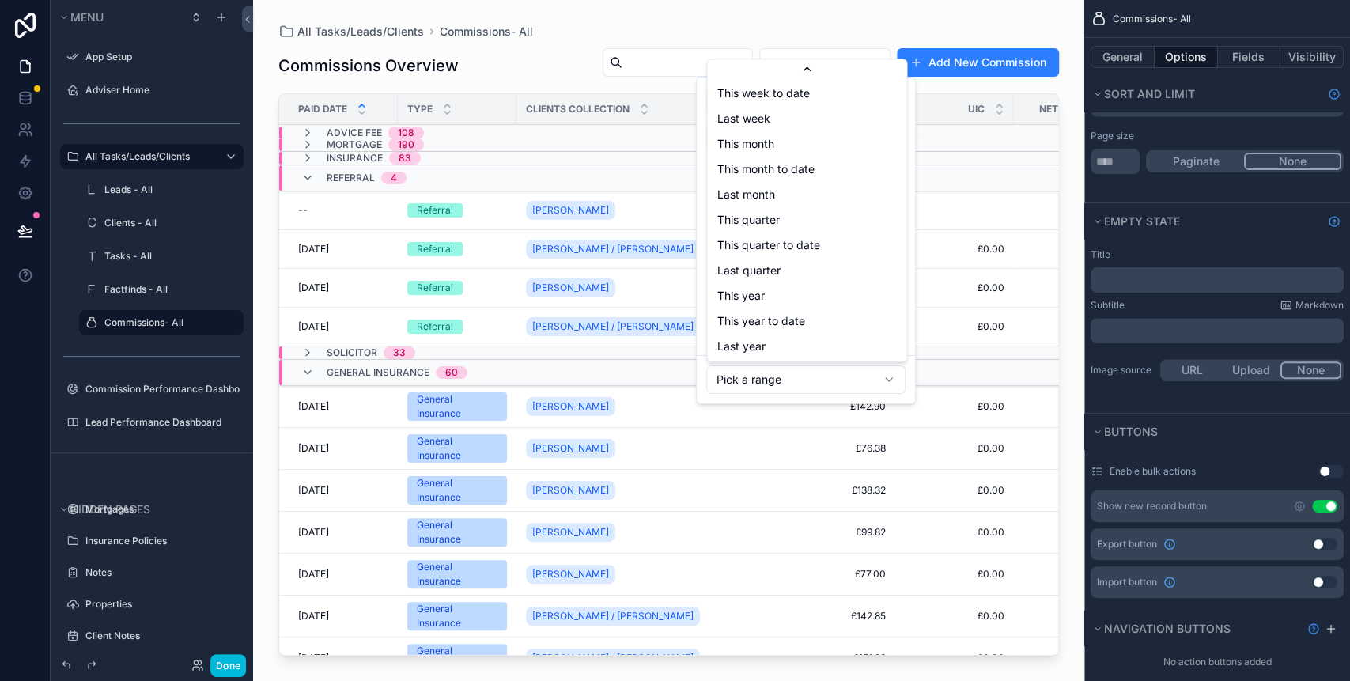
scroll to position [102, 0]
click at [759, 31] on html "Menu App Setup Adviser Home All Tasks/Leads/Clients Leads - All Clients - All T…" at bounding box center [675, 340] width 1350 height 681
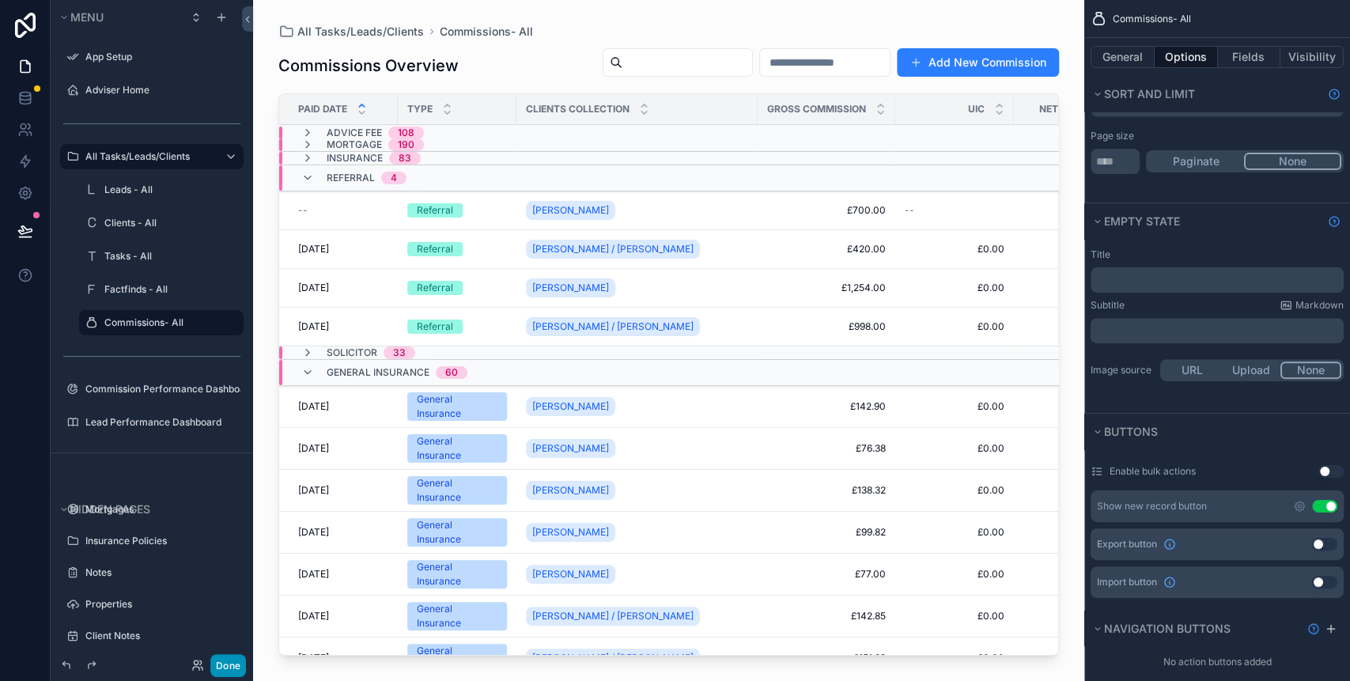
click at [240, 663] on button "Done" at bounding box center [228, 665] width 36 height 23
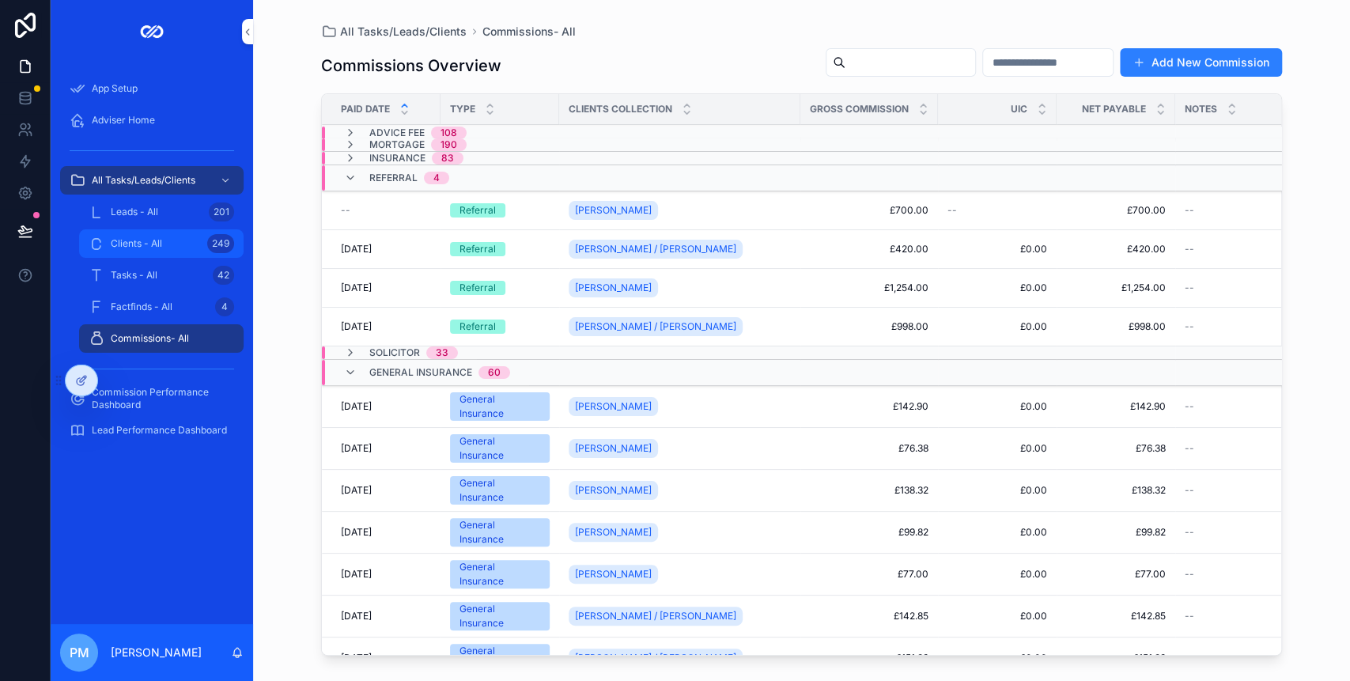
click at [145, 237] on span "Clients - All" at bounding box center [136, 243] width 51 height 13
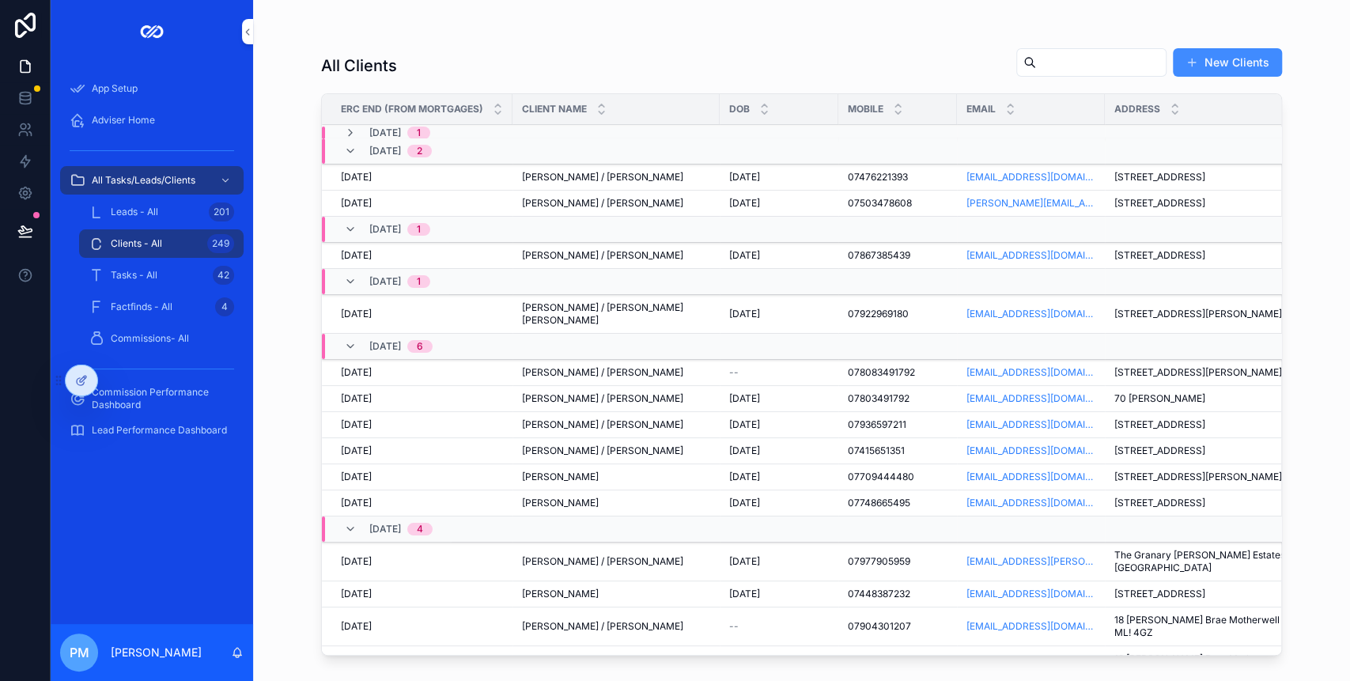
click at [1207, 62] on button "New Clients" at bounding box center [1226, 62] width 109 height 28
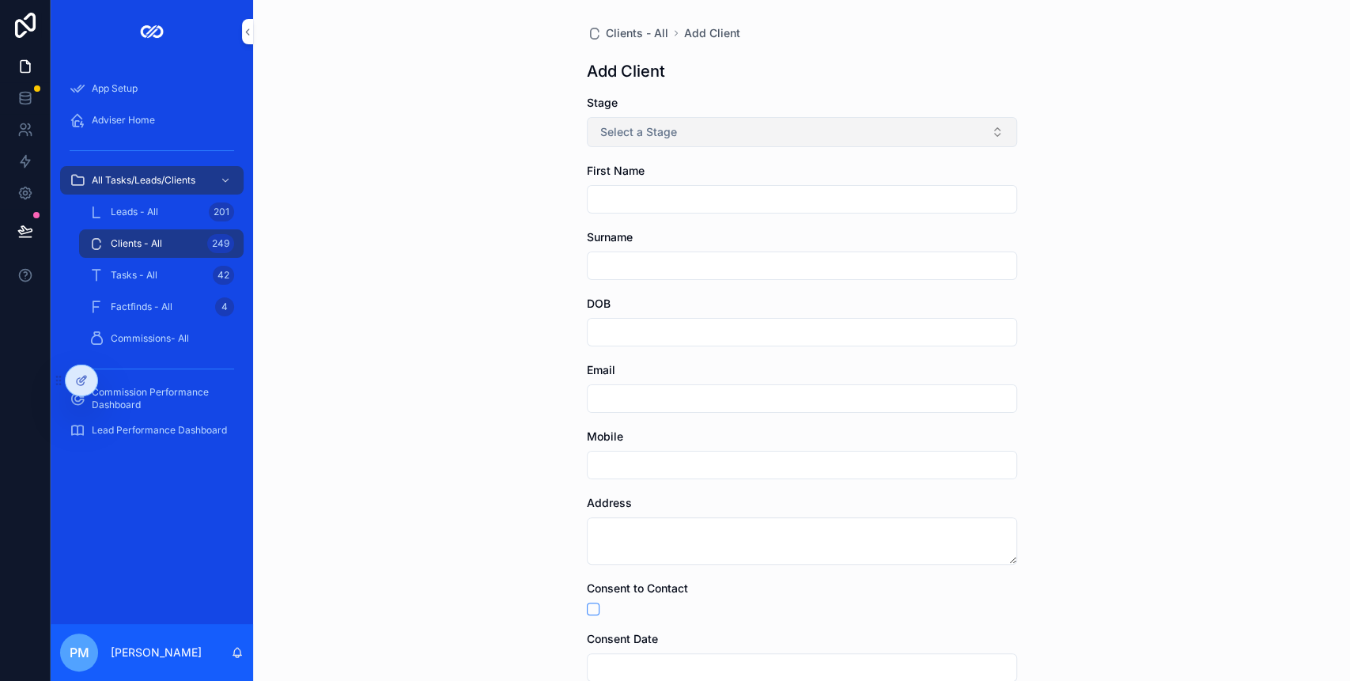
click at [711, 129] on button "Select a Stage" at bounding box center [802, 132] width 430 height 30
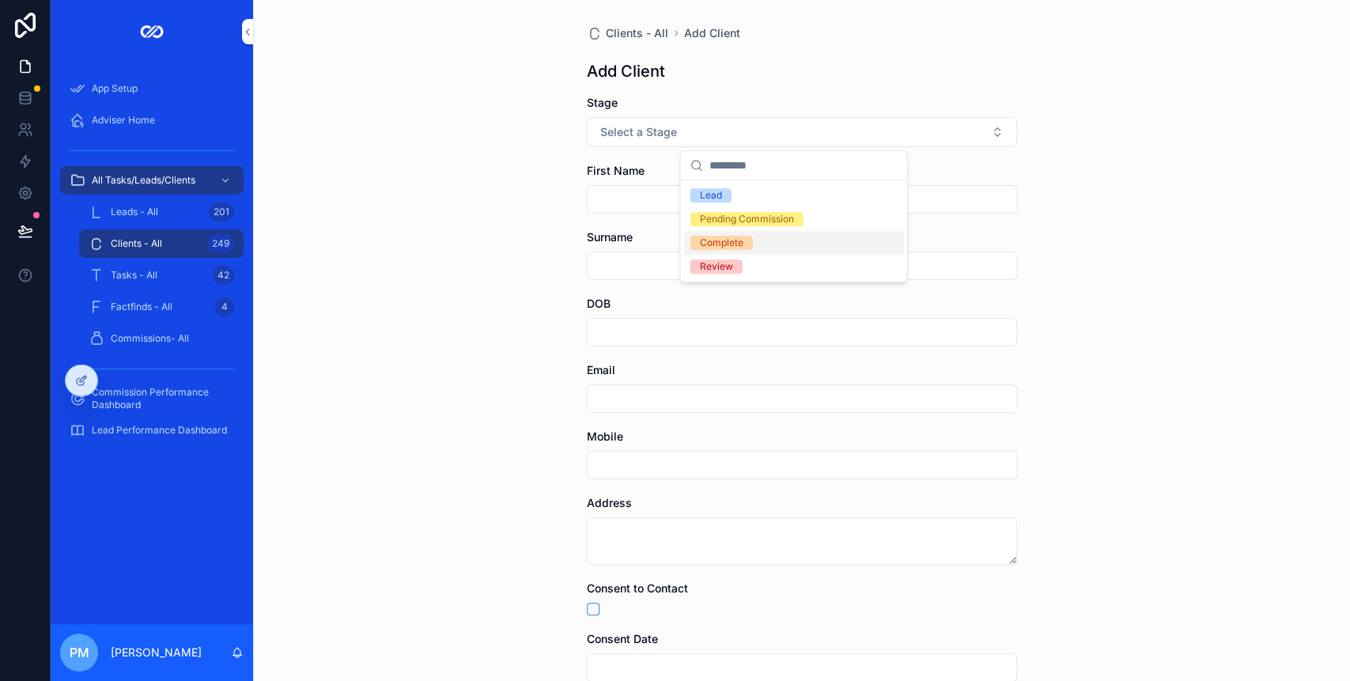
click at [737, 238] on div "Complete" at bounding box center [721, 243] width 43 height 14
click at [661, 203] on input "scrollable content" at bounding box center [801, 199] width 429 height 22
type input "***"
type input "*****"
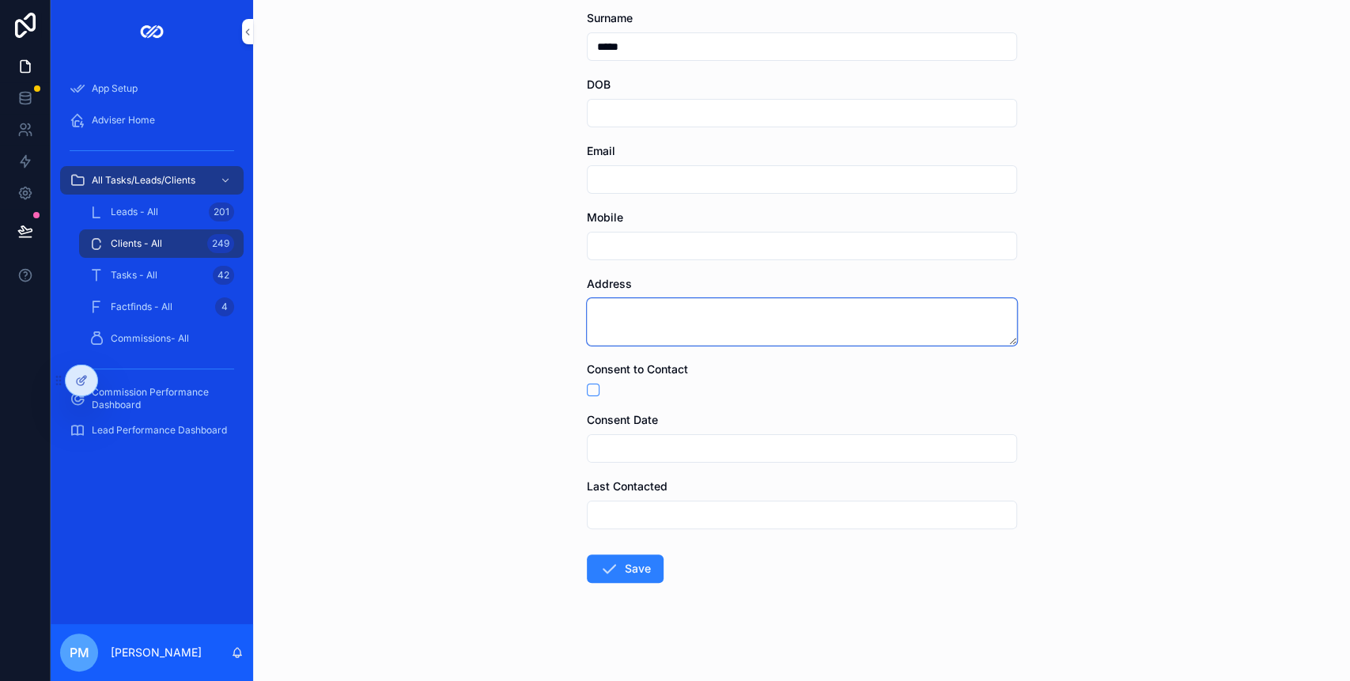
scroll to position [221, 0]
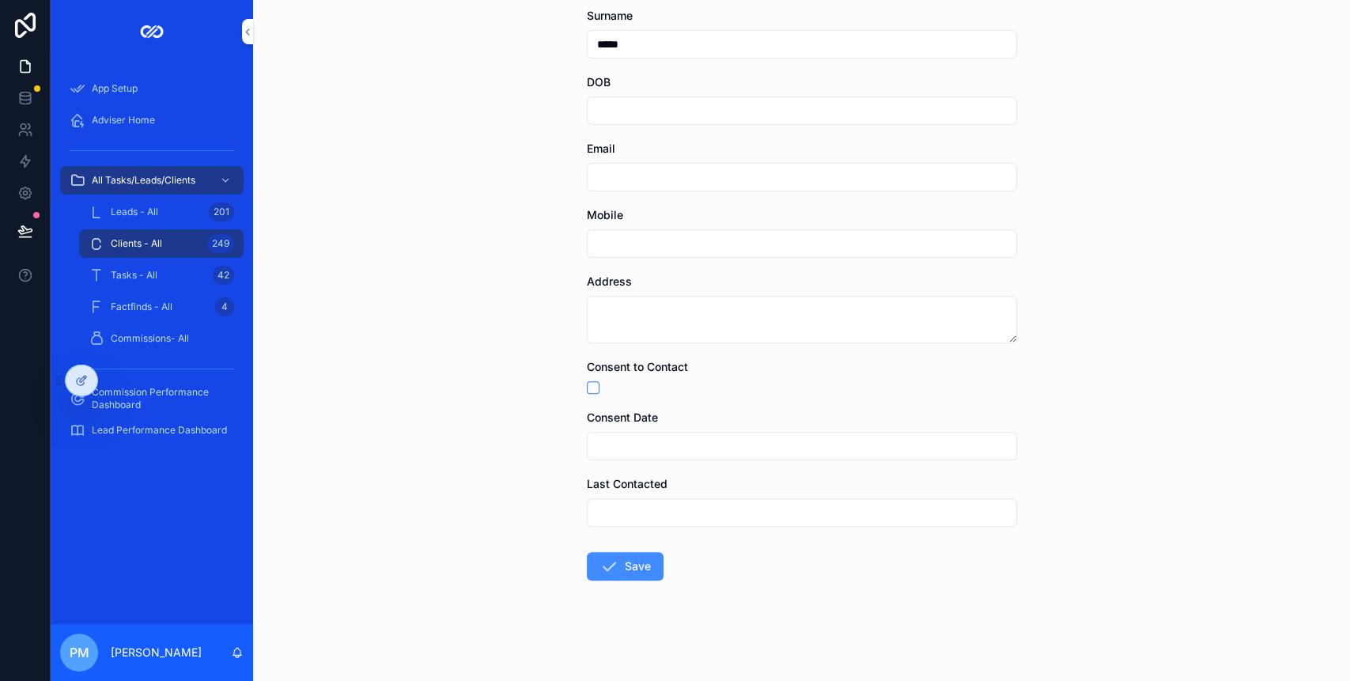
click at [625, 564] on button "Save" at bounding box center [625, 566] width 77 height 28
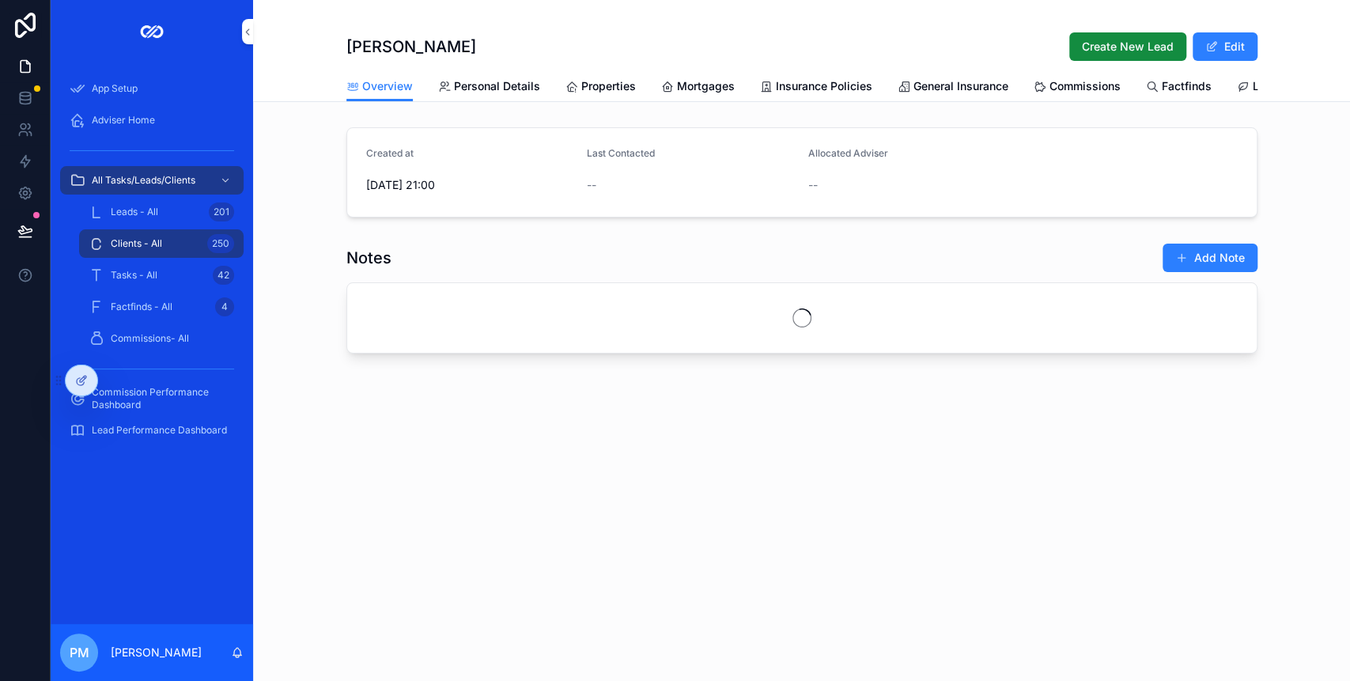
click at [409, 334] on div "scrollable content" at bounding box center [801, 318] width 909 height 70
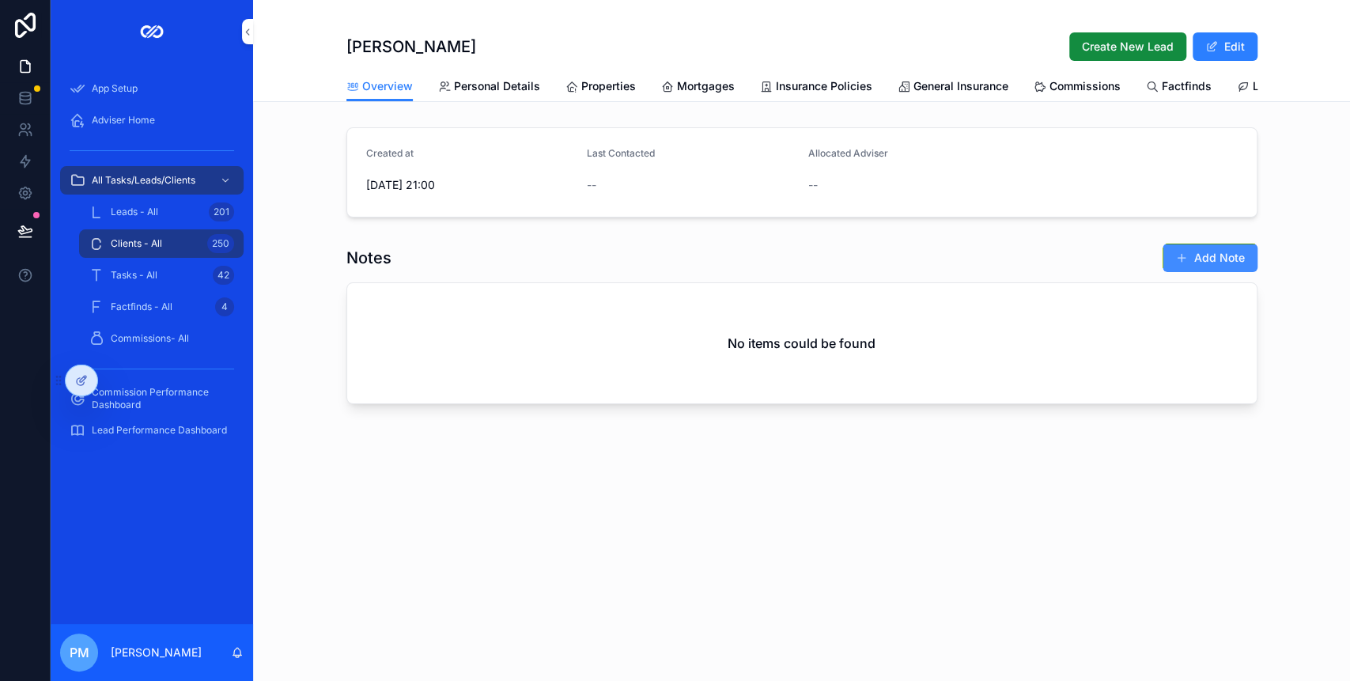
click at [1202, 267] on button "Add Note" at bounding box center [1209, 258] width 95 height 28
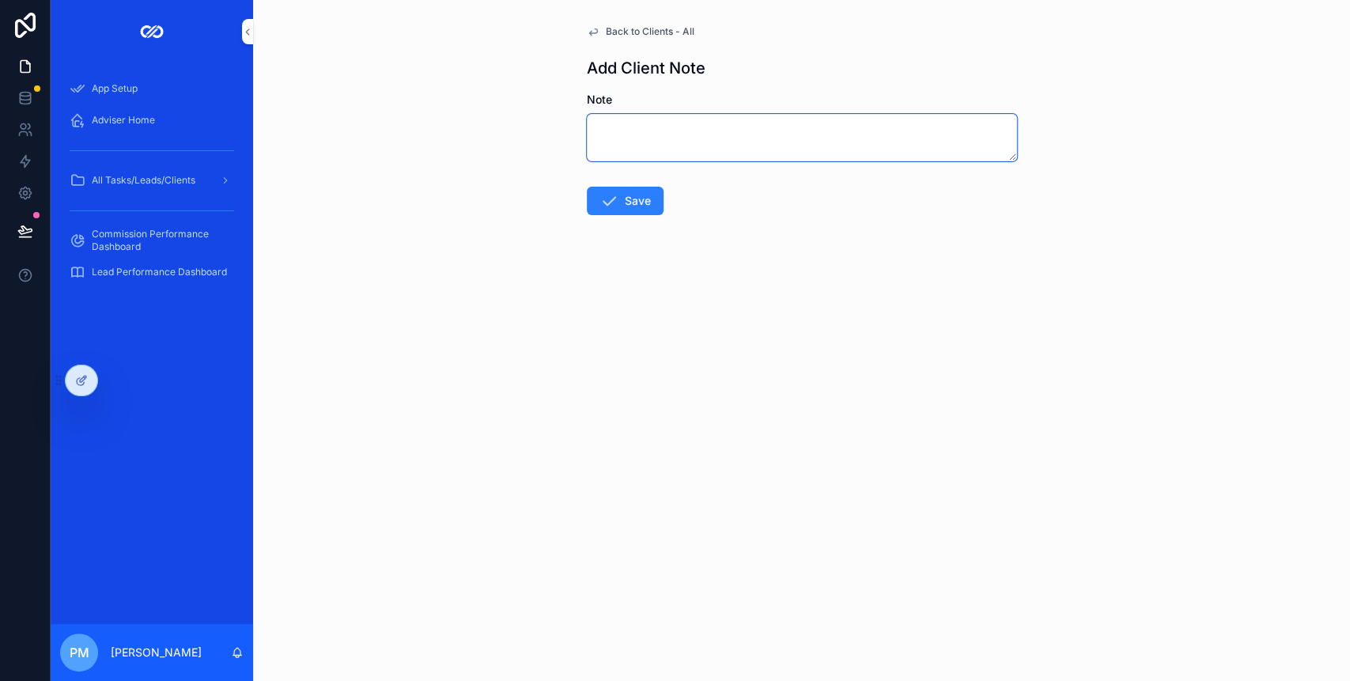
click at [648, 118] on textarea "scrollable content" at bounding box center [802, 137] width 430 height 47
type textarea "**********"
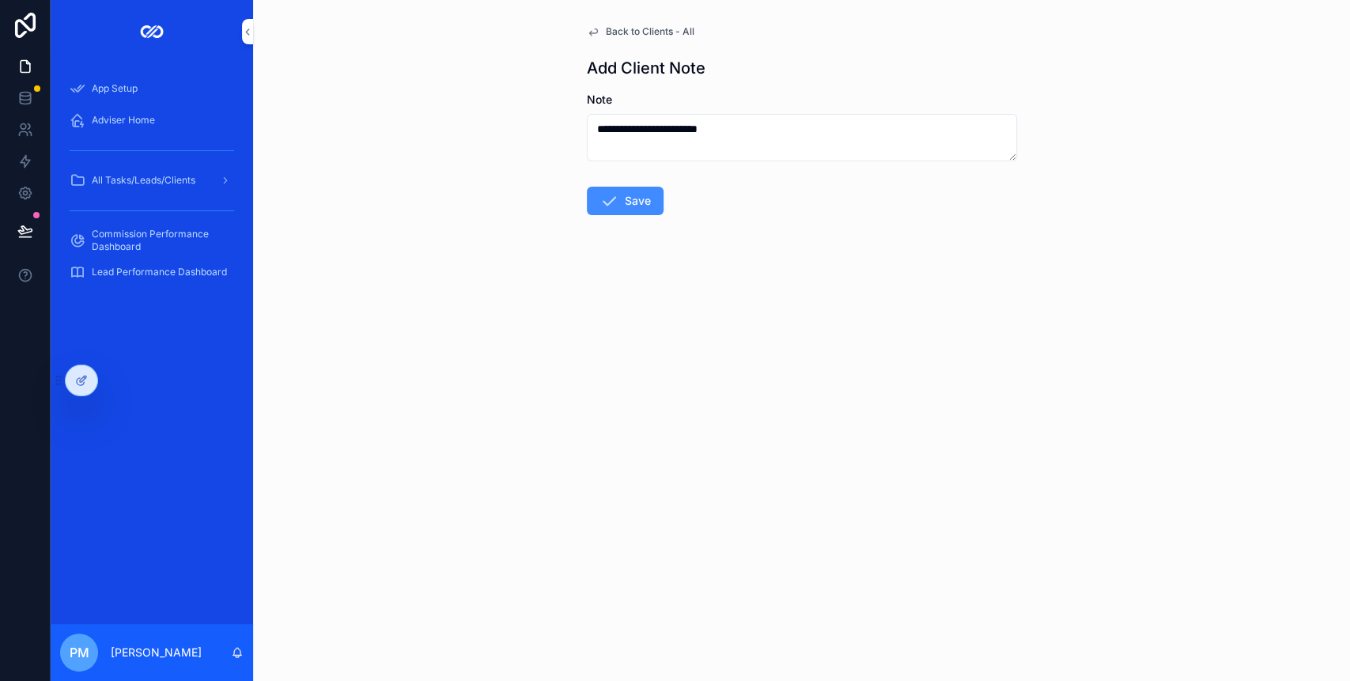
click at [621, 206] on button "Save" at bounding box center [625, 201] width 77 height 28
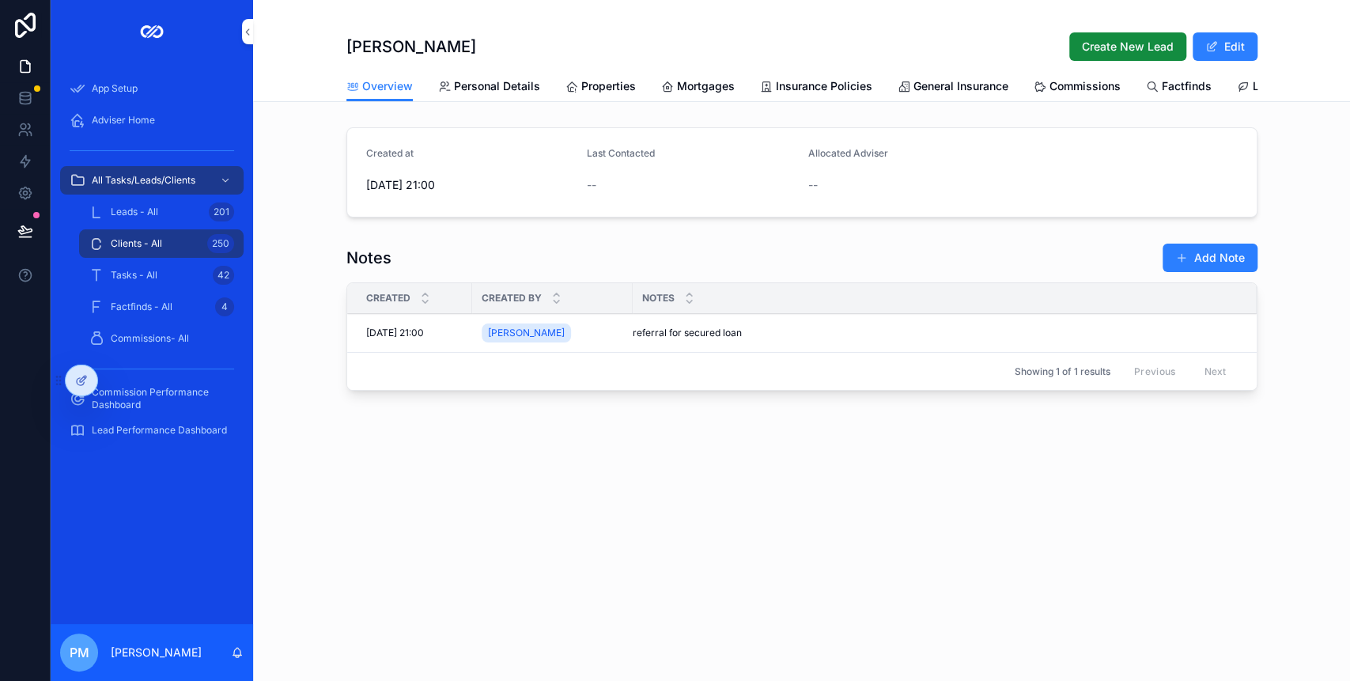
click at [864, 183] on div "Allocated Adviser --" at bounding box center [1022, 172] width 429 height 51
click at [1236, 40] on button "Edit" at bounding box center [1224, 46] width 65 height 28
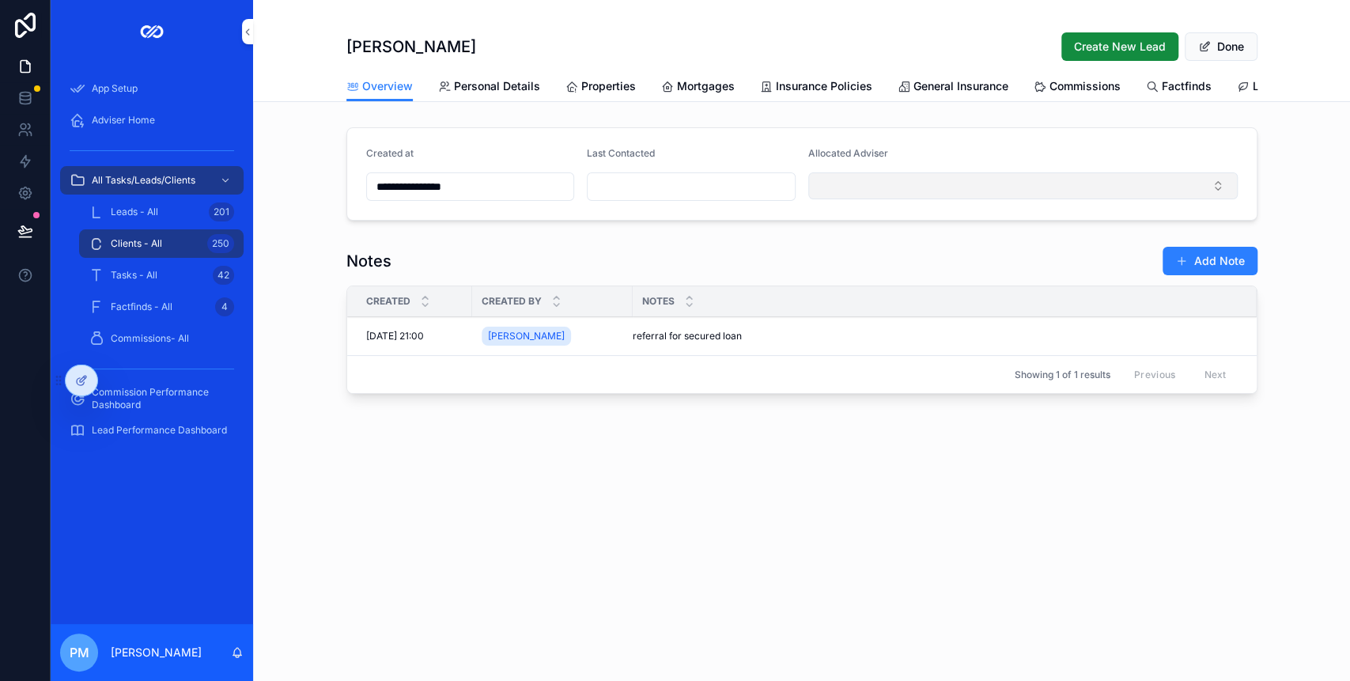
click at [889, 196] on button "Select Button" at bounding box center [1022, 185] width 429 height 27
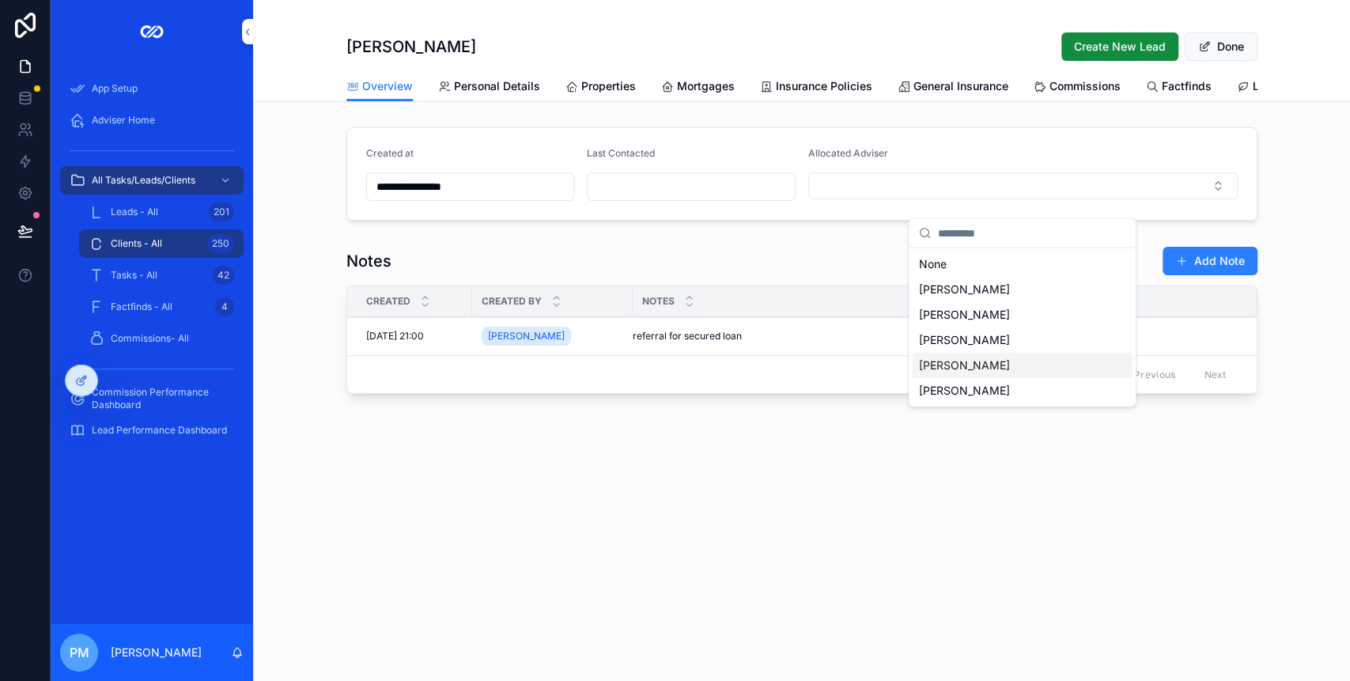
click at [952, 360] on span "[PERSON_NAME]" at bounding box center [963, 365] width 91 height 16
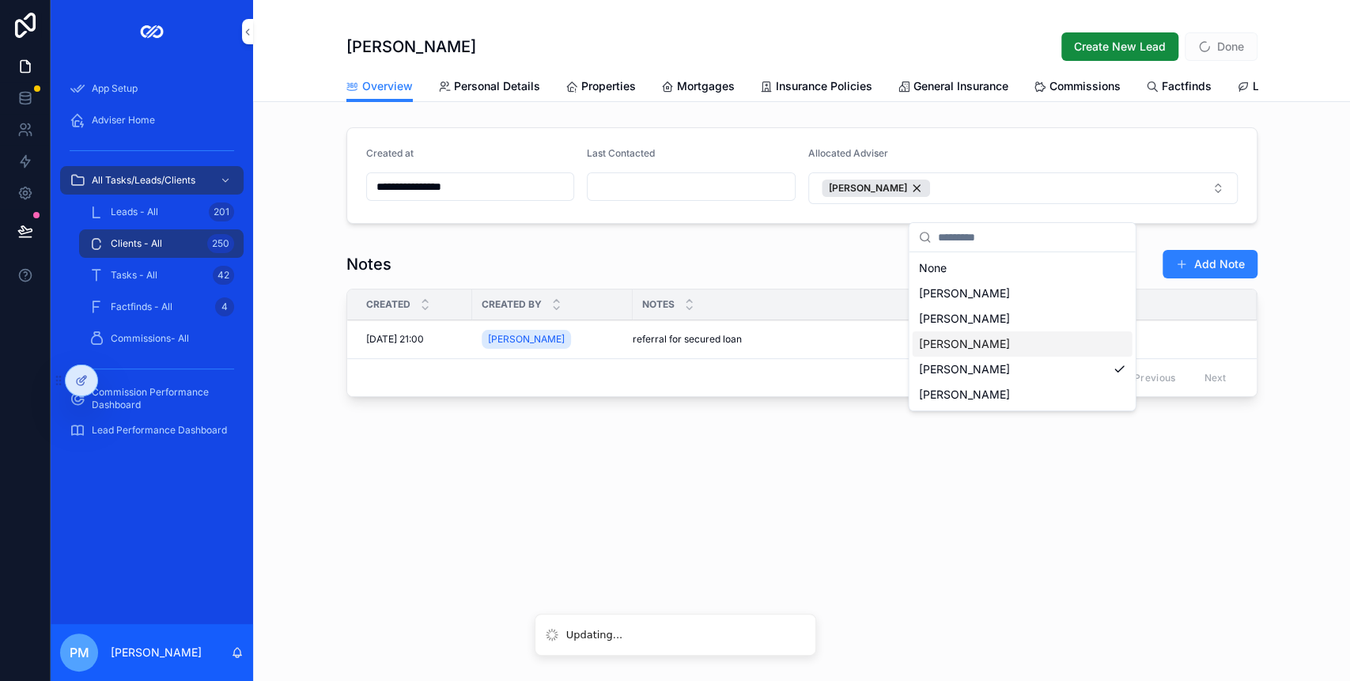
click at [651, 197] on input "scrollable content" at bounding box center [690, 187] width 207 height 22
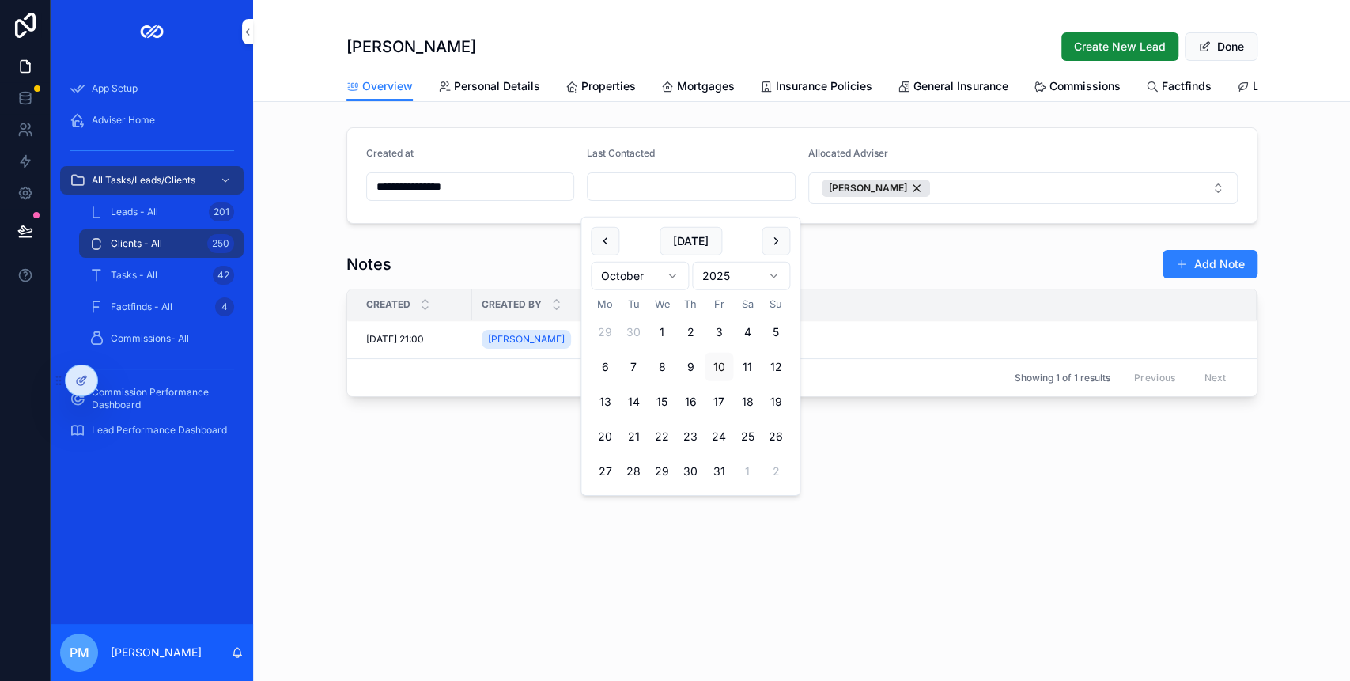
click at [1039, 144] on form "**********" at bounding box center [801, 175] width 909 height 95
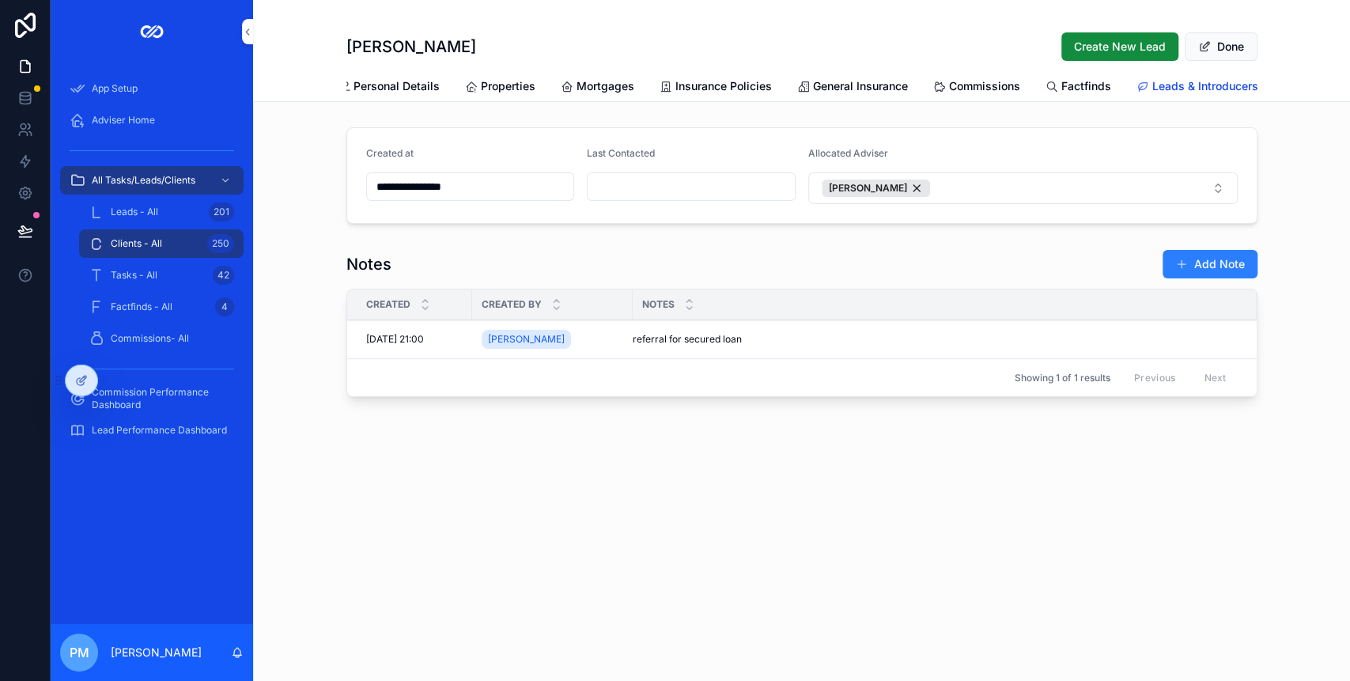
click at [1165, 89] on span "Leads & Introducers" at bounding box center [1205, 86] width 106 height 16
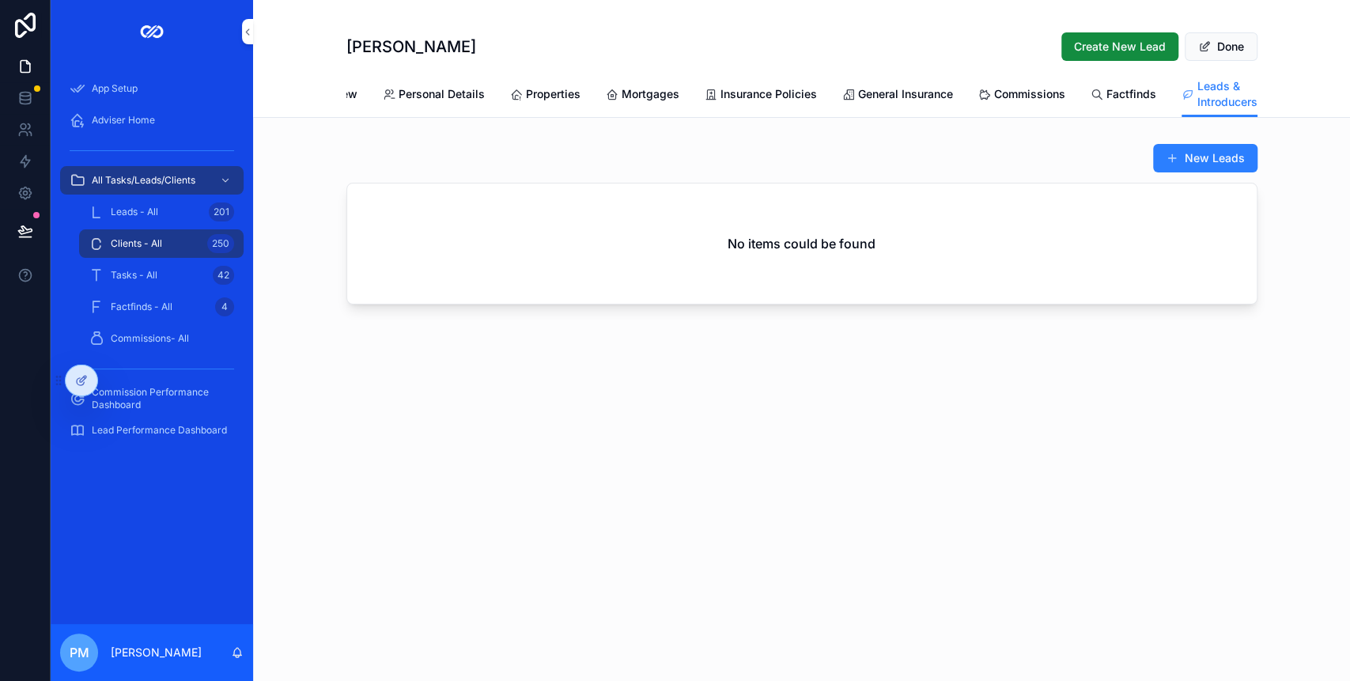
drag, startPoint x: 1185, startPoint y: 162, endPoint x: 1153, endPoint y: 169, distance: 33.2
click at [1185, 163] on button "New Leads" at bounding box center [1205, 158] width 104 height 28
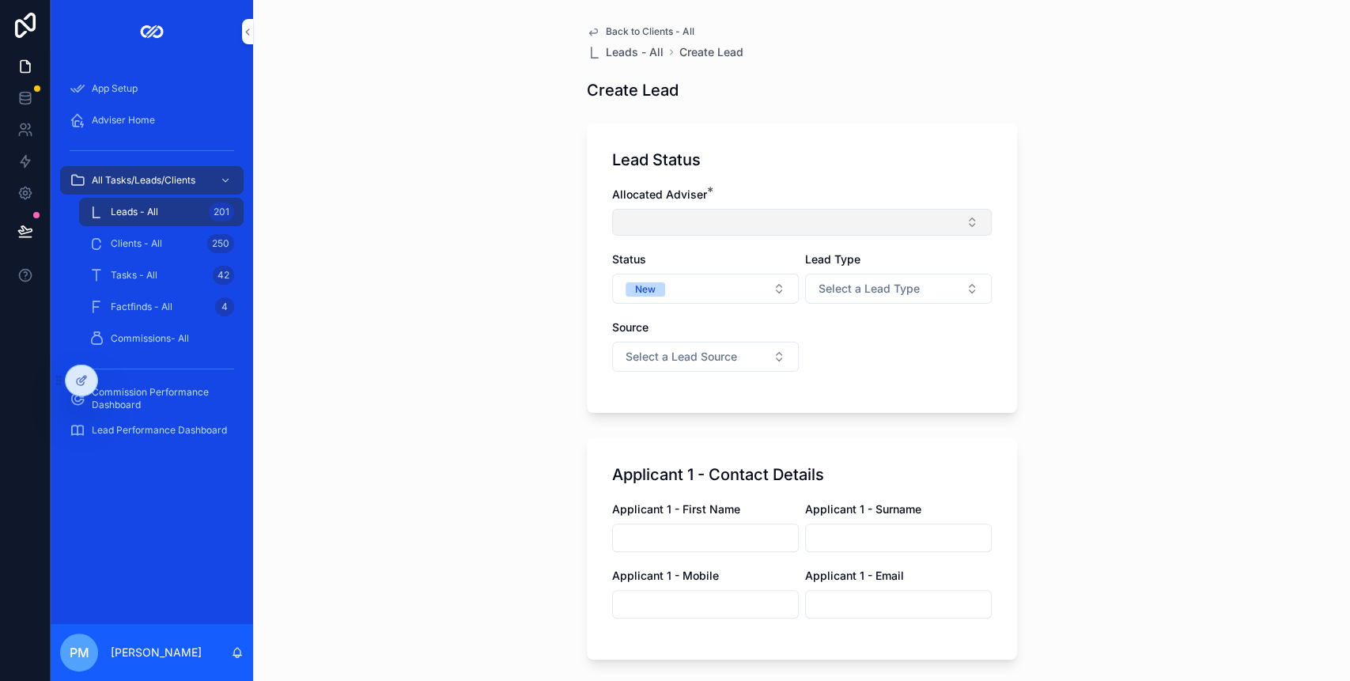
click at [692, 221] on button "Select Button" at bounding box center [801, 222] width 379 height 27
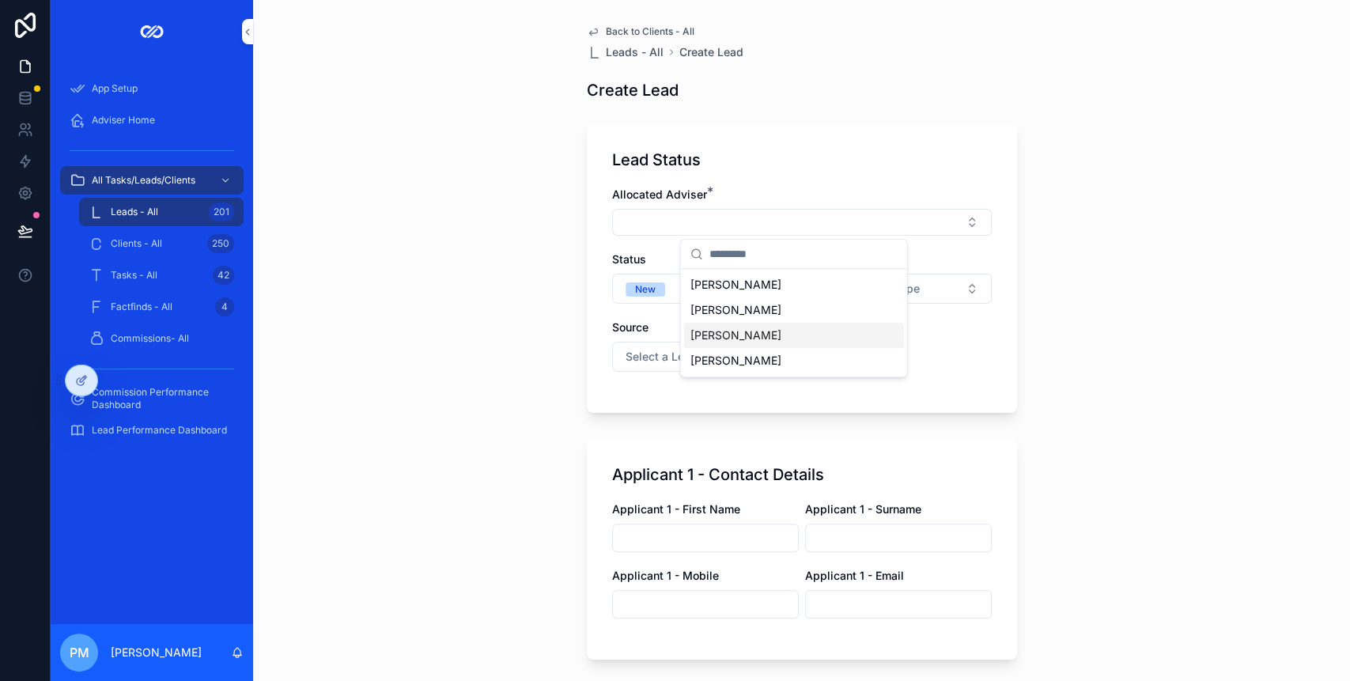
click at [734, 340] on span "[PERSON_NAME]" at bounding box center [735, 335] width 91 height 16
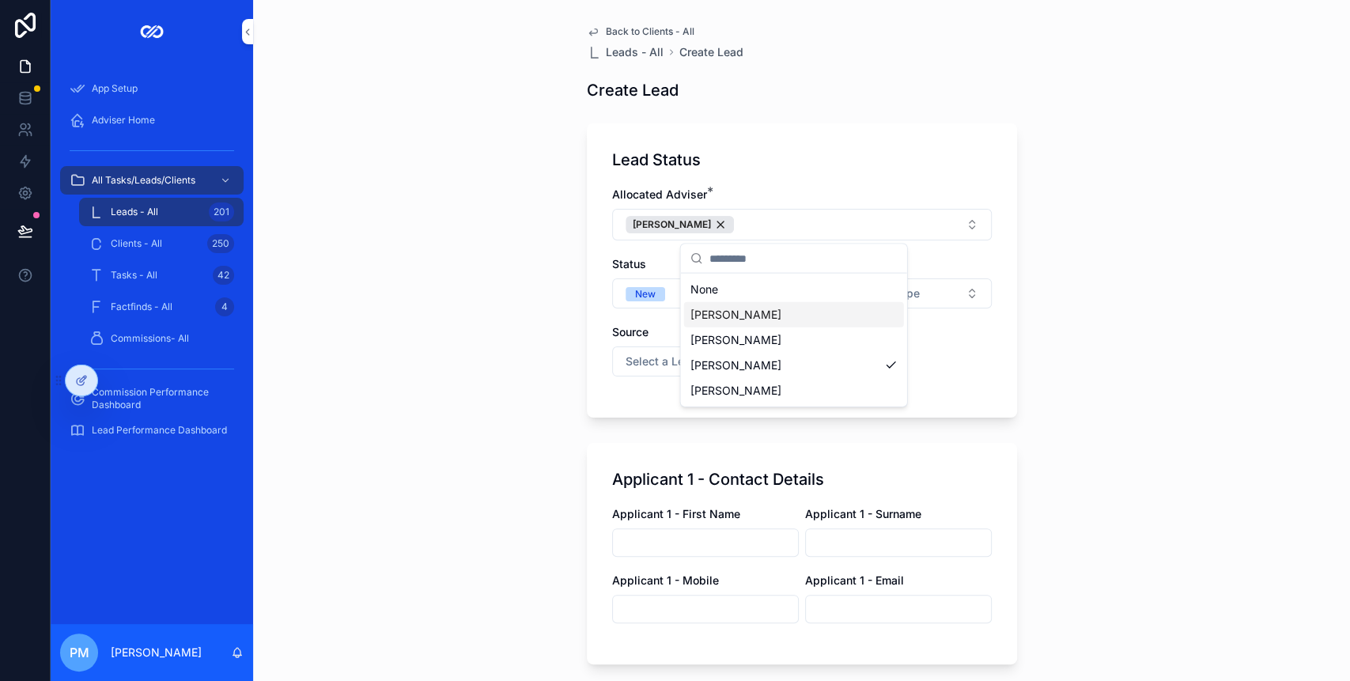
click at [612, 253] on div "Allocated Adviser * Philip McLeod Status New Lead Type Select a Lead Type Sourc…" at bounding box center [801, 290] width 379 height 206
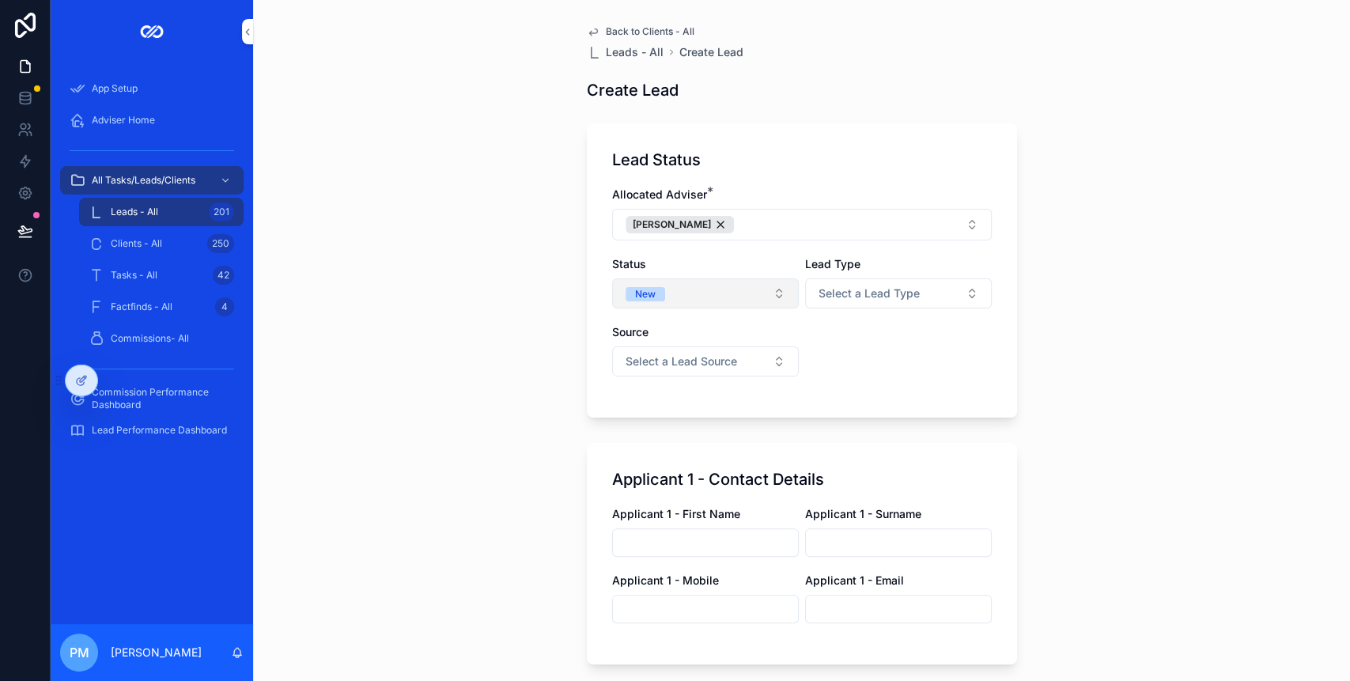
click at [660, 297] on button "New" at bounding box center [705, 293] width 187 height 30
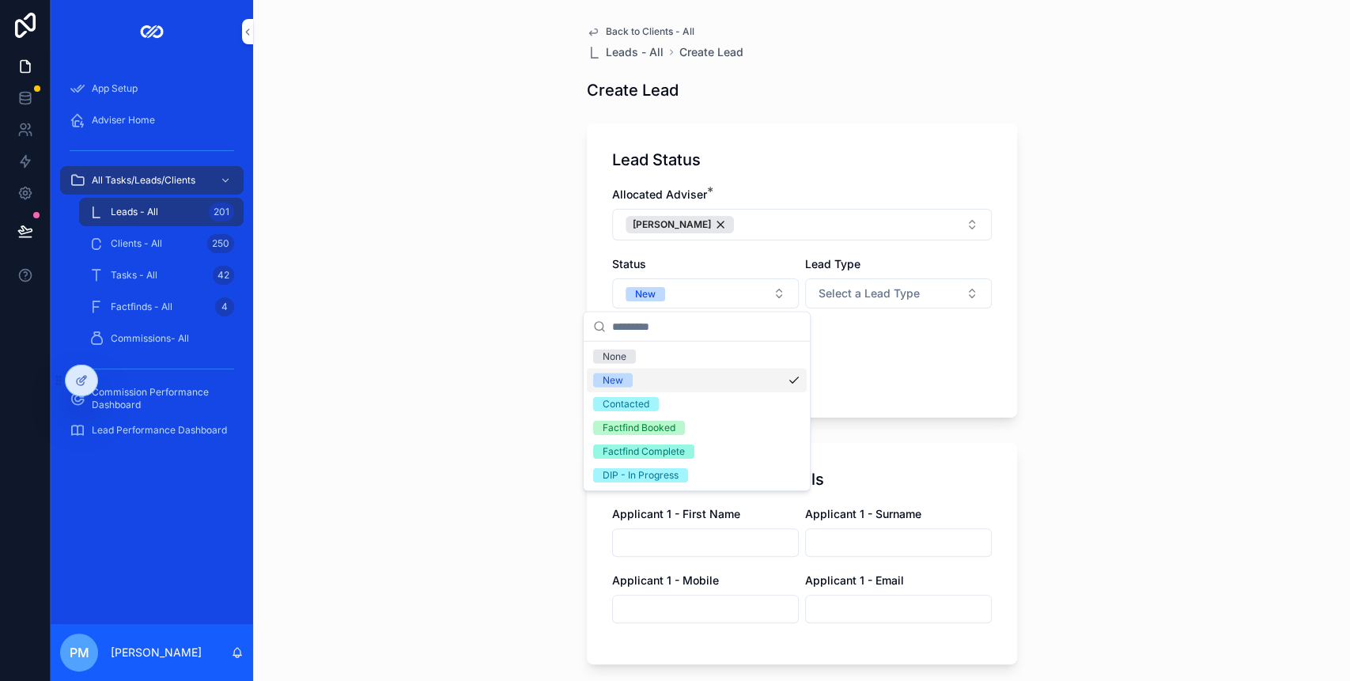
click at [621, 376] on div "New" at bounding box center [612, 380] width 21 height 14
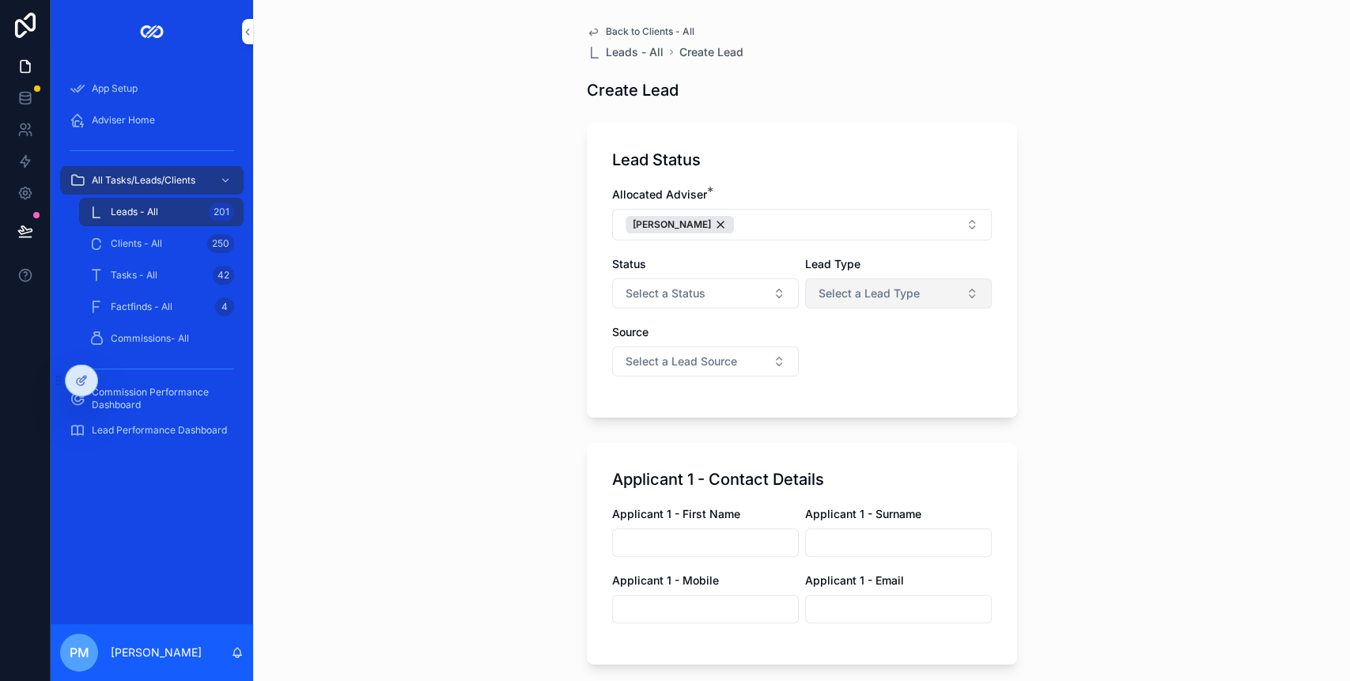
click at [827, 300] on span "Select a Lead Type" at bounding box center [868, 293] width 101 height 16
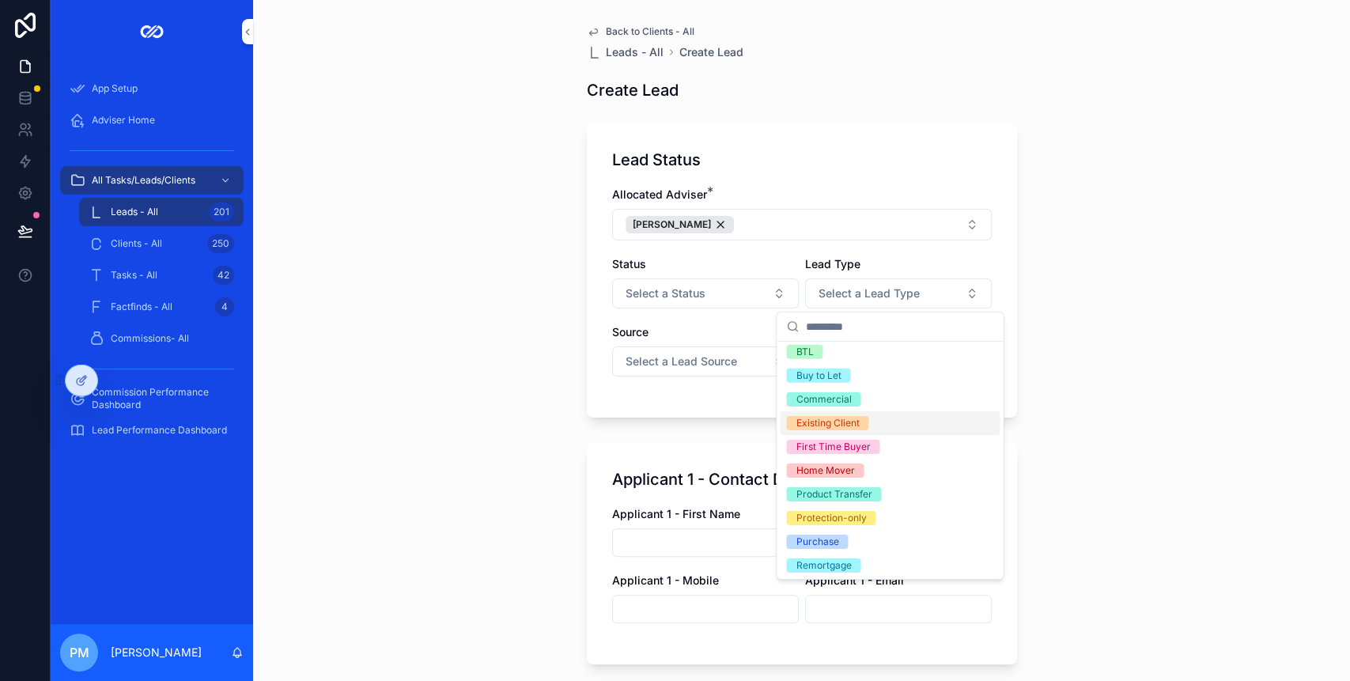
scroll to position [6, 0]
click at [836, 557] on div "Remortgage" at bounding box center [822, 564] width 55 height 14
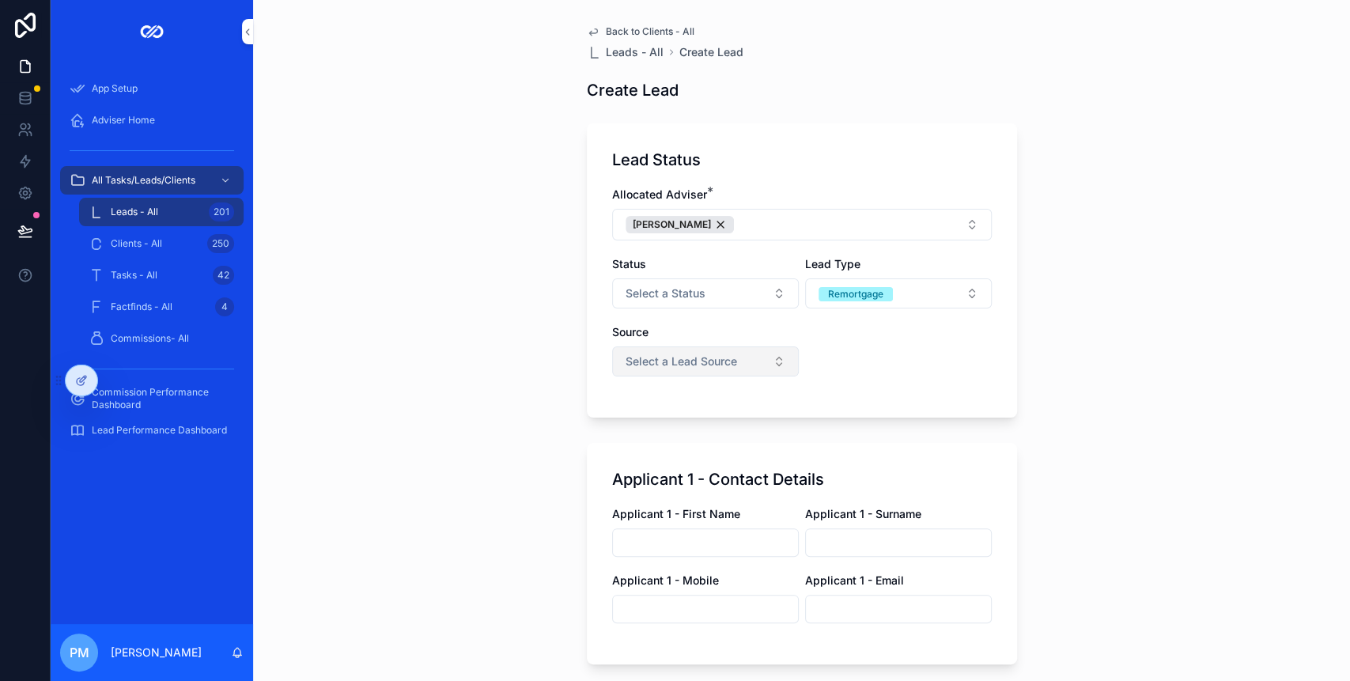
click at [670, 360] on span "Select a Lead Source" at bounding box center [680, 361] width 111 height 16
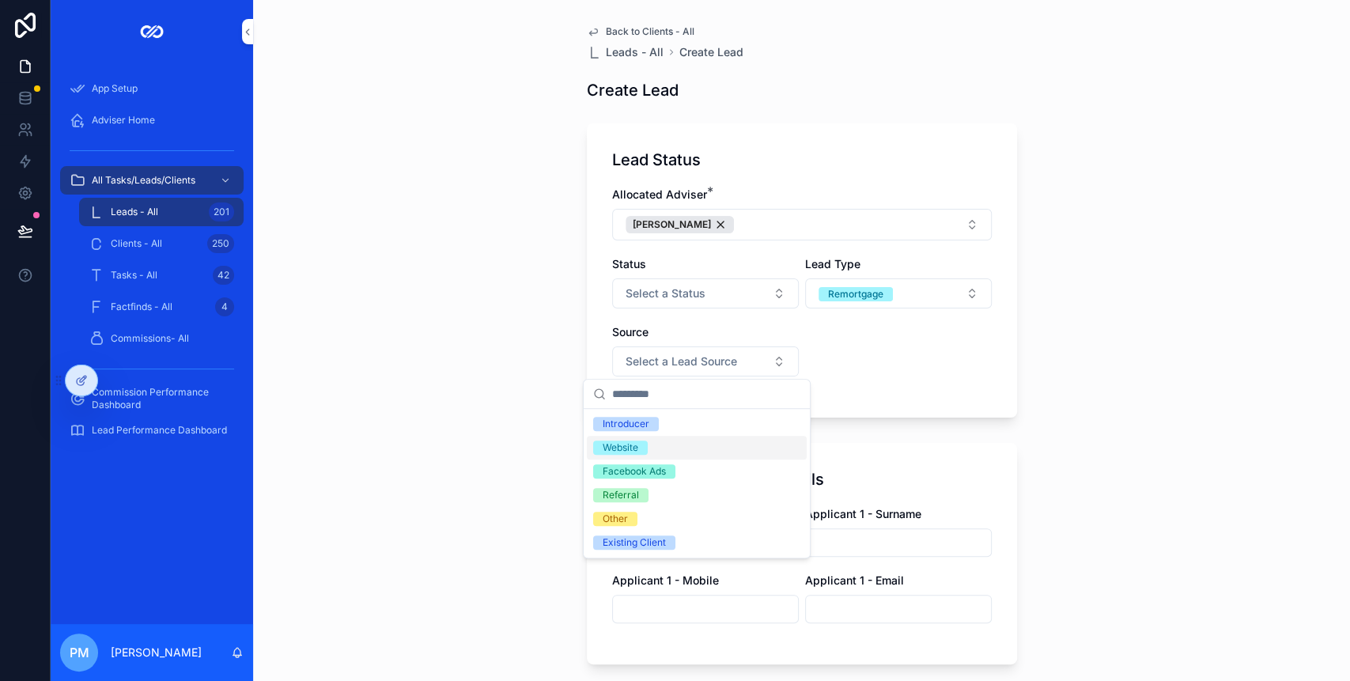
click at [651, 451] on div "Website" at bounding box center [697, 448] width 220 height 24
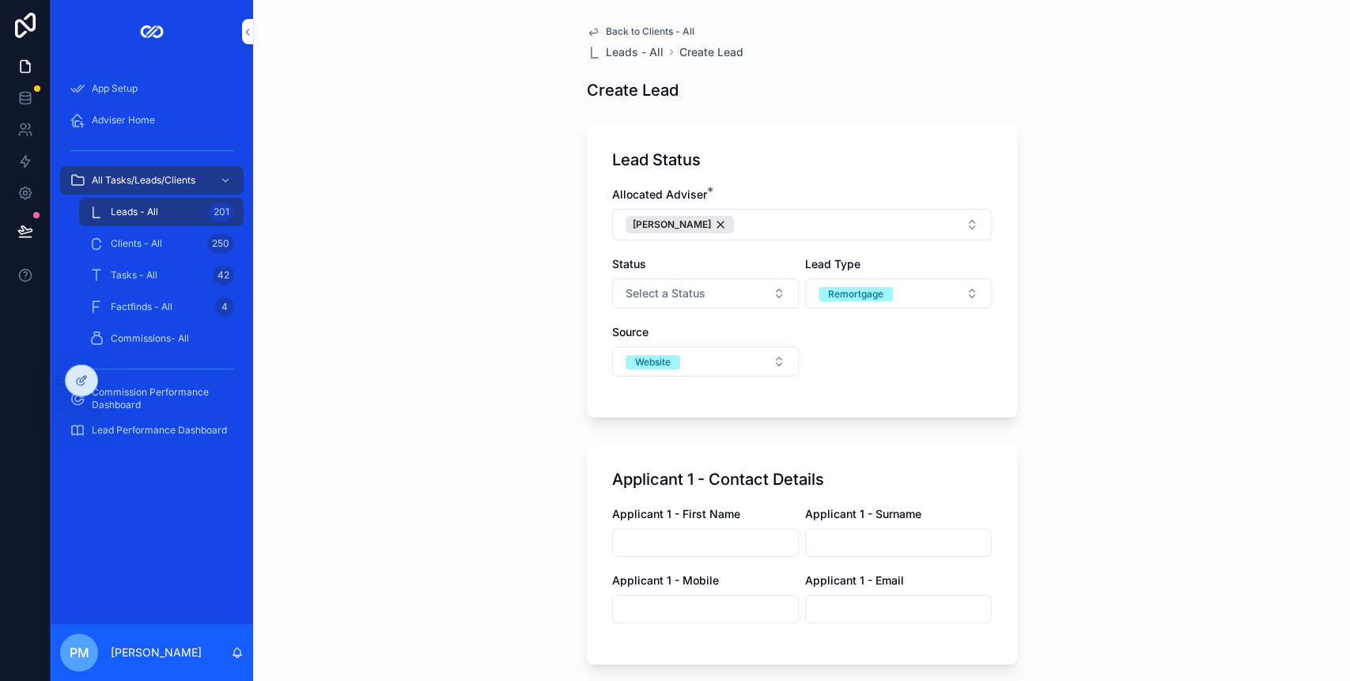
click at [640, 378] on div "Allocated Adviser * Philip McLeod Status Select a Status Lead Type Remortgage S…" at bounding box center [801, 290] width 379 height 206
click at [646, 367] on div "Website" at bounding box center [653, 362] width 36 height 14
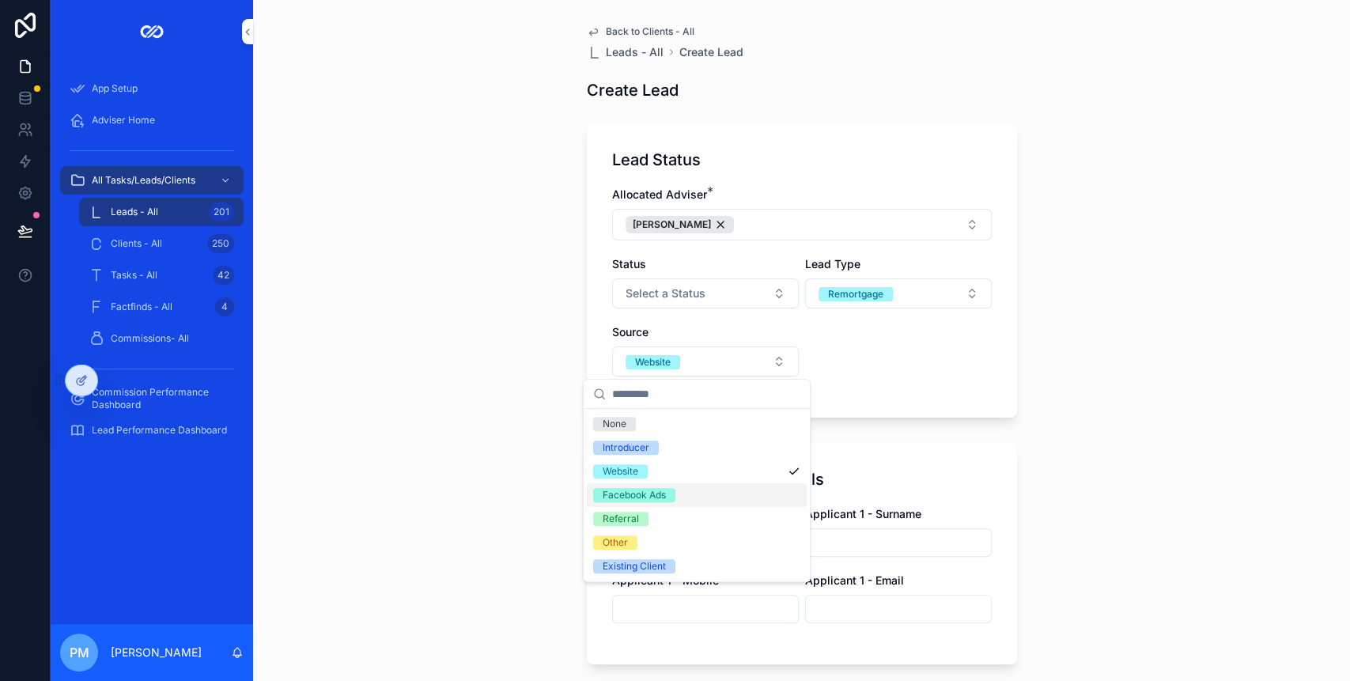
click at [645, 499] on div "Facebook Ads" at bounding box center [633, 495] width 63 height 14
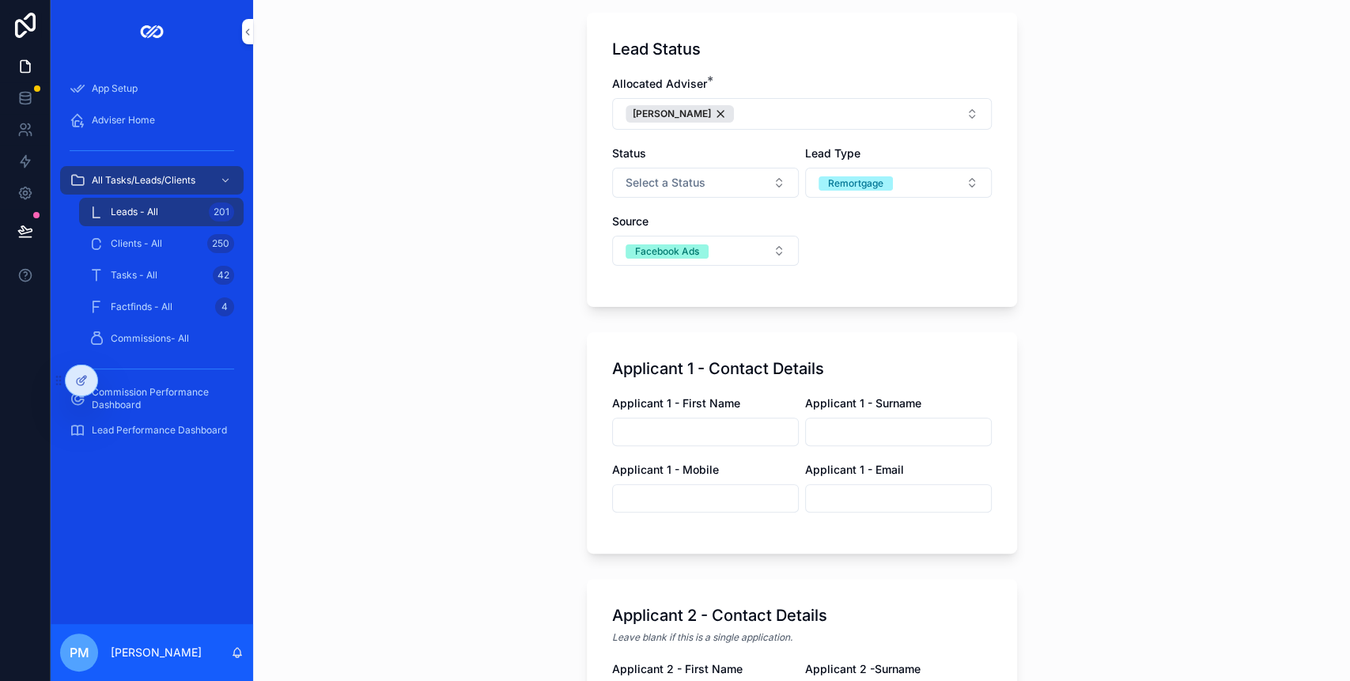
scroll to position [210, 0]
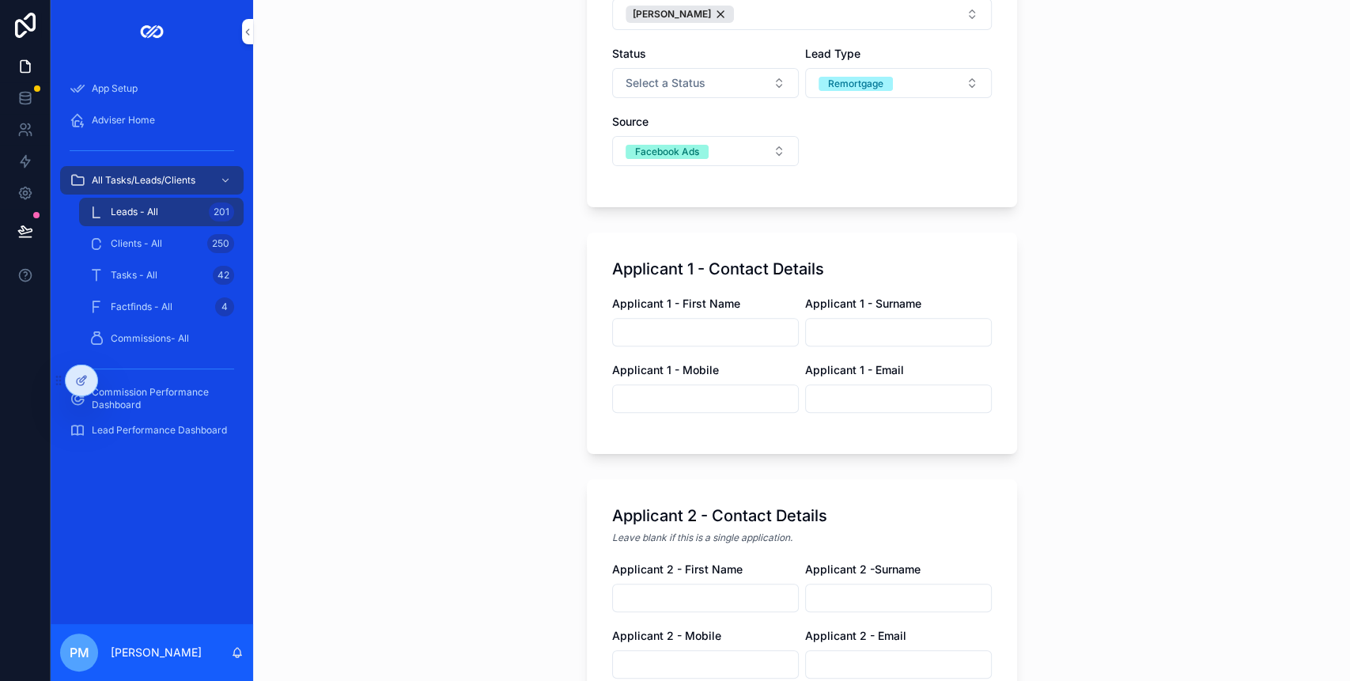
drag, startPoint x: 651, startPoint y: 338, endPoint x: 651, endPoint y: 328, distance: 10.3
click at [651, 338] on input "scrollable content" at bounding box center [705, 332] width 185 height 22
type input "***"
type input "*****"
click at [675, 392] on input "scrollable content" at bounding box center [705, 398] width 185 height 22
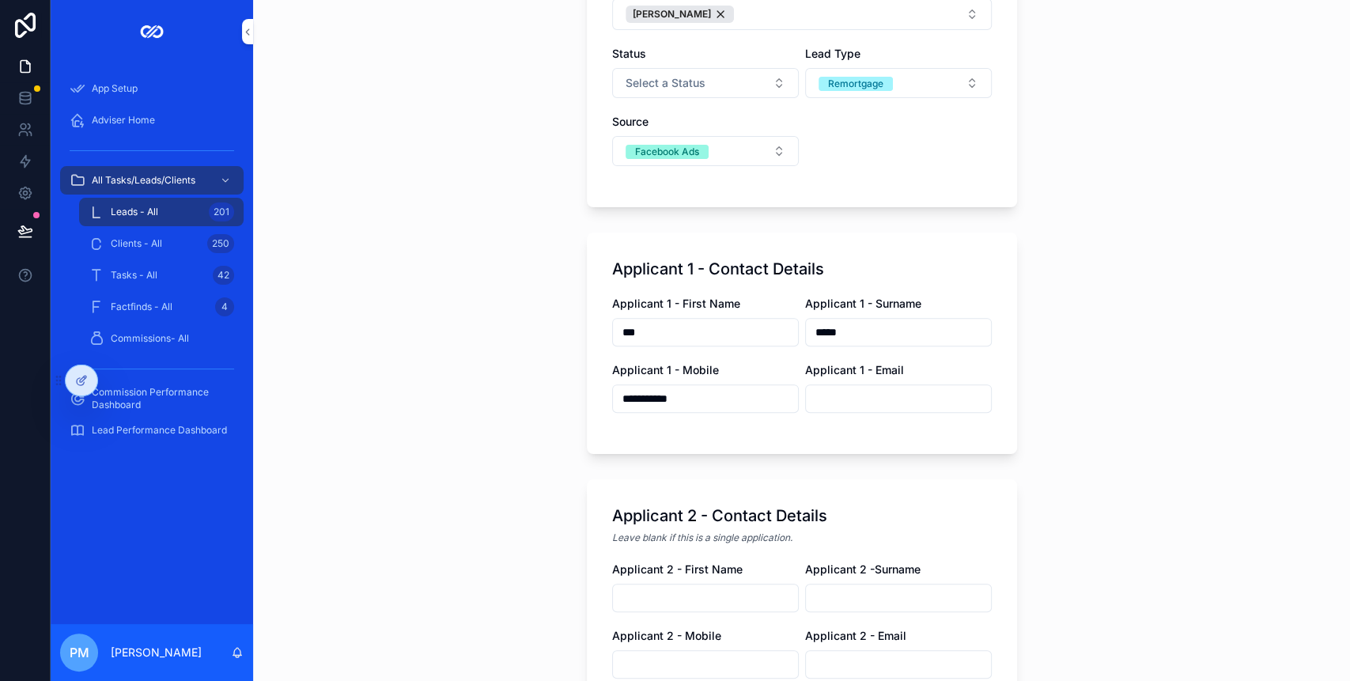
type input "**********"
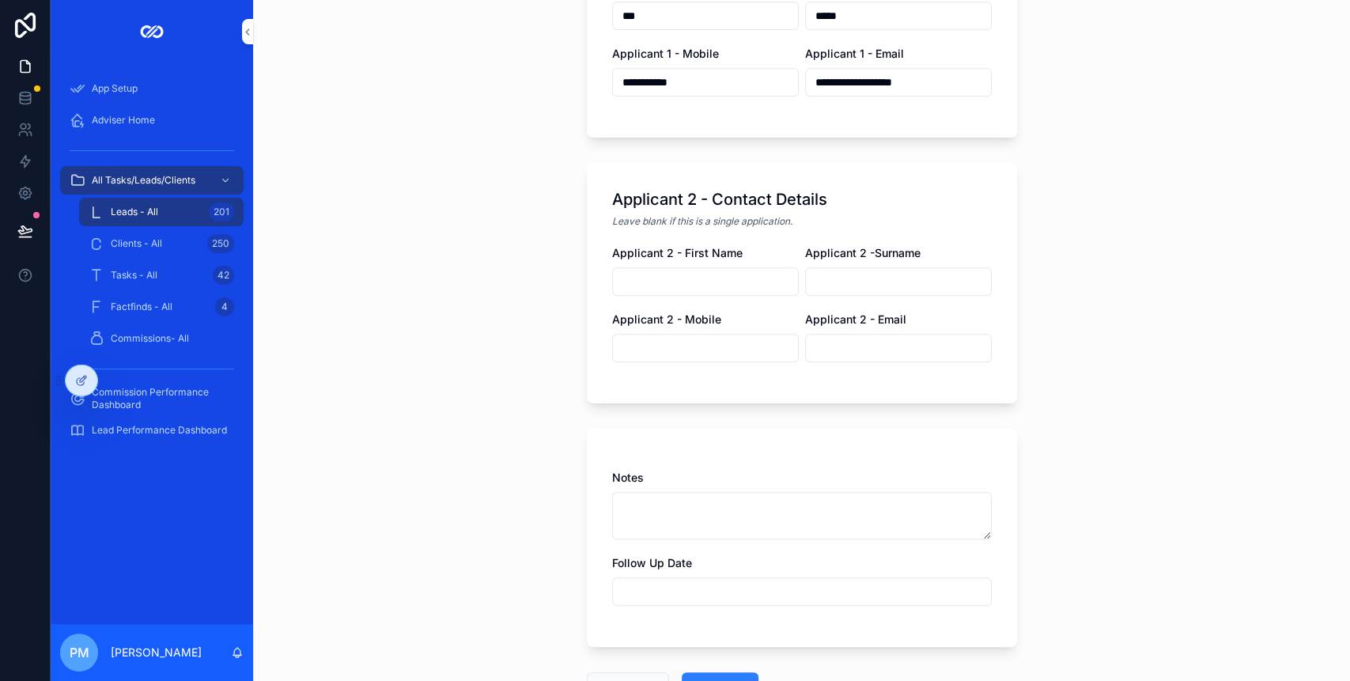
scroll to position [632, 0]
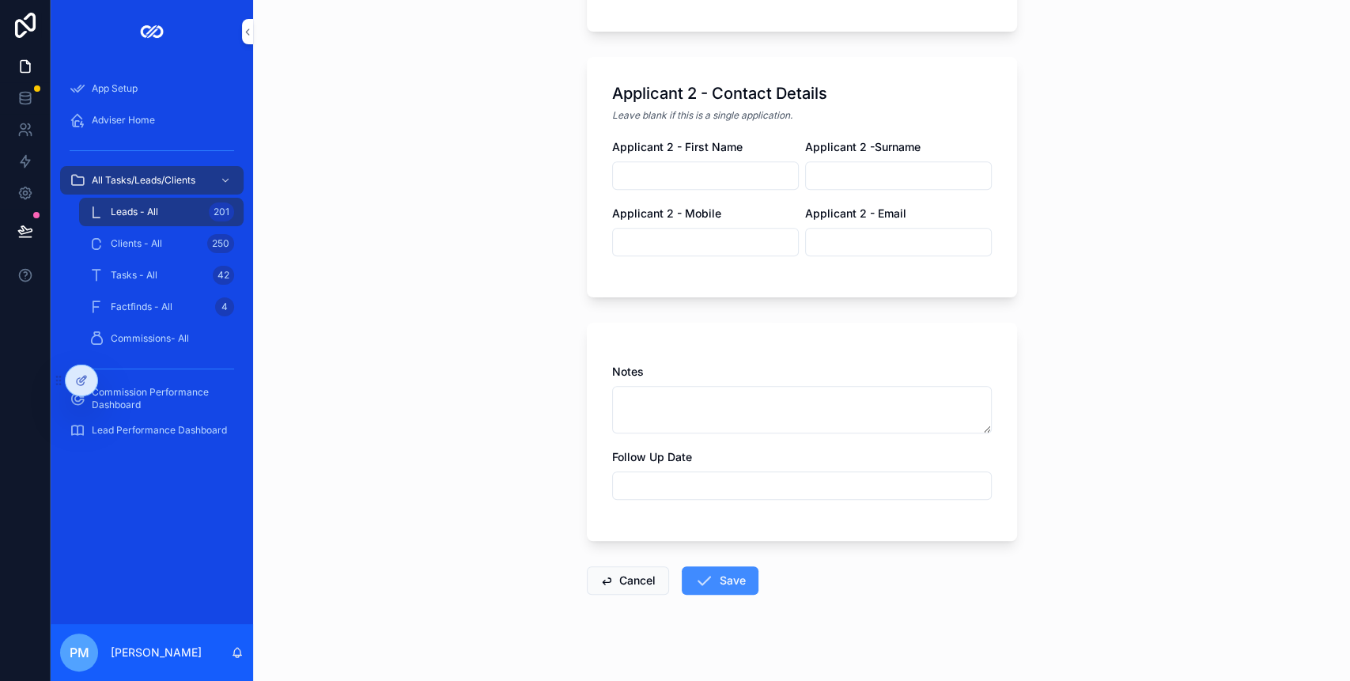
type input "**********"
click at [712, 576] on button "Save" at bounding box center [719, 580] width 77 height 28
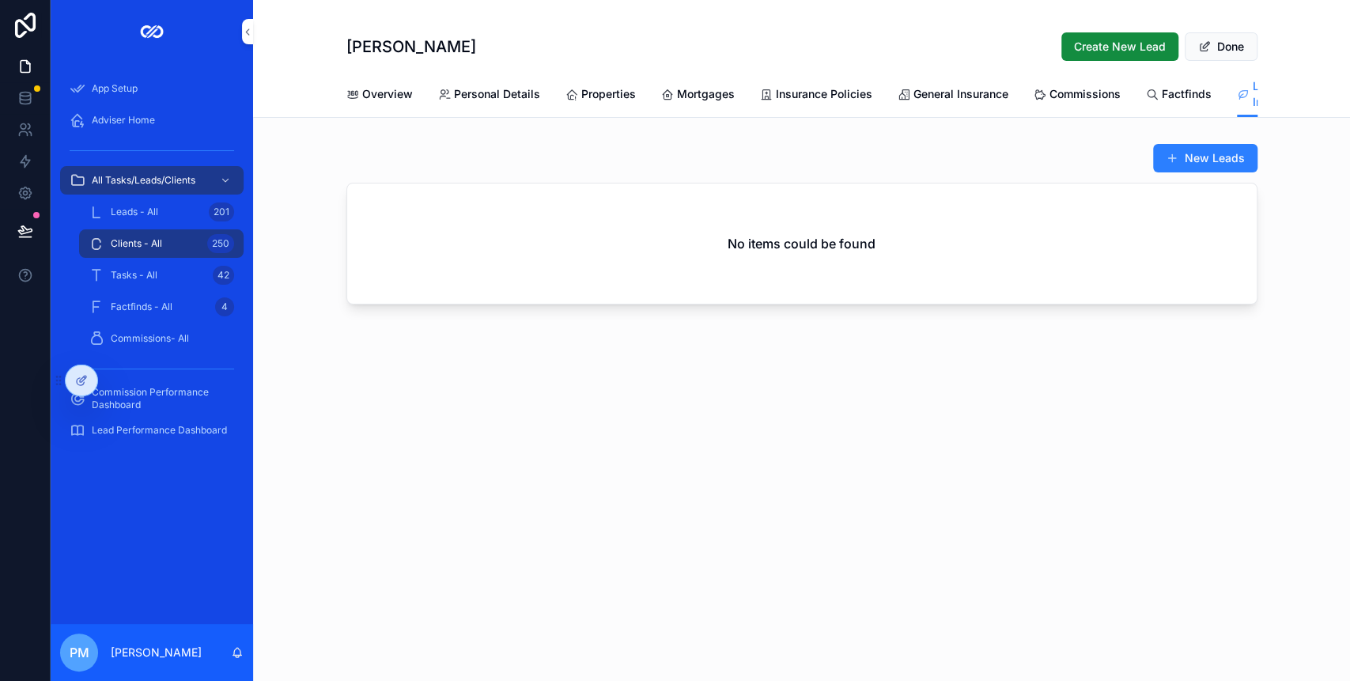
scroll to position [0, 55]
click at [71, 374] on div at bounding box center [82, 380] width 32 height 30
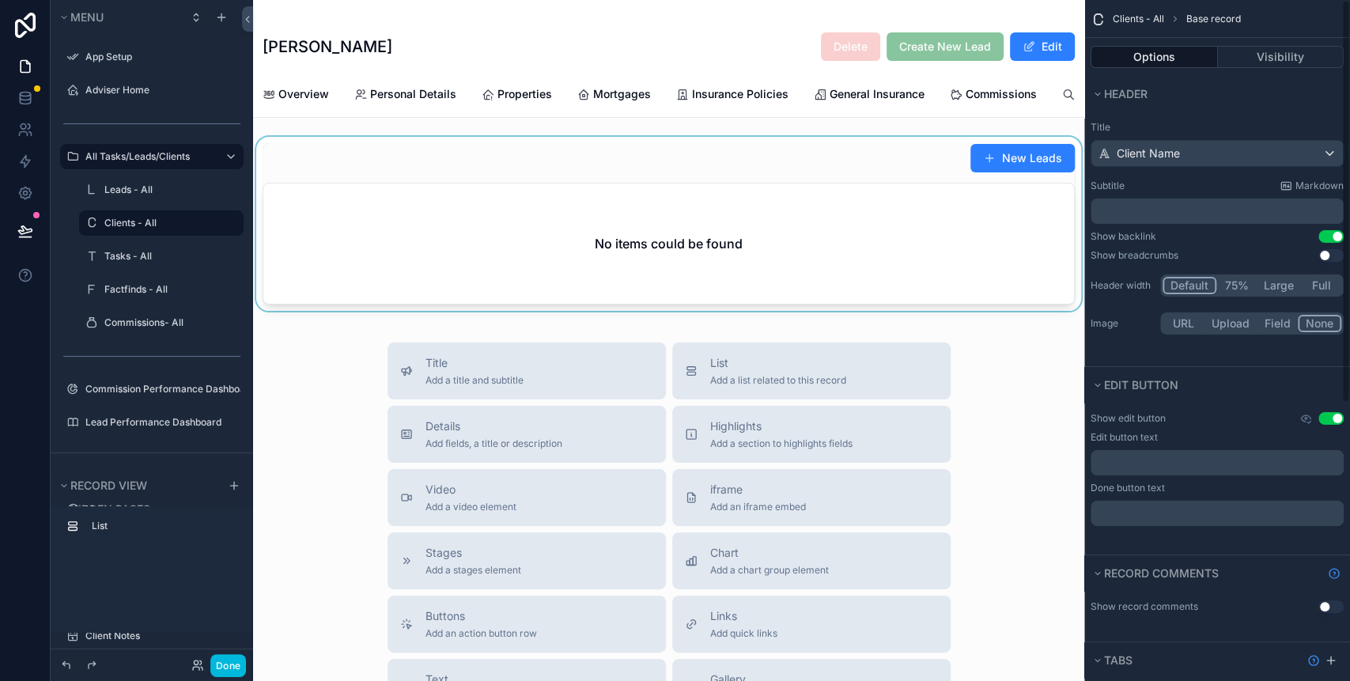
click at [765, 175] on div "scrollable content" at bounding box center [668, 227] width 831 height 180
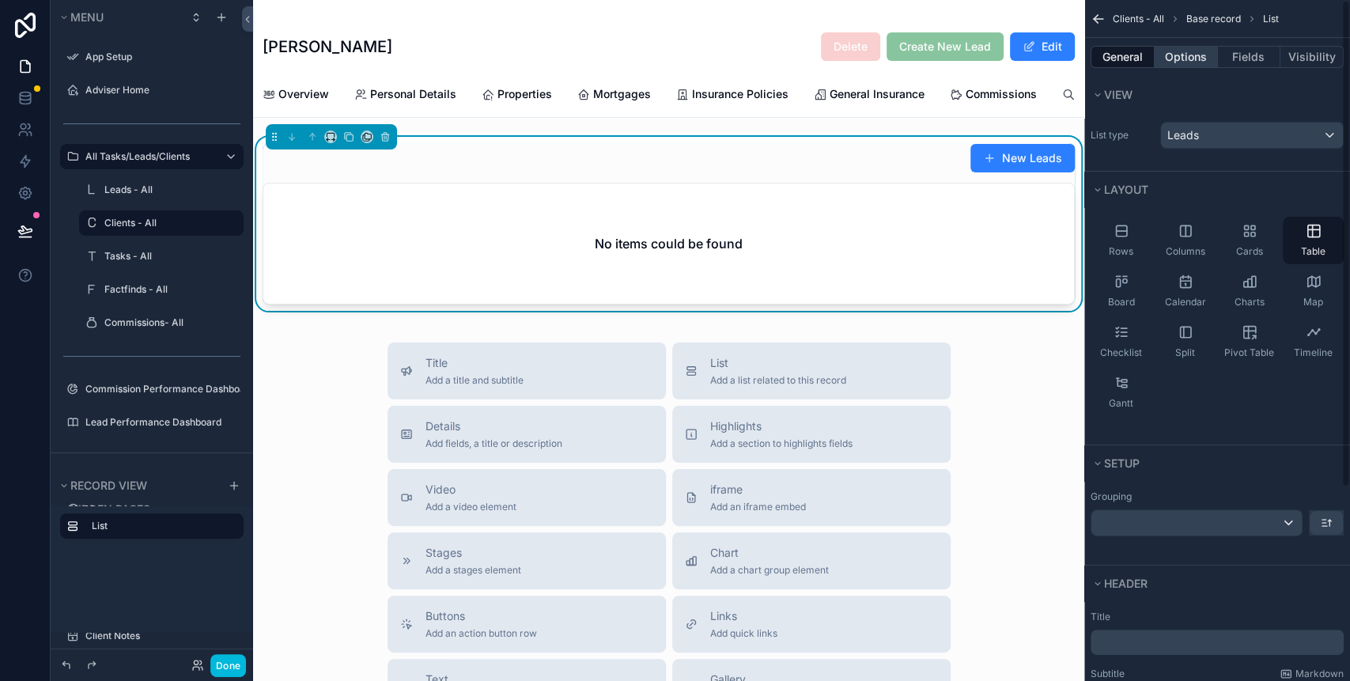
click at [1209, 57] on button "Options" at bounding box center [1185, 57] width 63 height 22
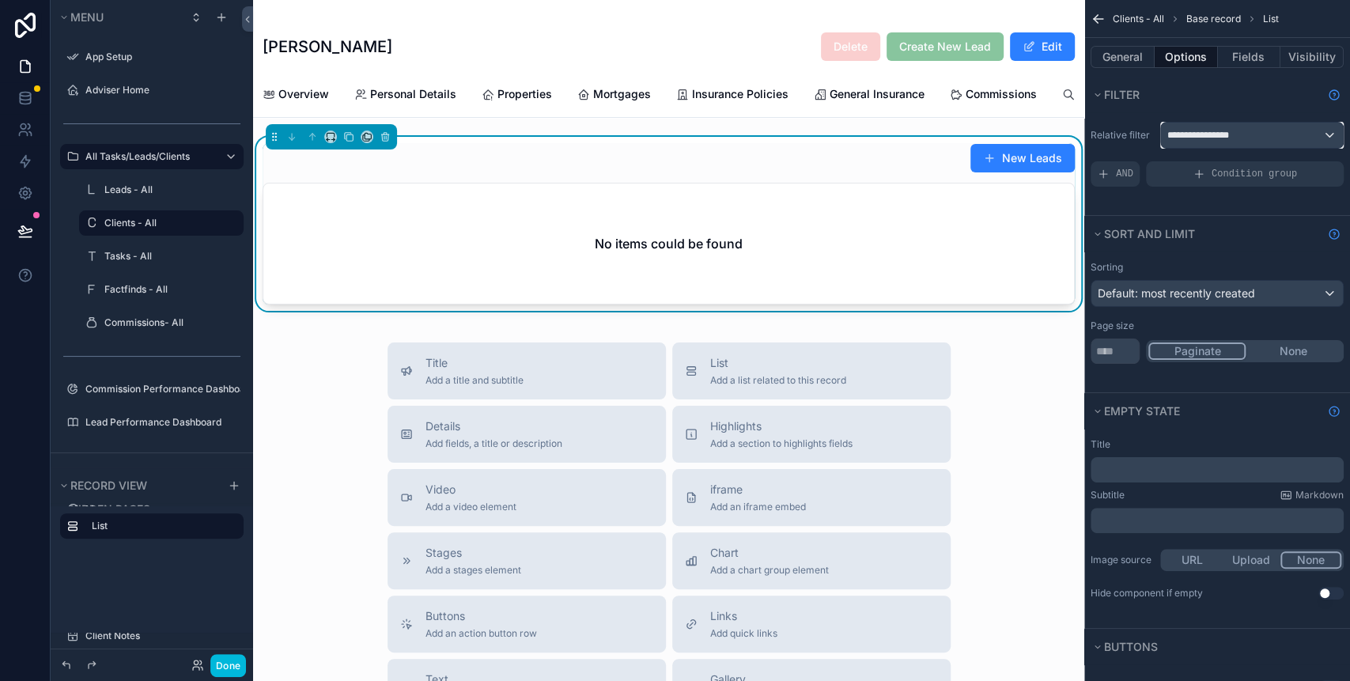
click at [1225, 132] on span "**********" at bounding box center [1202, 135] width 70 height 13
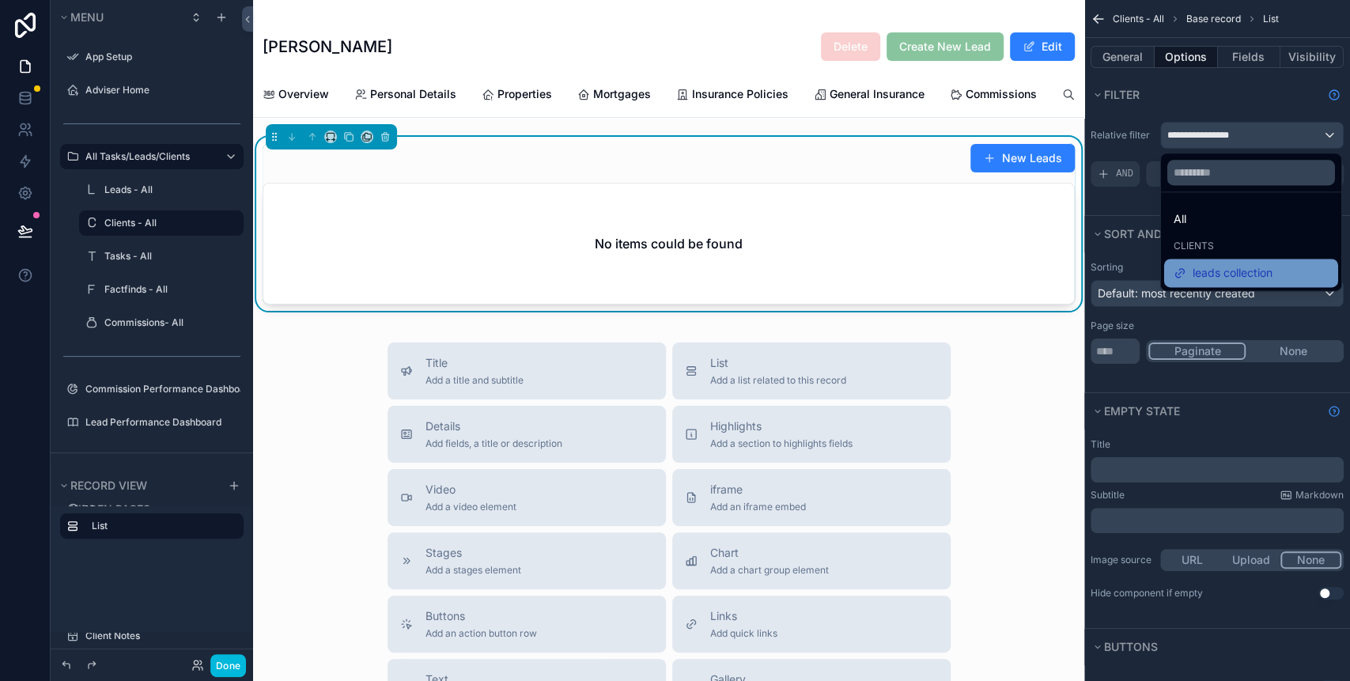
click at [1265, 263] on span "leads collection" at bounding box center [1232, 272] width 80 height 19
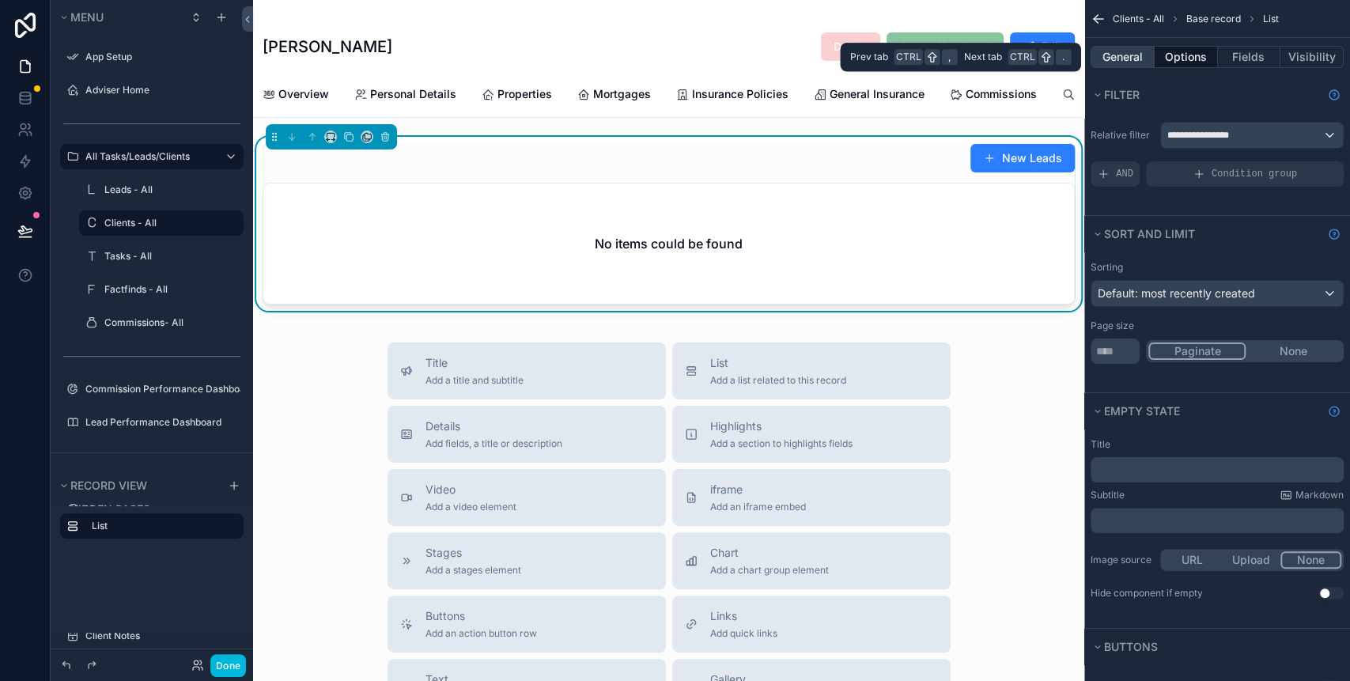
click at [1142, 51] on button "General" at bounding box center [1122, 57] width 64 height 22
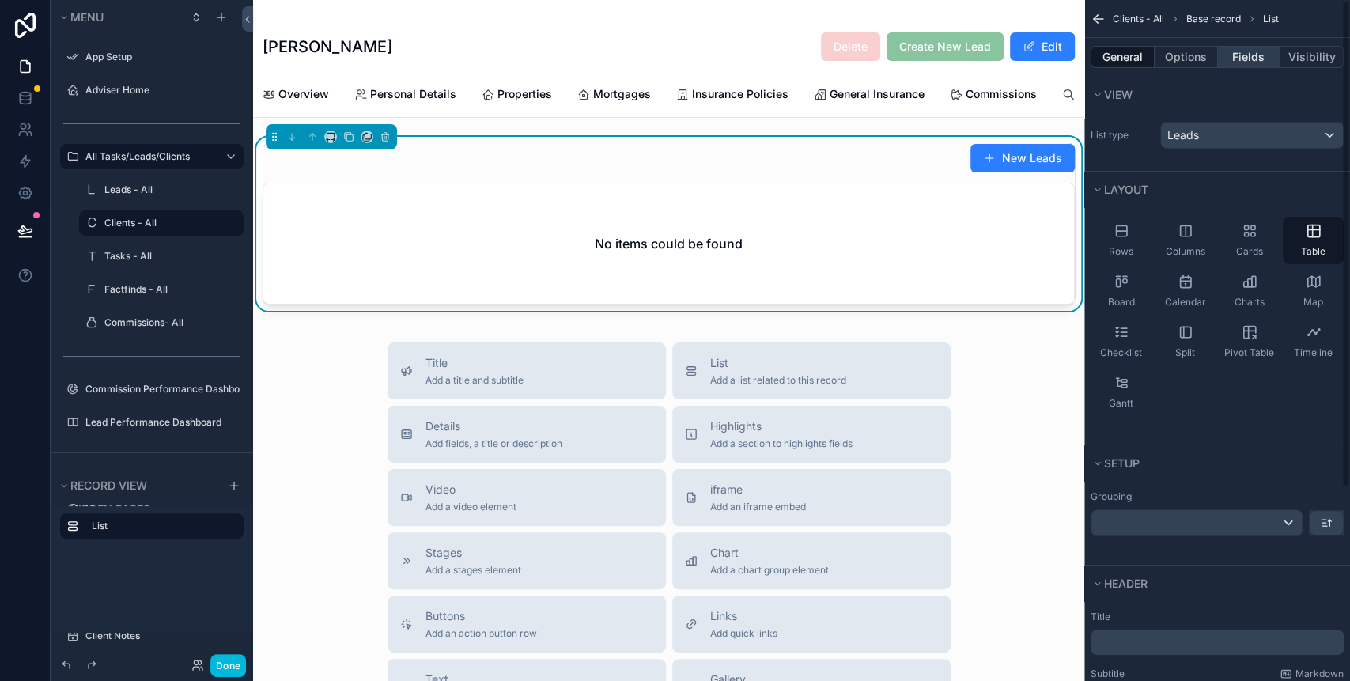
click at [1251, 58] on button "Fields" at bounding box center [1249, 57] width 63 height 22
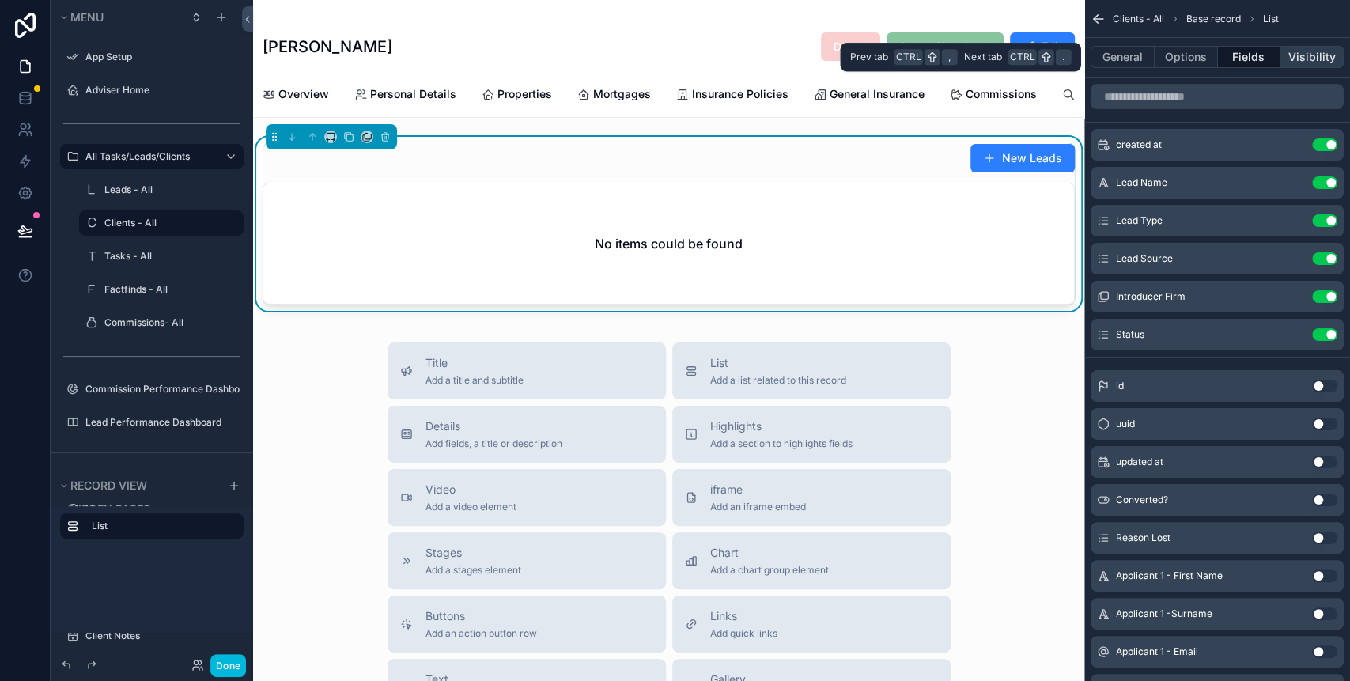
click at [1297, 56] on button "Visibility" at bounding box center [1311, 57] width 63 height 22
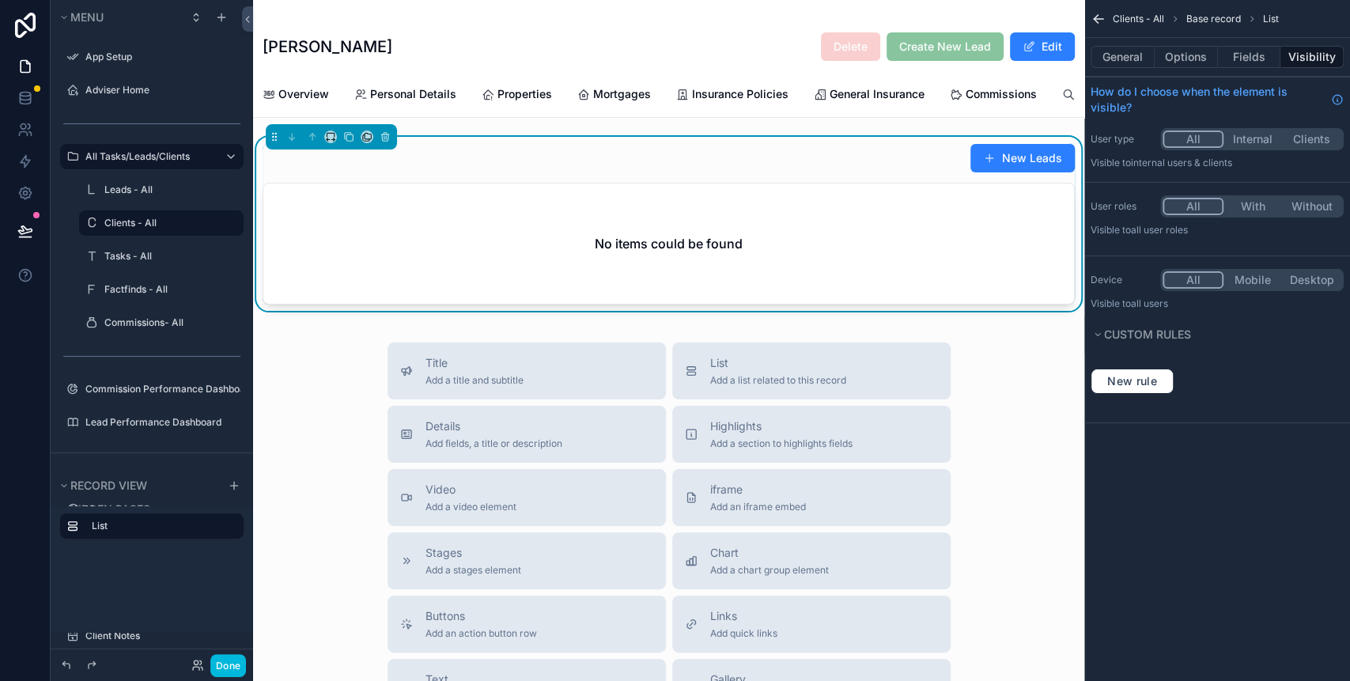
click at [946, 118] on div "[PERSON_NAME] Drain Delete Create New Lead Edit Leads & Introducers Overview Pe…" at bounding box center [668, 59] width 831 height 118
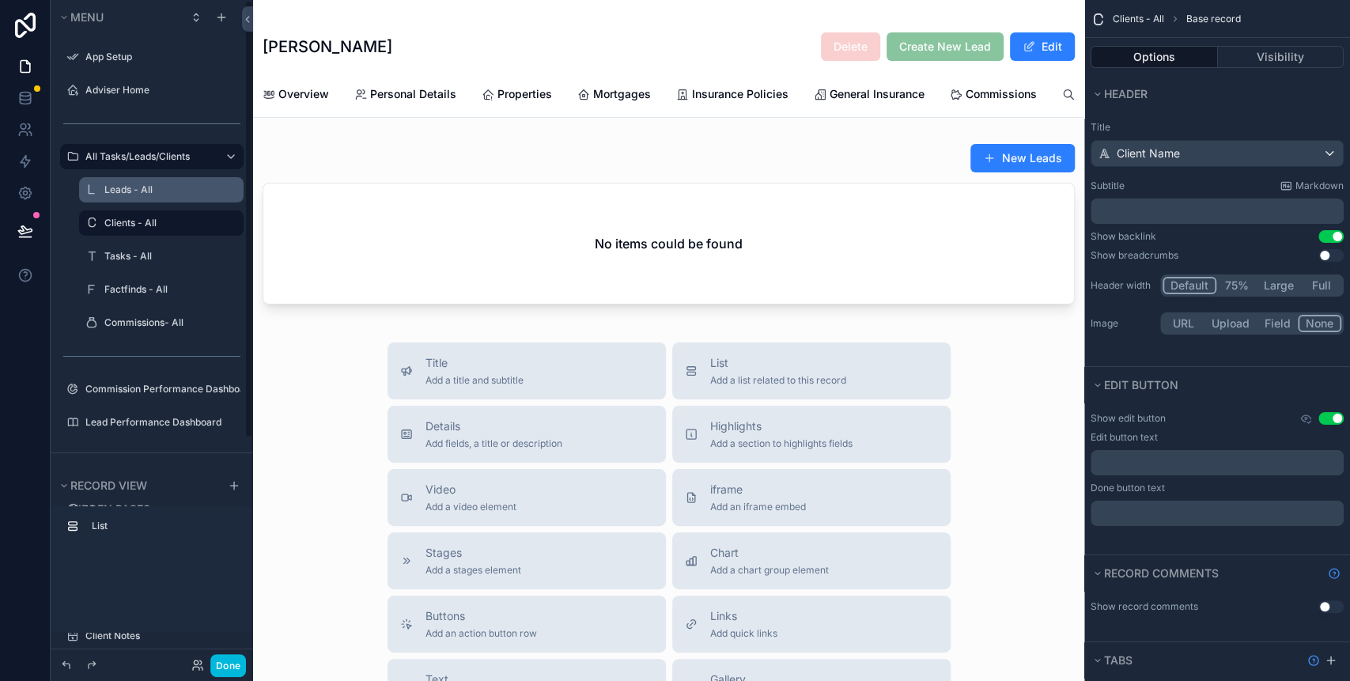
click at [133, 192] on label "Leads - All" at bounding box center [169, 189] width 130 height 13
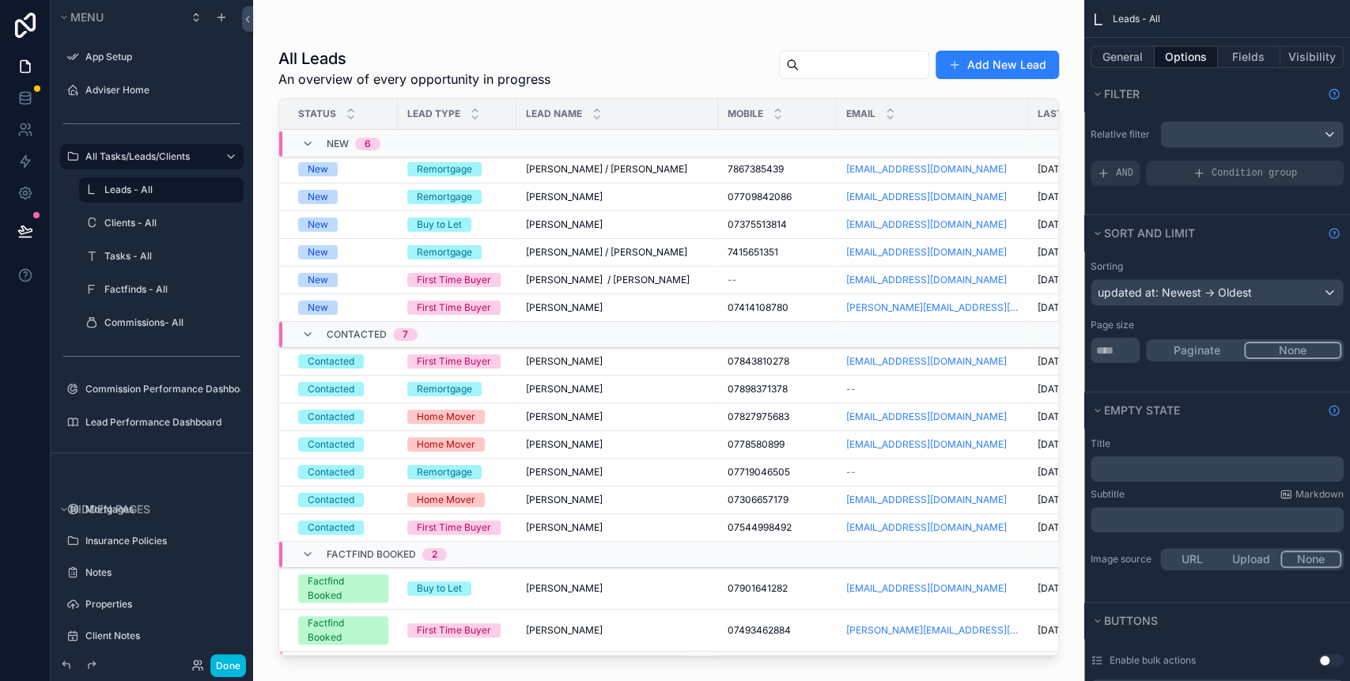
click at [878, 60] on div "scrollable content" at bounding box center [668, 331] width 831 height 662
click at [838, 70] on input "scrollable content" at bounding box center [864, 65] width 130 height 22
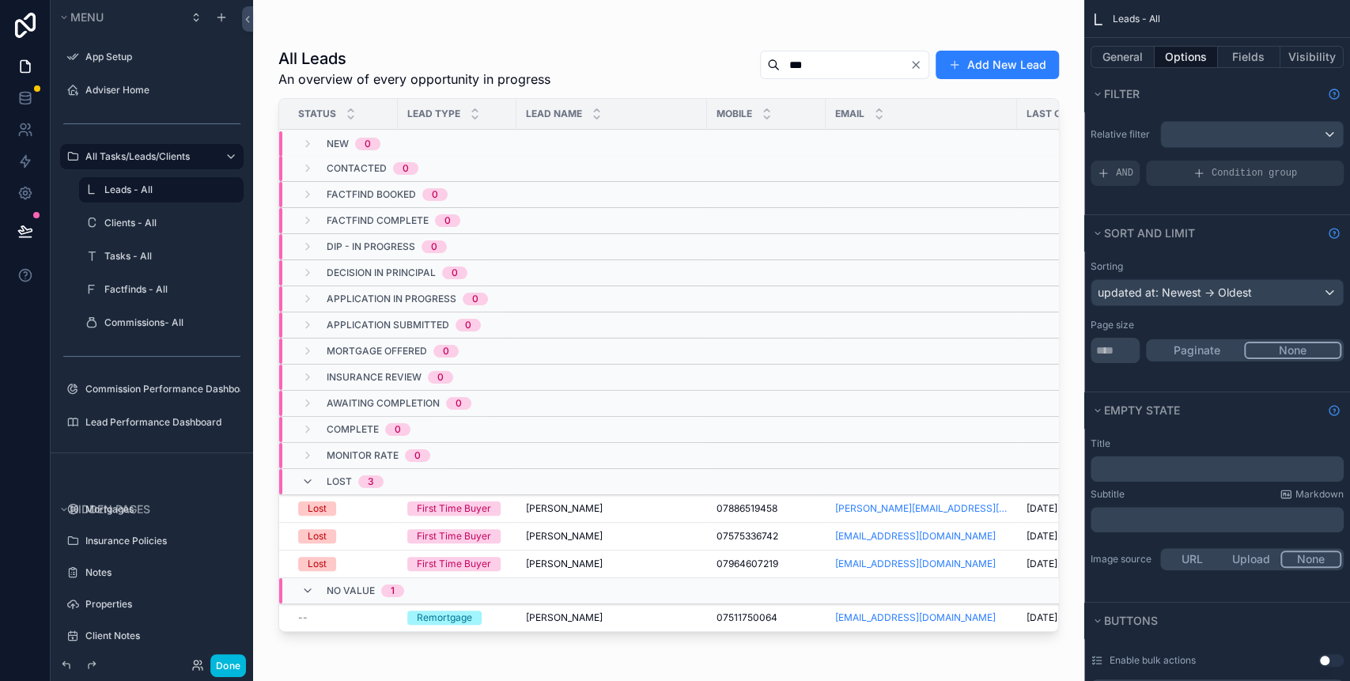
type input "***"
click at [516, 626] on td "[PERSON_NAME] [PERSON_NAME]" at bounding box center [611, 618] width 191 height 28
click at [395, 608] on td "--" at bounding box center [338, 618] width 119 height 28
click at [535, 608] on td "[PERSON_NAME] [PERSON_NAME]" at bounding box center [611, 618] width 191 height 28
click at [542, 616] on span "[PERSON_NAME]" at bounding box center [564, 617] width 77 height 13
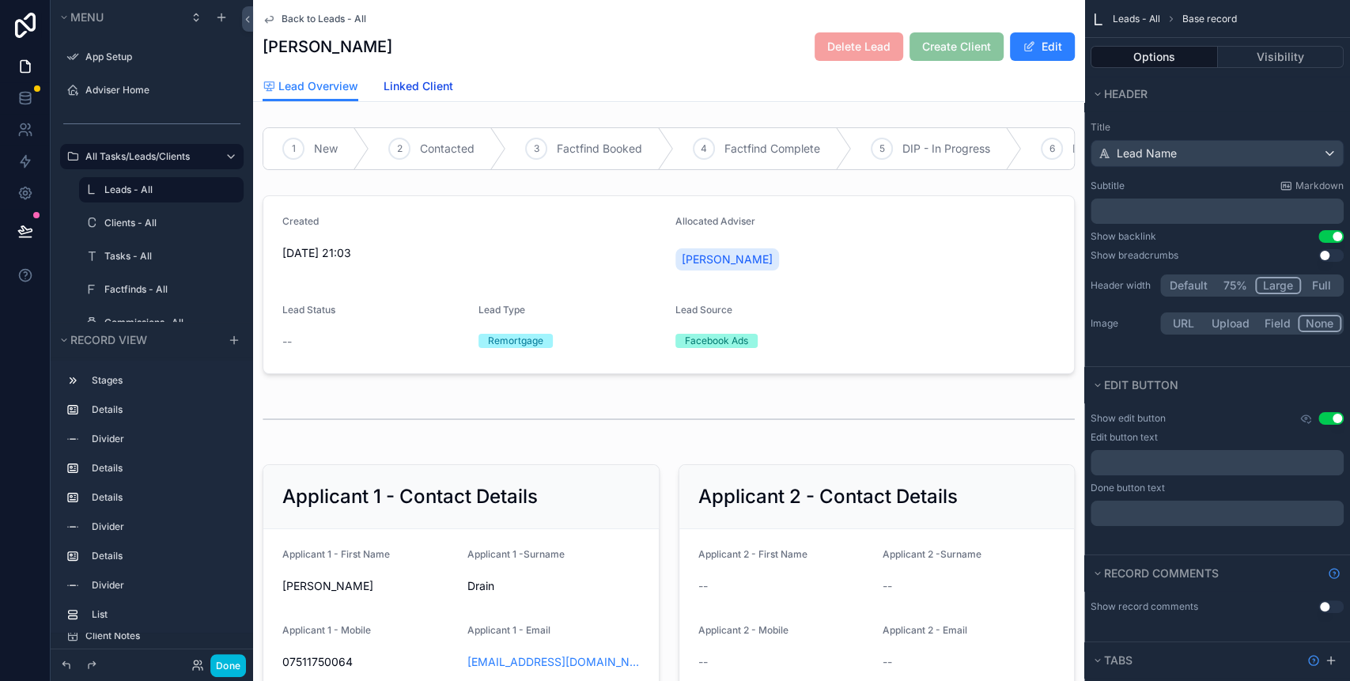
click at [423, 80] on span "Linked Client" at bounding box center [418, 86] width 70 height 16
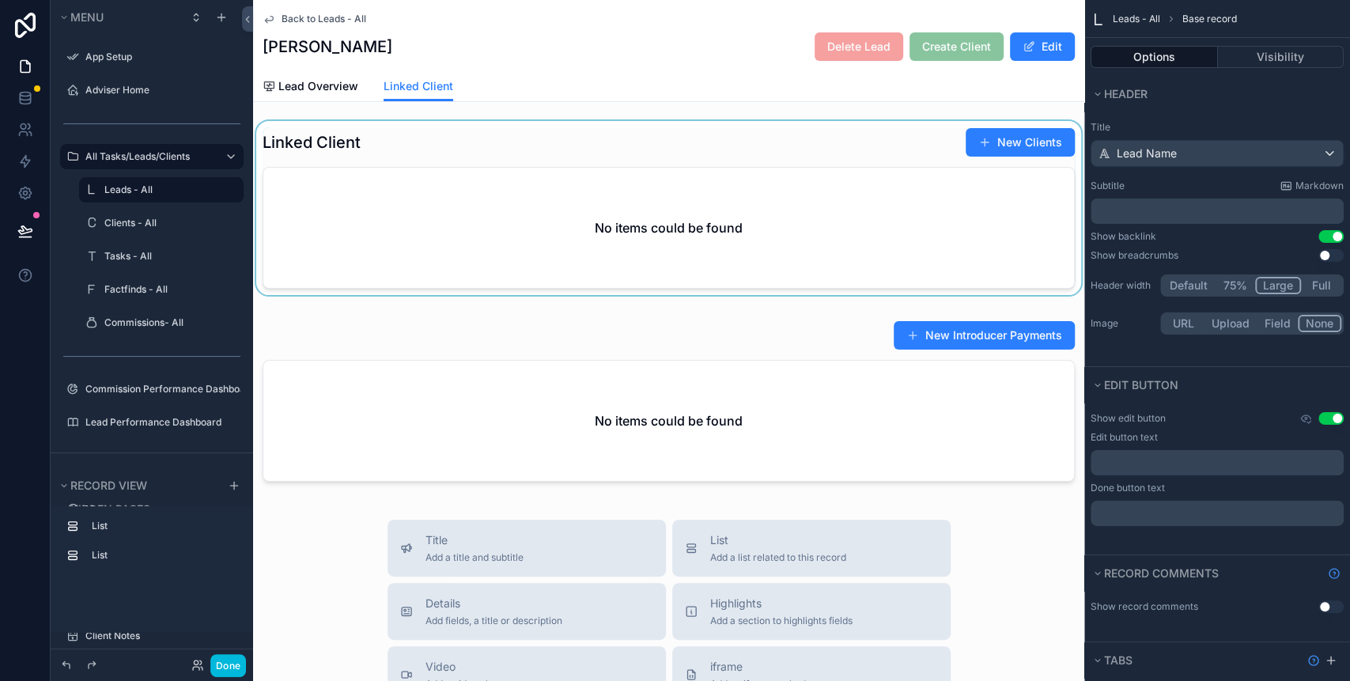
click at [975, 143] on div "scrollable content" at bounding box center [668, 211] width 831 height 180
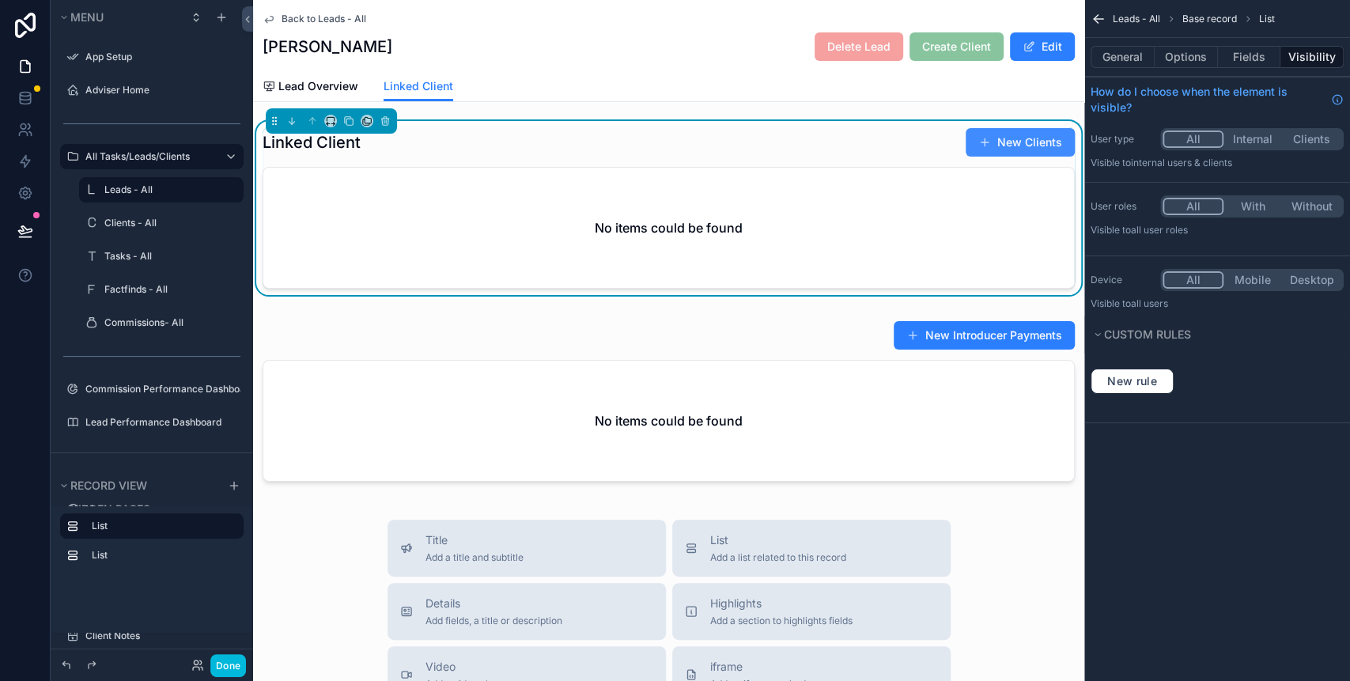
click at [978, 138] on button "New Clients" at bounding box center [1019, 142] width 109 height 28
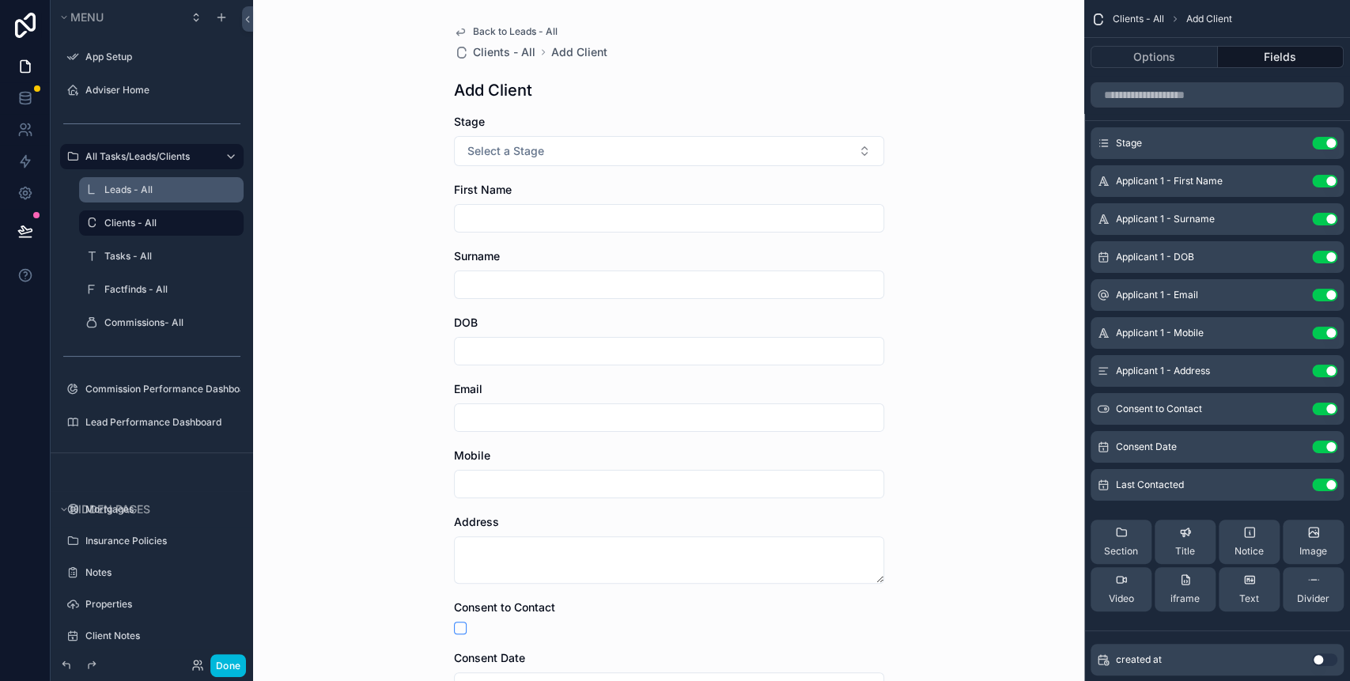
click at [489, 27] on span "Back to Leads - All" at bounding box center [515, 31] width 85 height 13
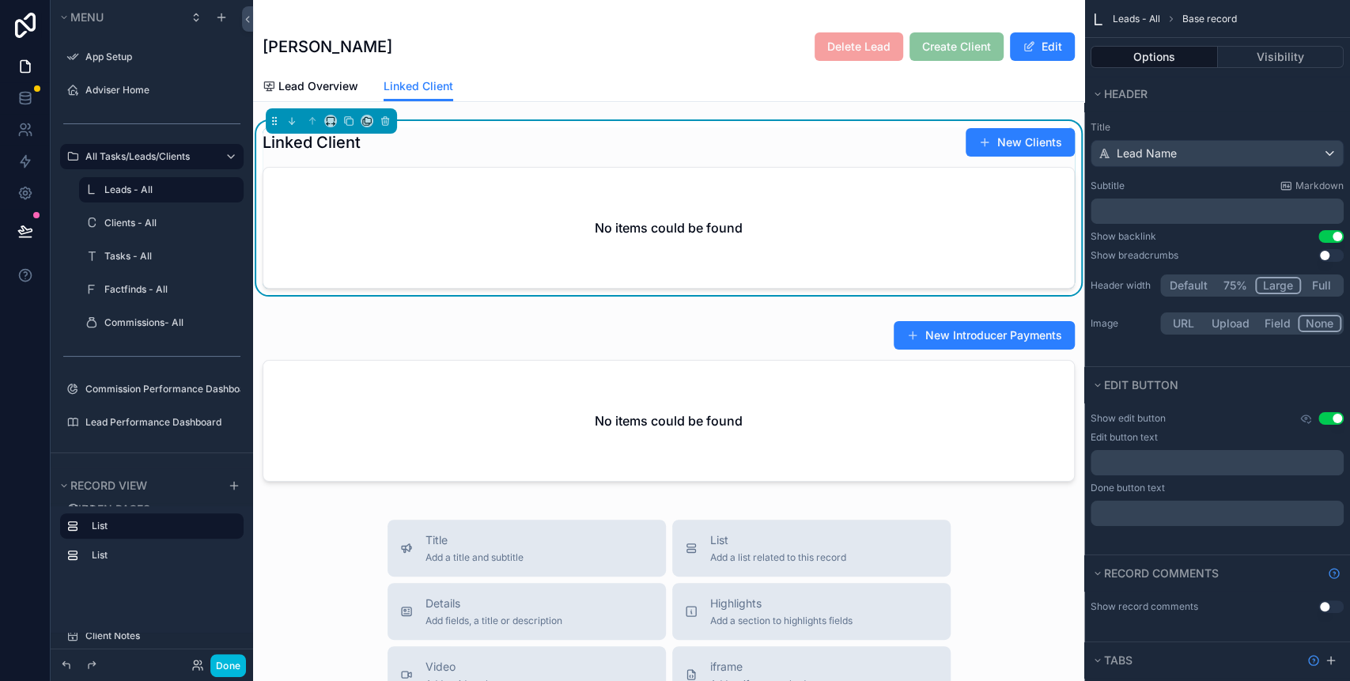
click at [555, 228] on div "No items could be found" at bounding box center [668, 228] width 810 height 120
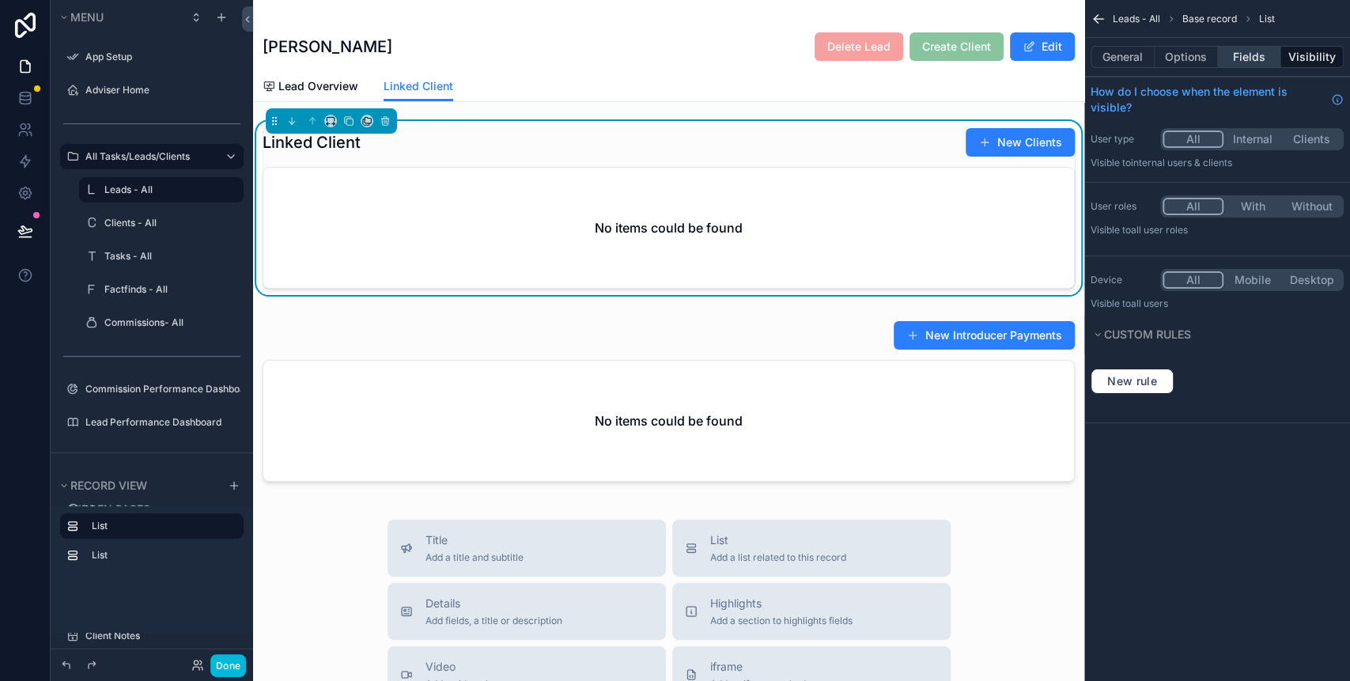
click at [1239, 61] on button "Fields" at bounding box center [1249, 57] width 63 height 22
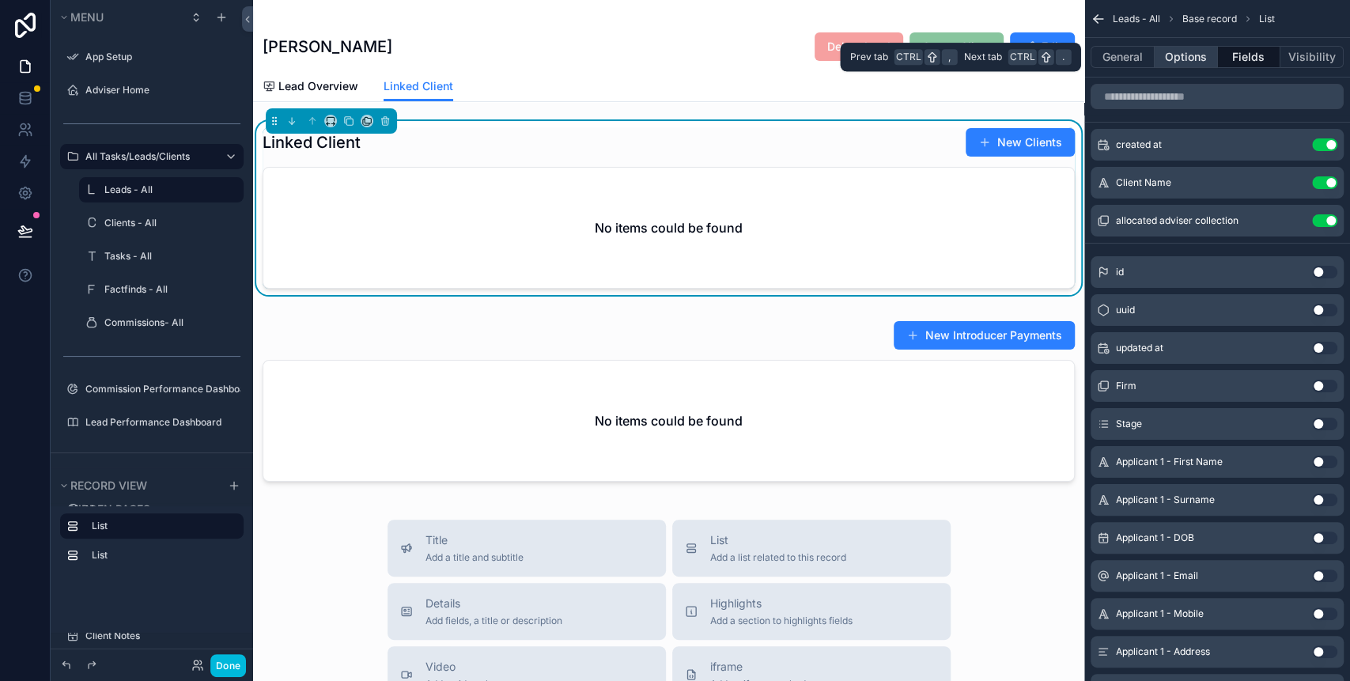
click at [1204, 59] on button "Options" at bounding box center [1185, 57] width 63 height 22
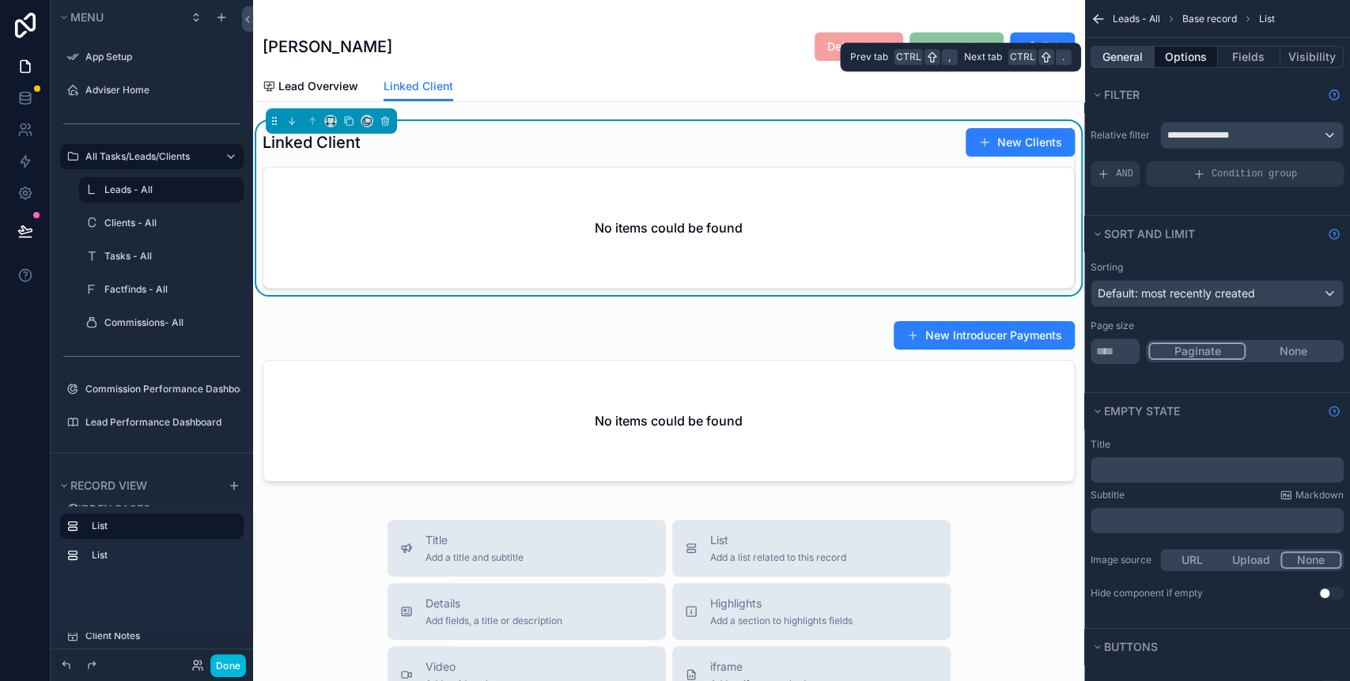
click at [1114, 62] on button "General" at bounding box center [1122, 57] width 64 height 22
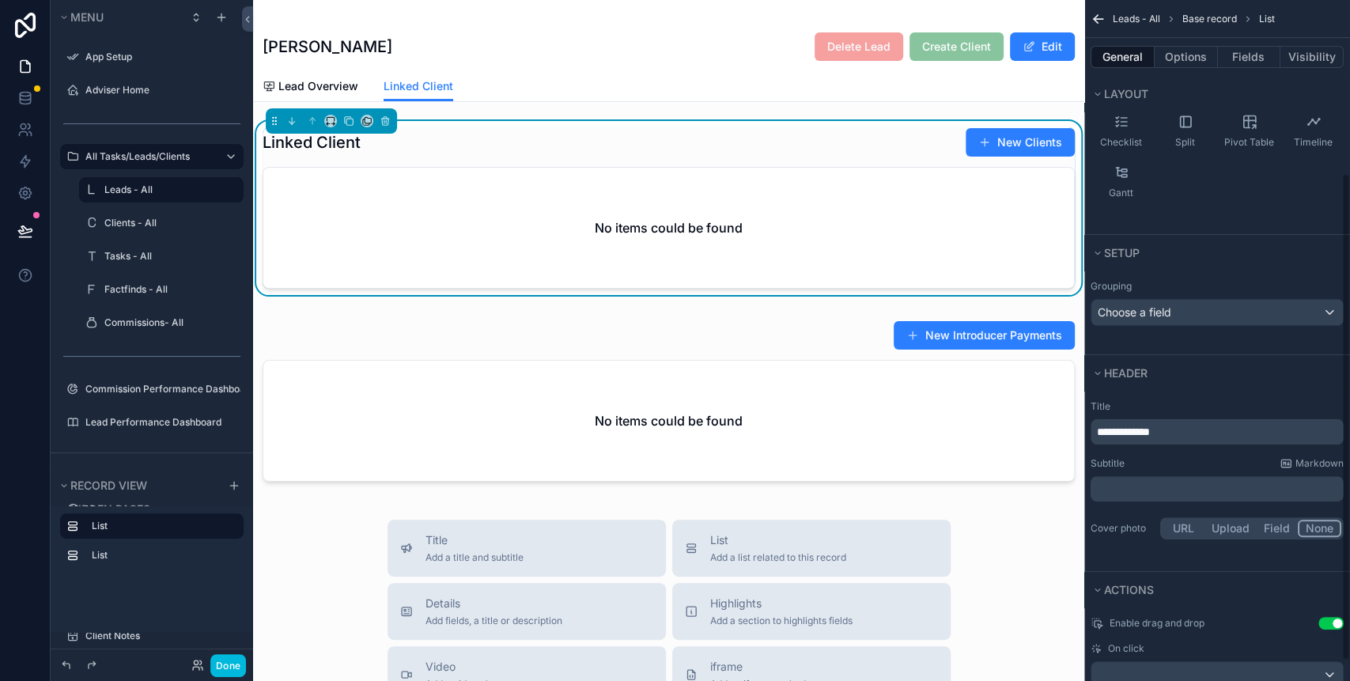
scroll to position [270, 0]
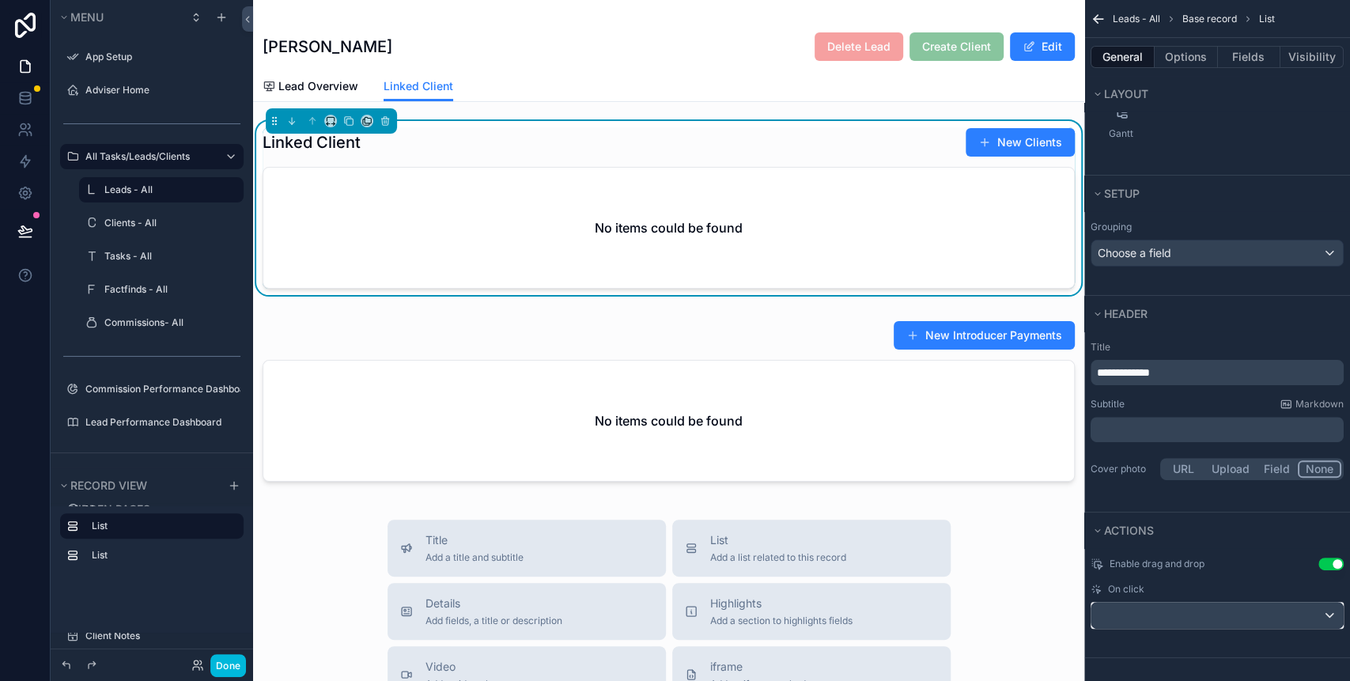
click at [1316, 614] on div "scrollable content" at bounding box center [1216, 614] width 251 height 25
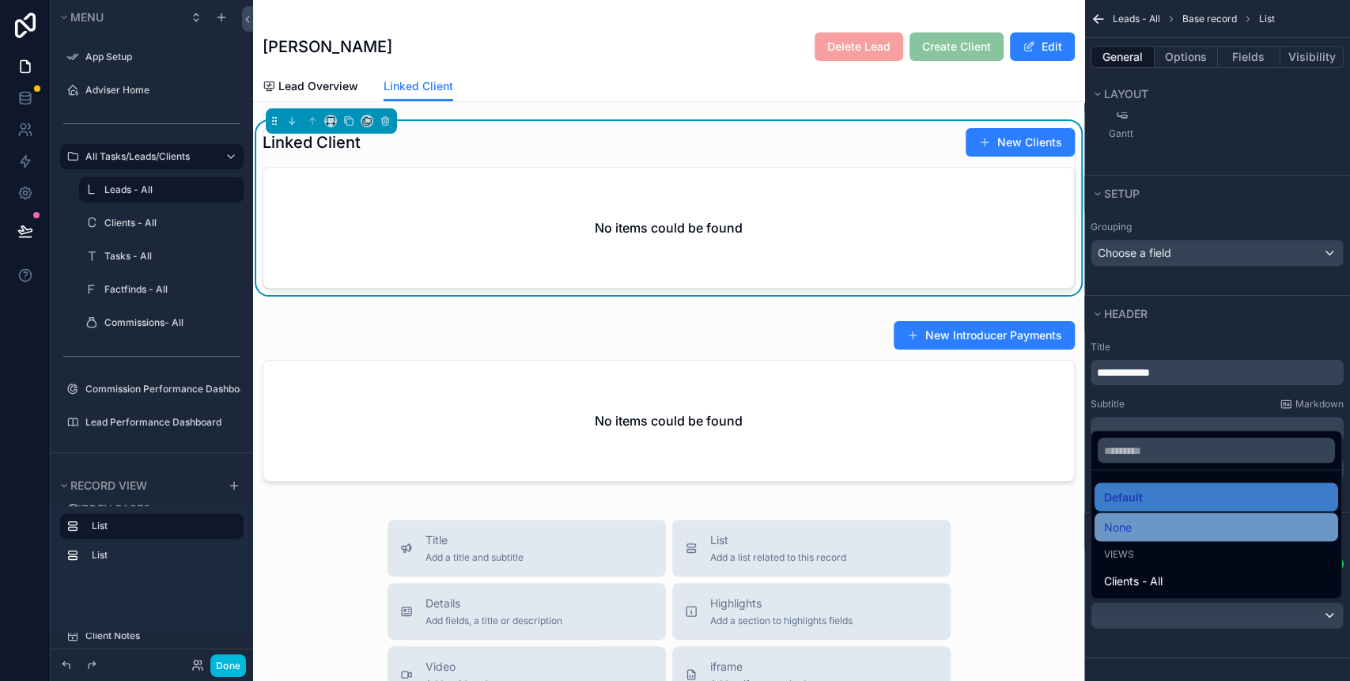
click at [1153, 517] on div "None" at bounding box center [1216, 526] width 225 height 19
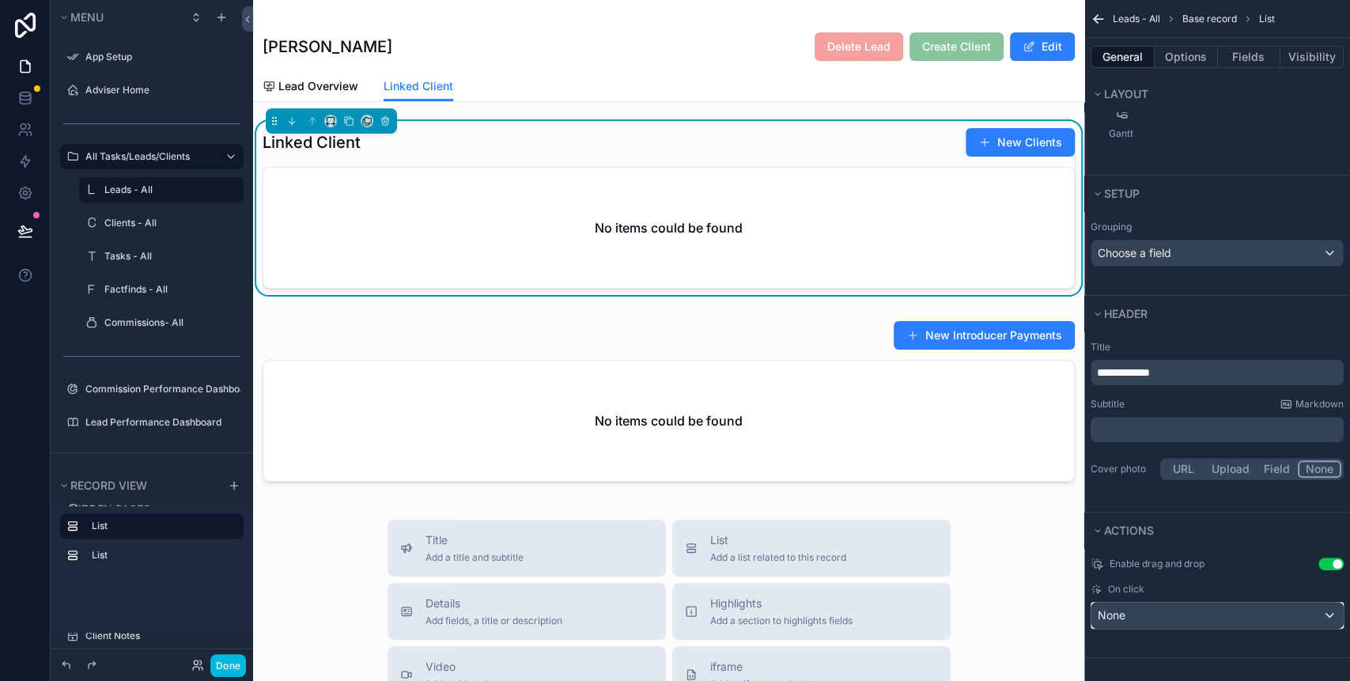
click at [1208, 606] on div "None" at bounding box center [1216, 614] width 251 height 25
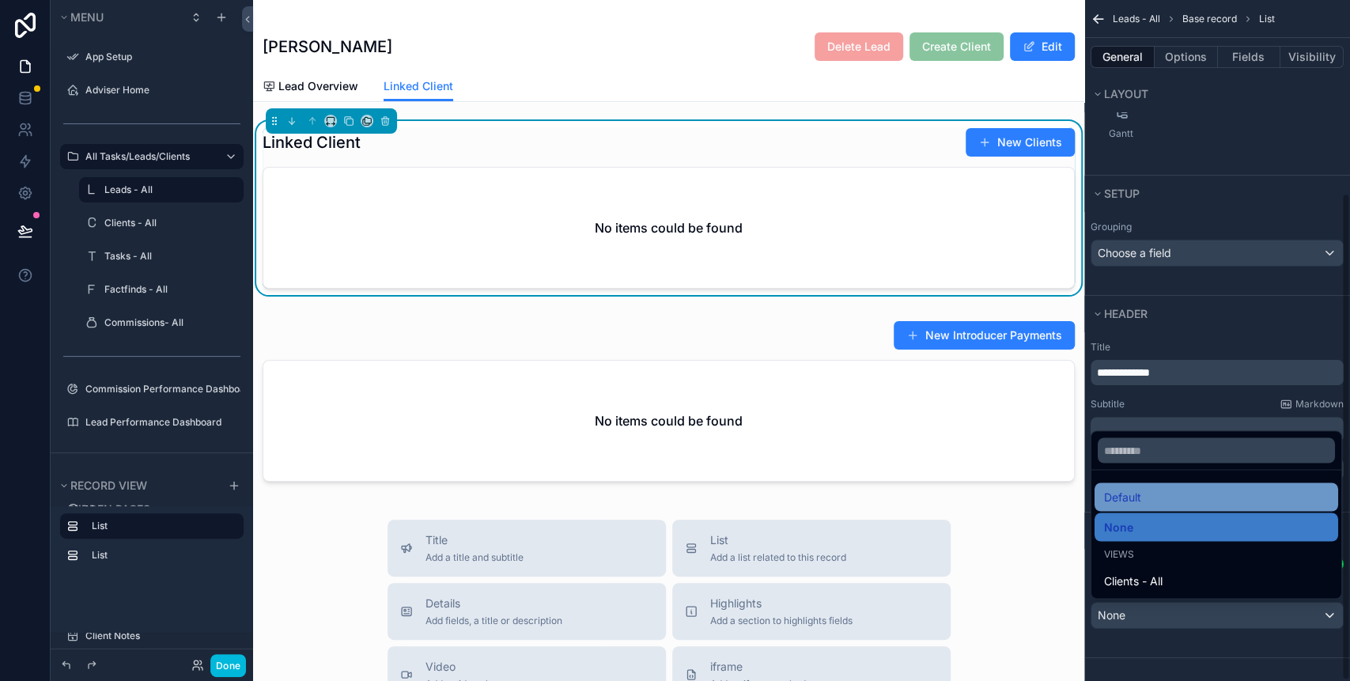
click at [1129, 498] on span "Default" at bounding box center [1122, 496] width 37 height 19
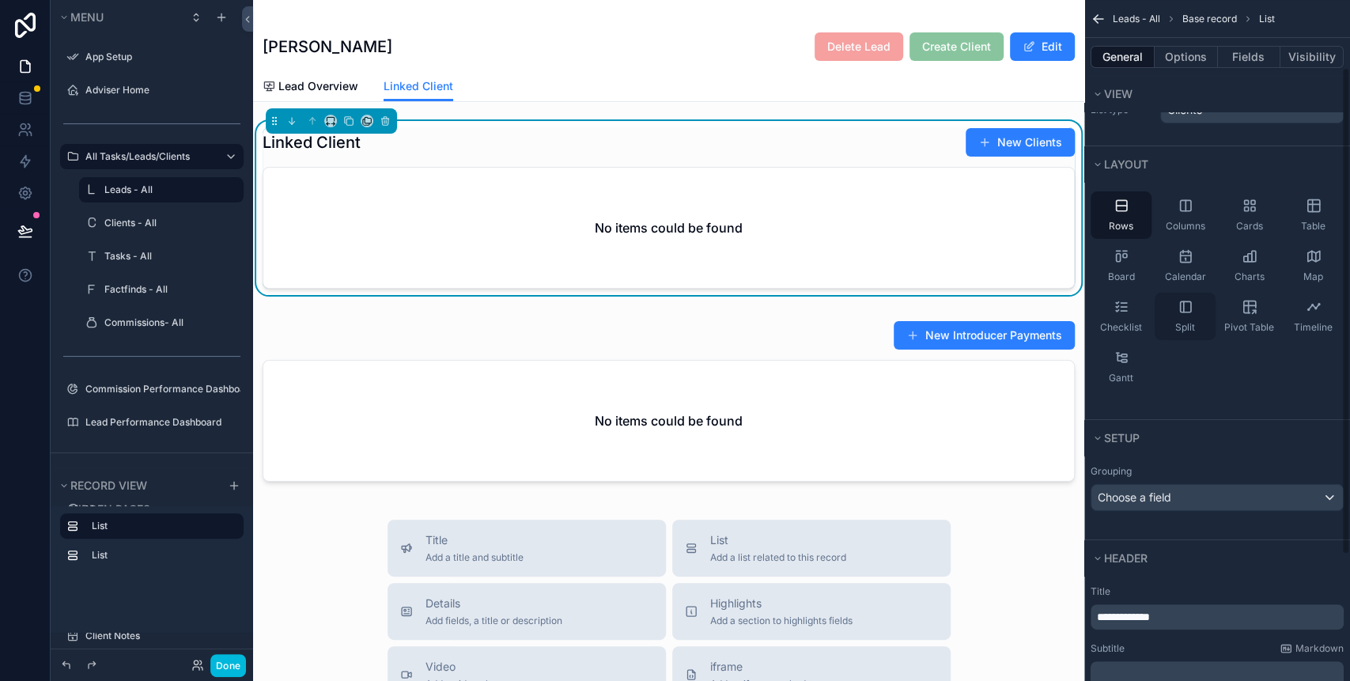
scroll to position [0, 0]
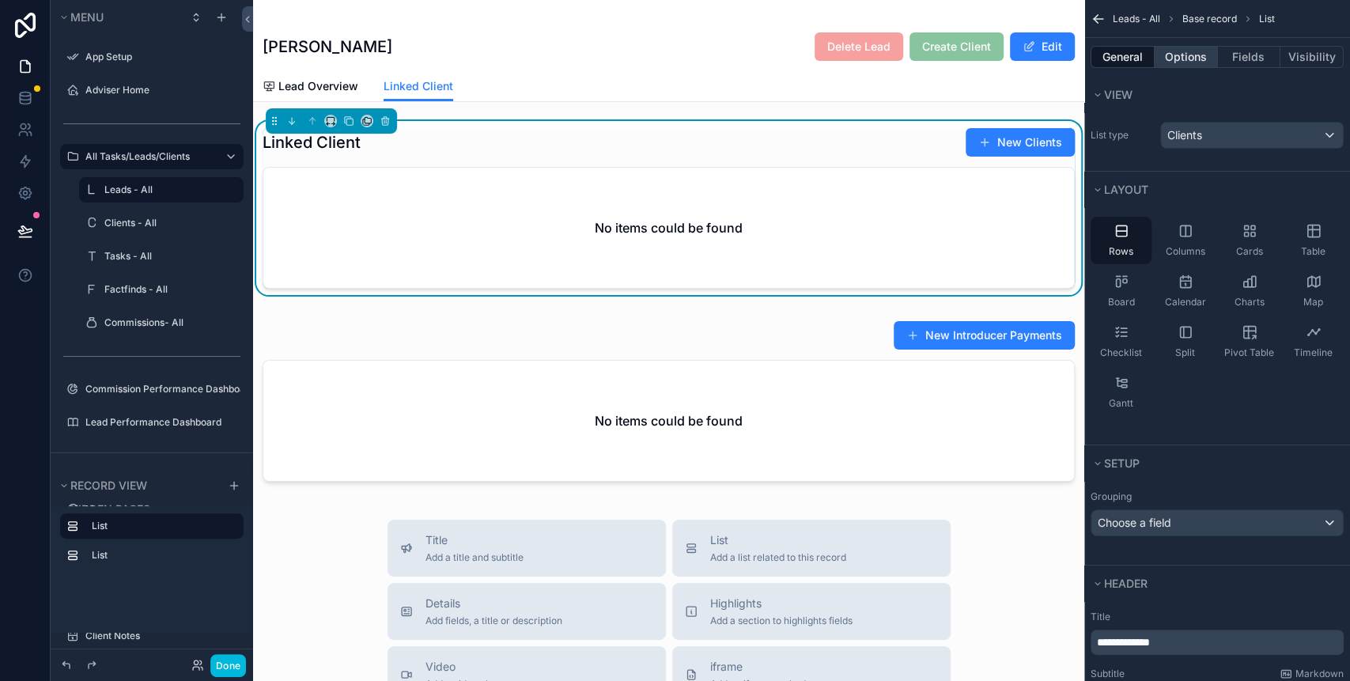
click at [1193, 51] on button "Options" at bounding box center [1185, 57] width 63 height 22
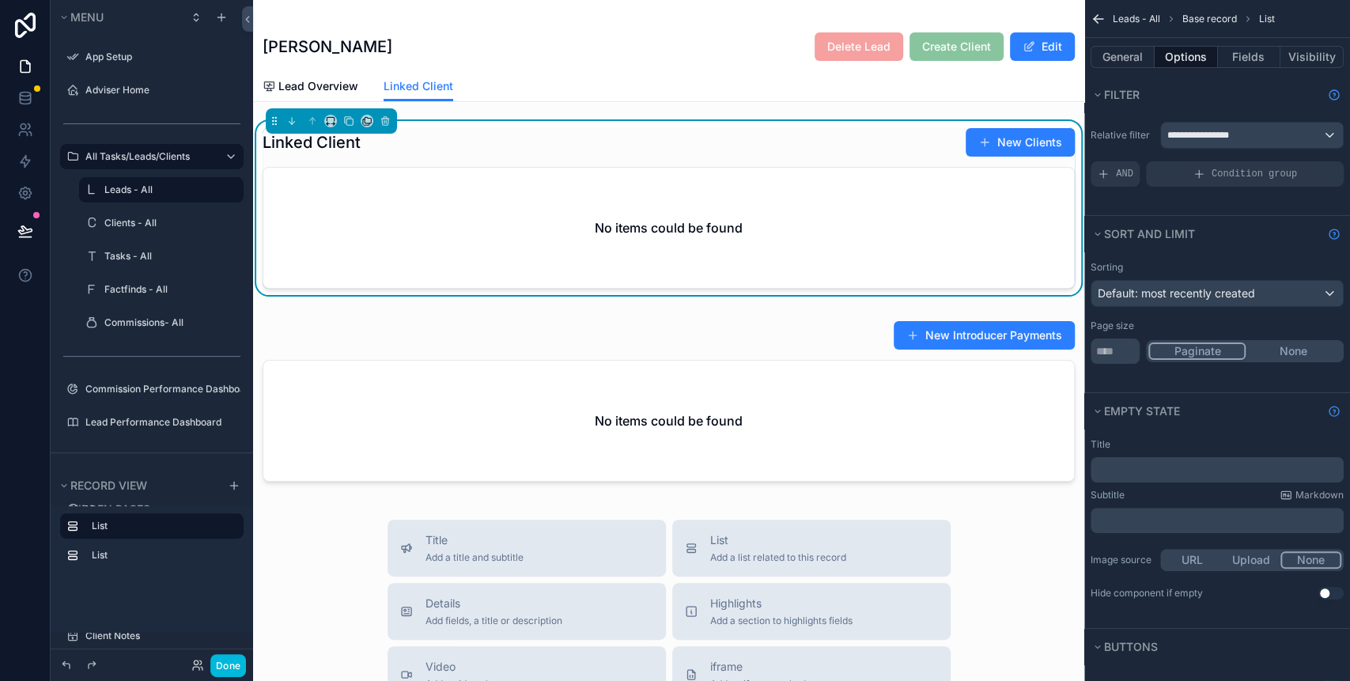
click at [702, 137] on div "Linked Client New Clients" at bounding box center [668, 142] width 812 height 30
click at [1214, 129] on span "**********" at bounding box center [1204, 135] width 75 height 13
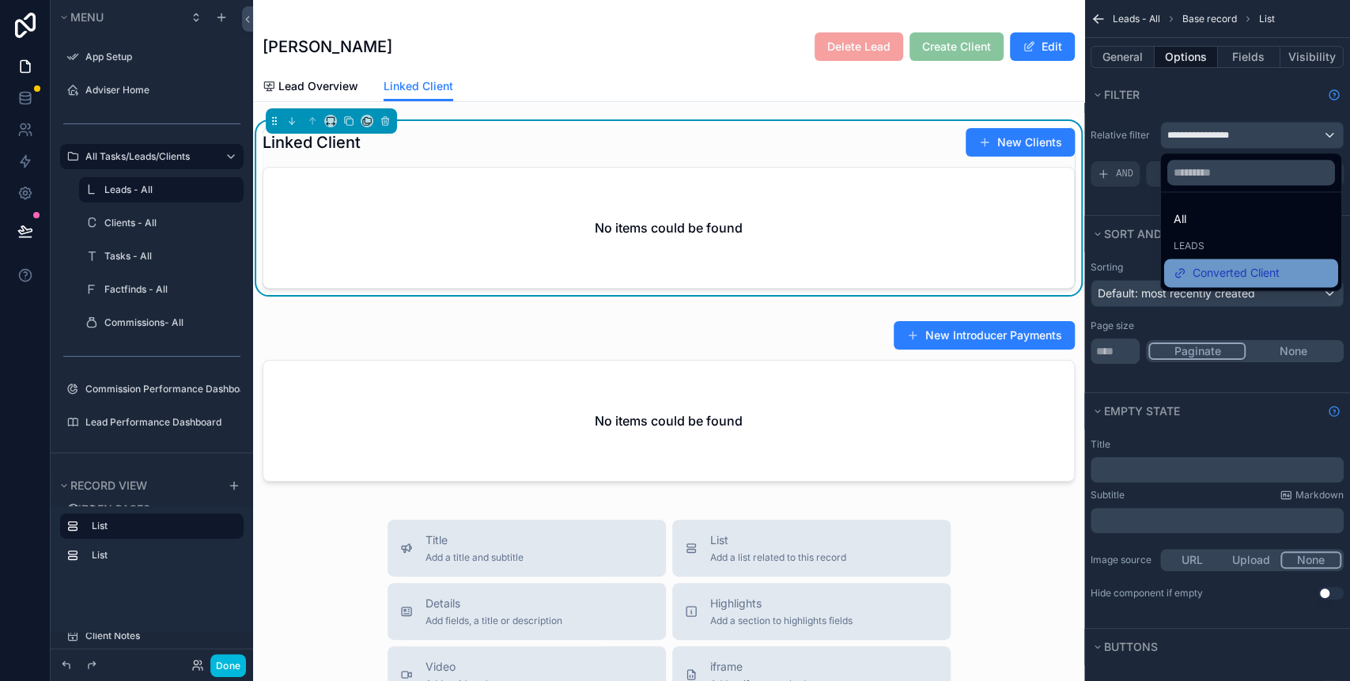
click at [1236, 266] on span "Converted Client" at bounding box center [1235, 272] width 87 height 19
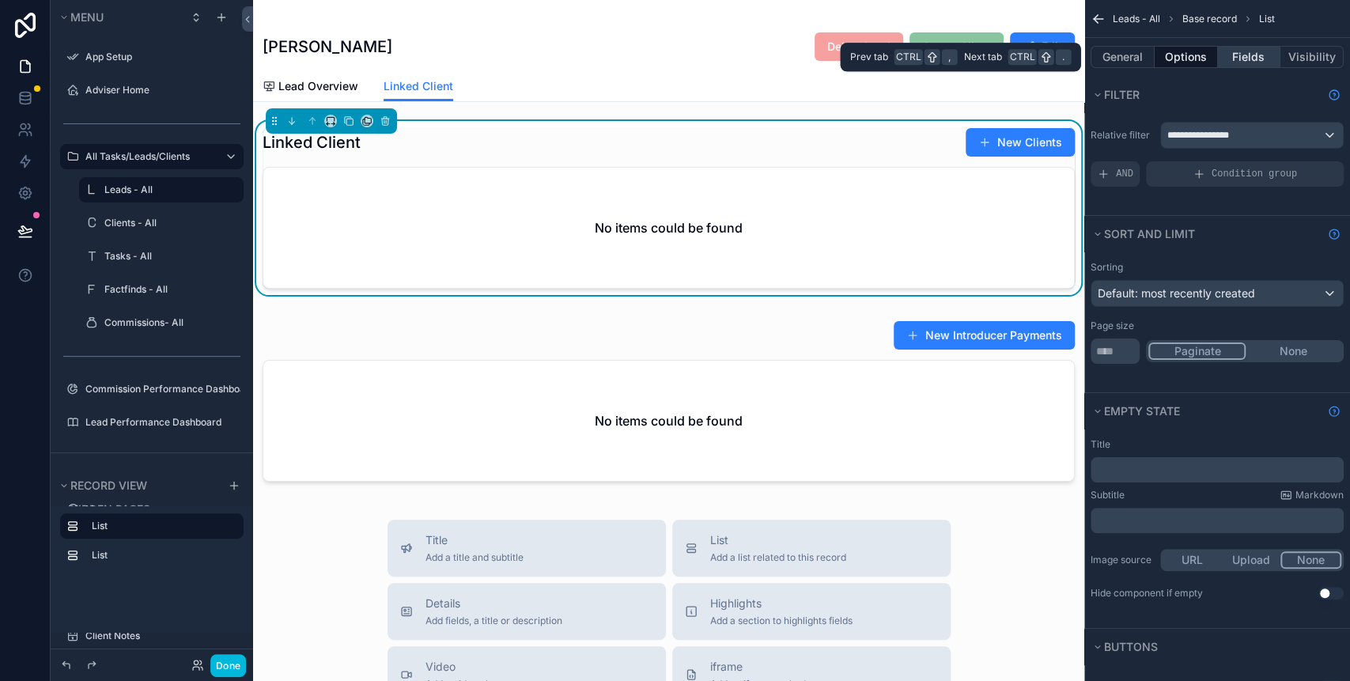
click at [1243, 53] on button "Fields" at bounding box center [1249, 57] width 63 height 22
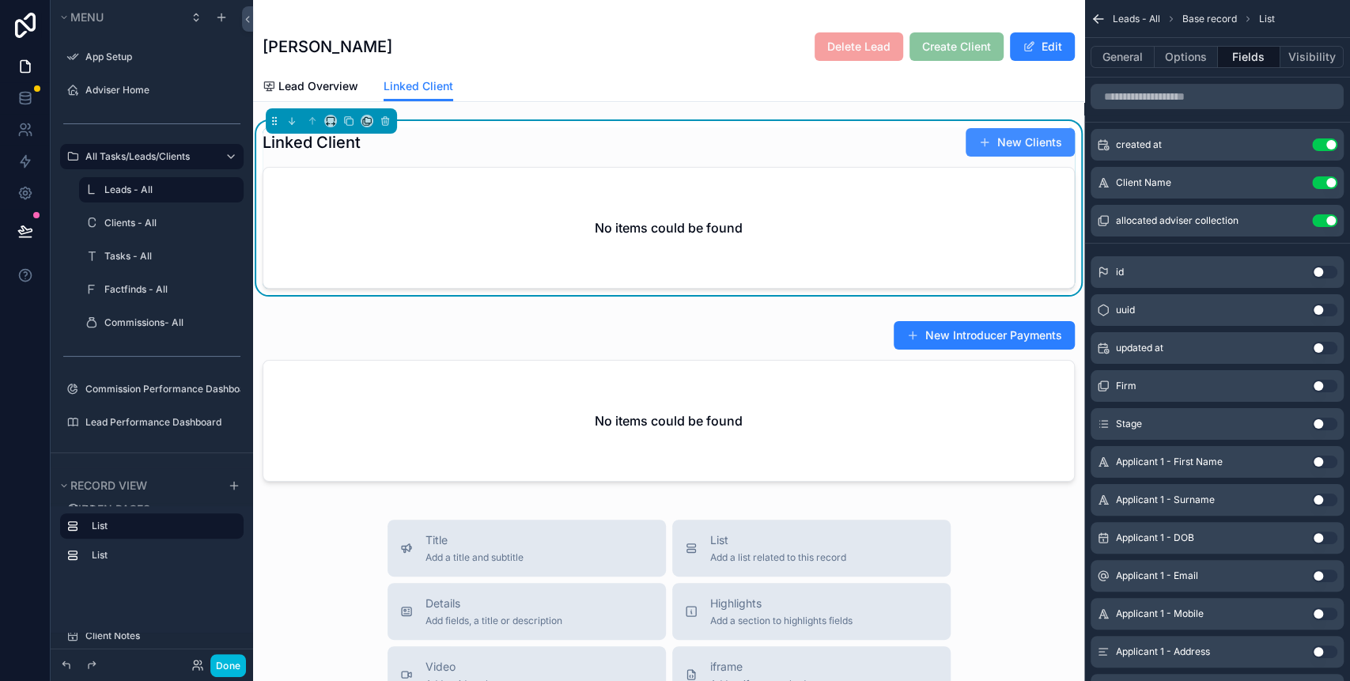
click at [980, 142] on button "New Clients" at bounding box center [1019, 142] width 109 height 28
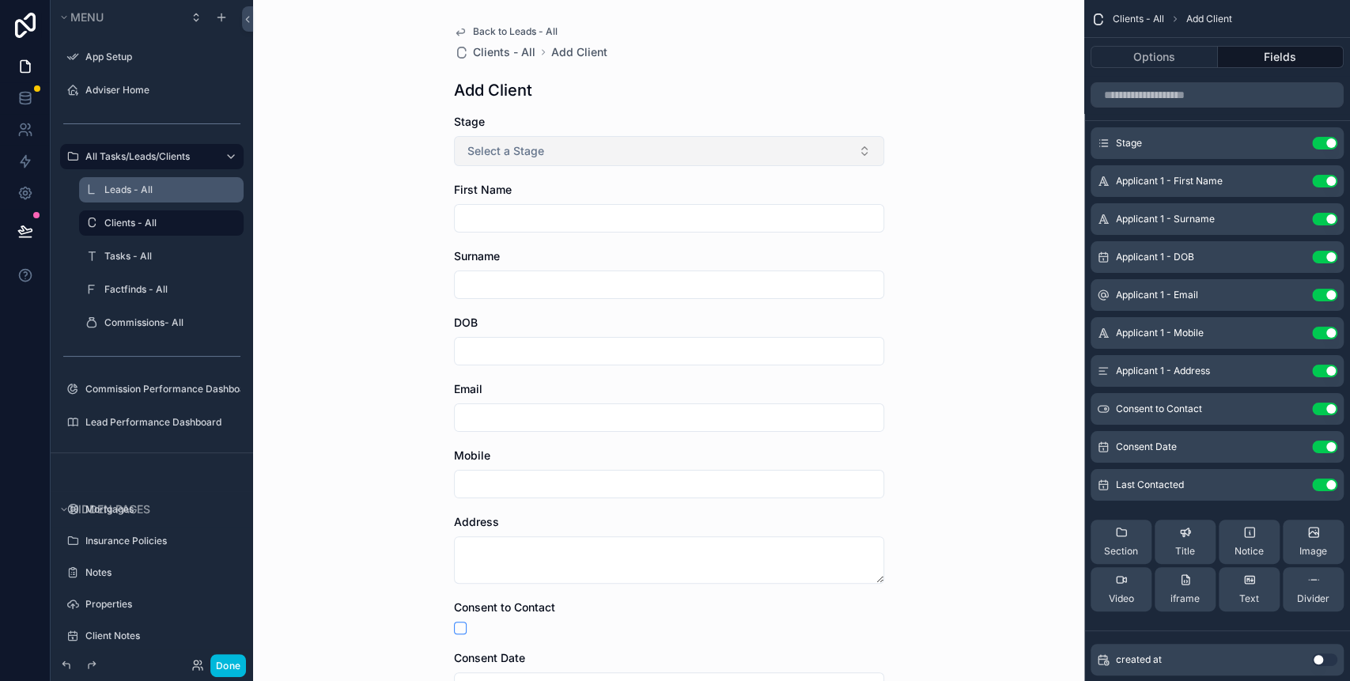
click at [519, 153] on span "Select a Stage" at bounding box center [505, 151] width 77 height 16
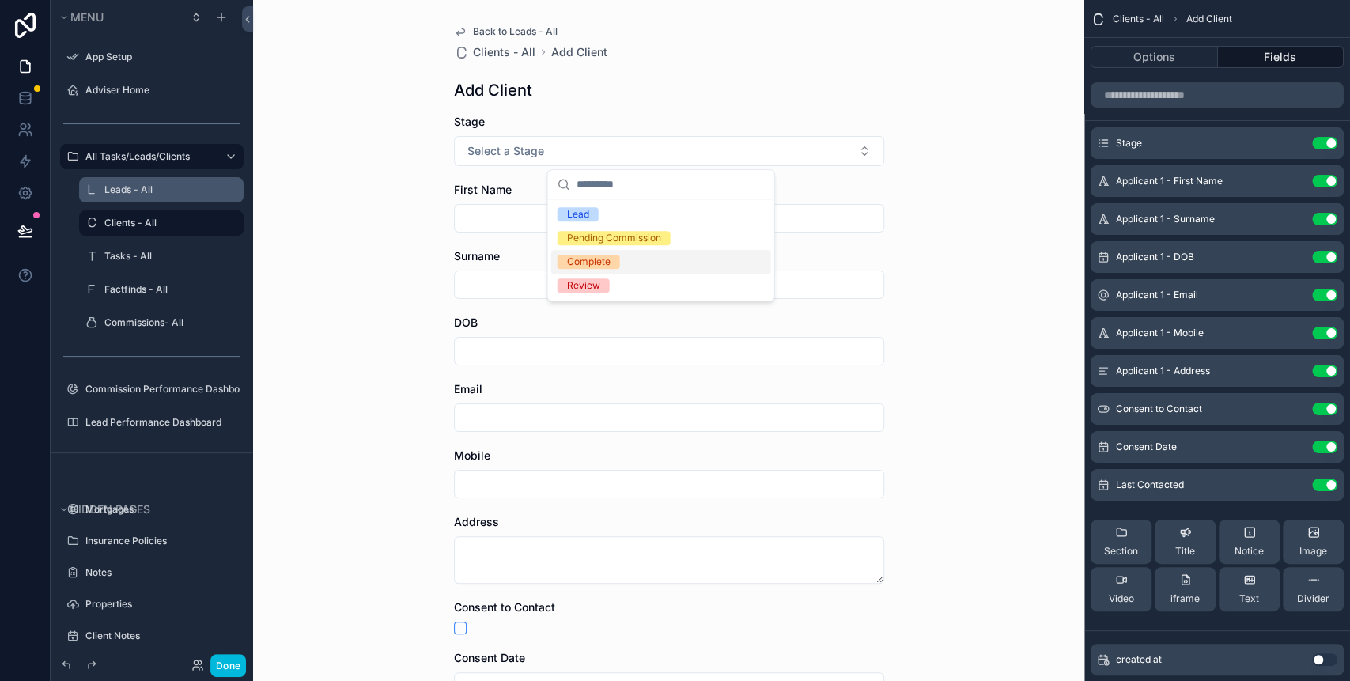
click at [606, 266] on div "Complete" at bounding box center [588, 262] width 43 height 14
click at [531, 224] on input "scrollable content" at bounding box center [669, 218] width 429 height 22
click at [530, 224] on input "scrollable content" at bounding box center [669, 218] width 429 height 22
click at [580, 195] on div "First Name" at bounding box center [669, 190] width 430 height 16
click at [235, 666] on button "Done" at bounding box center [228, 665] width 36 height 23
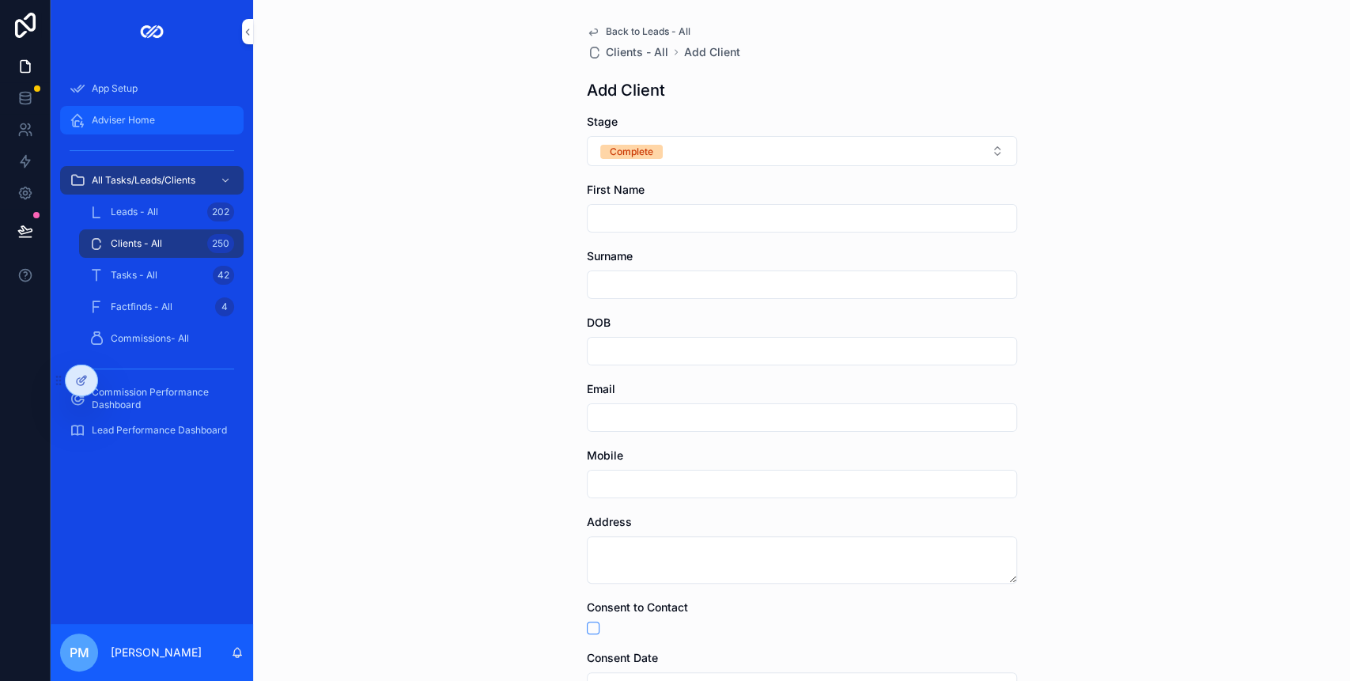
click at [130, 131] on div "Adviser Home" at bounding box center [152, 120] width 164 height 25
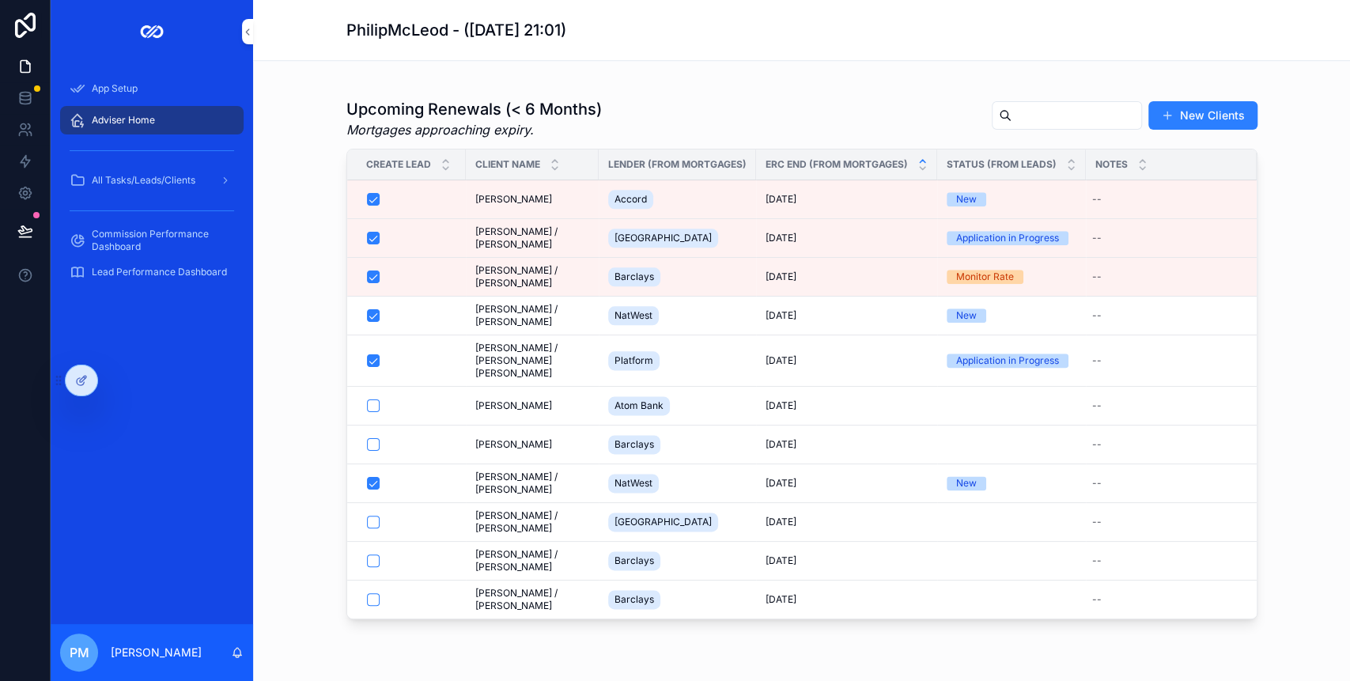
scroll to position [1159, 0]
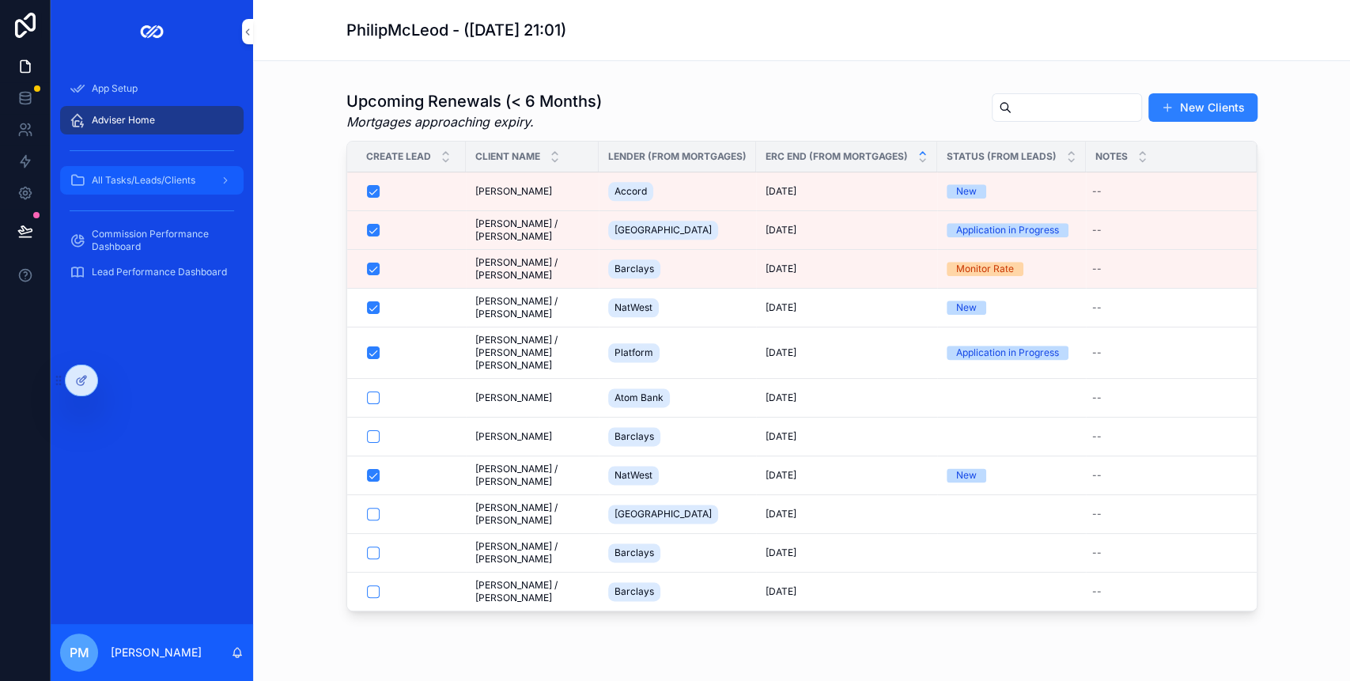
click at [111, 184] on span "All Tasks/Leads/Clients" at bounding box center [144, 180] width 104 height 13
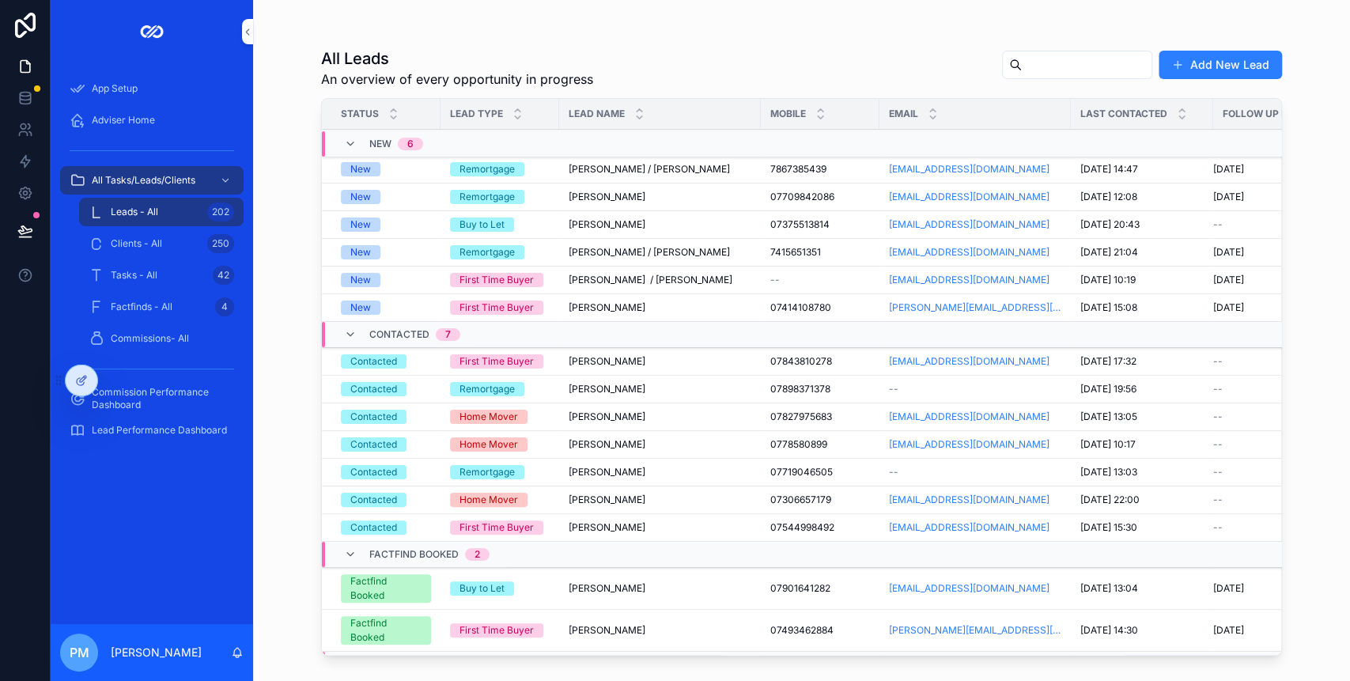
click at [133, 211] on span "Leads - All" at bounding box center [134, 212] width 47 height 13
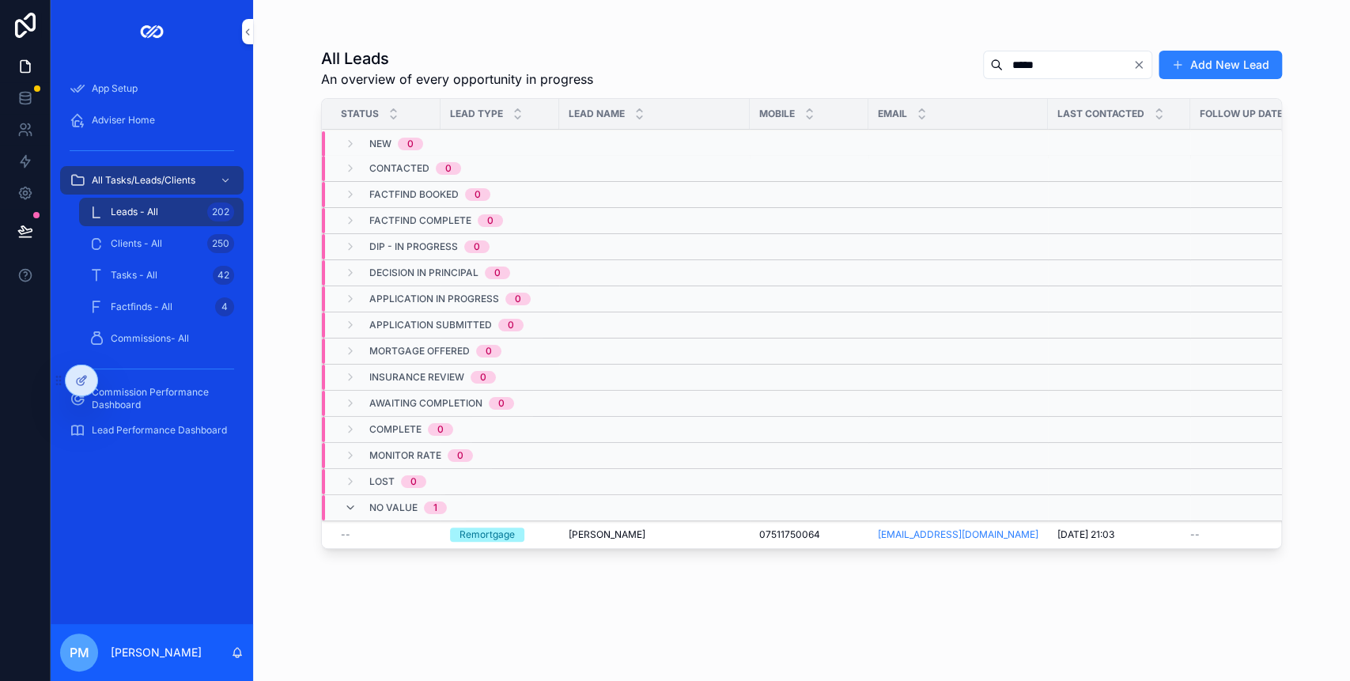
type input "*****"
click at [586, 536] on span "[PERSON_NAME]" at bounding box center [606, 534] width 77 height 13
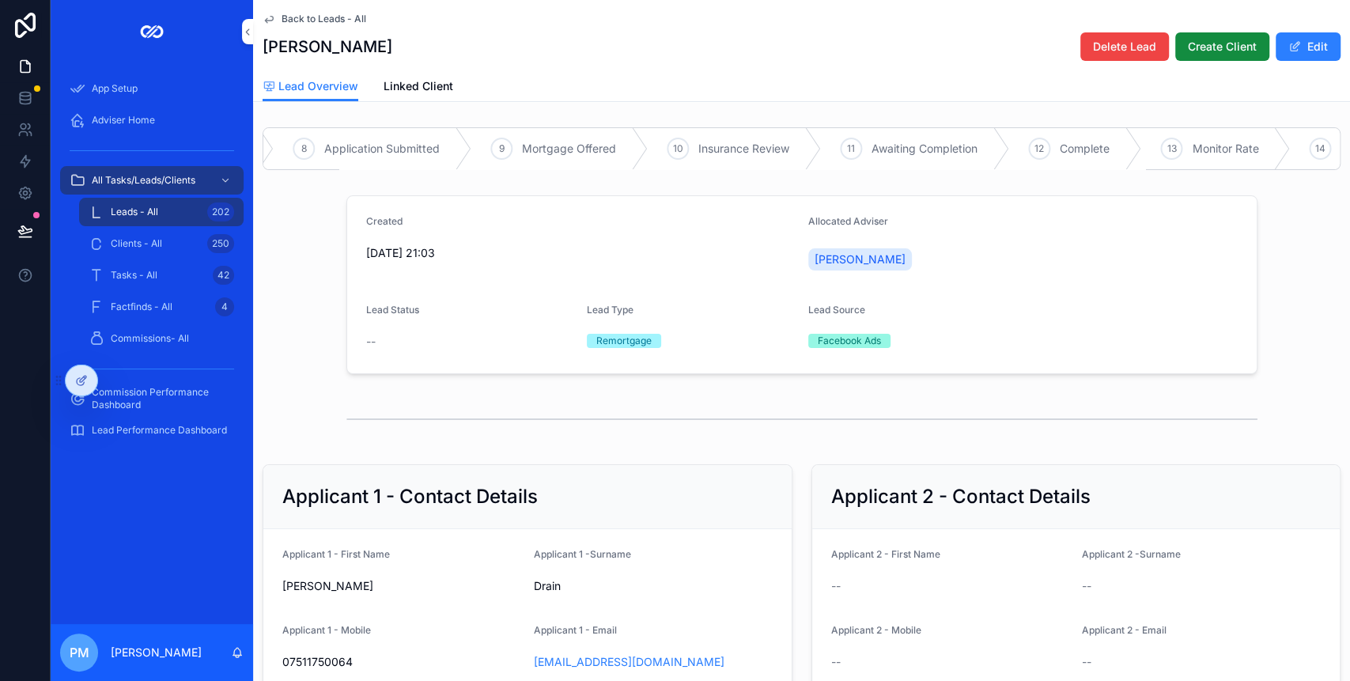
click at [1060, 140] on div "12 Complete" at bounding box center [1075, 148] width 132 height 41
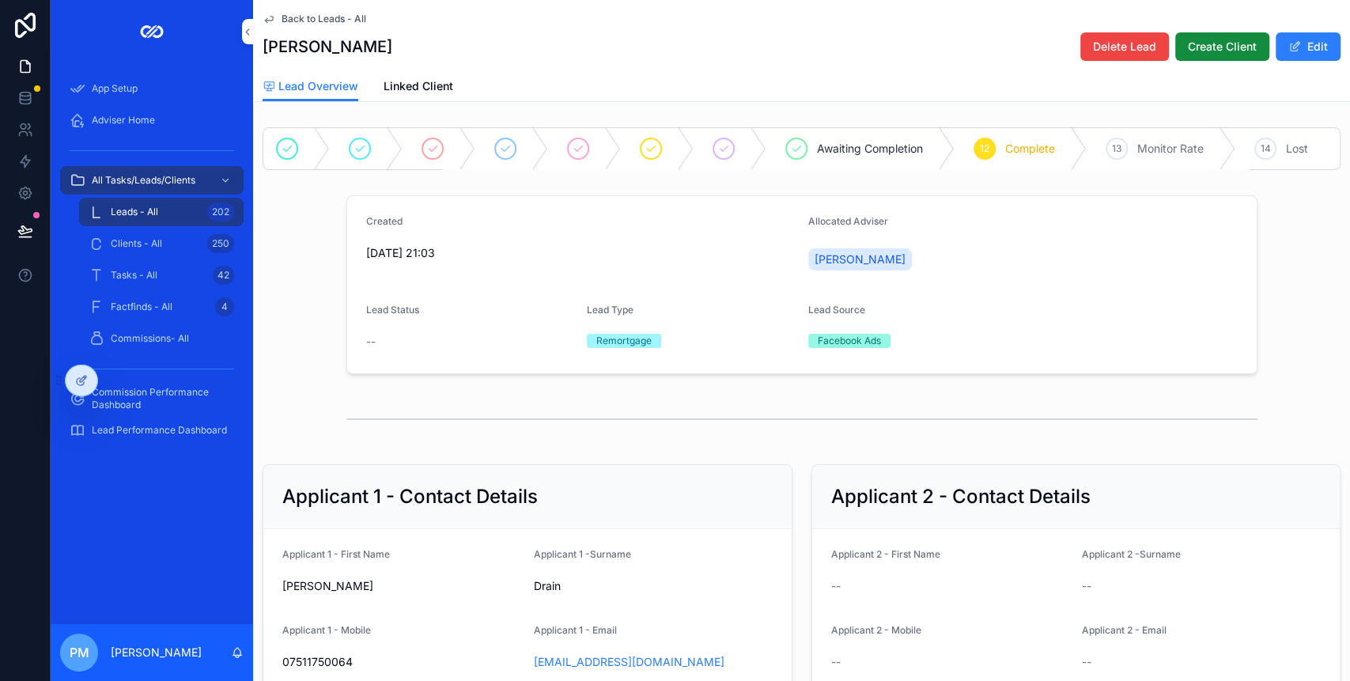
scroll to position [0, 243]
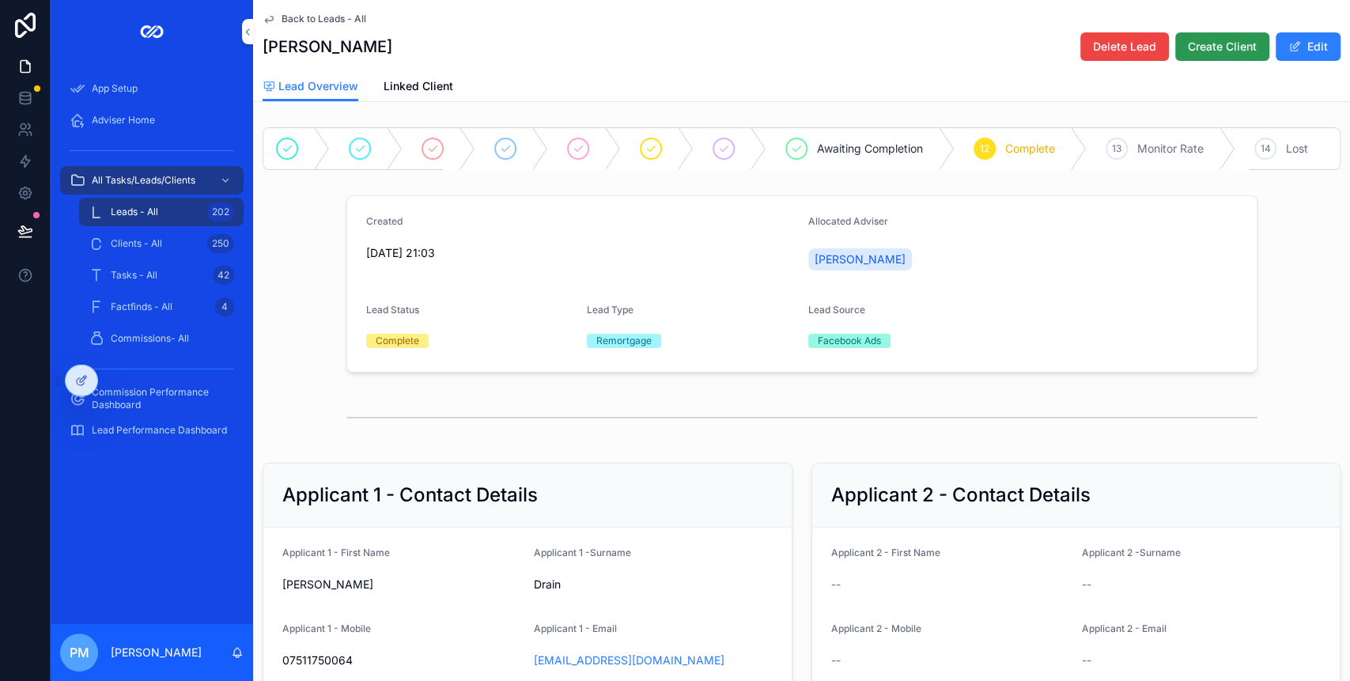
click at [1203, 44] on span "Create Client" at bounding box center [1221, 47] width 69 height 16
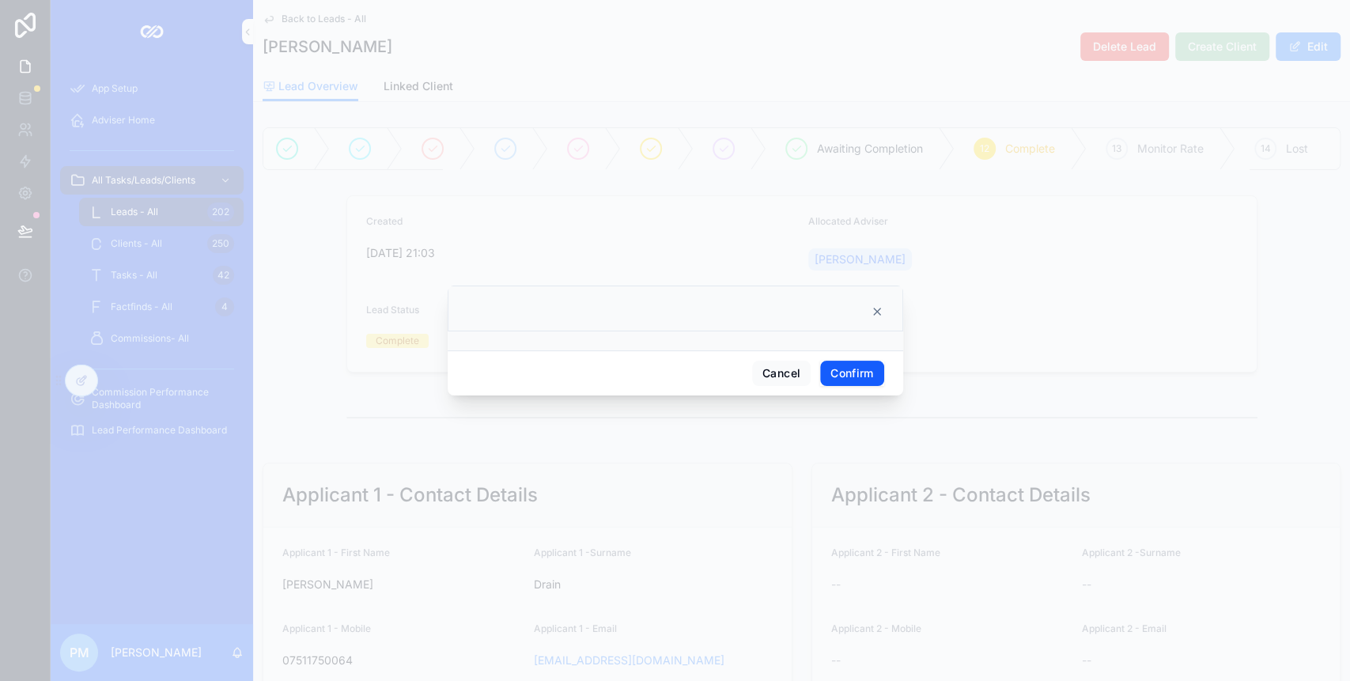
click at [855, 368] on button "Confirm" at bounding box center [851, 373] width 63 height 25
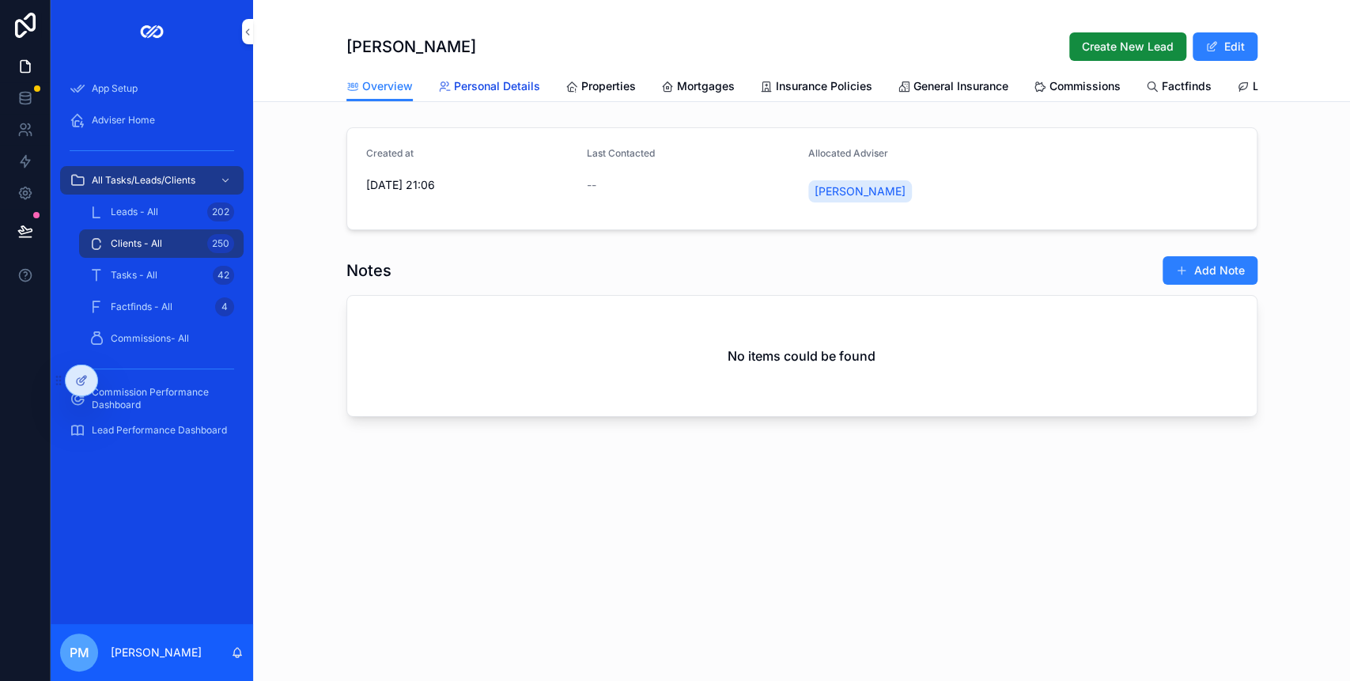
click at [487, 89] on span "Personal Details" at bounding box center [497, 86] width 86 height 16
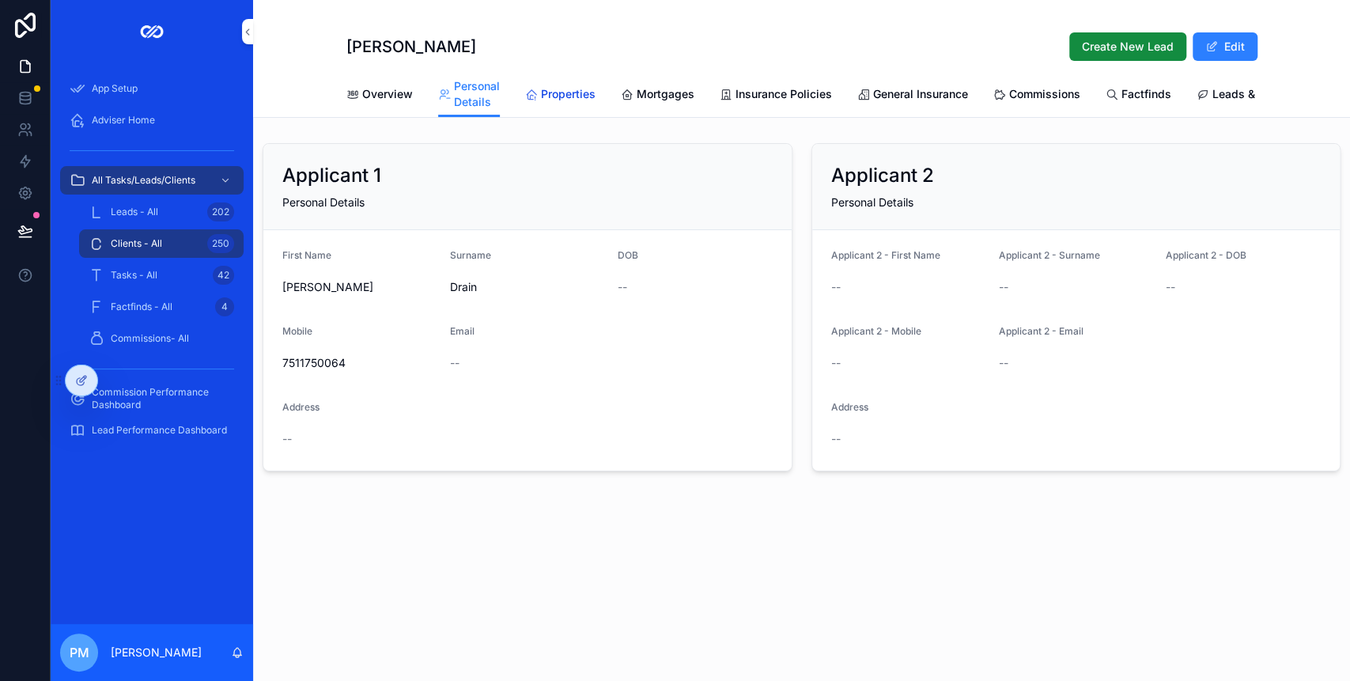
click at [542, 100] on span "Properties" at bounding box center [568, 94] width 55 height 16
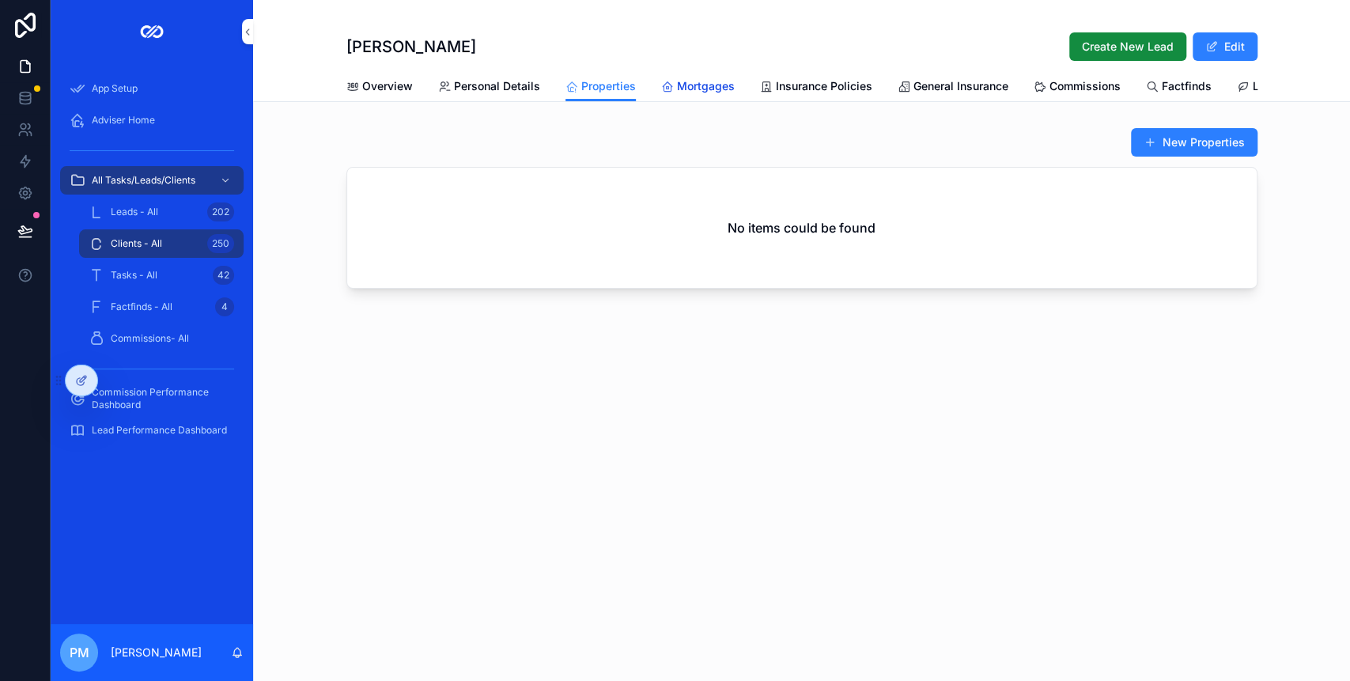
click at [700, 91] on span "Mortgages" at bounding box center [706, 86] width 58 height 16
click at [823, 86] on span "Insurance Policies" at bounding box center [824, 86] width 96 height 16
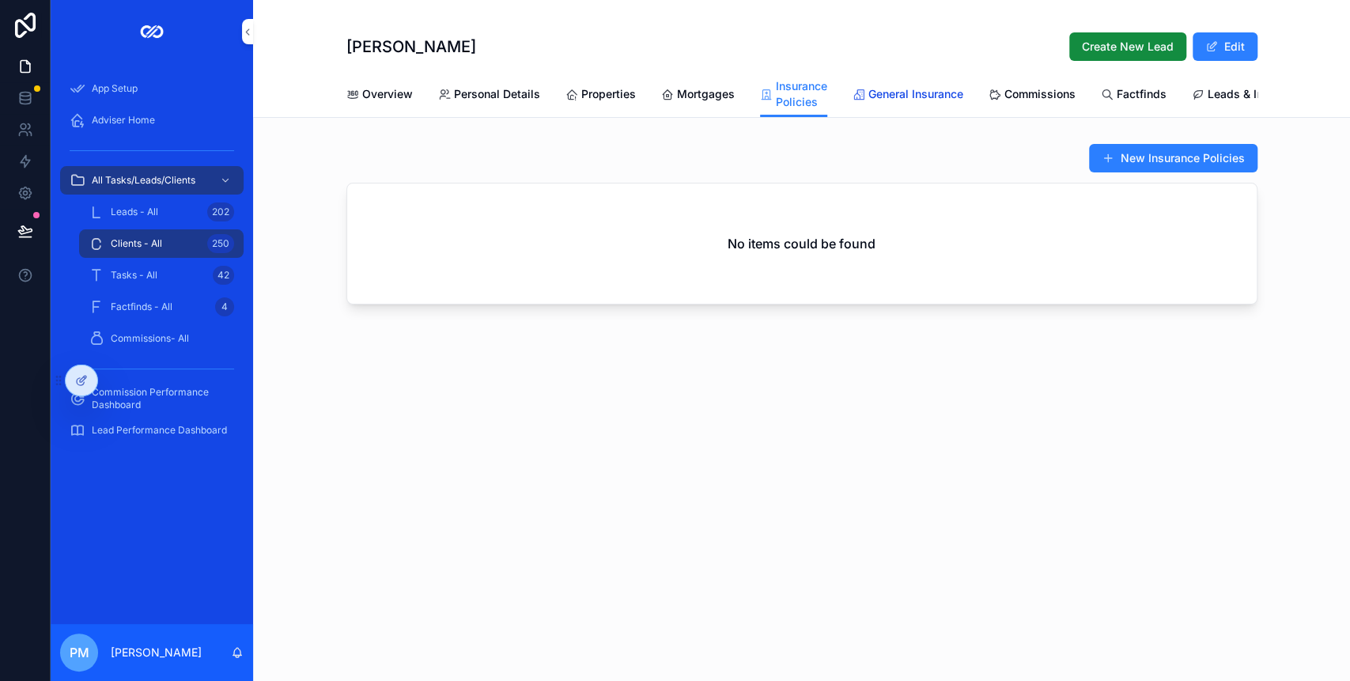
click at [948, 83] on link "General Insurance" at bounding box center [907, 96] width 111 height 32
click at [1023, 94] on span "Commissions" at bounding box center [1041, 94] width 71 height 16
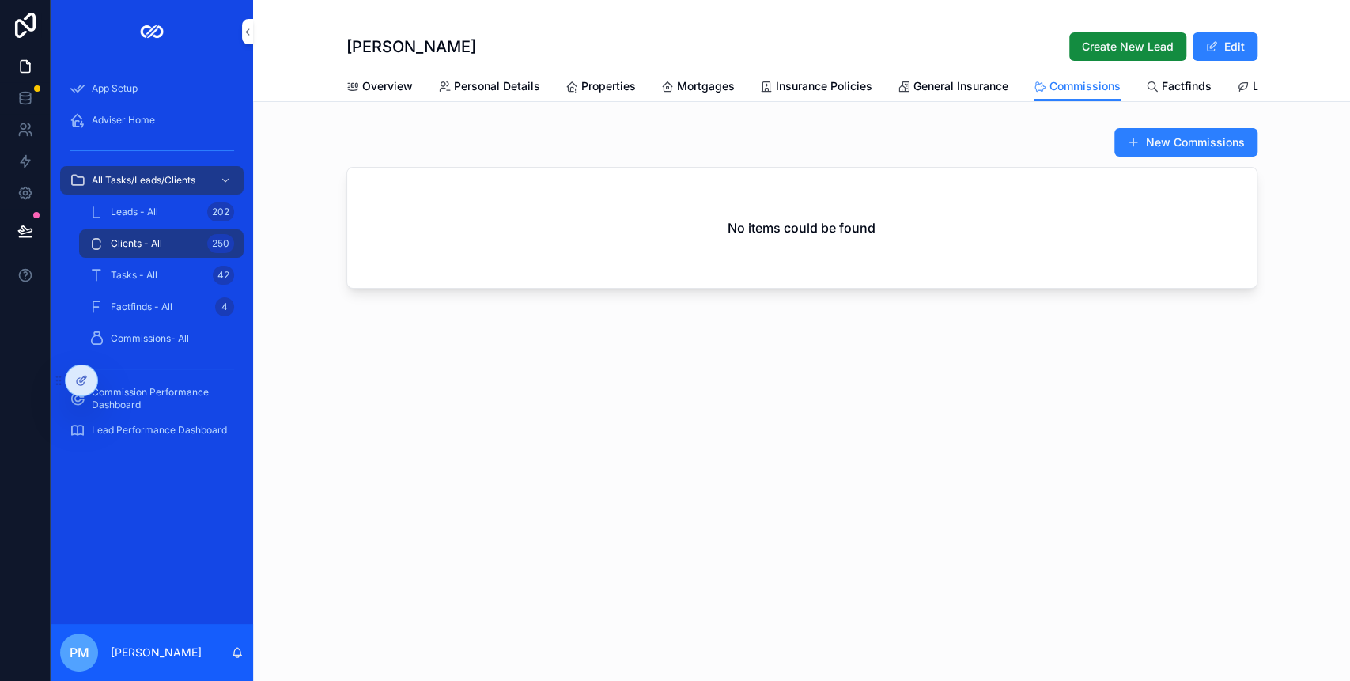
click at [1138, 149] on span "scrollable content" at bounding box center [1133, 142] width 13 height 13
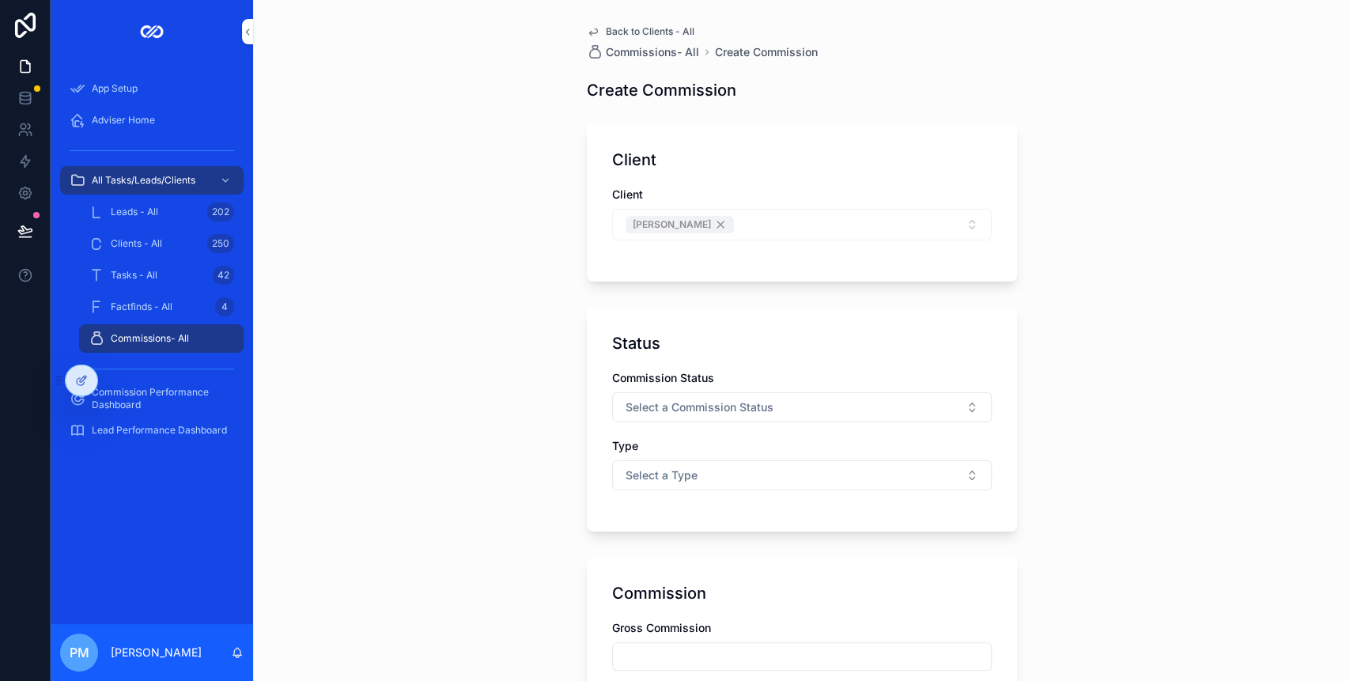
scroll to position [210, 0]
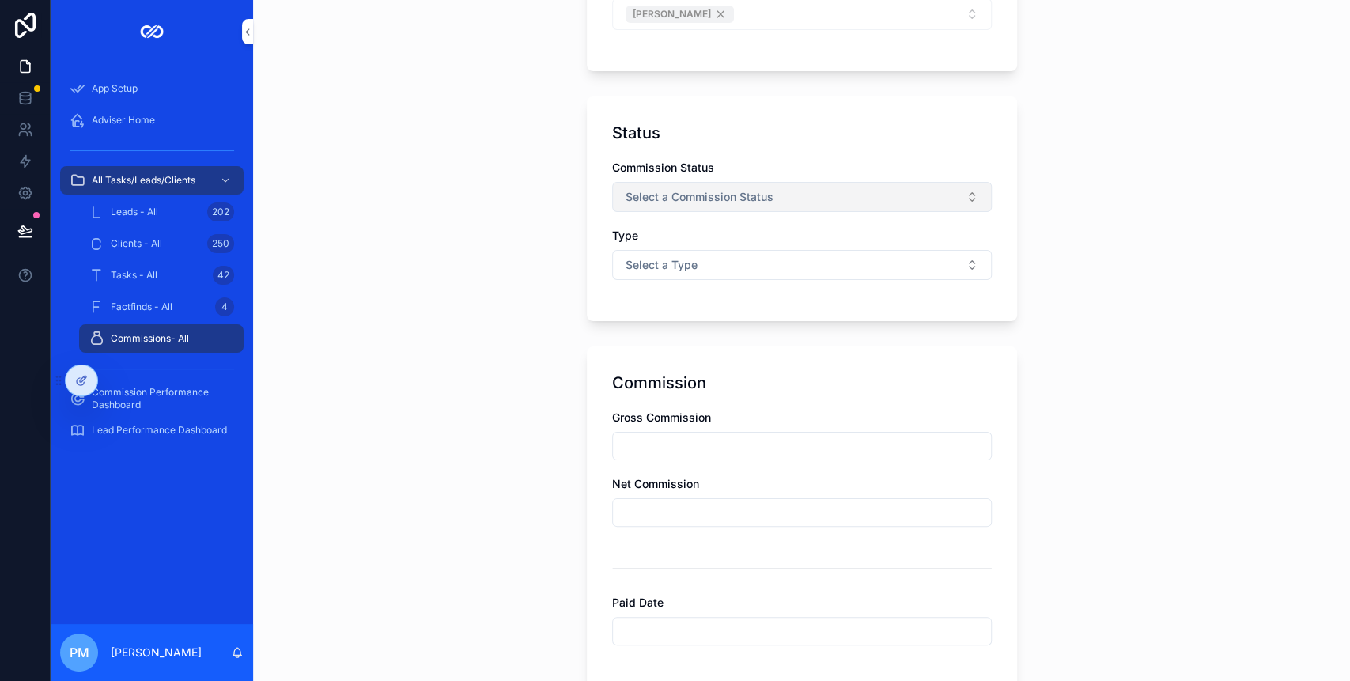
click at [677, 195] on span "Select a Commission Status" at bounding box center [699, 197] width 148 height 16
click at [714, 280] on div "Paid" at bounding box center [710, 282] width 20 height 14
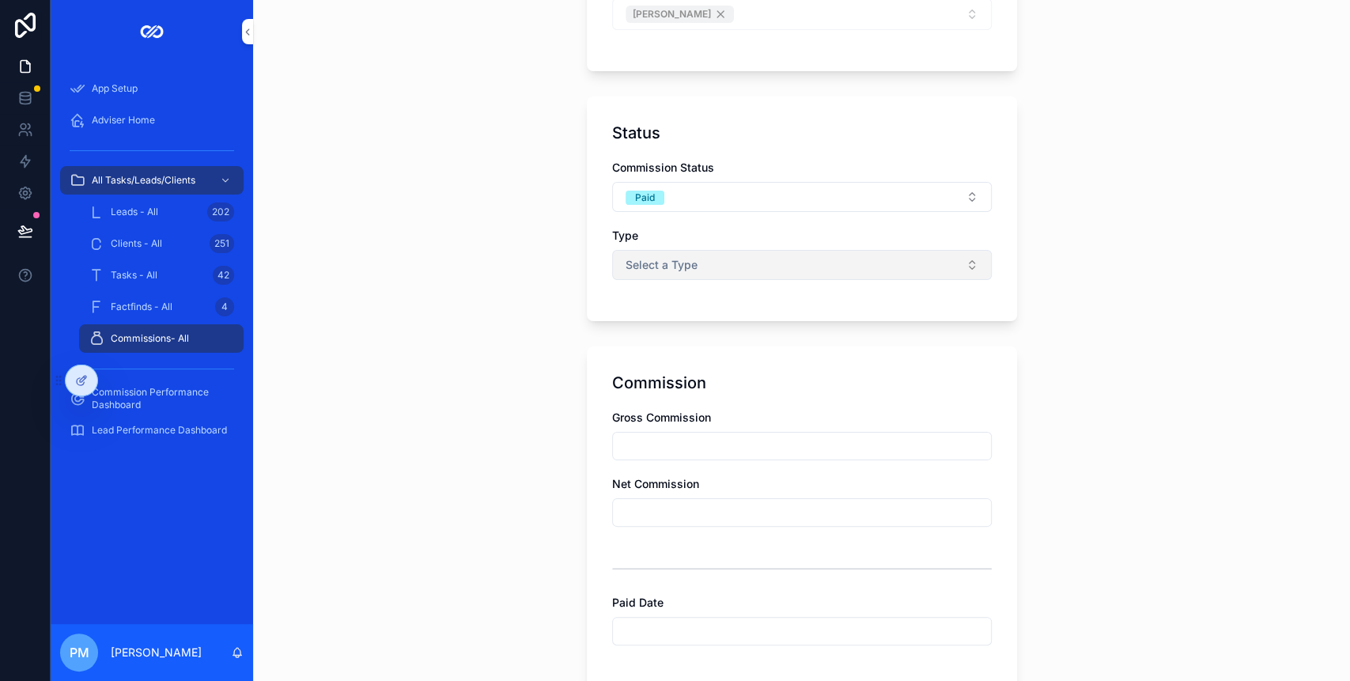
click at [658, 270] on span "Select a Type" at bounding box center [661, 265] width 72 height 16
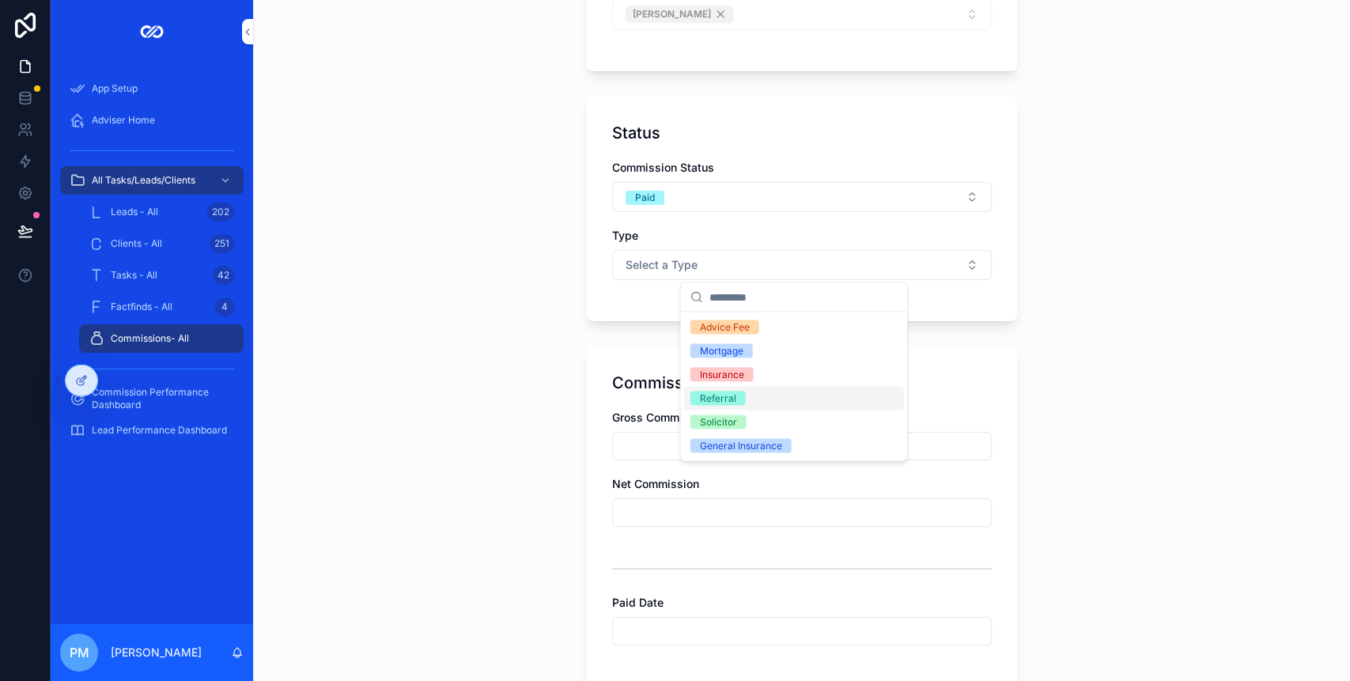
click at [740, 400] on span "Referral" at bounding box center [717, 398] width 55 height 14
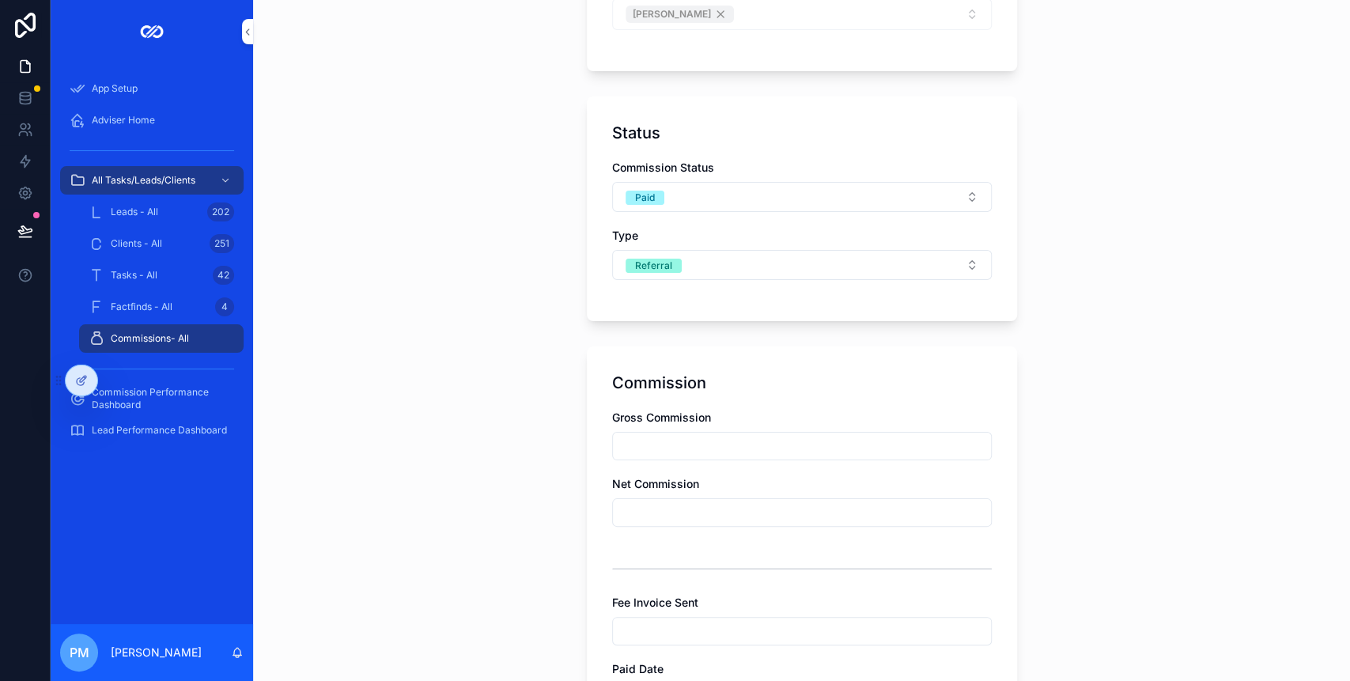
click at [679, 440] on input "scrollable content" at bounding box center [802, 446] width 378 height 22
type input "*******"
click at [655, 527] on div "Gross Commission ******* Net Commission Fee Invoice Sent Paid Date" at bounding box center [801, 569] width 379 height 318
click at [658, 512] on input "scrollable content" at bounding box center [802, 512] width 378 height 22
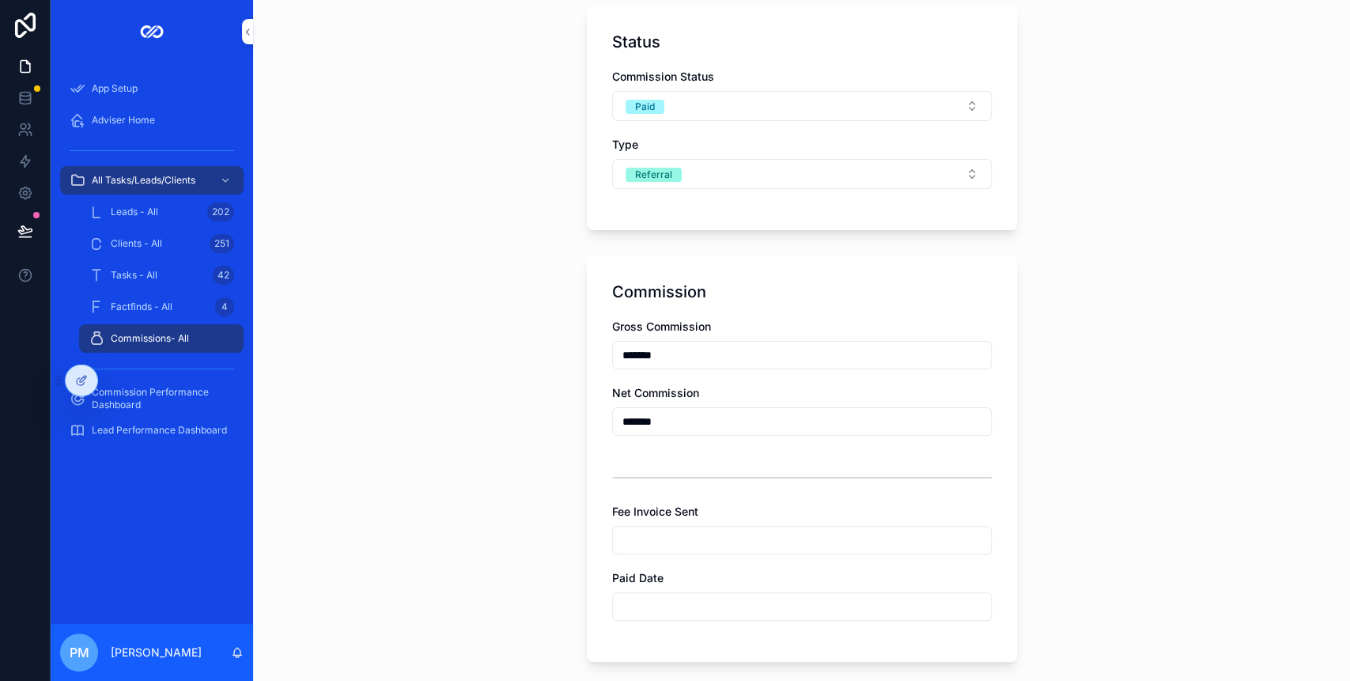
scroll to position [421, 0]
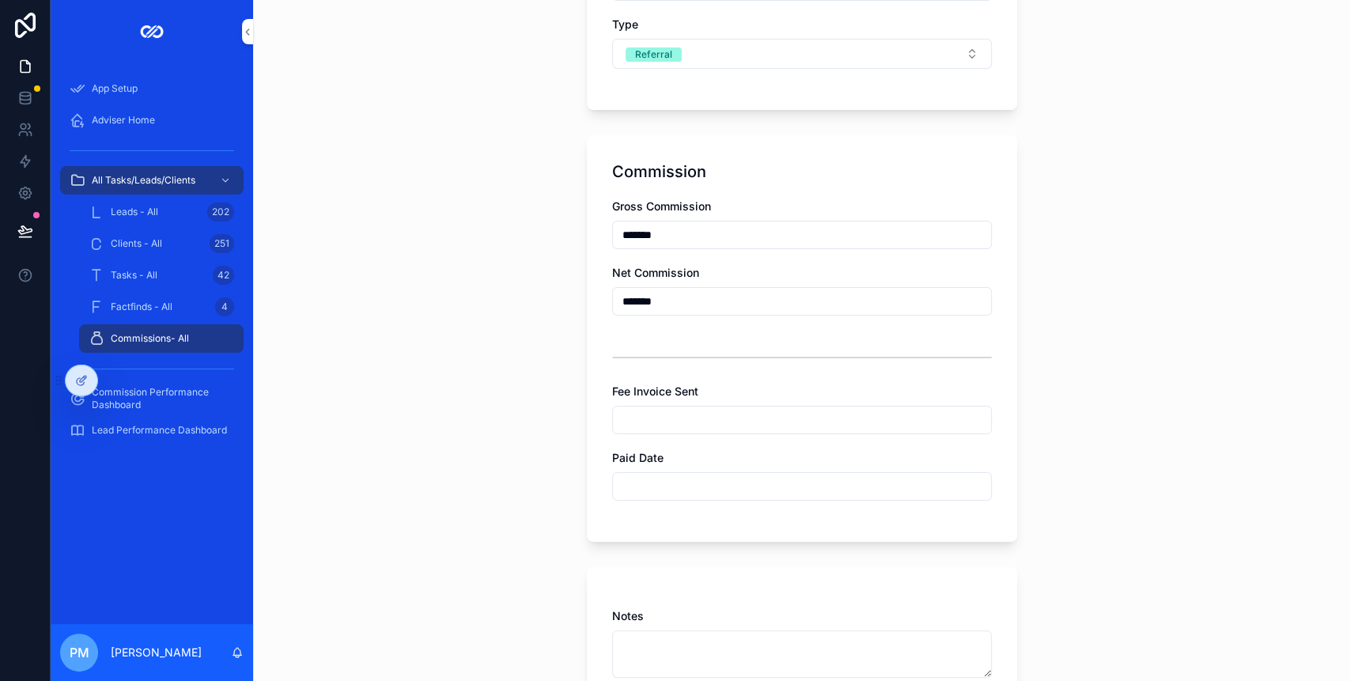
type input "*******"
click at [626, 493] on div "scrollable content" at bounding box center [801, 486] width 379 height 28
click at [628, 493] on input "scrollable content" at bounding box center [802, 486] width 378 height 22
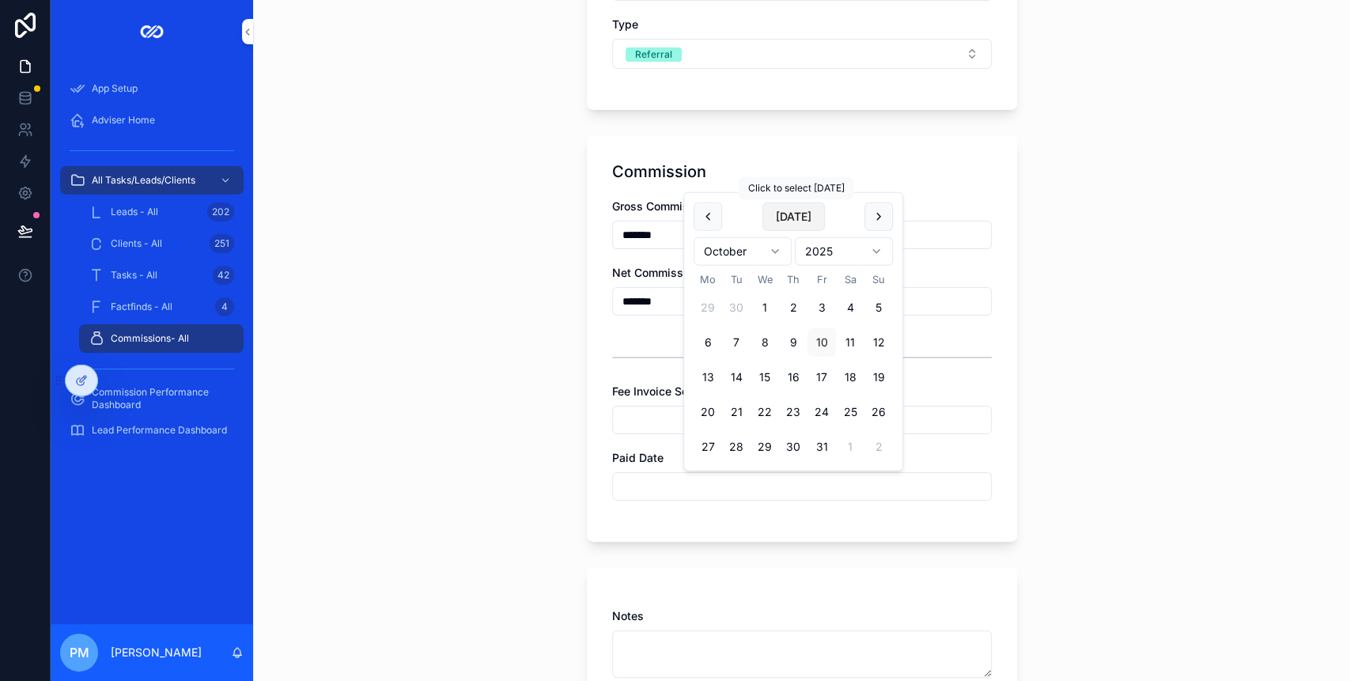
click at [799, 215] on button "[DATE]" at bounding box center [793, 216] width 62 height 28
click at [801, 330] on button "9" at bounding box center [793, 342] width 28 height 28
type input "**********"
click at [1072, 349] on div "**********" at bounding box center [801, 340] width 1097 height 681
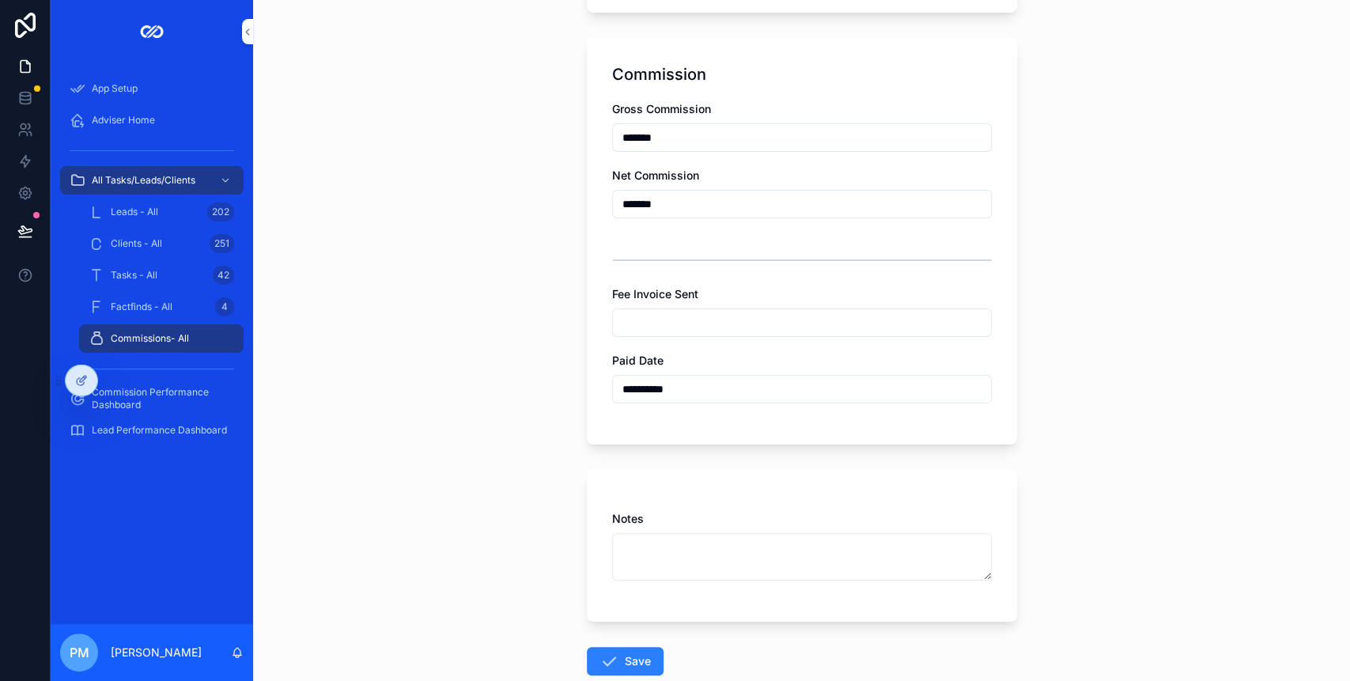
scroll to position [614, 0]
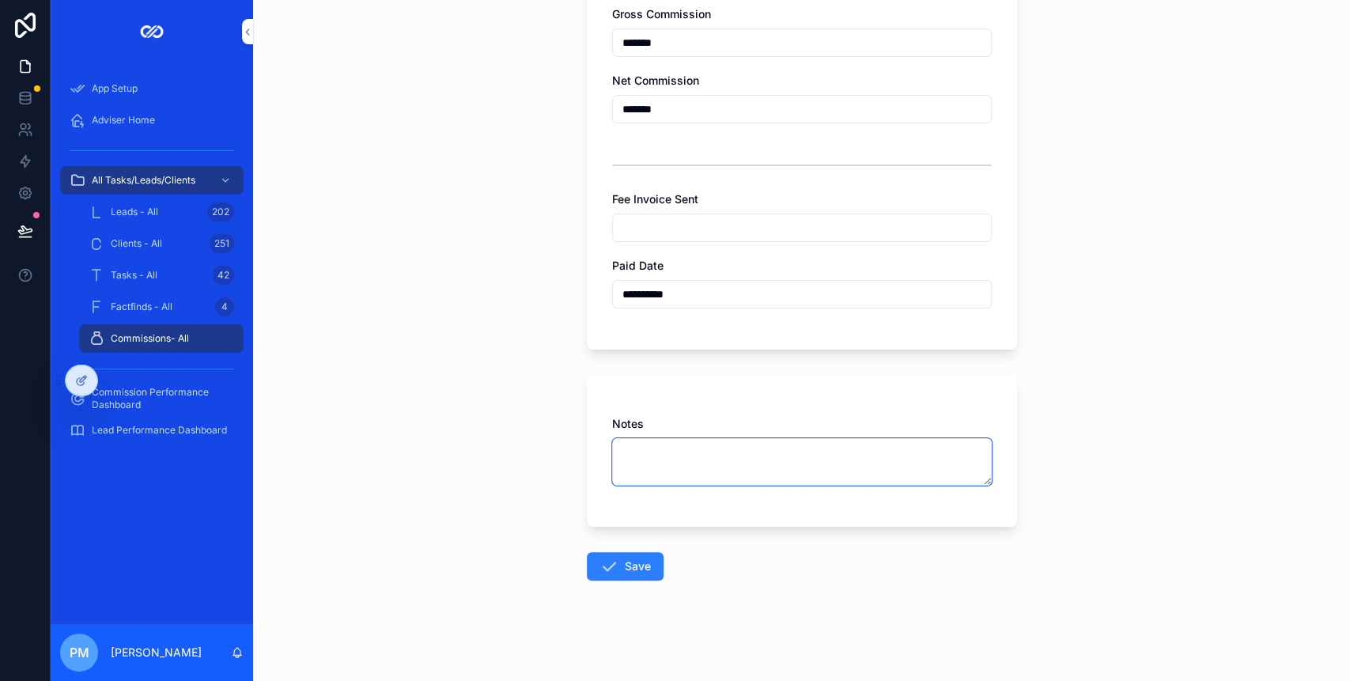
click at [668, 448] on textarea "scrollable content" at bounding box center [801, 461] width 379 height 47
type textarea "*"
type textarea "**********"
click at [627, 564] on button "Save" at bounding box center [625, 566] width 77 height 28
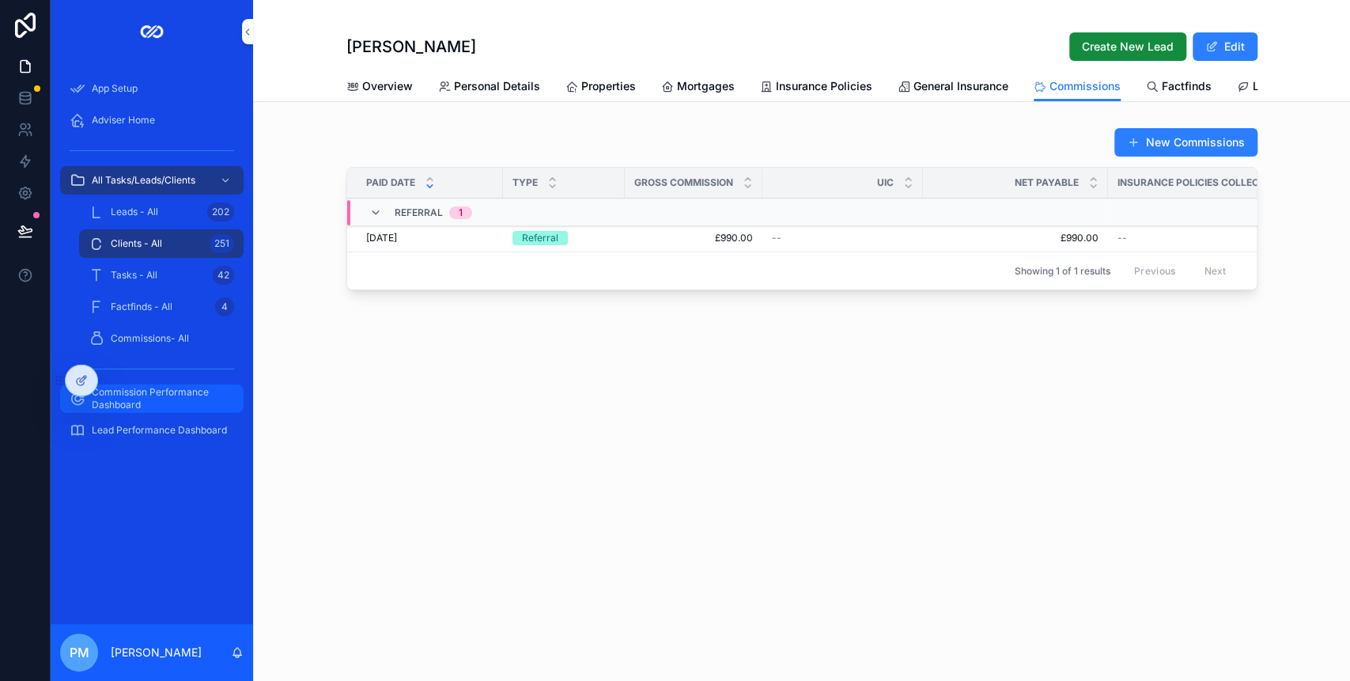
click at [167, 394] on span "Commission Performance Dashboard" at bounding box center [160, 398] width 136 height 25
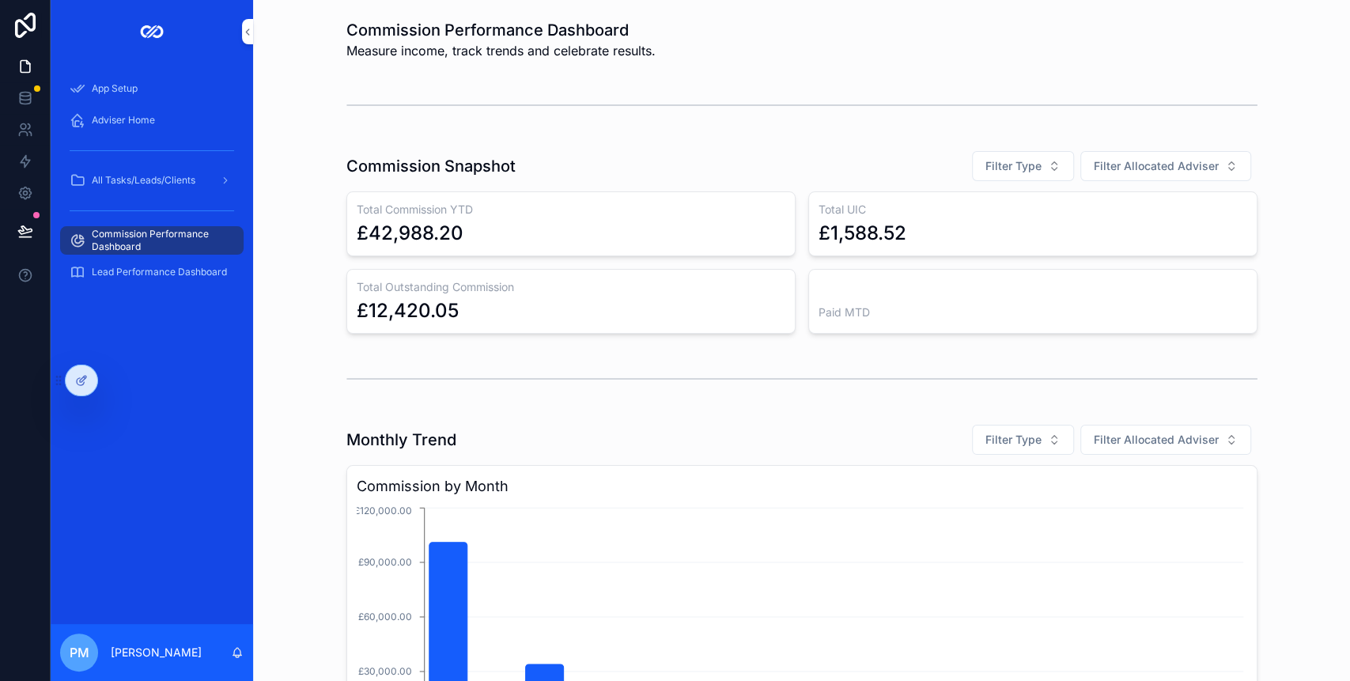
click at [856, 302] on div "Paid MTD" at bounding box center [1032, 301] width 449 height 65
drag, startPoint x: 875, startPoint y: 302, endPoint x: 571, endPoint y: 331, distance: 305.8
click at [875, 301] on div "Paid MTD" at bounding box center [1032, 301] width 449 height 65
click at [82, 381] on icon at bounding box center [81, 380] width 13 height 13
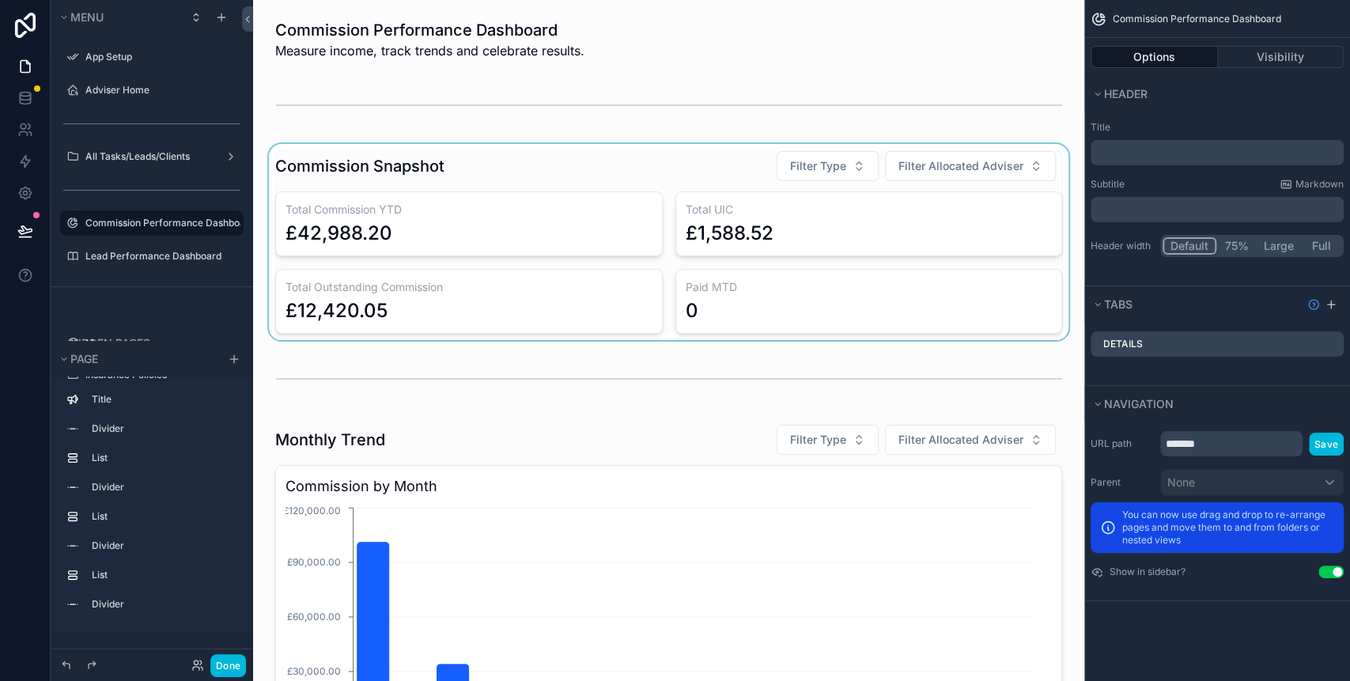
click at [762, 293] on div "scrollable content" at bounding box center [669, 242] width 806 height 196
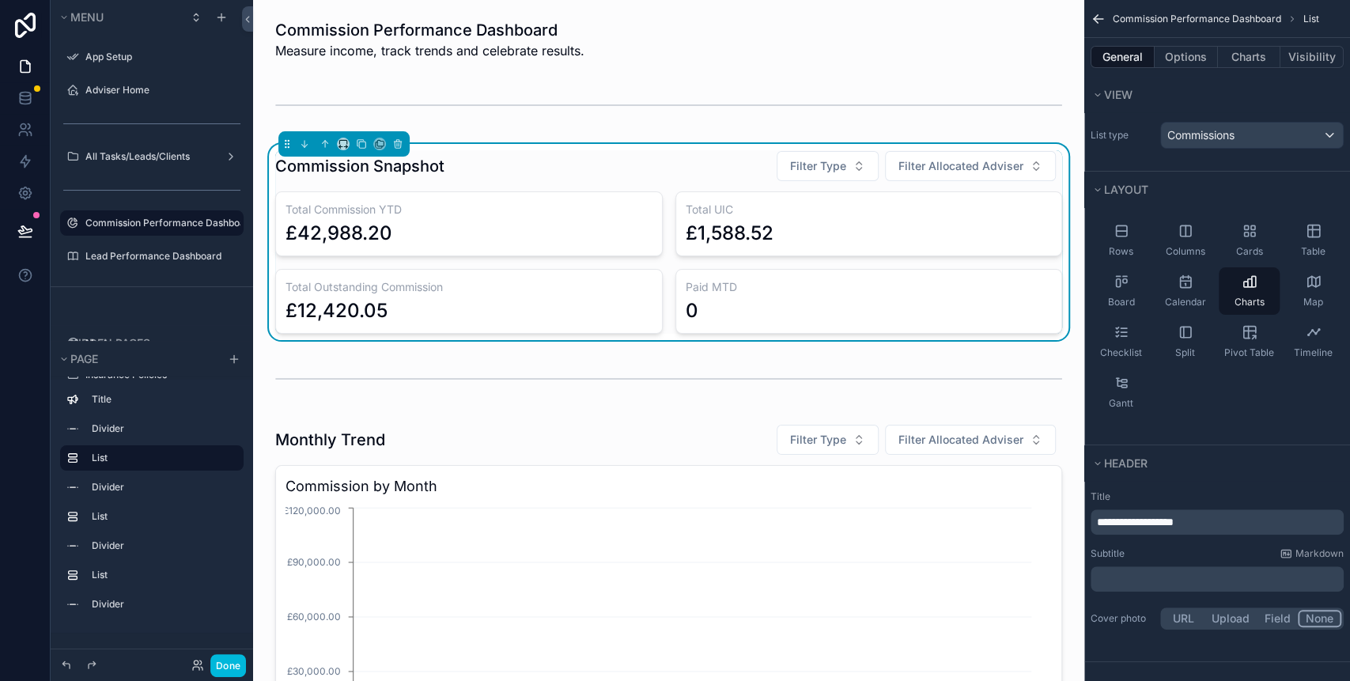
click at [759, 296] on div "Paid MTD 0" at bounding box center [868, 301] width 387 height 65
click at [1306, 145] on div "Commissions" at bounding box center [1252, 135] width 182 height 25
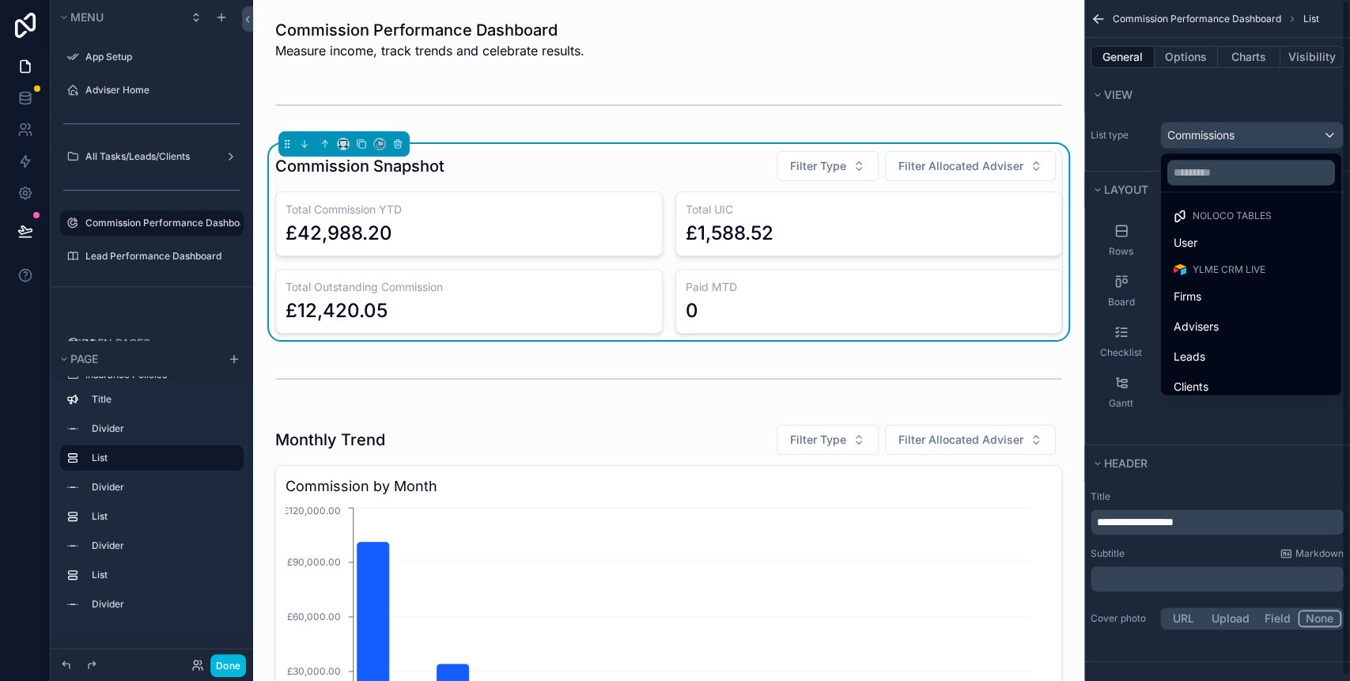
click at [1246, 58] on div "scrollable content" at bounding box center [675, 340] width 1350 height 681
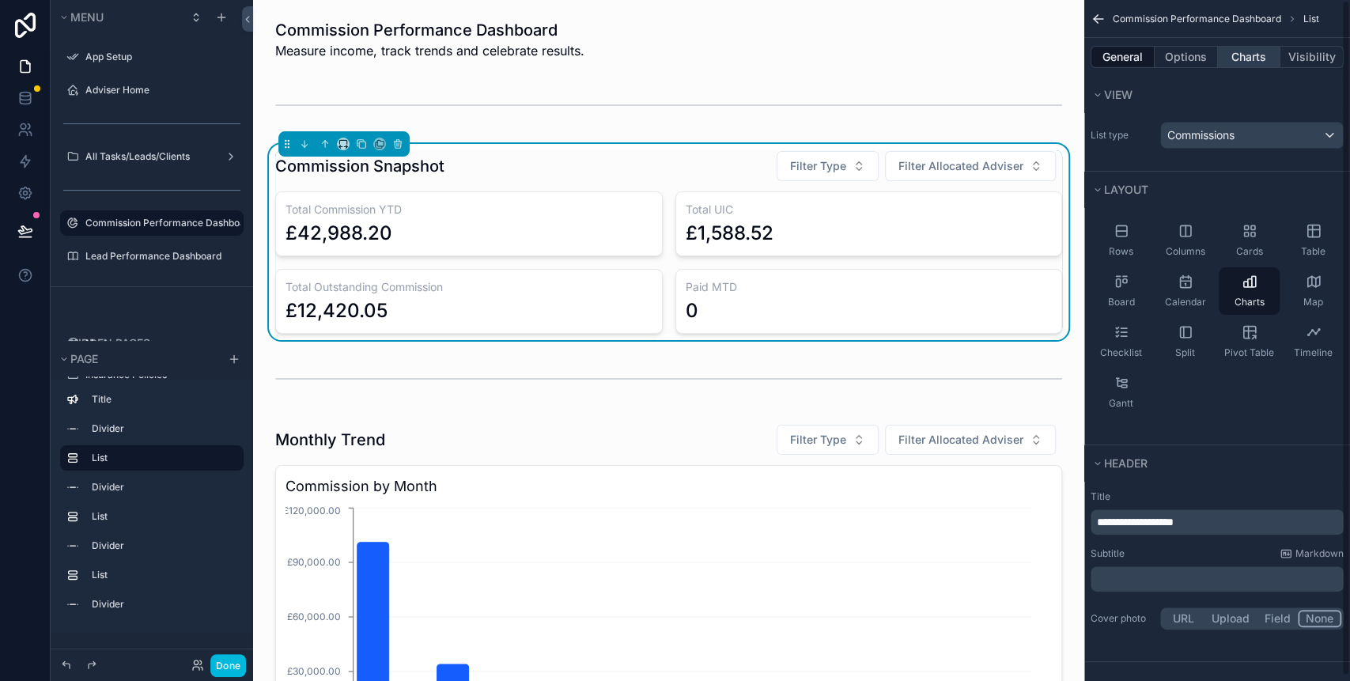
click at [1244, 58] on button "Charts" at bounding box center [1249, 57] width 63 height 22
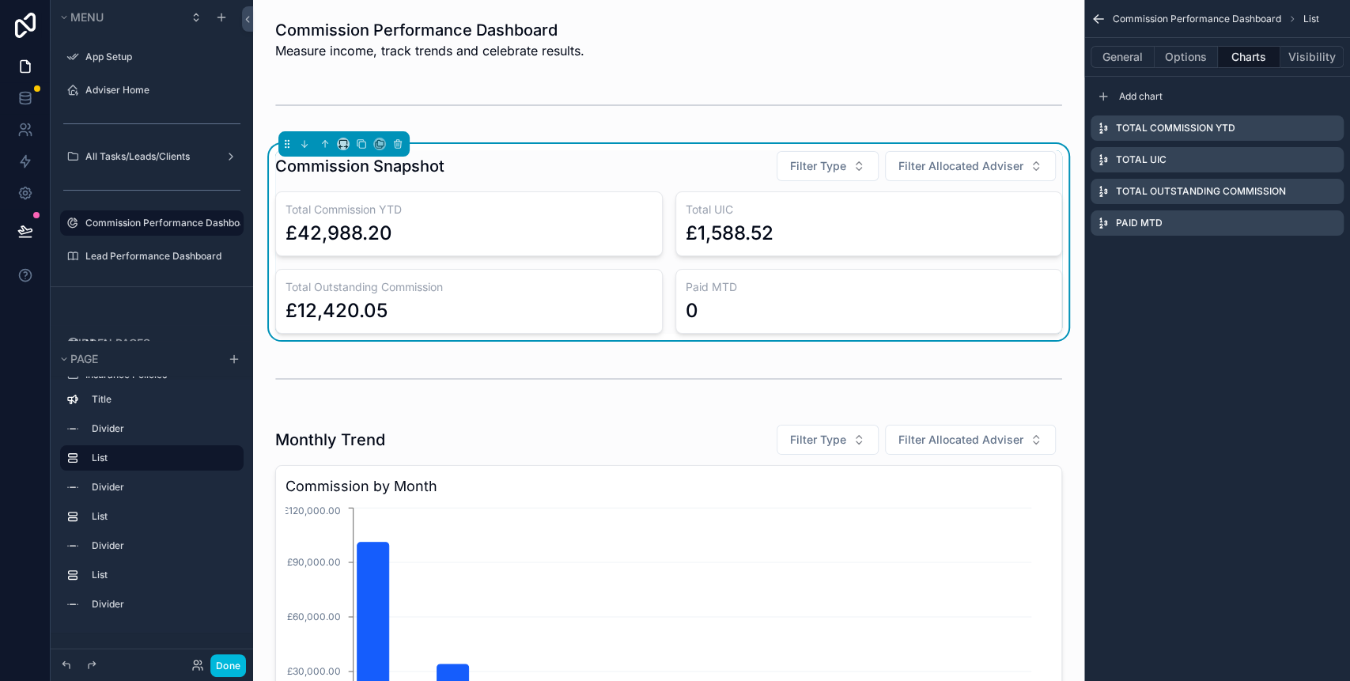
click at [0, 0] on icon "scrollable content" at bounding box center [0, 0] width 0 height 0
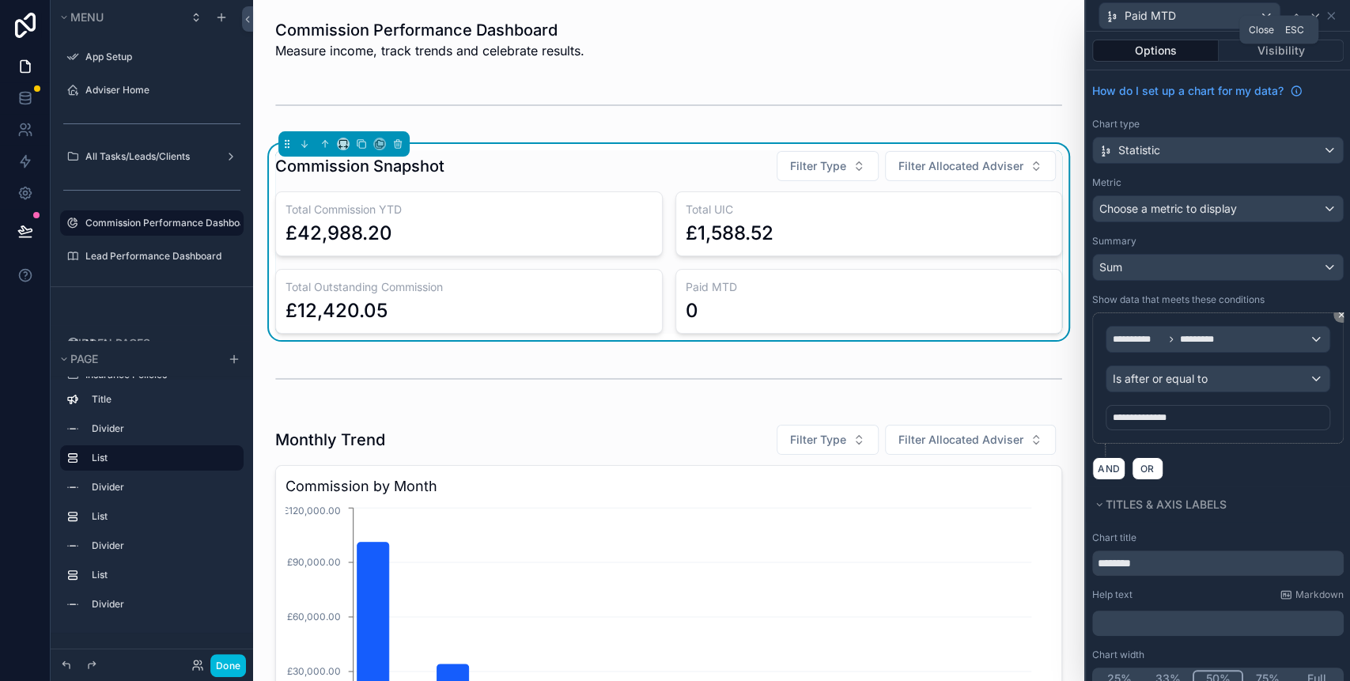
drag, startPoint x: 1331, startPoint y: 16, endPoint x: 1329, endPoint y: 25, distance: 9.0
click at [1332, 21] on icon at bounding box center [1330, 15] width 13 height 13
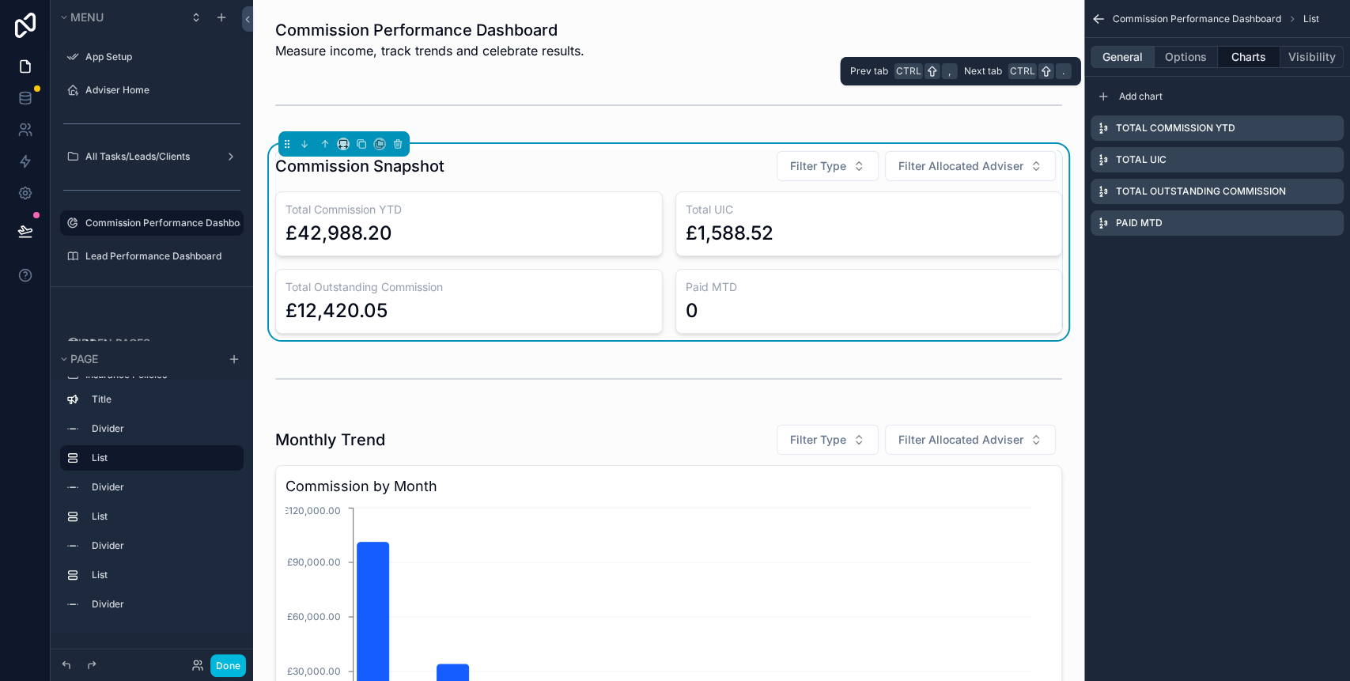
click at [1138, 55] on button "General" at bounding box center [1122, 57] width 64 height 22
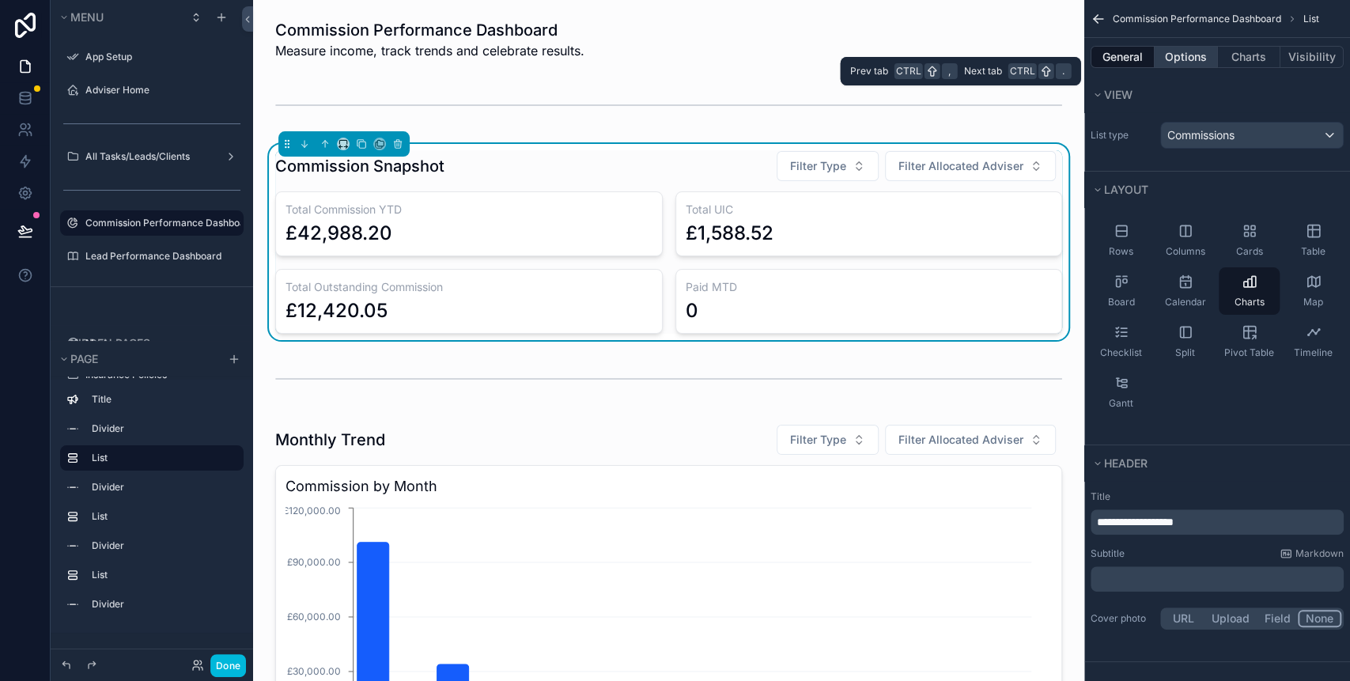
click at [1191, 57] on button "Options" at bounding box center [1185, 57] width 63 height 22
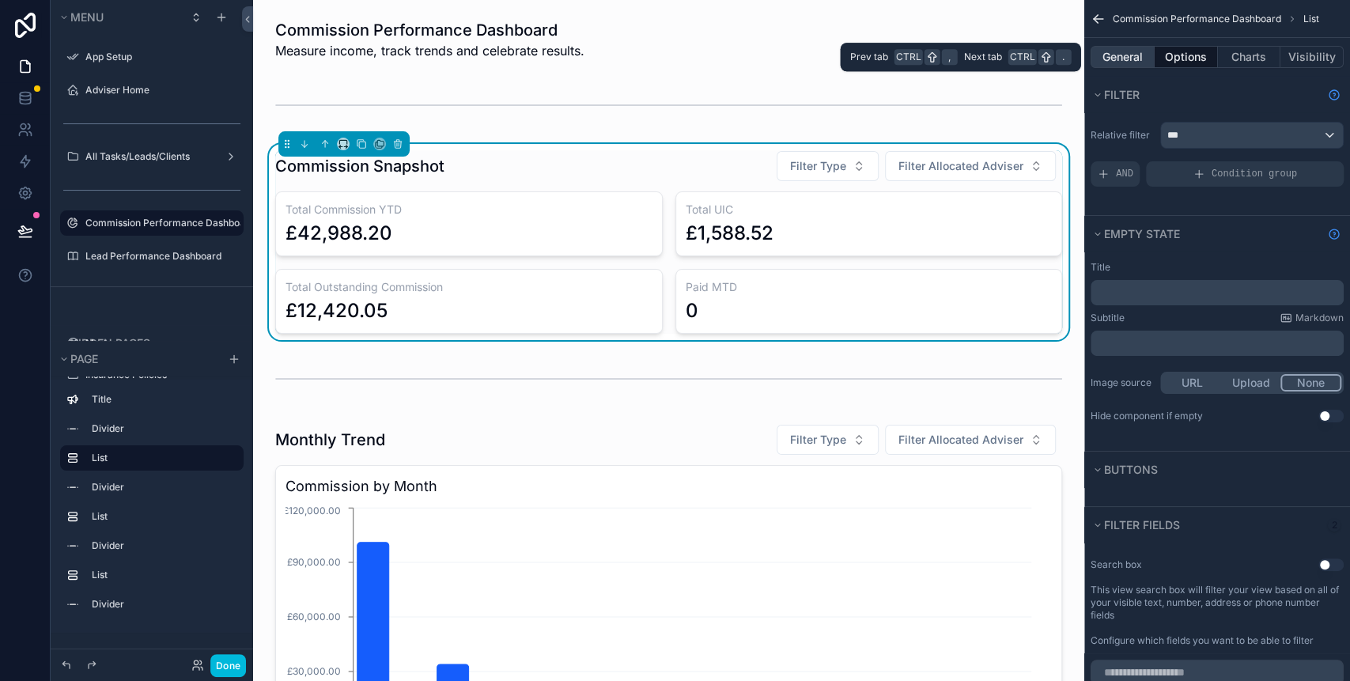
click at [1130, 51] on button "General" at bounding box center [1122, 57] width 64 height 22
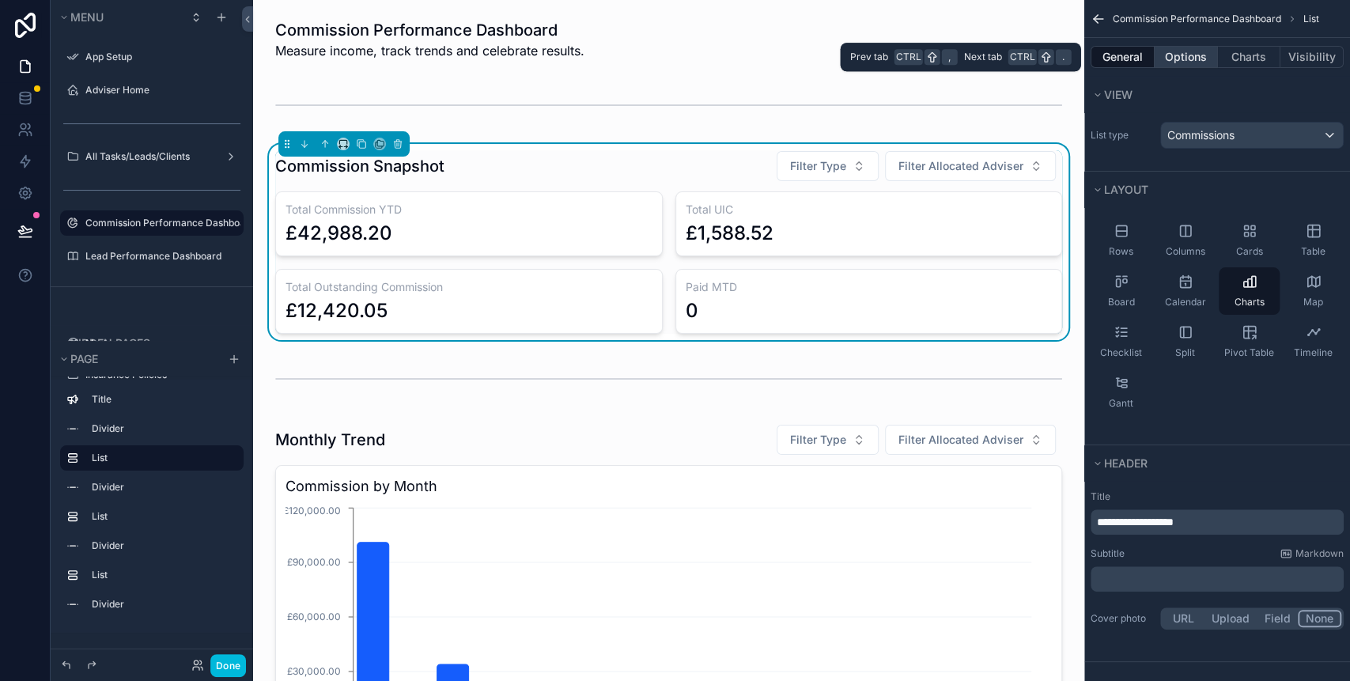
click at [1197, 56] on button "Options" at bounding box center [1185, 57] width 63 height 22
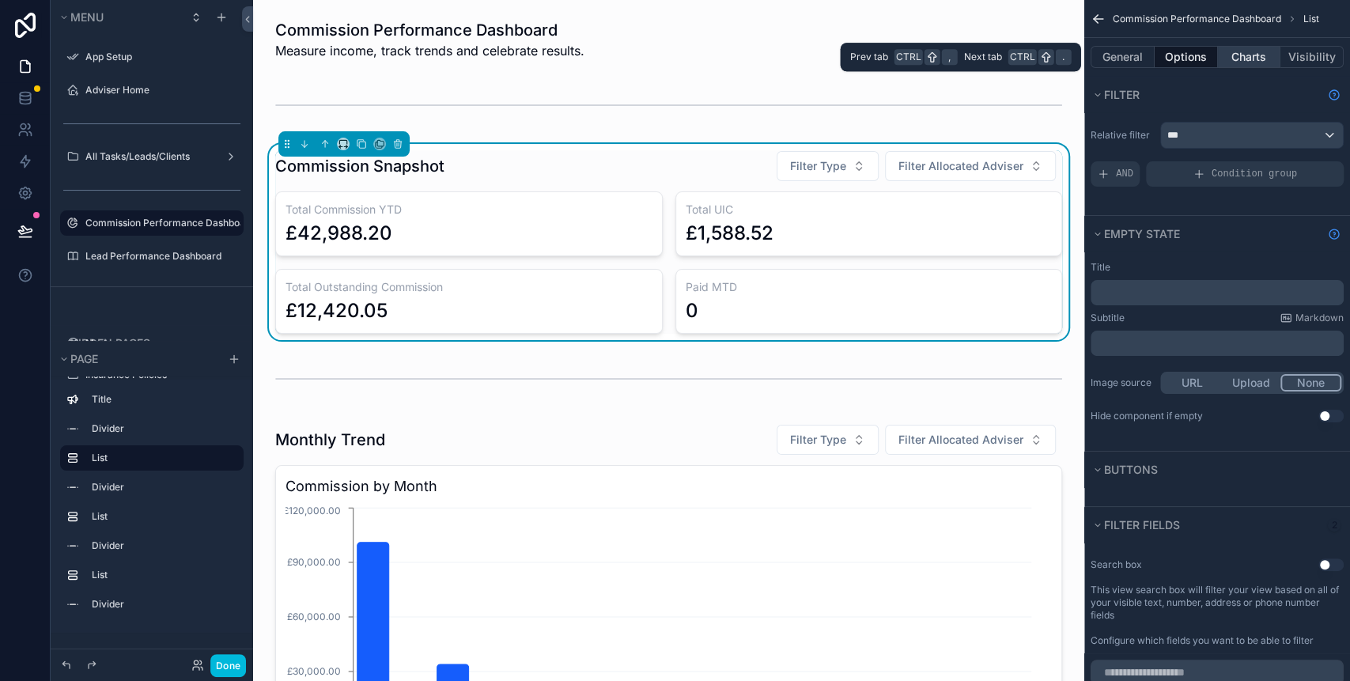
click at [1238, 56] on button "Charts" at bounding box center [1249, 57] width 63 height 22
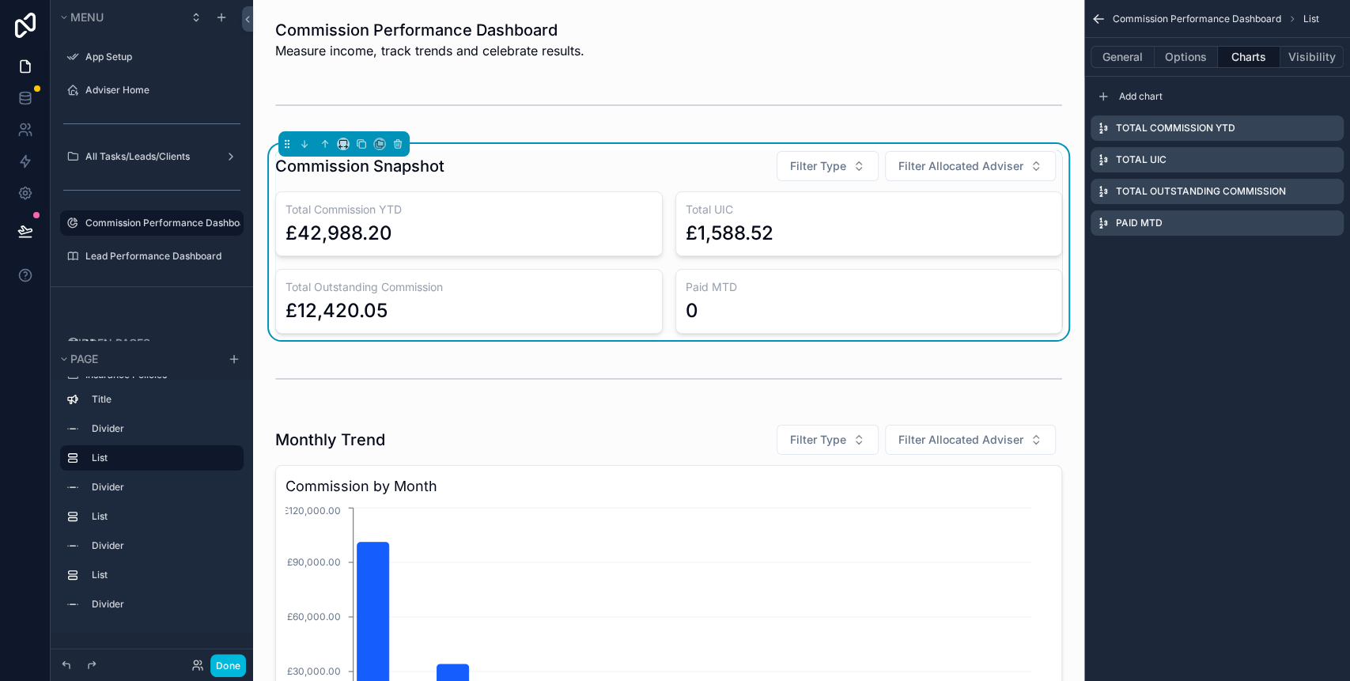
click at [0, 0] on icon "scrollable content" at bounding box center [0, 0] width 0 height 0
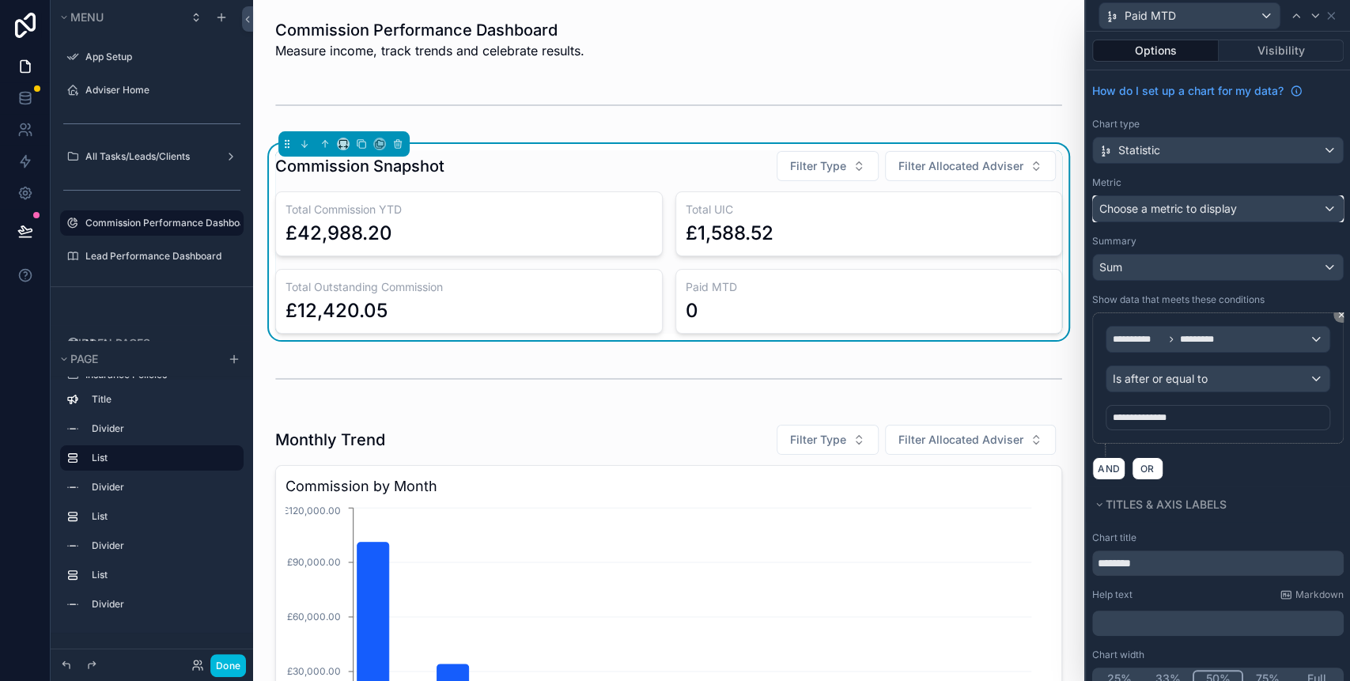
click at [1241, 204] on div "Choose a metric to display" at bounding box center [1218, 208] width 250 height 25
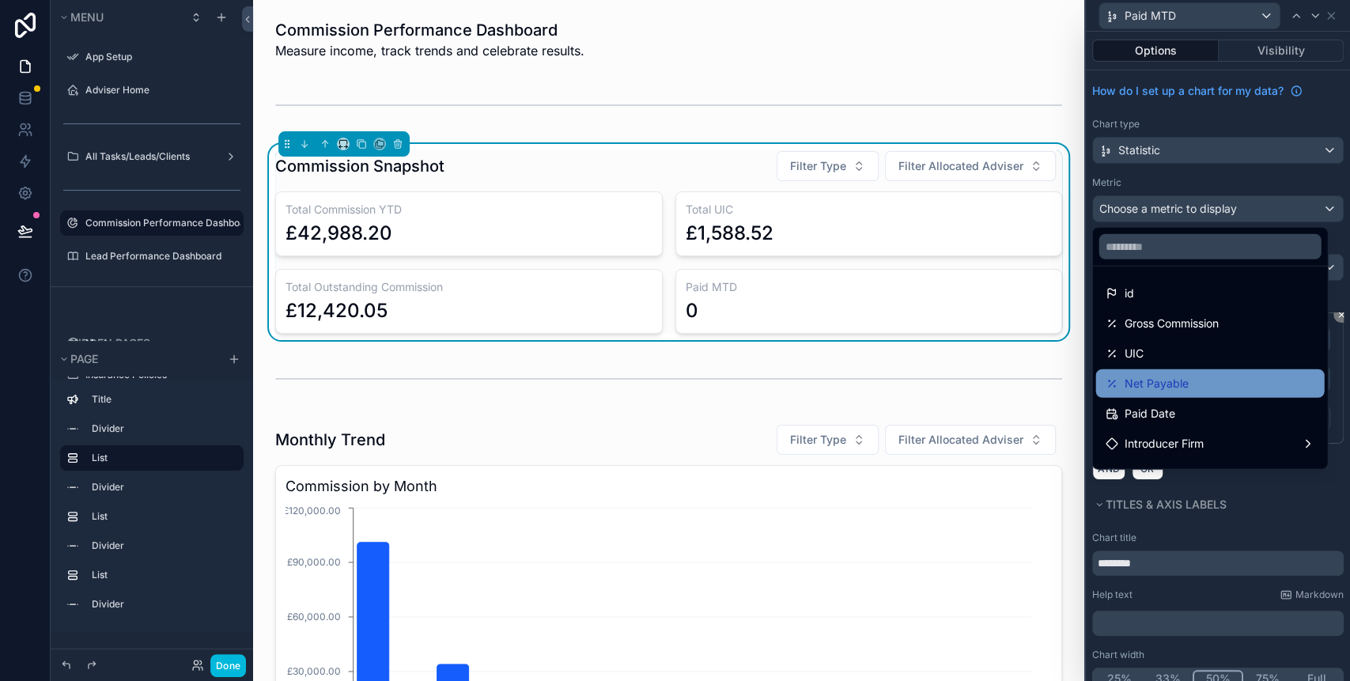
click at [1194, 376] on div "Net Payable" at bounding box center [1209, 383] width 210 height 19
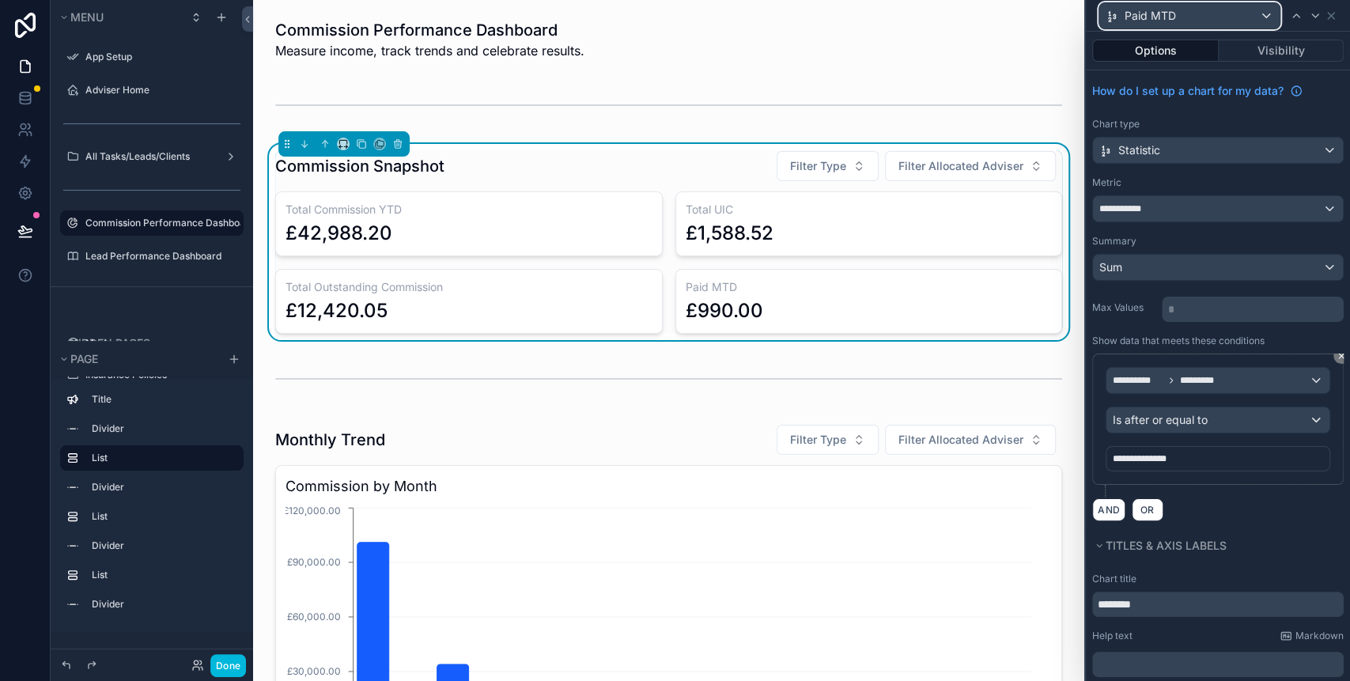
click at [1189, 20] on div "Paid MTD" at bounding box center [1189, 15] width 180 height 25
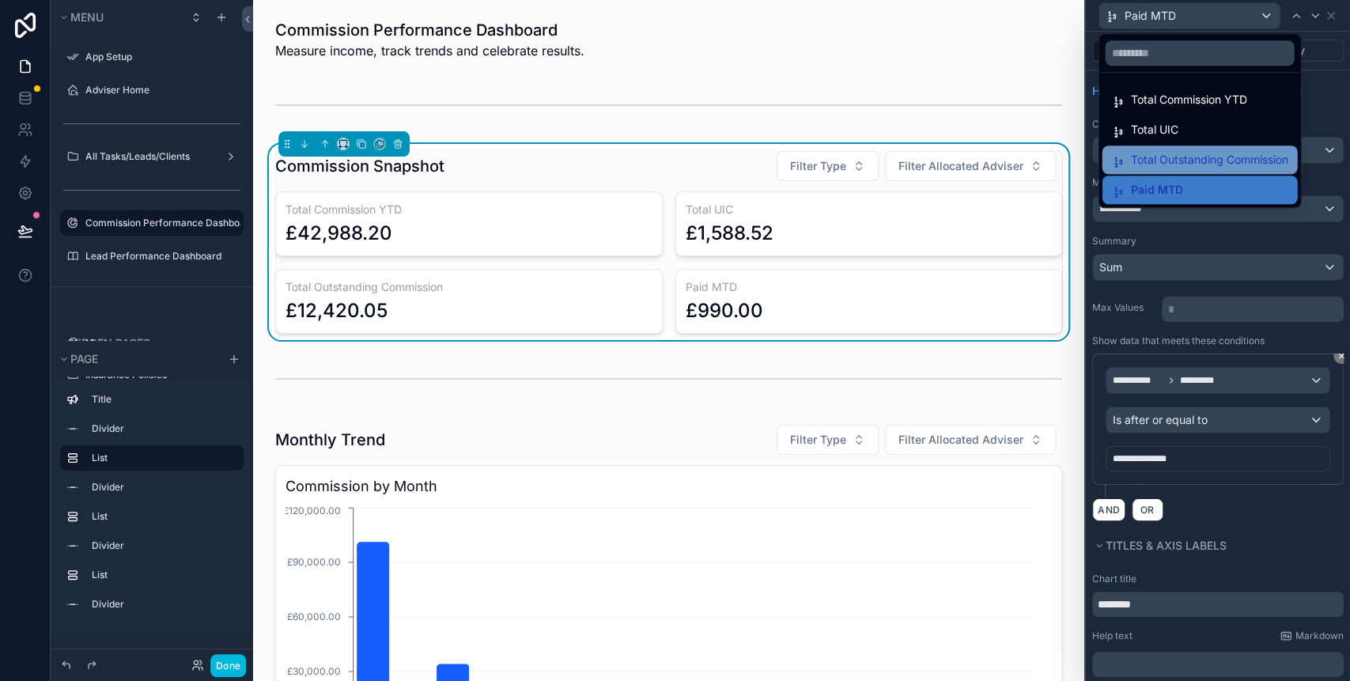
click at [1170, 150] on span "Total Outstanding Commission" at bounding box center [1208, 159] width 157 height 19
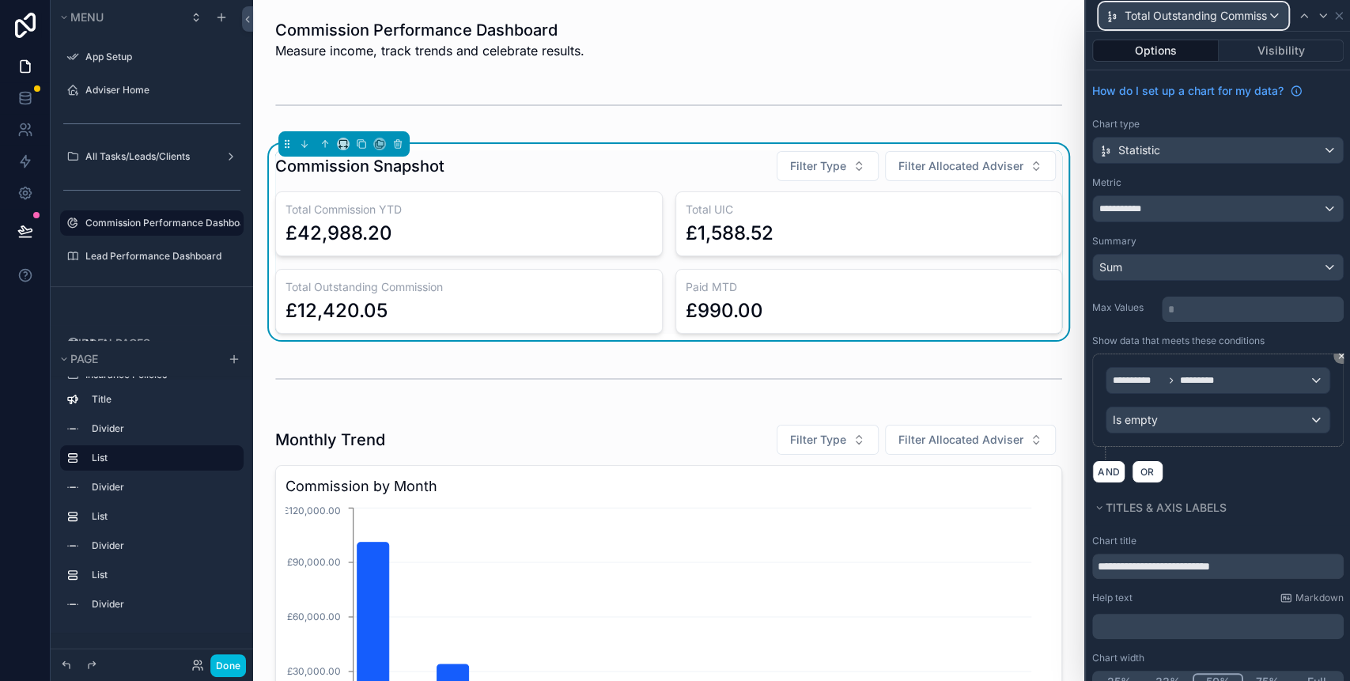
click at [1205, 21] on span "Total Outstanding Commission" at bounding box center [1195, 16] width 142 height 16
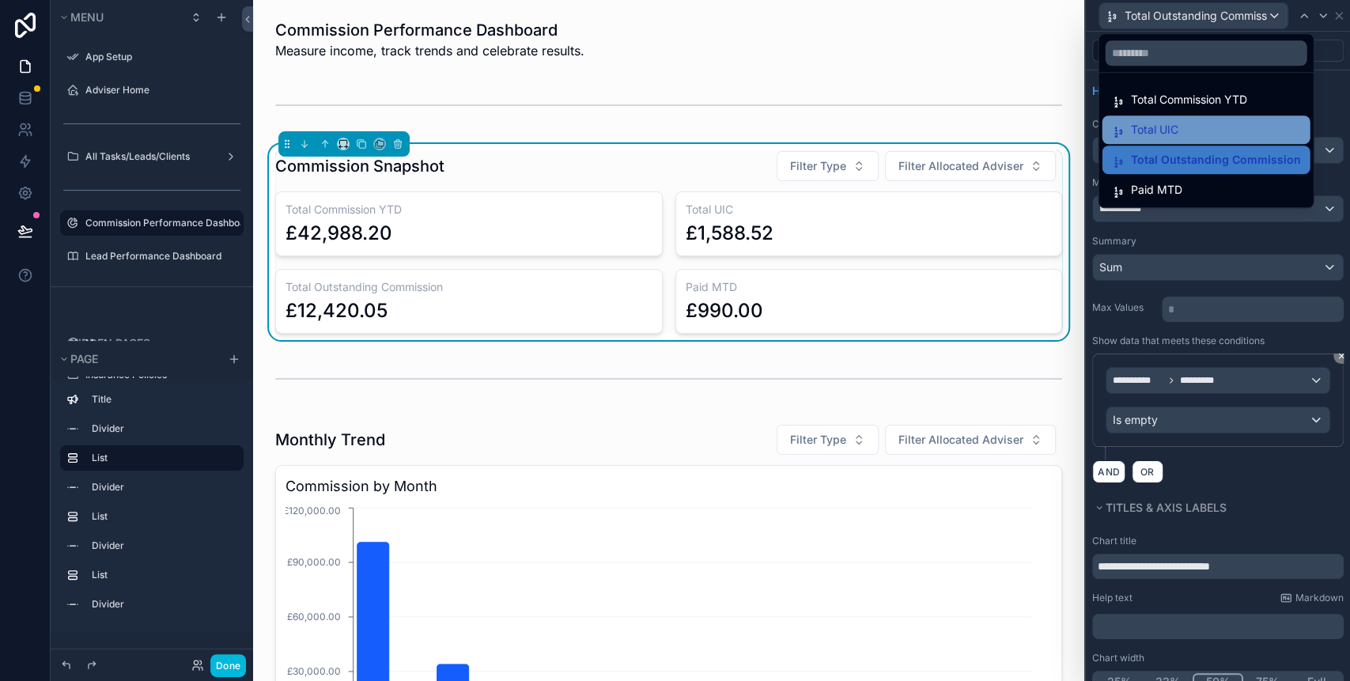
click at [1177, 130] on span "Total UIC" at bounding box center [1153, 129] width 47 height 19
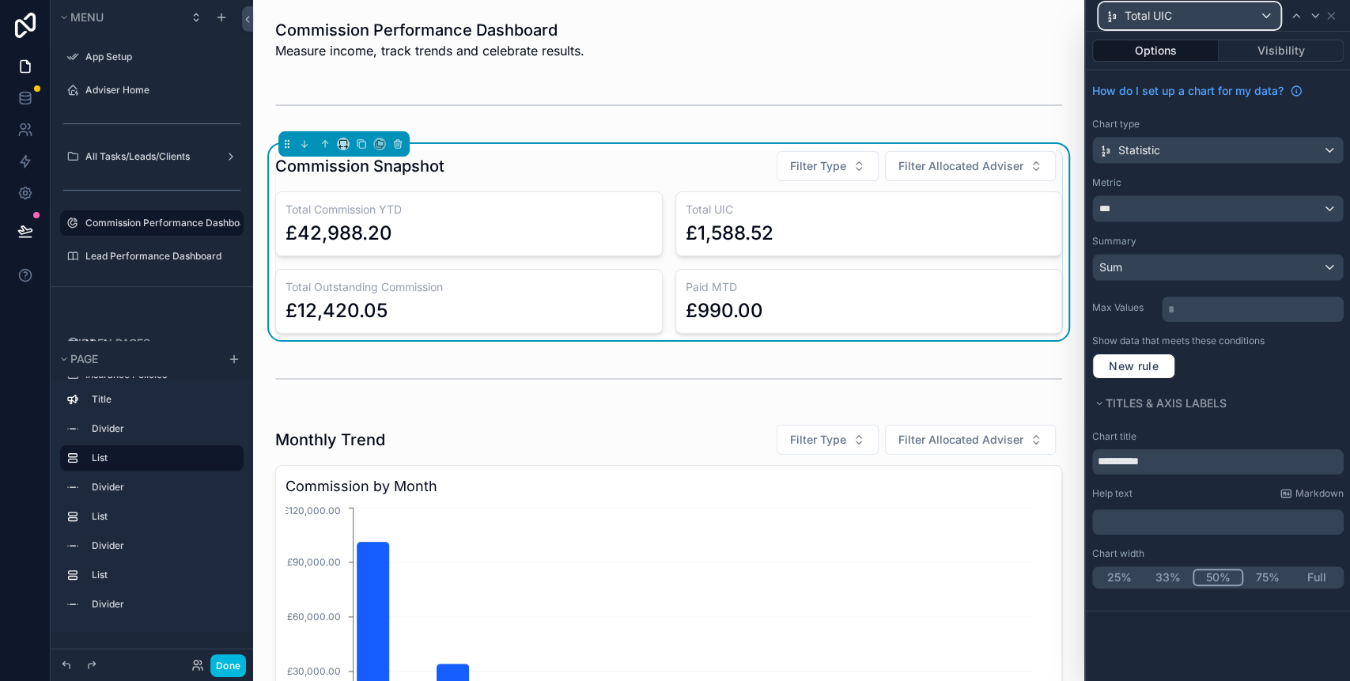
click at [1209, 19] on div "Total UIC" at bounding box center [1189, 15] width 180 height 25
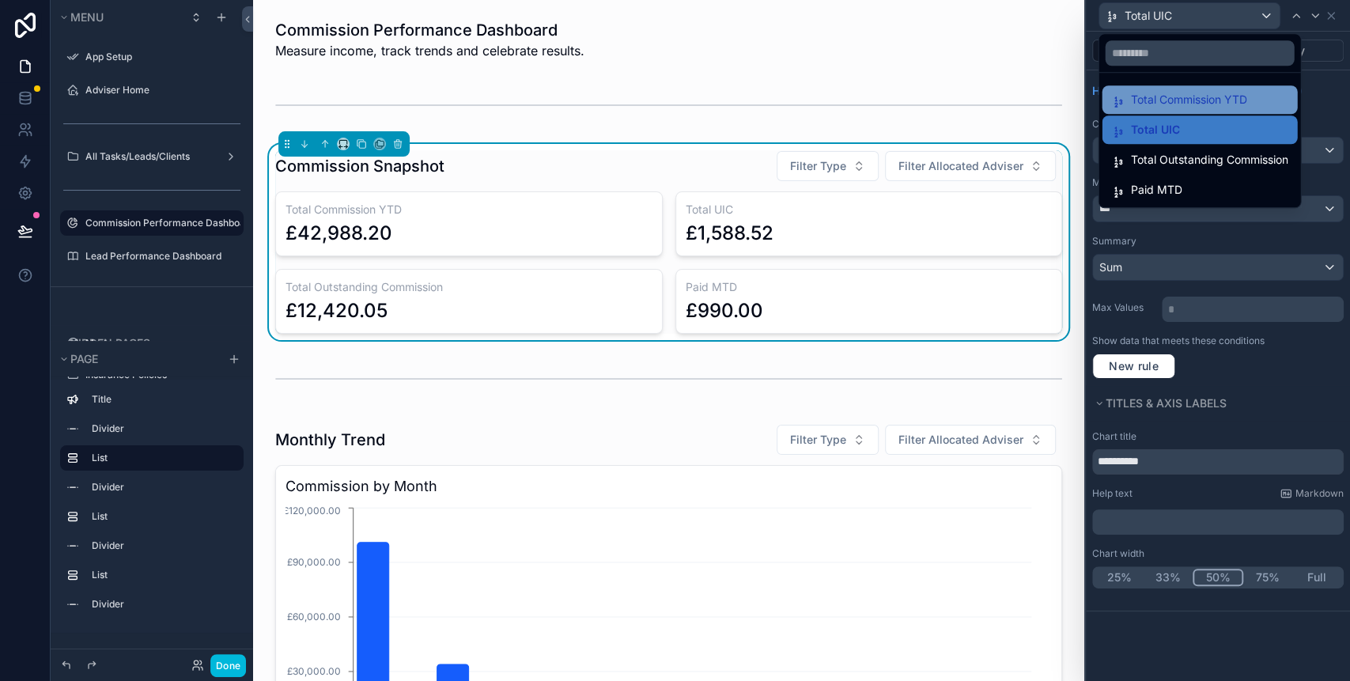
click at [1176, 100] on span "Total Commission YTD" at bounding box center [1188, 99] width 116 height 19
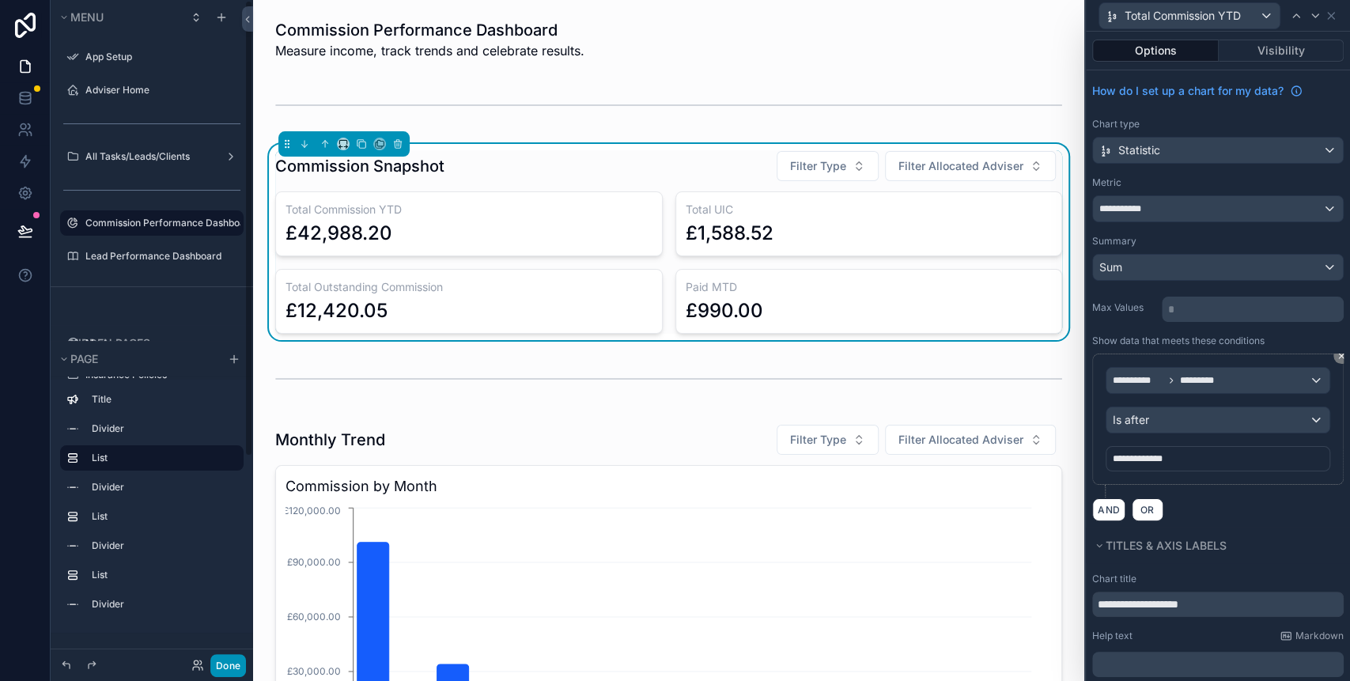
click at [218, 654] on button "Done" at bounding box center [228, 665] width 36 height 23
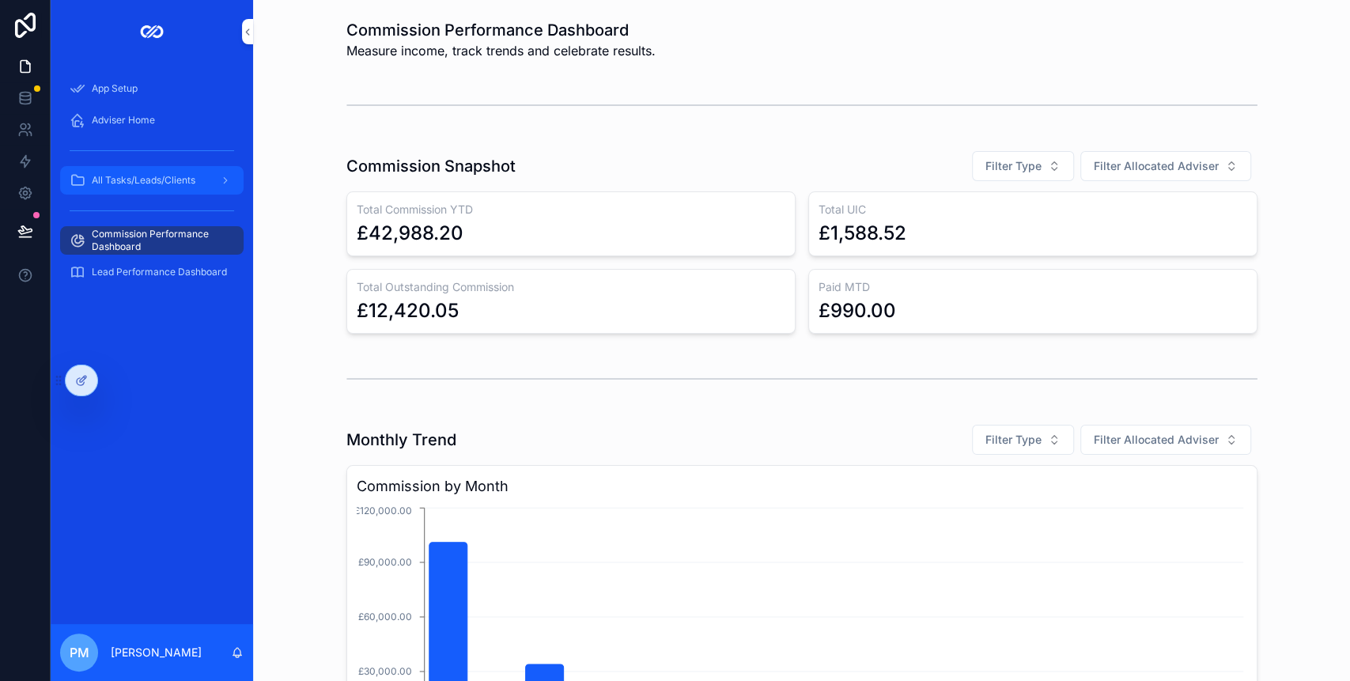
drag, startPoint x: 141, startPoint y: 172, endPoint x: 159, endPoint y: 172, distance: 18.2
click at [141, 172] on div "All Tasks/Leads/Clients" at bounding box center [152, 180] width 164 height 25
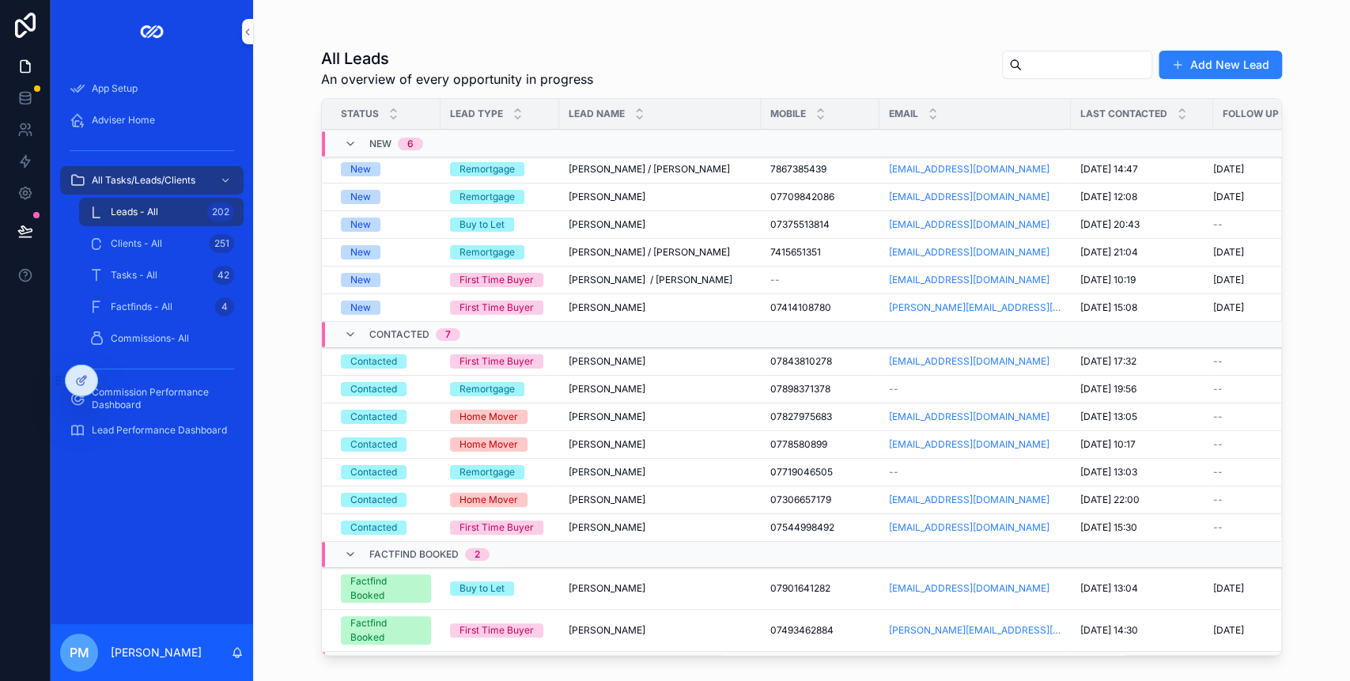
click at [1021, 64] on input "scrollable content" at bounding box center [1086, 65] width 130 height 22
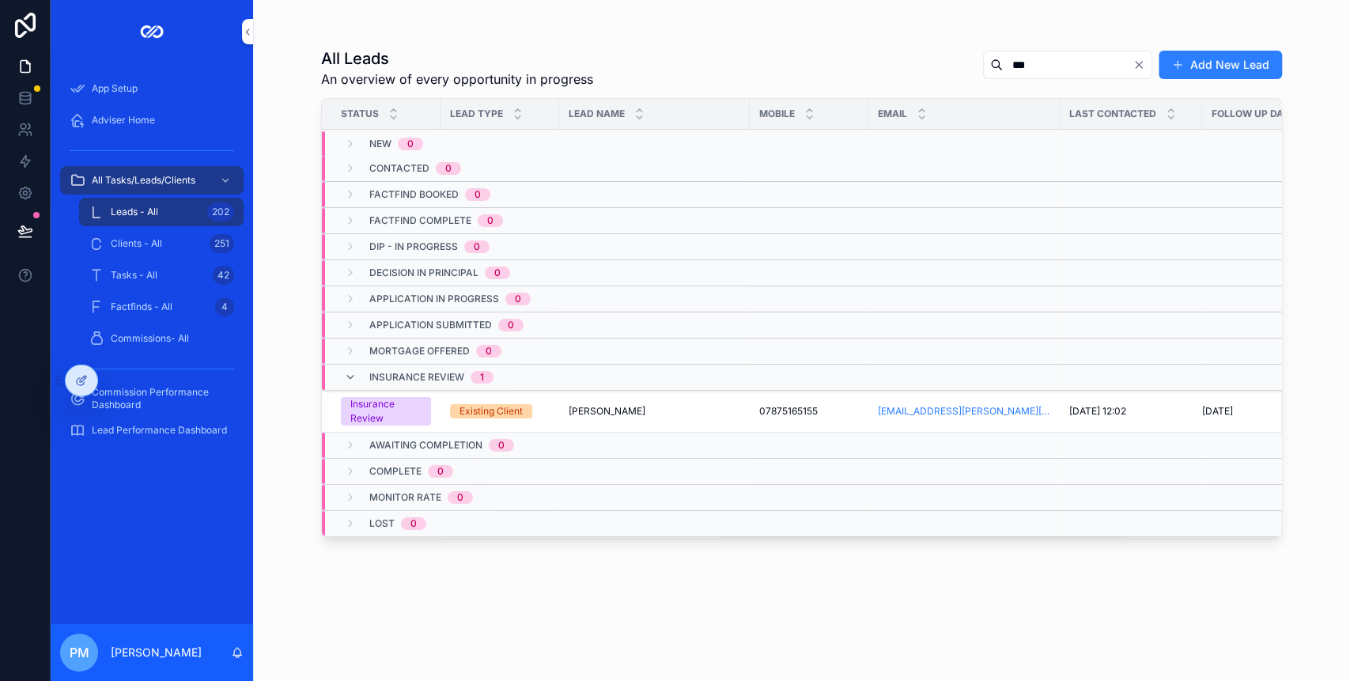
type input "***"
click at [595, 401] on td "[PERSON_NAME] [PERSON_NAME]" at bounding box center [654, 412] width 191 height 42
click at [599, 408] on span "[PERSON_NAME]" at bounding box center [606, 411] width 77 height 13
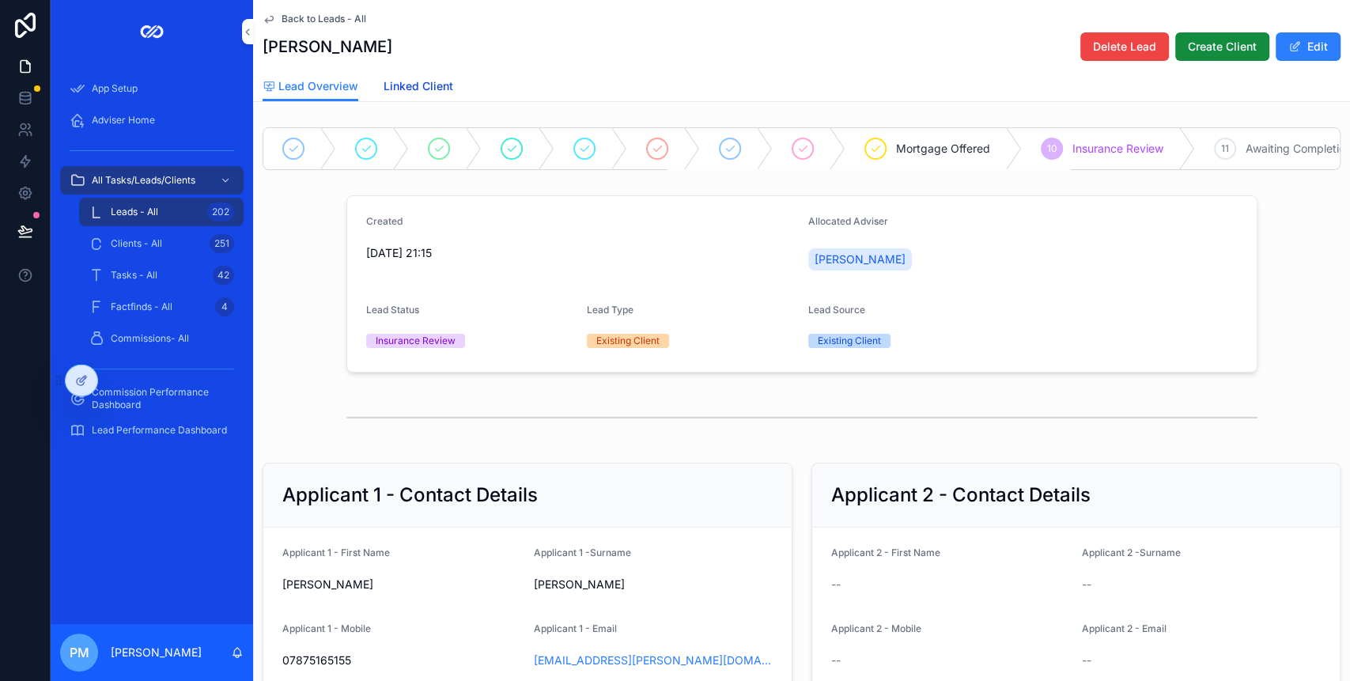
click at [414, 85] on span "Linked Client" at bounding box center [418, 86] width 70 height 16
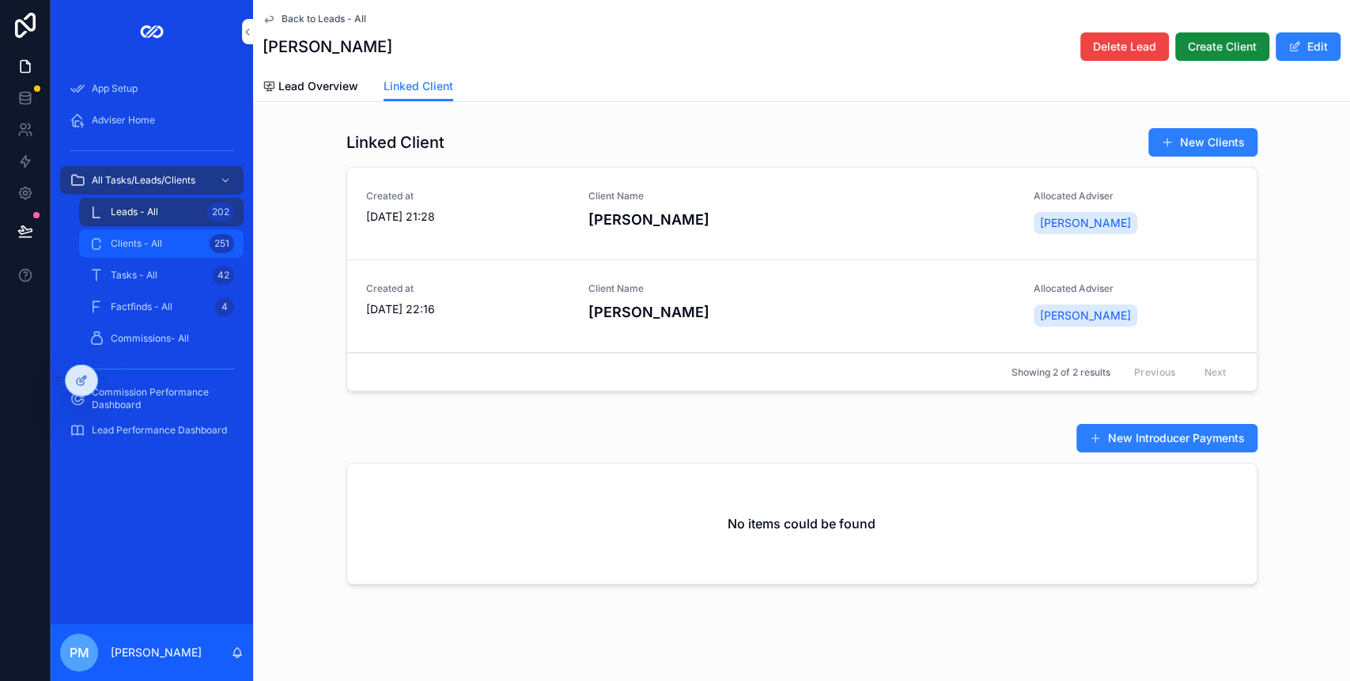
click at [130, 240] on span "Clients - All" at bounding box center [136, 243] width 51 height 13
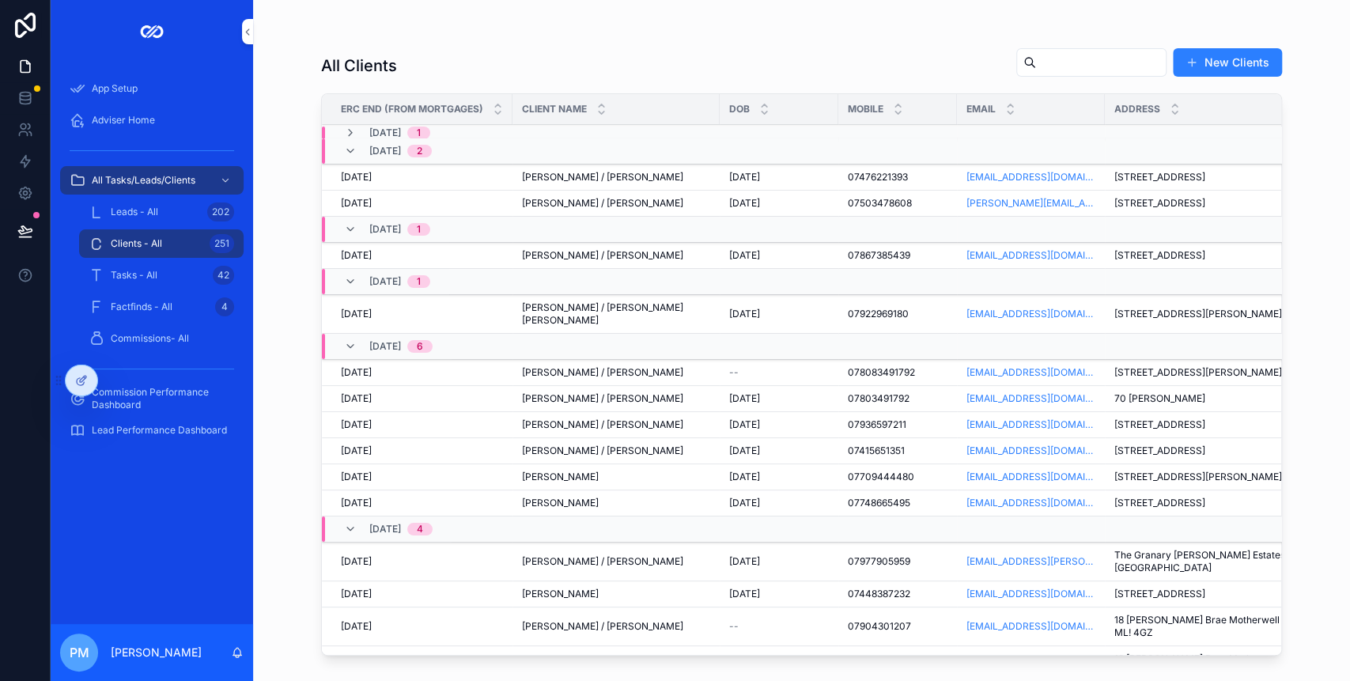
click at [1036, 62] on input "scrollable content" at bounding box center [1101, 62] width 130 height 22
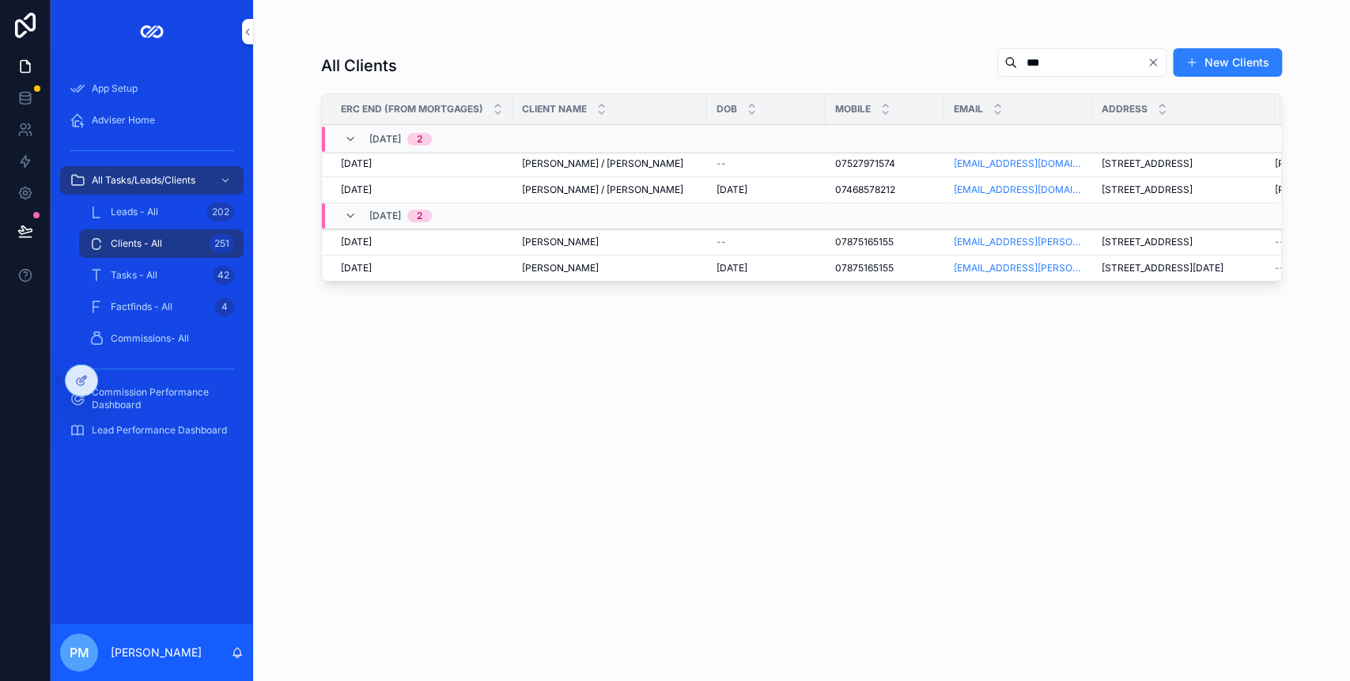
type input "***"
click at [598, 269] on span "[PERSON_NAME]" at bounding box center [560, 268] width 77 height 13
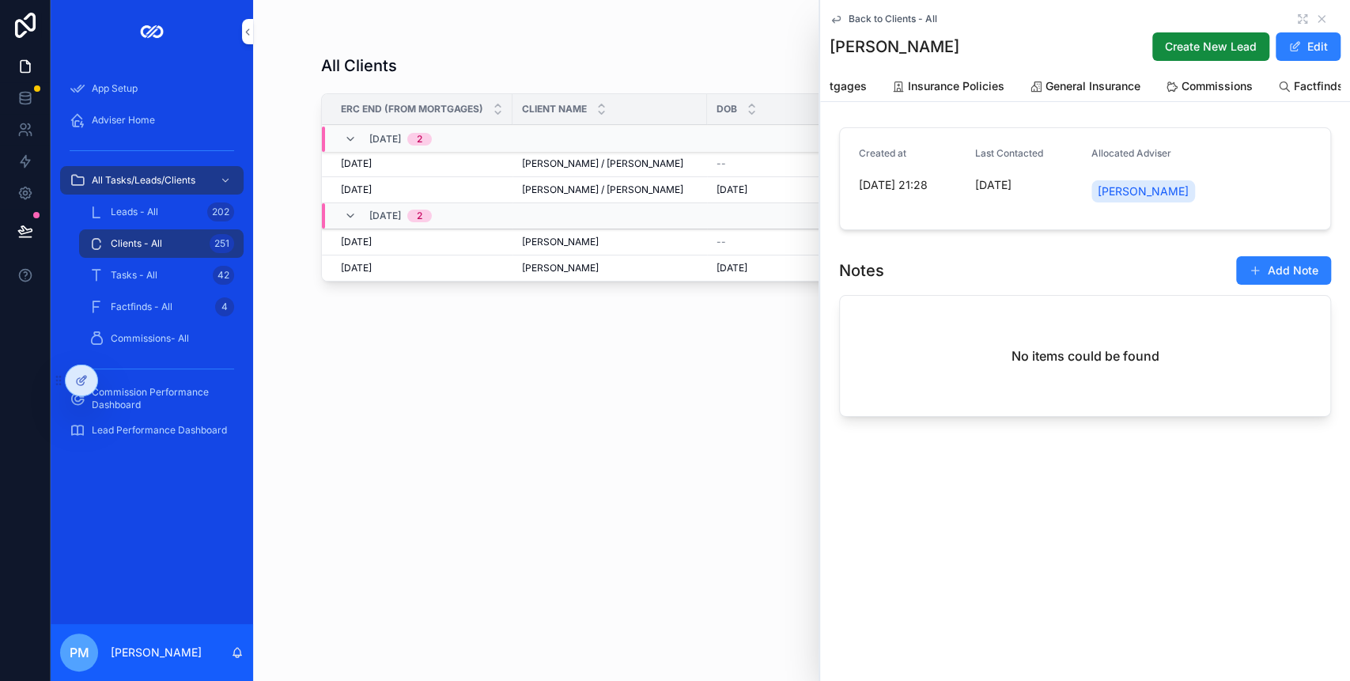
scroll to position [0, 463]
click at [1121, 82] on span "Commissions" at bounding box center [1104, 86] width 71 height 16
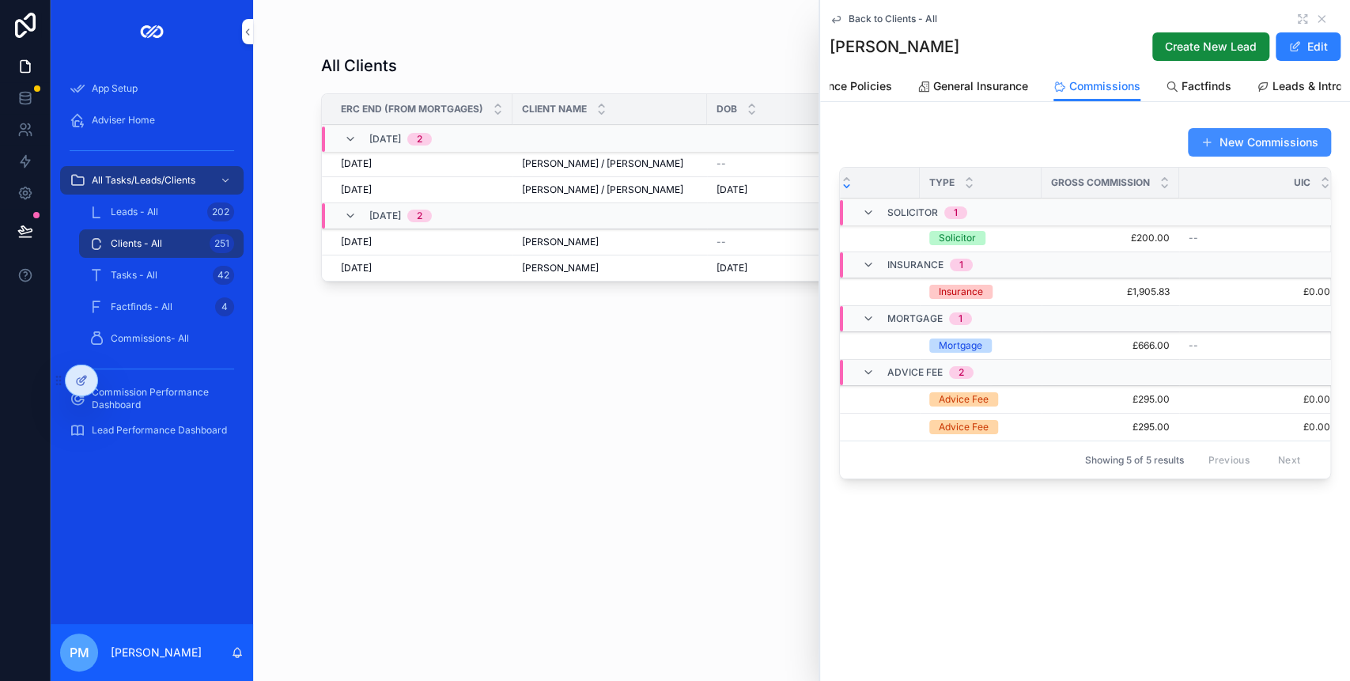
scroll to position [0, 79]
click at [1303, 20] on icon "scrollable content" at bounding box center [1304, 21] width 3 height 3
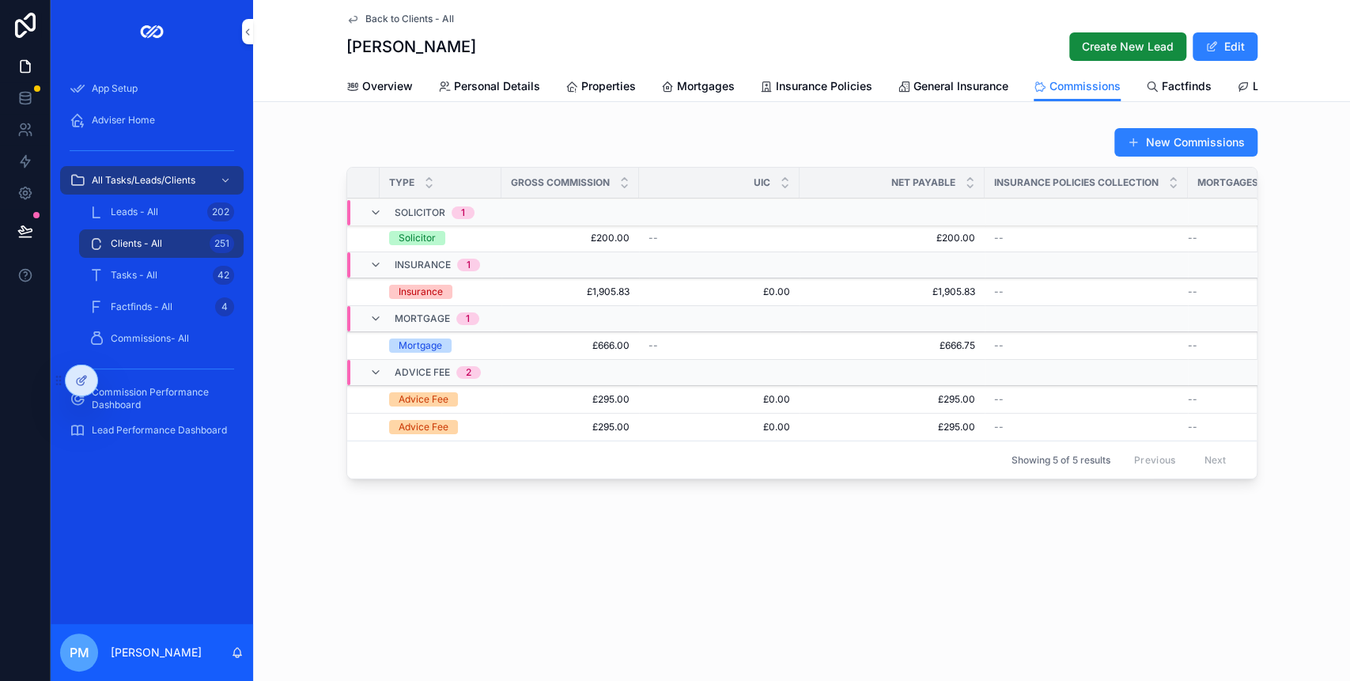
scroll to position [0, 175]
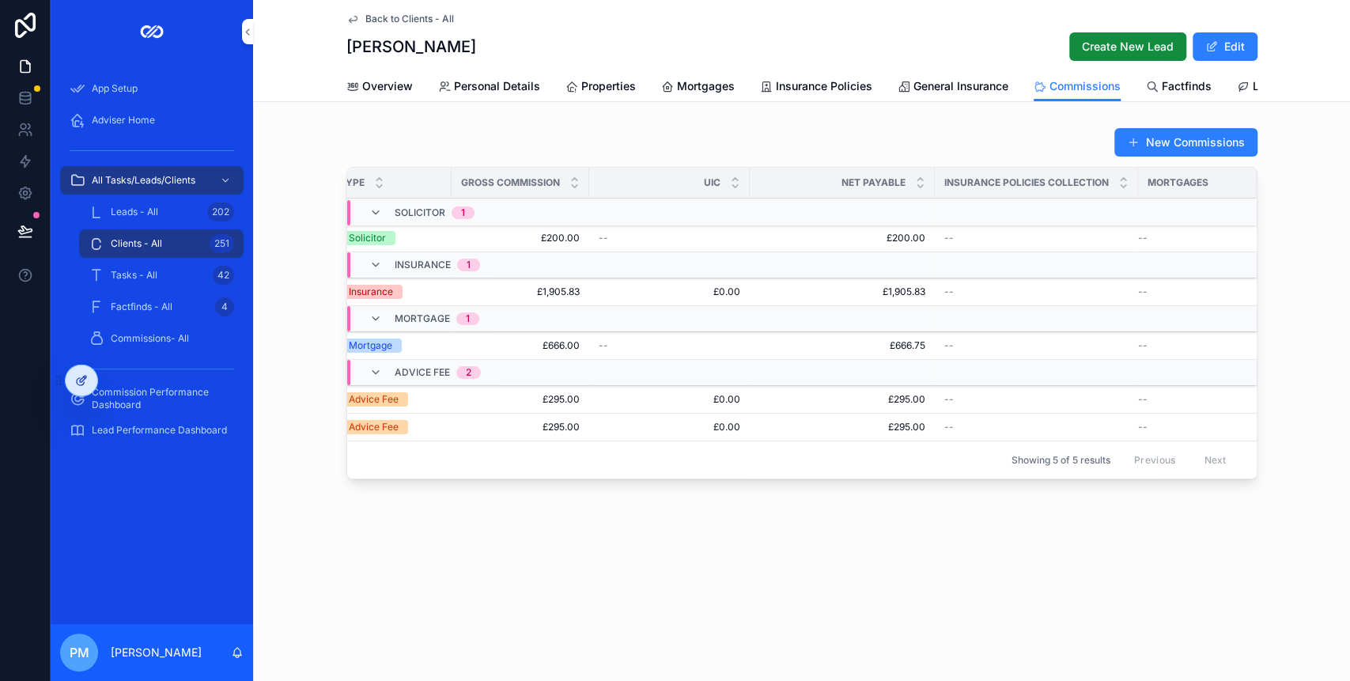
click at [81, 380] on icon at bounding box center [81, 380] width 13 height 13
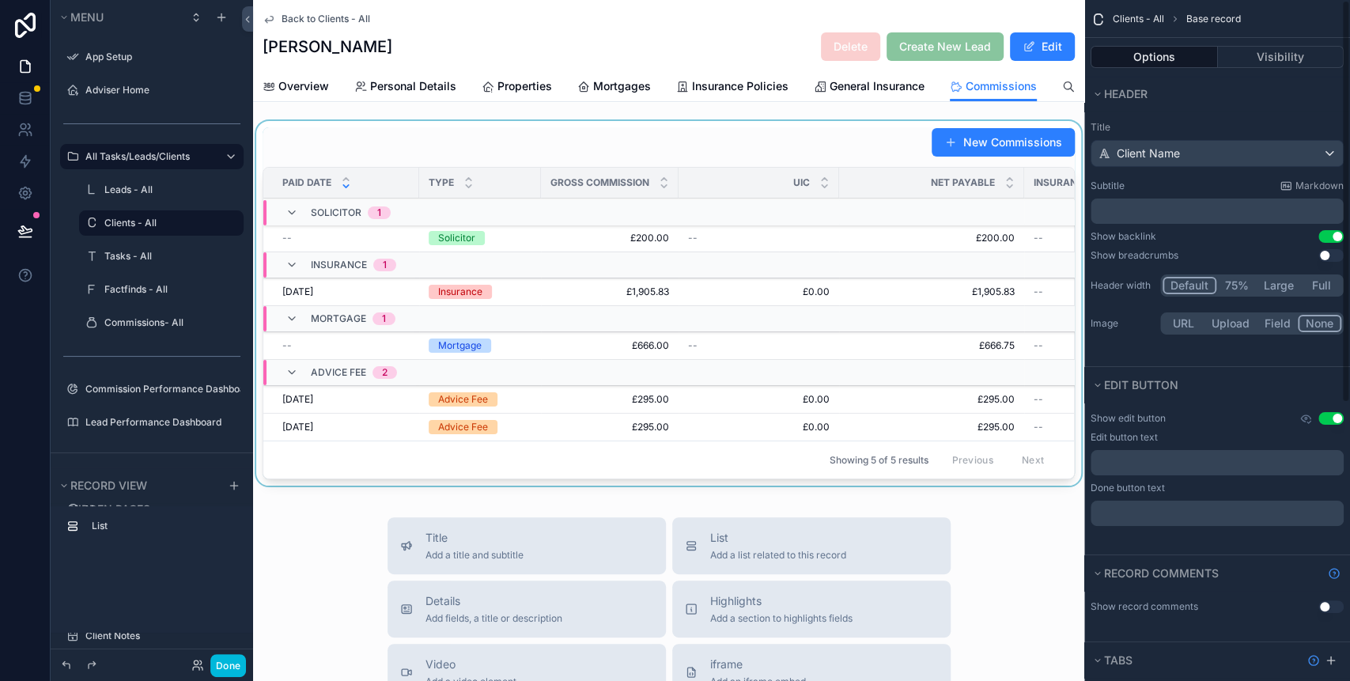
click at [795, 170] on div "scrollable content" at bounding box center [668, 306] width 831 height 371
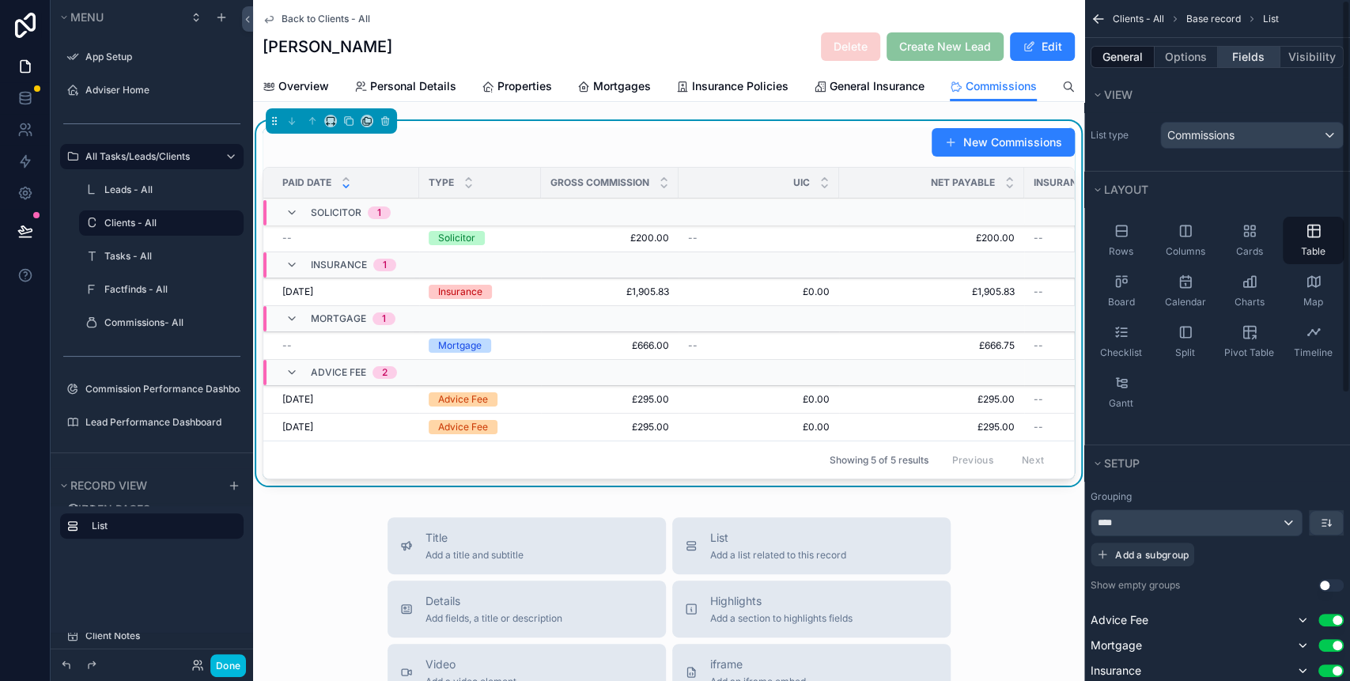
click at [1247, 59] on button "Fields" at bounding box center [1249, 57] width 63 height 22
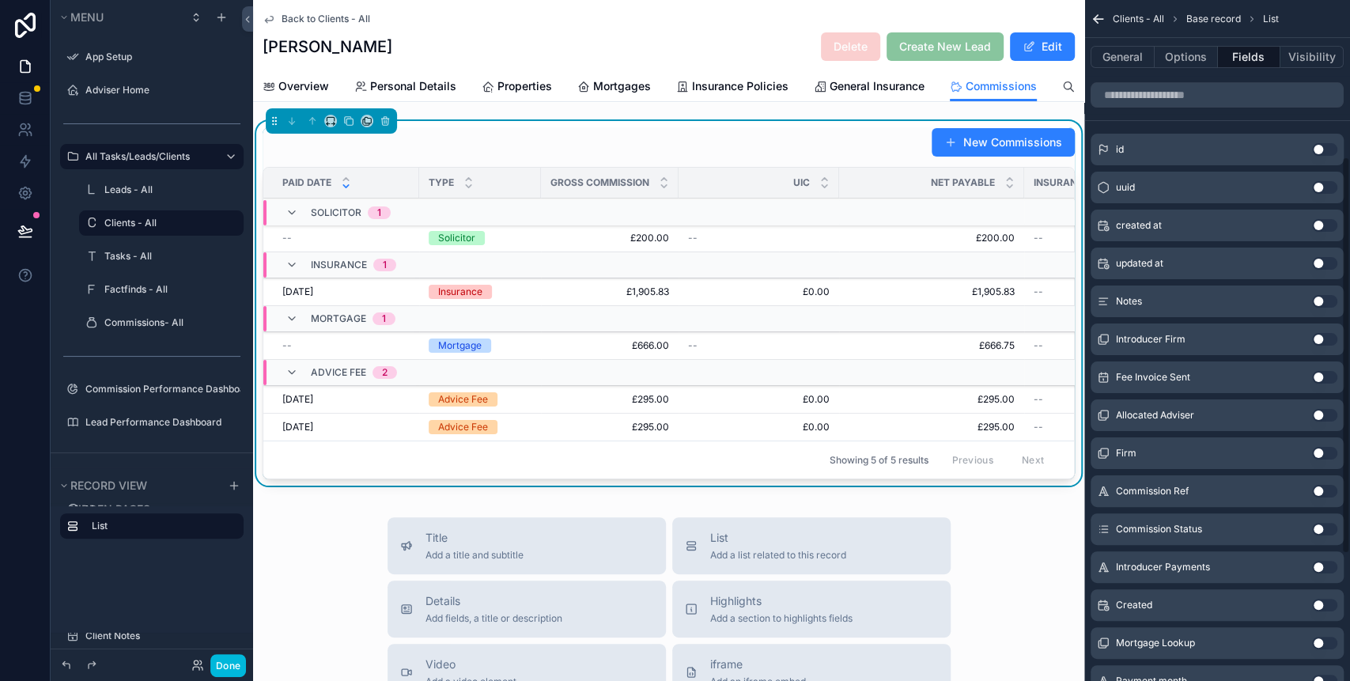
scroll to position [0, 0]
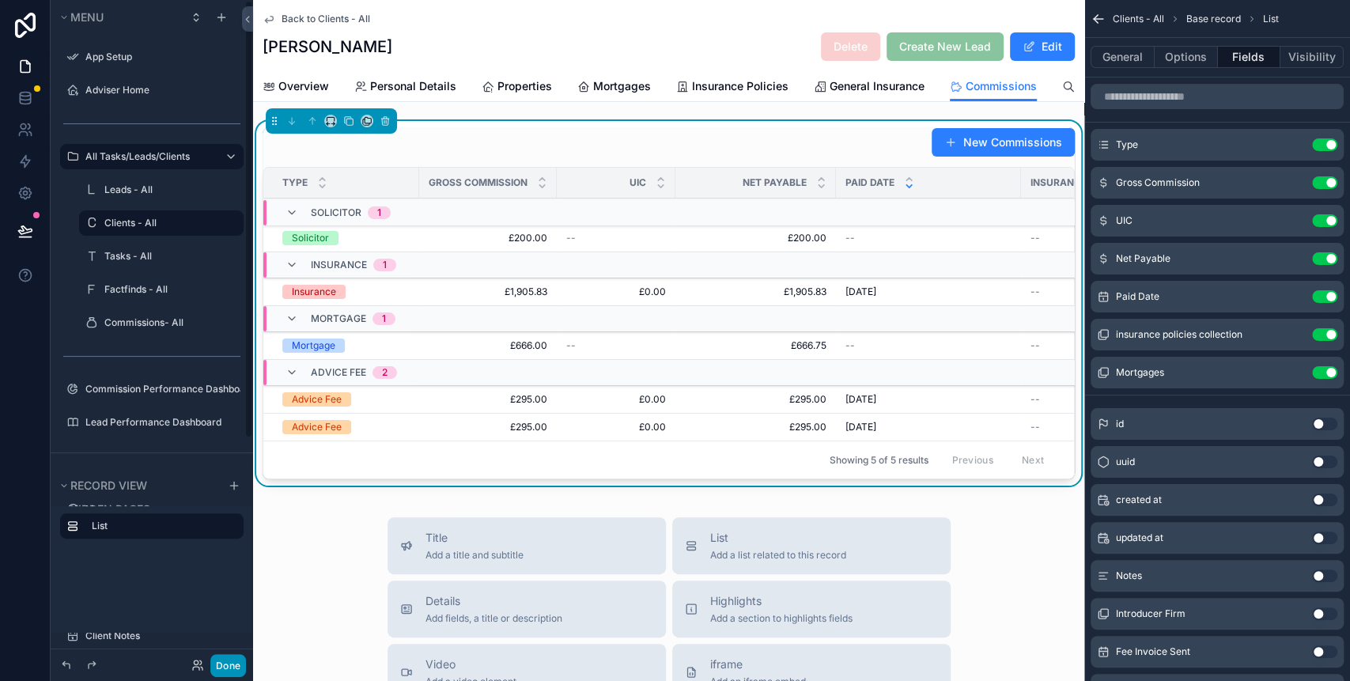
click at [222, 655] on button "Done" at bounding box center [228, 665] width 36 height 23
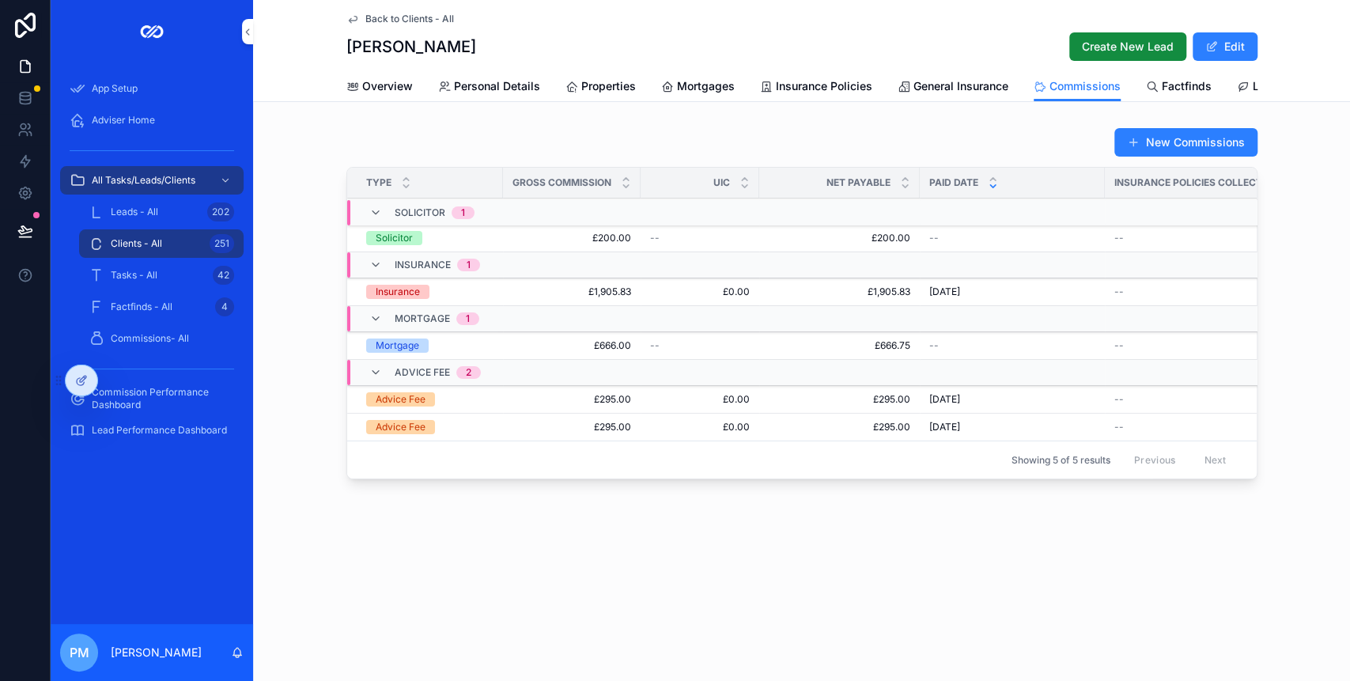
click at [960, 244] on div "--" at bounding box center [1012, 238] width 166 height 13
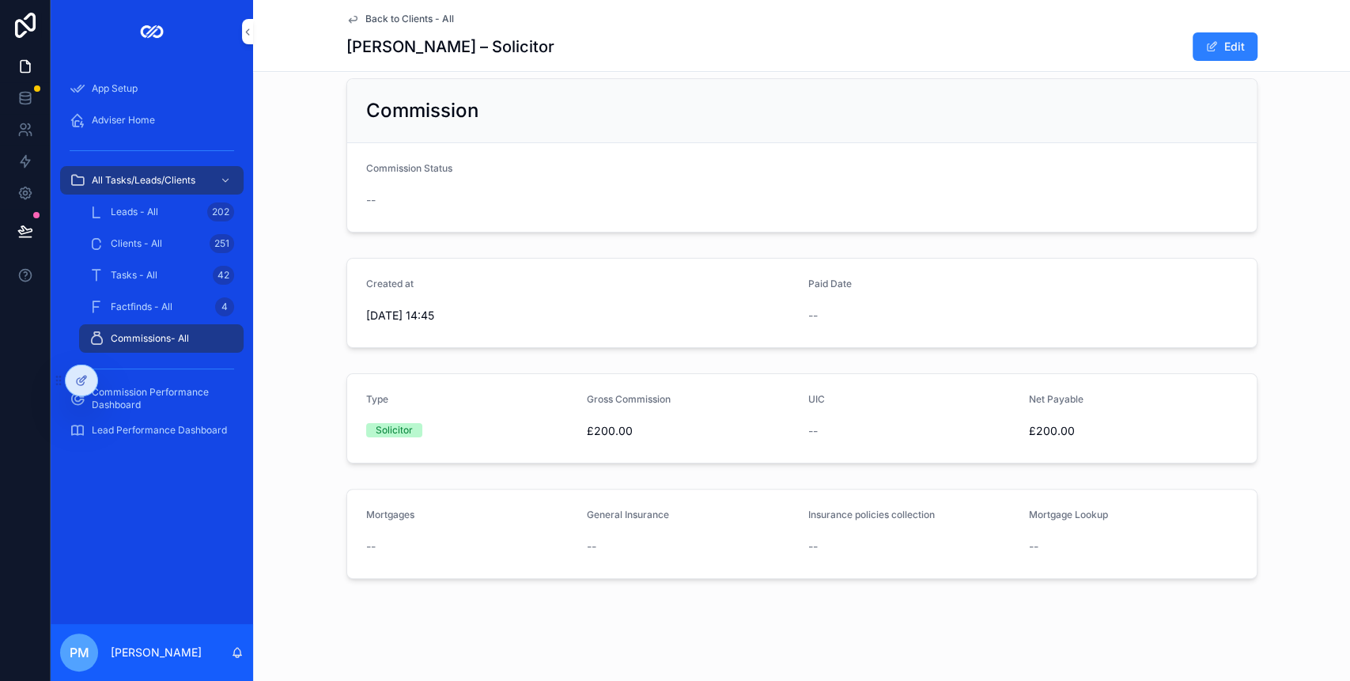
scroll to position [23, 0]
drag, startPoint x: 1203, startPoint y: 27, endPoint x: 1208, endPoint y: 35, distance: 9.2
click at [1208, 35] on div "Back to Clients - All [PERSON_NAME] – Solicitor Edit" at bounding box center [801, 35] width 911 height 71
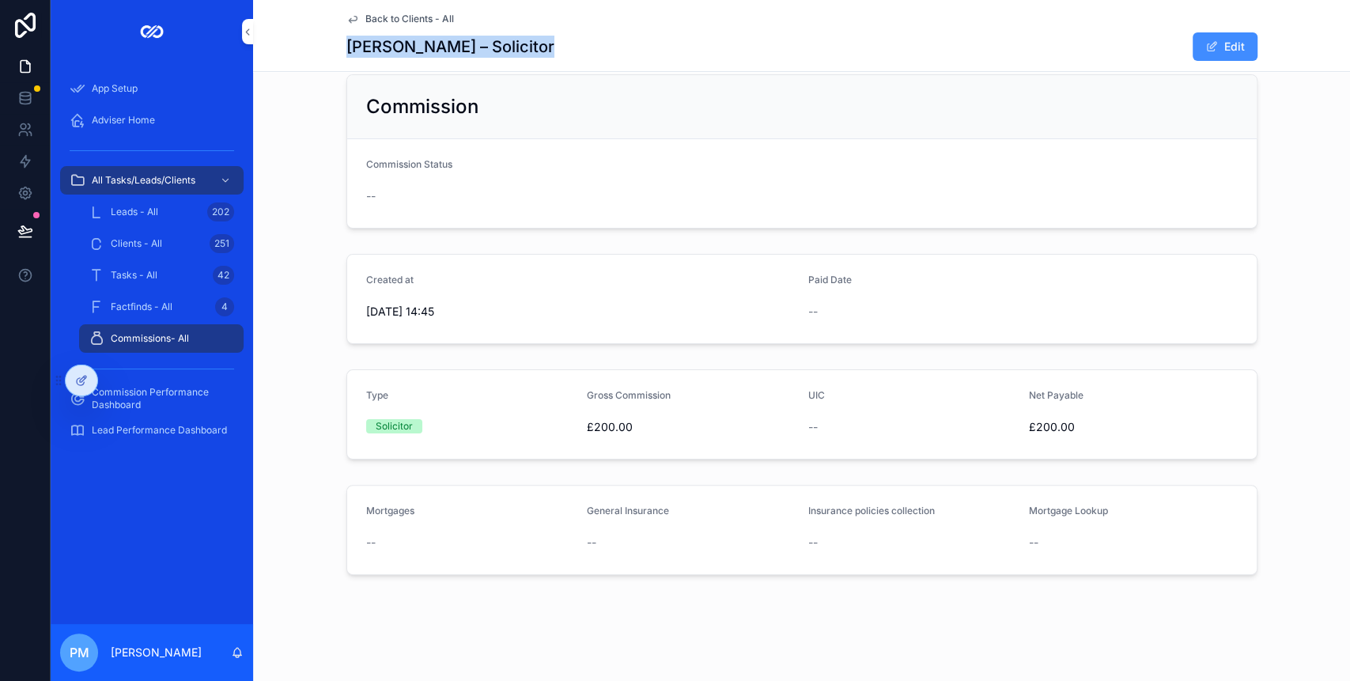
drag, startPoint x: 1208, startPoint y: 35, endPoint x: 1210, endPoint y: 51, distance: 16.0
click at [1211, 50] on button "Edit" at bounding box center [1224, 46] width 65 height 28
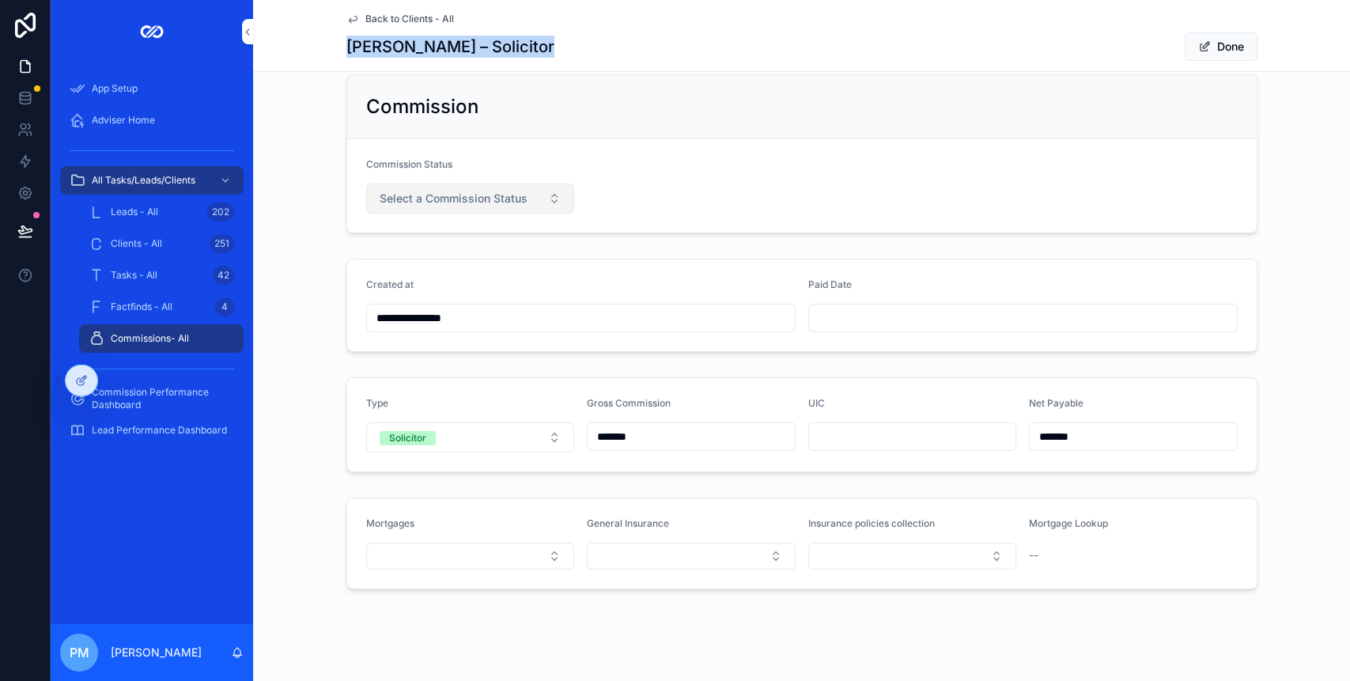
click at [498, 184] on button "Select a Commission Status" at bounding box center [470, 198] width 209 height 30
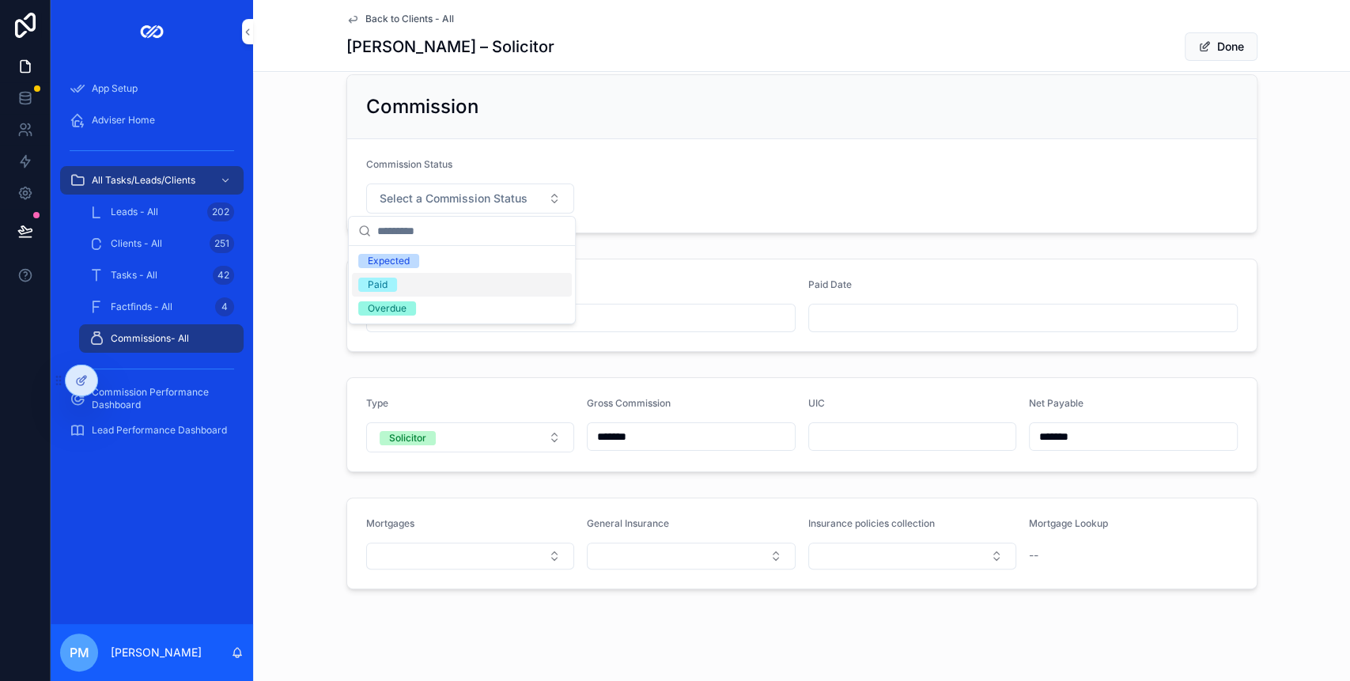
click at [418, 283] on div "Paid" at bounding box center [462, 285] width 220 height 24
drag, startPoint x: 806, startPoint y: 316, endPoint x: 810, endPoint y: 328, distance: 12.5
click at [809, 319] on input "scrollable content" at bounding box center [1023, 318] width 428 height 22
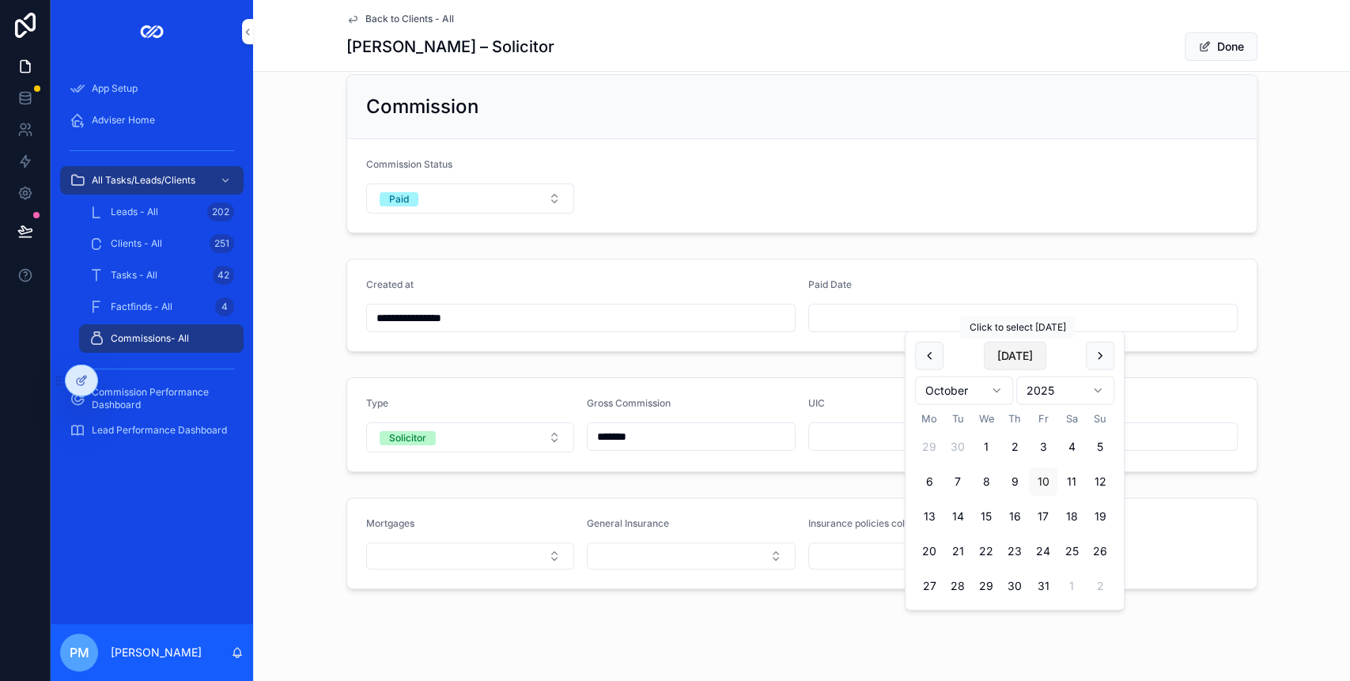
click at [1003, 356] on button "[DATE]" at bounding box center [1015, 356] width 62 height 28
type input "**********"
click at [780, 264] on form "**********" at bounding box center [801, 305] width 909 height 92
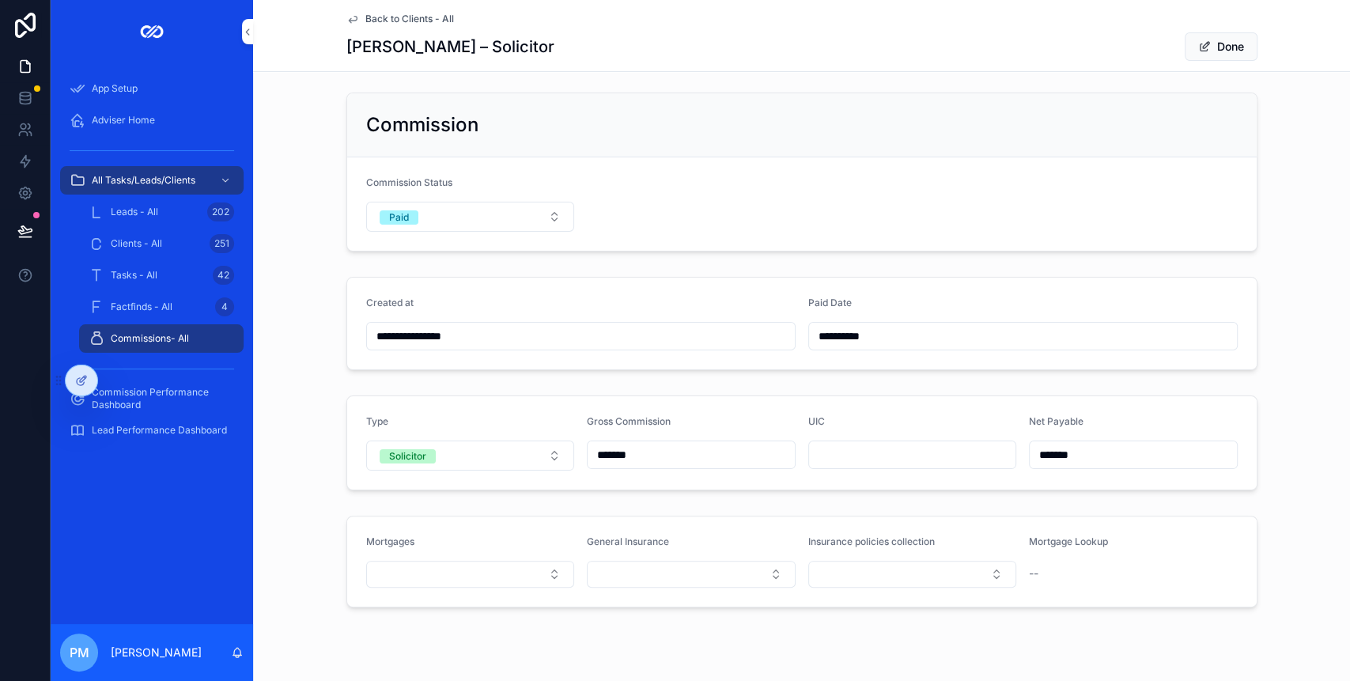
scroll to position [0, 0]
click at [1230, 53] on button "Done" at bounding box center [1220, 46] width 73 height 28
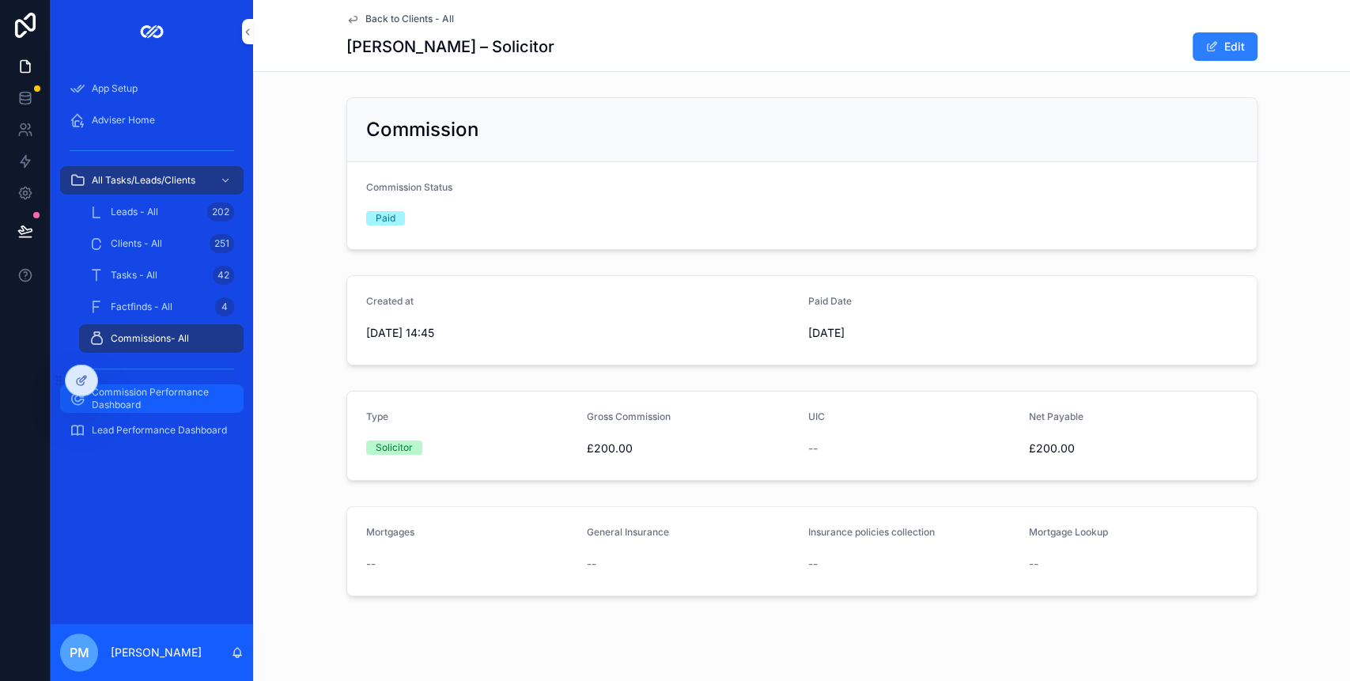
click at [123, 401] on span "Commission Performance Dashboard" at bounding box center [160, 398] width 136 height 25
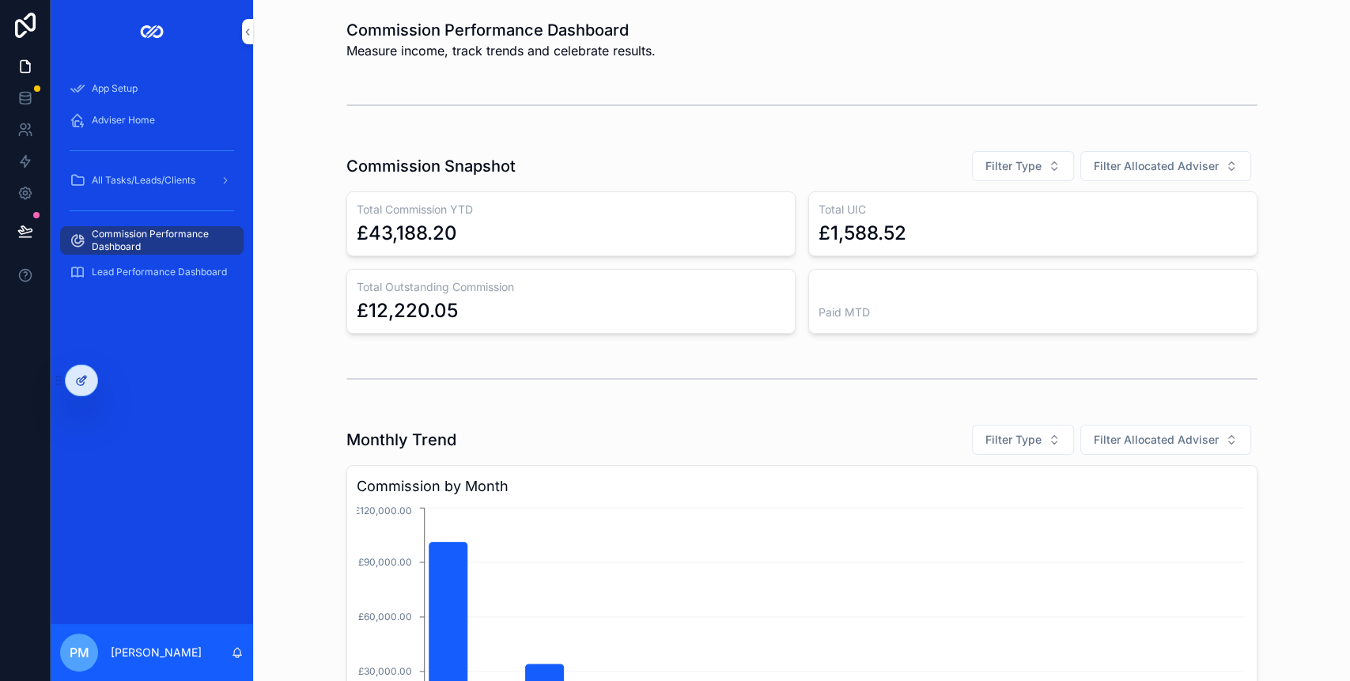
click at [75, 380] on icon at bounding box center [81, 380] width 13 height 13
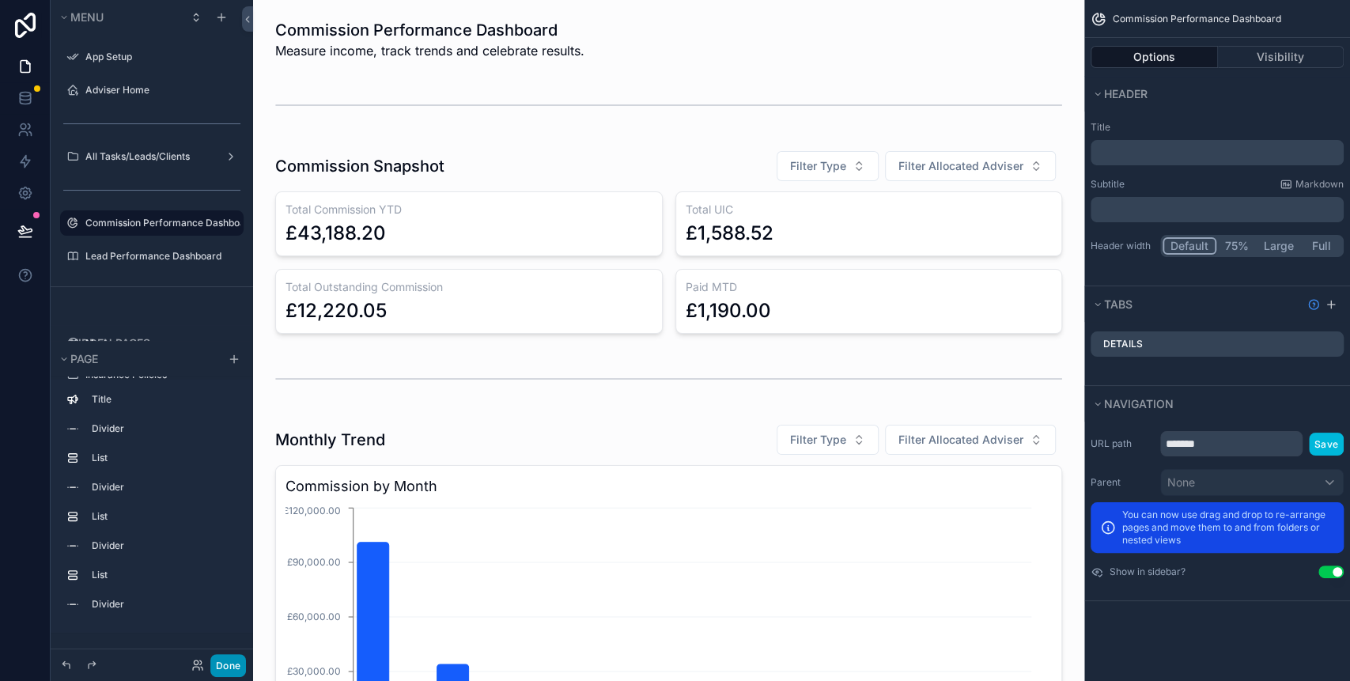
click at [228, 661] on button "Done" at bounding box center [228, 665] width 36 height 23
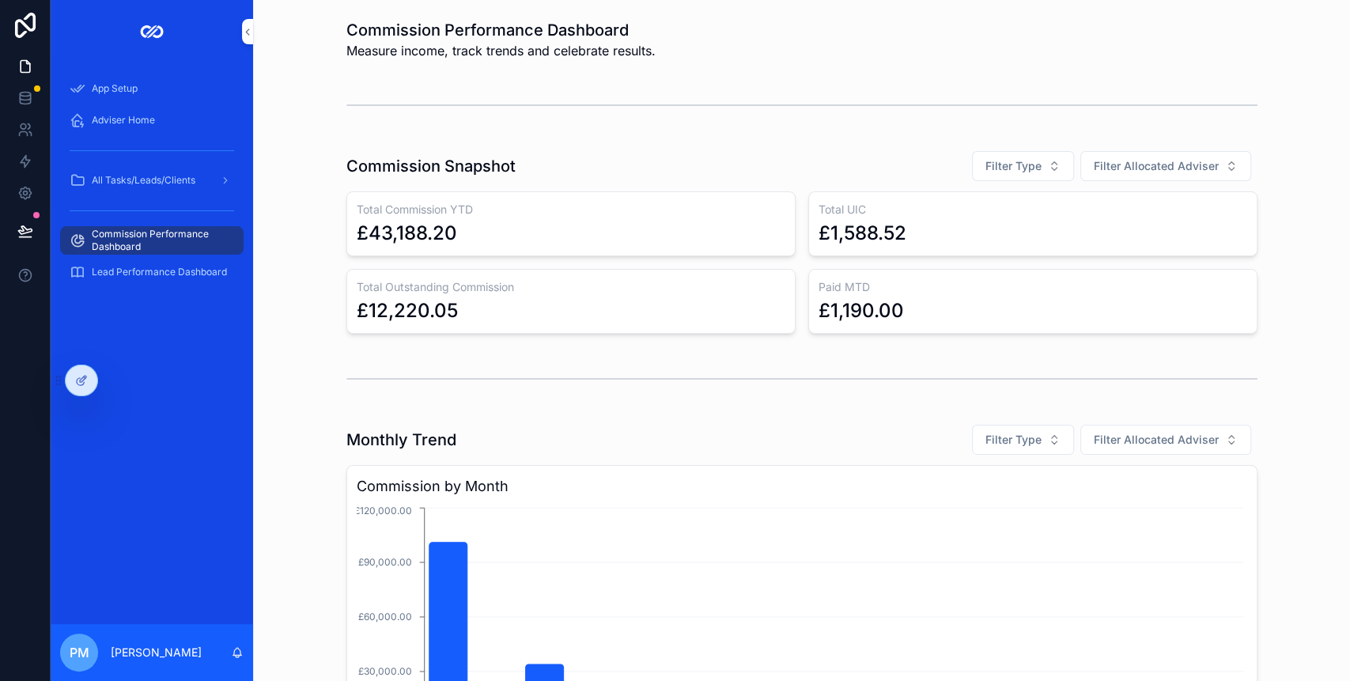
click at [873, 304] on div "£1,190.00" at bounding box center [860, 310] width 85 height 25
click at [138, 171] on div "All Tasks/Leads/Clients" at bounding box center [152, 180] width 164 height 25
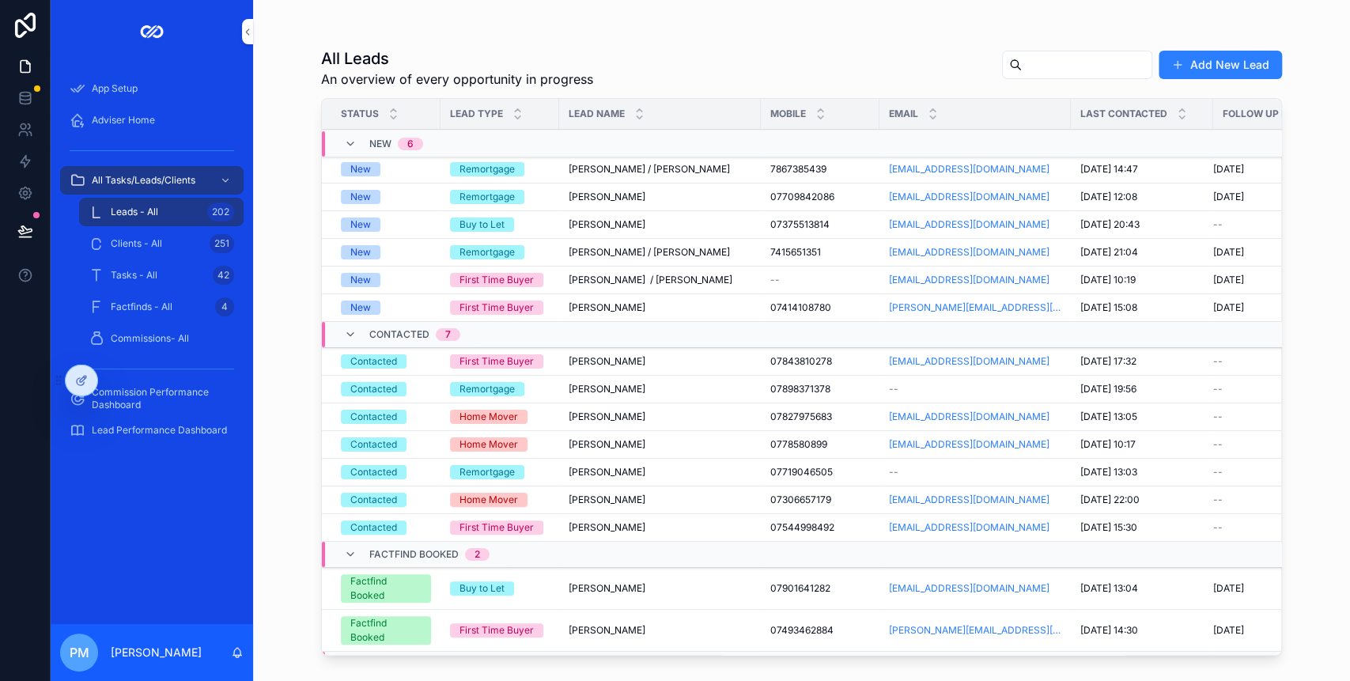
click at [139, 232] on div "Clients - All 251" at bounding box center [161, 243] width 145 height 25
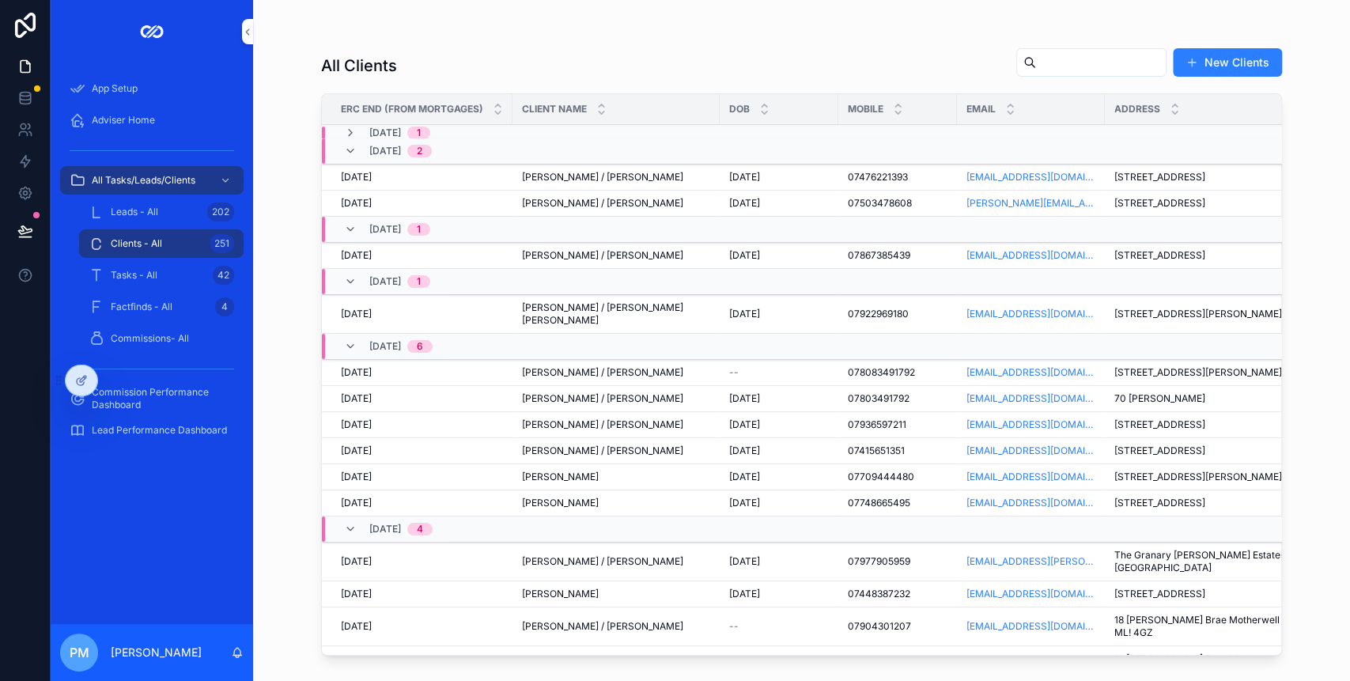
click at [1025, 58] on icon "scrollable content" at bounding box center [1028, 61] width 7 height 7
click at [1036, 55] on input "scrollable content" at bounding box center [1101, 62] width 130 height 22
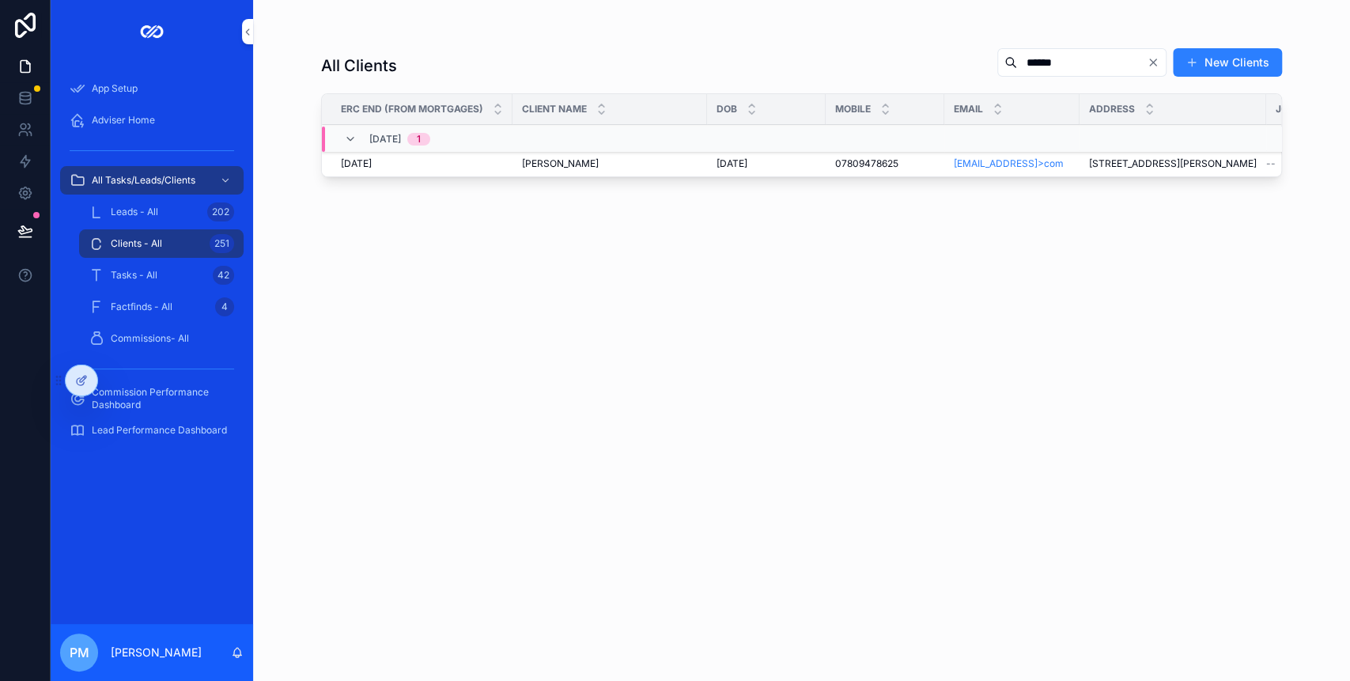
type input "******"
click at [515, 157] on td "[PERSON_NAME] [PERSON_NAME]" at bounding box center [609, 164] width 194 height 26
click at [547, 165] on span "[PERSON_NAME]" at bounding box center [560, 163] width 77 height 13
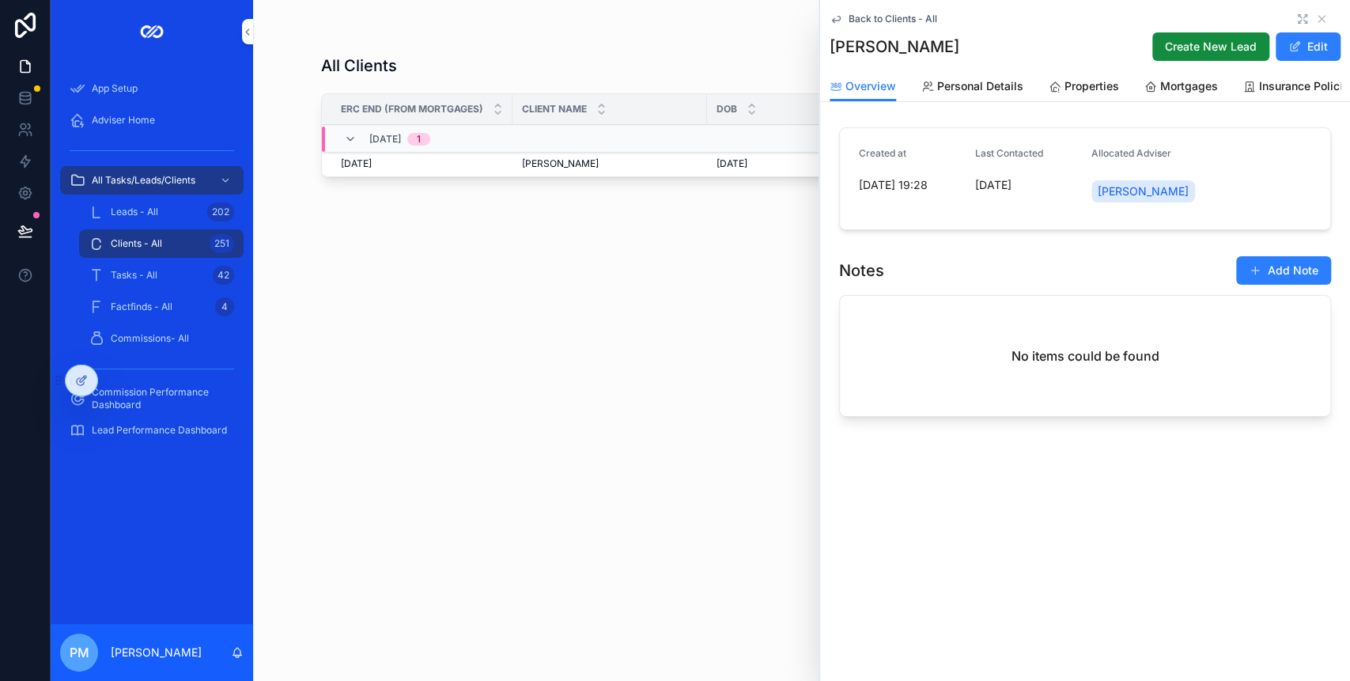
click at [1296, 13] on icon "scrollable content" at bounding box center [1302, 19] width 13 height 13
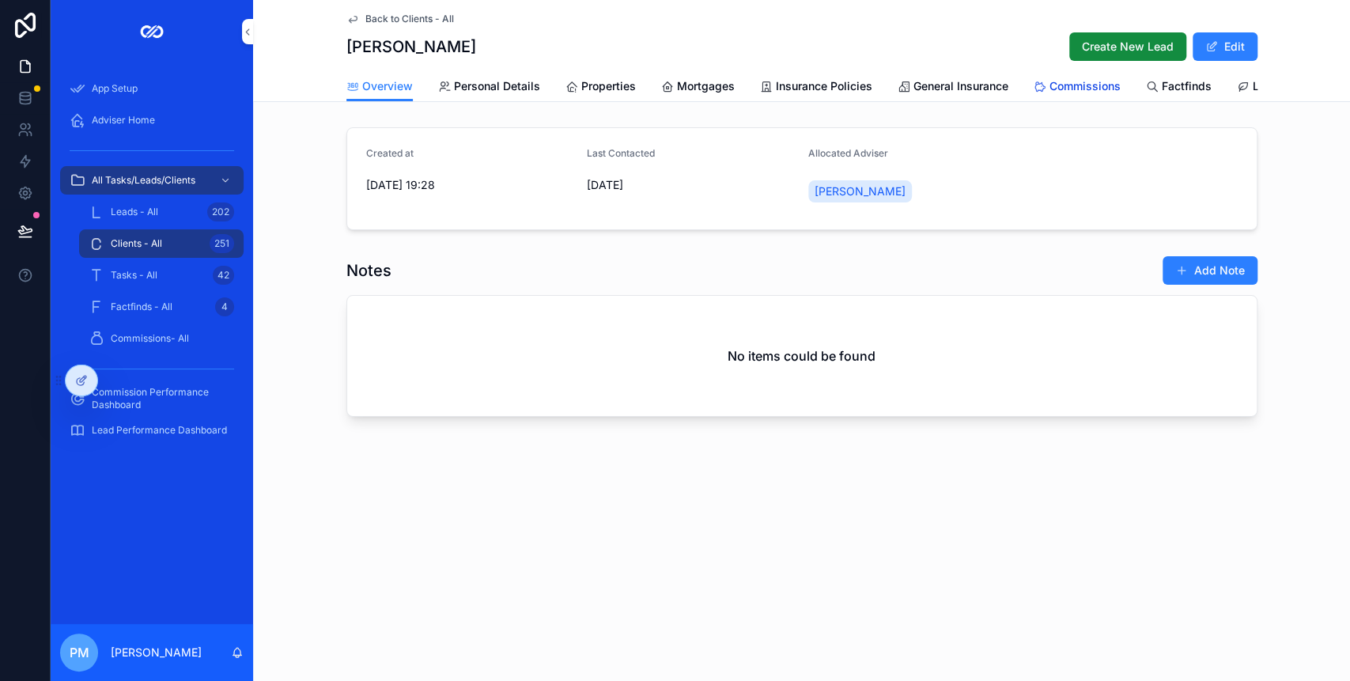
click at [1078, 85] on span "Commissions" at bounding box center [1084, 86] width 71 height 16
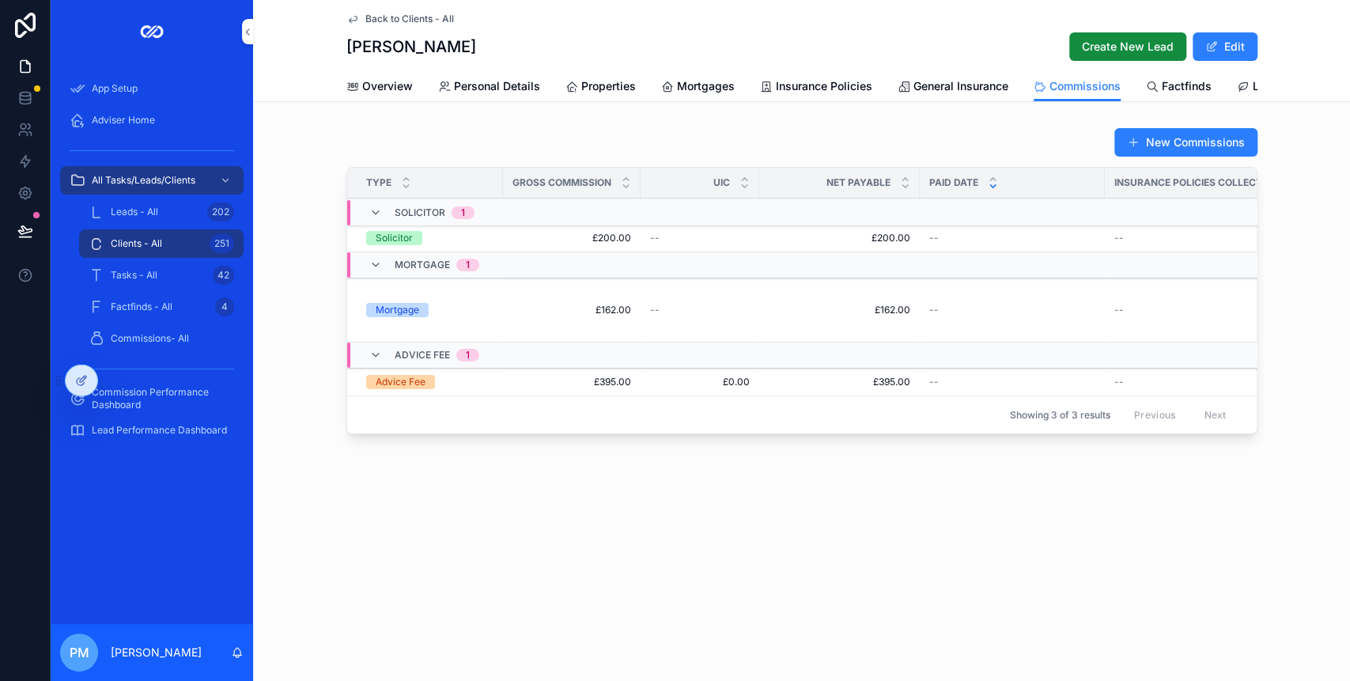
click at [349, 19] on icon "scrollable content" at bounding box center [353, 20] width 8 height 6
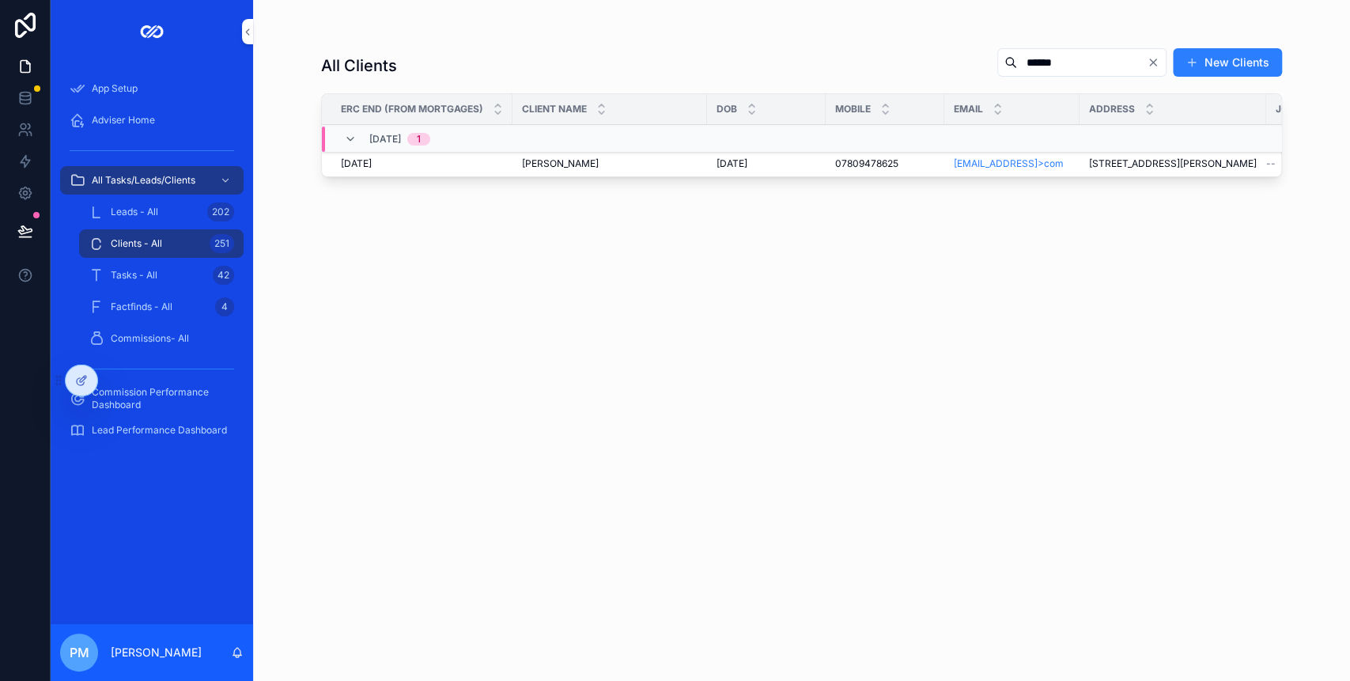
click at [1149, 61] on icon "Clear" at bounding box center [1152, 62] width 13 height 13
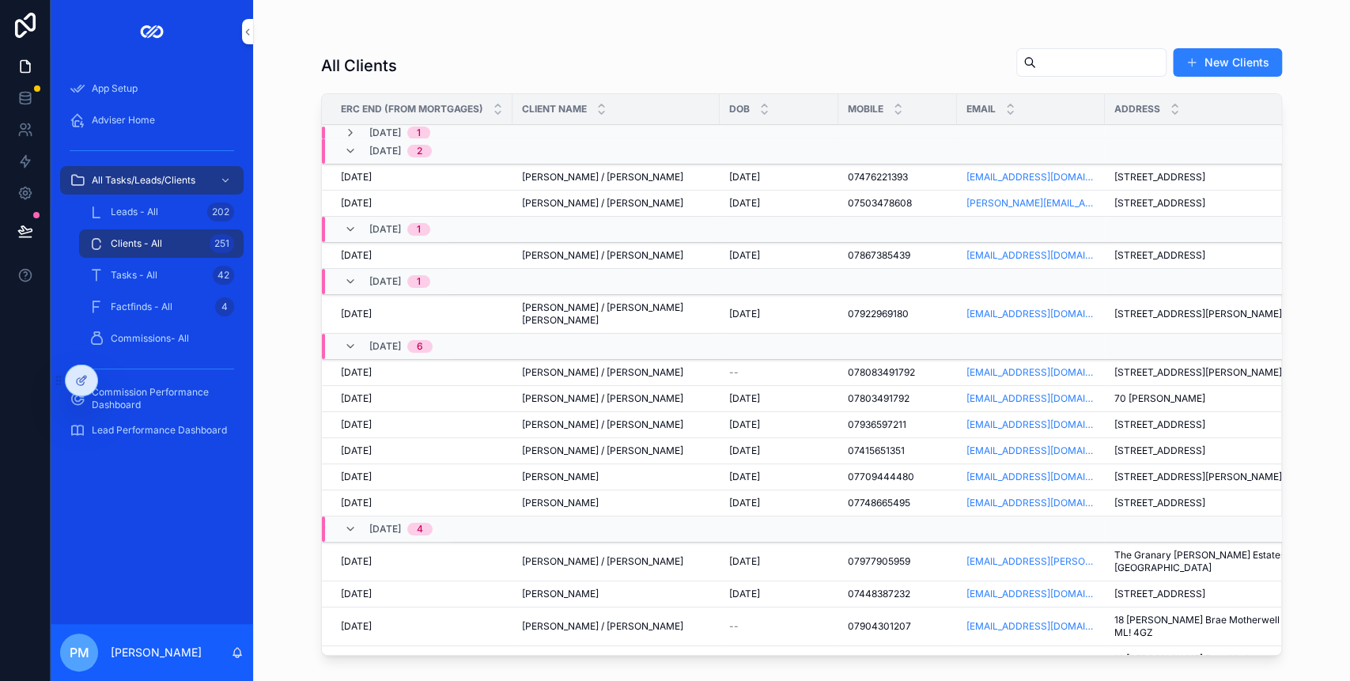
click at [1048, 62] on input "scrollable content" at bounding box center [1101, 62] width 130 height 22
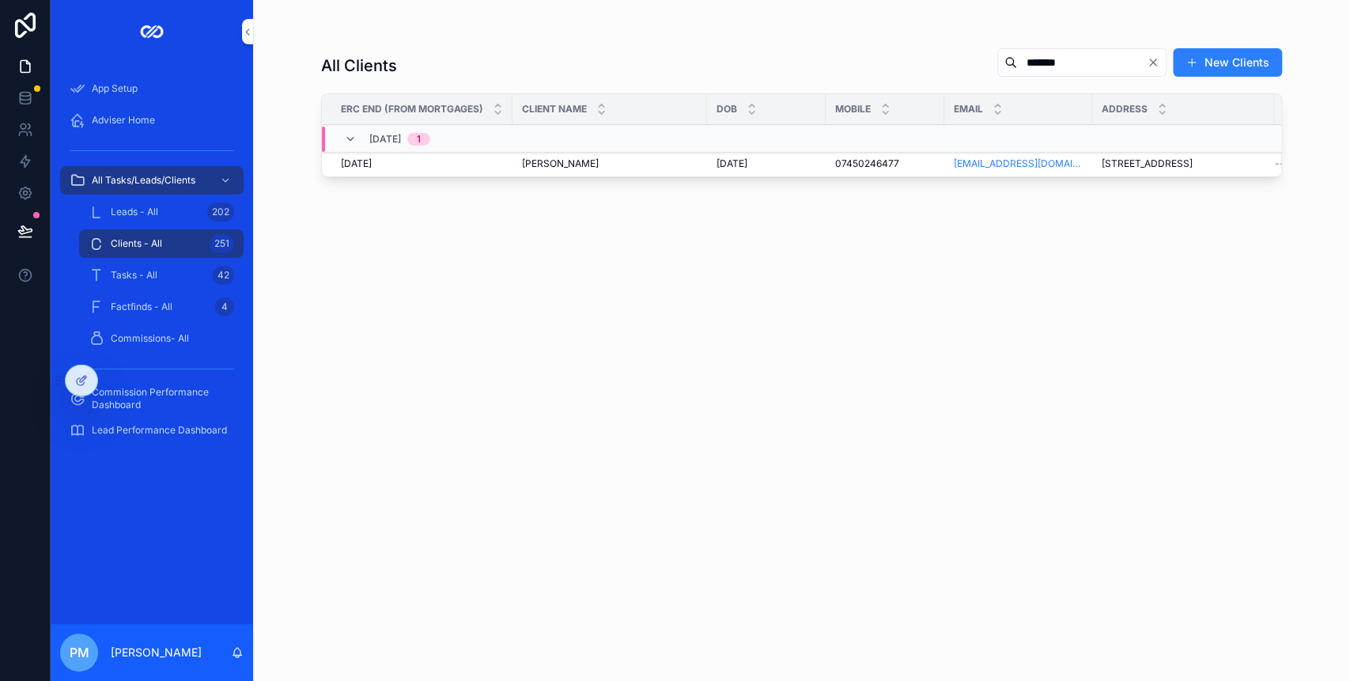
type input "*******"
click at [595, 162] on div "[PERSON_NAME] [PERSON_NAME]" at bounding box center [610, 163] width 176 height 13
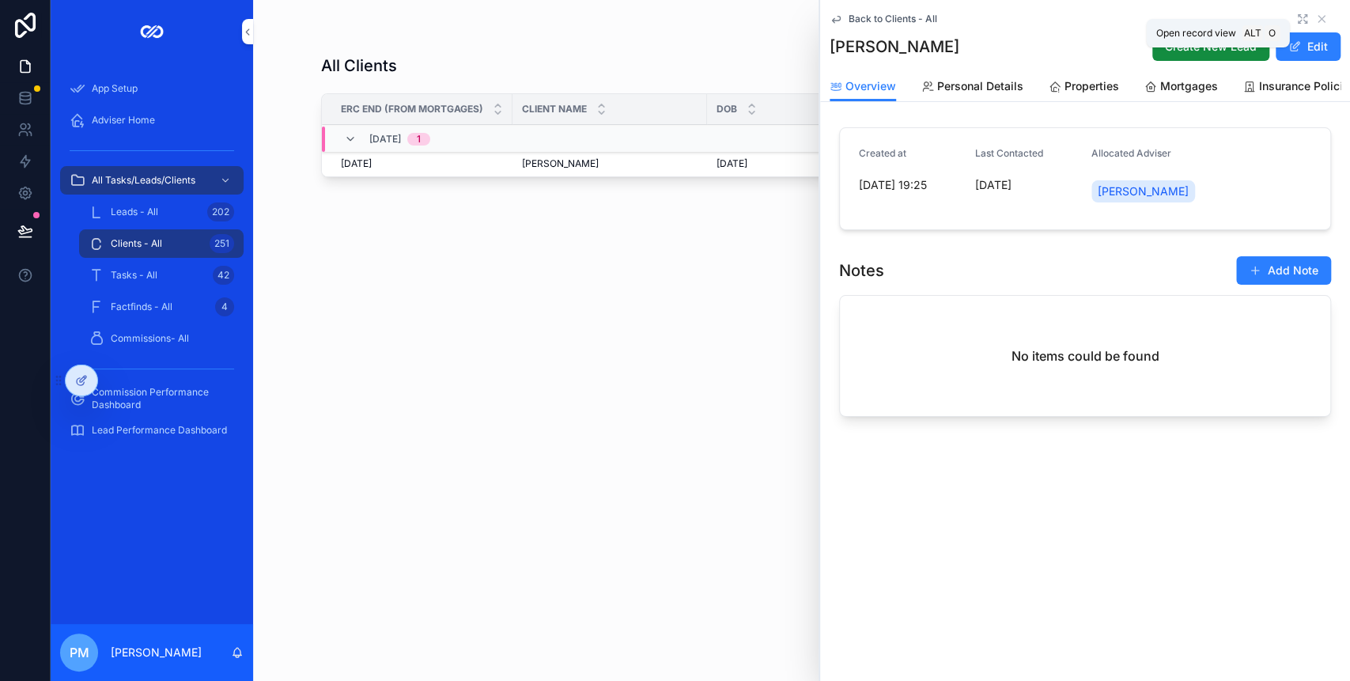
click at [1296, 18] on icon "scrollable content" at bounding box center [1302, 19] width 13 height 13
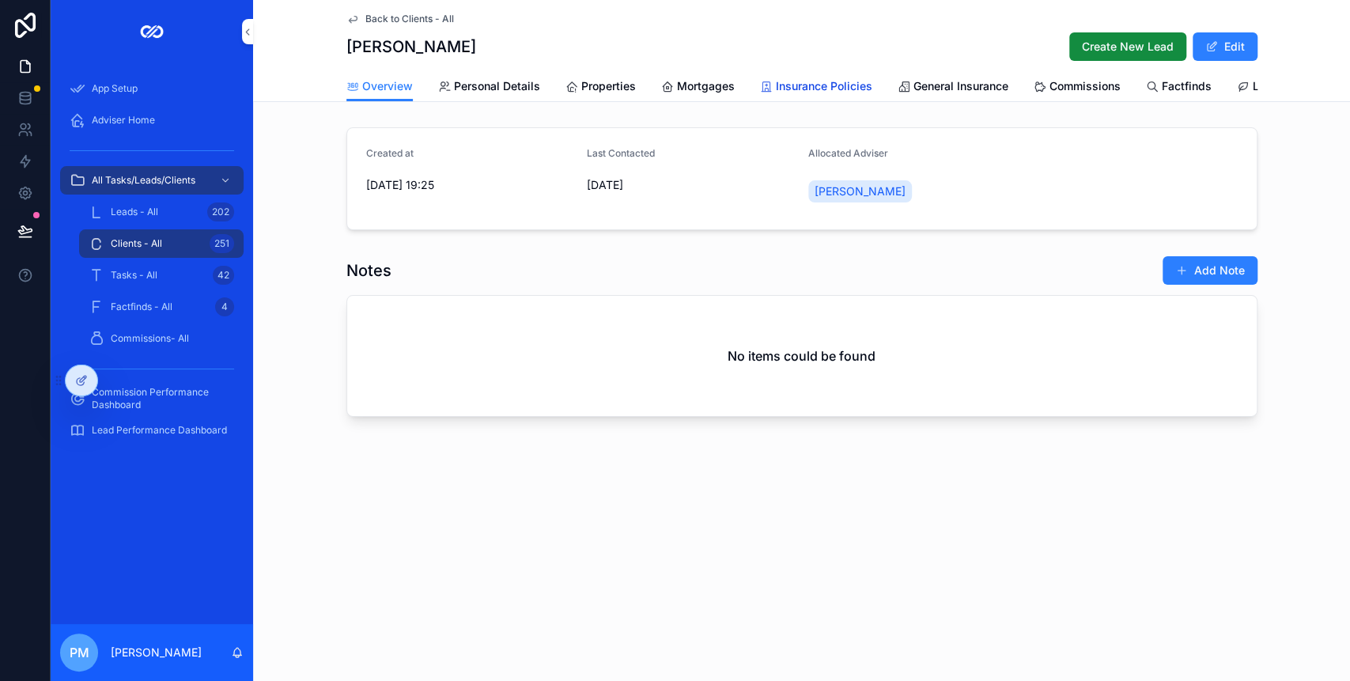
click at [815, 82] on span "Insurance Policies" at bounding box center [824, 86] width 96 height 16
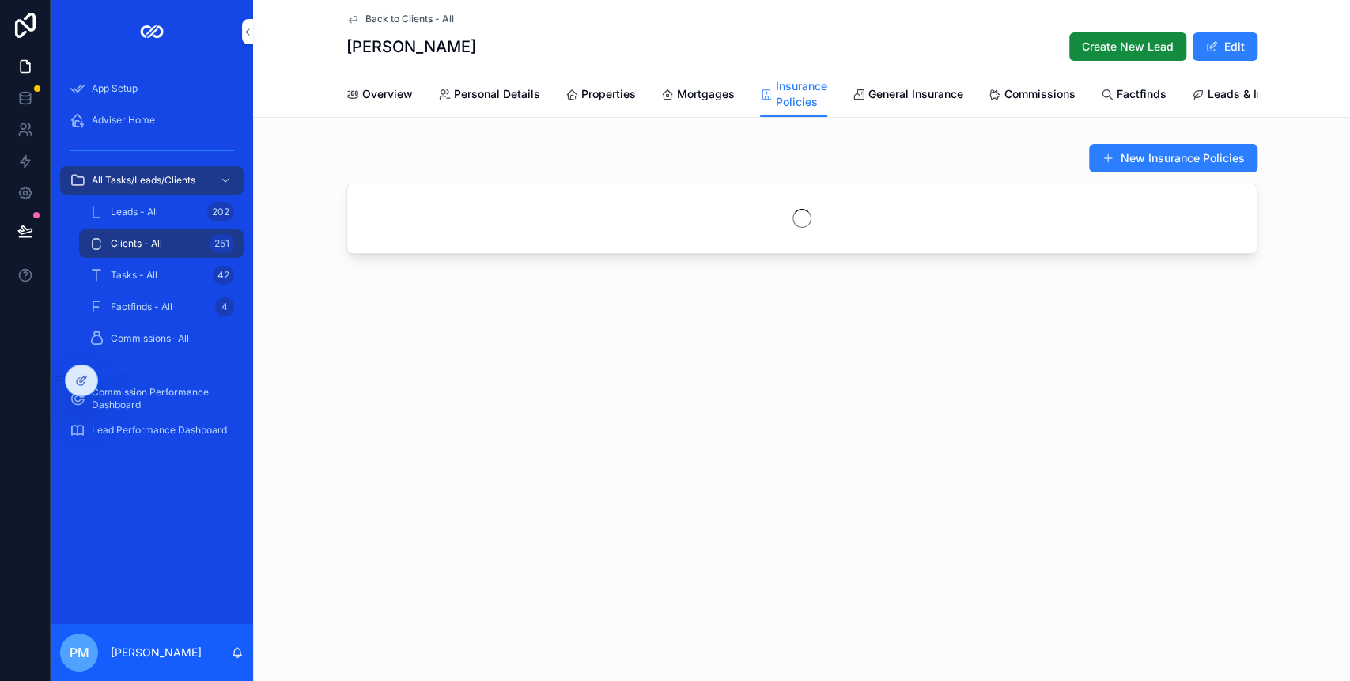
click at [892, 82] on link "General Insurance" at bounding box center [907, 96] width 111 height 32
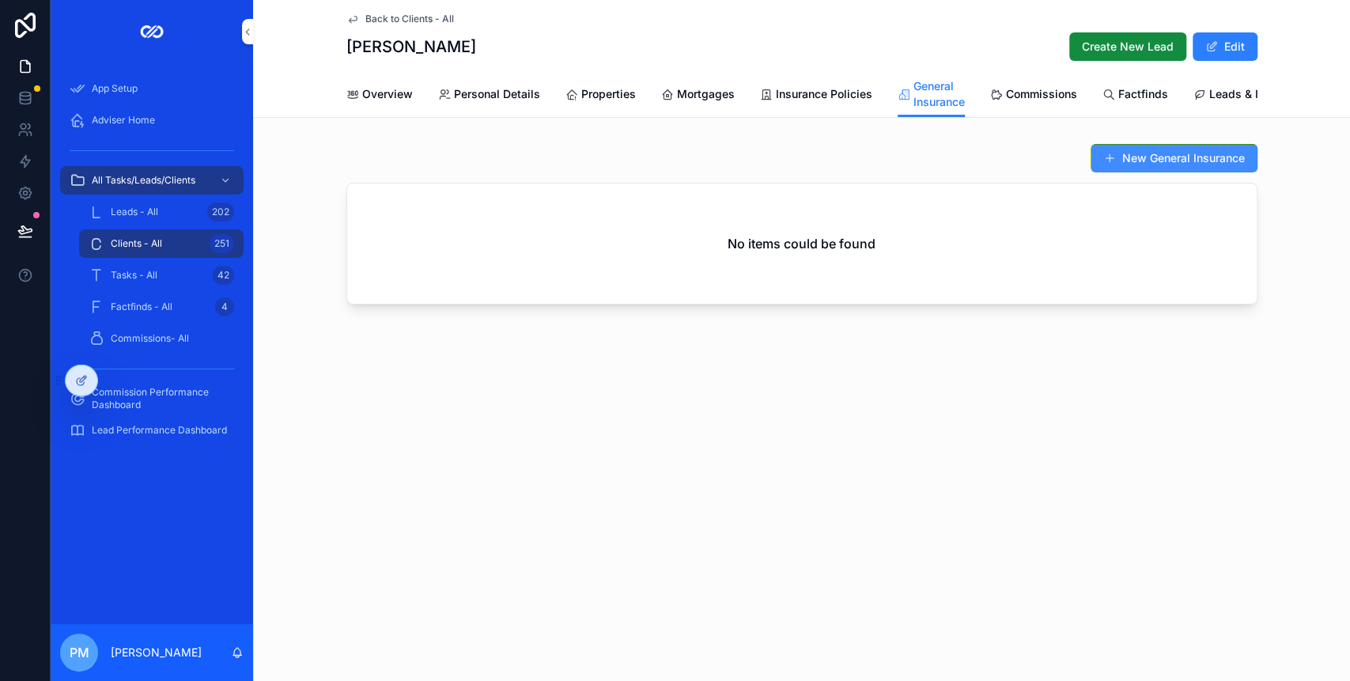
click at [1145, 172] on button "New General Insurance" at bounding box center [1173, 158] width 167 height 28
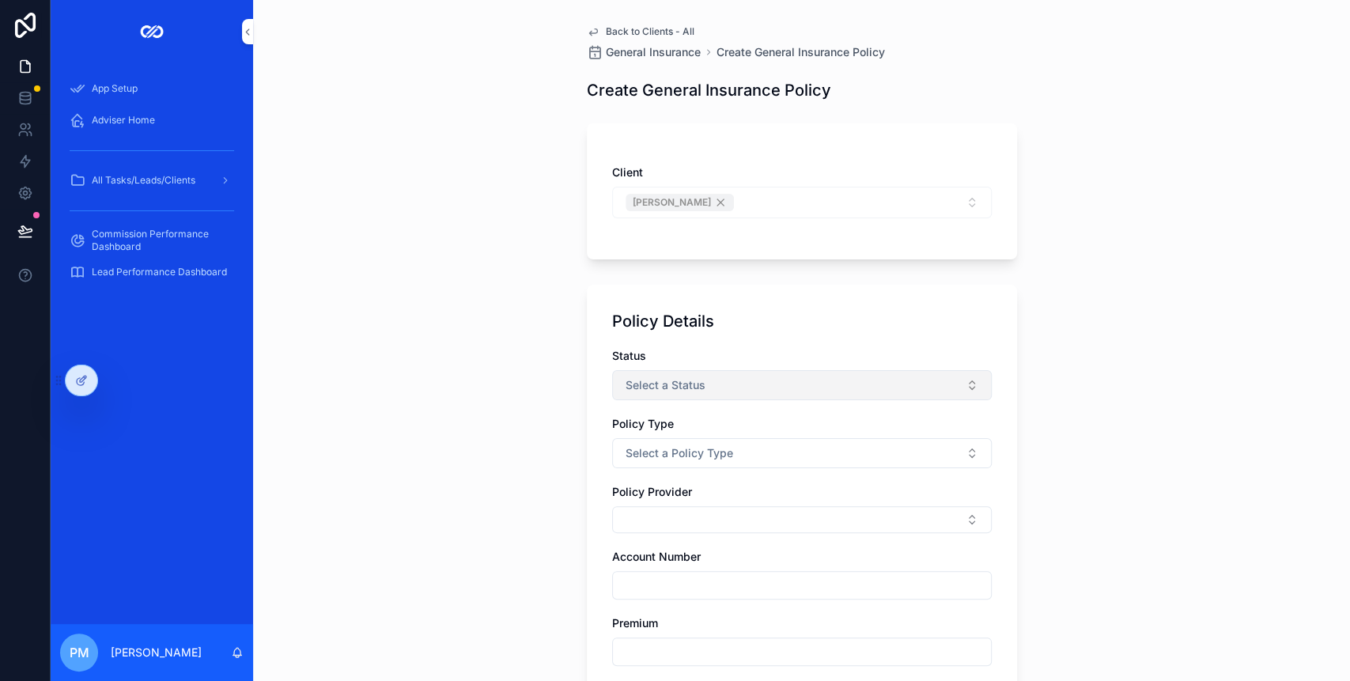
click at [731, 383] on button "Select a Status" at bounding box center [801, 385] width 379 height 30
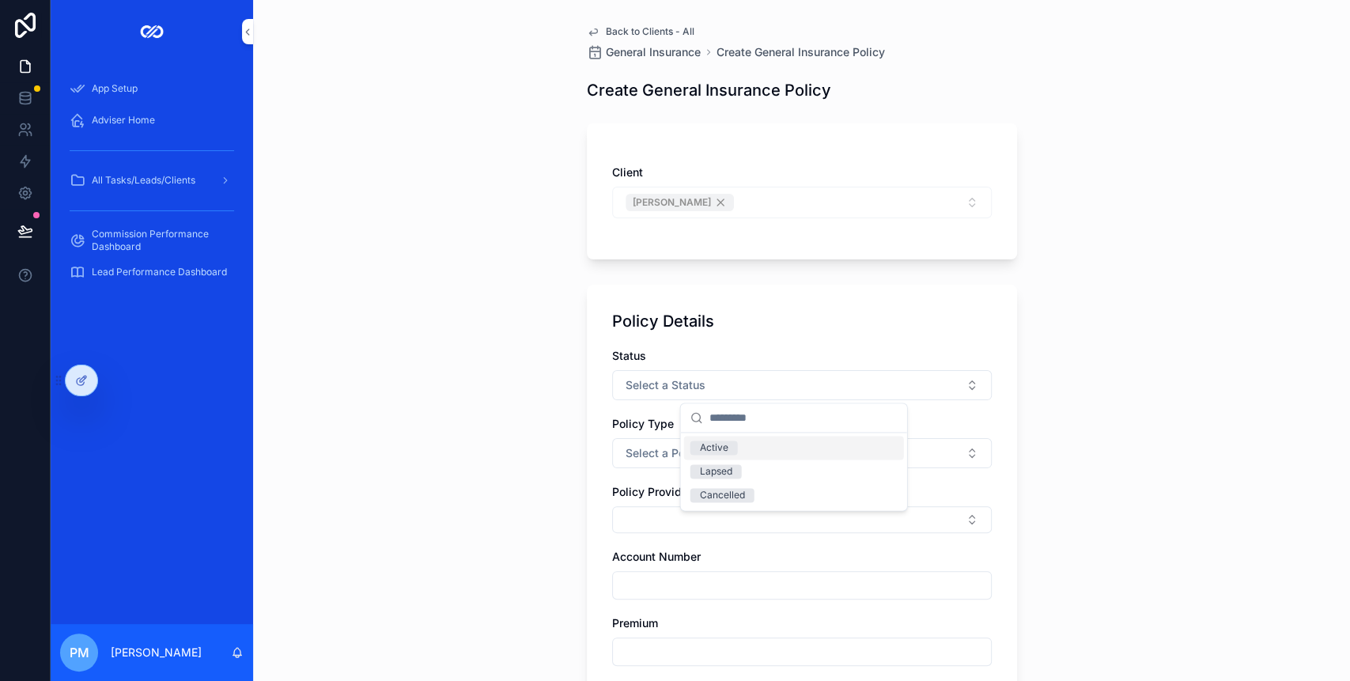
click at [721, 450] on div "Active" at bounding box center [714, 447] width 28 height 14
click at [681, 451] on span "Select a Policy Type" at bounding box center [679, 453] width 108 height 16
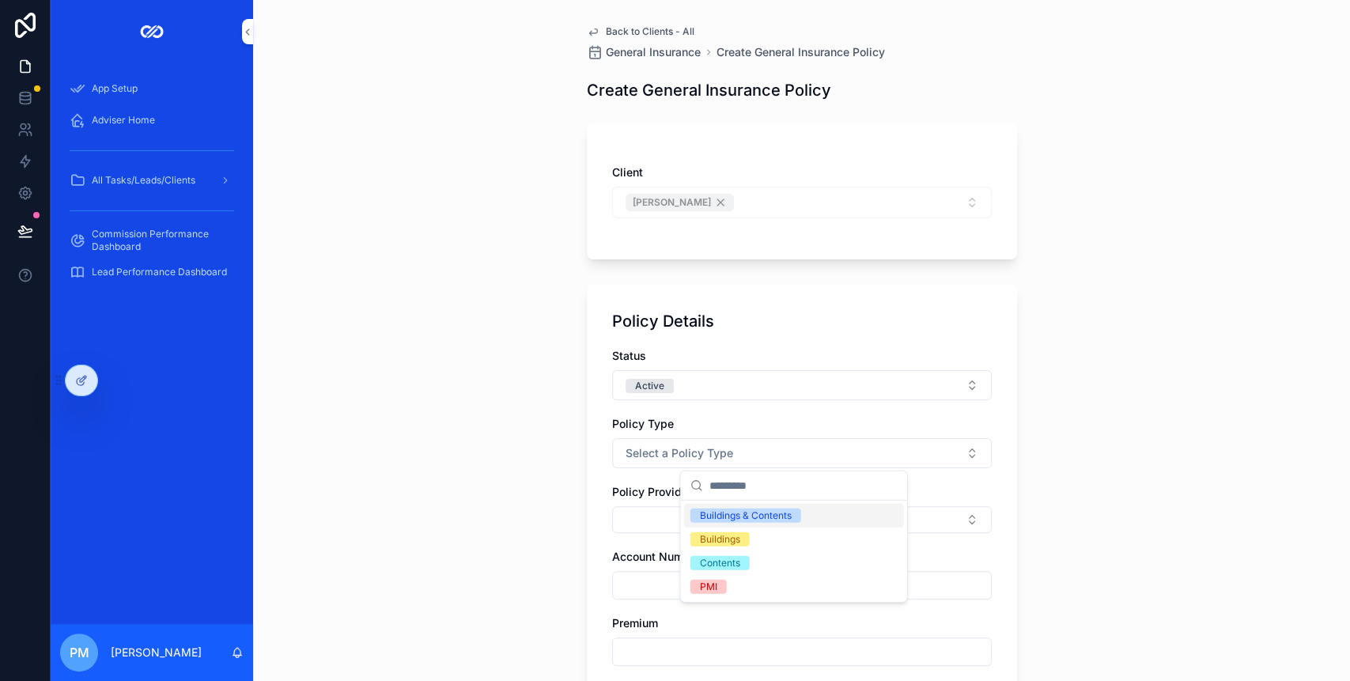
click at [727, 519] on div "Buildings & Contents" at bounding box center [746, 515] width 92 height 14
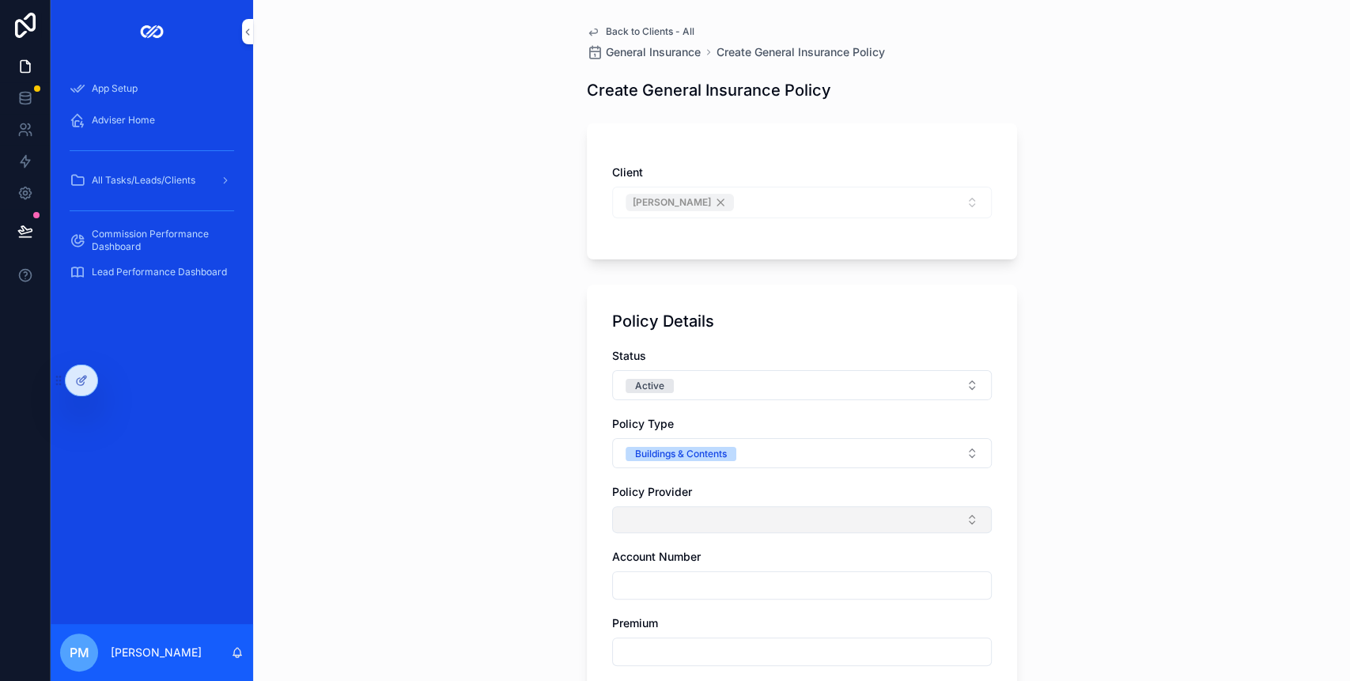
click at [651, 521] on button "Select Button" at bounding box center [801, 519] width 379 height 27
type input "**"
click at [733, 577] on span "LV= ([GEOGRAPHIC_DATA])" at bounding box center [762, 581] width 144 height 16
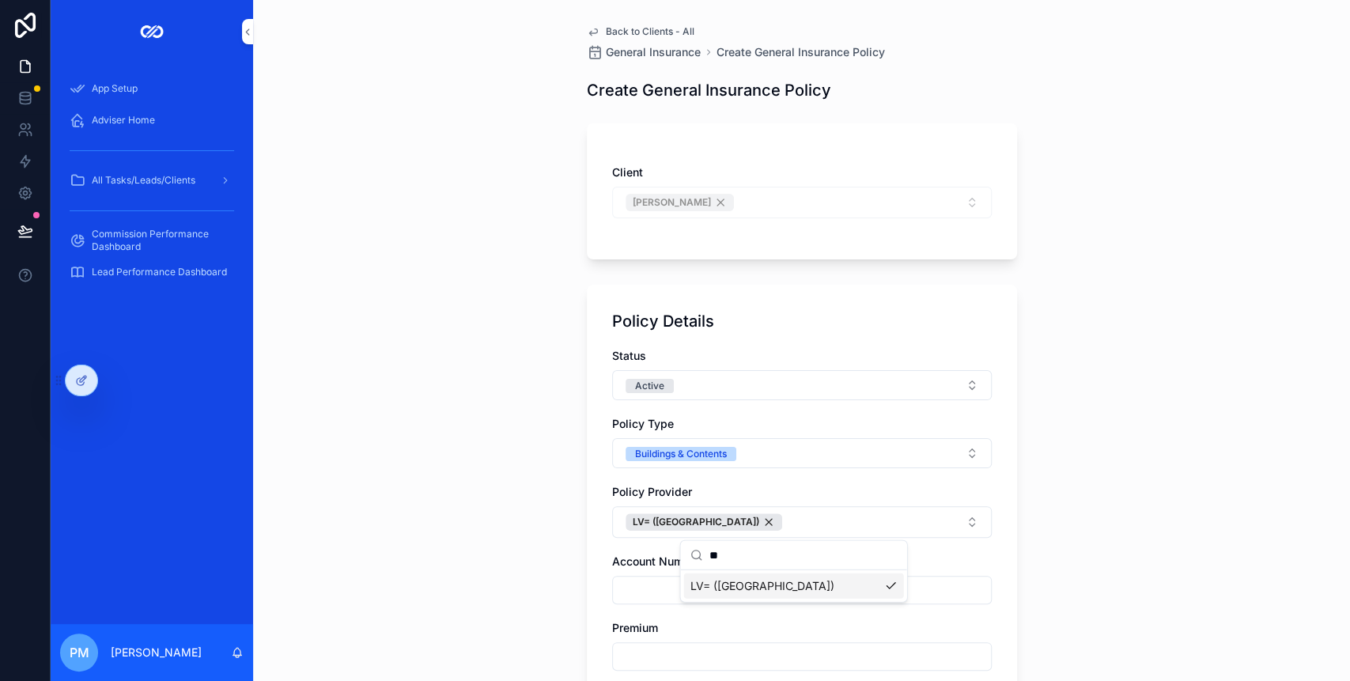
click at [647, 588] on input "scrollable content" at bounding box center [802, 590] width 378 height 22
click at [1133, 442] on div "Back to Clients - All General Insurance Create General Insurance Policy Create …" at bounding box center [801, 340] width 1097 height 681
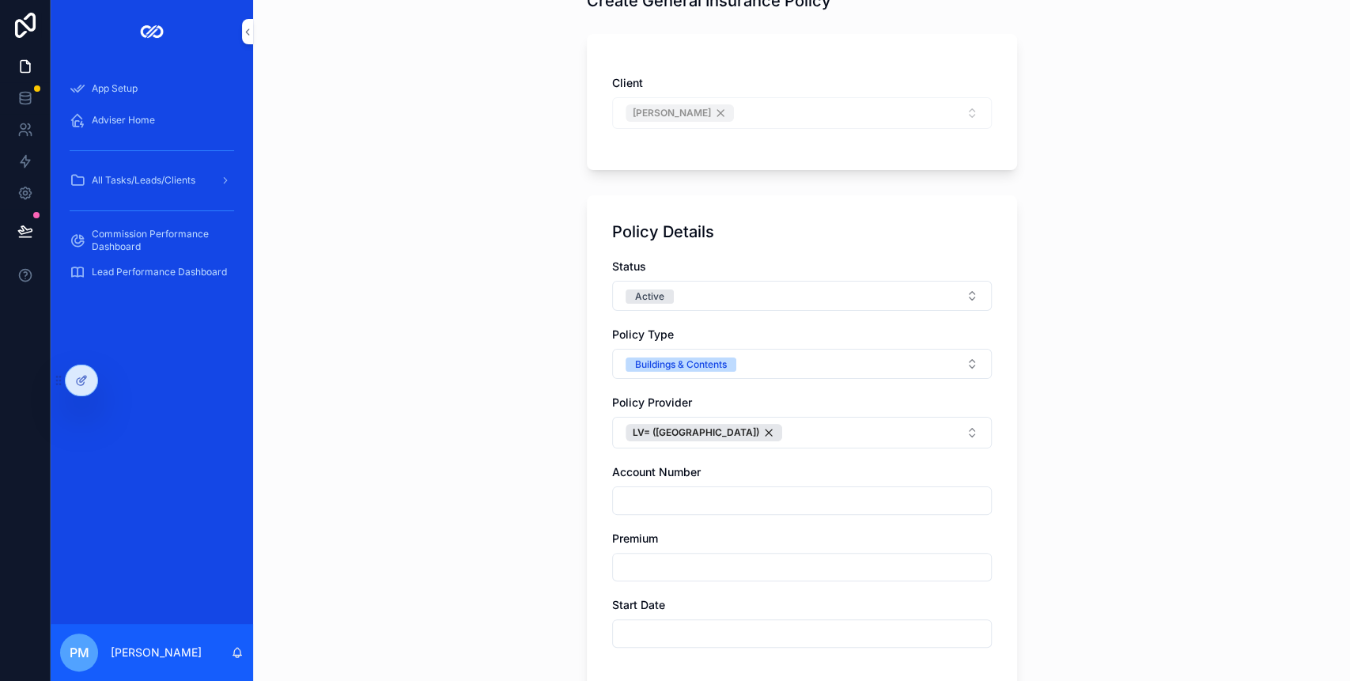
scroll to position [210, 0]
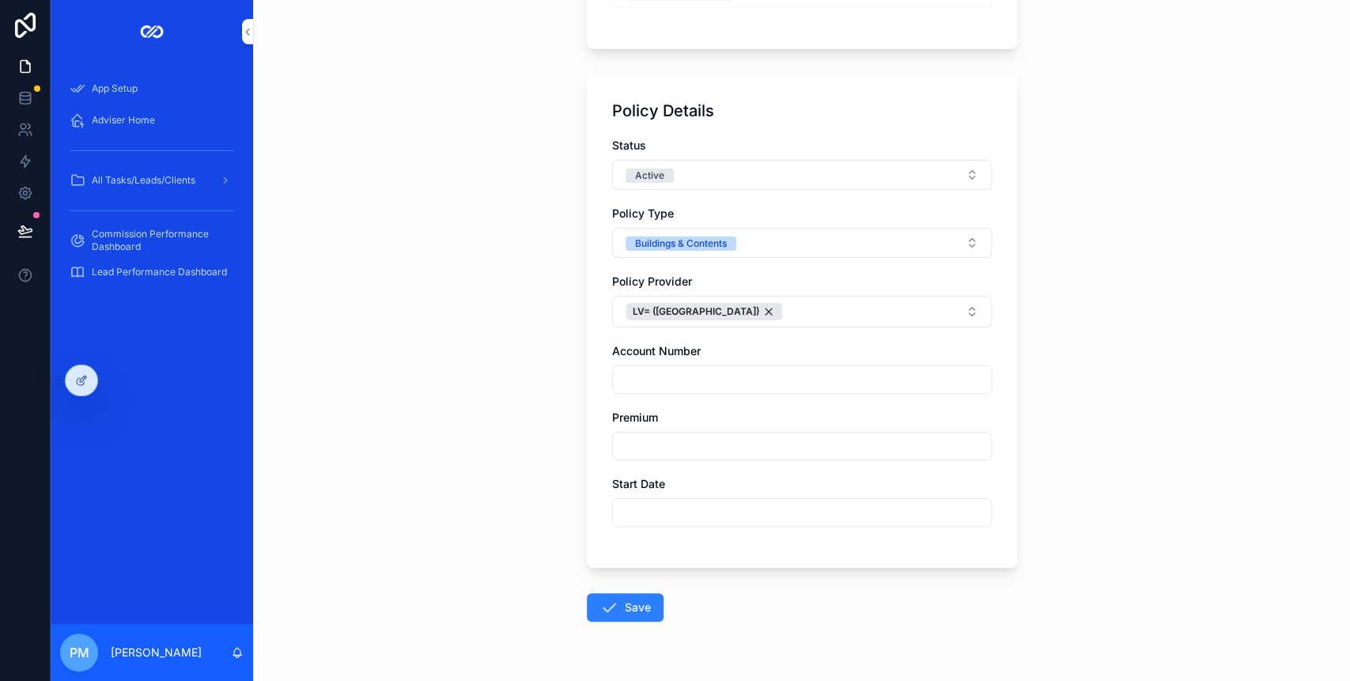
click at [674, 435] on input "scrollable content" at bounding box center [802, 446] width 378 height 22
type input "******"
click at [644, 516] on input "scrollable content" at bounding box center [802, 512] width 378 height 22
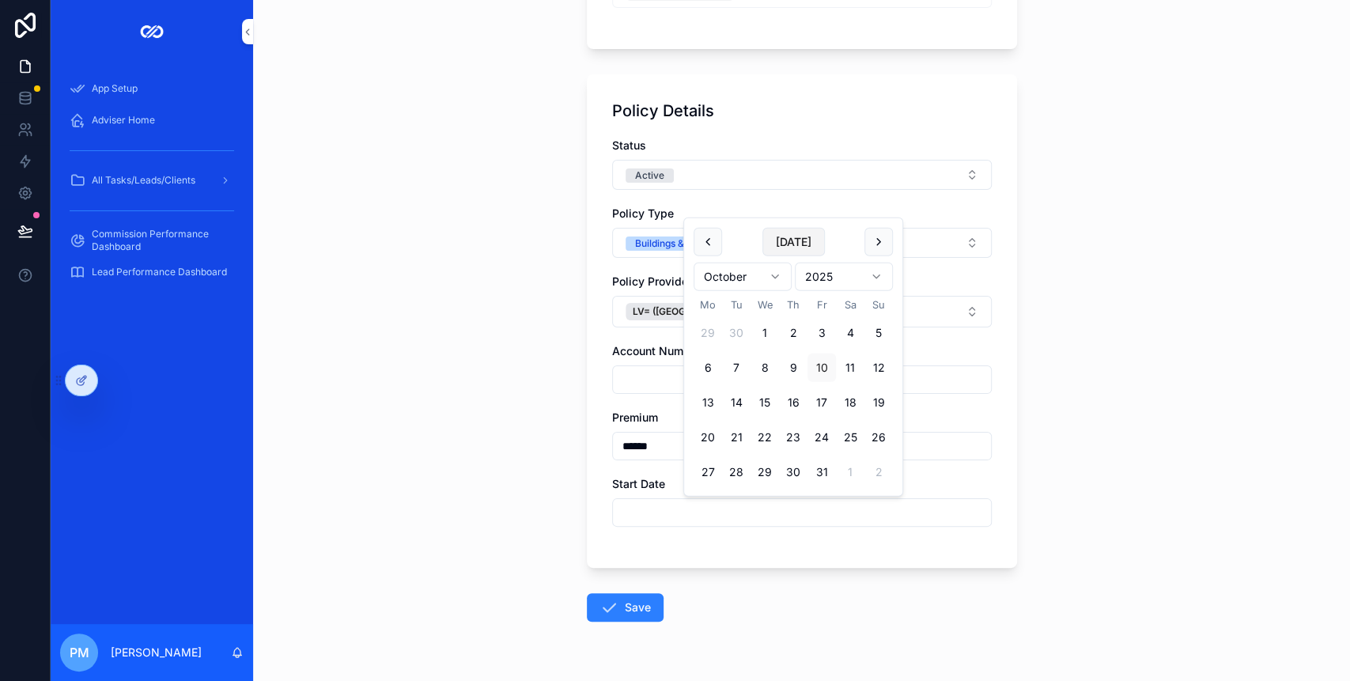
click at [802, 247] on button "[DATE]" at bounding box center [793, 242] width 62 height 28
type input "**********"
click at [637, 600] on button "Save" at bounding box center [625, 607] width 77 height 28
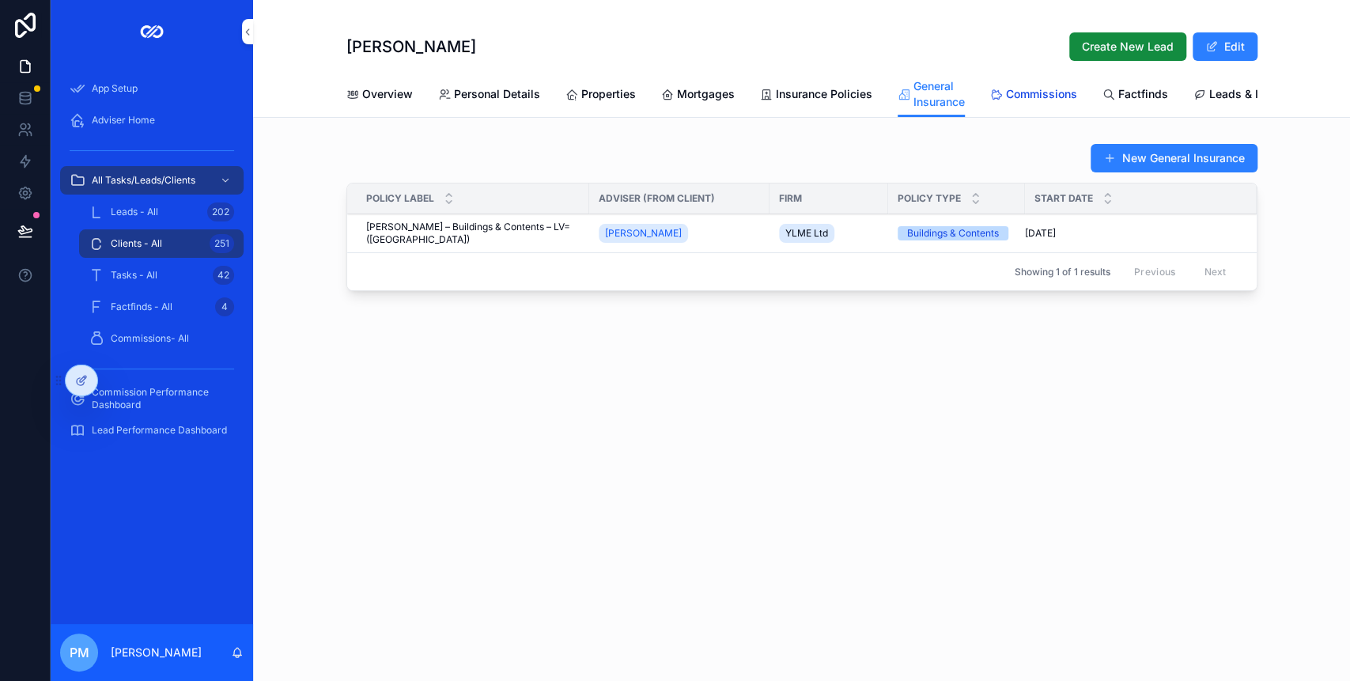
click at [1021, 89] on span "Commissions" at bounding box center [1041, 94] width 71 height 16
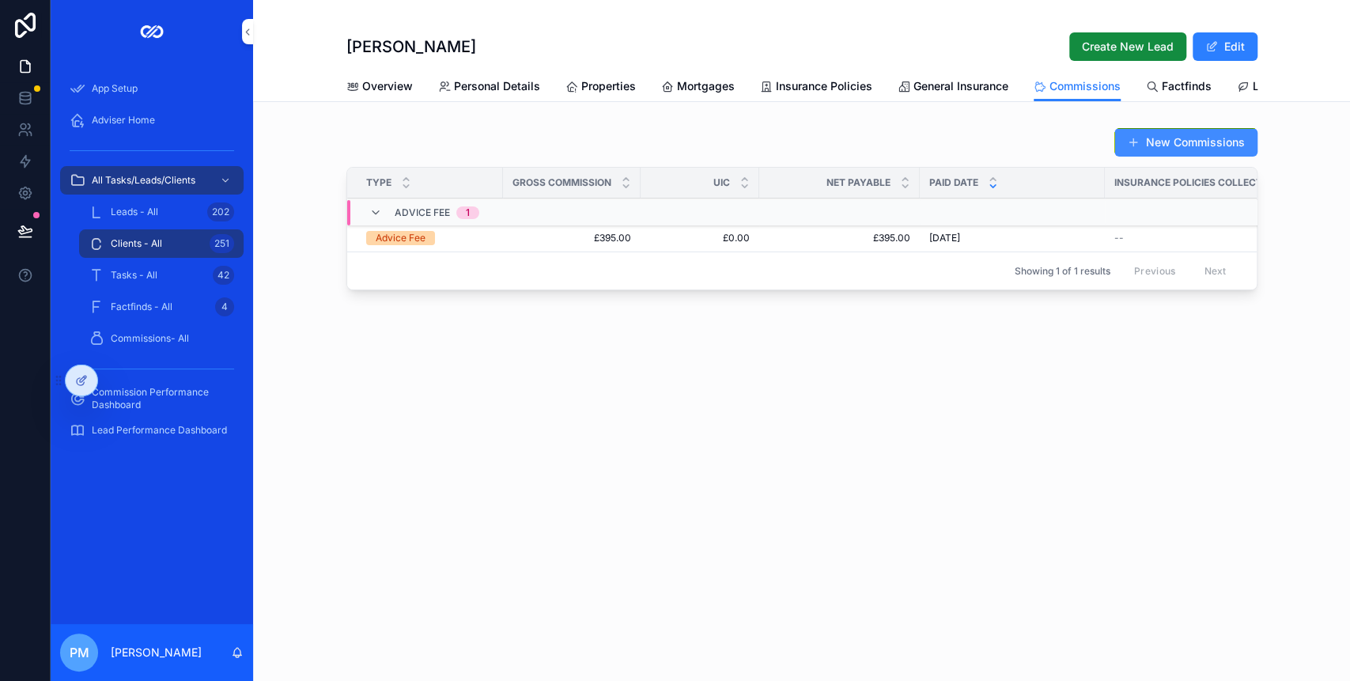
click at [1168, 157] on button "New Commissions" at bounding box center [1185, 142] width 143 height 28
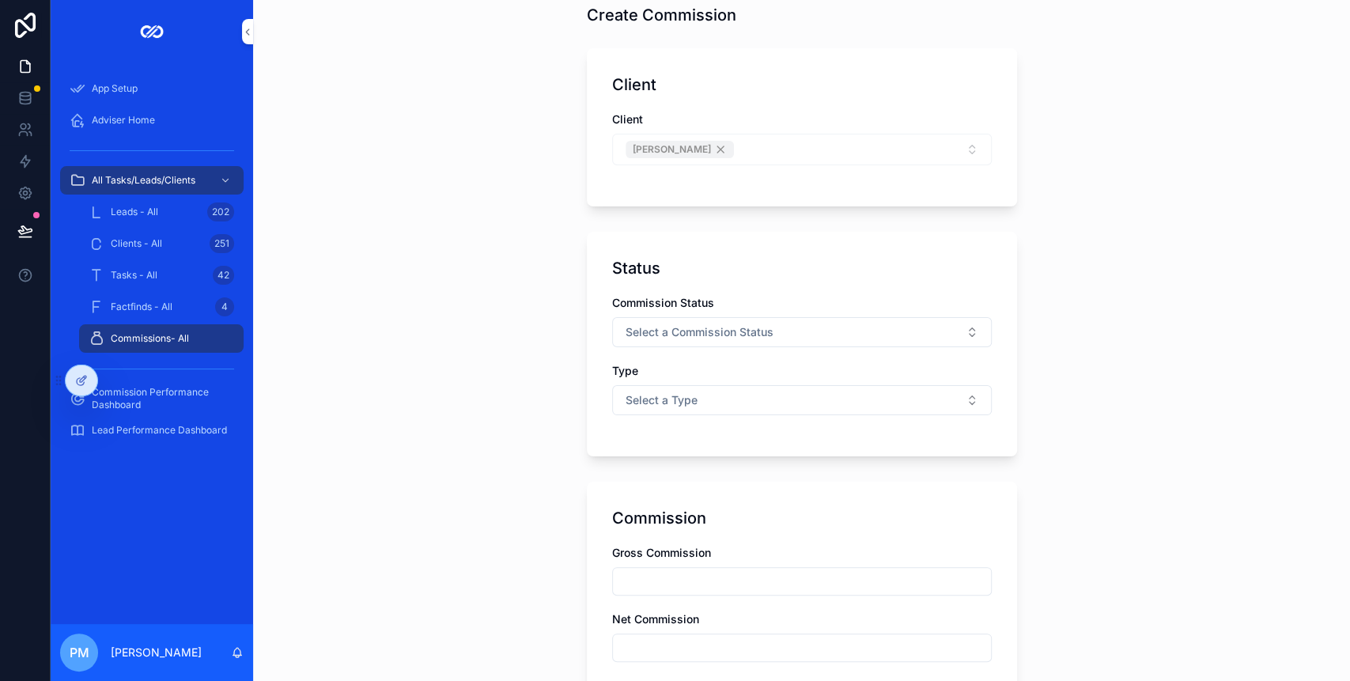
scroll to position [105, 0]
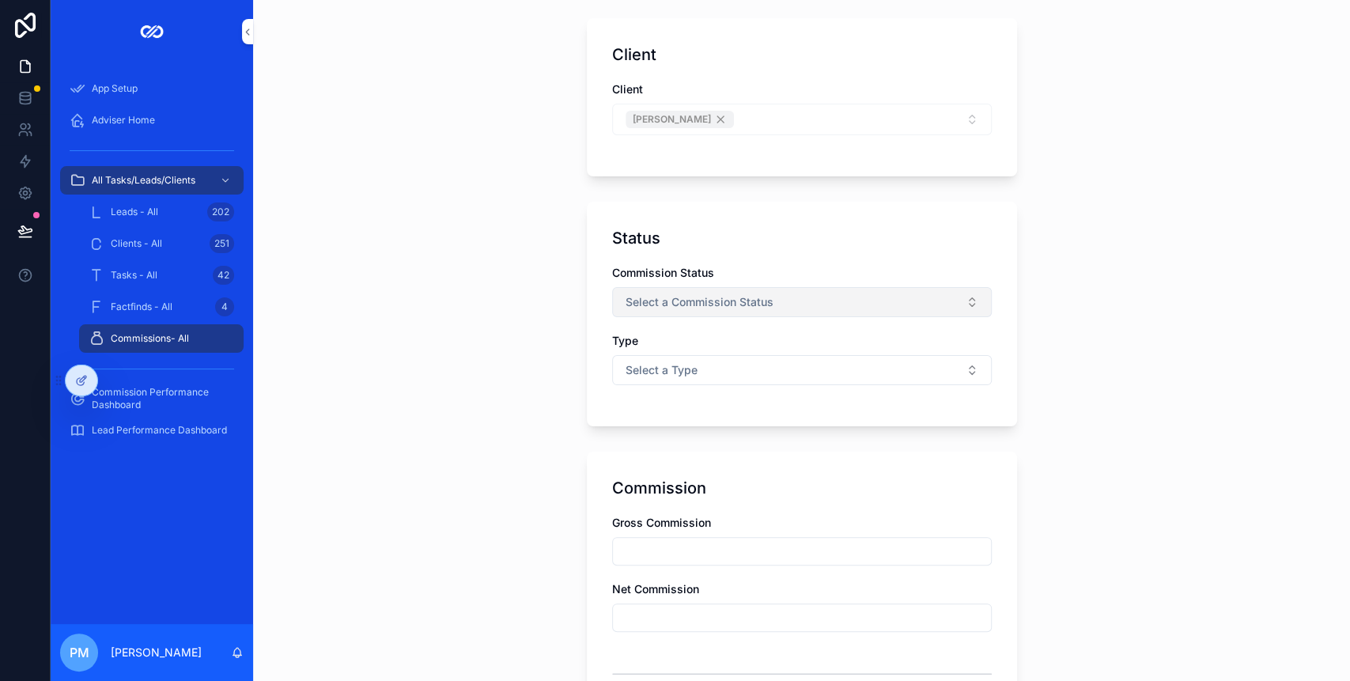
click at [708, 305] on span "Select a Commission Status" at bounding box center [699, 302] width 148 height 16
click at [727, 363] on div "Expected" at bounding box center [721, 364] width 42 height 14
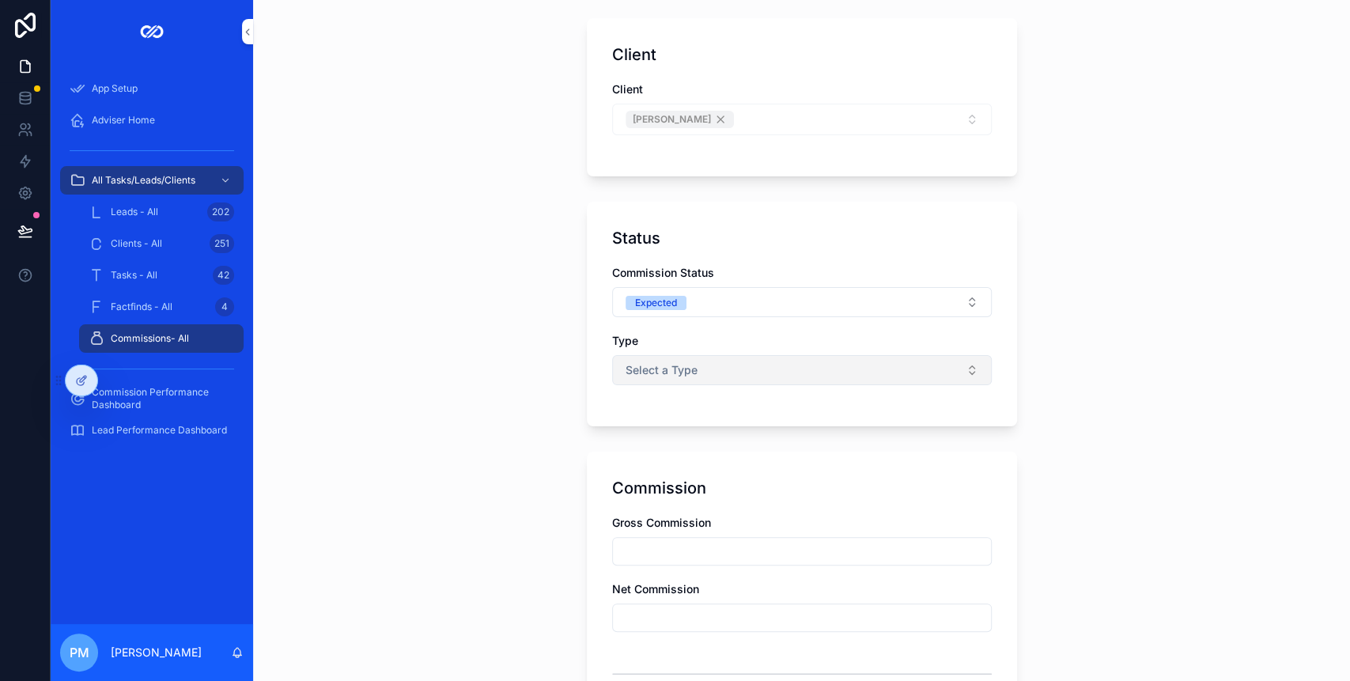
click at [677, 365] on span "Select a Type" at bounding box center [661, 370] width 72 height 16
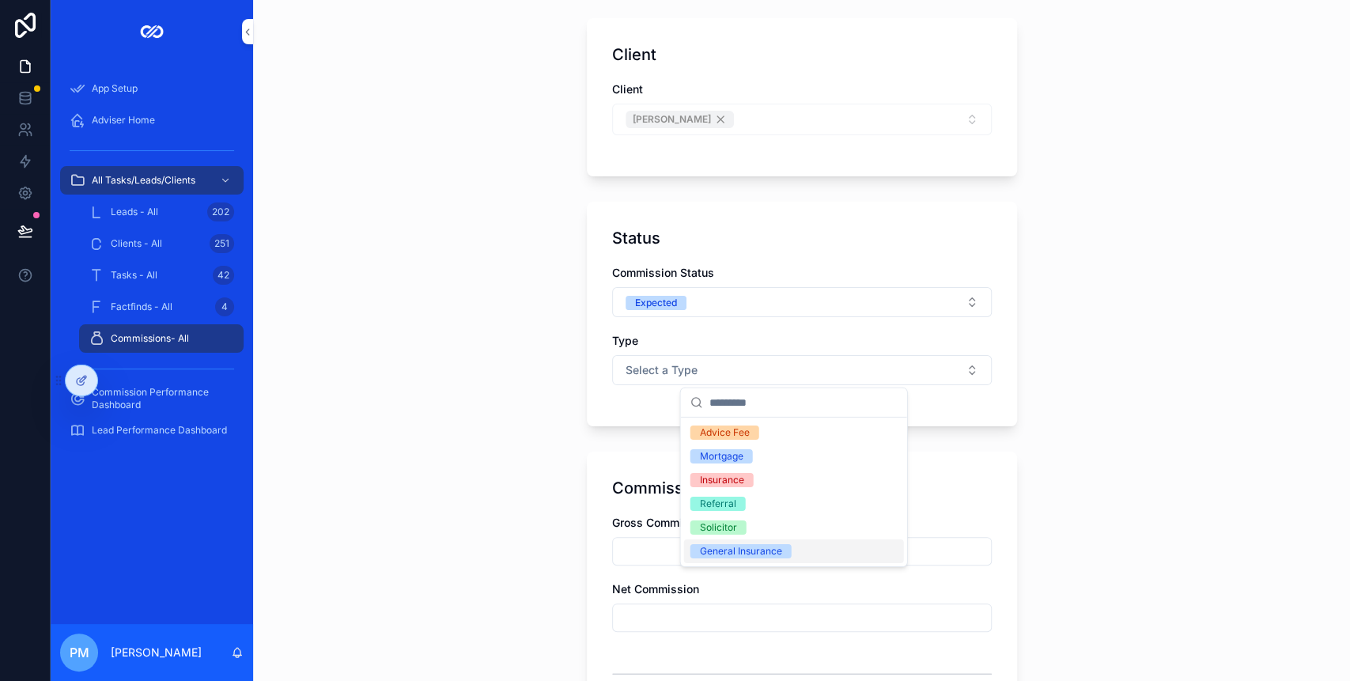
click at [735, 551] on div "General Insurance" at bounding box center [741, 551] width 82 height 14
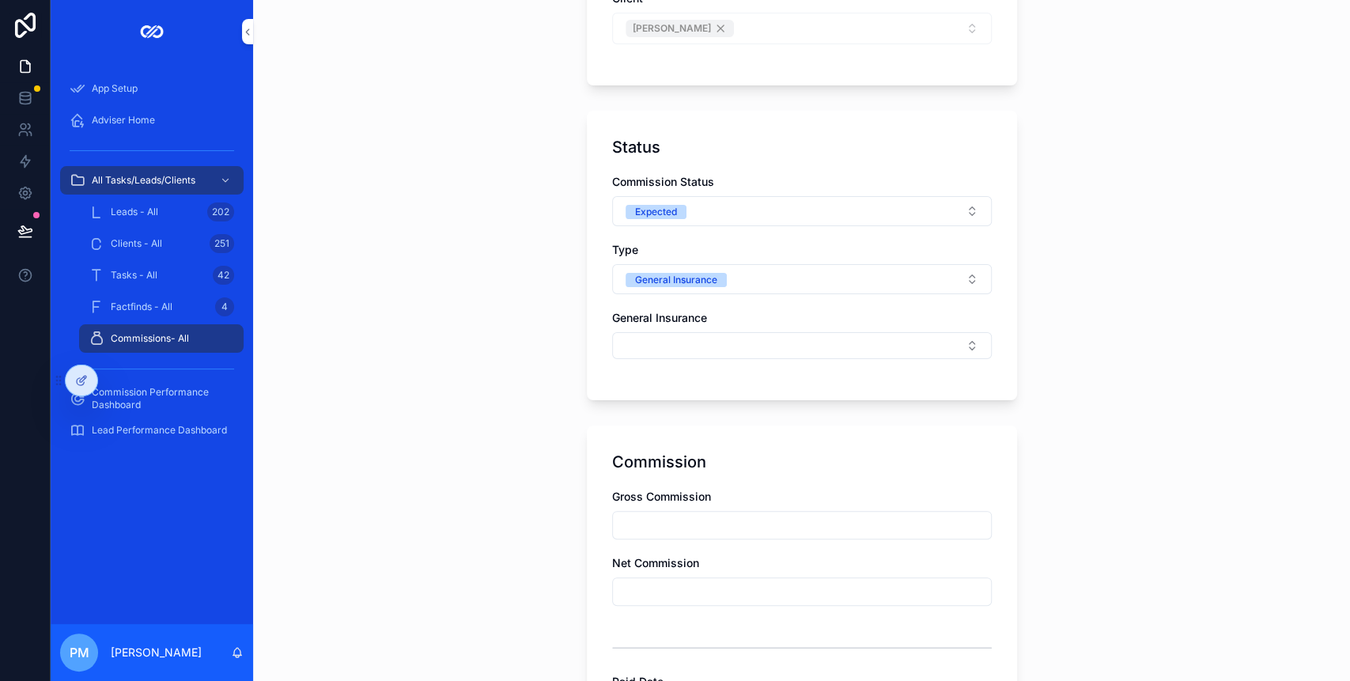
scroll to position [316, 0]
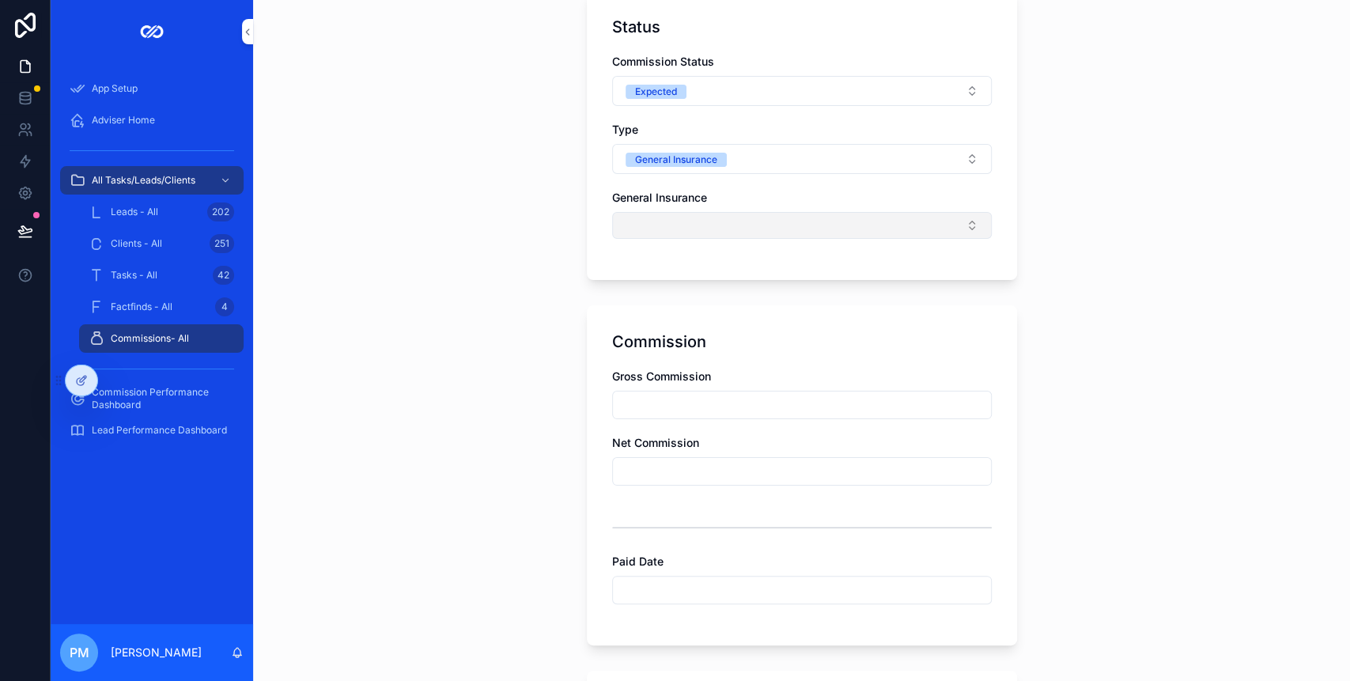
click at [660, 234] on button "Select Button" at bounding box center [801, 225] width 379 height 27
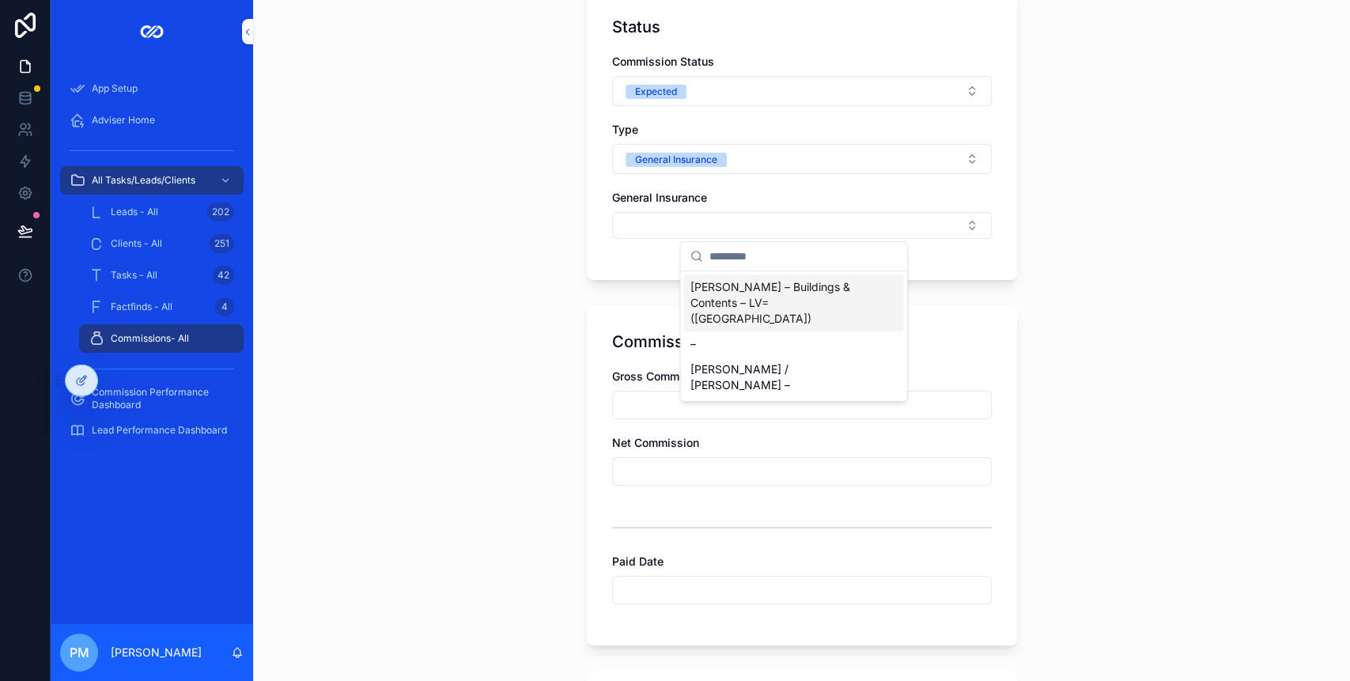
click at [749, 282] on span "[PERSON_NAME] – Buildings & Contents – LV= ([GEOGRAPHIC_DATA])" at bounding box center [784, 302] width 188 height 47
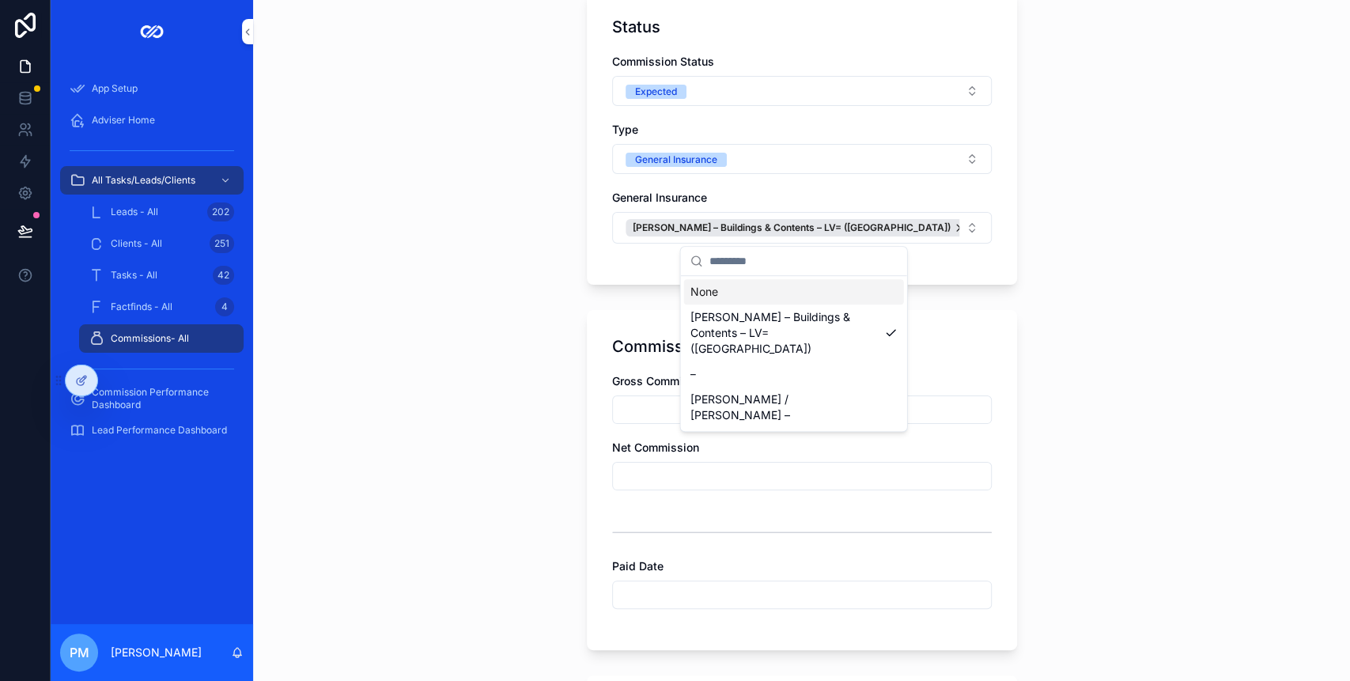
click at [587, 287] on form "Client Client [PERSON_NAME] Status Commission Status Expected Type General Insu…" at bounding box center [802, 390] width 430 height 1184
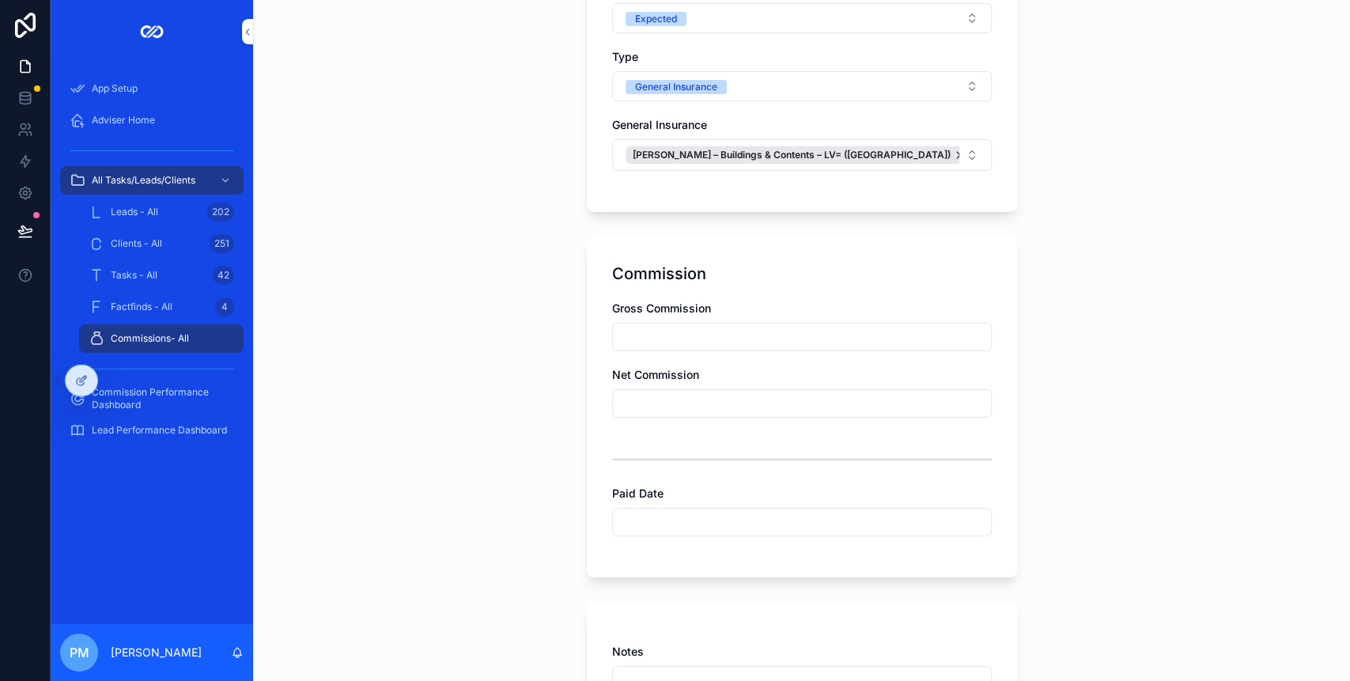
scroll to position [421, 0]
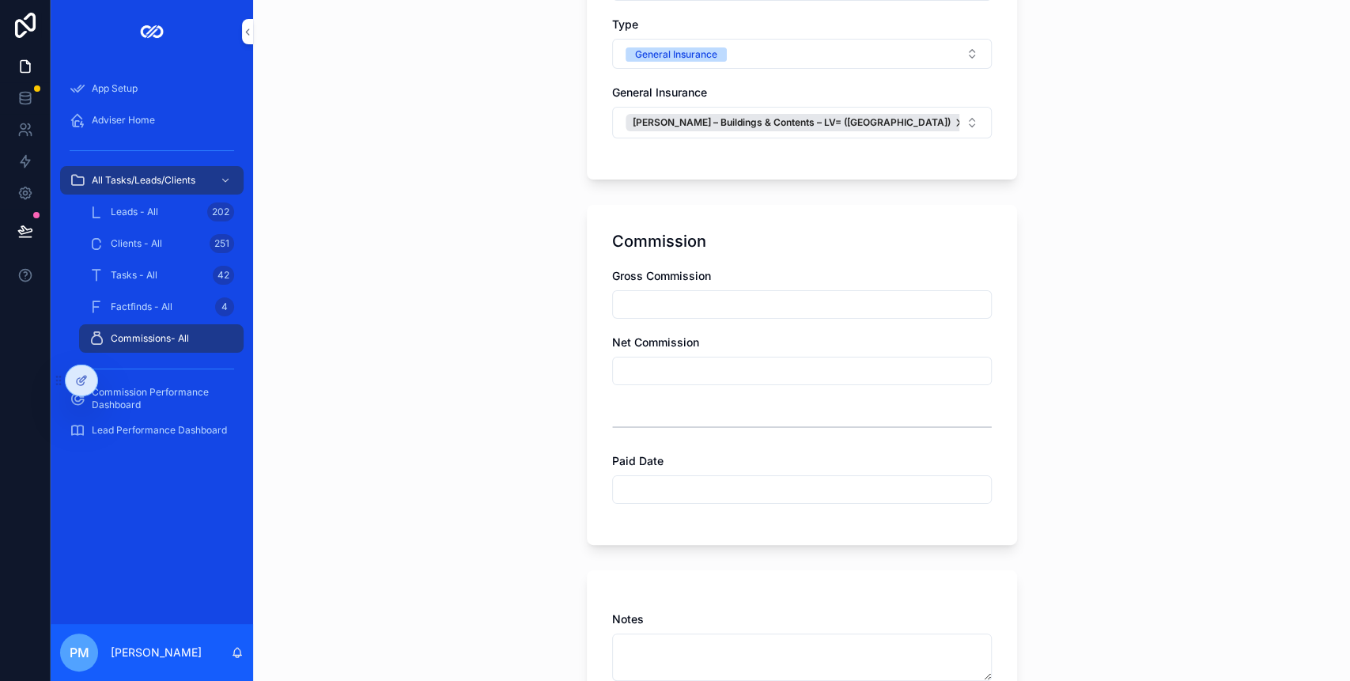
click at [651, 304] on input "scrollable content" at bounding box center [802, 304] width 378 height 22
type input "*******"
click at [629, 361] on input "scrollable content" at bounding box center [802, 371] width 378 height 22
type input "*******"
click at [1115, 364] on div "Back to Clients - All Commissions- All Create Commission Create Commission Clie…" at bounding box center [801, 340] width 1097 height 681
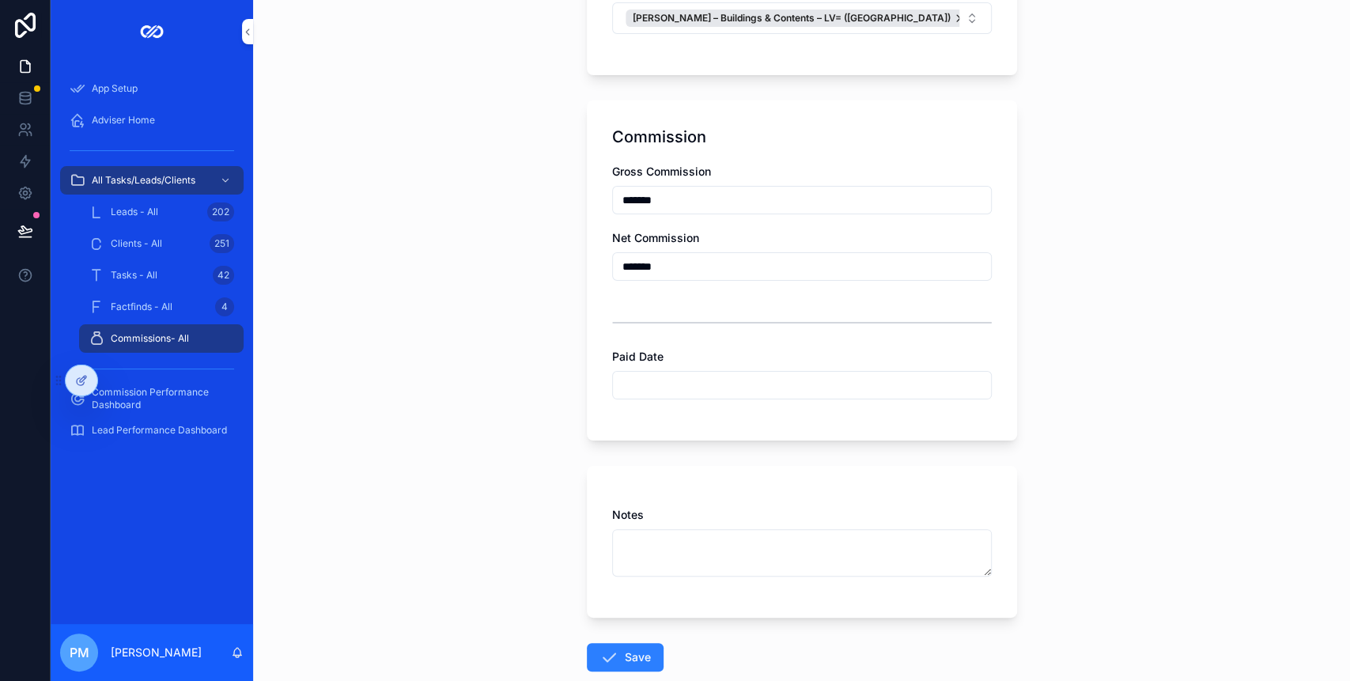
scroll to position [616, 0]
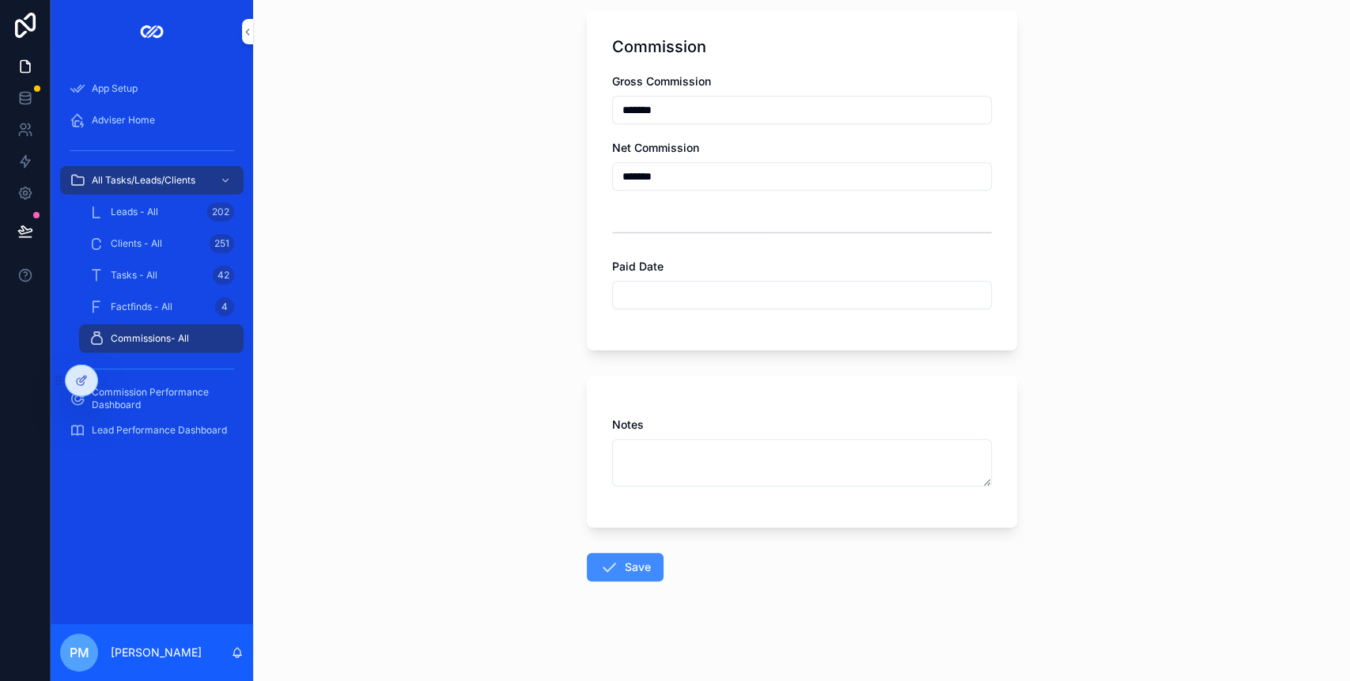
click at [632, 561] on button "Save" at bounding box center [625, 567] width 77 height 28
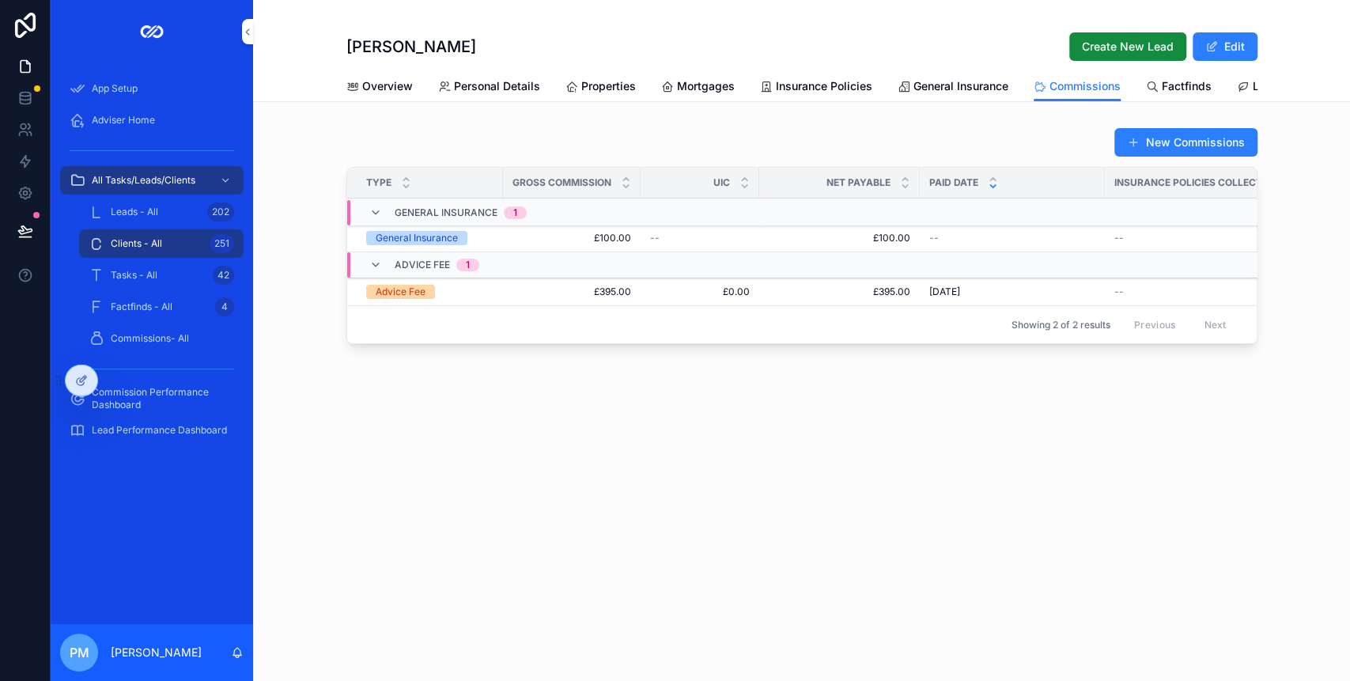
drag, startPoint x: 154, startPoint y: 392, endPoint x: 171, endPoint y: 392, distance: 16.6
click at [153, 392] on span "Commission Performance Dashboard" at bounding box center [160, 398] width 136 height 25
